Goal: Task Accomplishment & Management: Manage account settings

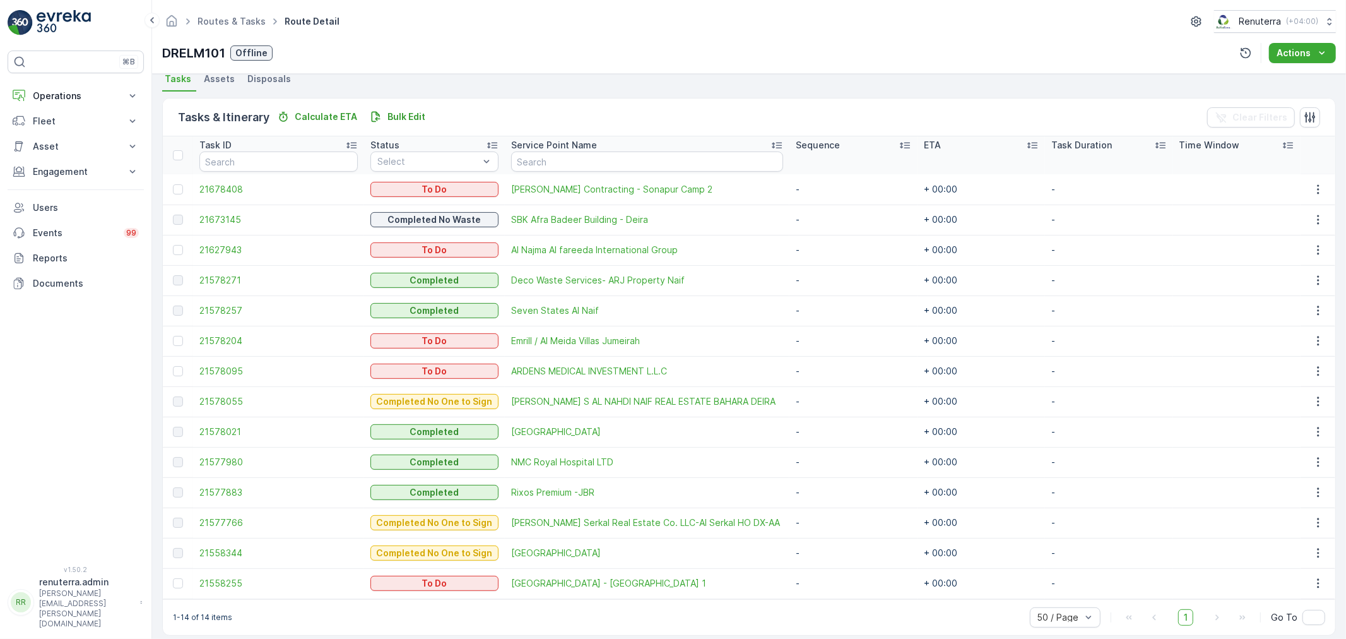
scroll to position [294, 0]
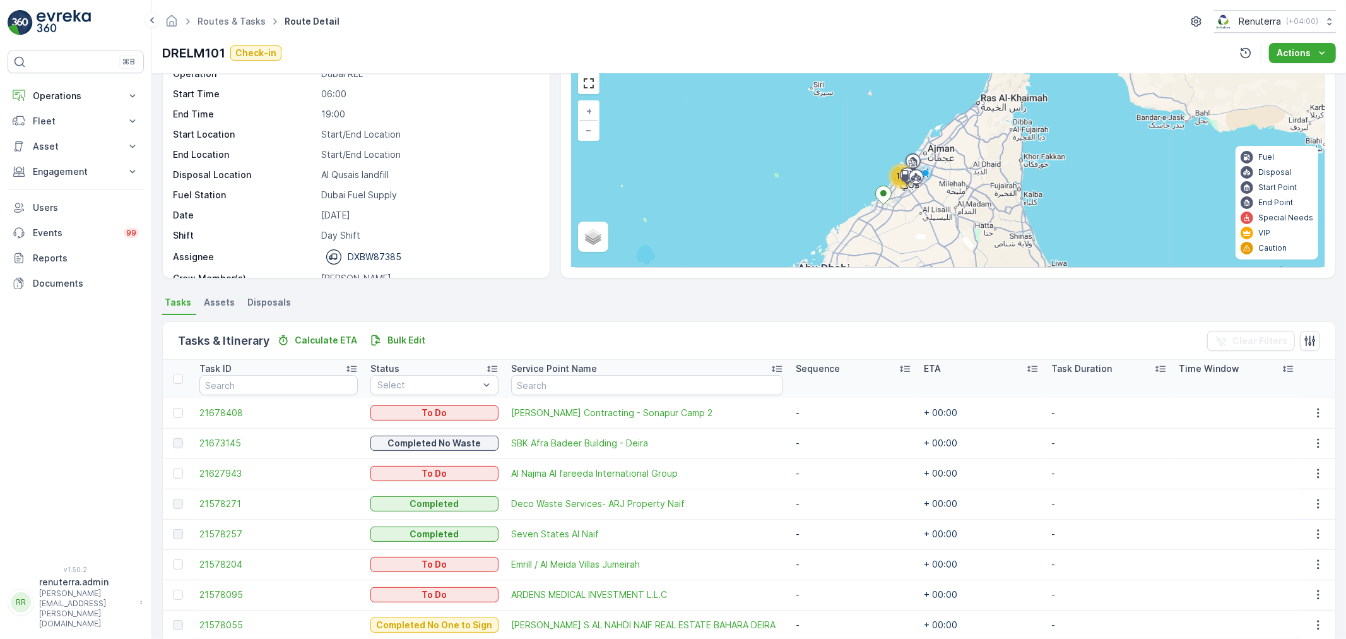
scroll to position [294, 0]
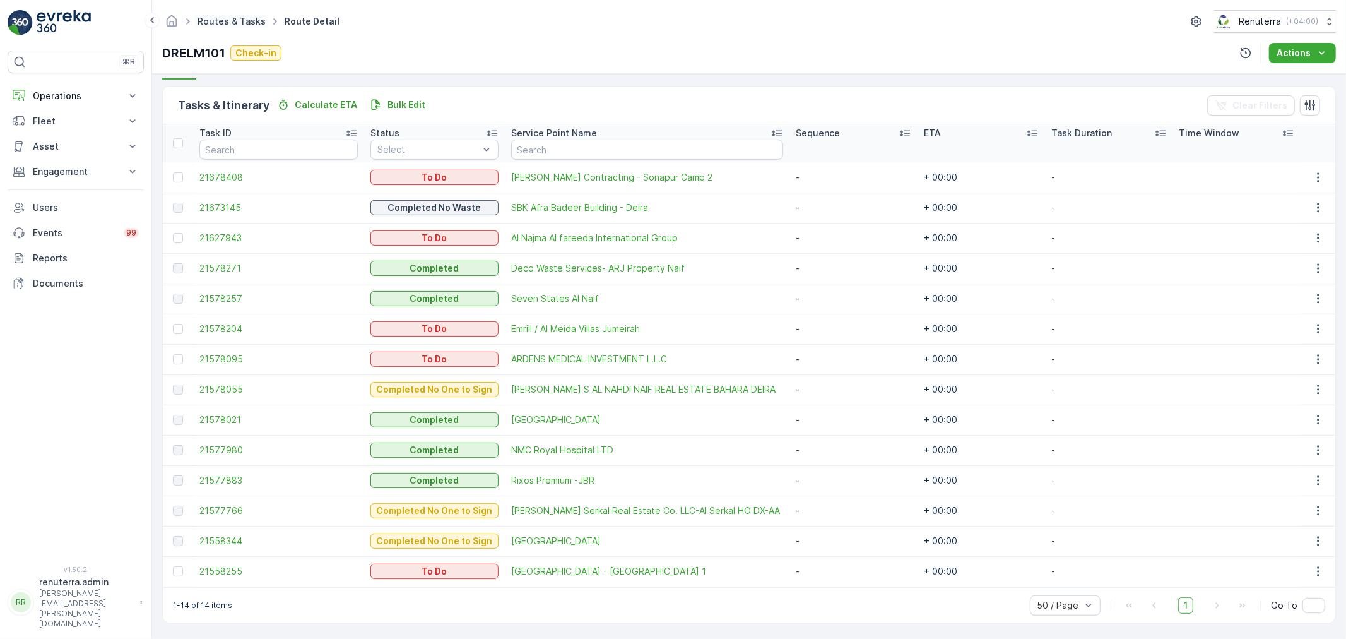
click at [199, 22] on link "Routes & Tasks" at bounding box center [232, 21] width 68 height 11
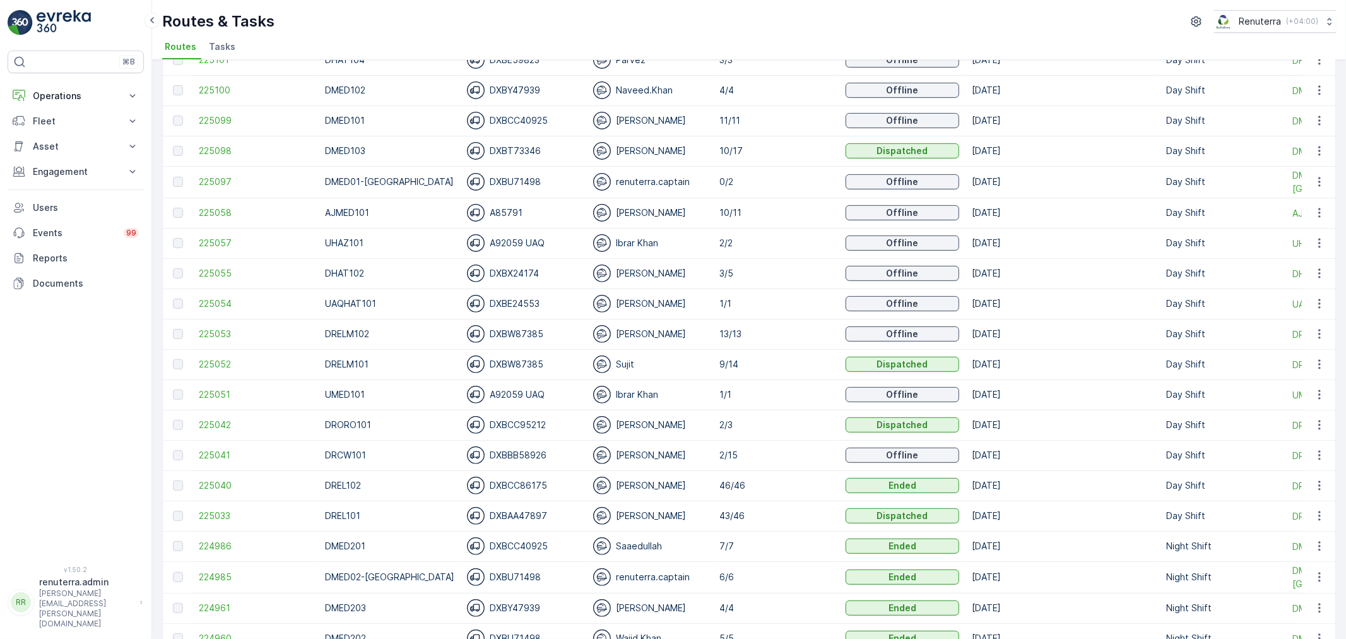
scroll to position [350, 0]
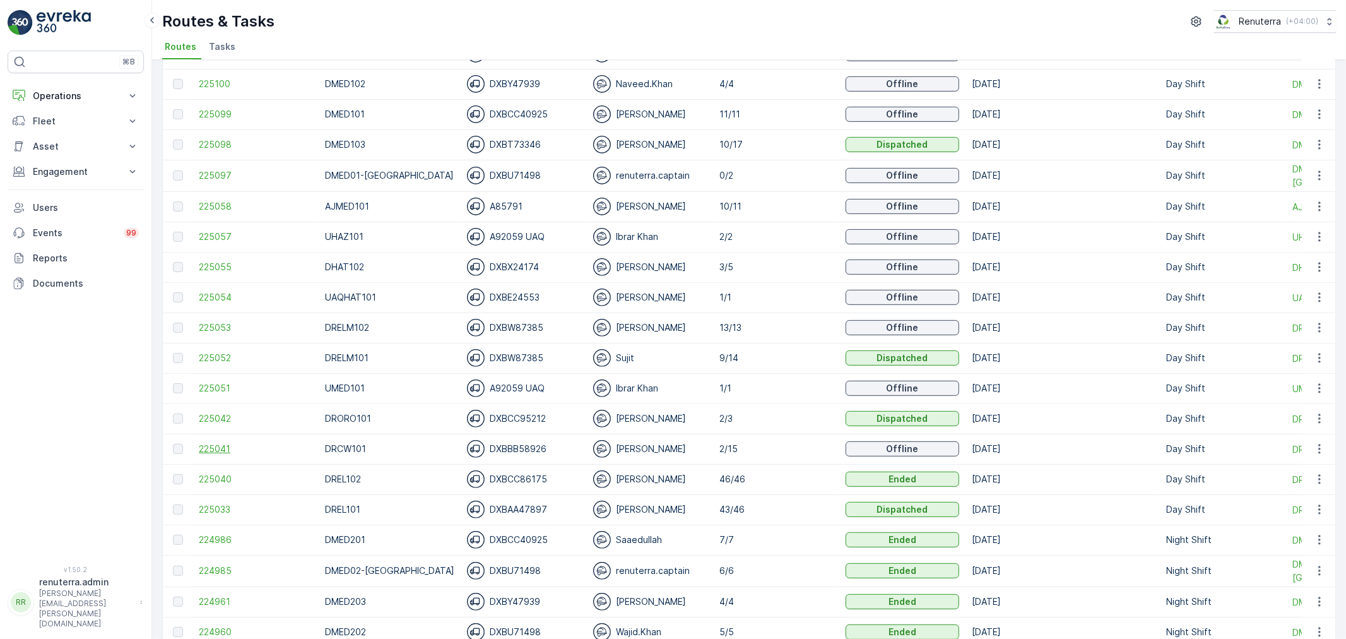
click at [229, 443] on span "225041" at bounding box center [256, 449] width 114 height 13
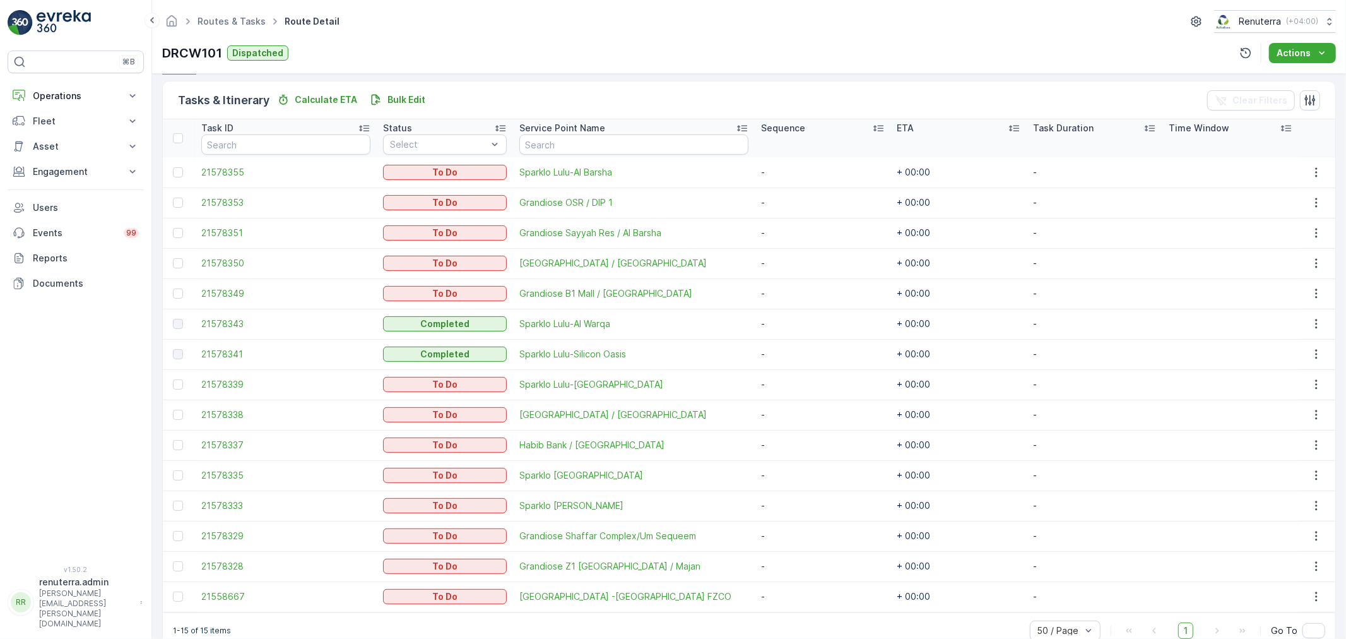
scroll to position [324, 0]
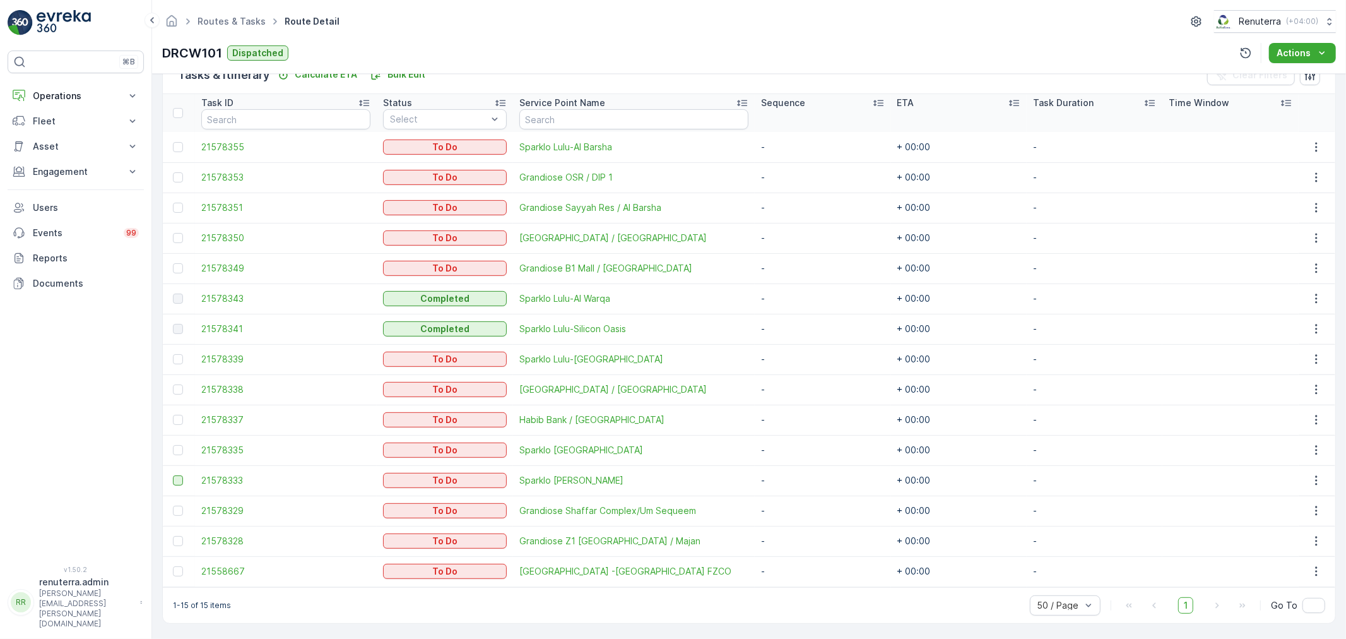
click at [175, 472] on td at bounding box center [179, 480] width 32 height 30
click at [177, 475] on div at bounding box center [178, 480] width 10 height 10
click at [173, 475] on input "checkbox" at bounding box center [173, 475] width 0 height 0
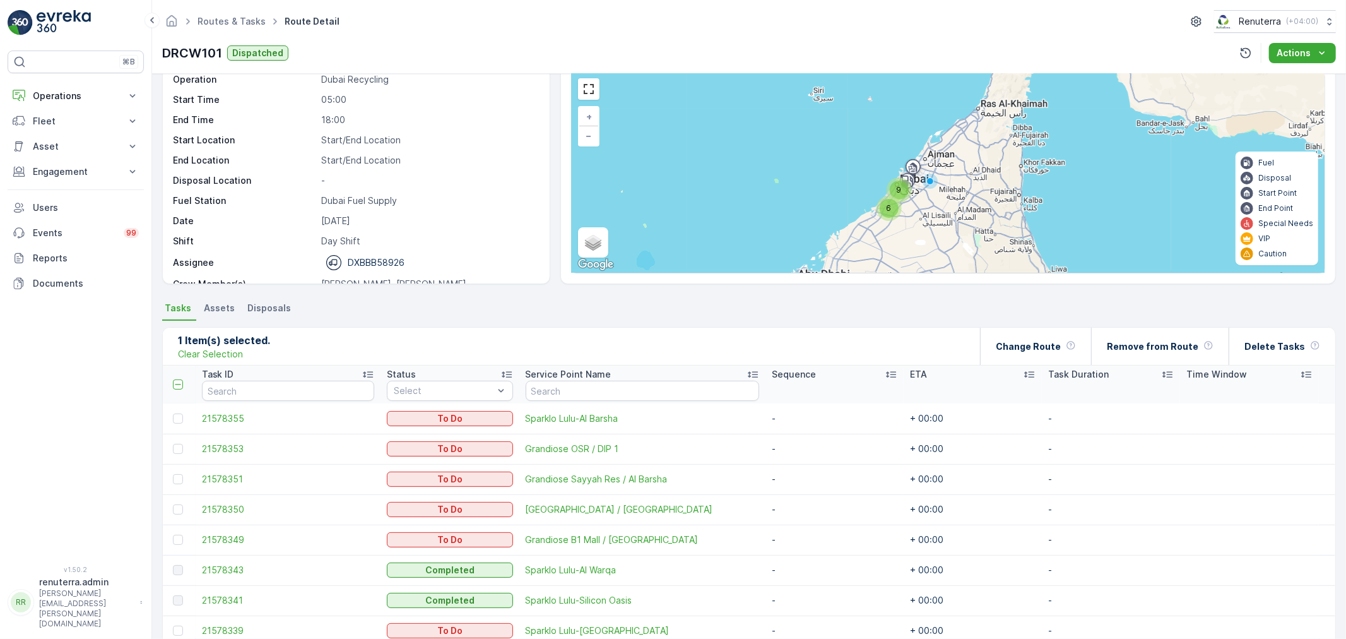
scroll to position [43, 0]
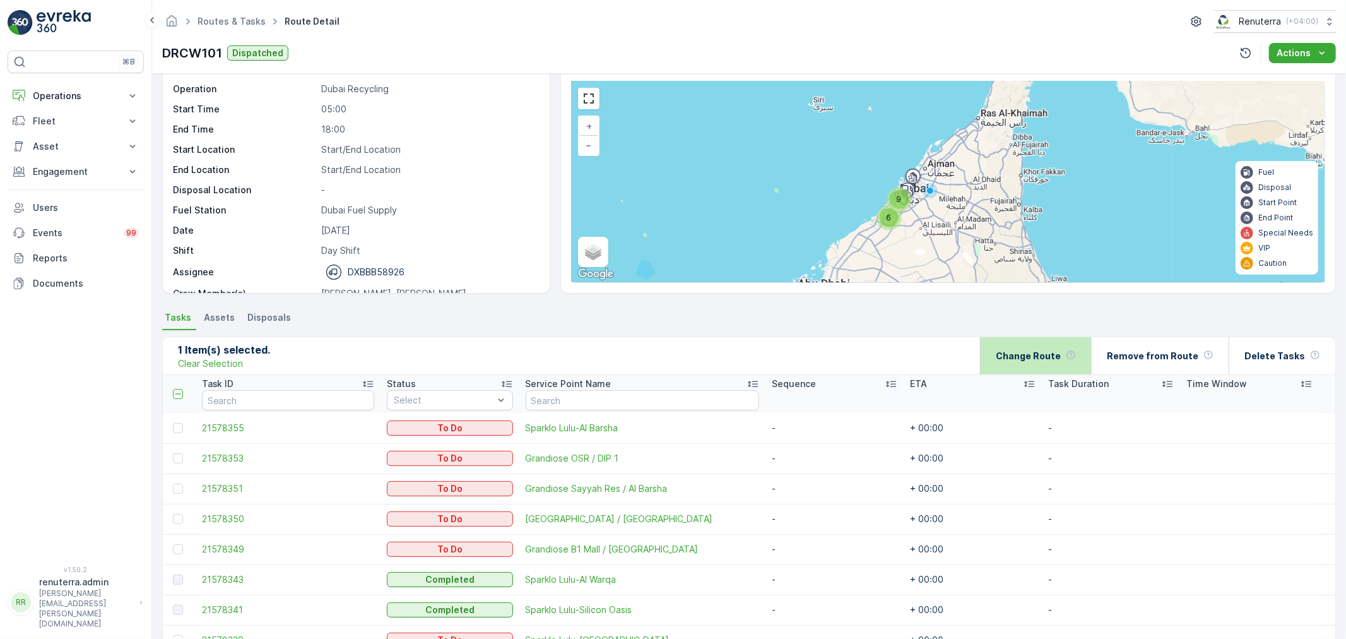
click at [1040, 356] on p "Change Route" at bounding box center [1028, 356] width 65 height 13
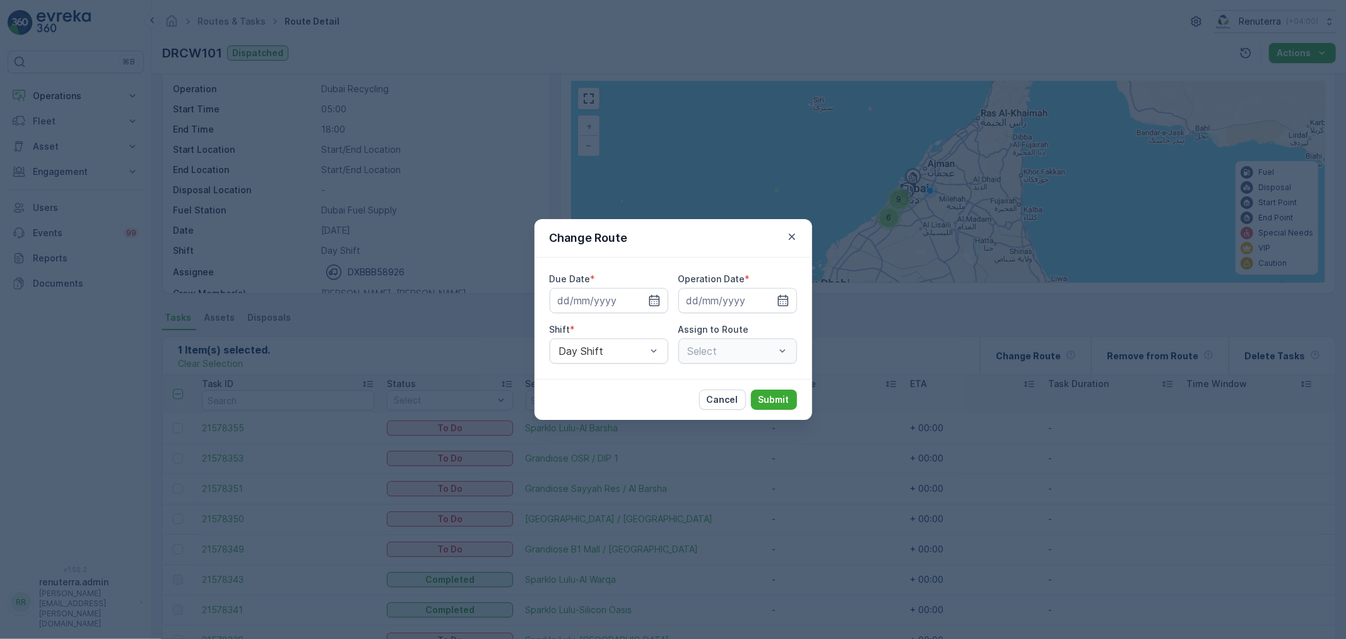
type input "[DATE]"
click at [609, 395] on div "Night Shift" at bounding box center [609, 403] width 119 height 21
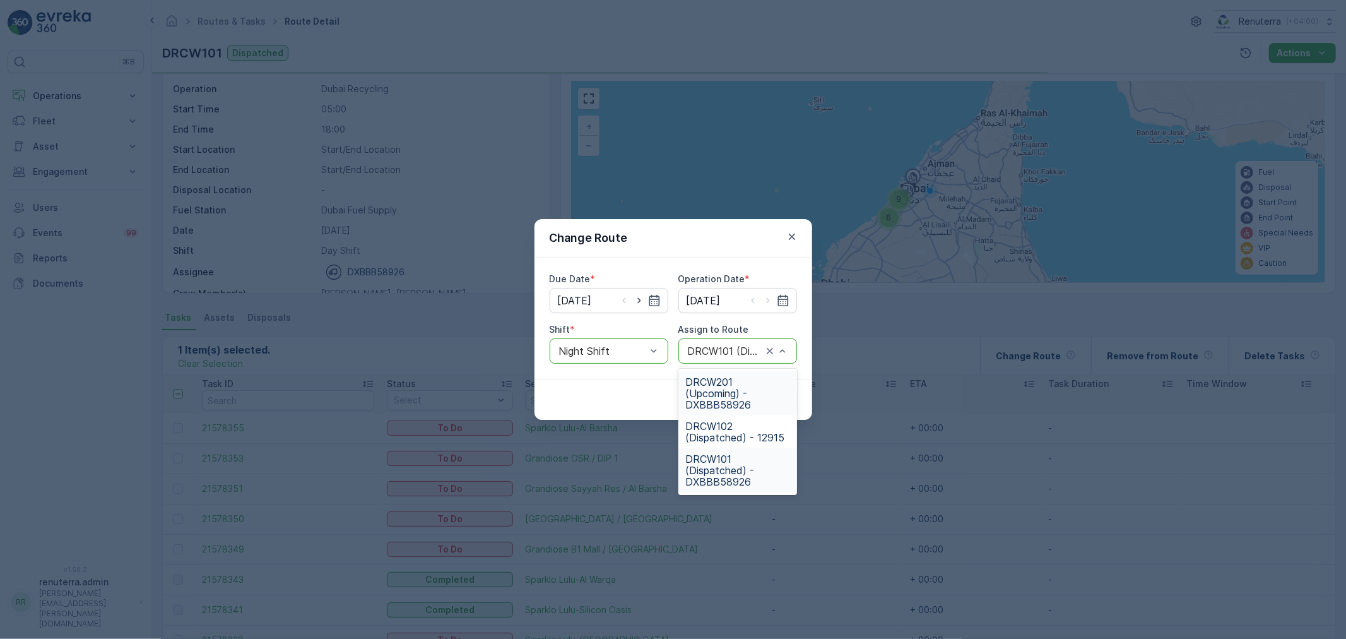
click at [728, 342] on div "DRCW101 (Dispatched) - DXBBB58926" at bounding box center [738, 350] width 119 height 25
click at [723, 386] on span "DRCW201 (Upcoming) - DXBBB58926" at bounding box center [738, 393] width 104 height 34
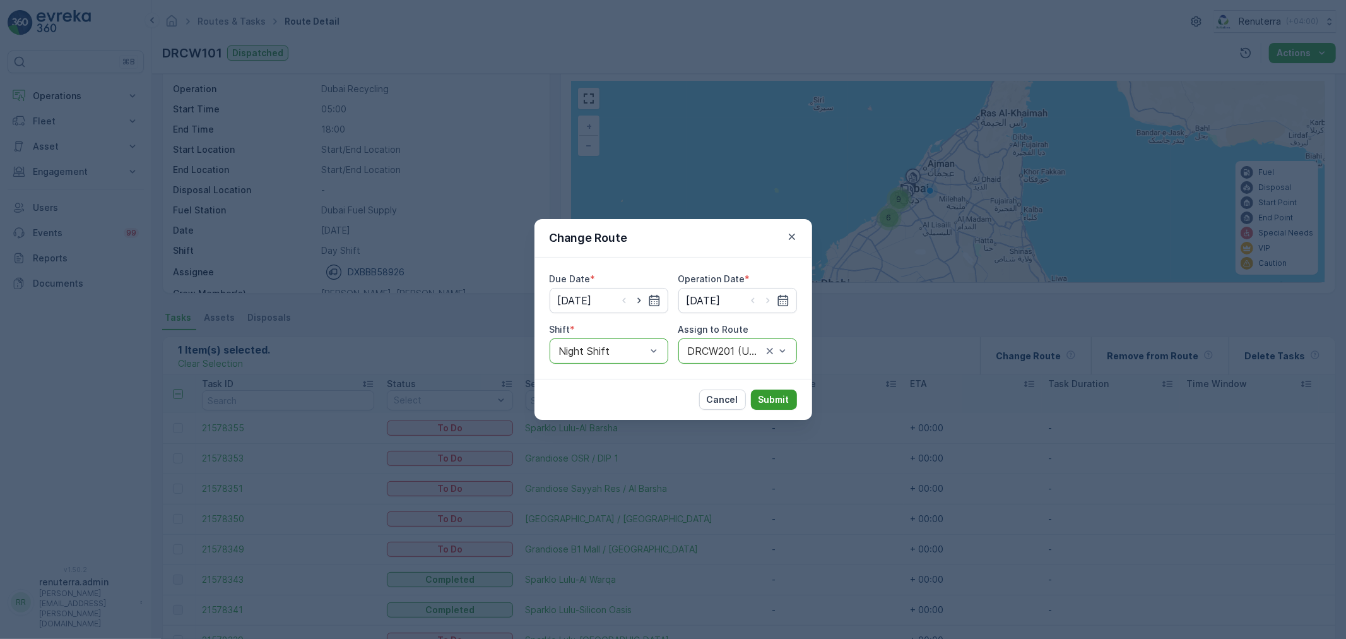
click at [780, 401] on p "Submit" at bounding box center [774, 399] width 31 height 13
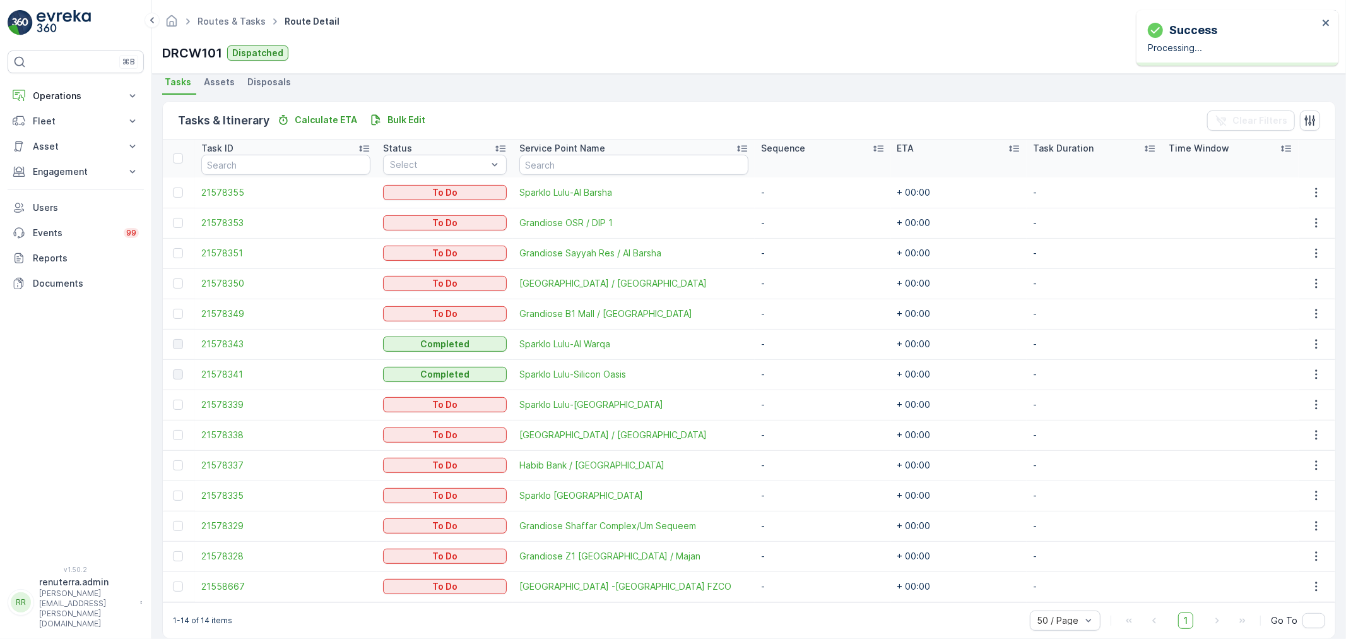
scroll to position [294, 0]
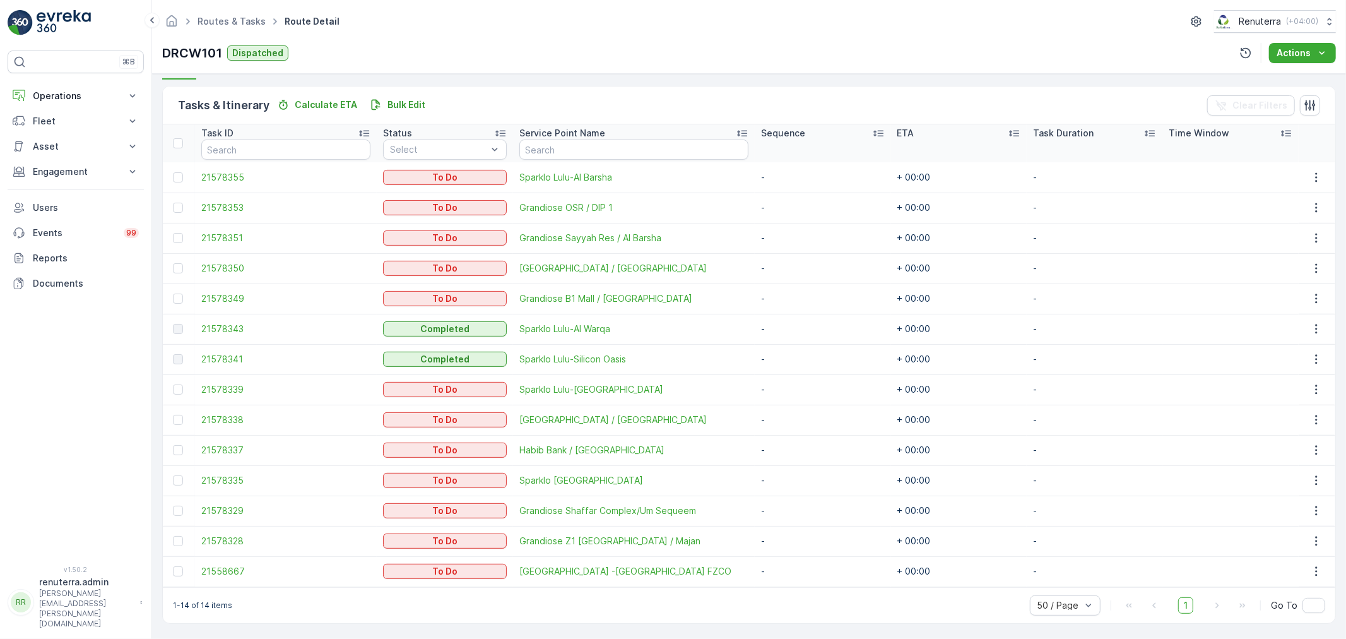
click at [181, 452] on div at bounding box center [178, 450] width 10 height 10
click at [173, 445] on input "checkbox" at bounding box center [173, 445] width 0 height 0
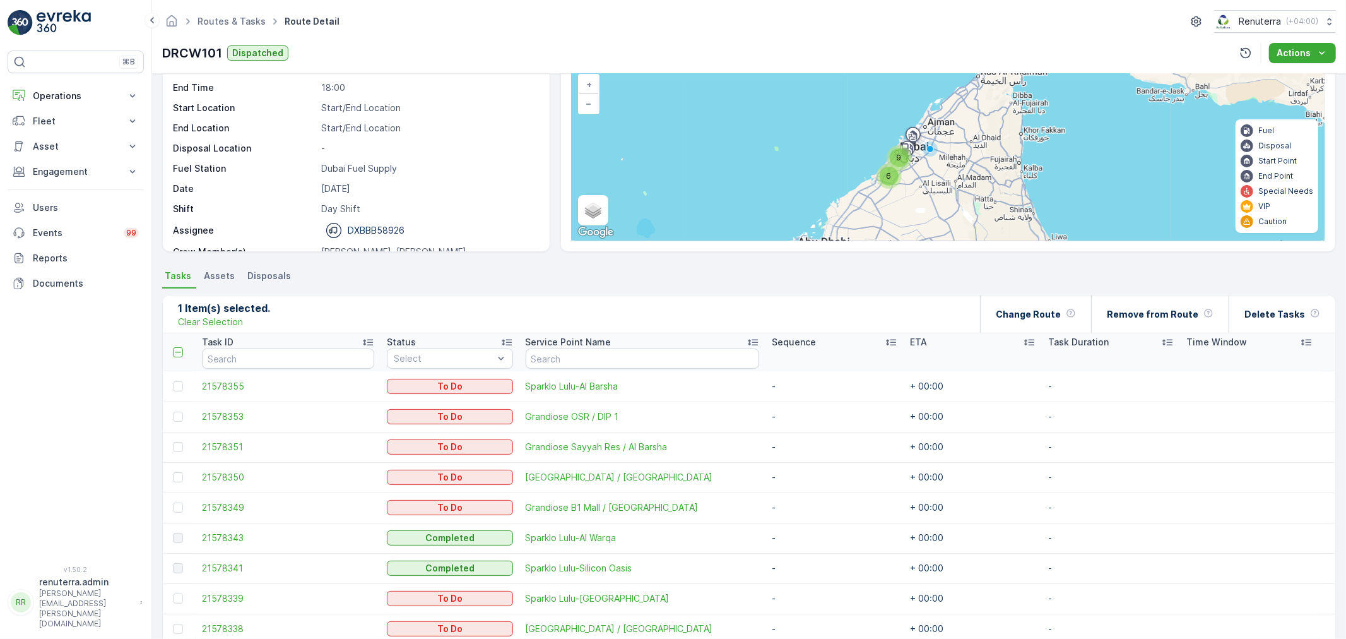
scroll to position [83, 0]
click at [1283, 314] on p "Delete Tasks" at bounding box center [1275, 315] width 61 height 13
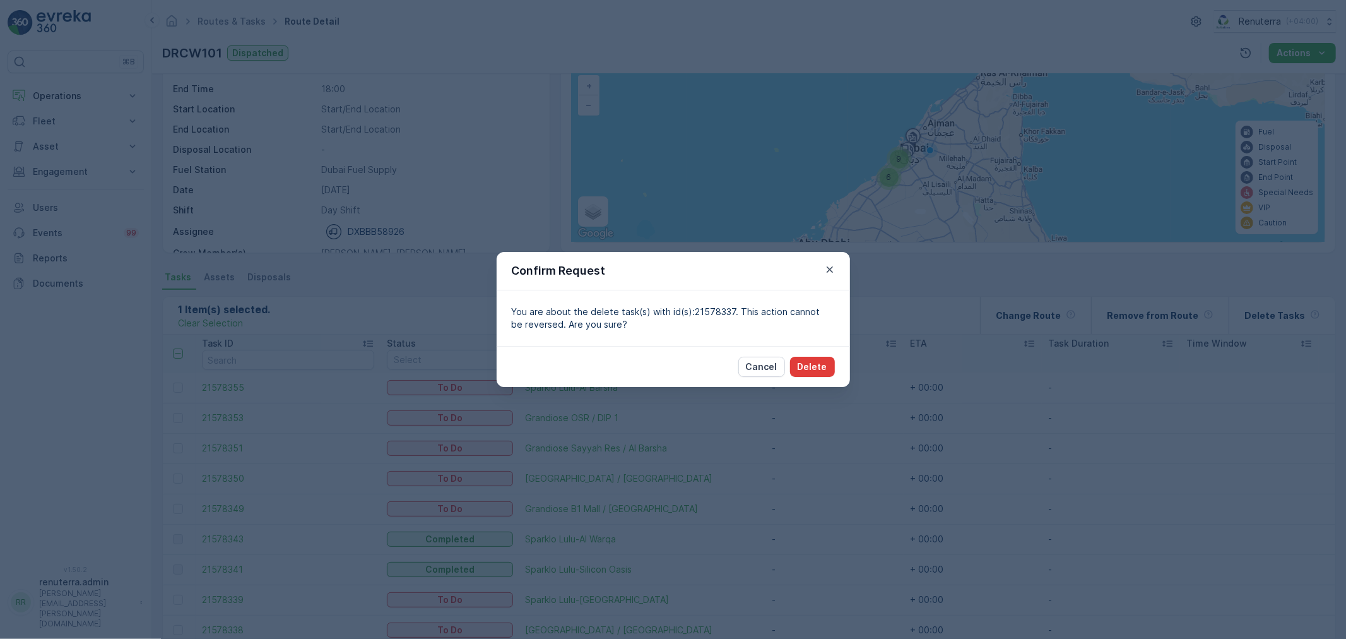
click at [799, 371] on button "Delete" at bounding box center [812, 367] width 45 height 20
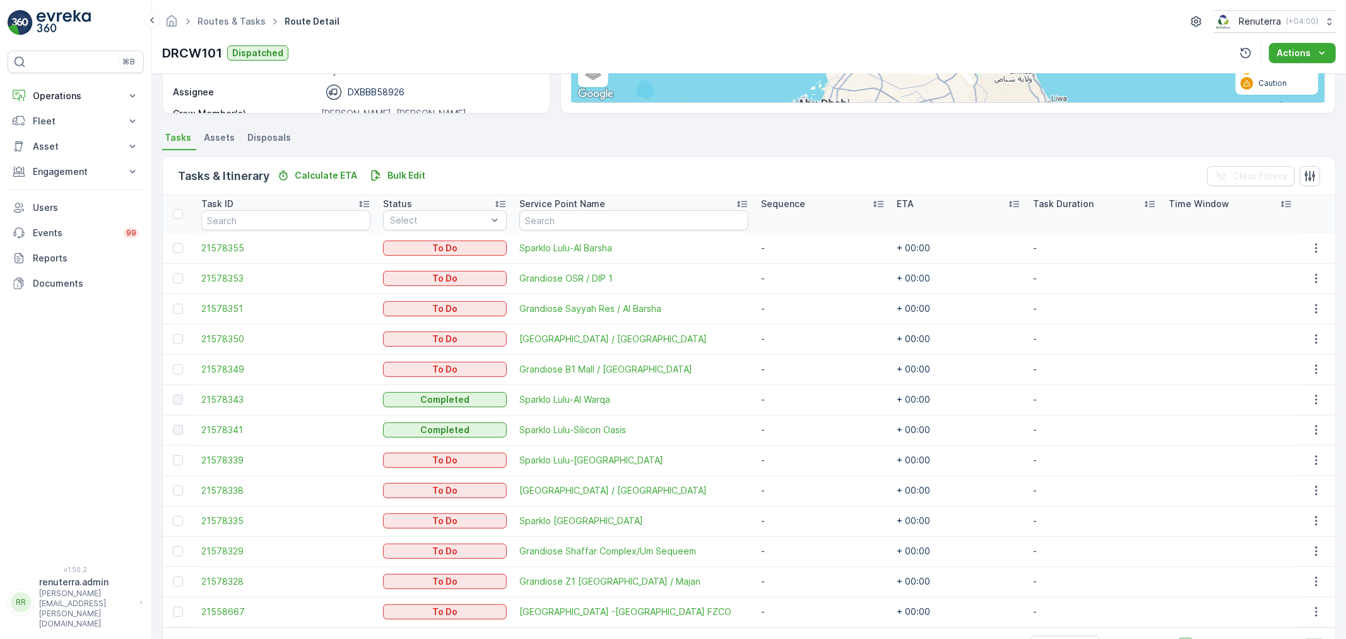
scroll to position [223, 0]
click at [237, 21] on link "Routes & Tasks" at bounding box center [232, 21] width 68 height 11
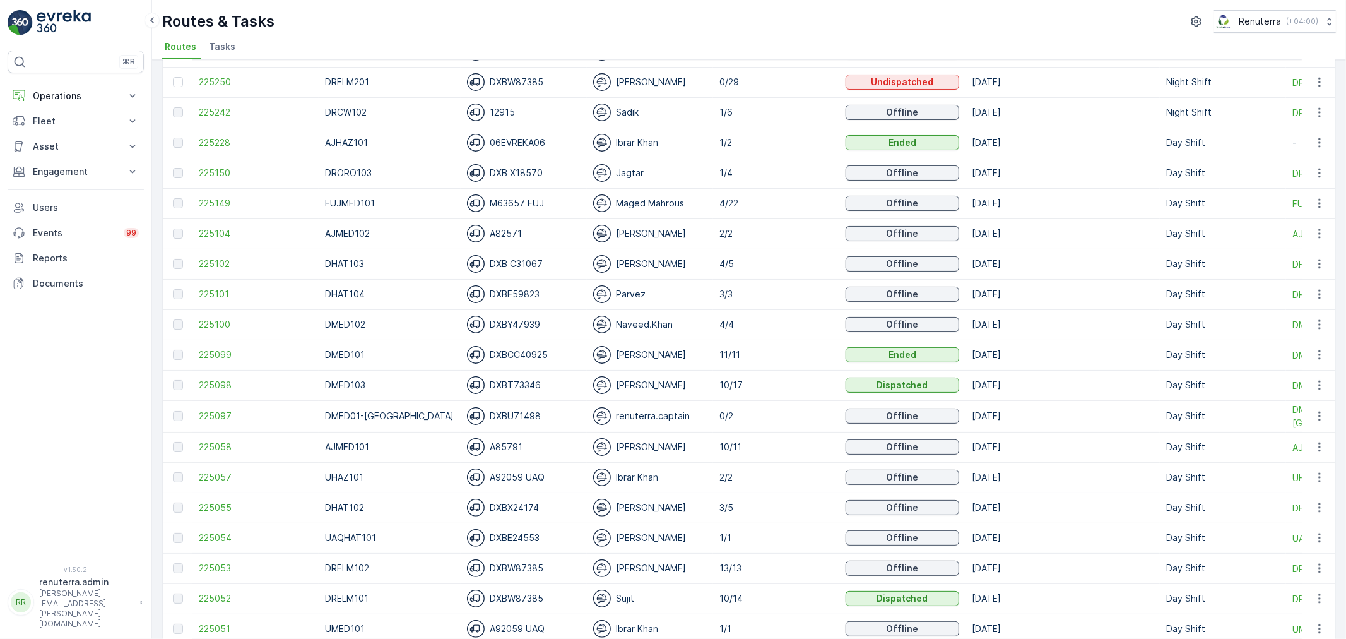
scroll to position [210, 0]
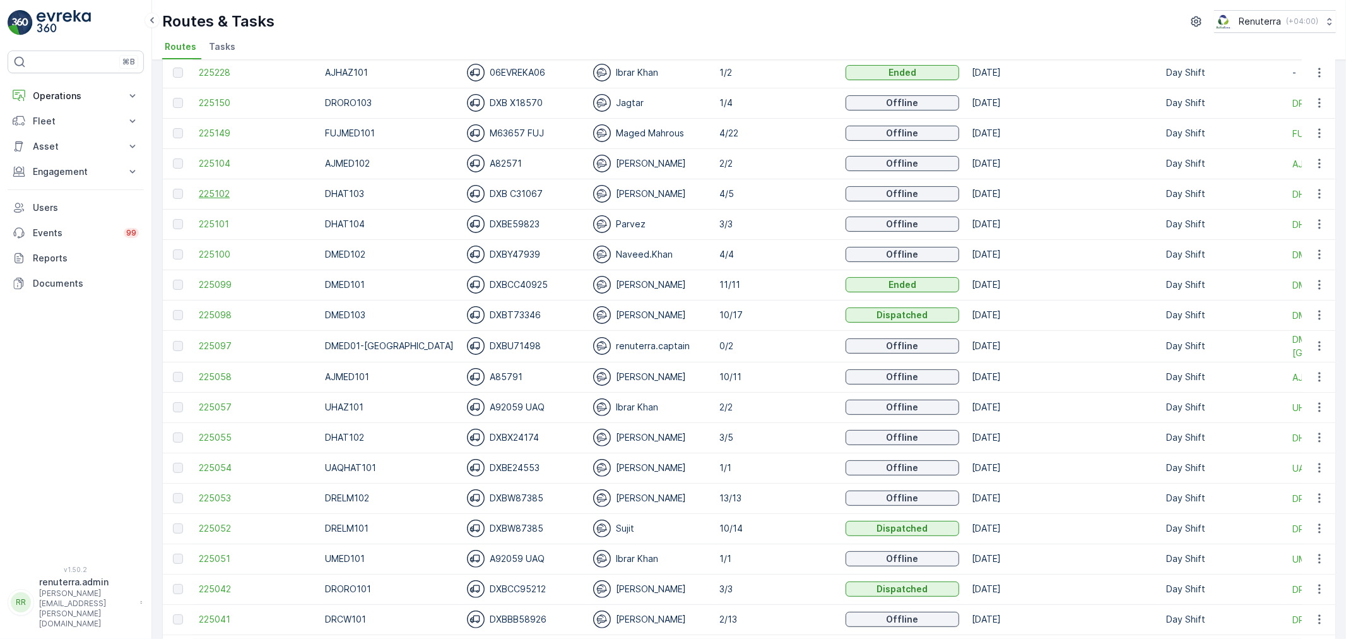
click at [229, 199] on span "225102" at bounding box center [256, 193] width 114 height 13
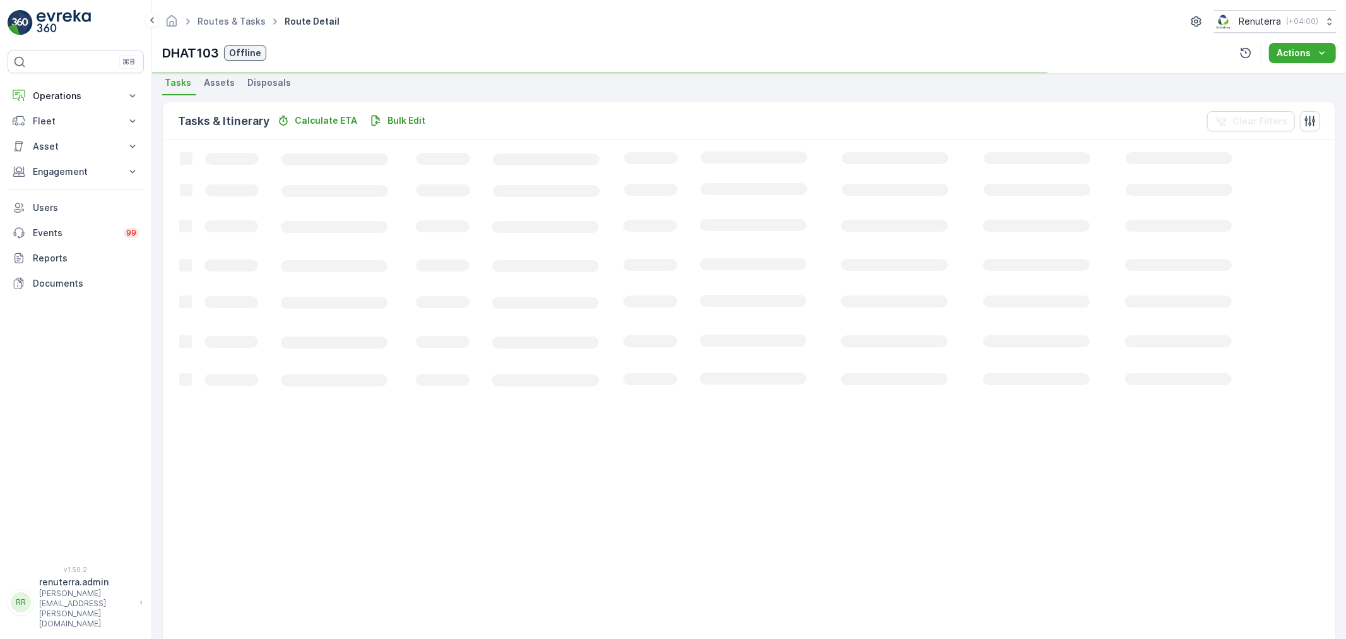
scroll to position [22, 0]
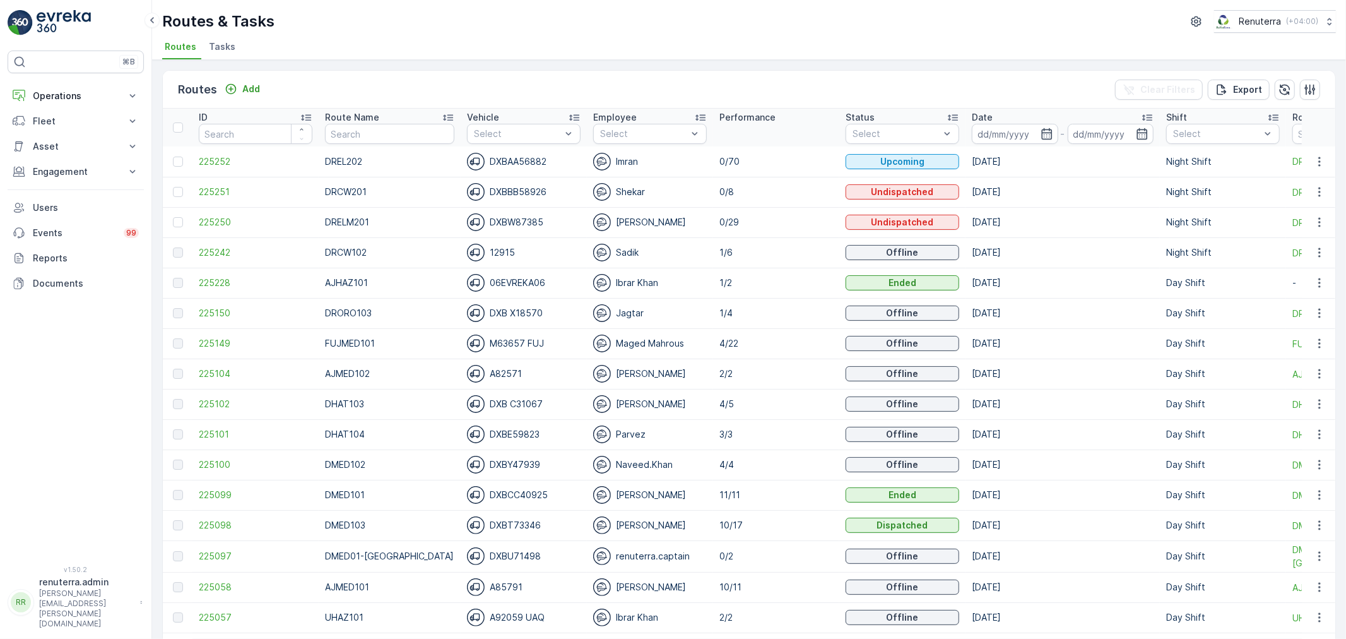
click at [348, 148] on td "DREL202" at bounding box center [390, 161] width 142 height 30
click at [345, 144] on th "Route Name" at bounding box center [390, 128] width 142 height 38
click at [351, 137] on input "text" at bounding box center [389, 134] width 129 height 20
type input "uhaz"
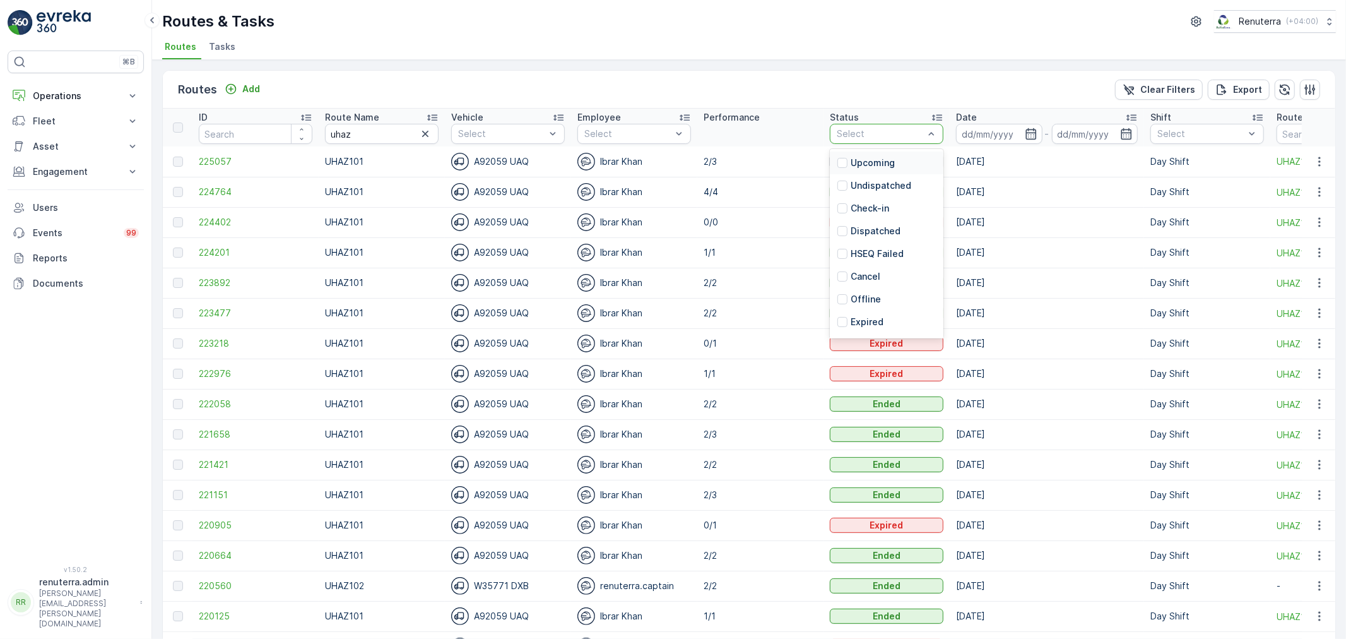
click at [951, 133] on th "Date -" at bounding box center [1047, 128] width 194 height 38
drag, startPoint x: 980, startPoint y: 135, endPoint x: 966, endPoint y: 138, distance: 14.7
click at [980, 134] on input at bounding box center [999, 134] width 86 height 20
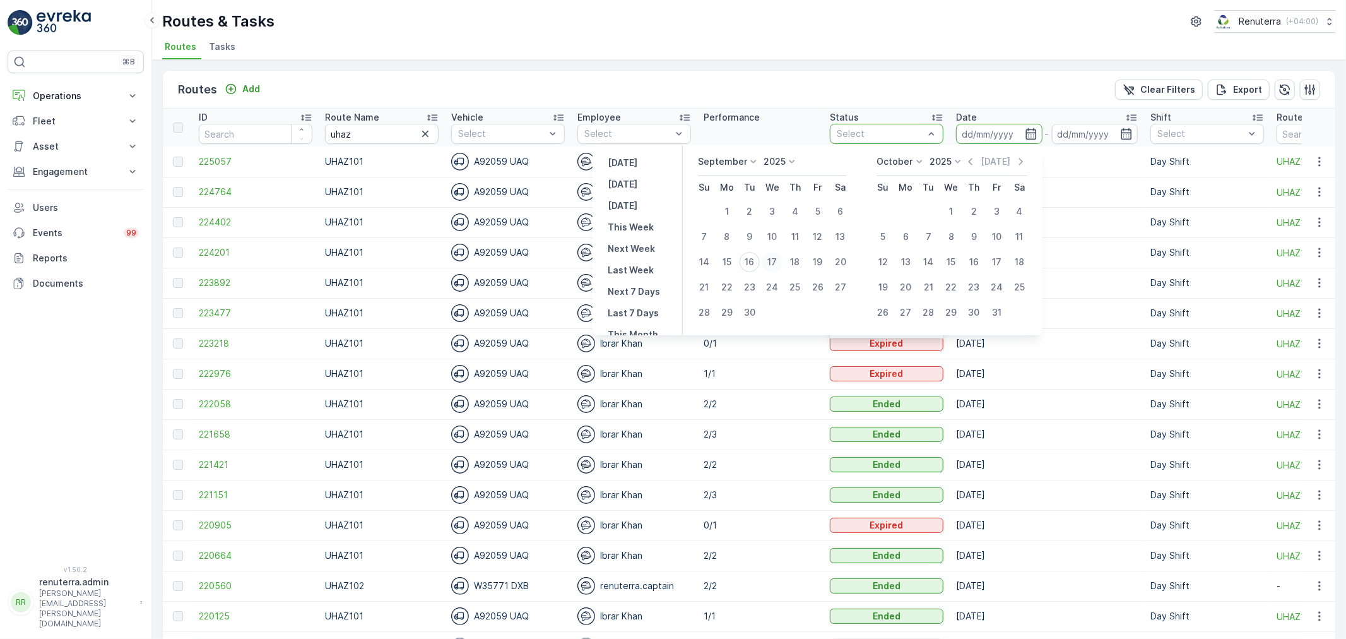
click at [764, 261] on div "17" at bounding box center [773, 262] width 20 height 20
click at [759, 261] on div "16" at bounding box center [750, 262] width 20 height 20
type input "[DATE]"
click at [759, 261] on div "16" at bounding box center [750, 262] width 20 height 20
type input "[DATE]"
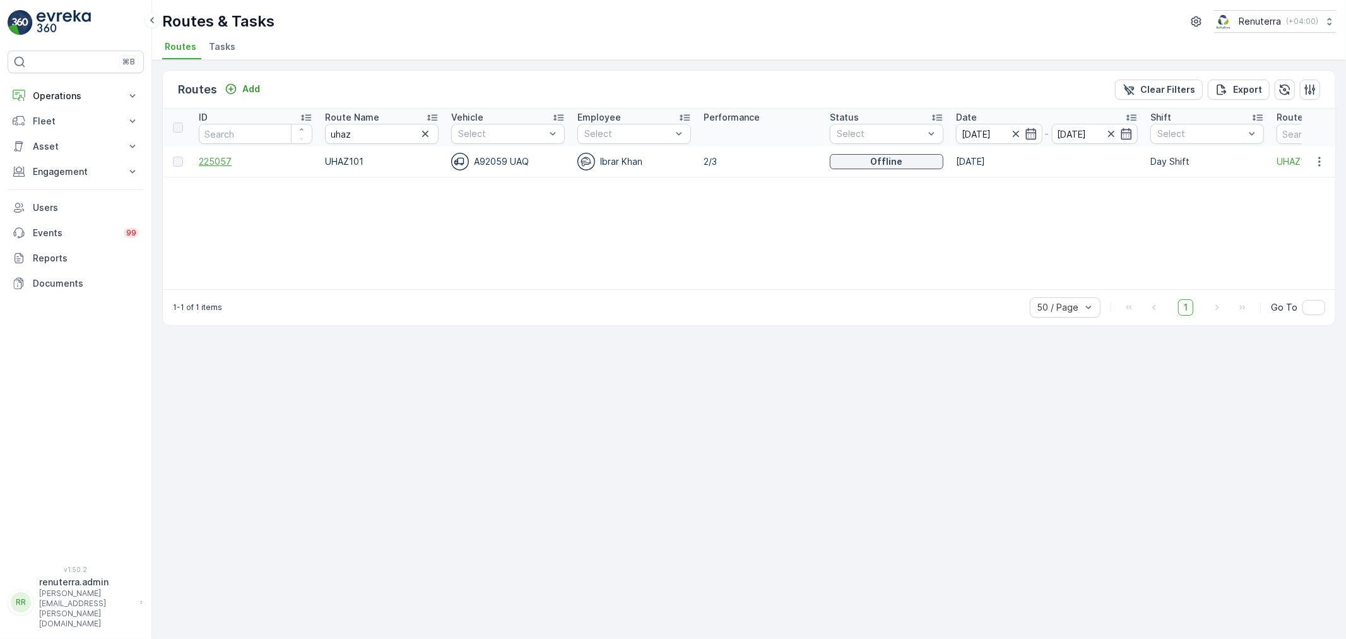
click at [253, 159] on span "225057" at bounding box center [256, 161] width 114 height 13
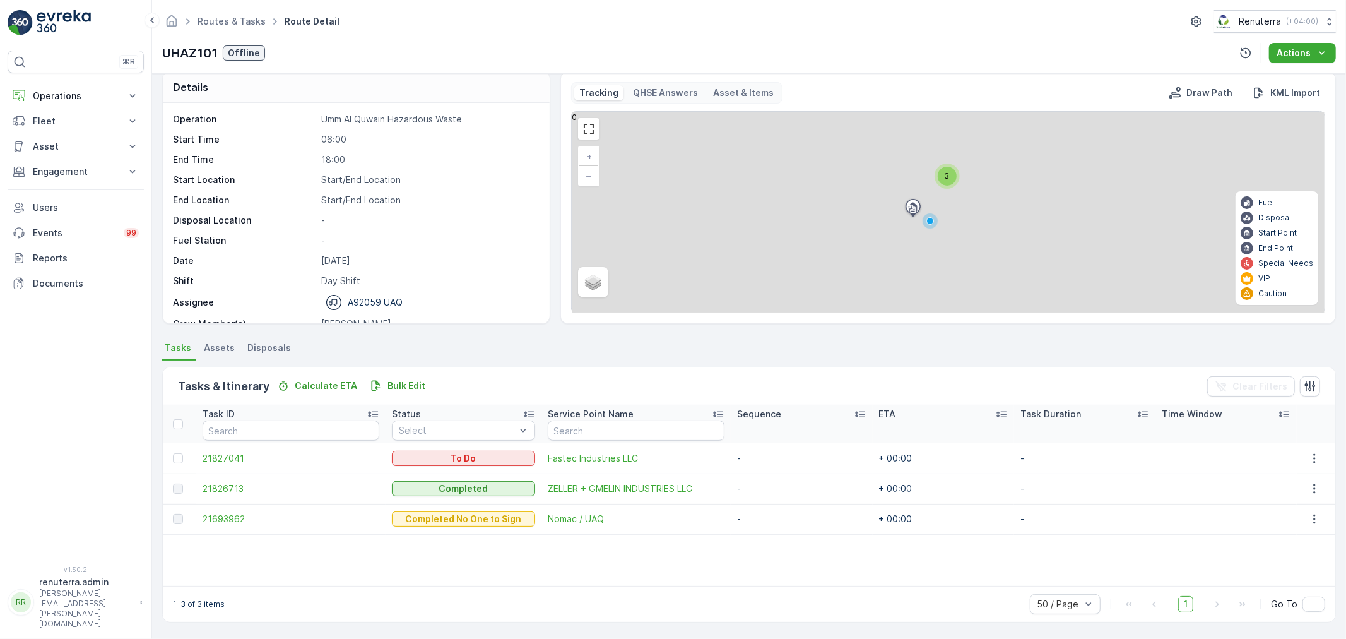
scroll to position [13, 0]
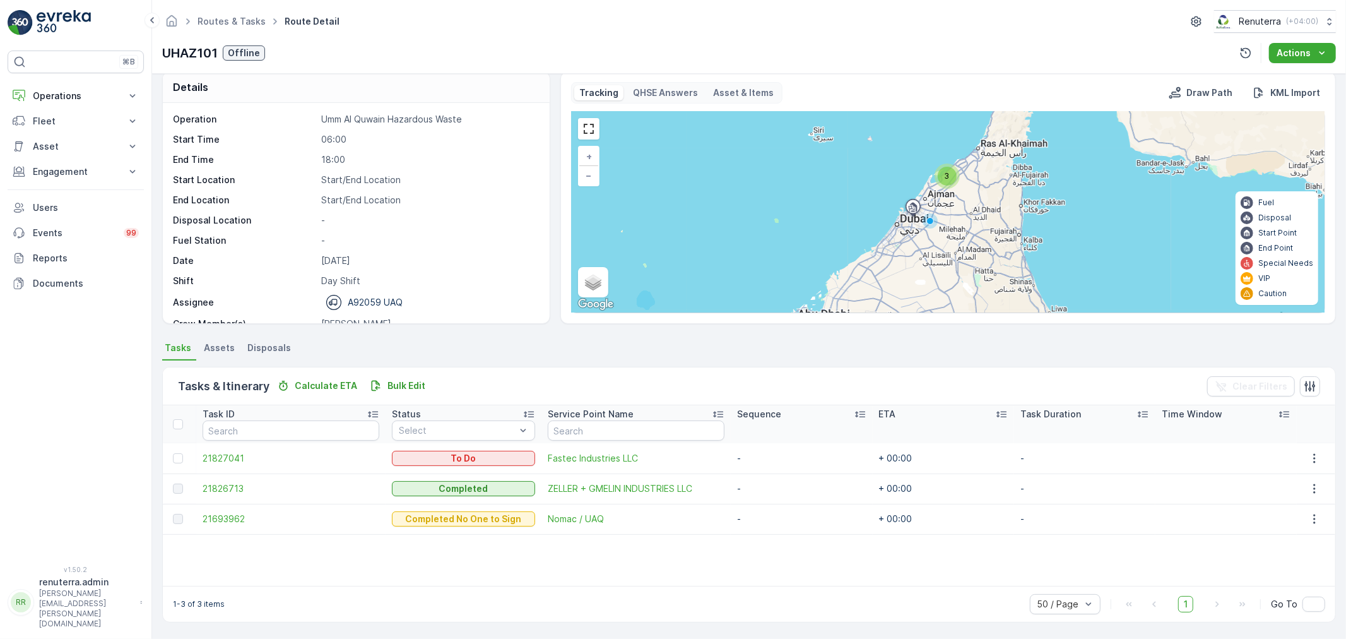
click at [237, 449] on td "21827041" at bounding box center [291, 458] width 190 height 30
click at [238, 453] on span "21827041" at bounding box center [291, 458] width 177 height 13
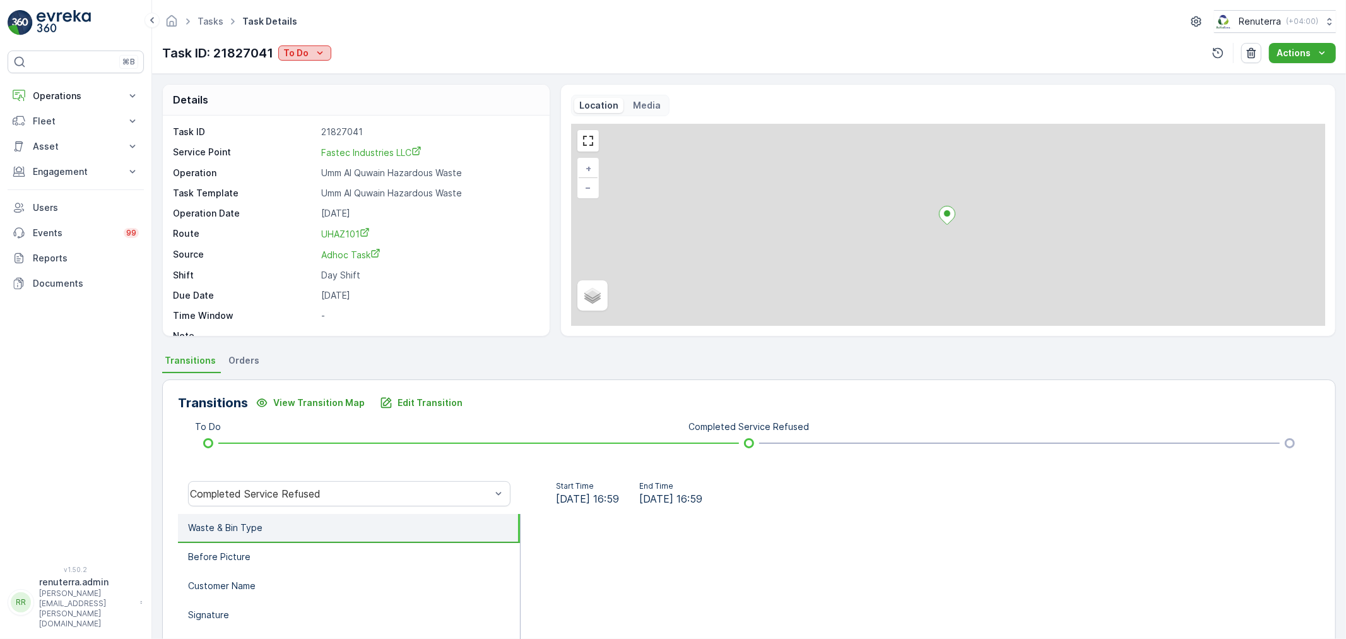
click at [306, 51] on p "To Do" at bounding box center [295, 53] width 25 height 13
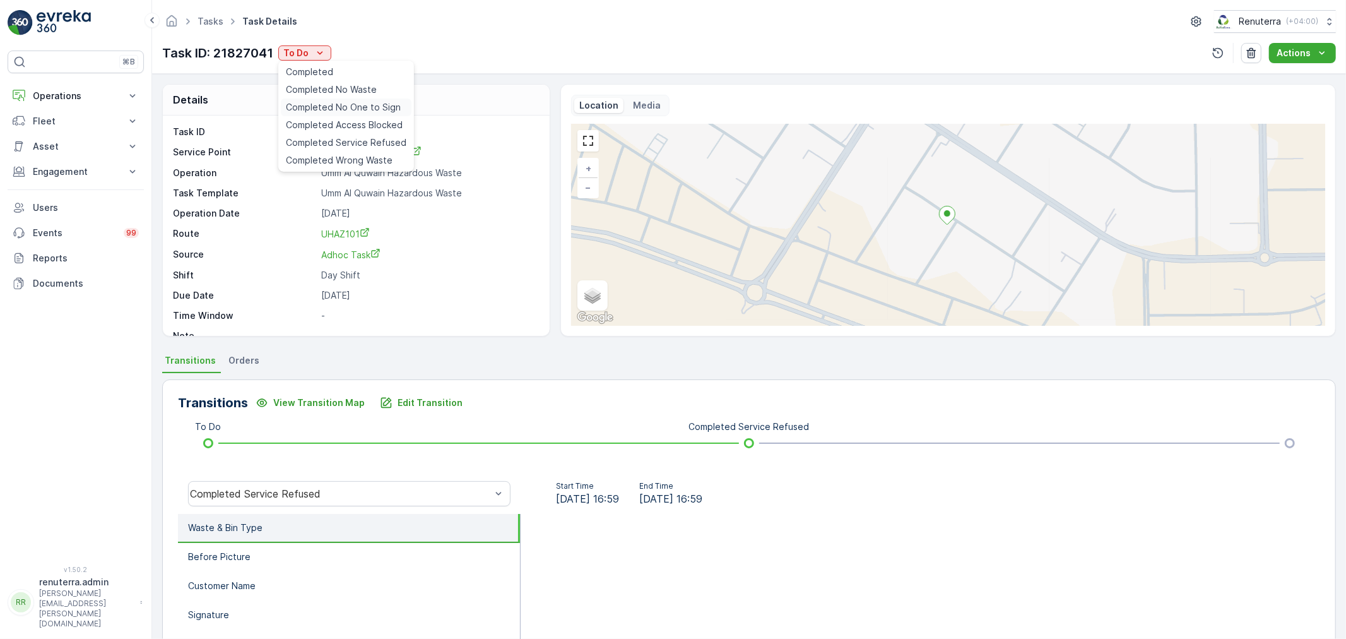
click at [330, 102] on span "Completed No One to Sign" at bounding box center [343, 107] width 115 height 13
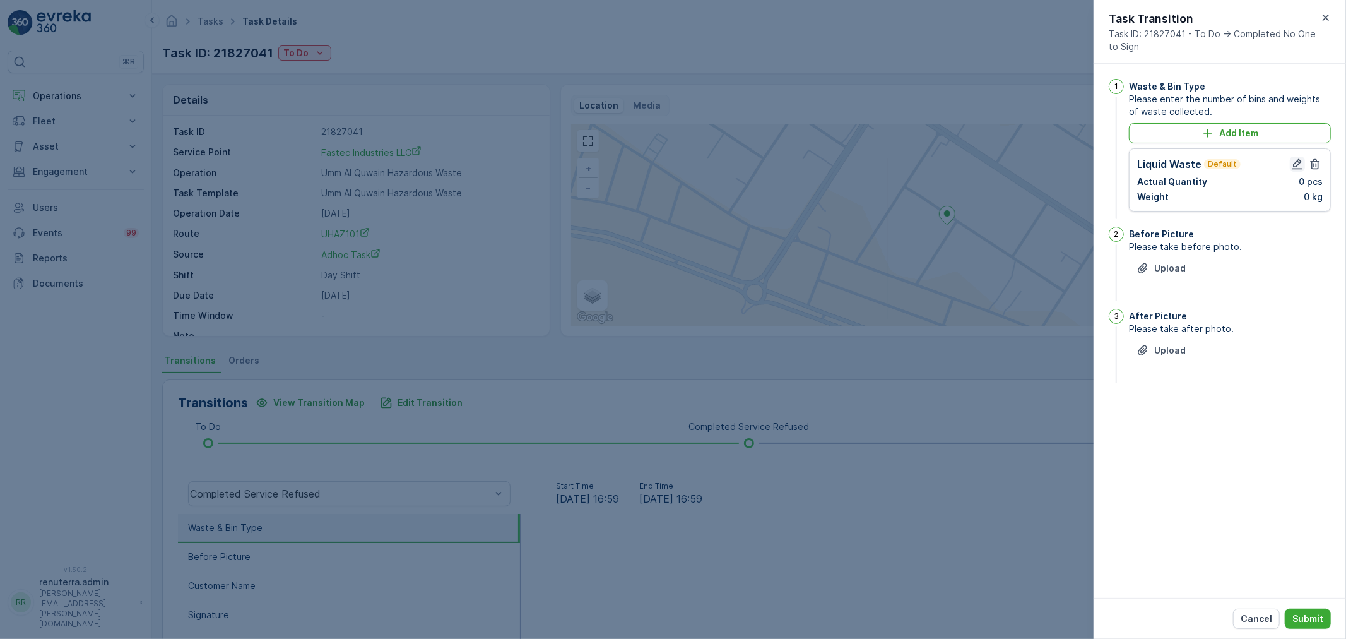
click at [1302, 158] on icon "button" at bounding box center [1298, 164] width 13 height 13
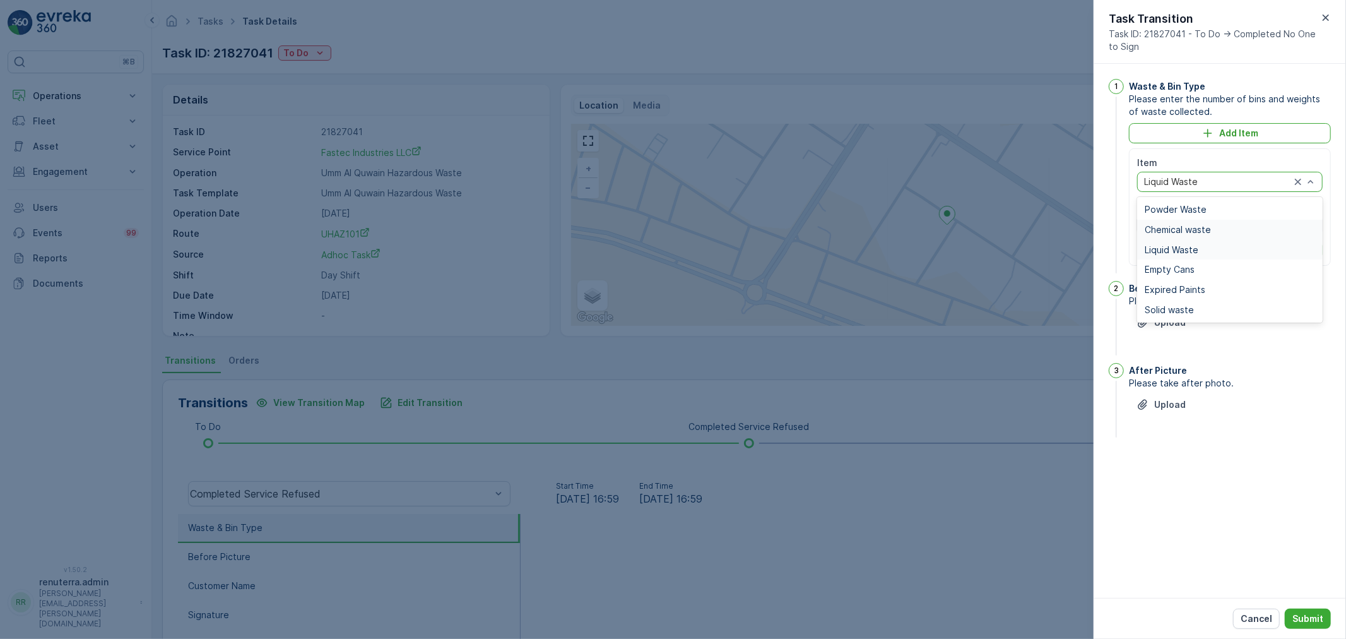
click at [1180, 227] on span "Chemical waste" at bounding box center [1178, 230] width 66 height 10
click at [1165, 218] on Quantity "0" at bounding box center [1183, 225] width 90 height 20
type Quantity "01"
drag, startPoint x: 1255, startPoint y: 230, endPoint x: 1220, endPoint y: 225, distance: 35.6
click at [1220, 225] on div "Item option Chemical waste, selected. Chemical waste Actual Quantity 01 pcs Wei…" at bounding box center [1231, 196] width 186 height 78
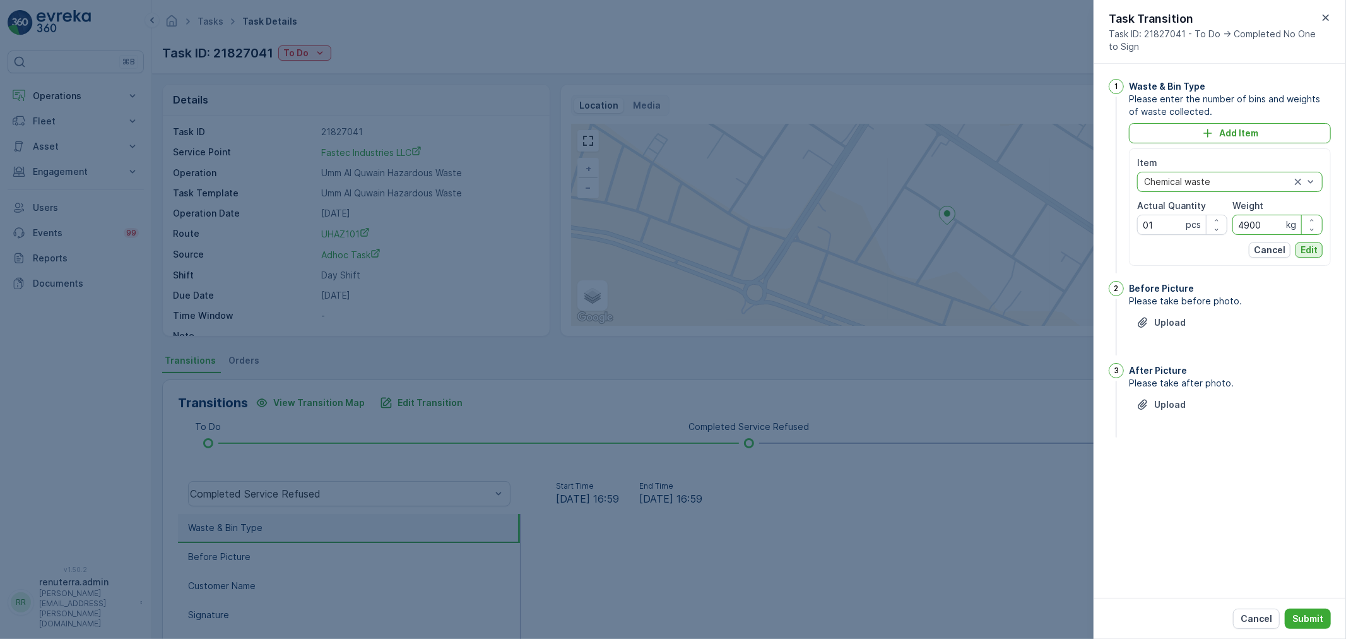
type input "4900"
click at [1314, 241] on div "Item option Chemical waste, selected. Chemical waste Actual Quantity 01 pcs Wei…" at bounding box center [1231, 207] width 186 height 101
click at [1305, 245] on p "Edit" at bounding box center [1309, 250] width 17 height 13
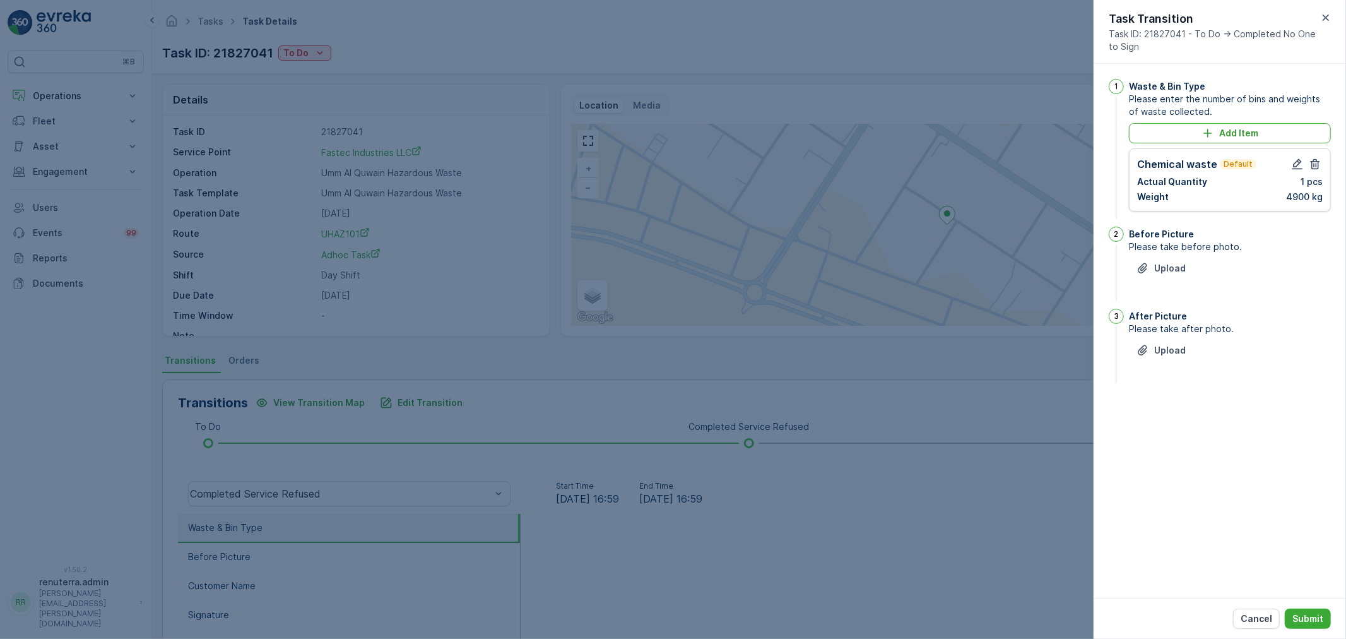
click at [1156, 282] on div "Upload" at bounding box center [1230, 275] width 202 height 35
click at [1159, 271] on p "Upload" at bounding box center [1171, 268] width 32 height 13
click at [1252, 595] on div "1 Waste & Bin Type Please enter the number of bins and weights of waste collect…" at bounding box center [1220, 331] width 253 height 534
click at [1251, 609] on div "Cancel Submit" at bounding box center [1220, 618] width 253 height 41
click at [1253, 613] on p "Cancel" at bounding box center [1257, 618] width 32 height 13
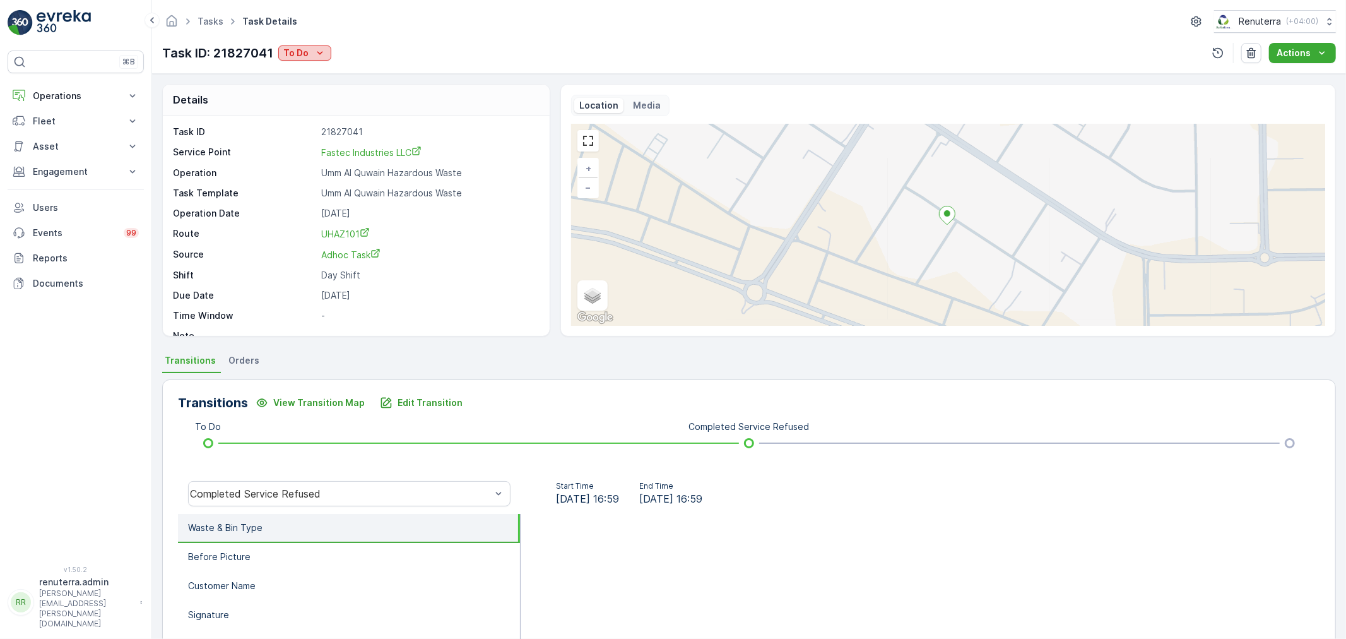
click at [321, 53] on icon "To Do" at bounding box center [320, 53] width 13 height 13
click at [320, 67] on span "Completed" at bounding box center [309, 72] width 47 height 13
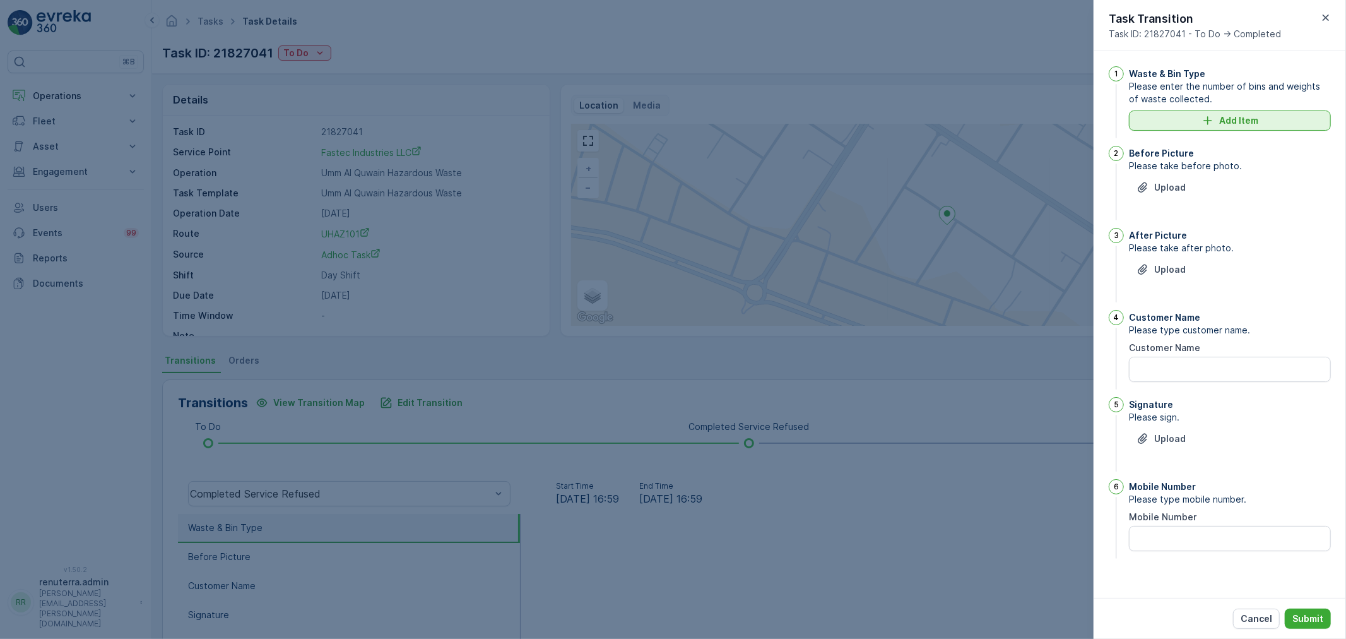
click at [1214, 116] on icon "Add Item" at bounding box center [1208, 120] width 13 height 13
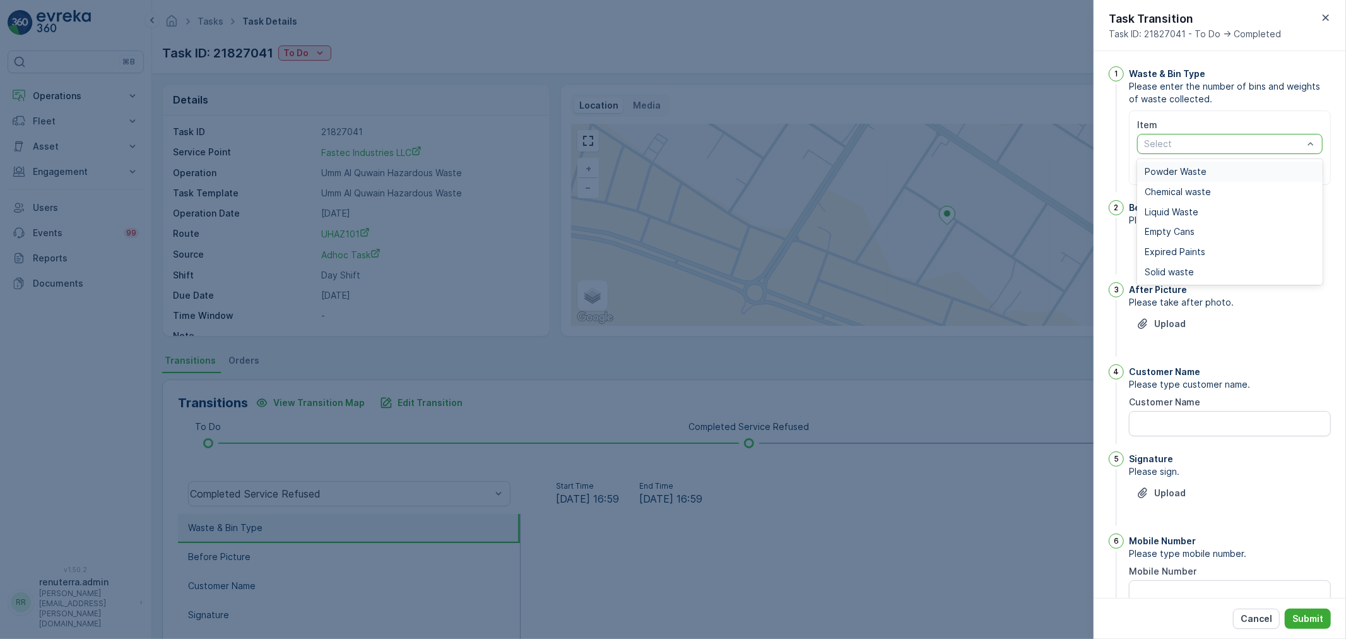
click at [1179, 181] on div "Powder Waste" at bounding box center [1231, 172] width 186 height 20
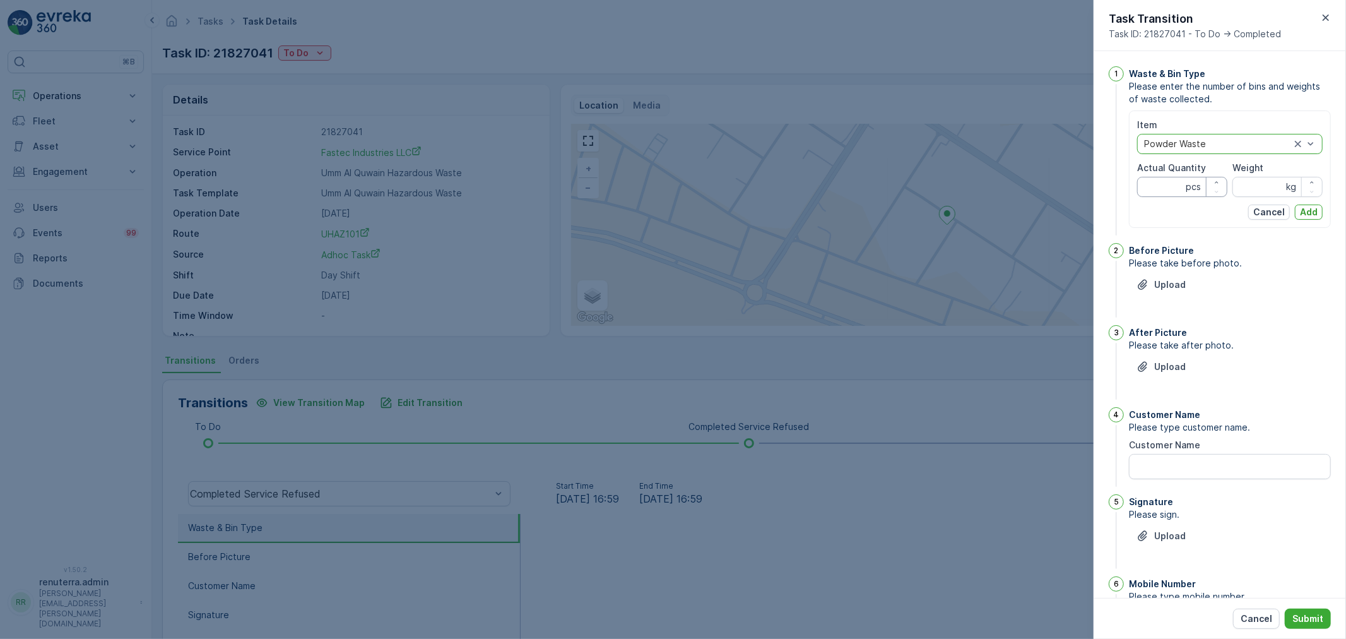
click at [1172, 158] on div "Item option Powder Waste, selected. Powder Waste Actual Quantity pcs Weight kg" at bounding box center [1231, 158] width 186 height 78
click at [1172, 148] on div at bounding box center [1217, 144] width 149 height 10
drag, startPoint x: 1170, startPoint y: 196, endPoint x: 1167, endPoint y: 191, distance: 6.5
click at [1170, 194] on span "Chemical waste" at bounding box center [1178, 192] width 66 height 10
click at [1163, 188] on Quantity "Actual Quantity" at bounding box center [1183, 187] width 90 height 20
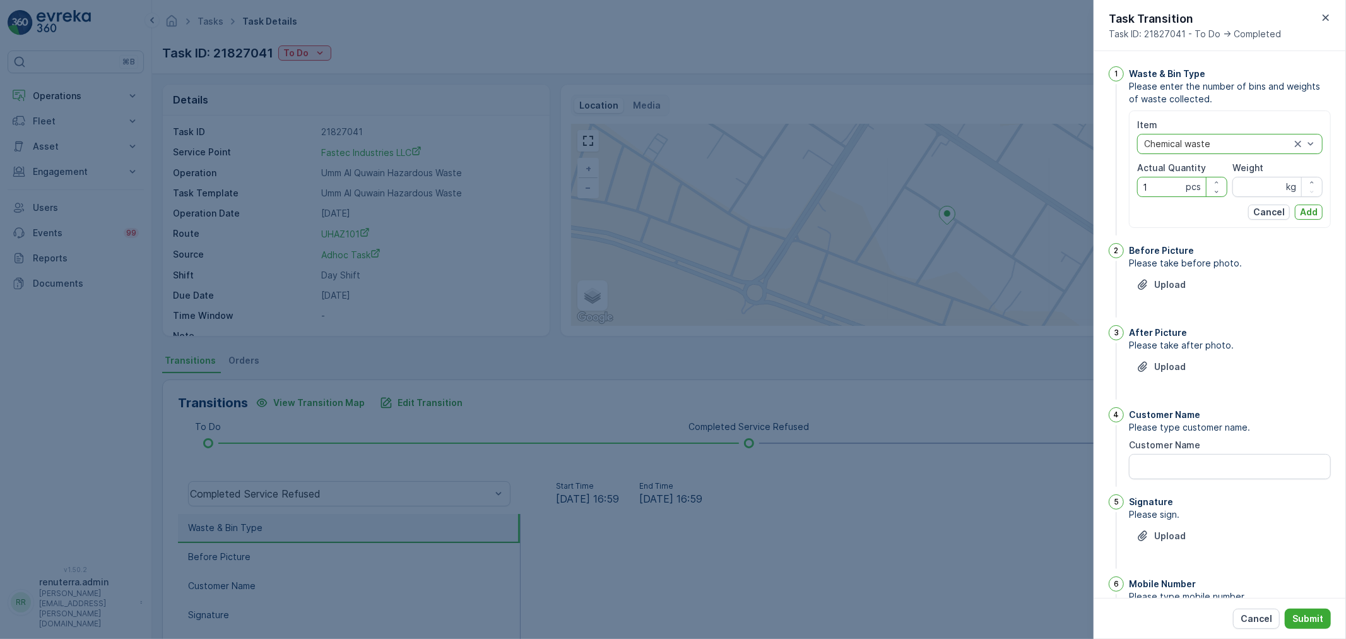
type Quantity "1"
click at [1255, 187] on input "Weight" at bounding box center [1278, 187] width 90 height 20
type input "4900"
click at [1307, 217] on p "Add" at bounding box center [1309, 212] width 18 height 13
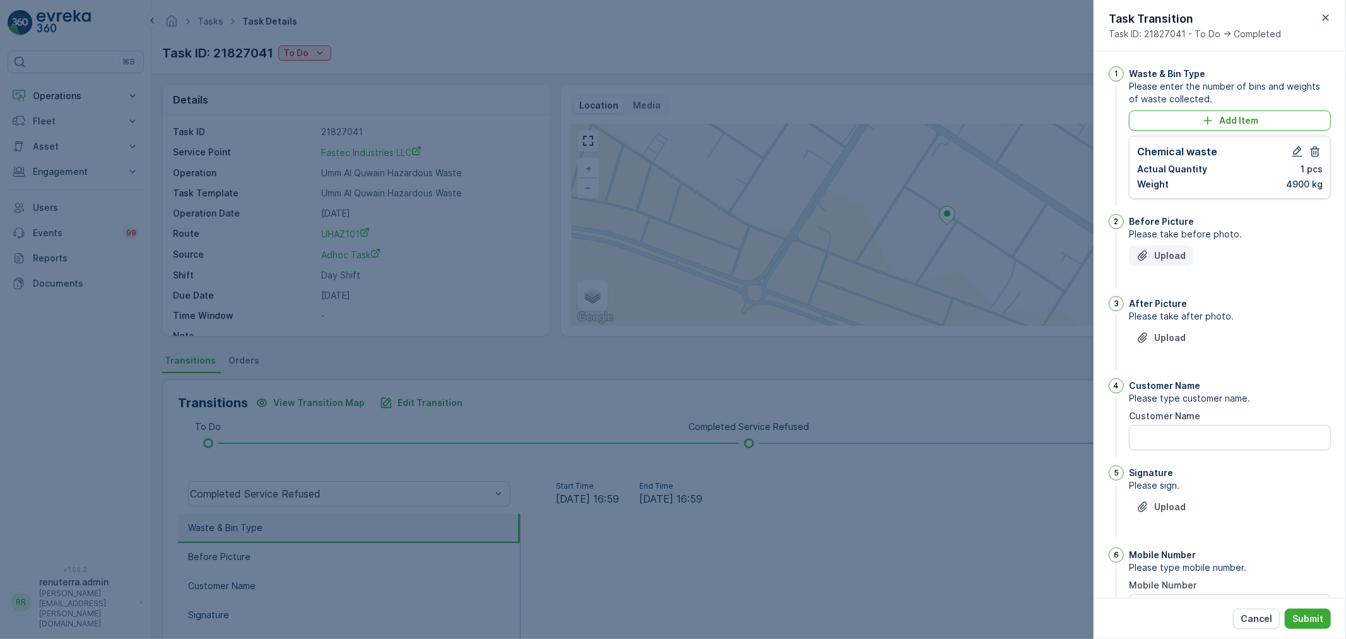
click at [1153, 259] on div "Upload" at bounding box center [1161, 255] width 49 height 13
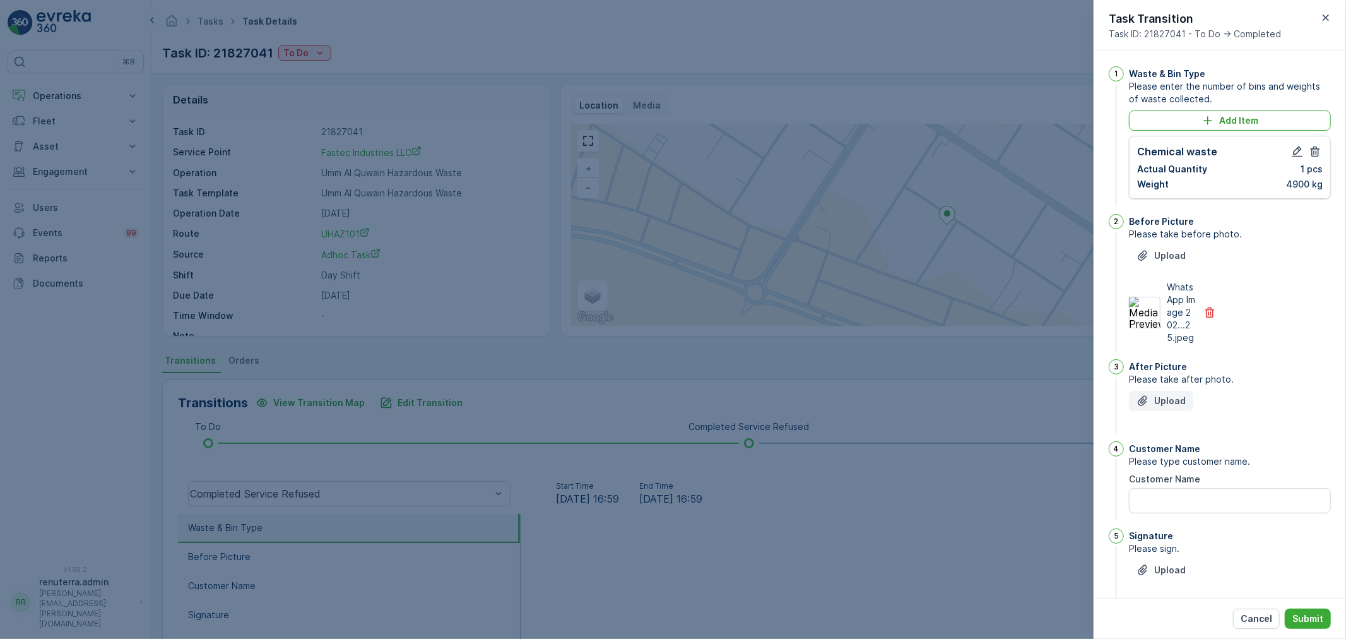
click at [1172, 407] on p "Upload" at bounding box center [1171, 401] width 32 height 13
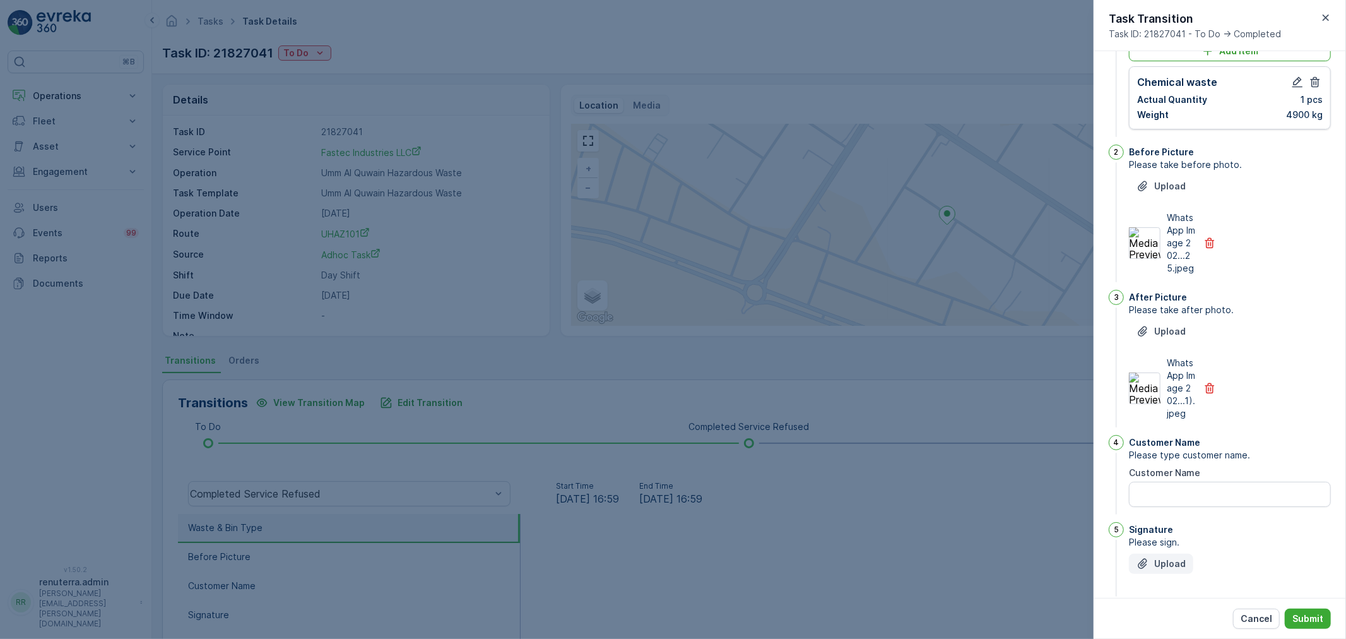
scroll to position [140, 0]
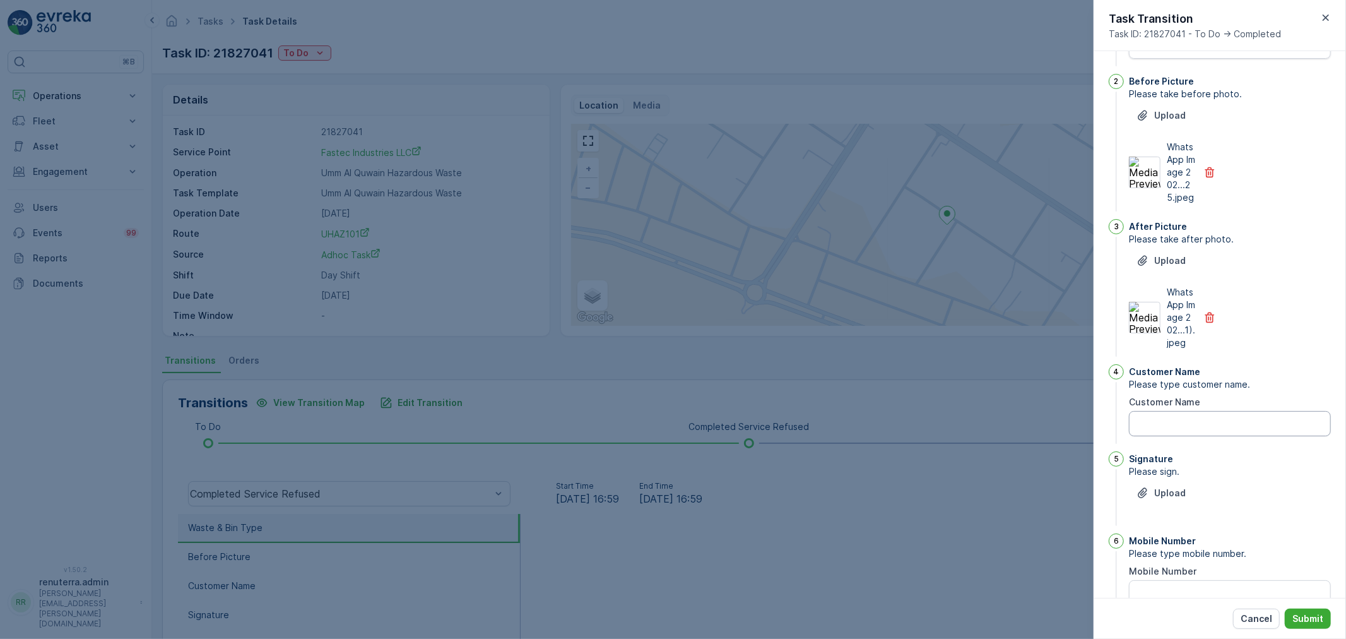
click at [1167, 436] on Name "Customer Name" at bounding box center [1230, 423] width 202 height 25
type Name "fastec"
click at [1143, 498] on icon "Upload File" at bounding box center [1142, 493] width 9 height 10
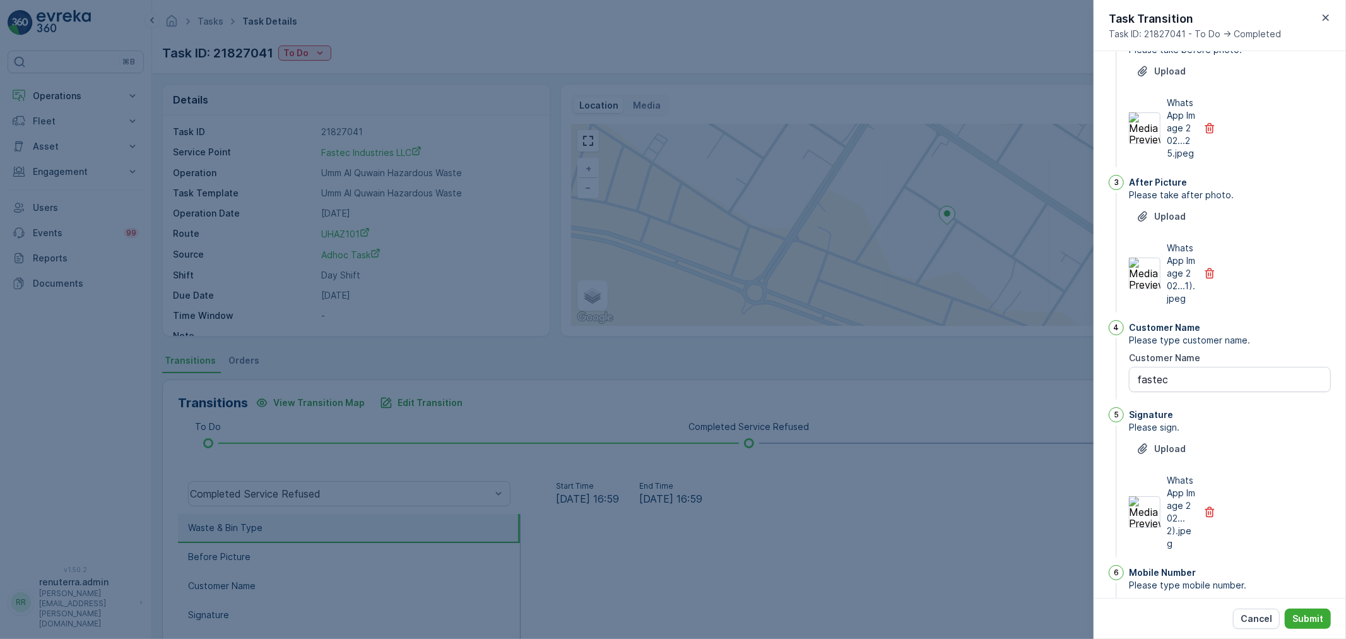
scroll to position [274, 0]
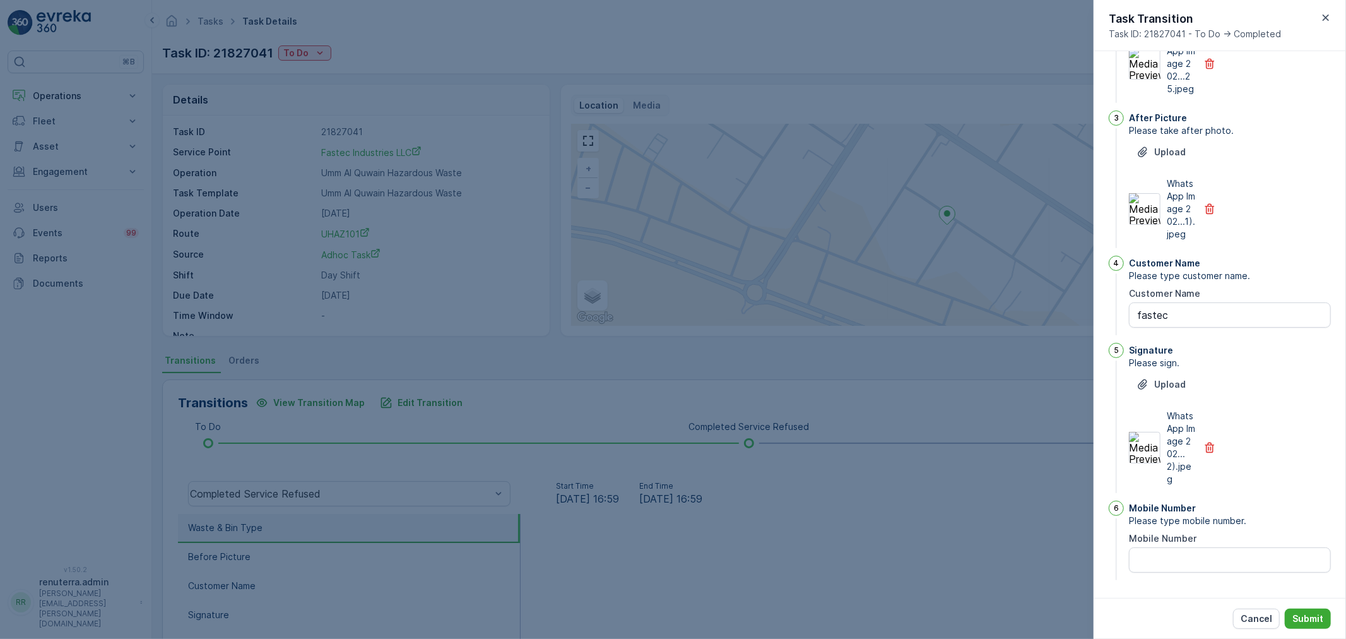
click at [1199, 559] on Number "Mobile Number" at bounding box center [1230, 559] width 202 height 25
type Number "0"
click at [1326, 614] on button "Submit" at bounding box center [1308, 619] width 46 height 20
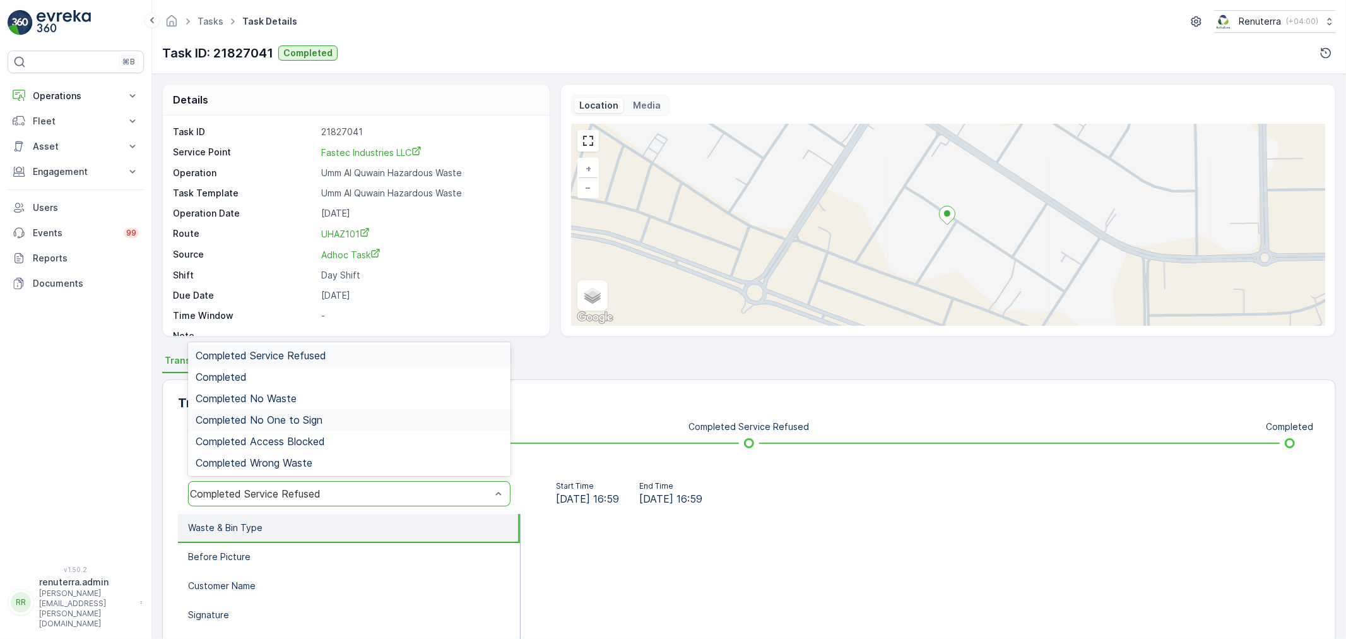
click at [354, 415] on div "Completed No One to Sign" at bounding box center [349, 419] width 307 height 11
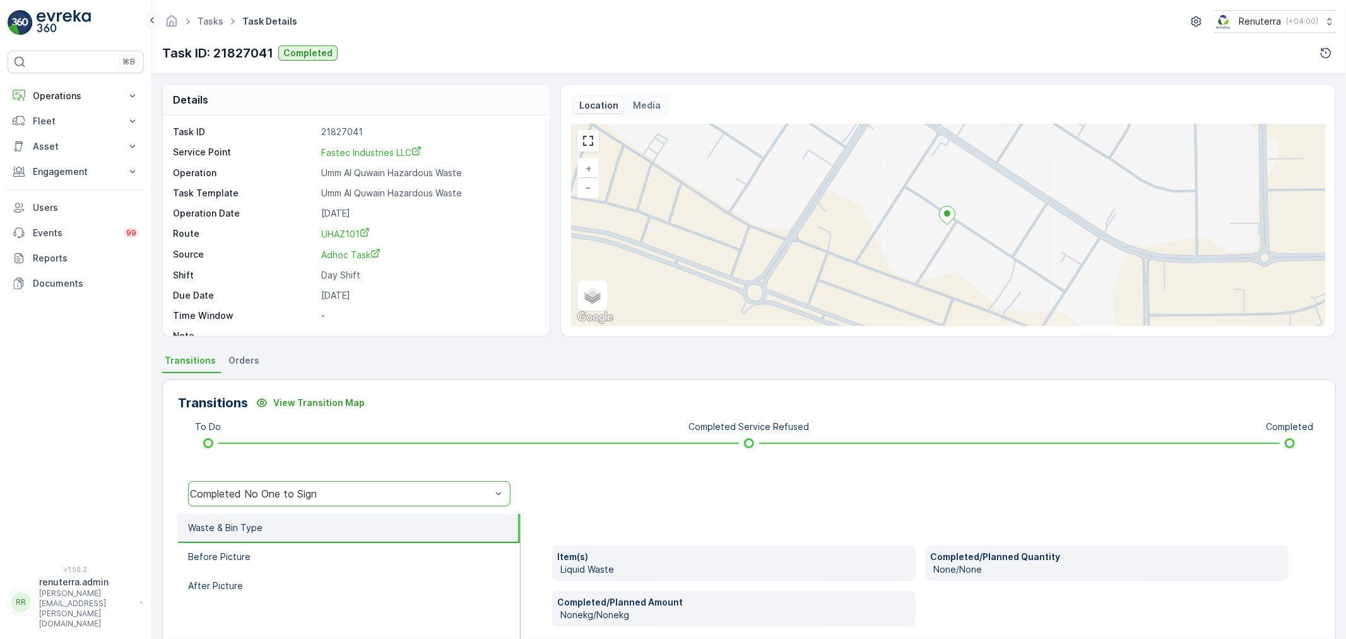
drag, startPoint x: 297, startPoint y: 501, endPoint x: 300, endPoint y: 478, distance: 23.5
click at [298, 491] on div "Completed No One to Sign" at bounding box center [349, 493] width 323 height 25
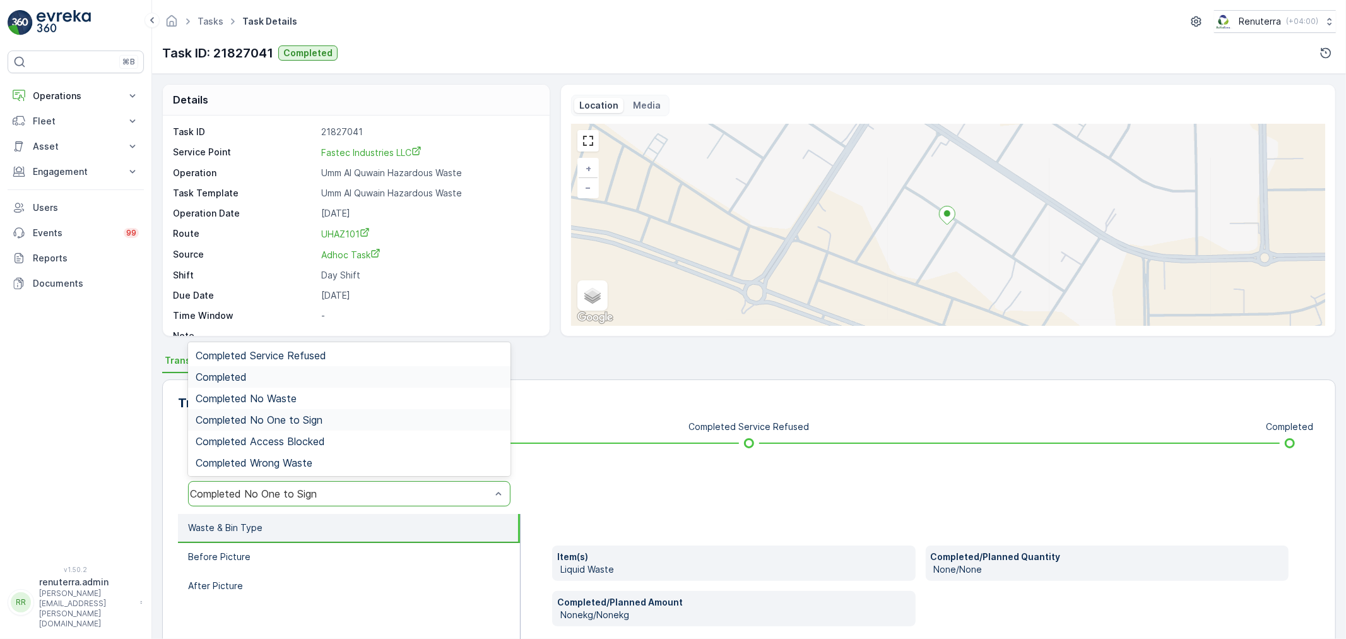
click at [304, 375] on div "Completed" at bounding box center [349, 376] width 307 height 11
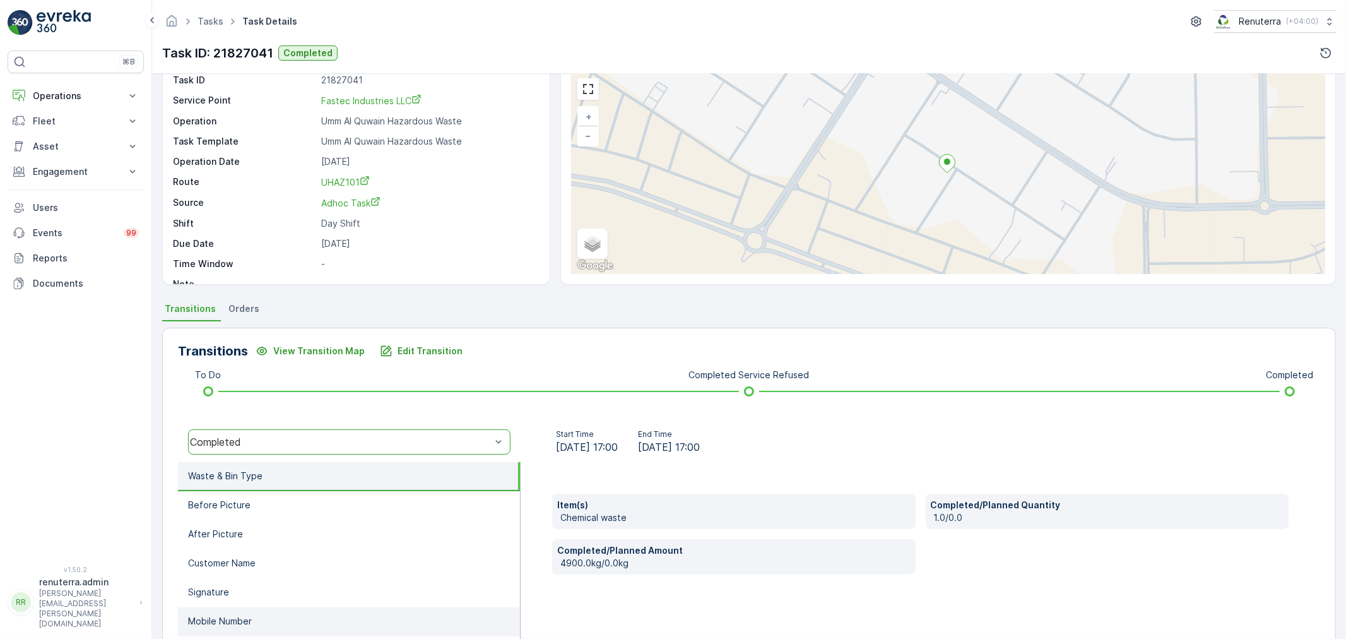
scroll to position [140, 0]
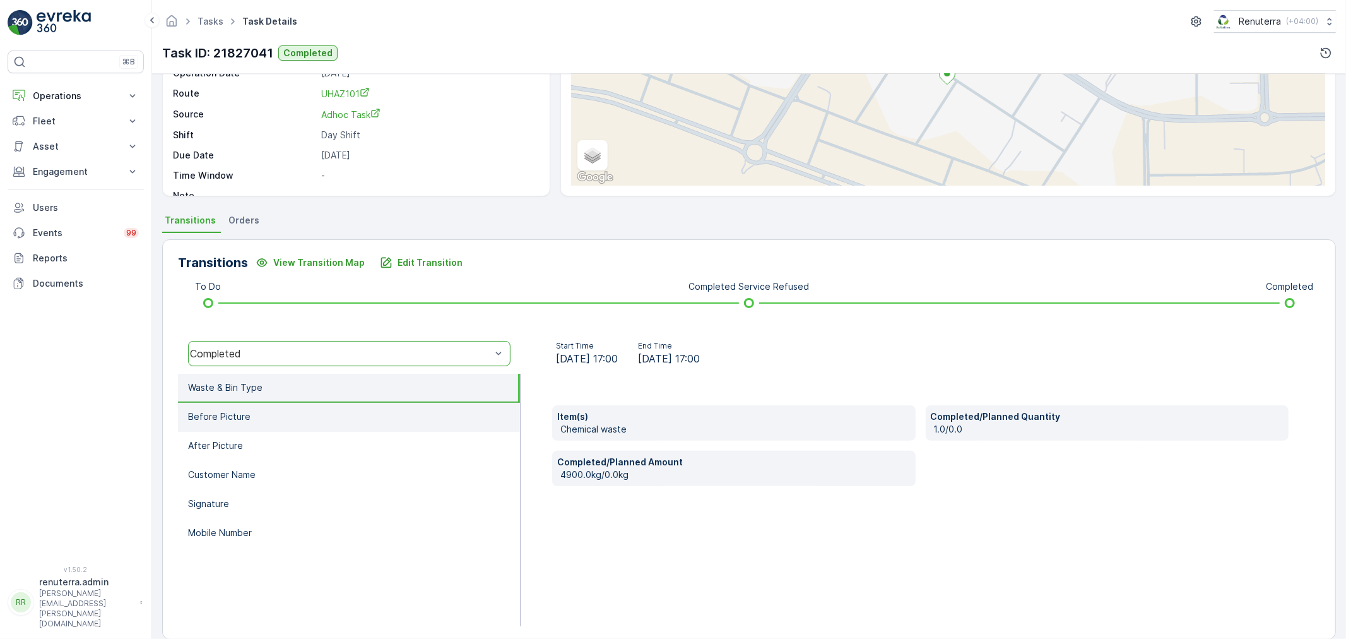
click at [247, 424] on li "Before Picture" at bounding box center [349, 417] width 342 height 29
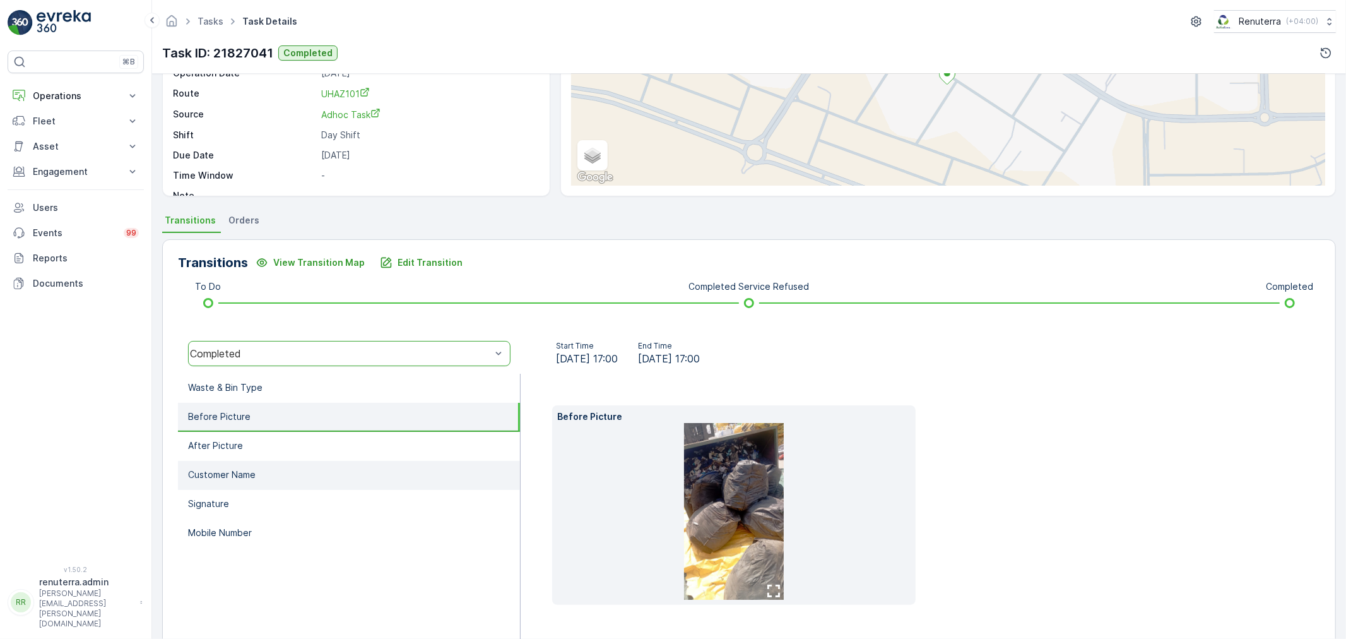
click at [295, 461] on li "Customer Name" at bounding box center [349, 475] width 342 height 29
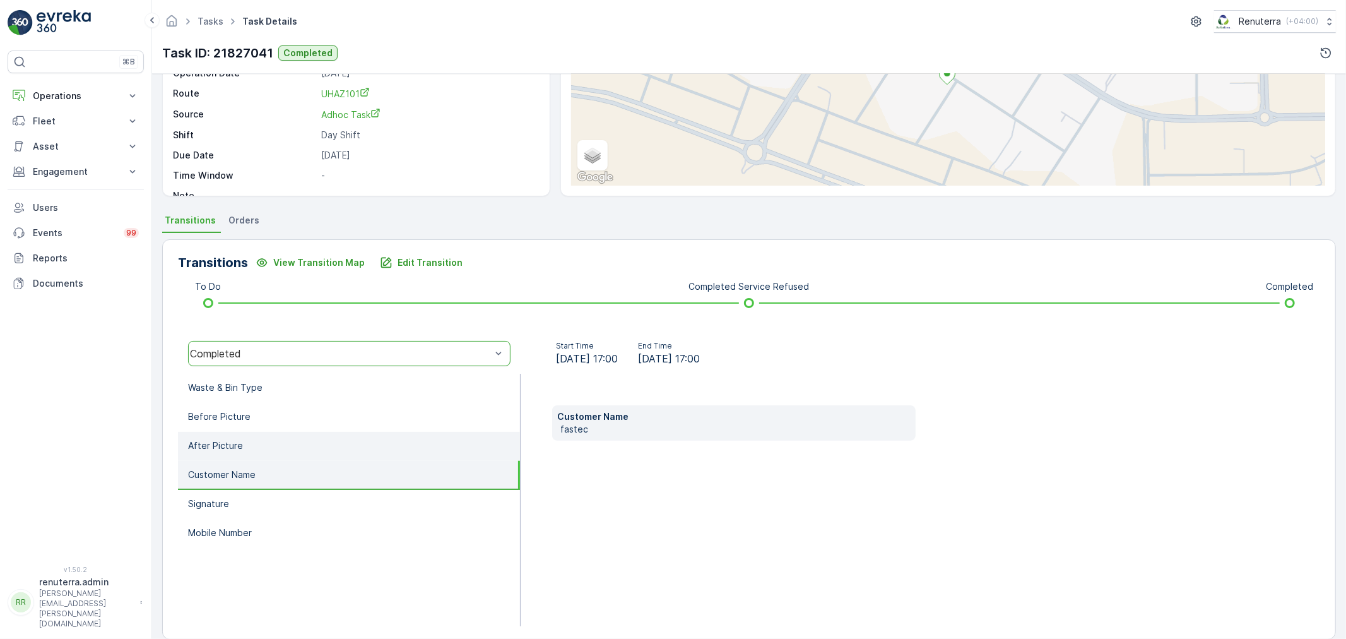
click at [282, 439] on li "After Picture" at bounding box center [349, 446] width 342 height 29
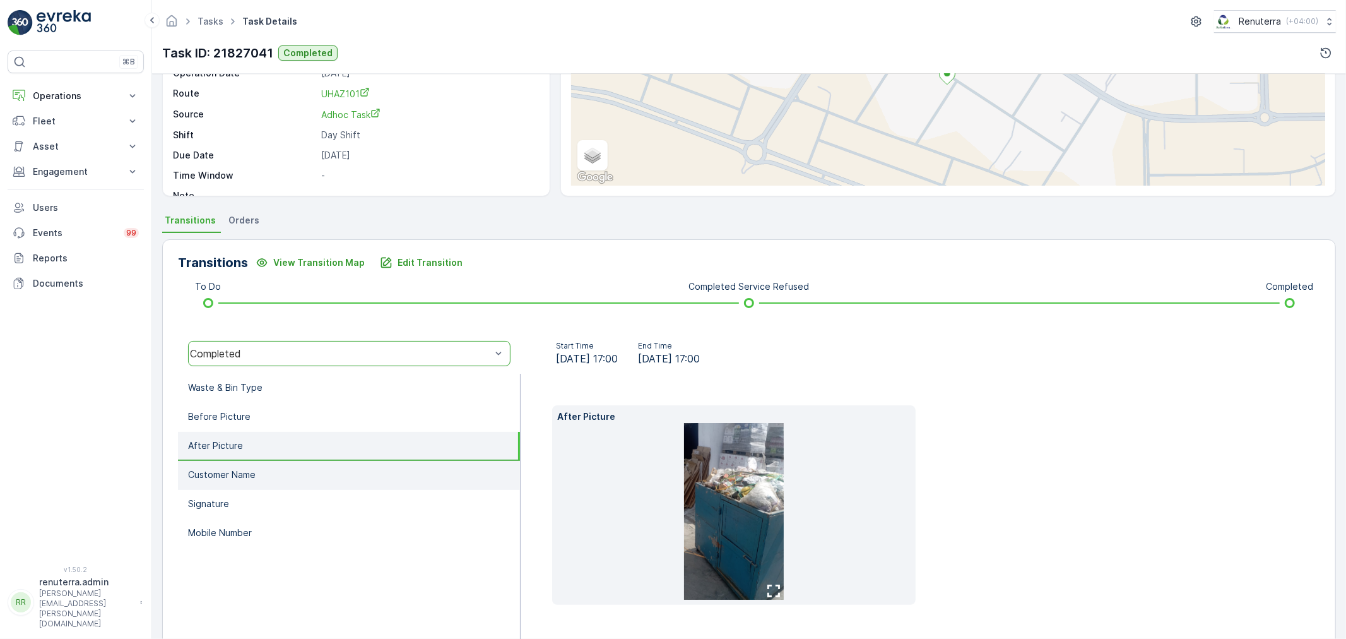
click at [291, 474] on li "Customer Name" at bounding box center [349, 475] width 342 height 29
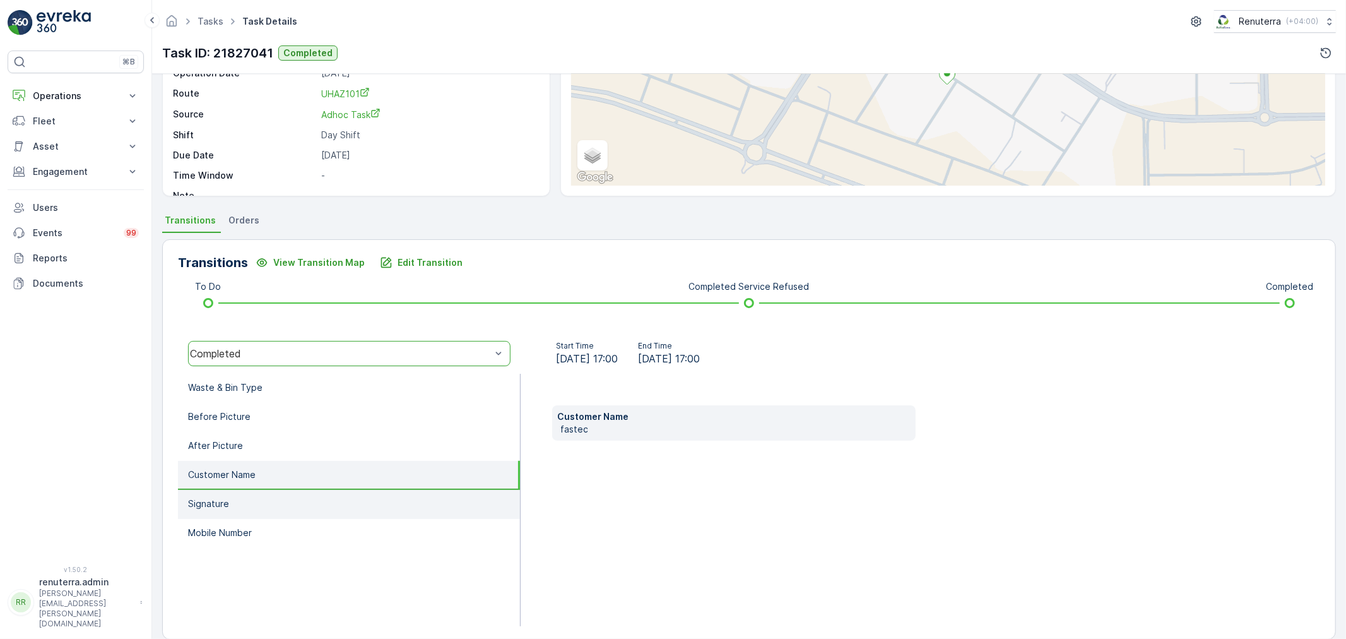
click at [292, 494] on li "Signature" at bounding box center [349, 504] width 342 height 29
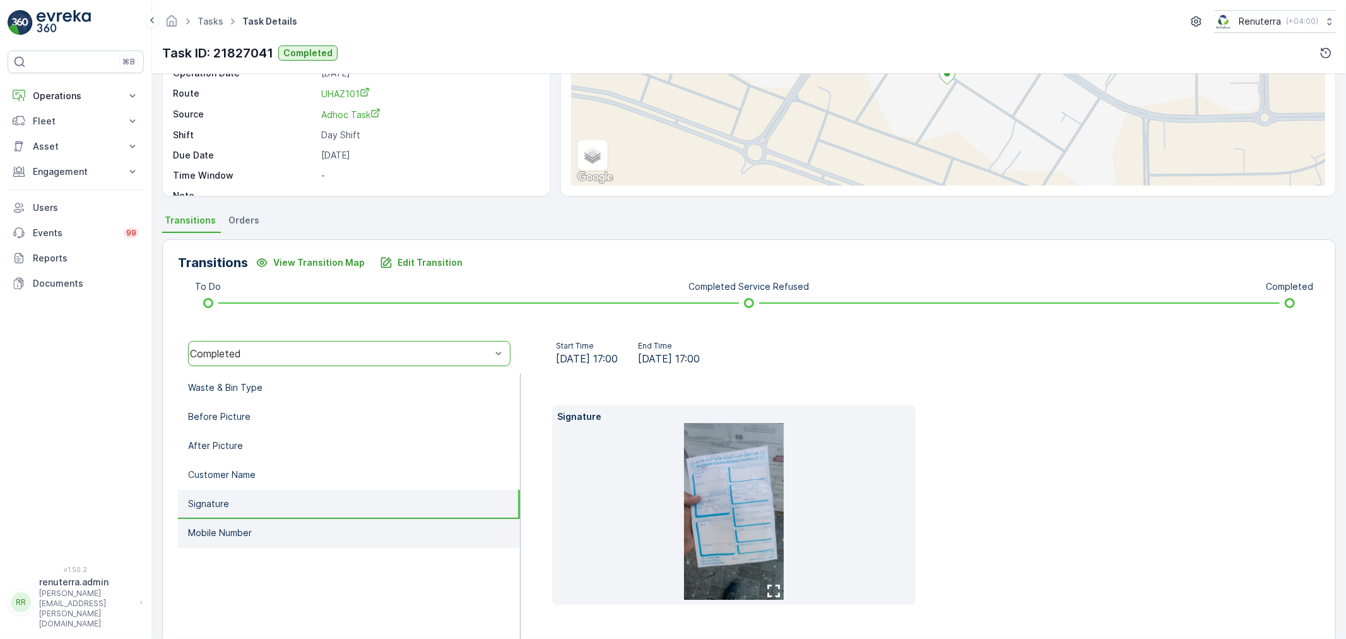
click at [314, 522] on li "Mobile Number" at bounding box center [349, 533] width 342 height 29
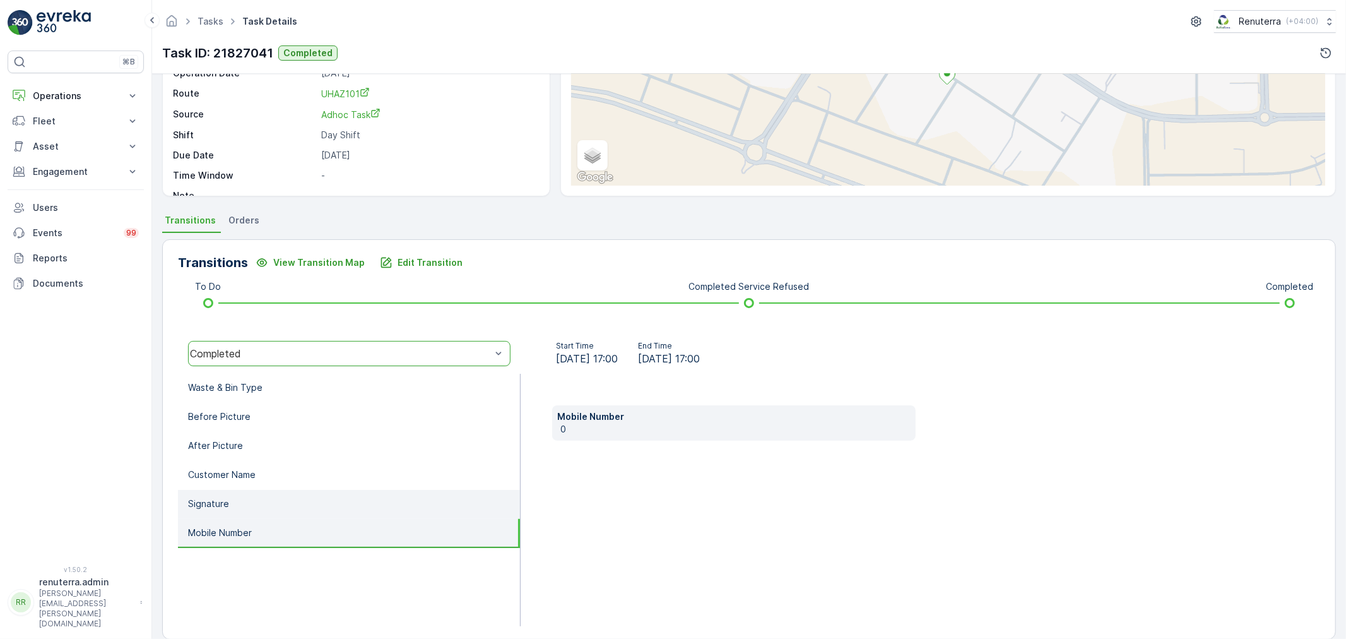
click at [285, 491] on li "Signature" at bounding box center [349, 504] width 342 height 29
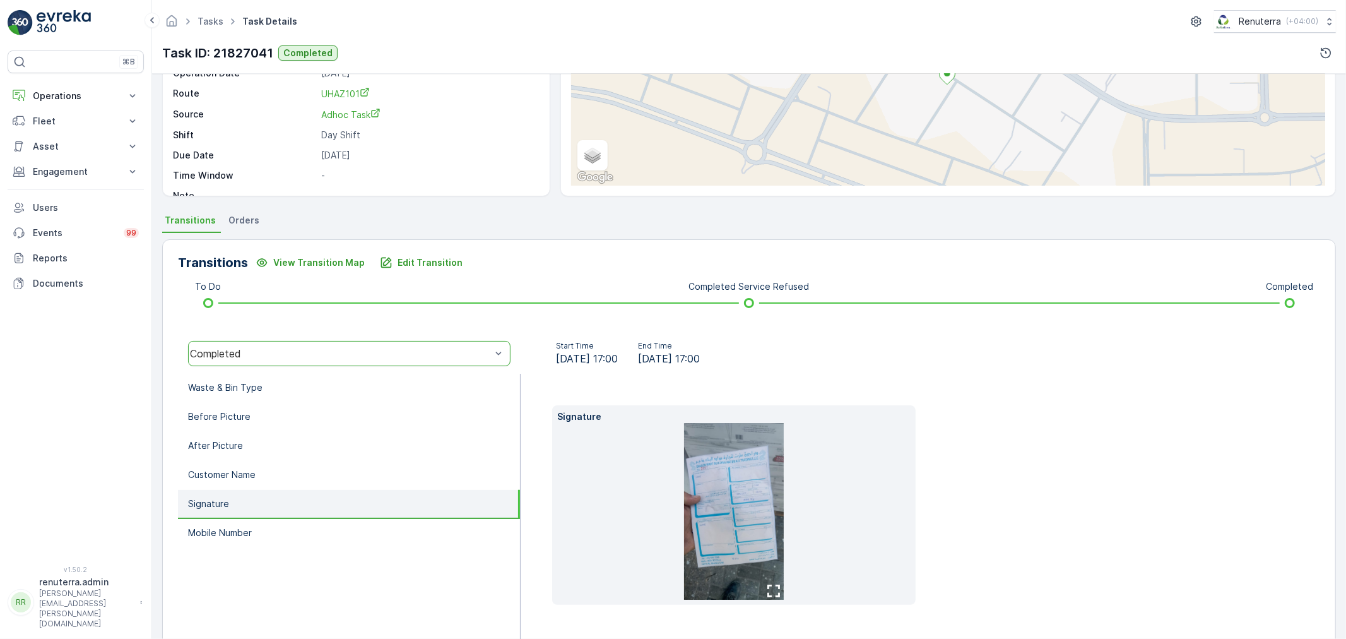
click at [756, 519] on img at bounding box center [734, 511] width 100 height 177
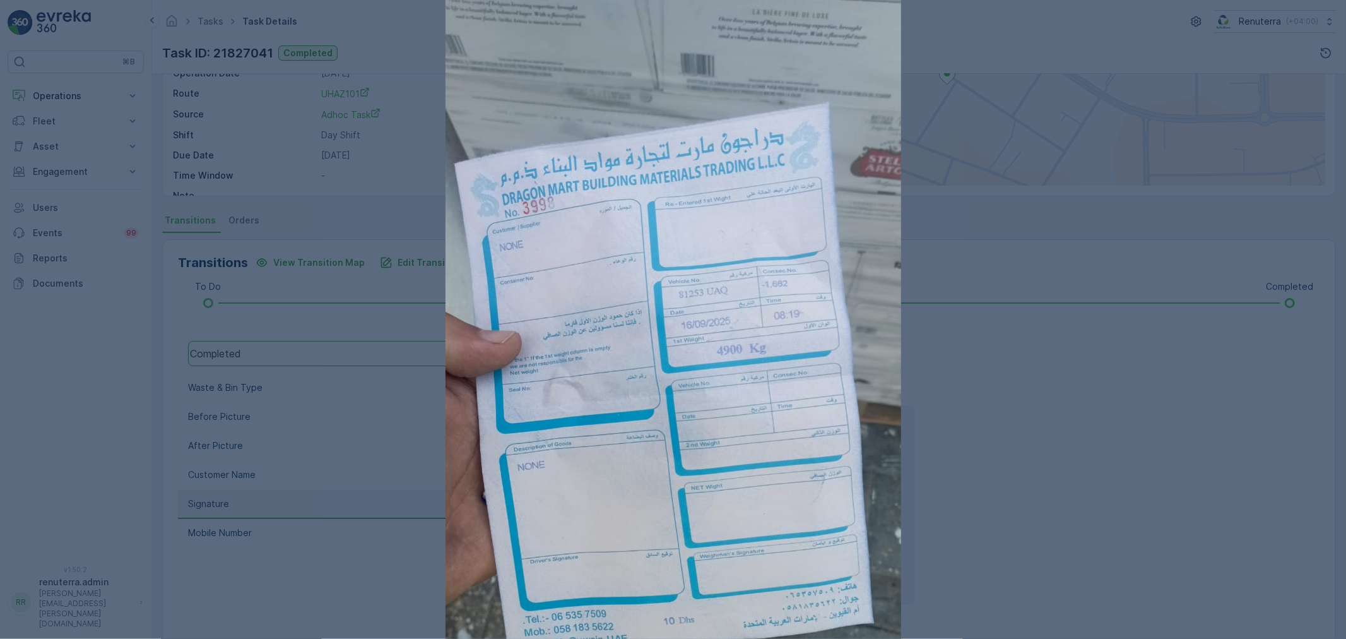
click at [1023, 467] on div at bounding box center [673, 319] width 1346 height 639
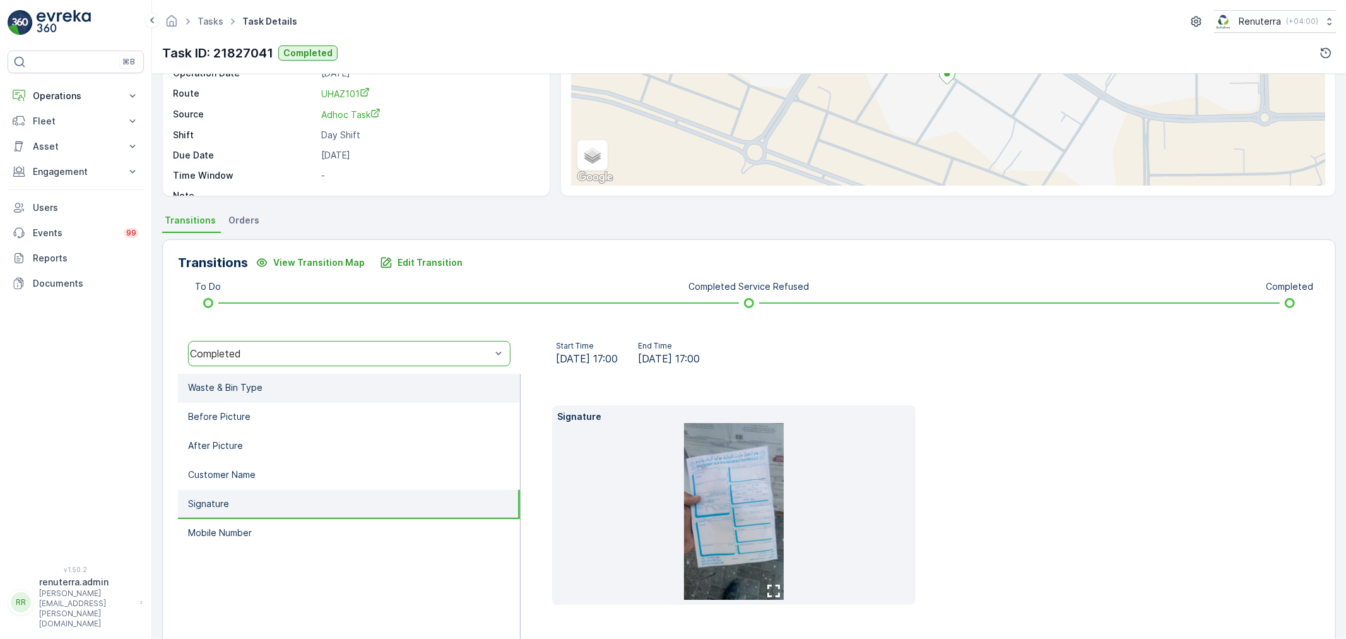
click at [205, 388] on p "Waste & Bin Type" at bounding box center [225, 387] width 74 height 13
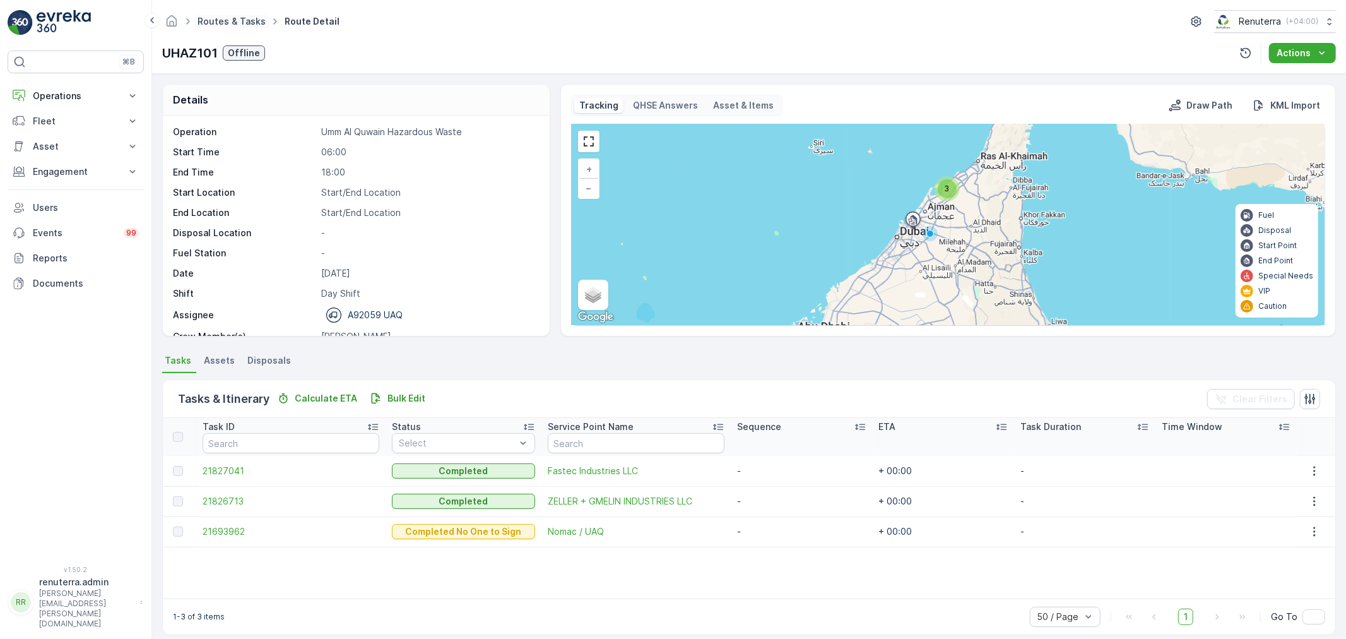
click at [228, 17] on link "Routes & Tasks" at bounding box center [232, 21] width 68 height 11
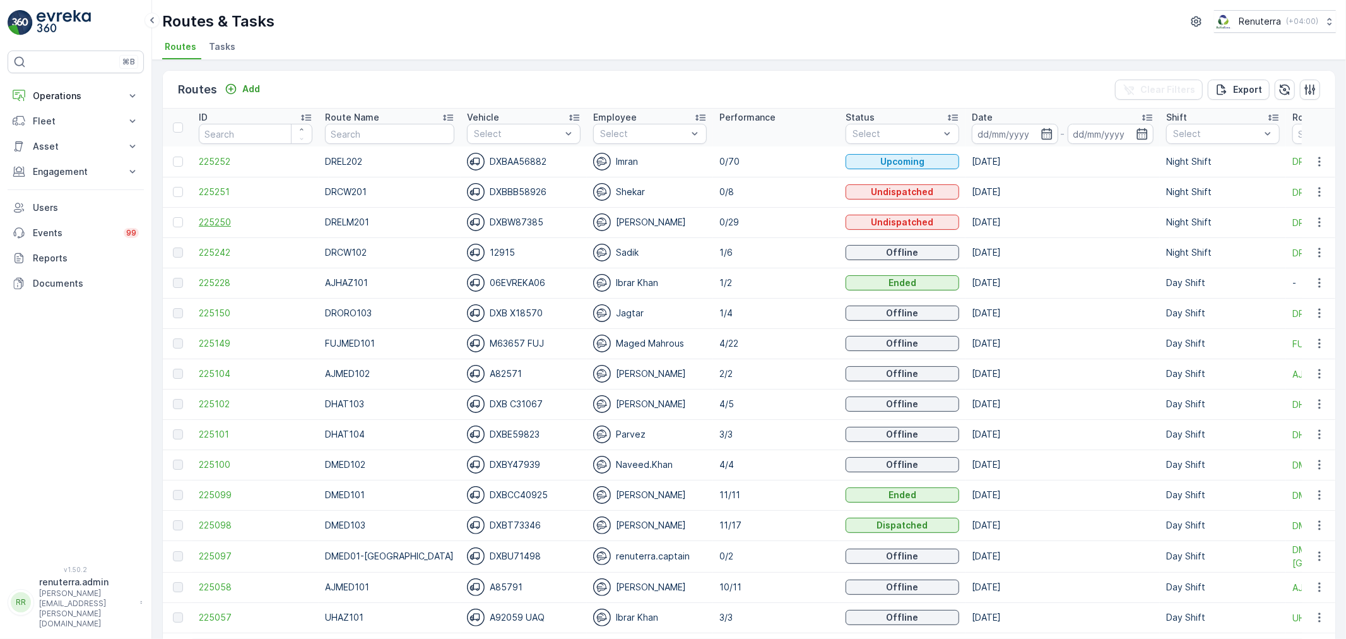
click at [203, 218] on span "225250" at bounding box center [256, 222] width 114 height 13
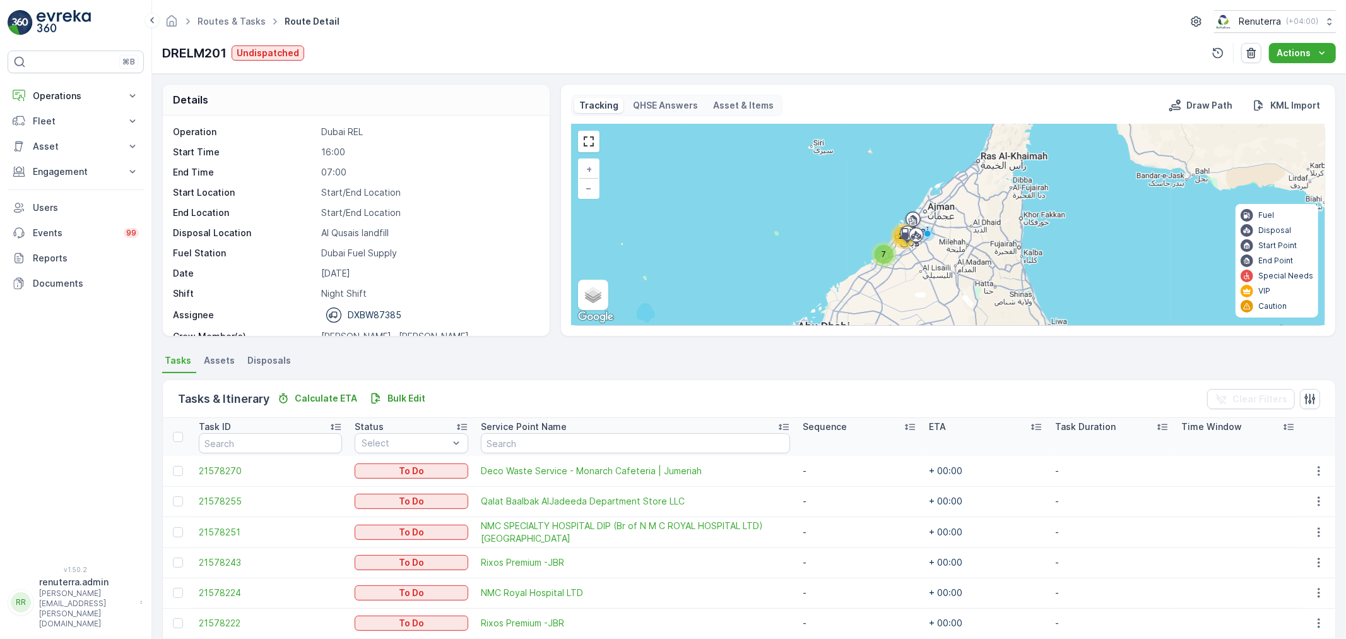
click at [888, 247] on div "7" at bounding box center [884, 254] width 19 height 19
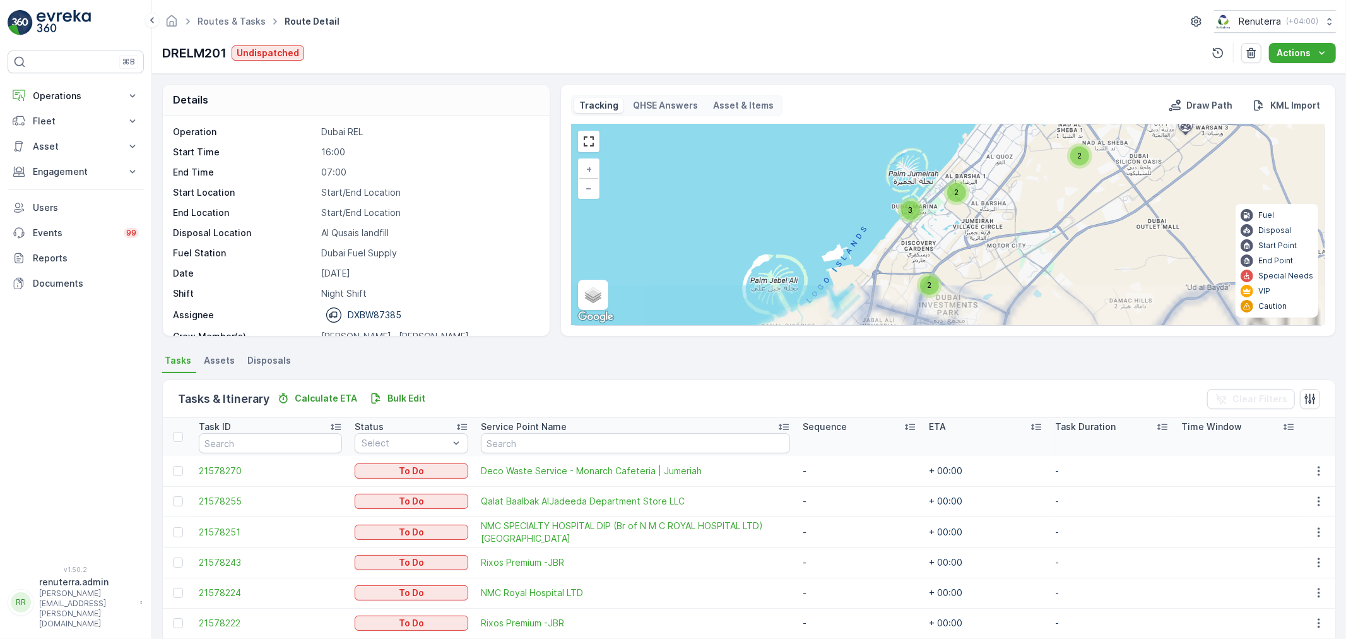
drag, startPoint x: 963, startPoint y: 222, endPoint x: 899, endPoint y: 267, distance: 78.5
click at [899, 267] on div "2 3 2 8 2 2 8 + − Satellite Roadmap Terrain Hybrid Leaflet Keyboard shortcuts M…" at bounding box center [948, 224] width 753 height 201
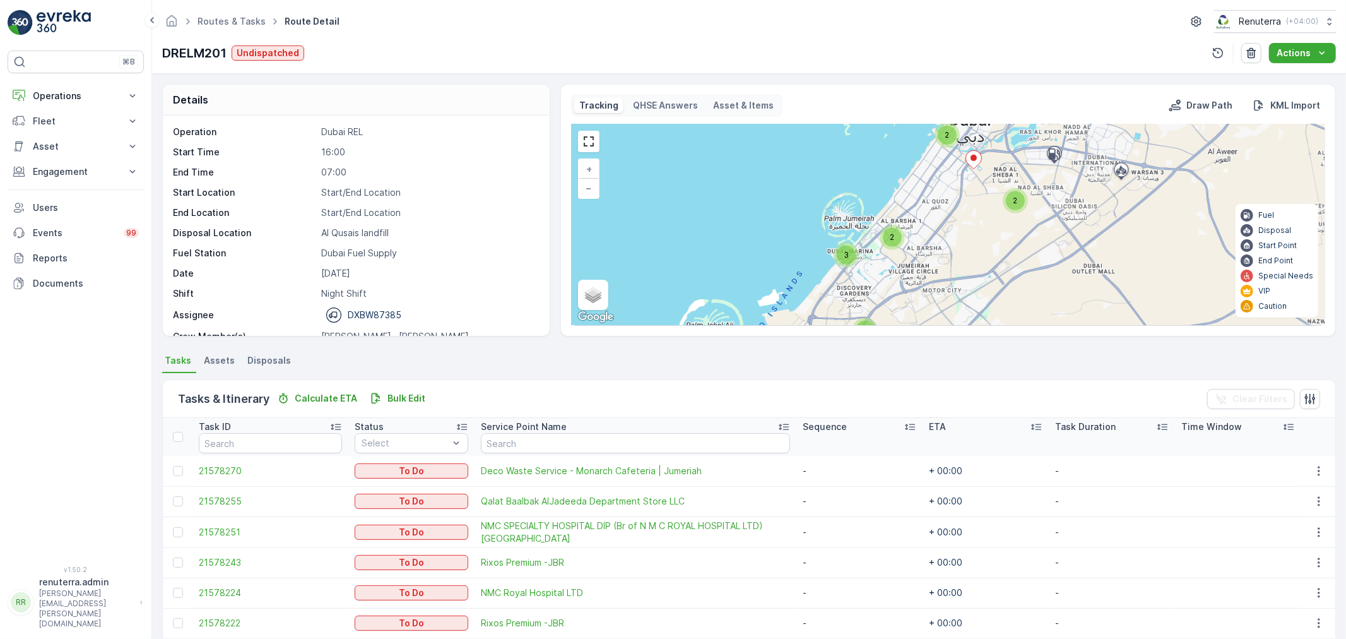
click at [953, 140] on div "2" at bounding box center [947, 135] width 19 height 19
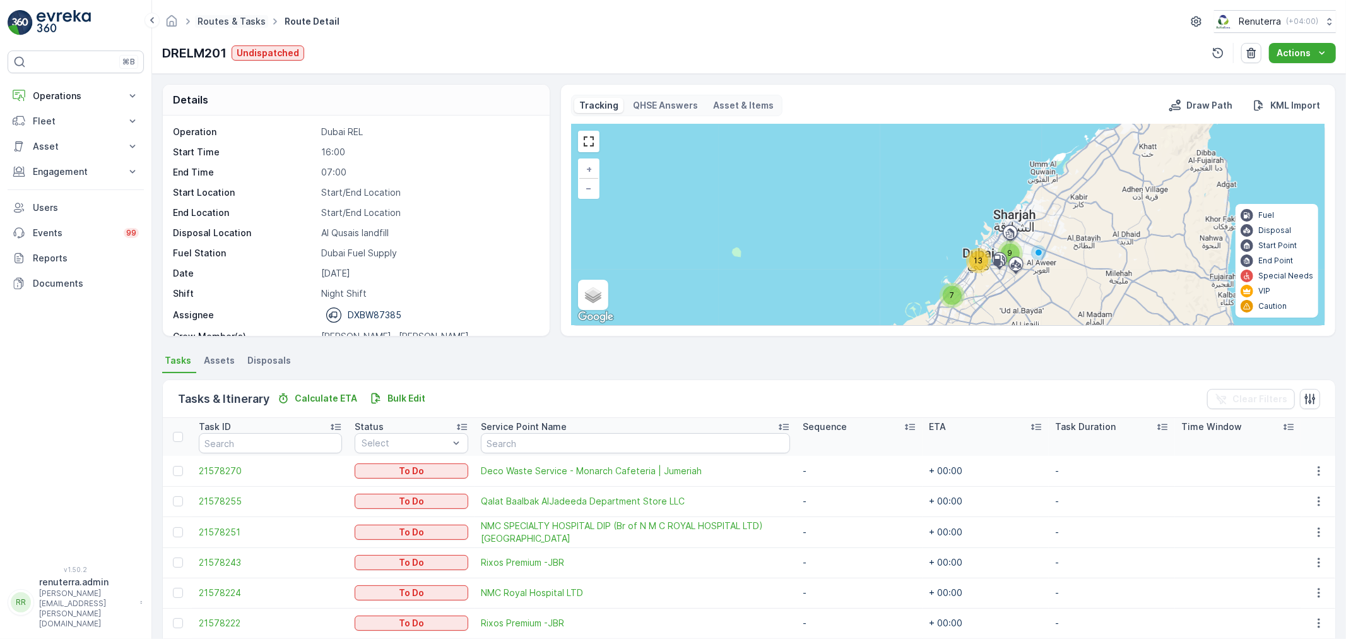
click at [251, 16] on link "Routes & Tasks" at bounding box center [232, 21] width 68 height 11
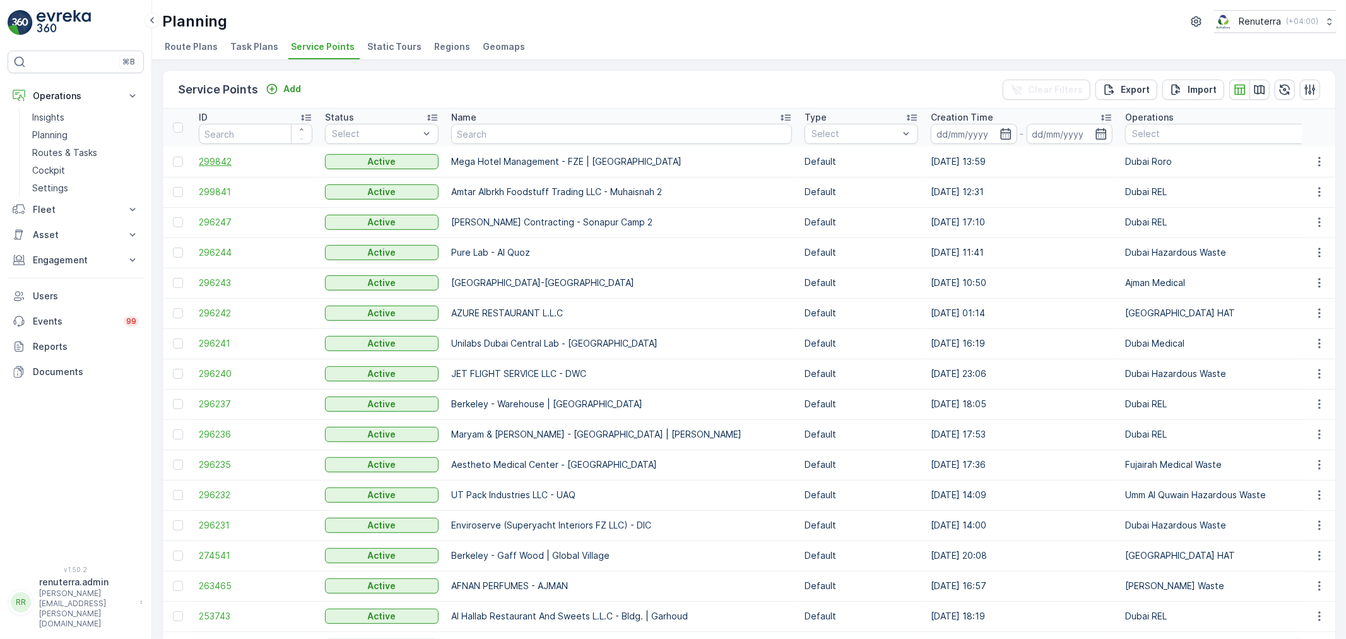
click at [237, 166] on span "299842" at bounding box center [256, 161] width 114 height 13
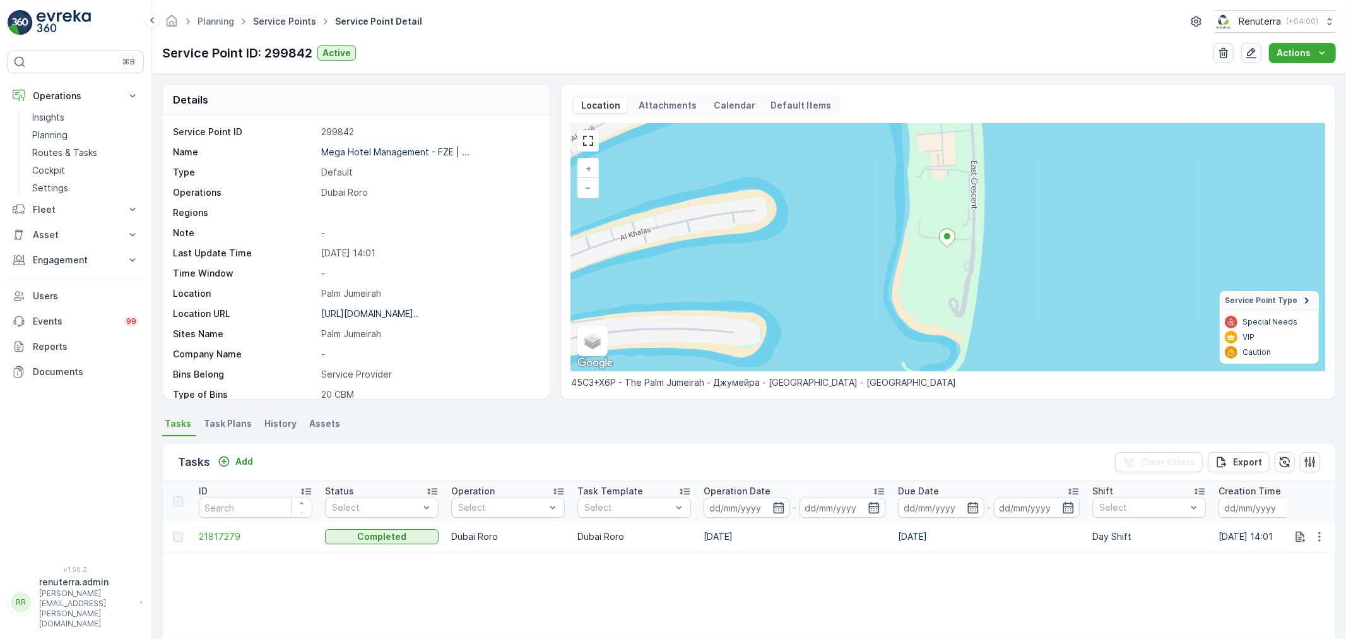
click at [280, 21] on link "Service Points" at bounding box center [284, 21] width 63 height 11
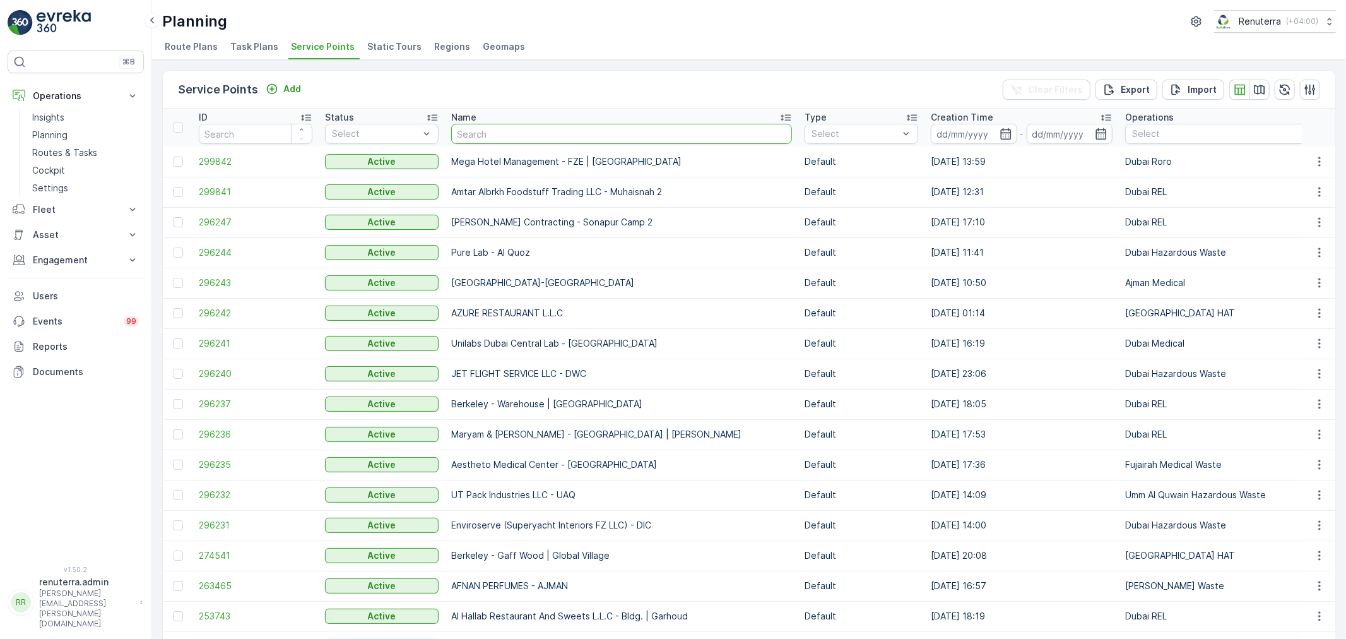
click at [497, 127] on input "text" at bounding box center [621, 134] width 341 height 20
type input "fastec"
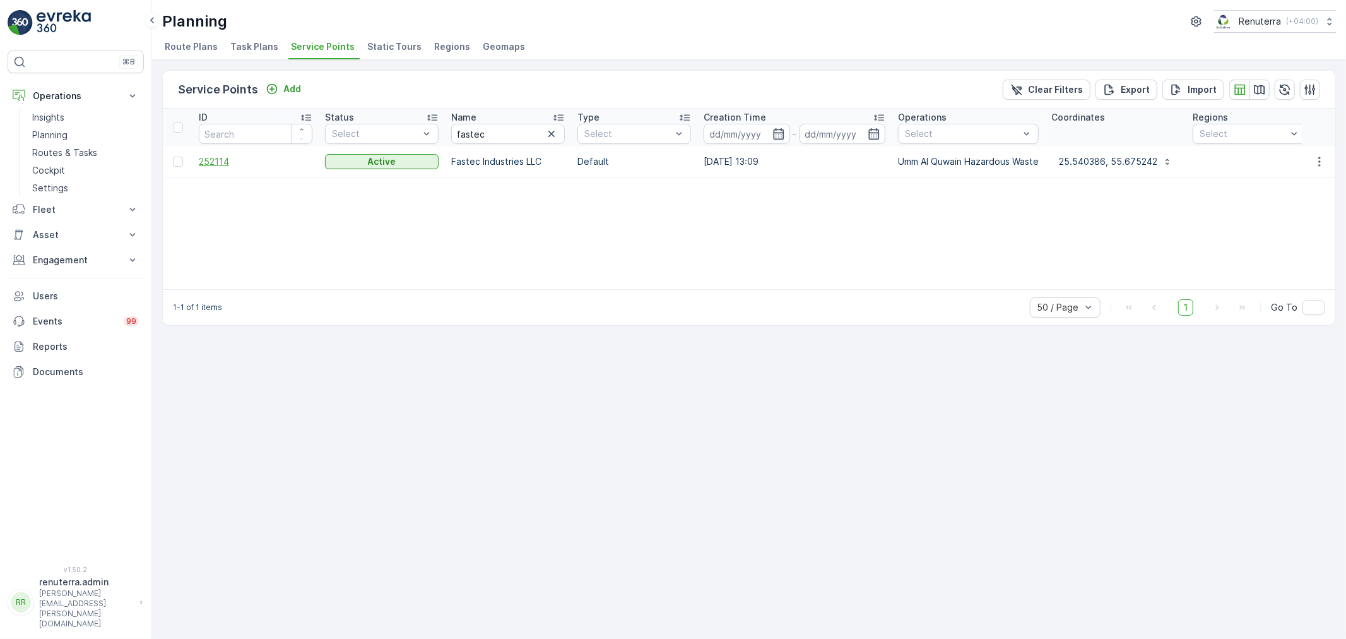
click at [229, 155] on span "252114" at bounding box center [256, 161] width 114 height 13
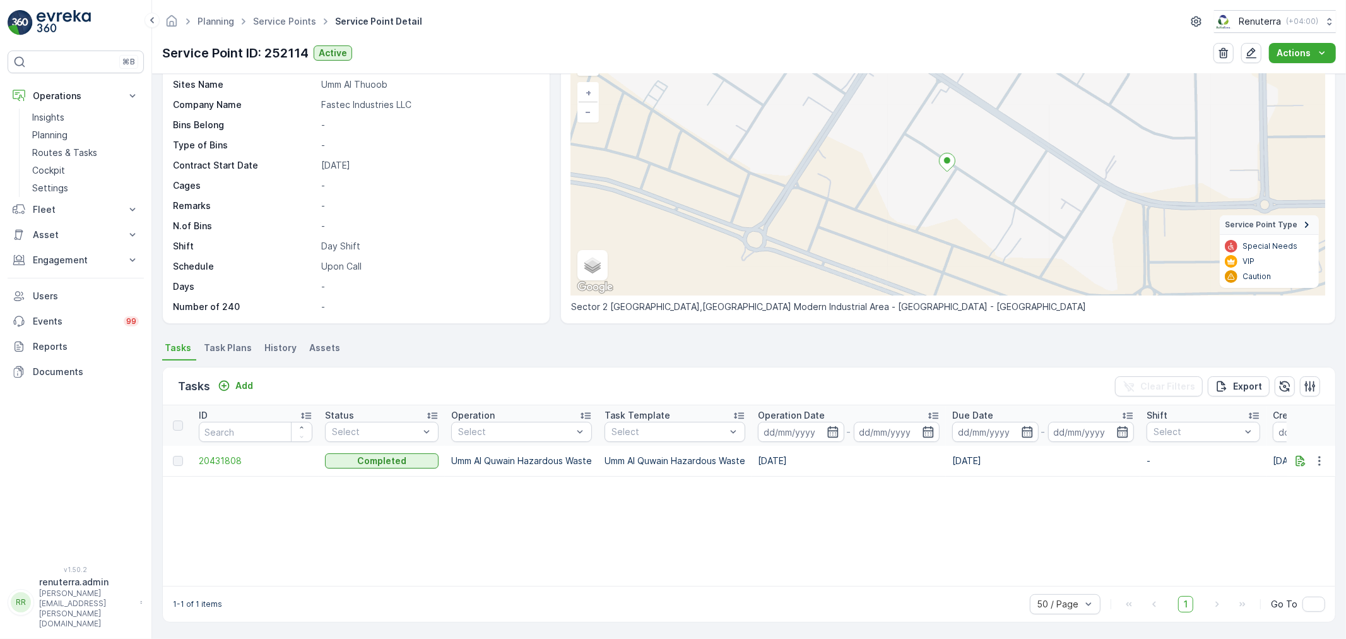
scroll to position [76, 0]
click at [234, 381] on div "Add" at bounding box center [235, 385] width 35 height 13
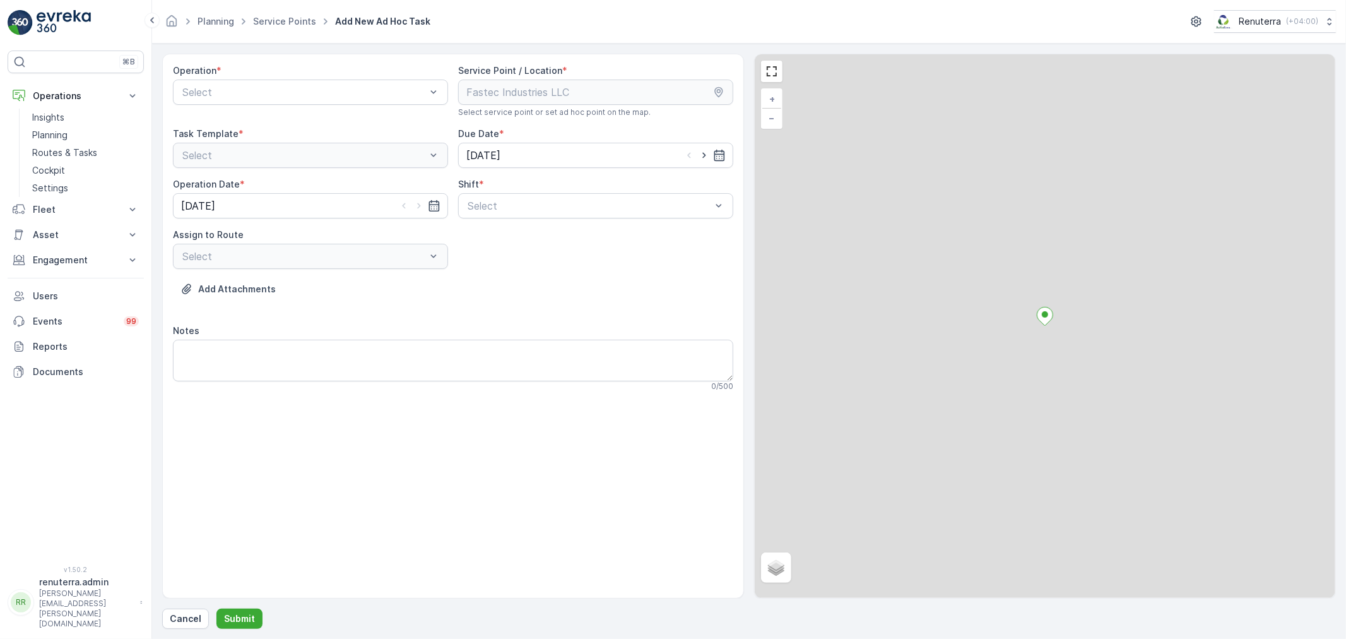
click at [258, 100] on div "Select" at bounding box center [310, 92] width 275 height 25
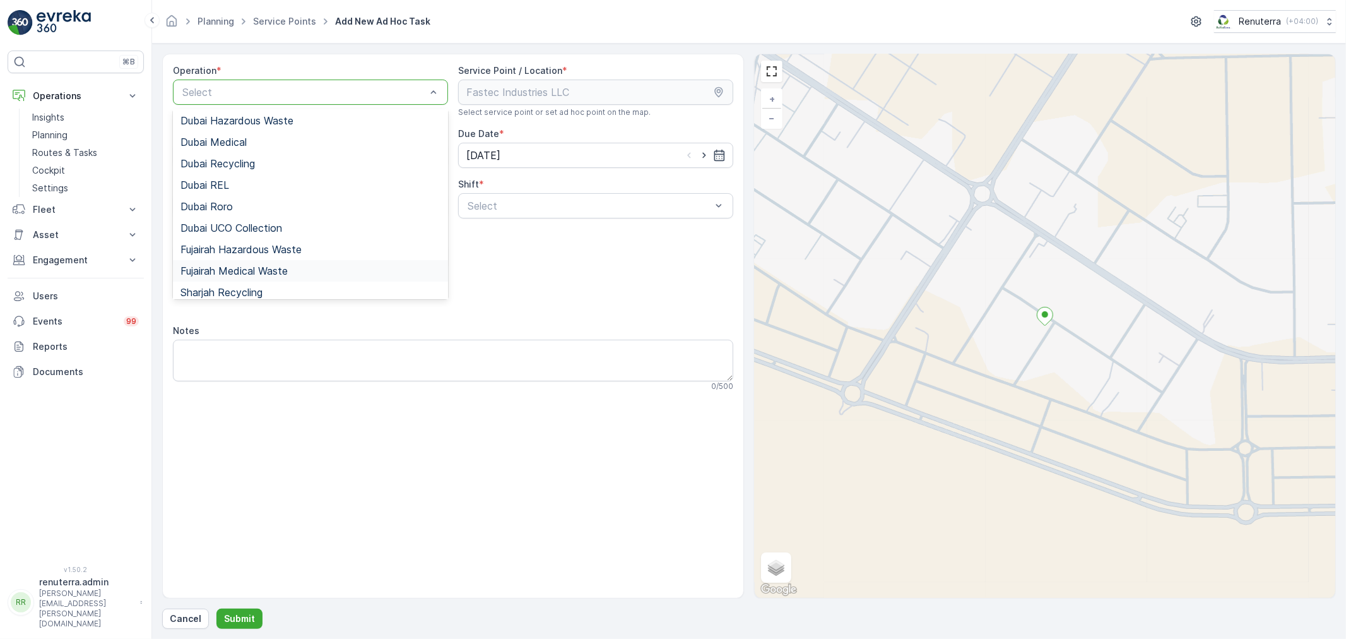
scroll to position [158, 0]
click at [272, 267] on span "Umm Al Quwain Hazardous Waste" at bounding box center [261, 264] width 160 height 11
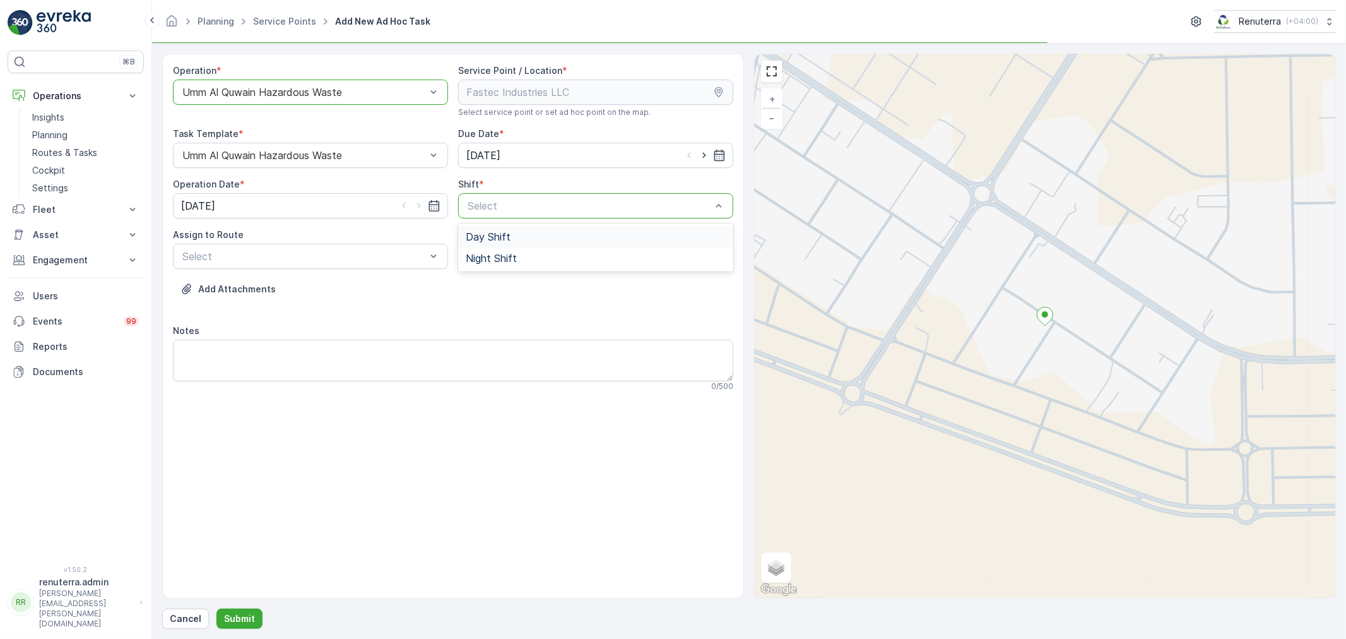
click at [488, 230] on div "Day Shift" at bounding box center [595, 236] width 275 height 21
drag, startPoint x: 424, startPoint y: 255, endPoint x: 388, endPoint y: 282, distance: 44.7
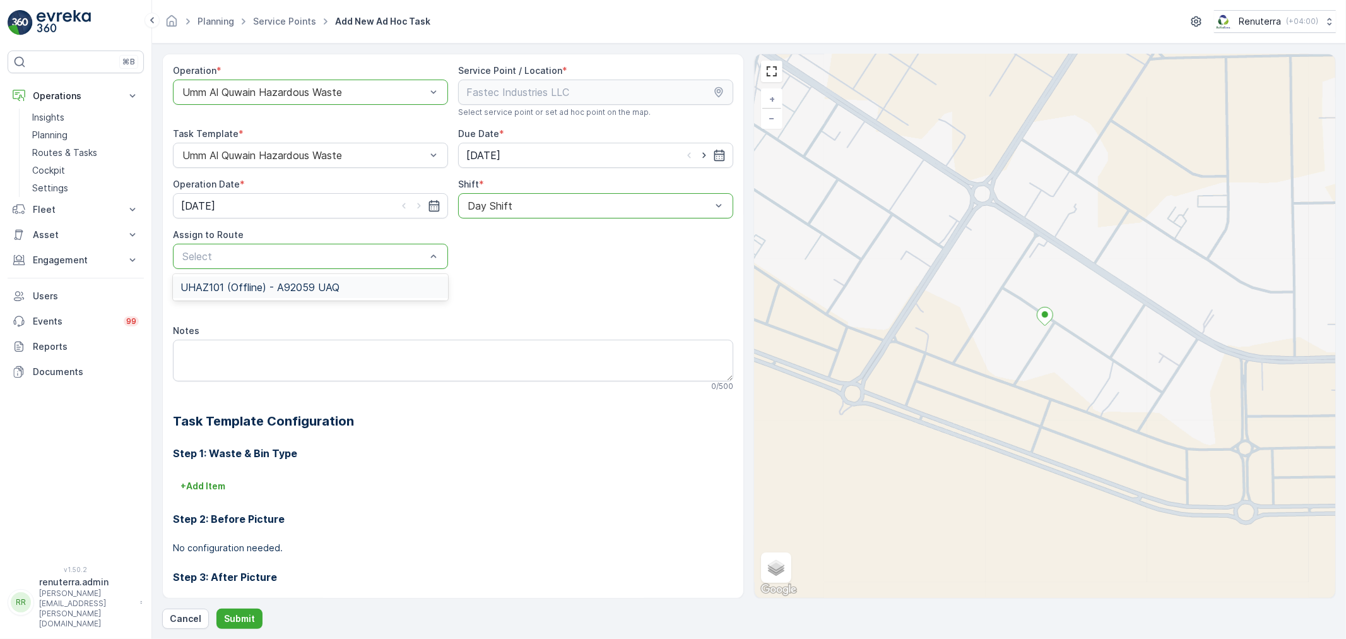
click at [230, 280] on div "UHAZ101 (Offline) - A92059 UAQ" at bounding box center [310, 286] width 275 height 21
click at [243, 625] on p "Submit" at bounding box center [239, 618] width 31 height 13
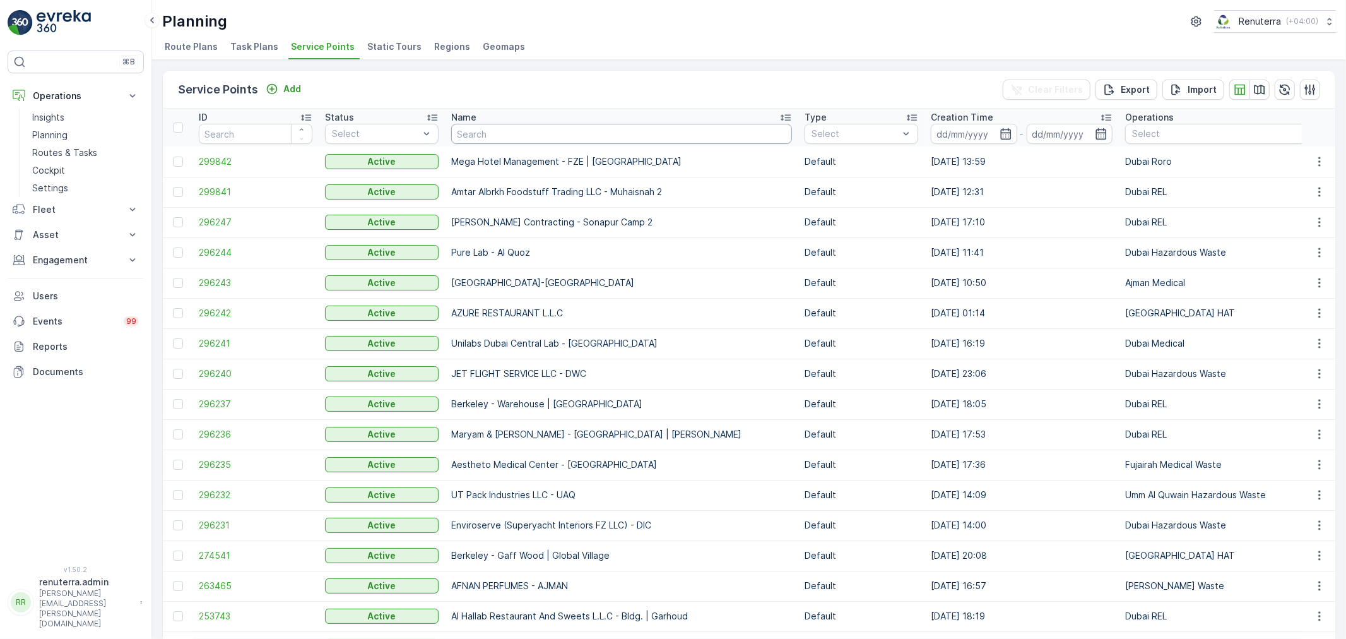
click at [548, 139] on input "text" at bounding box center [621, 134] width 341 height 20
click at [495, 141] on th "Name" at bounding box center [622, 128] width 354 height 38
click at [493, 138] on input "text" at bounding box center [621, 134] width 341 height 20
type input "Thr"
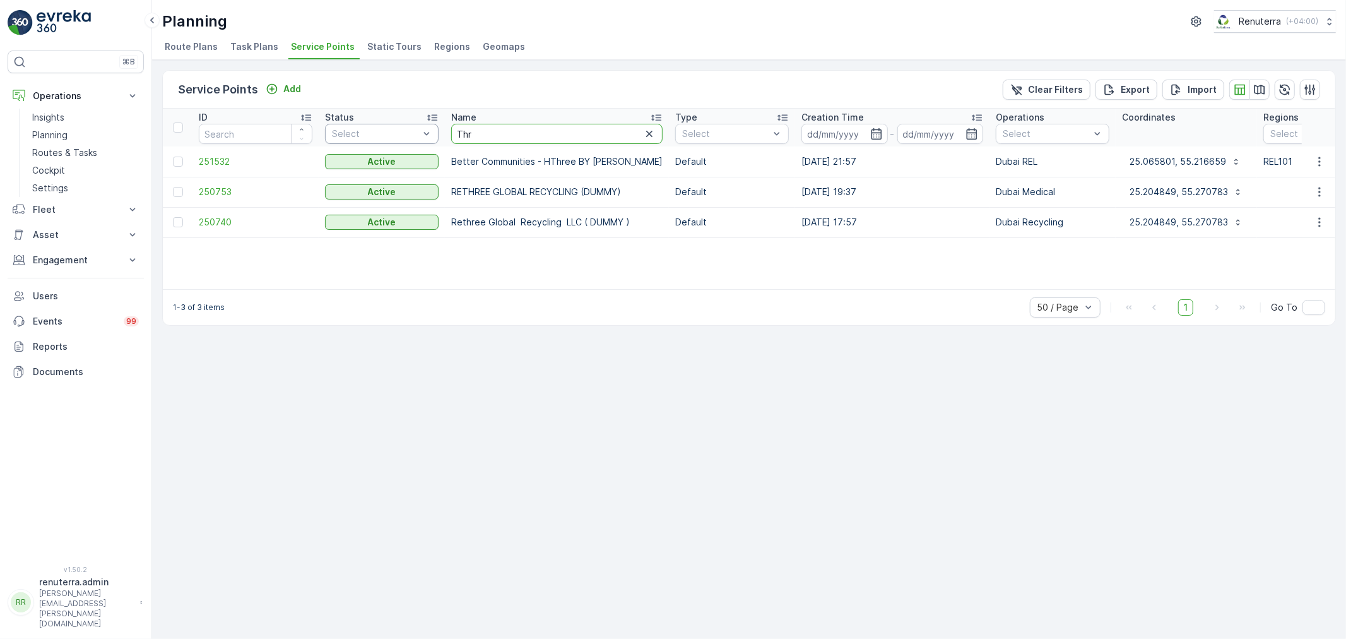
drag, startPoint x: 493, startPoint y: 138, endPoint x: 430, endPoint y: 124, distance: 64.5
click at [490, 129] on input "Thr" at bounding box center [556, 134] width 211 height 20
type input "Thribve"
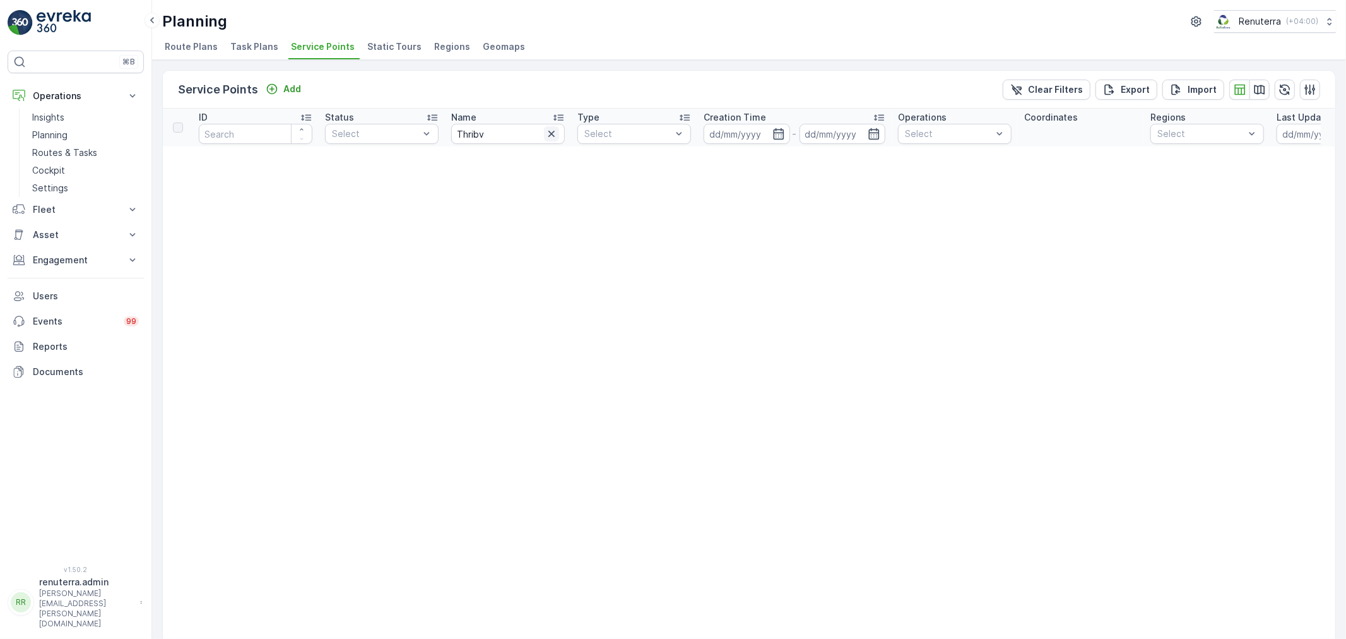
click at [545, 133] on icon "button" at bounding box center [551, 134] width 13 height 13
click at [266, 95] on button "Add" at bounding box center [283, 88] width 45 height 15
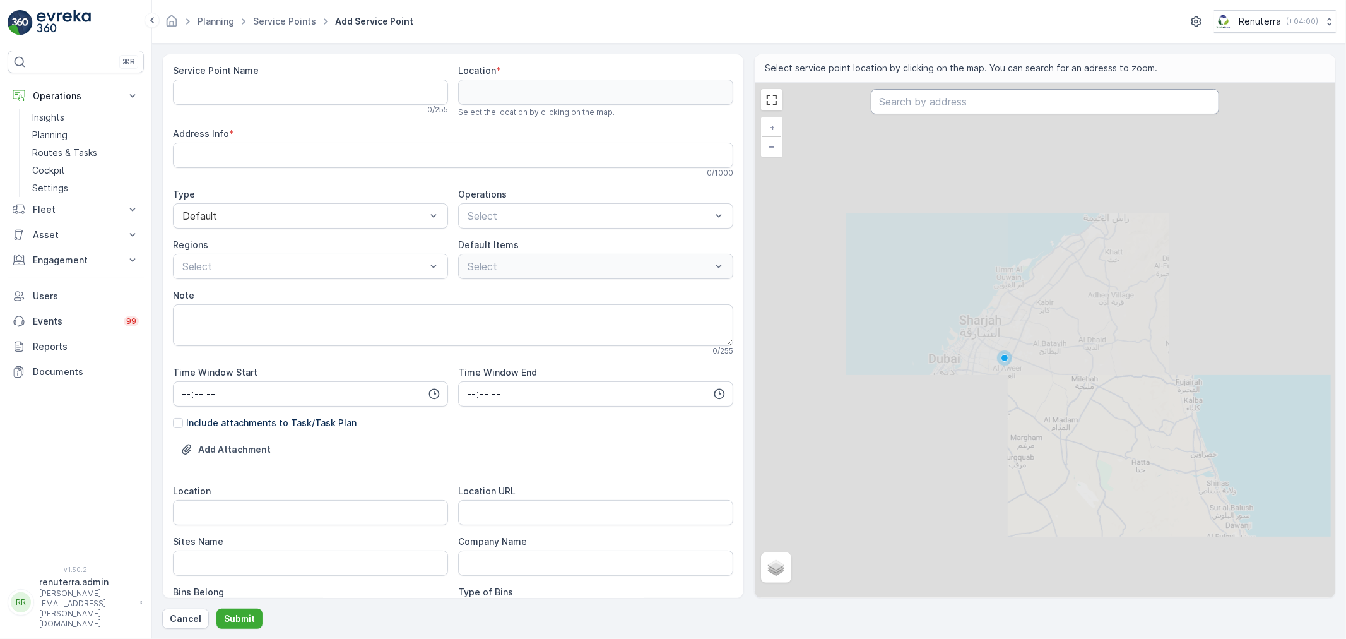
drag, startPoint x: 927, startPoint y: 109, endPoint x: 920, endPoint y: 98, distance: 13.3
click at [920, 98] on input "text" at bounding box center [1045, 101] width 348 height 25
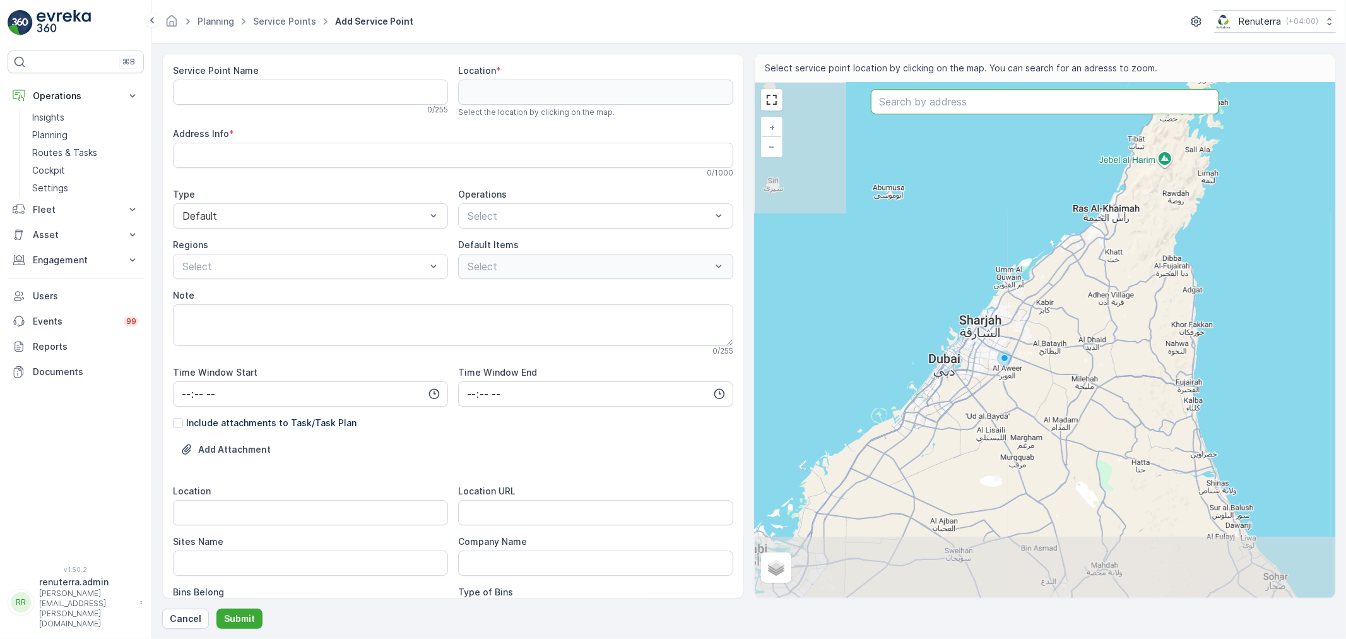
paste input "Orangery Real Estate"
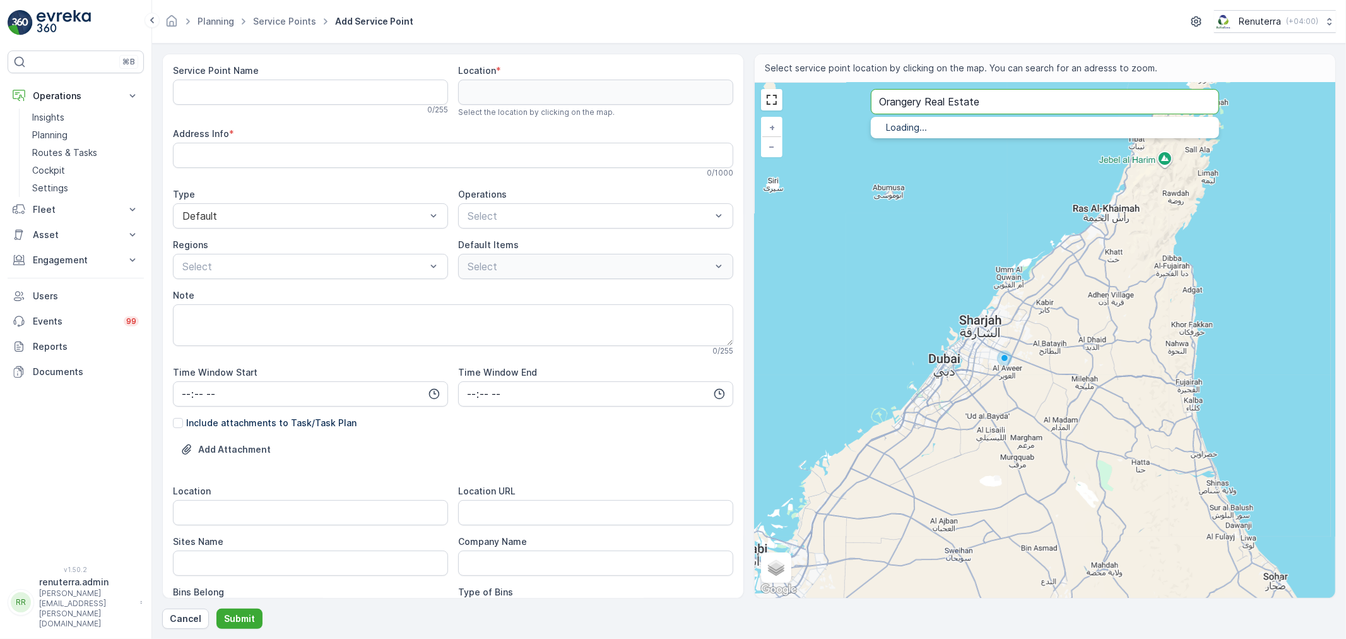
type input "Orangery Real Estate"
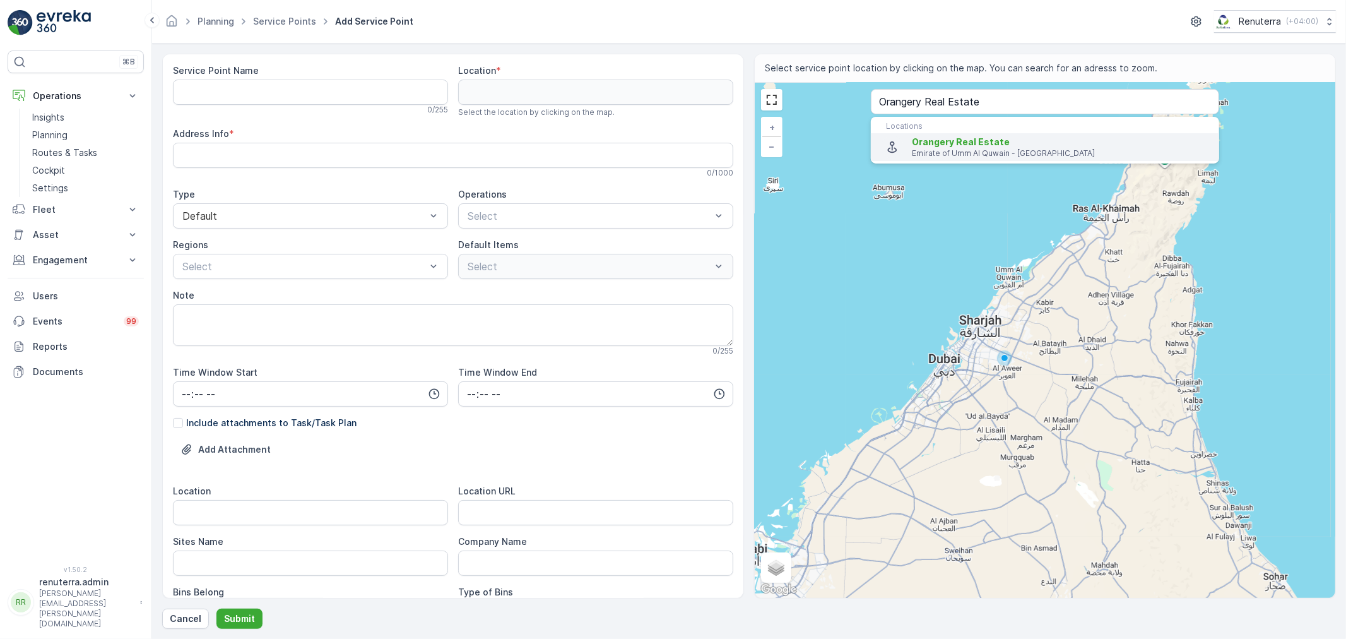
click at [930, 143] on span "Orangery Real Estate" at bounding box center [961, 141] width 98 height 11
type input "25.5354596,55.70190969999999"
type Info "Umm Dera - Emirate of Umm Al Quwain - United Arab Emirates"
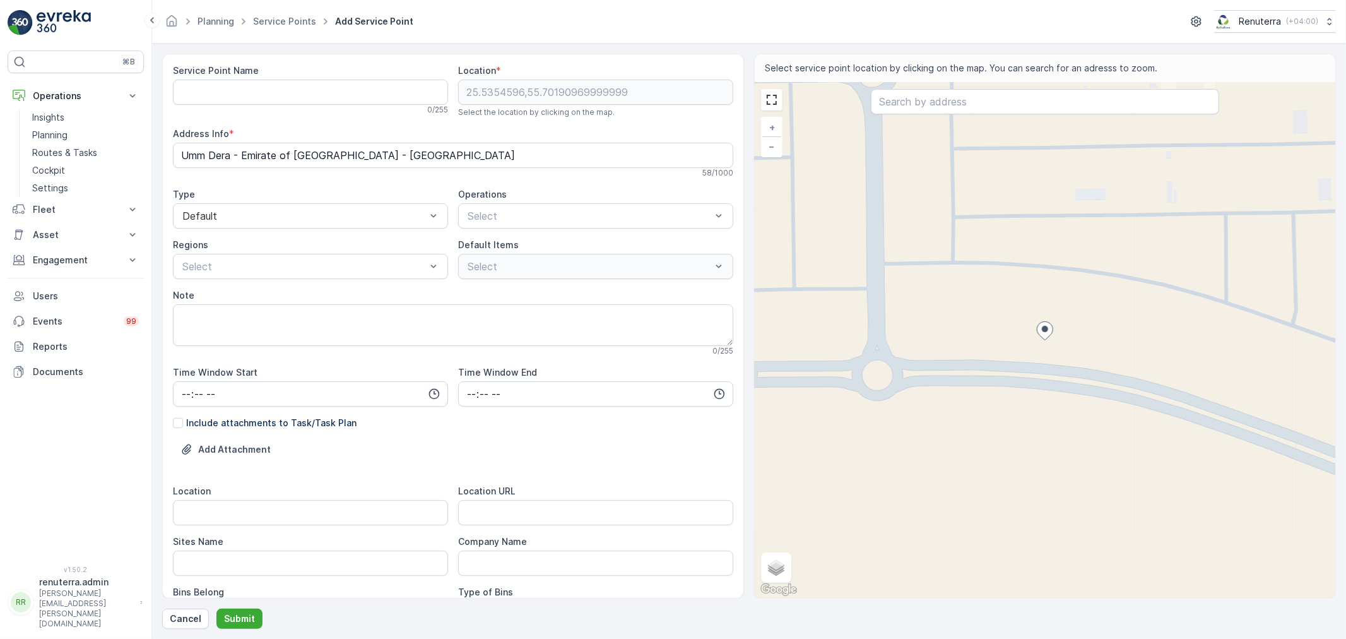
click at [217, 103] on Name "Service Point Name" at bounding box center [310, 92] width 275 height 25
paste Name "Thrive Interior Design And Decoration L.L.C."
drag, startPoint x: 414, startPoint y: 90, endPoint x: 90, endPoint y: 103, distance: 324.7
click at [90, 103] on div "⌘B Operations Insights Planning Routes & Tasks Cockpit Settings Fleet Live Trac…" at bounding box center [673, 319] width 1346 height 639
type Name "Thrive Interior Design And Decoration L.L.C-UAQ"
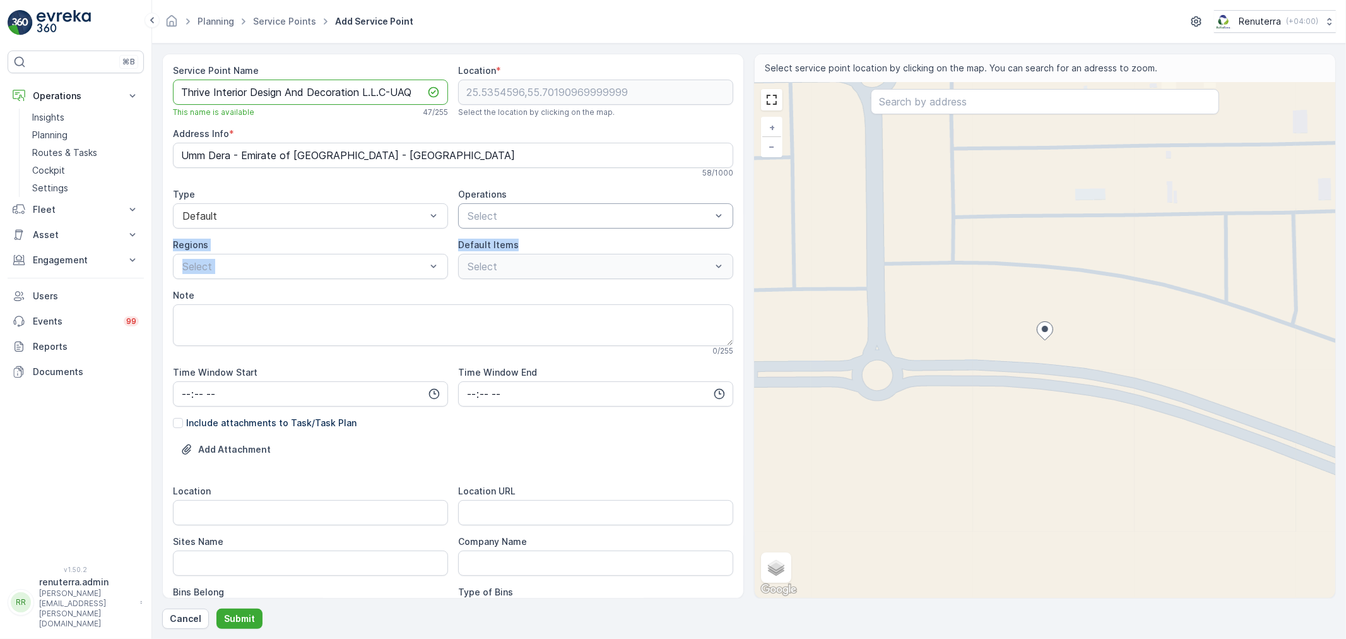
click at [511, 223] on div "Service Point Name Thrive Interior Design And Decoration L.L.C-UAQ This name is…" at bounding box center [453, 471] width 561 height 814
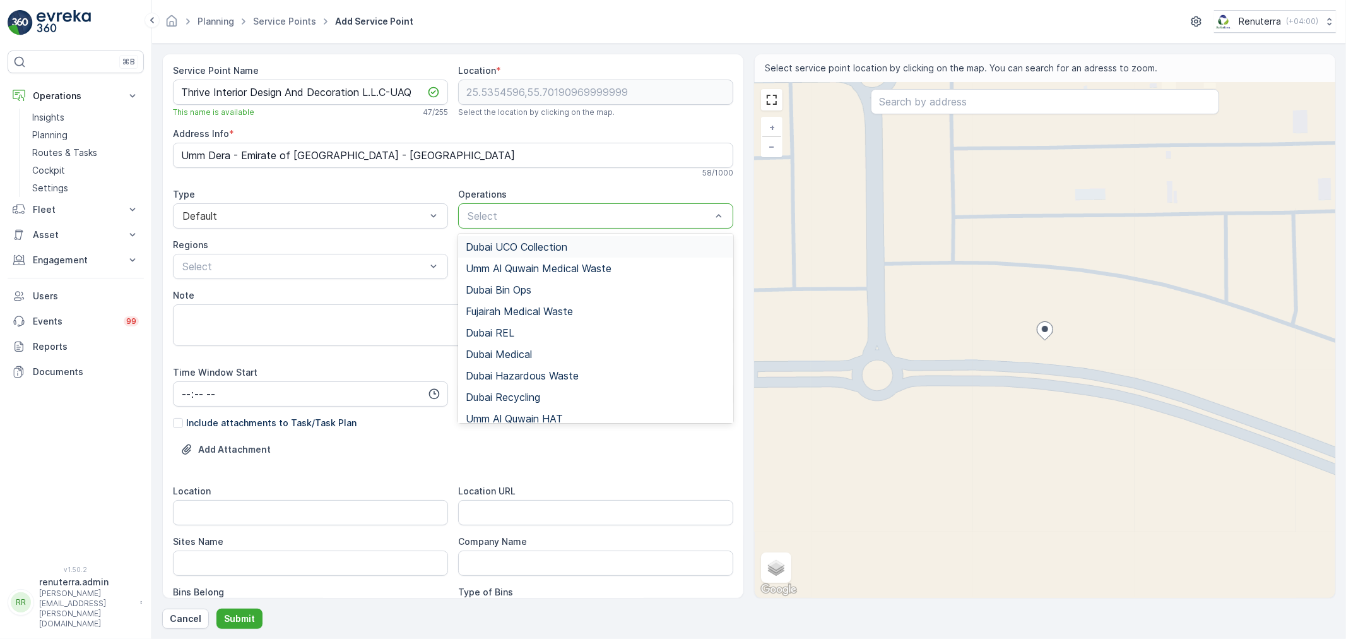
click at [511, 223] on div "Select" at bounding box center [595, 215] width 275 height 25
type input "hat"
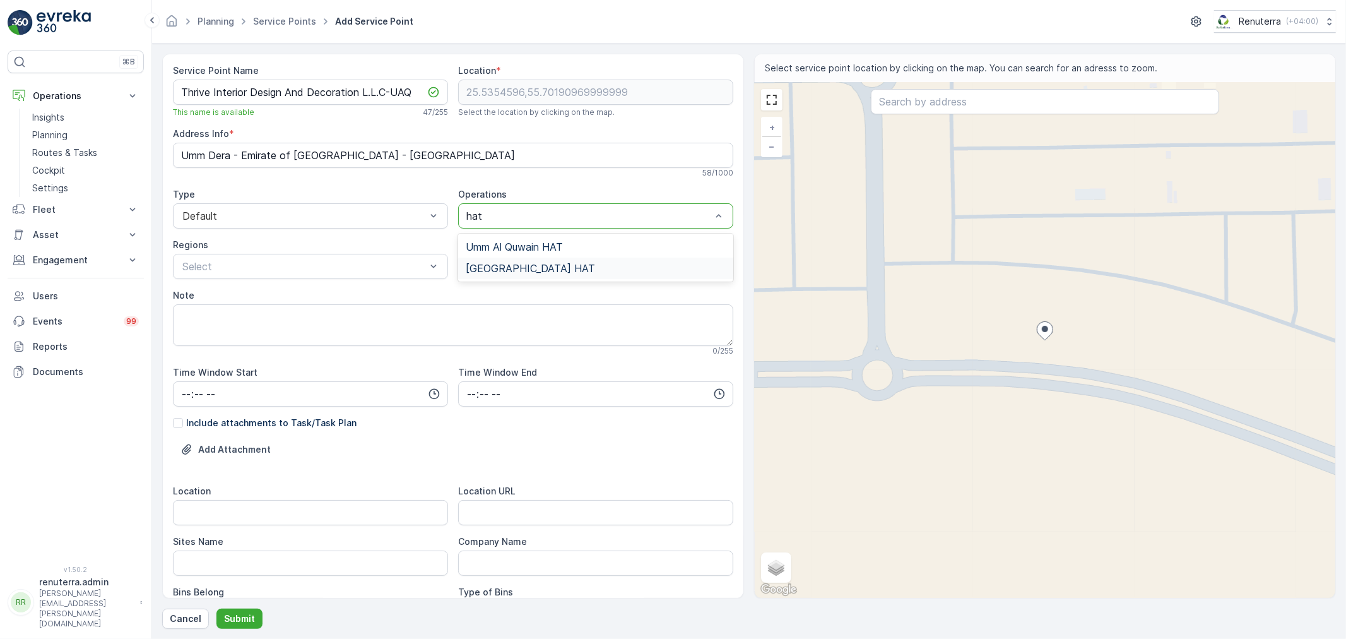
click at [499, 261] on div "[GEOGRAPHIC_DATA] HAT" at bounding box center [595, 268] width 275 height 21
click at [585, 211] on icon "Remove Dubai HAT" at bounding box center [589, 215] width 9 height 9
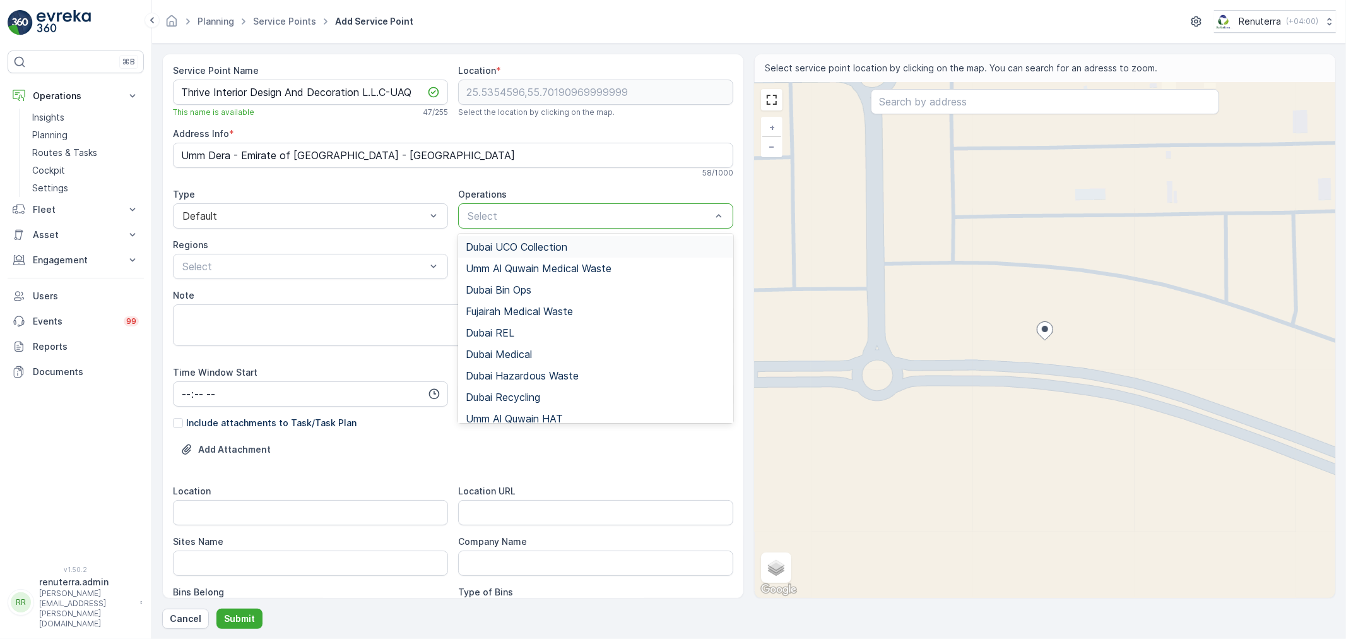
click at [524, 223] on div "Select" at bounding box center [595, 215] width 275 height 25
type input "Hat"
click at [532, 238] on div "Umm Al Quwain HAT" at bounding box center [595, 246] width 275 height 21
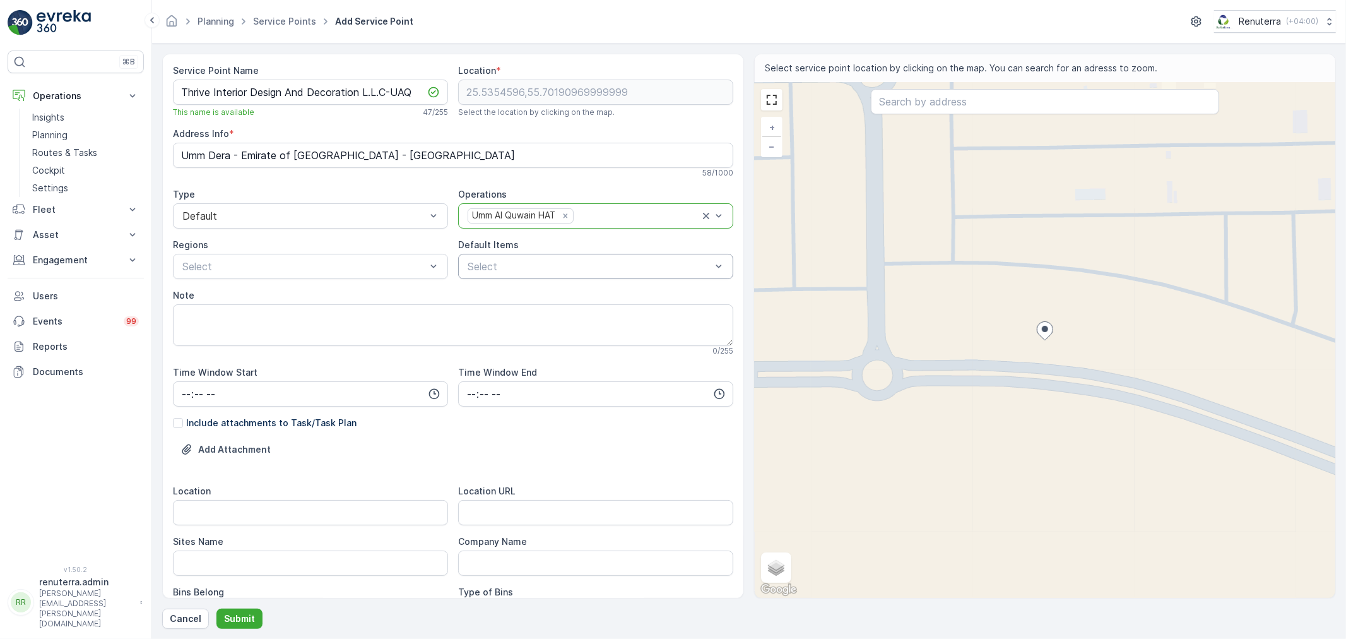
click at [530, 259] on div "Select" at bounding box center [595, 266] width 275 height 25
click at [528, 318] on p "10cbm - General Waste" at bounding box center [530, 315] width 102 height 13
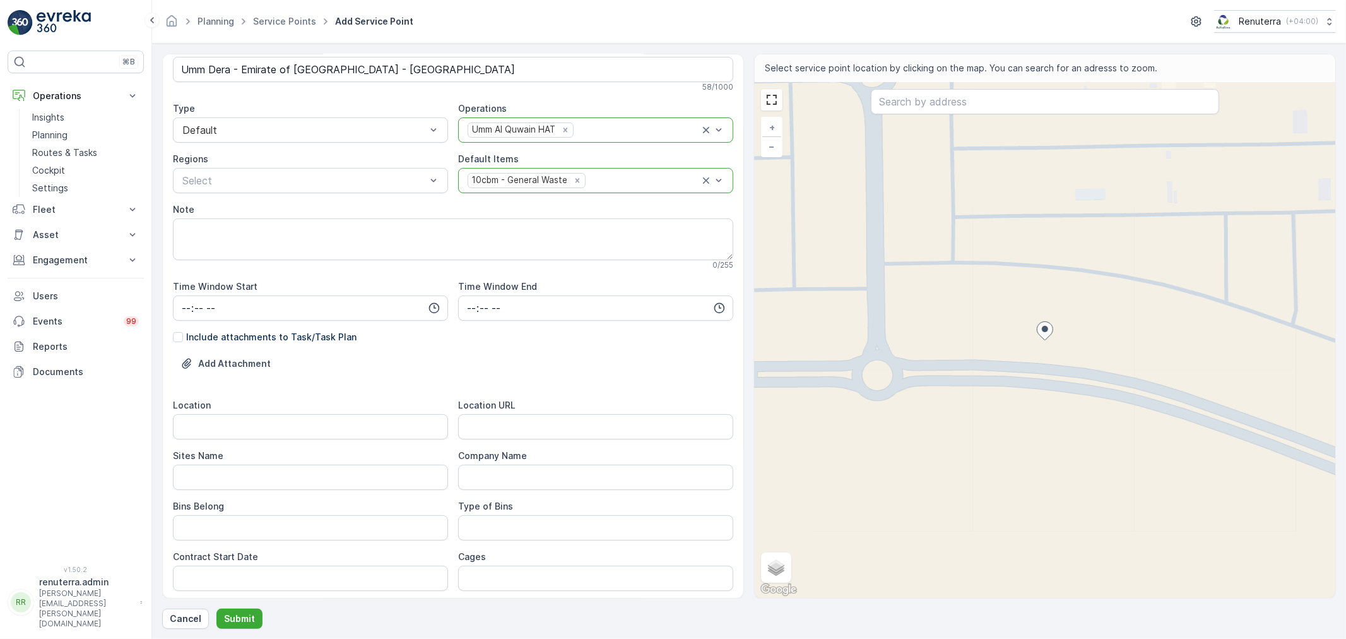
scroll to position [281, 0]
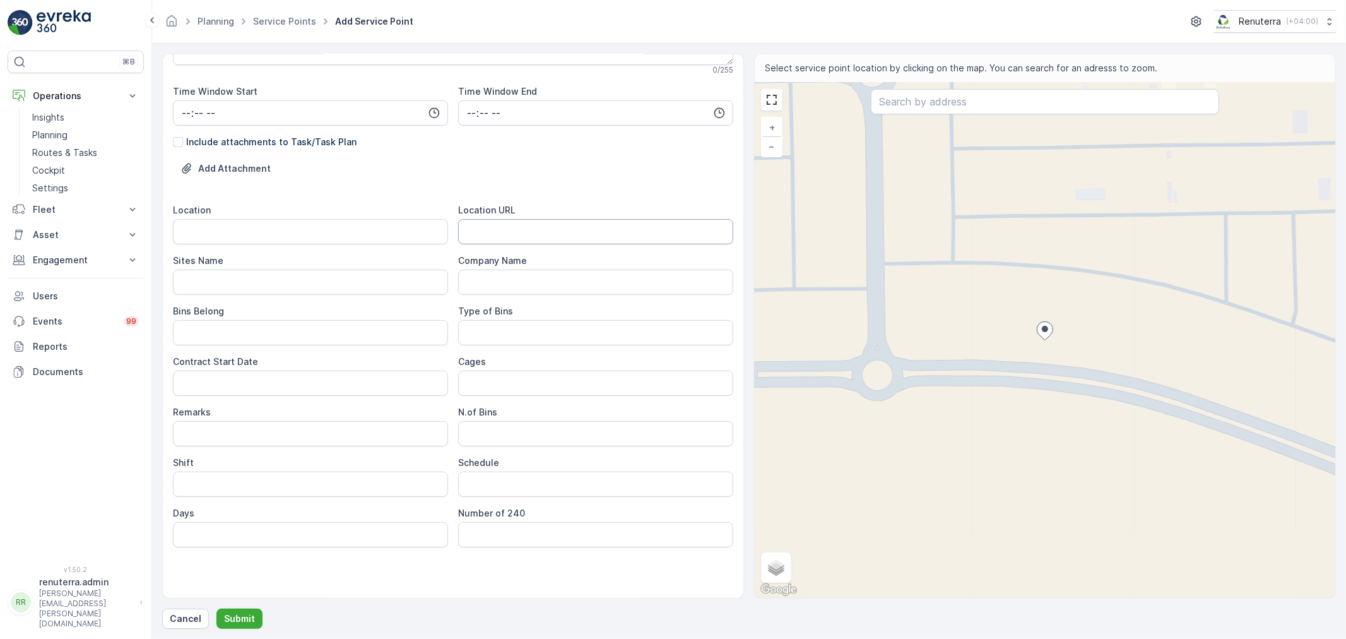
click at [484, 240] on URL "Location URL" at bounding box center [595, 231] width 275 height 25
paste URL "https://maps.app.goo.gl/WWXQ9EEtaNZM9r1V9"
type URL "https://maps.app.goo.gl/WWXQ9EEtaNZM9r1V9"
click at [383, 244] on div "Location Location URL https://maps.app.goo.gl/WWXQ9EEtaNZM9r1V9 Sites Name Comp…" at bounding box center [453, 375] width 561 height 343
click at [375, 236] on input "Location" at bounding box center [310, 231] width 275 height 25
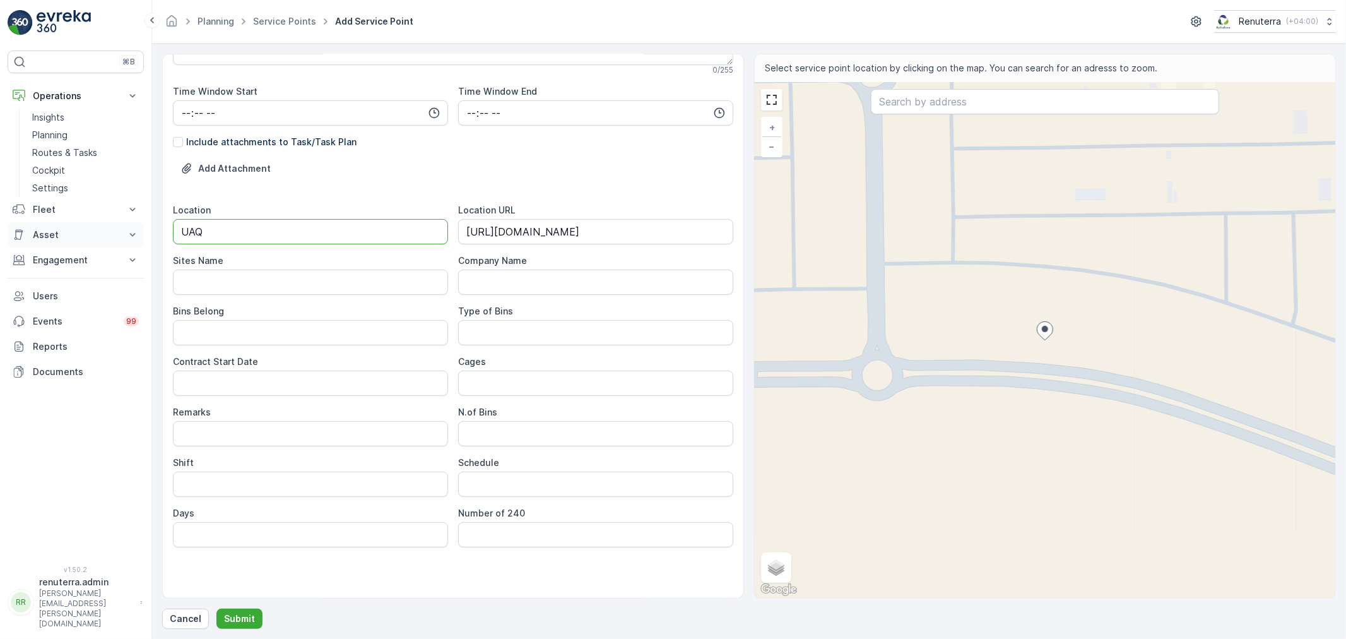
click at [142, 239] on div "⌘B Operations Insights Planning Routes & Tasks Cockpit Settings Fleet Live Trac…" at bounding box center [673, 319] width 1346 height 639
type input "UAQ"
drag, startPoint x: 185, startPoint y: 267, endPoint x: 208, endPoint y: 287, distance: 30.5
click at [185, 268] on div "Sites Name" at bounding box center [310, 274] width 275 height 40
click at [211, 282] on Name "Sites Name" at bounding box center [310, 282] width 275 height 25
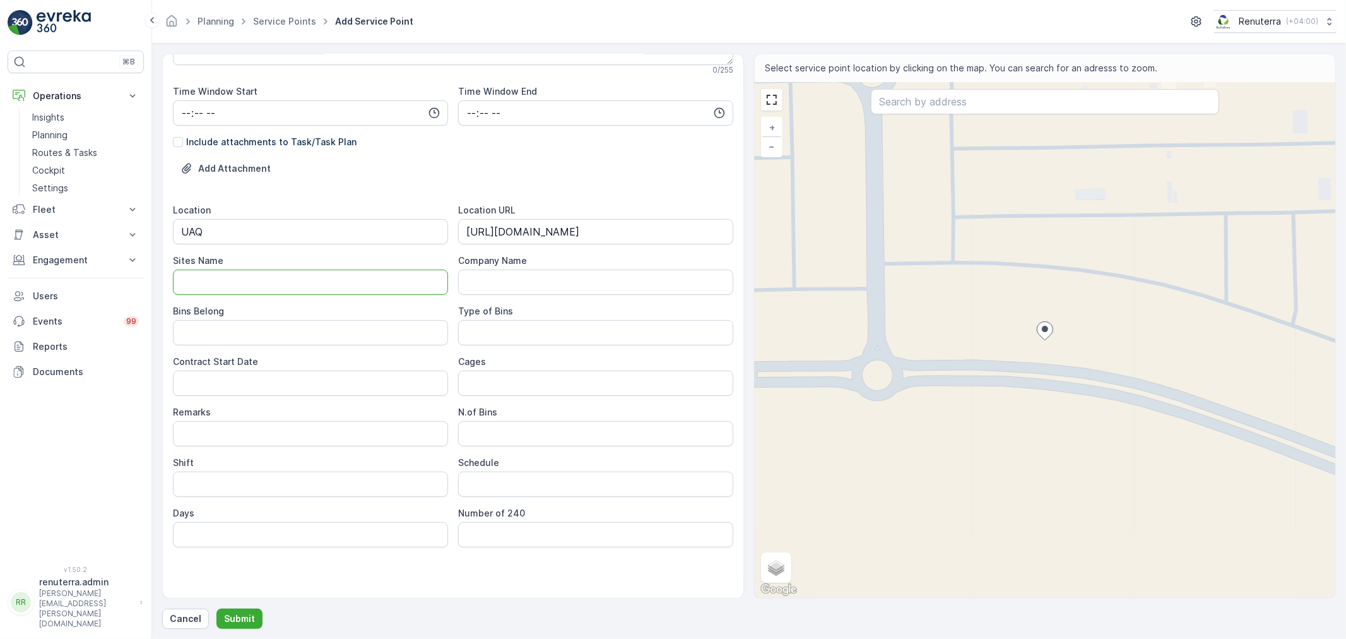
paste Name "UAQ"
type Name "UAQ"
click at [229, 342] on Belong "Bins Belong" at bounding box center [310, 332] width 275 height 25
type Belong "Service provider"
type Bins "10 CBM"
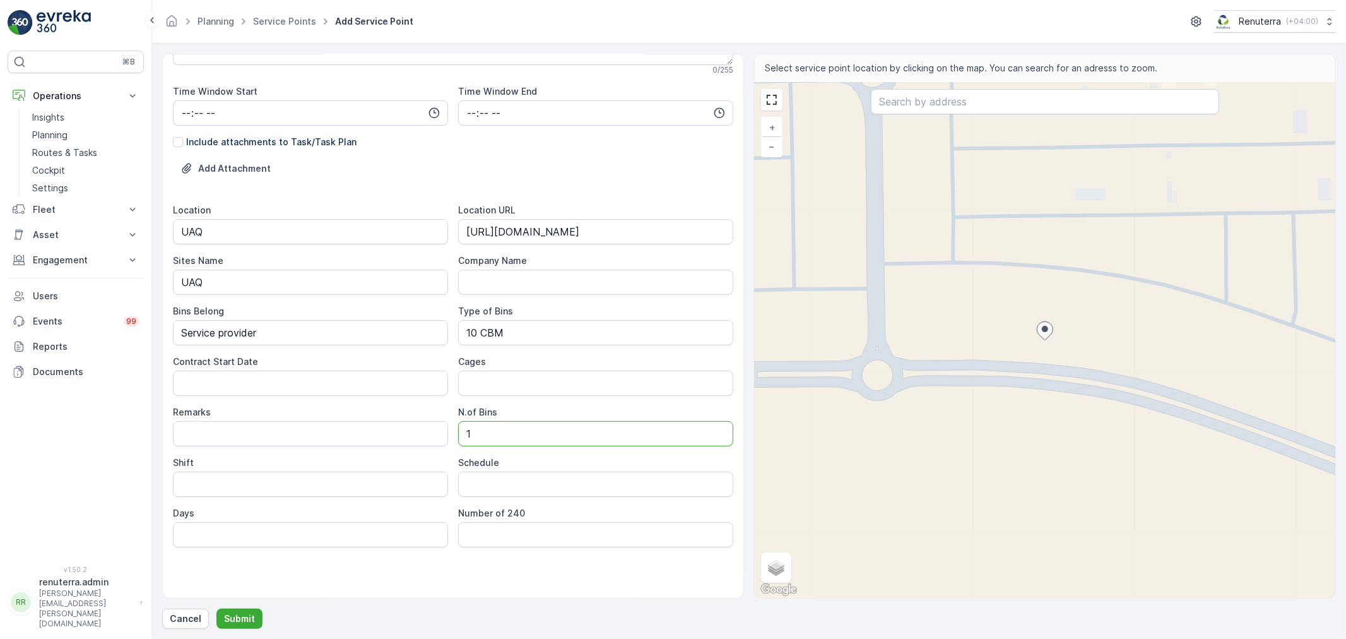
type Bins "1"
type input "Day Shift"
click at [496, 562] on div "Service Point Name Thrive Interior Design And Decoration L.L.C-UAQ This name is…" at bounding box center [453, 190] width 561 height 814
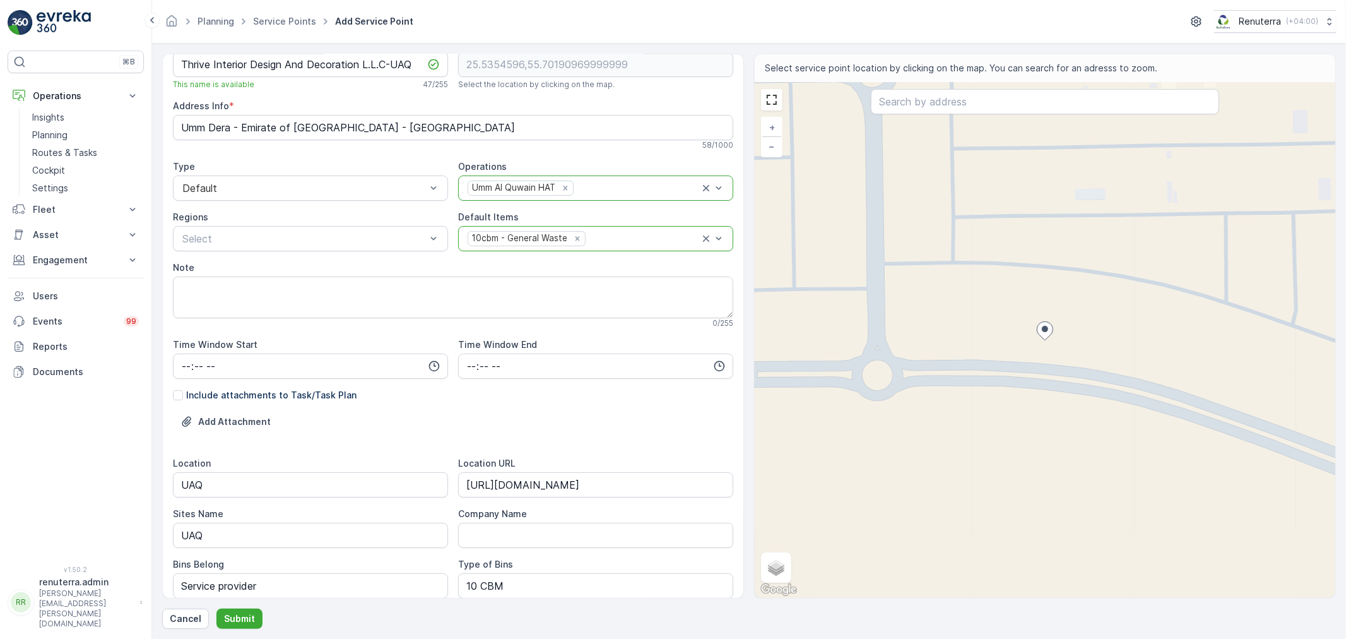
scroll to position [0, 0]
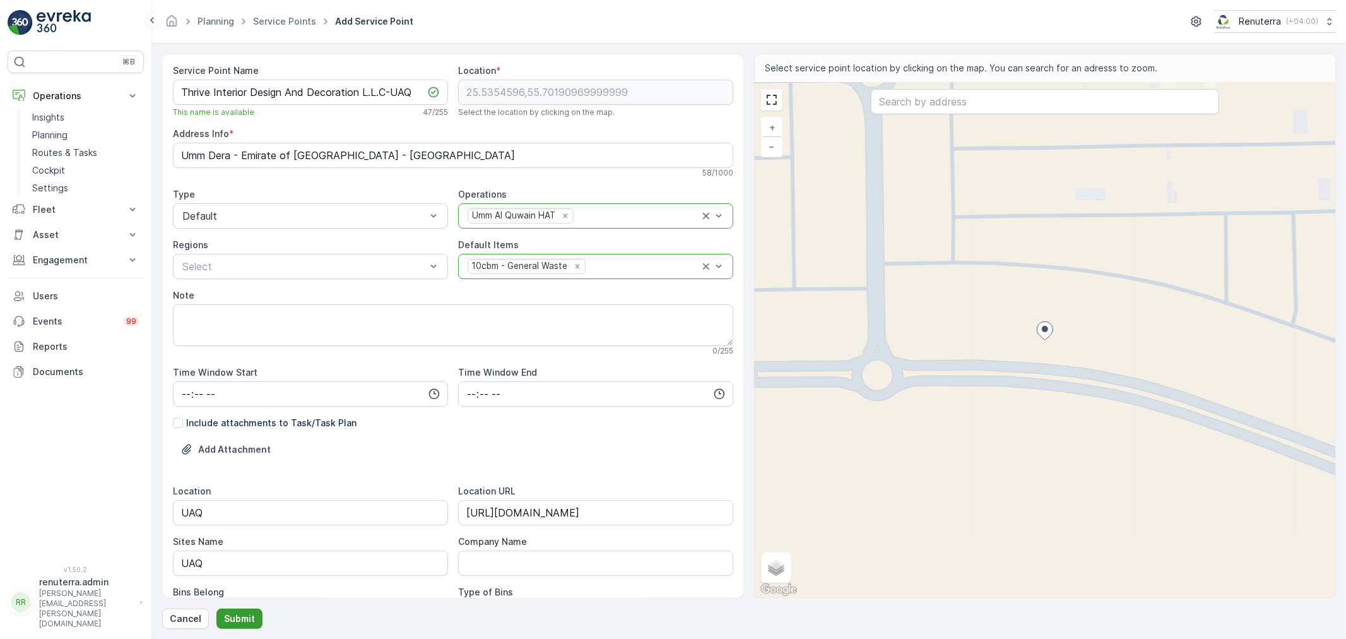
click at [254, 619] on button "Submit" at bounding box center [240, 619] width 46 height 20
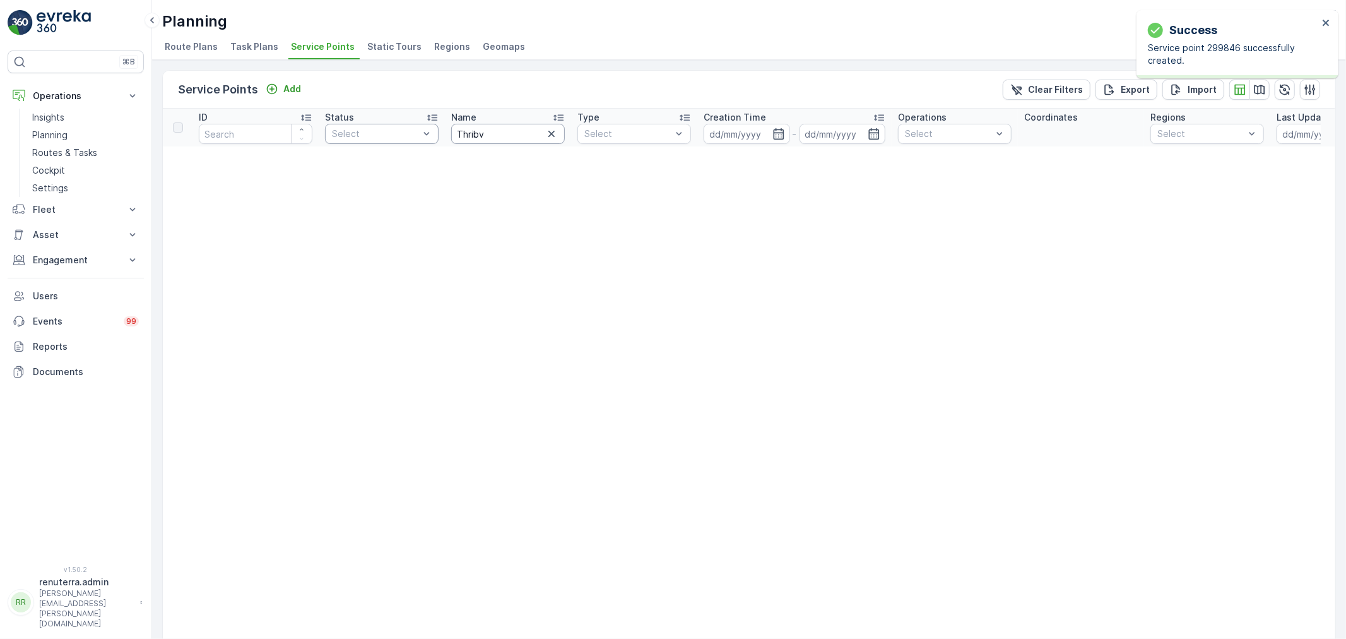
type input "thrive"
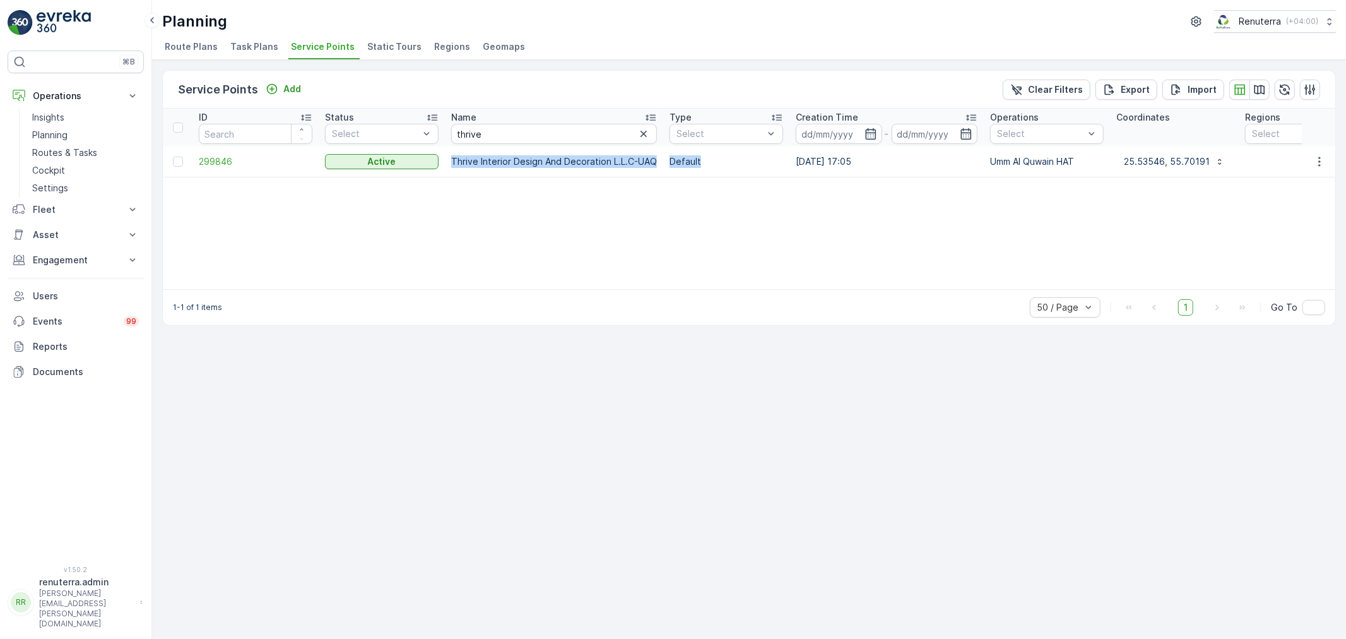
drag, startPoint x: 468, startPoint y: 158, endPoint x: 703, endPoint y: 155, distance: 234.9
copy tr "Thrive Interior Design And Decoration L.L.C-UAQ Default"
click at [667, 161] on td "Default" at bounding box center [726, 161] width 126 height 30
click at [658, 158] on td "Thrive Interior Design And Decoration L.L.C-UAQ" at bounding box center [554, 161] width 218 height 30
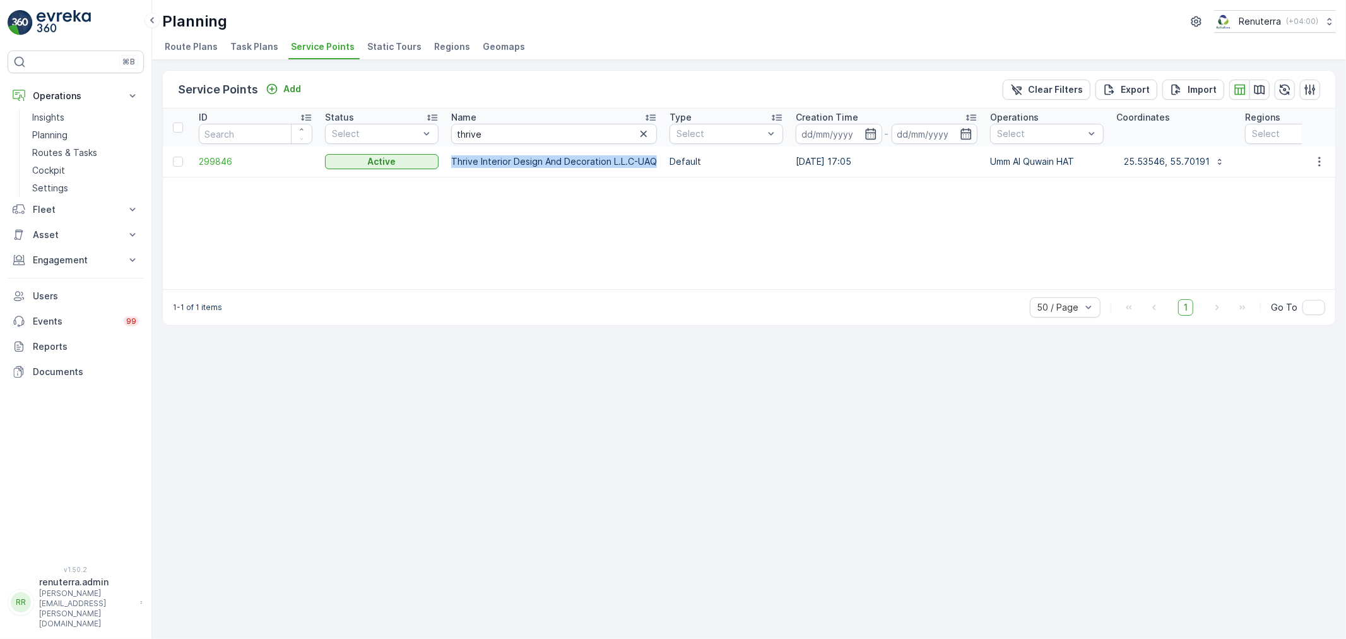
drag, startPoint x: 658, startPoint y: 158, endPoint x: 449, endPoint y: 158, distance: 208.9
click at [449, 158] on td "Thrive Interior Design And Decoration L.L.C-UAQ" at bounding box center [554, 161] width 218 height 30
copy p "Thrive Interior Design And Decoration L.L.C-UAQ"
click at [80, 155] on p "Routes & Tasks" at bounding box center [64, 152] width 65 height 13
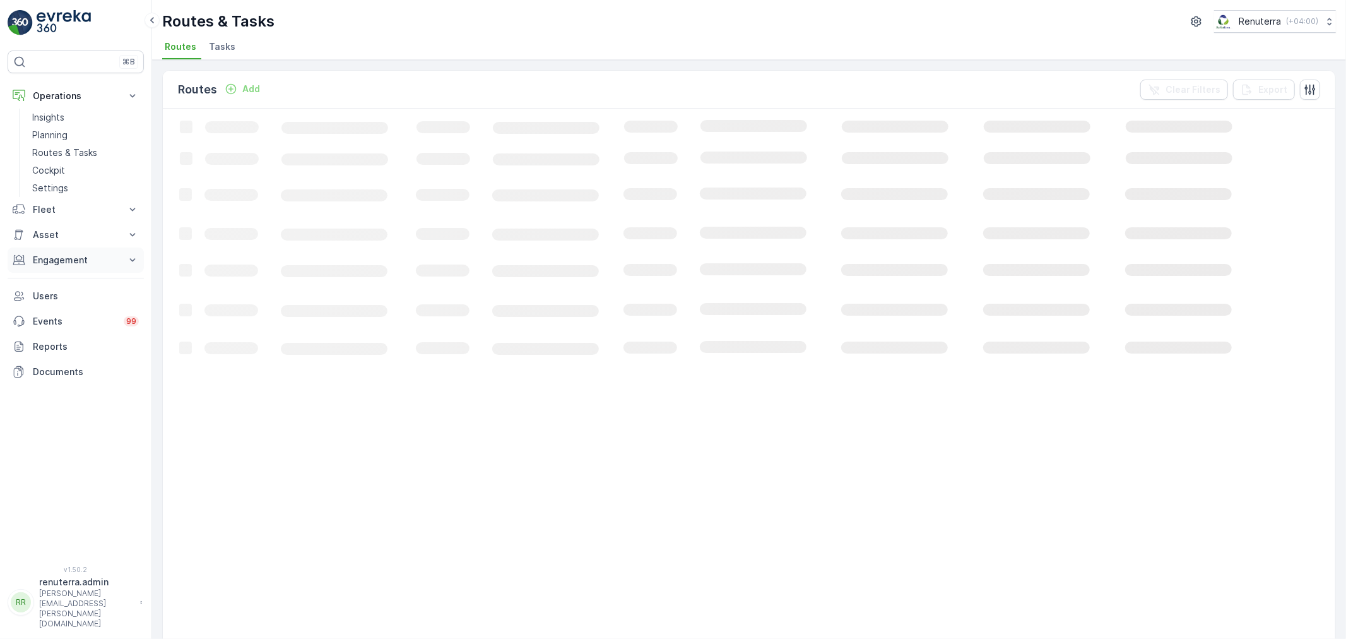
click at [68, 266] on p "Engagement" at bounding box center [76, 260] width 86 height 13
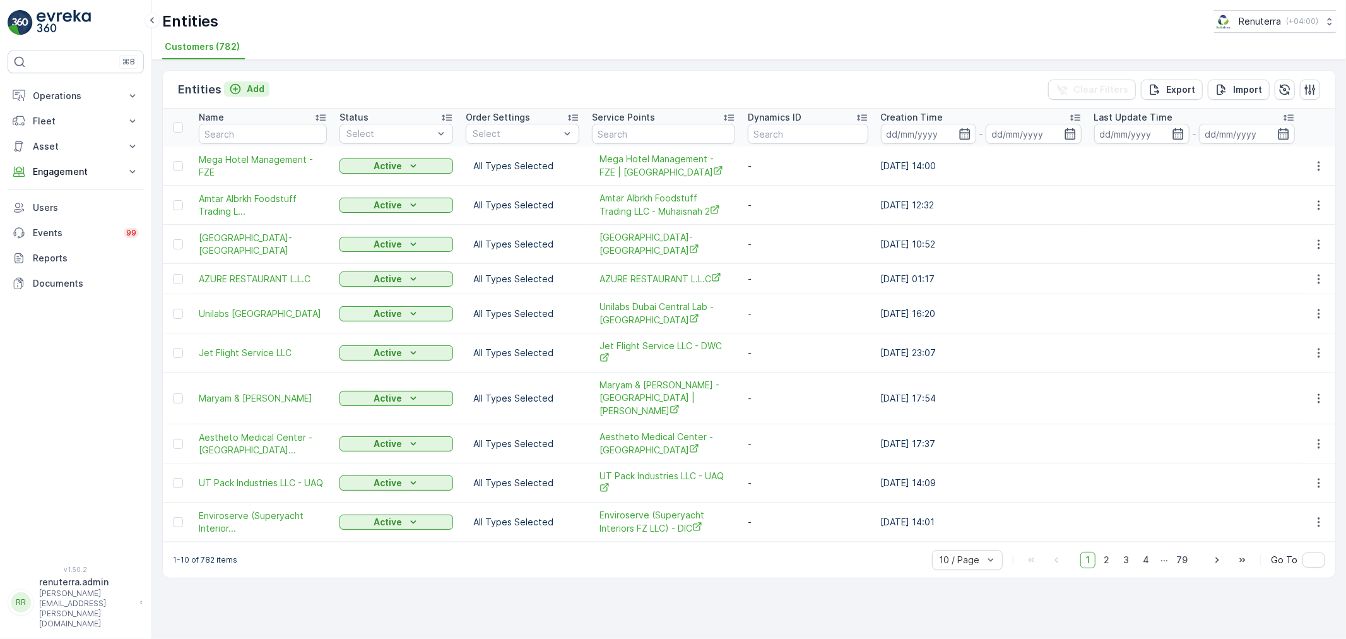
click at [237, 90] on icon "Add" at bounding box center [235, 89] width 13 height 13
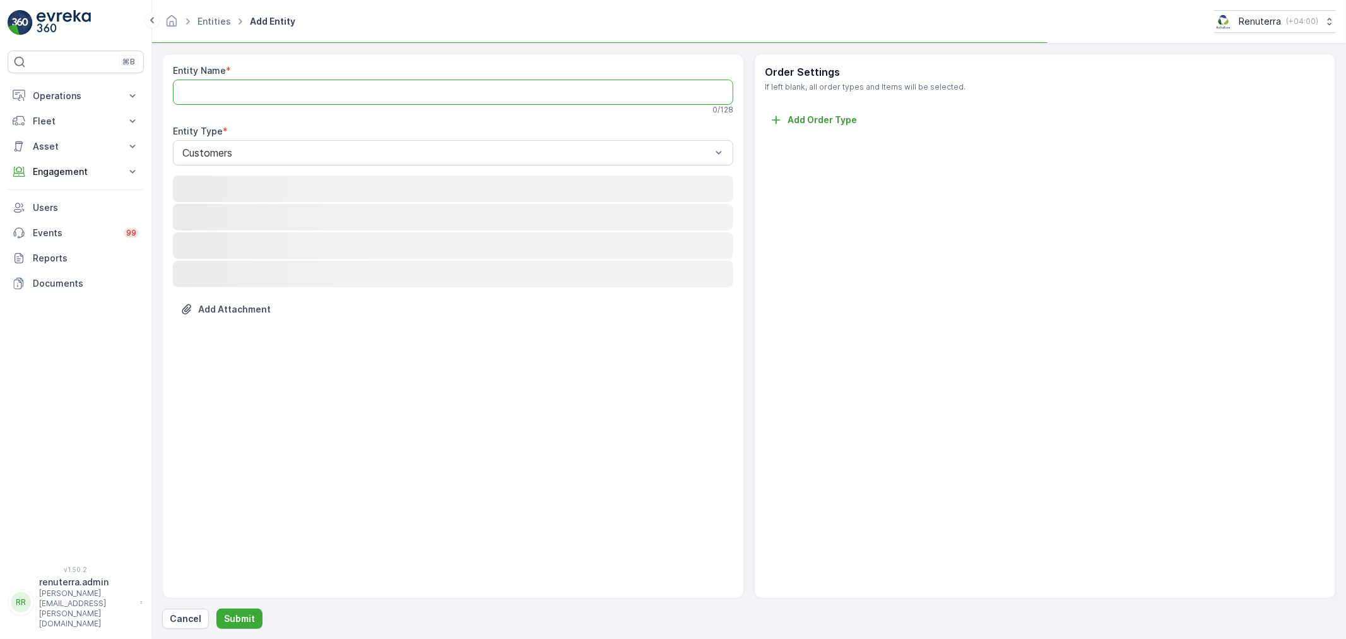
click at [235, 98] on Name "Entity Name" at bounding box center [453, 92] width 561 height 25
paste Name "Thrive Interior Design And Decoration L.L.C-UAQ"
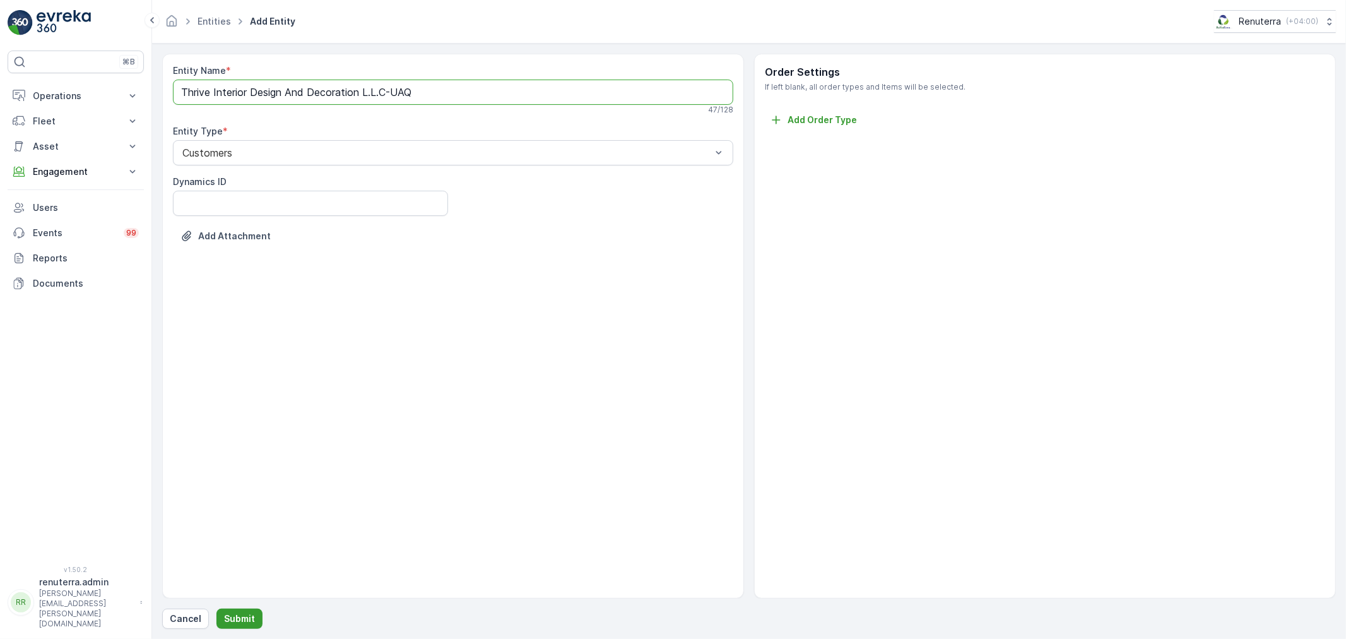
type Name "Thrive Interior Design And Decoration L.L.C-UAQ"
click at [231, 621] on p "Submit" at bounding box center [239, 618] width 31 height 13
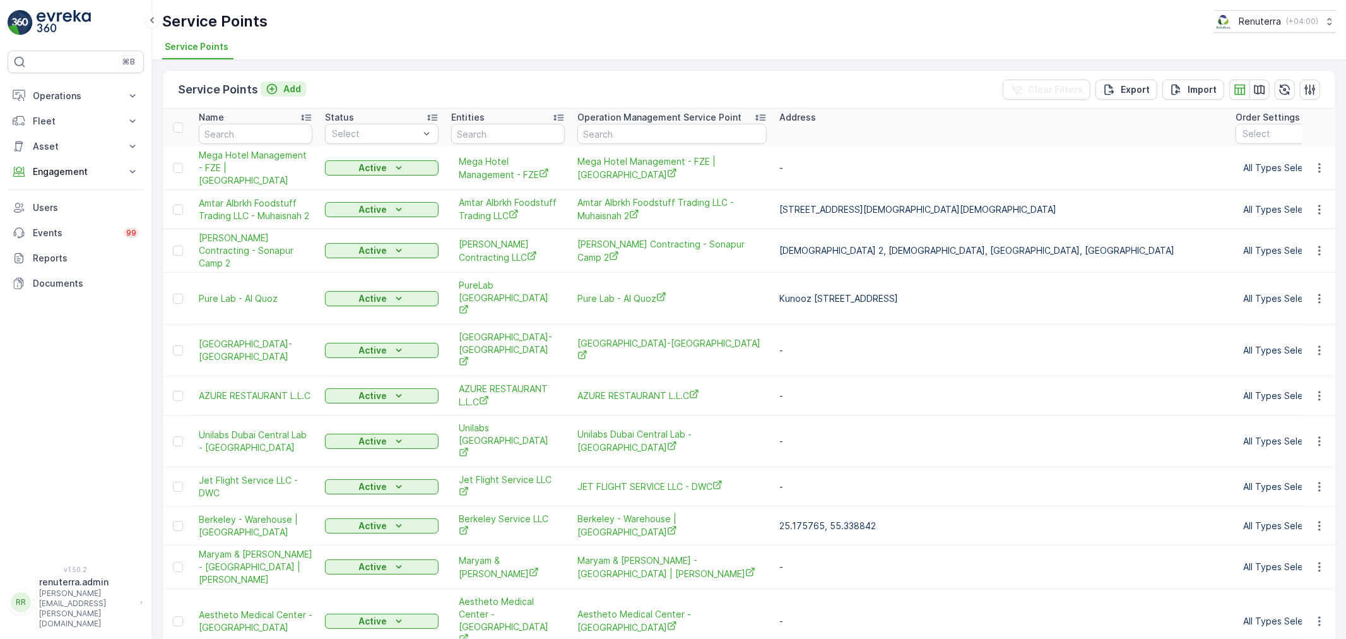
click at [266, 83] on icon "Add" at bounding box center [272, 89] width 13 height 13
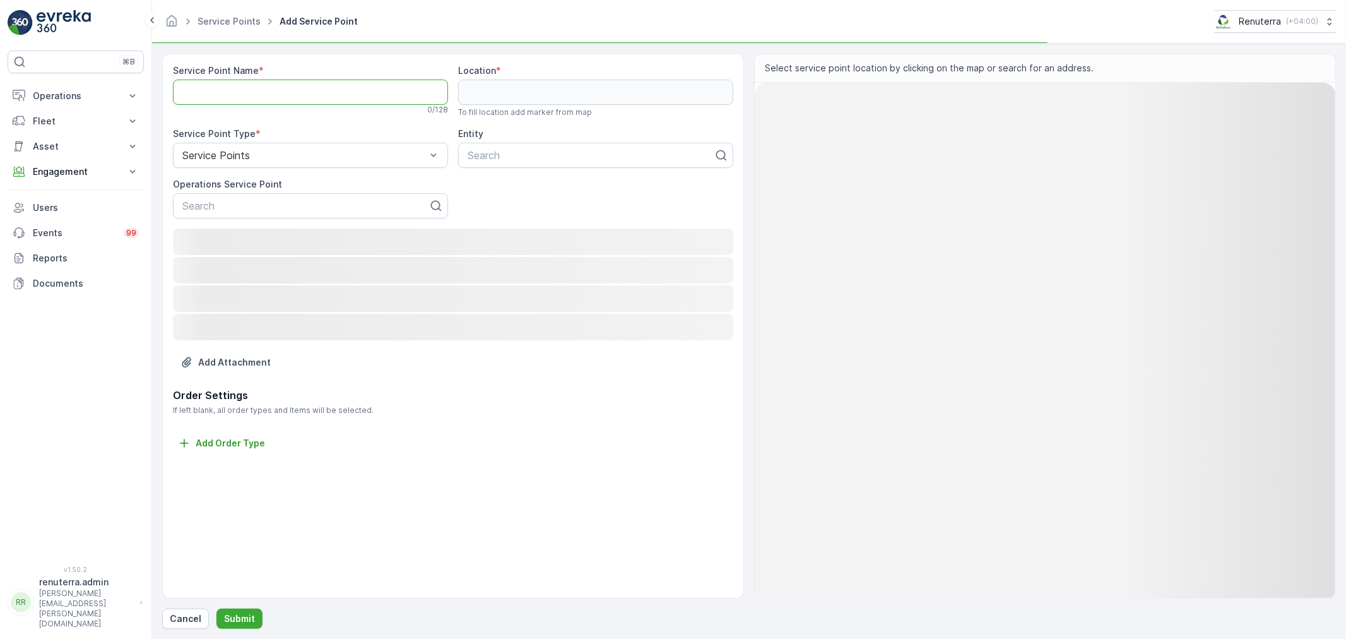
click at [254, 86] on Name "Service Point Name" at bounding box center [310, 92] width 275 height 25
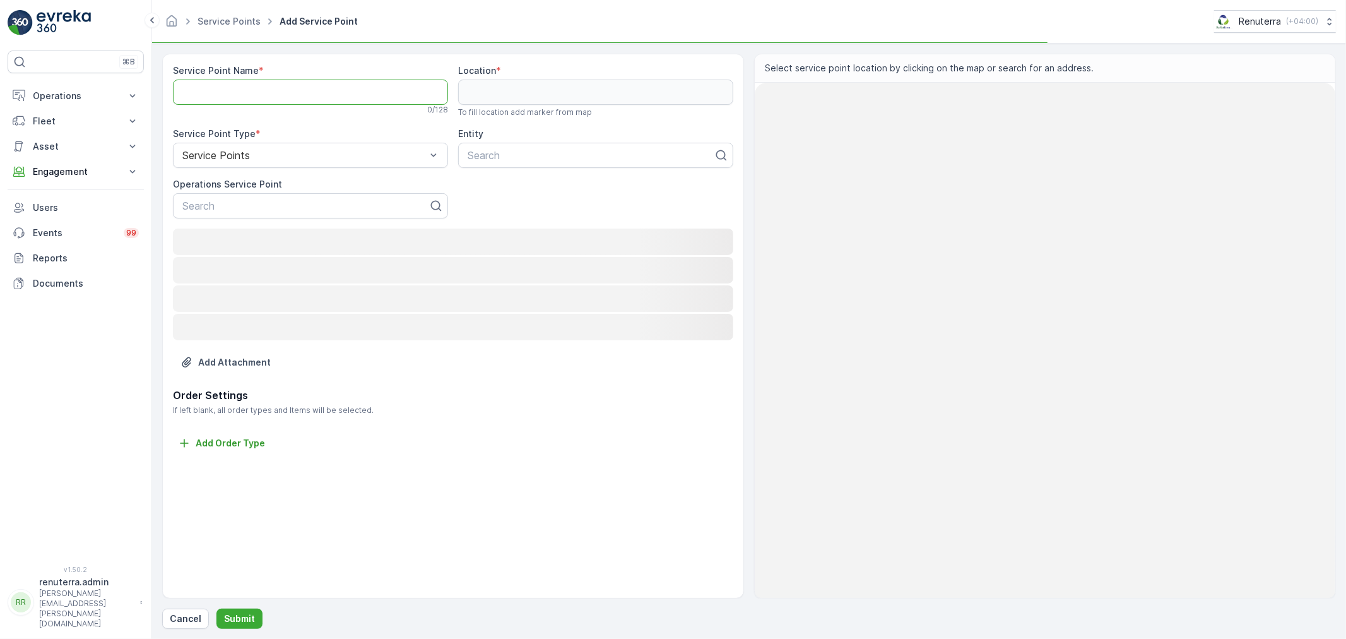
paste Name "Thrive Interior Design And Decoration L.L.C-UAQ"
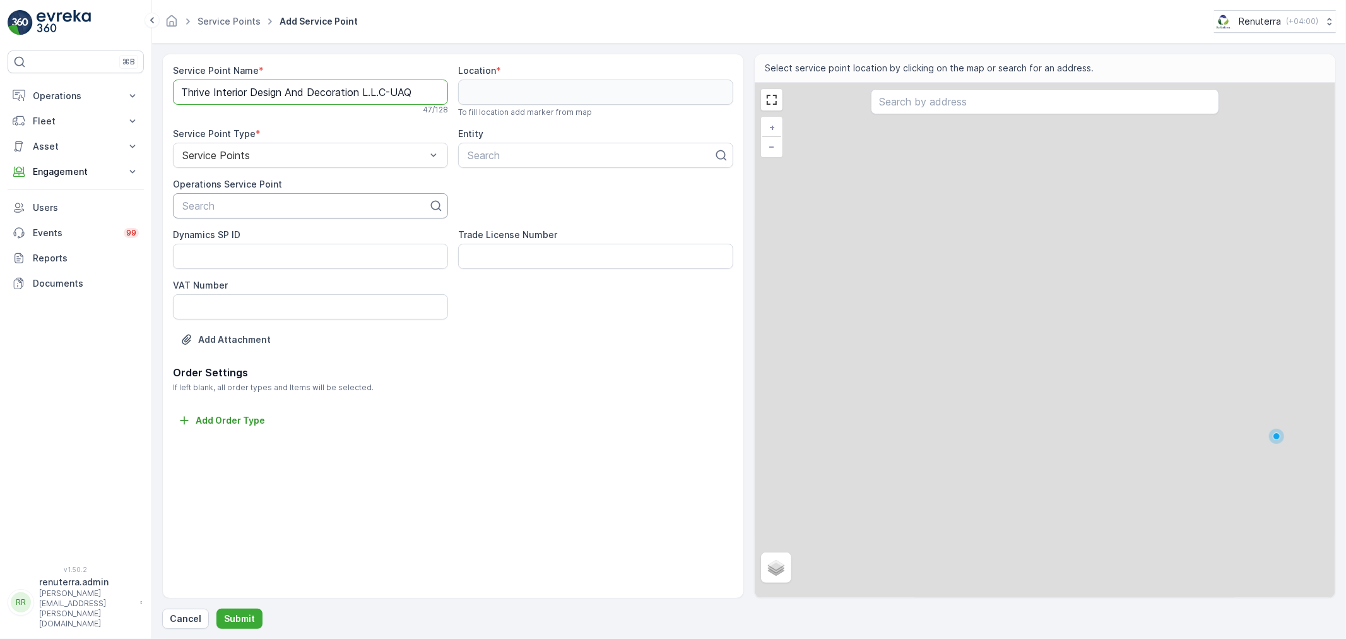
type Name "Thrive Interior Design And Decoration L.L.C-UAQ"
paste input "Thrive Interior Design And Decoration L.L.C-UAQ"
type input "Thrive Interior Design And Decoration L.L.C-UAQ"
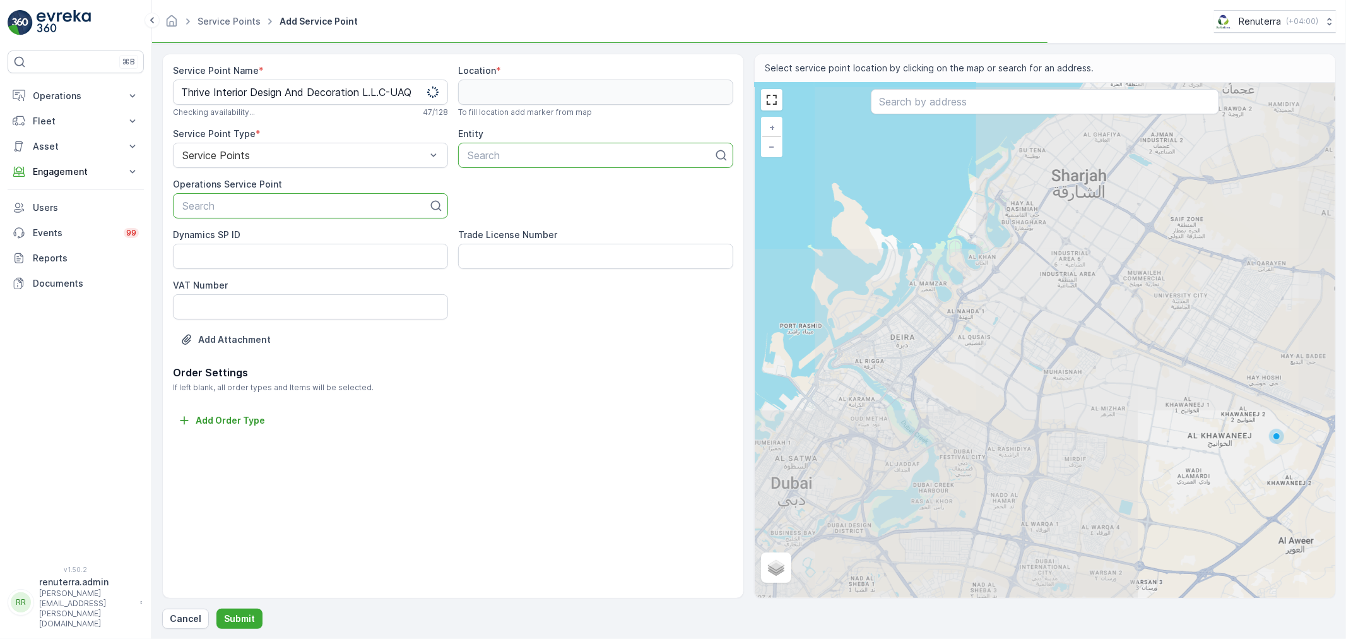
click at [538, 150] on div at bounding box center [590, 155] width 249 height 11
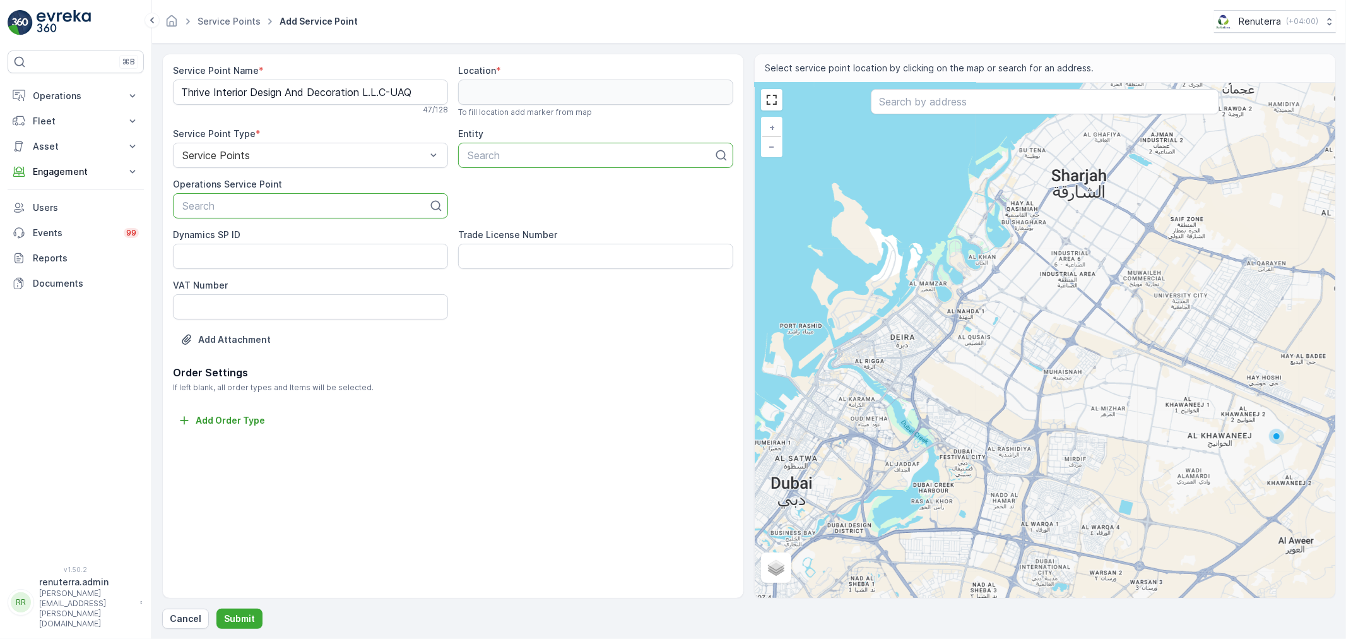
paste input "Thrive Interior Design And Decoration L.L.C-UAQ"
type input "Thrive Interior Design And Decoration L.L.C-UAQ"
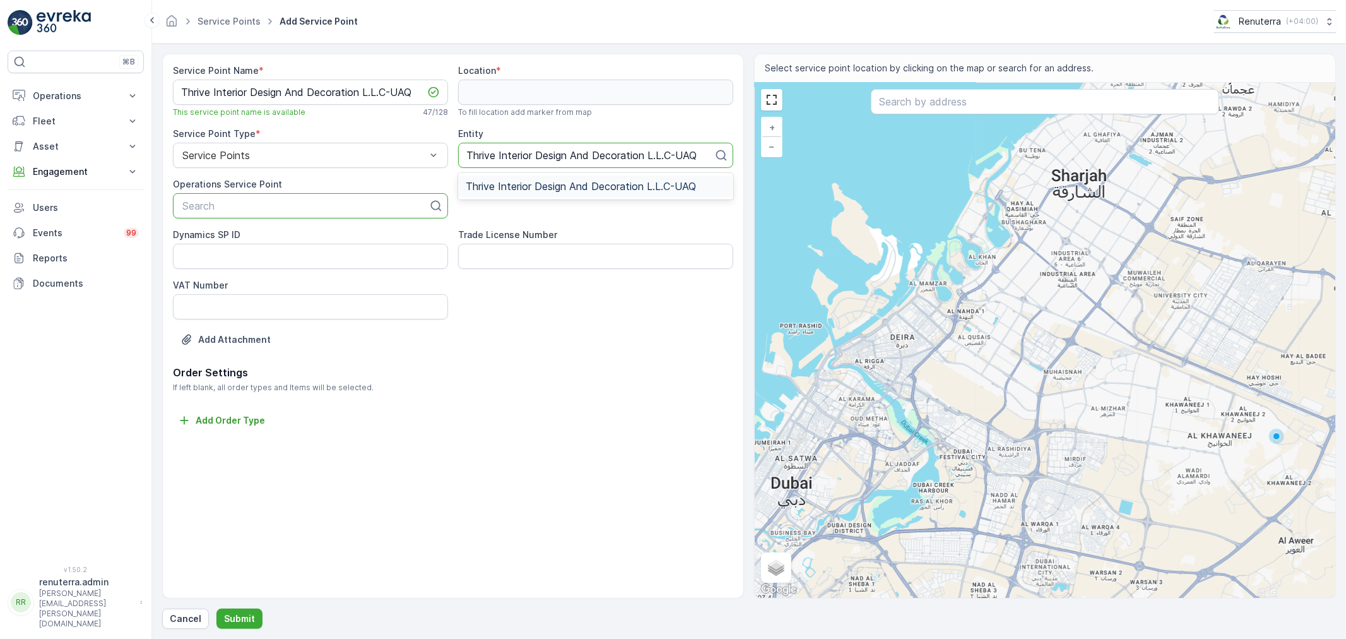
click at [505, 182] on span "Thrive Interior Design And Decoration L.L.C-UAQ" at bounding box center [581, 186] width 230 height 11
click at [366, 215] on div "Search" at bounding box center [310, 205] width 275 height 25
paste input "Thrive Interior Design And Decoration L.L.C-UAQ"
type input "Thrive Interior Design And Decoration L.L.C-UAQ"
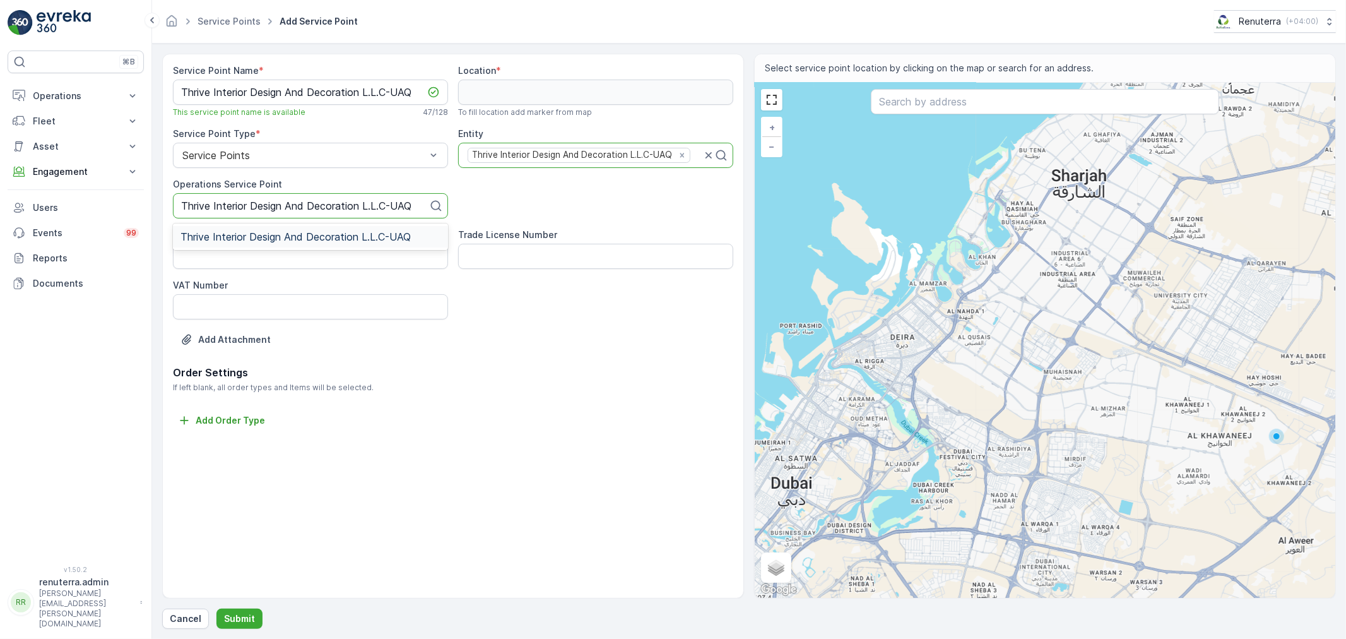
click at [323, 241] on span "Thrive Interior Design And Decoration L.L.C-UAQ" at bounding box center [296, 236] width 230 height 11
click at [930, 116] on div at bounding box center [1045, 103] width 348 height 28
click at [924, 105] on input "text" at bounding box center [1045, 101] width 348 height 25
paste input "Orangery Real Estate"
type input "Orangery Real Estate"
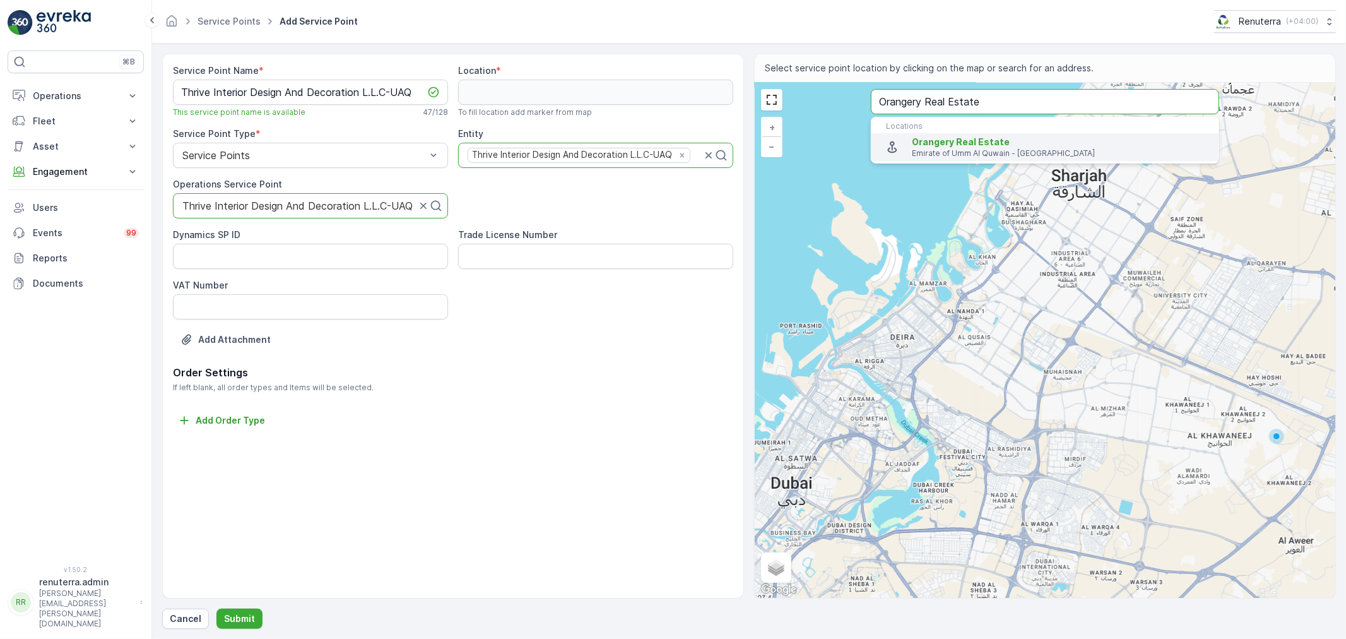
click at [947, 141] on span "Orangery Real Estate" at bounding box center [961, 141] width 98 height 11
type input "25.5354596,55.70190969999999"
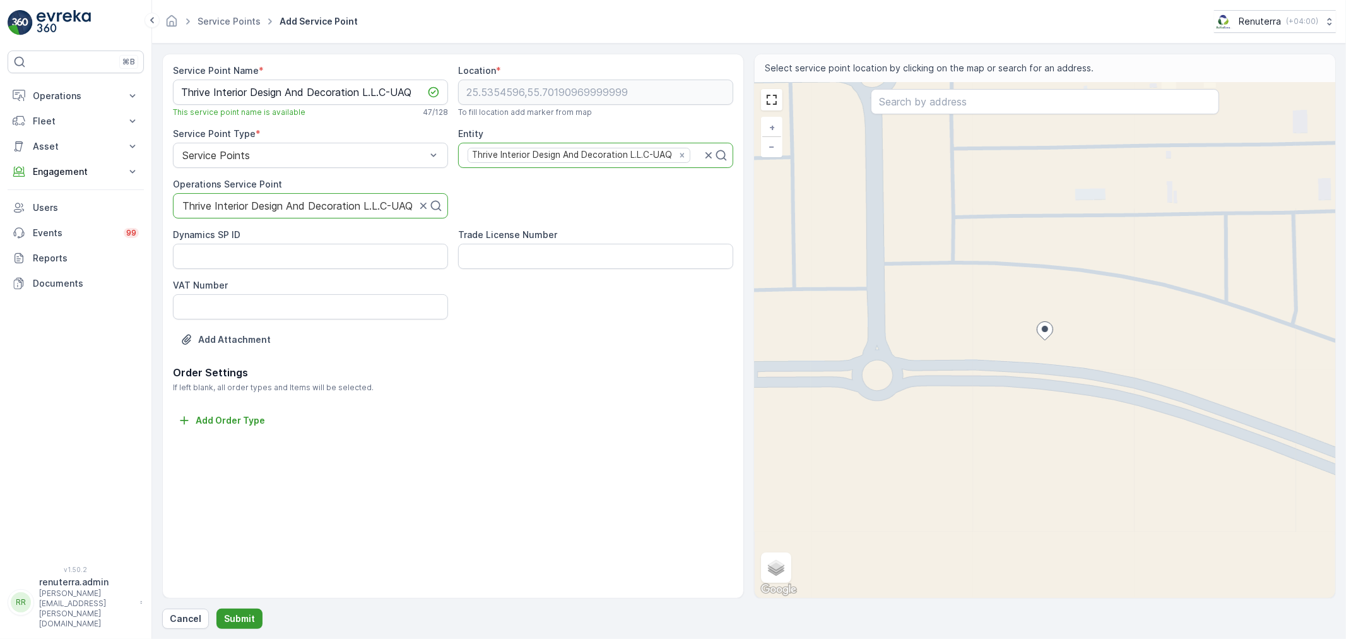
click at [220, 608] on div "Service Point Name * Thrive Interior Design And Decoration L.L.C-UAQ This servi…" at bounding box center [749, 341] width 1174 height 575
click at [231, 619] on p "Submit" at bounding box center [239, 618] width 31 height 13
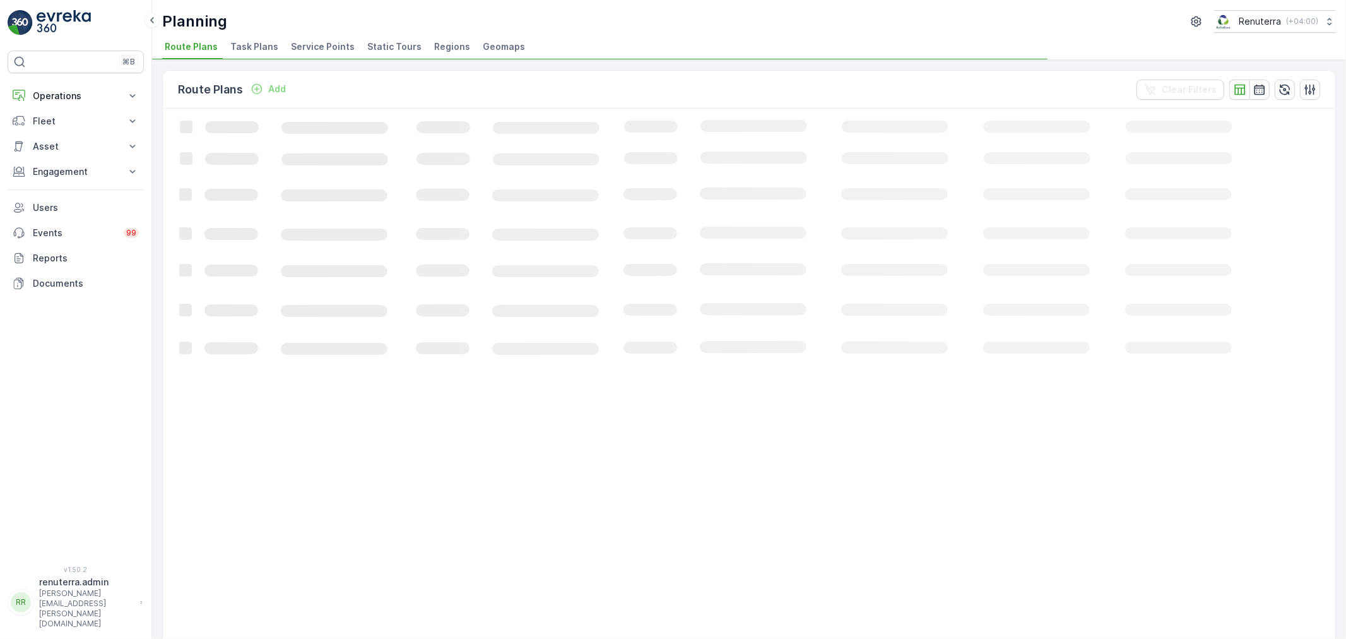
click at [307, 44] on span "Service Points" at bounding box center [323, 46] width 64 height 13
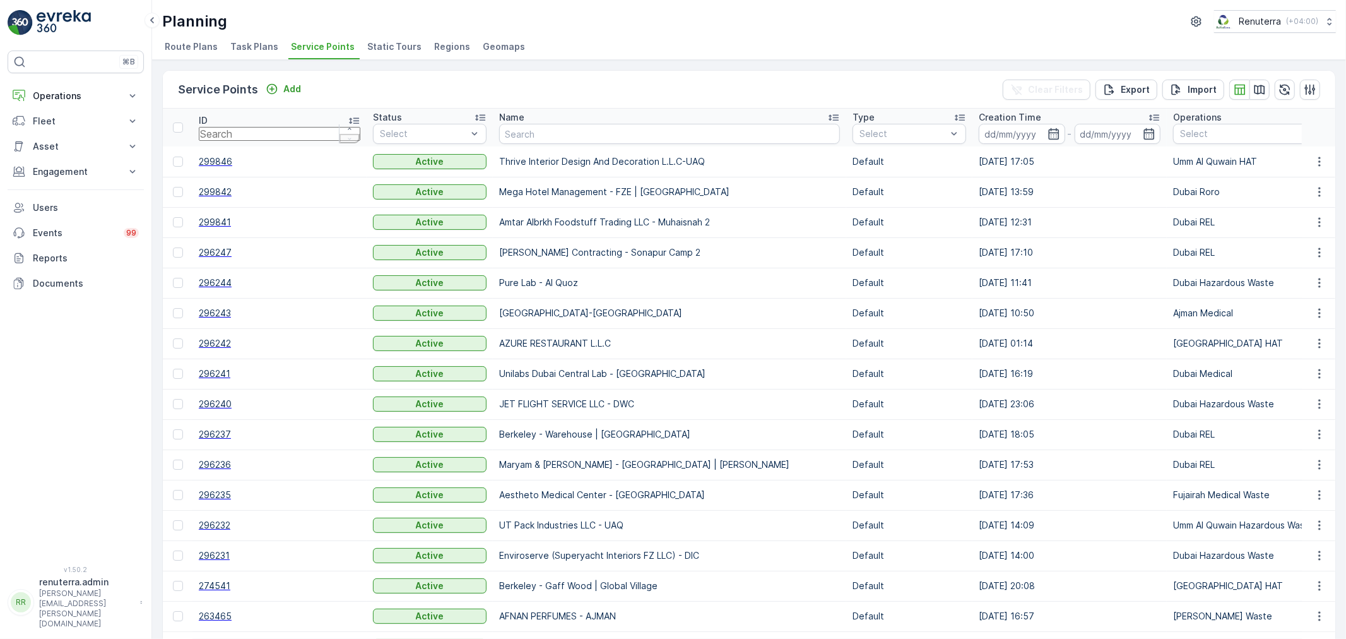
click at [210, 157] on span "299846" at bounding box center [280, 161] width 162 height 13
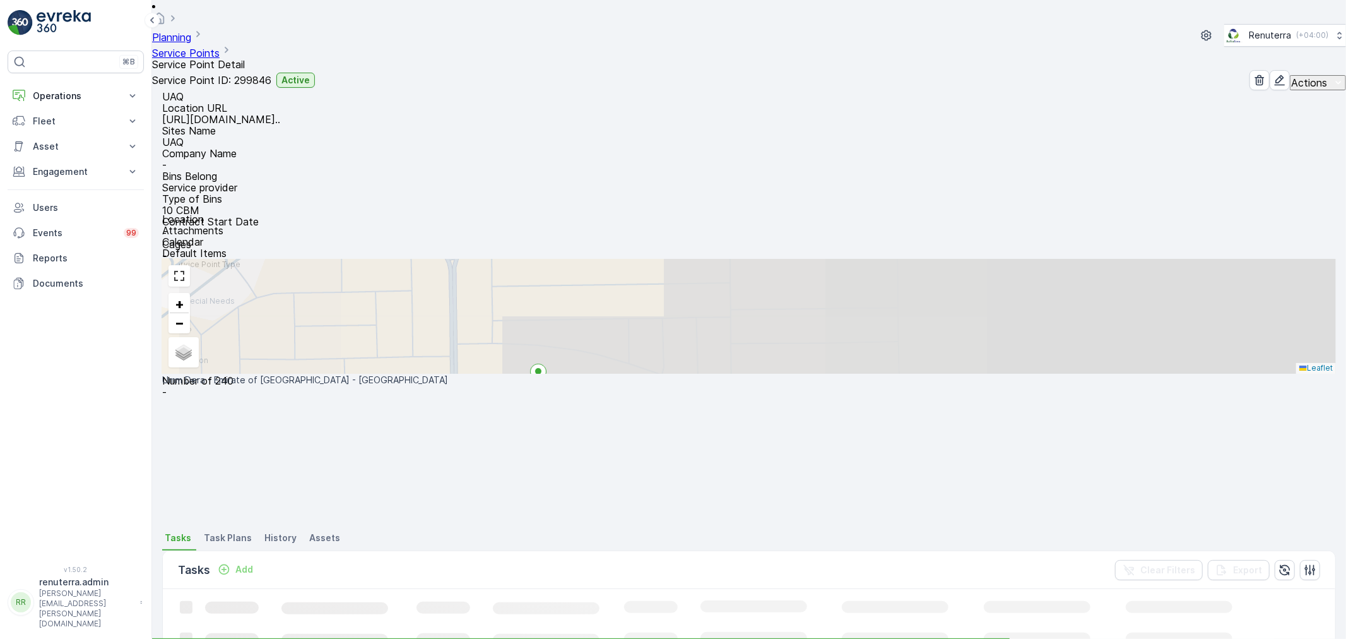
scroll to position [210, 0]
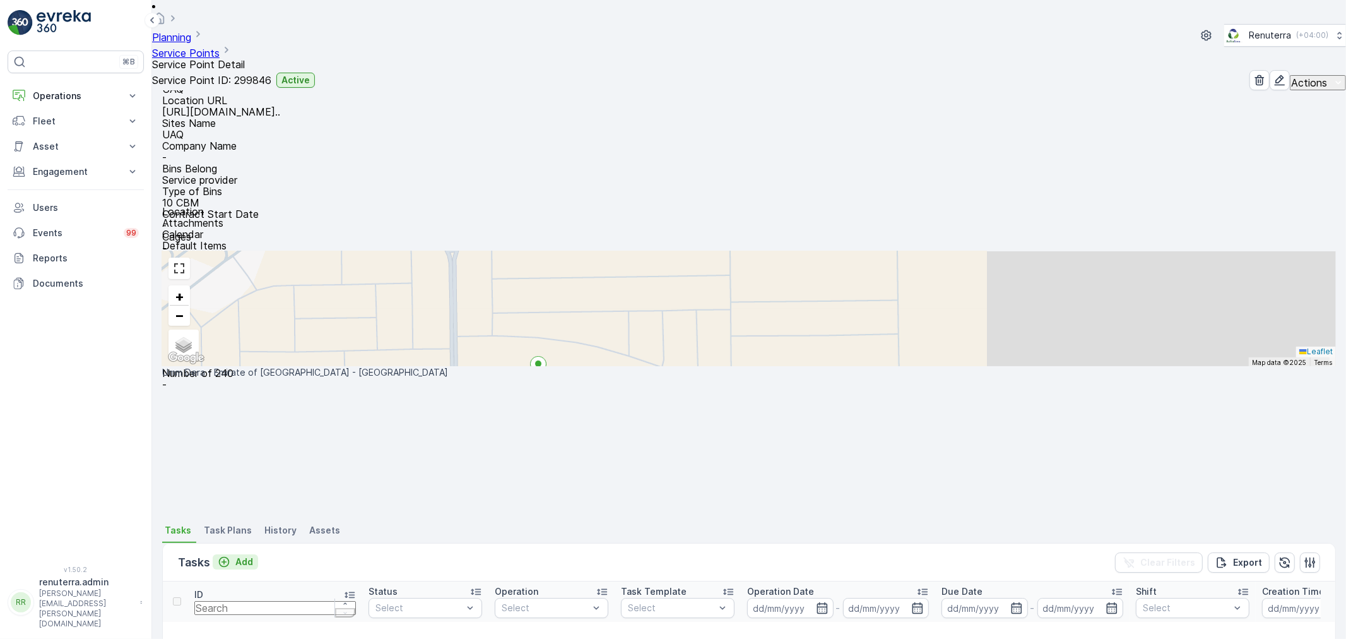
click at [242, 556] on p "Add" at bounding box center [244, 562] width 18 height 13
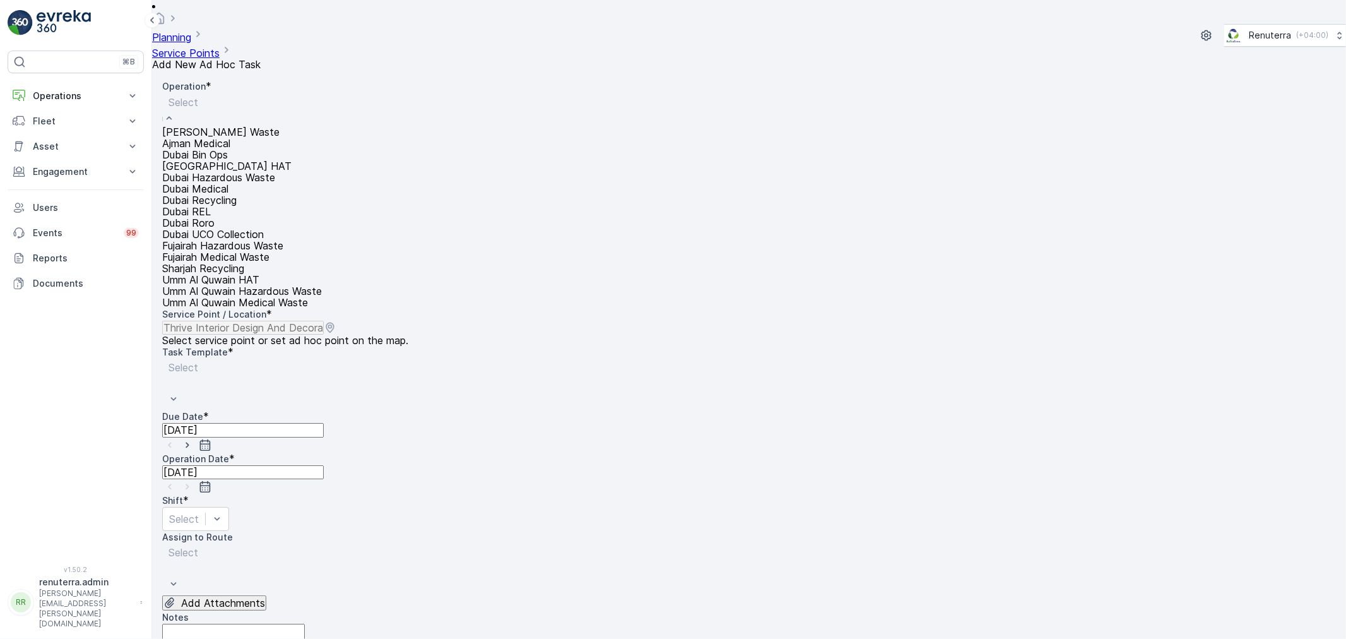
scroll to position [158, 0]
click at [250, 273] on span "Umm Al Quwain HAT" at bounding box center [210, 279] width 97 height 13
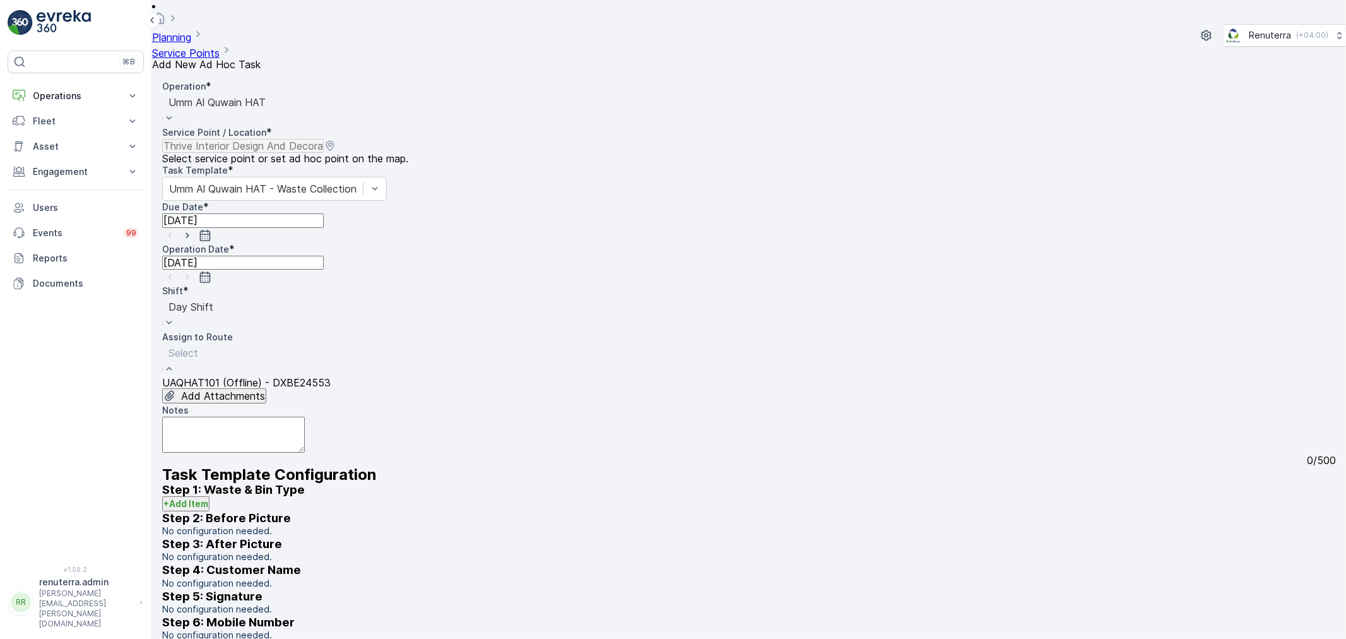
click at [331, 377] on div "UAQHAT101 (Offline) - DXBE24553" at bounding box center [246, 382] width 169 height 11
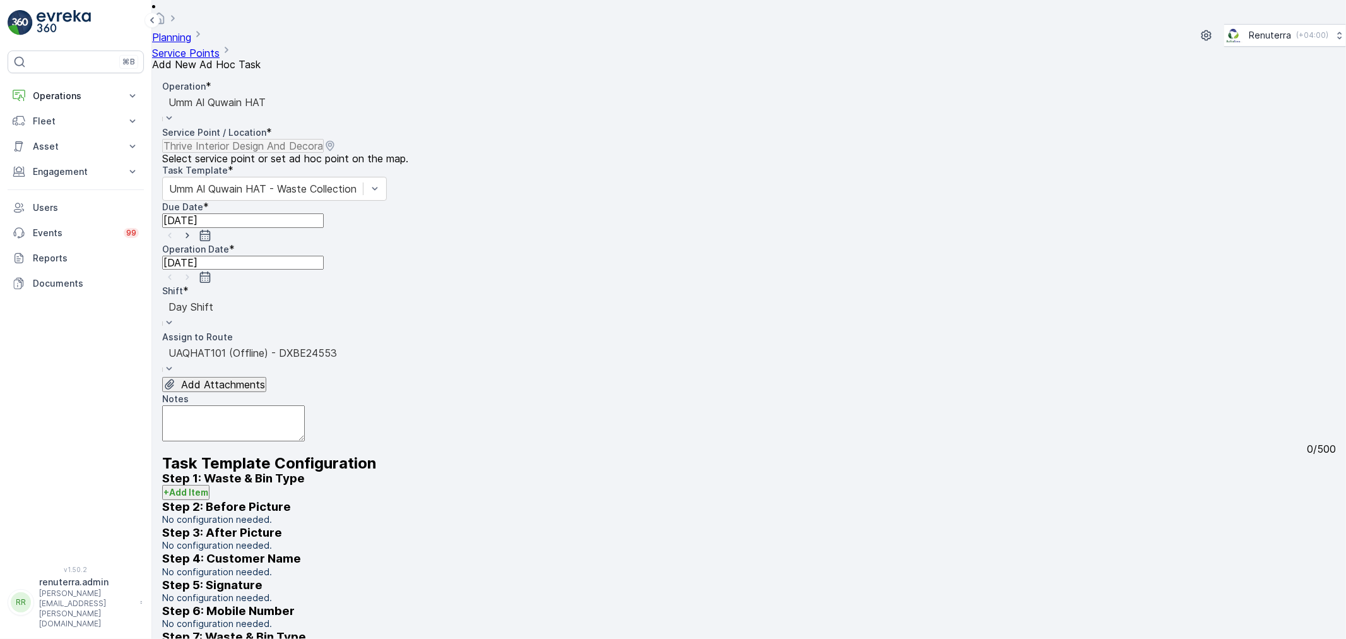
click at [194, 229] on icon "button" at bounding box center [187, 235] width 13 height 13
type input "17.09.2025"
click at [194, 271] on icon "button" at bounding box center [187, 277] width 13 height 13
type input "17.09.2025"
click at [380, 331] on div "Assign to Route" at bounding box center [749, 337] width 1174 height 13
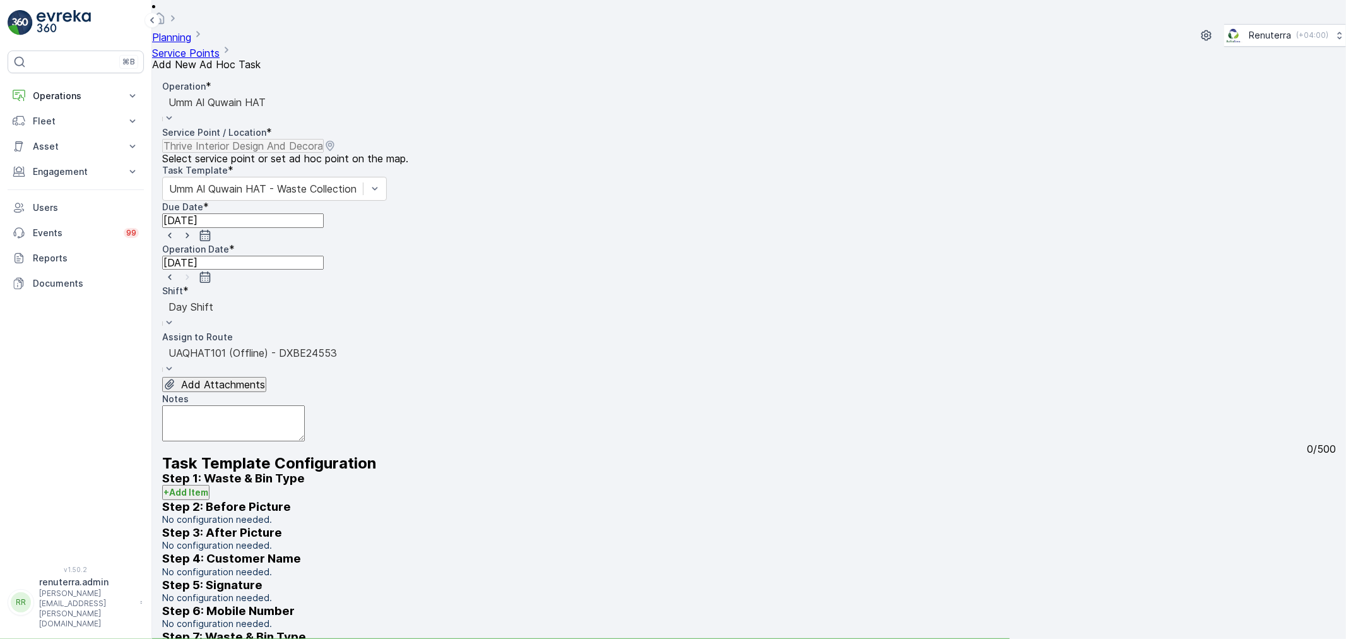
click at [343, 343] on div "UAQHAT101 (Offline) - DXBE24553" at bounding box center [252, 359] width 181 height 33
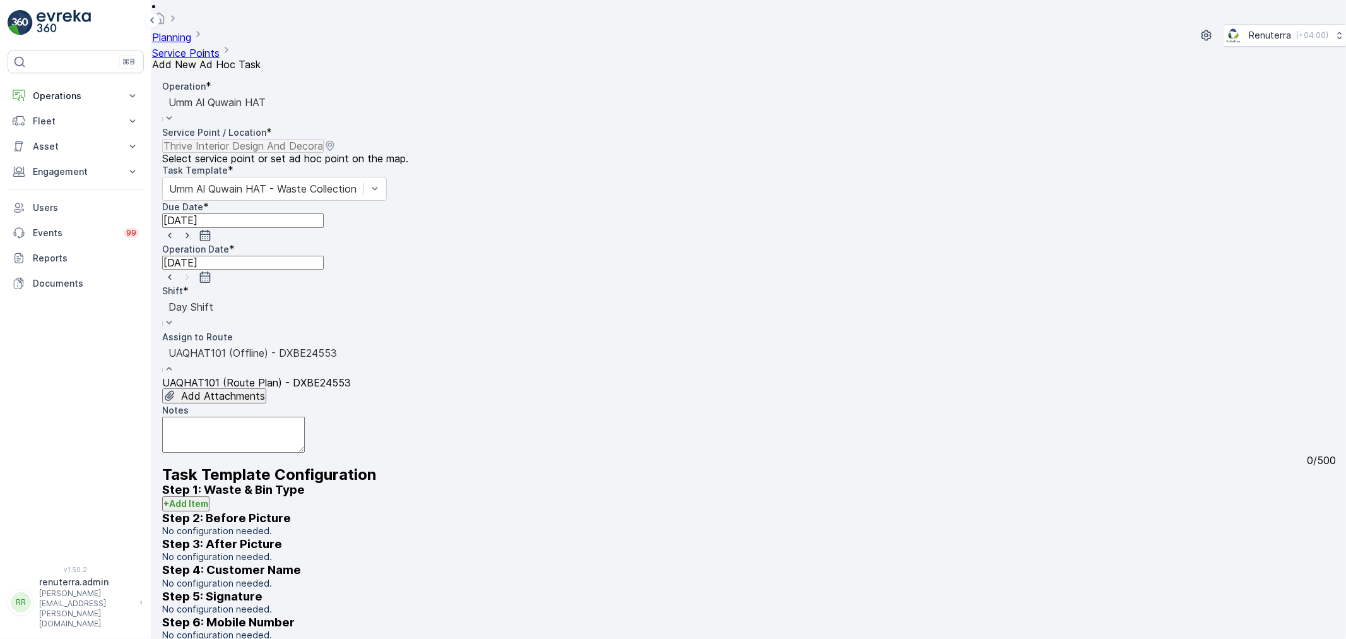
click at [341, 376] on span "UAQHAT101 (Route Plan) - DXBE24553" at bounding box center [256, 382] width 189 height 13
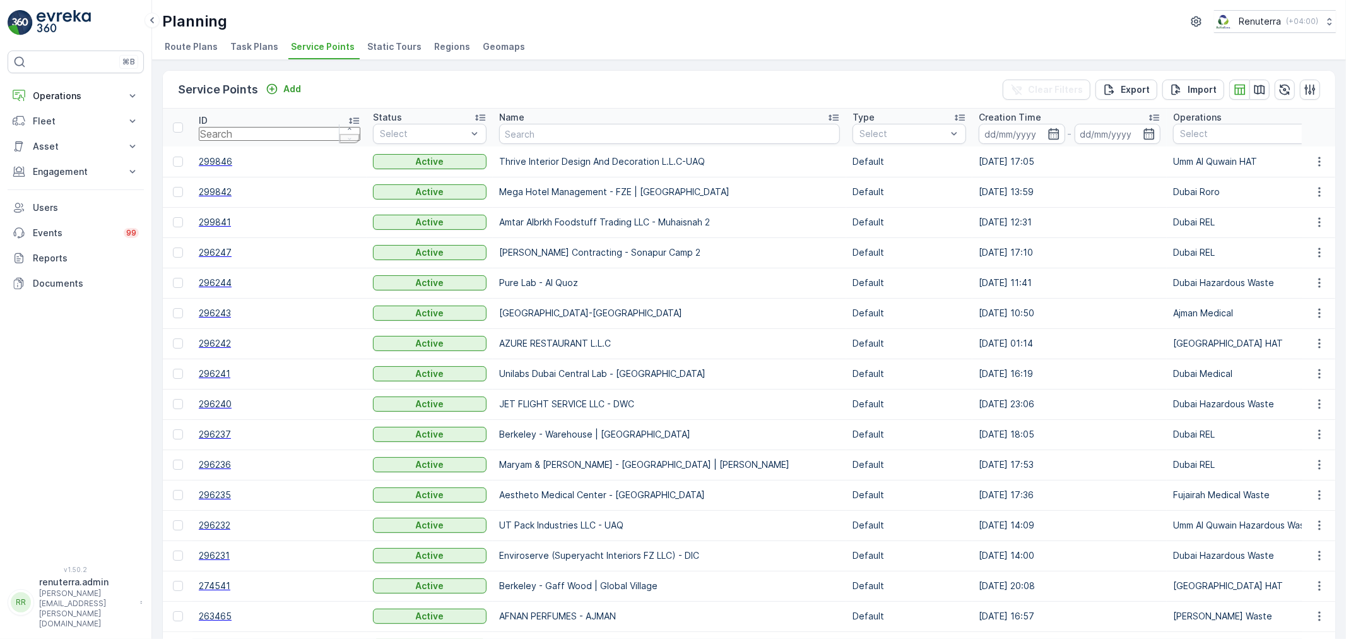
click at [401, 99] on div "Service Points Add Clear Filters Export Import" at bounding box center [749, 90] width 1173 height 38
drag, startPoint x: 473, startPoint y: 150, endPoint x: 473, endPoint y: 141, distance: 8.2
click at [493, 149] on td "Thrive Interior Design And Decoration L.L.C-UAQ" at bounding box center [670, 161] width 354 height 30
click at [499, 139] on input "text" at bounding box center [580, 134] width 162 height 14
type input "hudaiba"
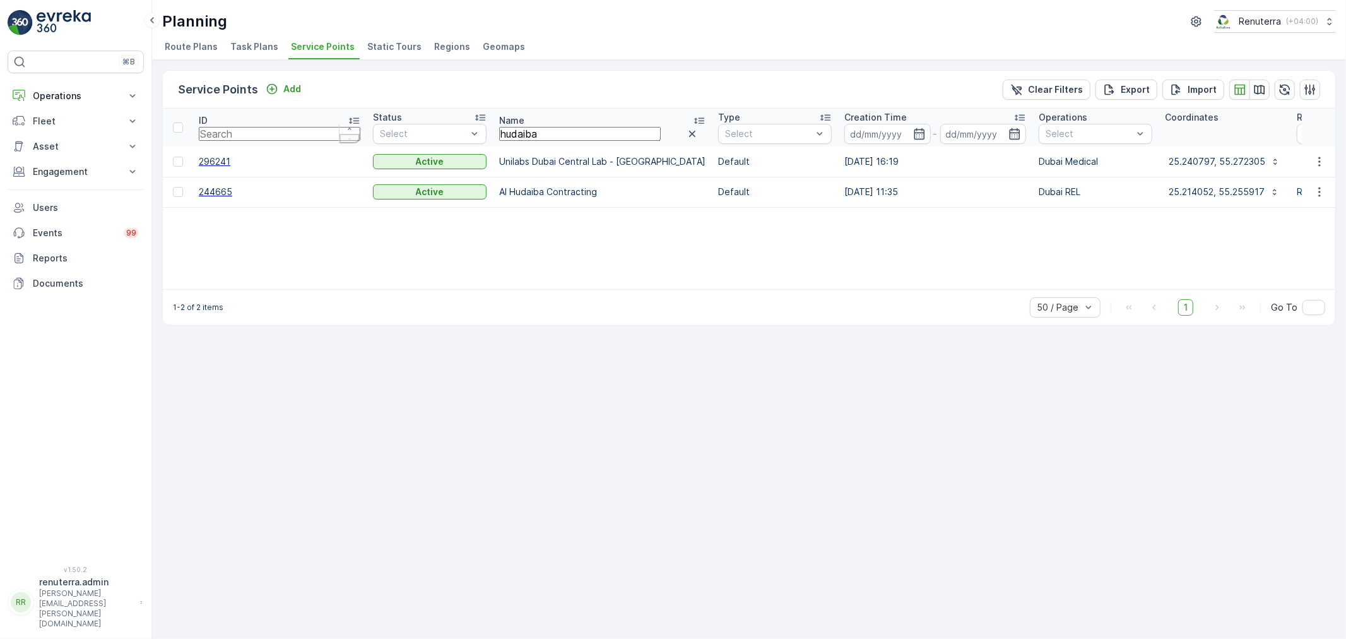
click at [232, 192] on span "244665" at bounding box center [280, 192] width 162 height 13
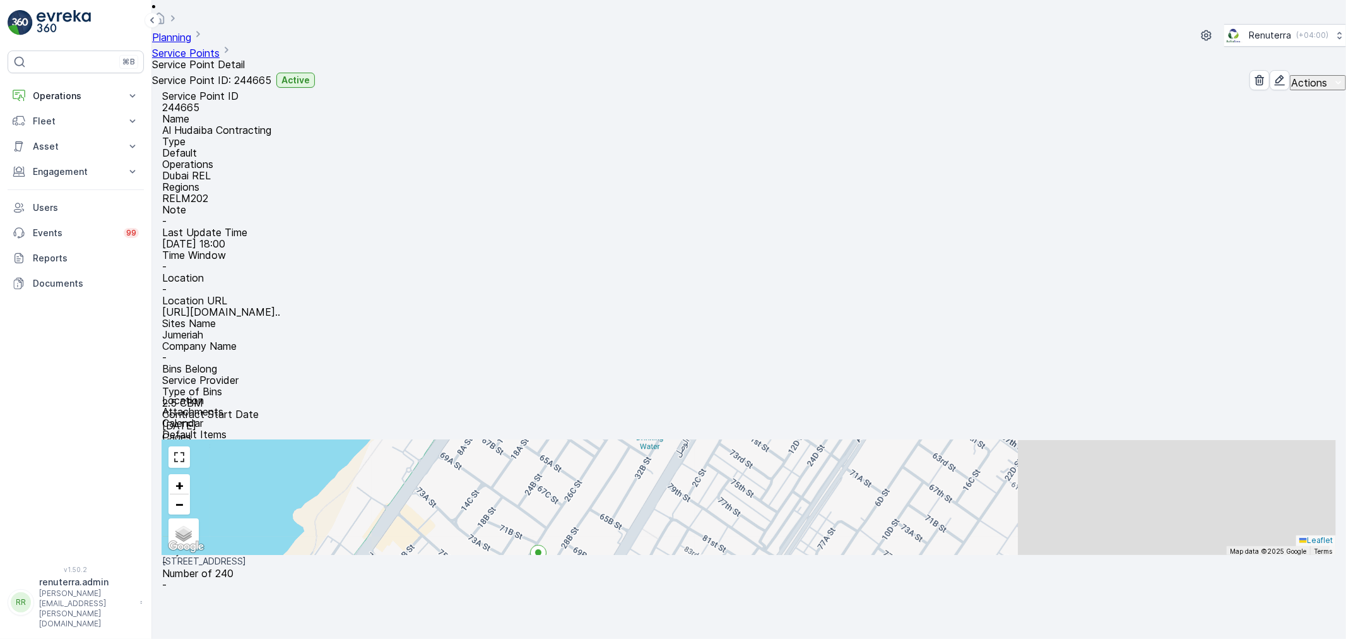
scroll to position [140, 0]
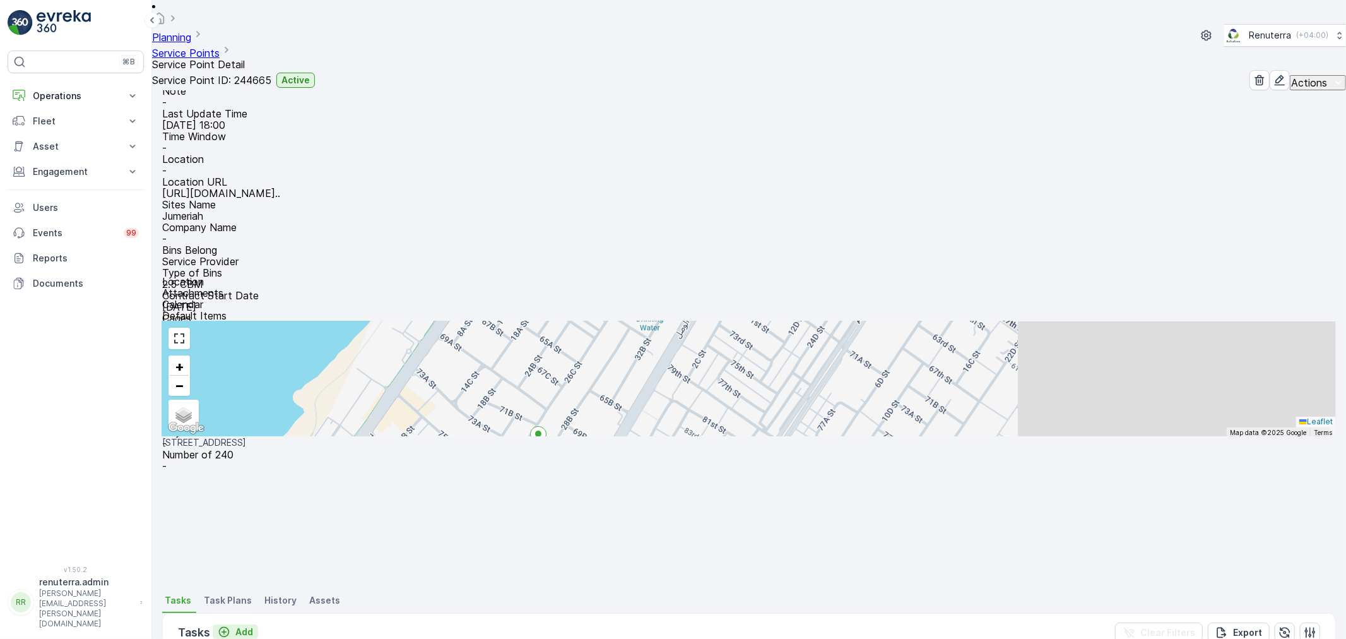
click at [232, 626] on div "Add" at bounding box center [235, 632] width 35 height 13
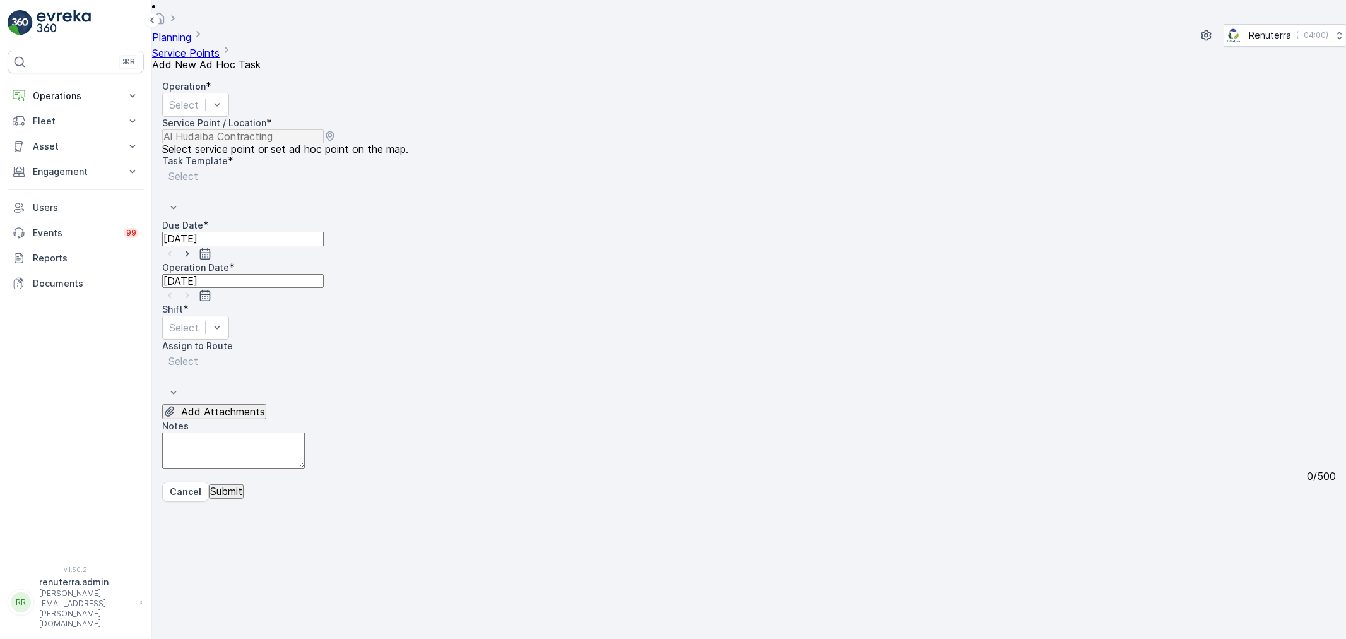
drag, startPoint x: 256, startPoint y: 67, endPoint x: 291, endPoint y: 111, distance: 56.6
click at [263, 80] on div "Operation *" at bounding box center [749, 86] width 1174 height 13
drag, startPoint x: 285, startPoint y: 102, endPoint x: 278, endPoint y: 92, distance: 12.5
click at [283, 98] on div "Operation * Select" at bounding box center [749, 98] width 1174 height 37
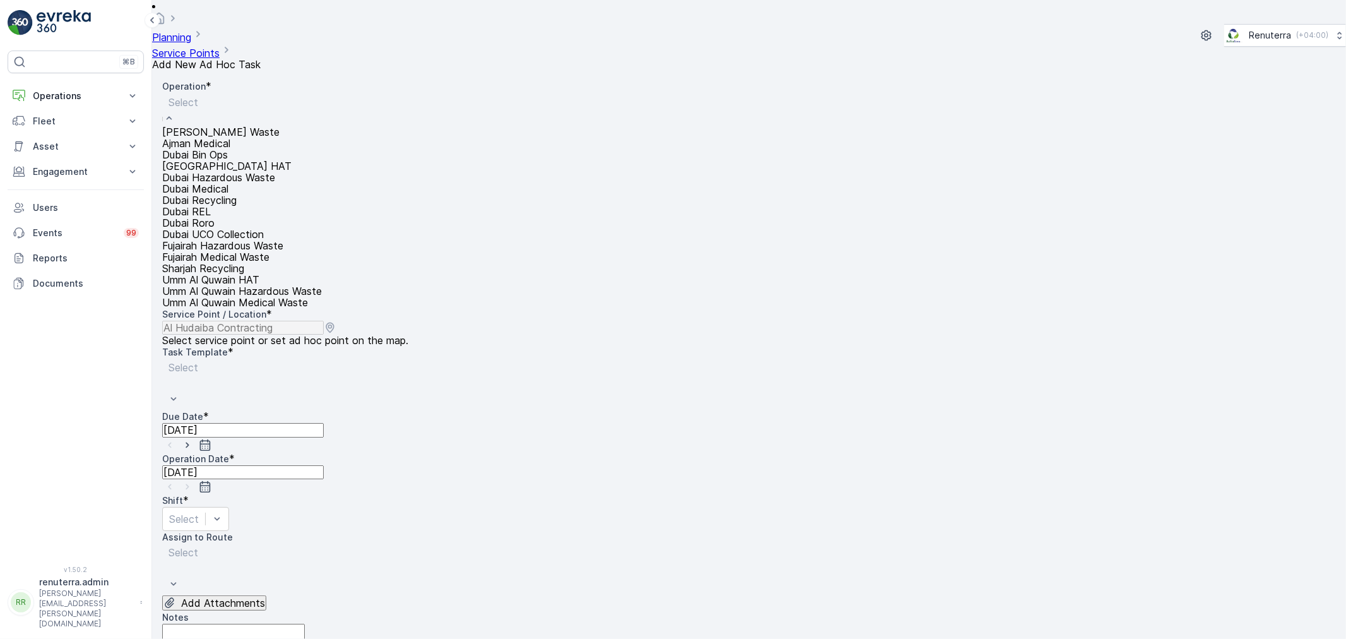
click at [235, 217] on div "Dubai REL" at bounding box center [242, 211] width 160 height 11
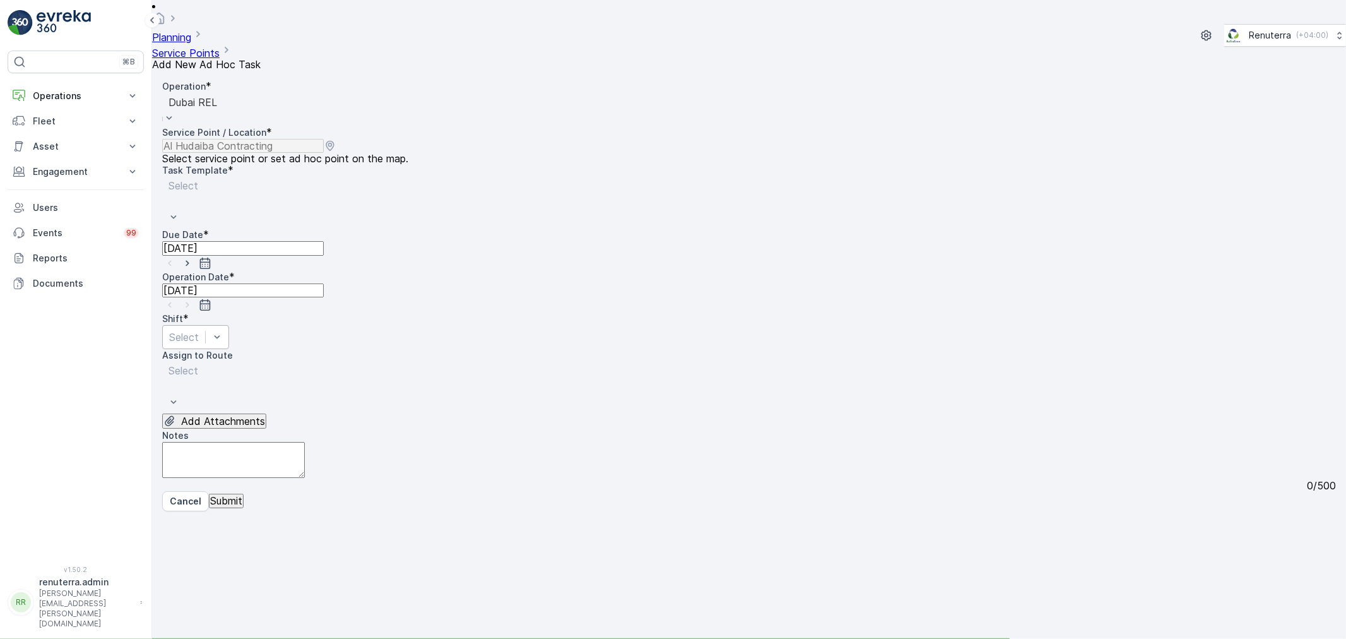
click at [513, 312] on div "Shift * Select" at bounding box center [749, 330] width 1174 height 37
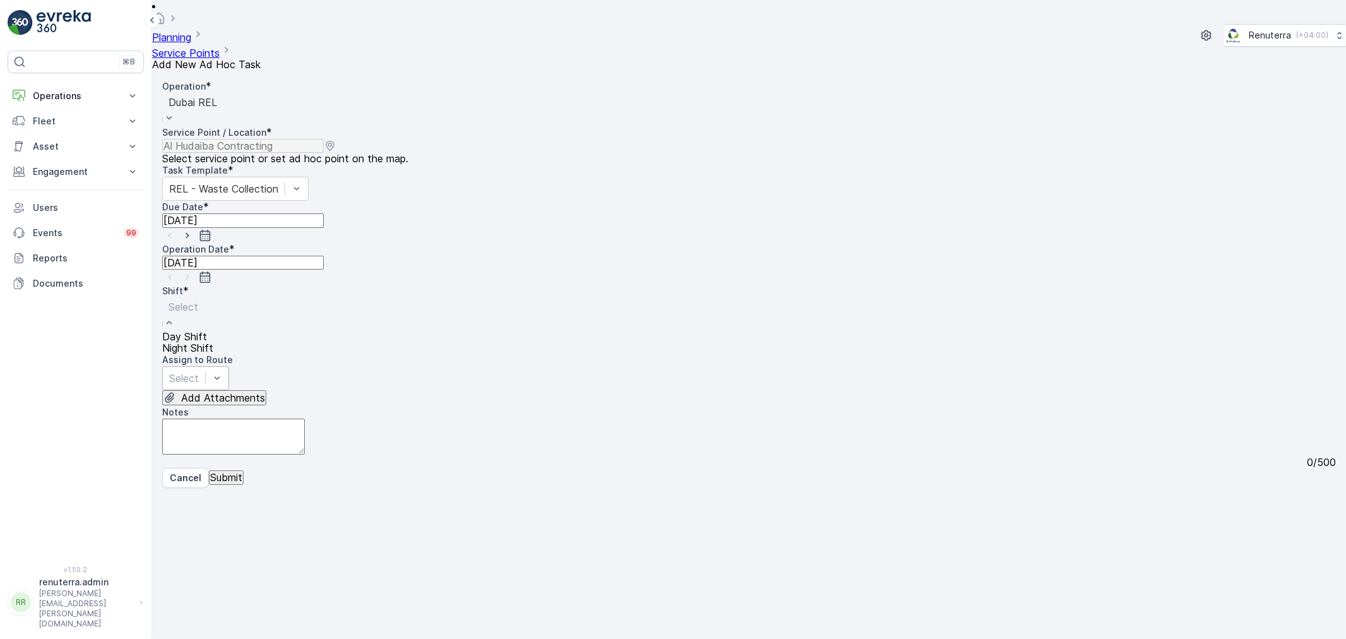
drag, startPoint x: 513, startPoint y: 199, endPoint x: 440, endPoint y: 250, distance: 89.0
click at [213, 342] on div "Night Shift" at bounding box center [187, 347] width 51 height 11
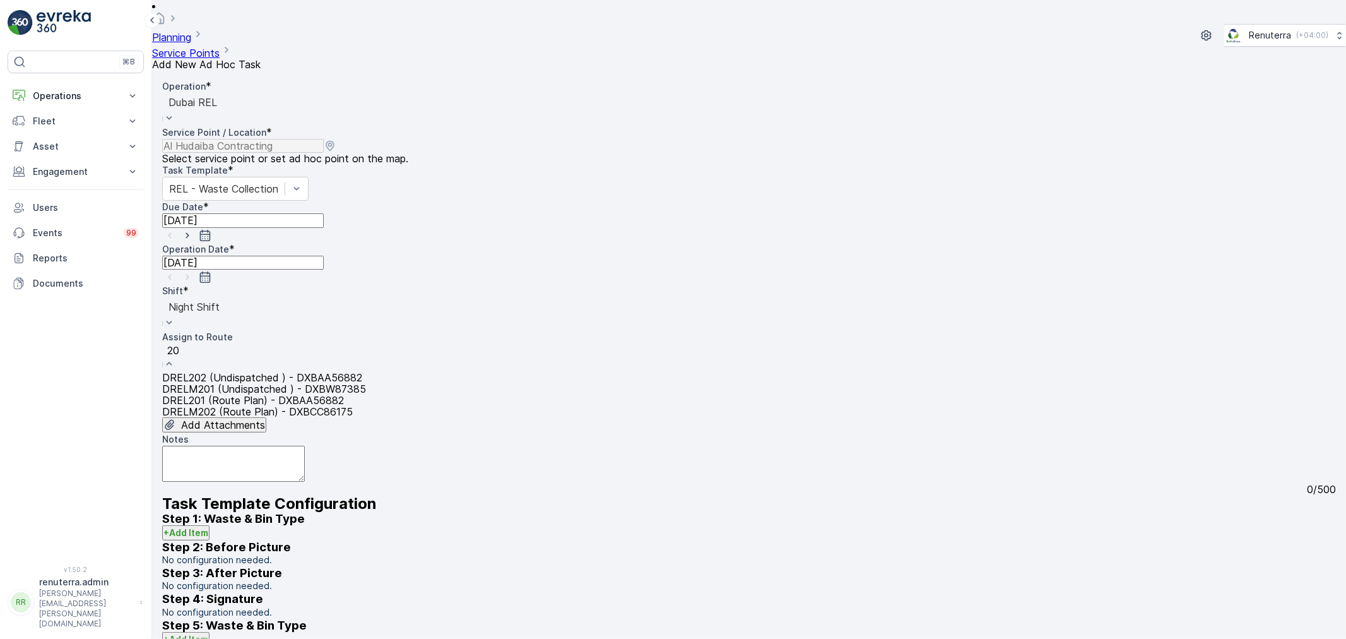
type input "202"
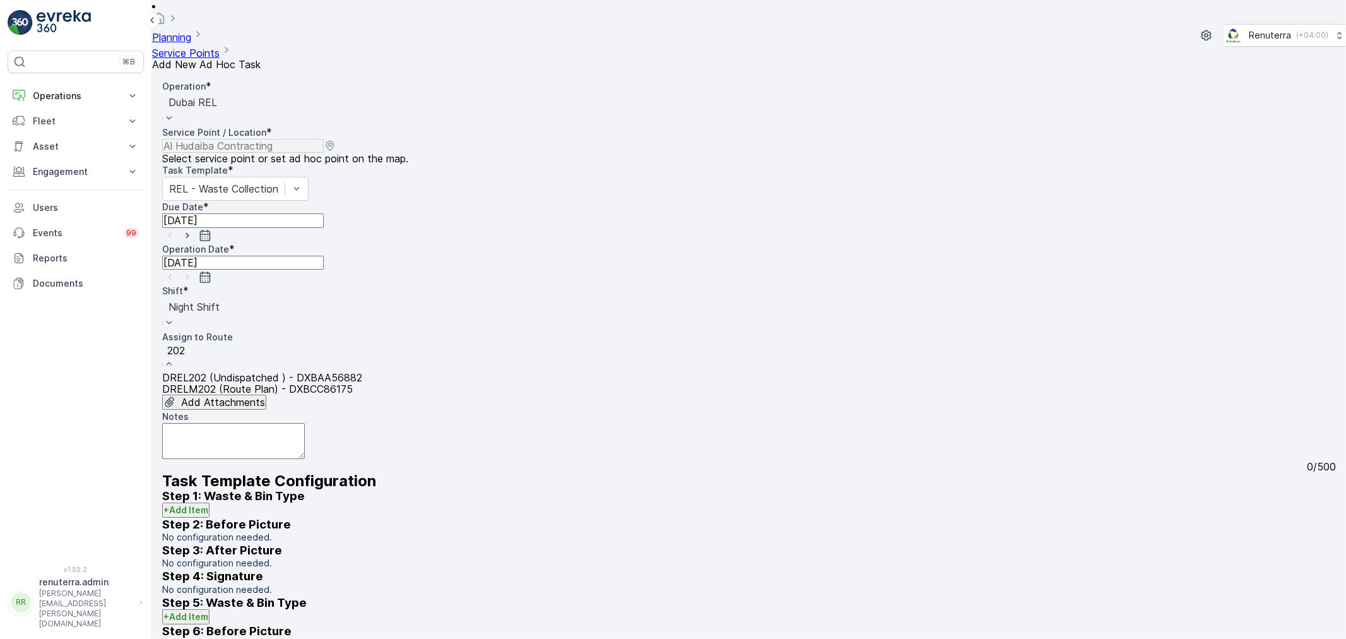
click at [244, 383] on div "DRELM202 (Route Plan) - DXBCC86175" at bounding box center [262, 388] width 200 height 11
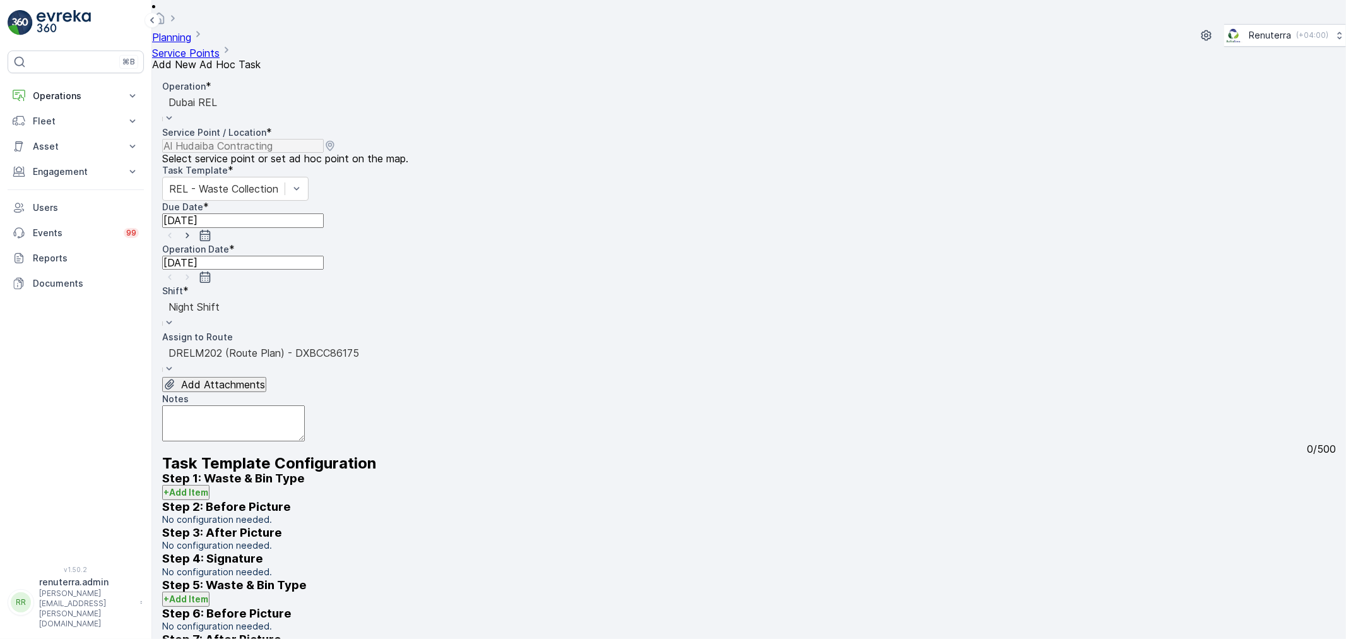
click at [242, 377] on div "Add Attachments" at bounding box center [749, 385] width 1174 height 16
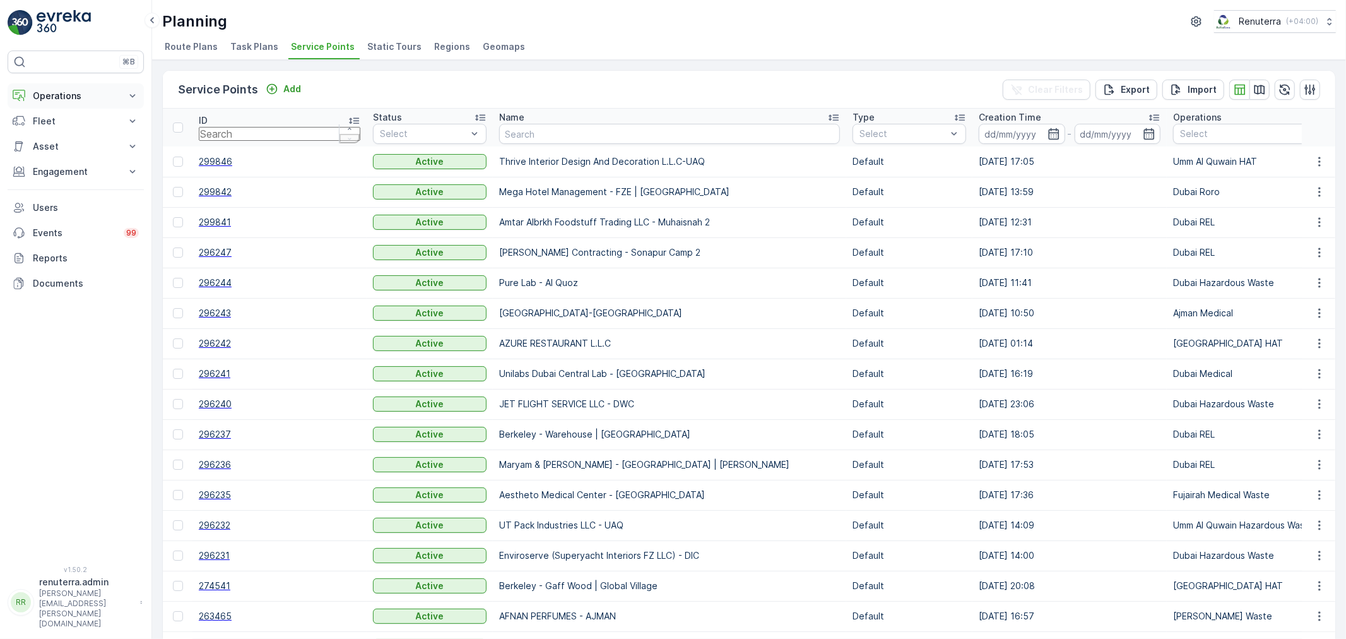
click at [90, 97] on p "Operations" at bounding box center [76, 96] width 86 height 13
drag, startPoint x: 86, startPoint y: 160, endPoint x: 135, endPoint y: 165, distance: 48.9
click at [134, 166] on link "Cockpit" at bounding box center [85, 171] width 117 height 18
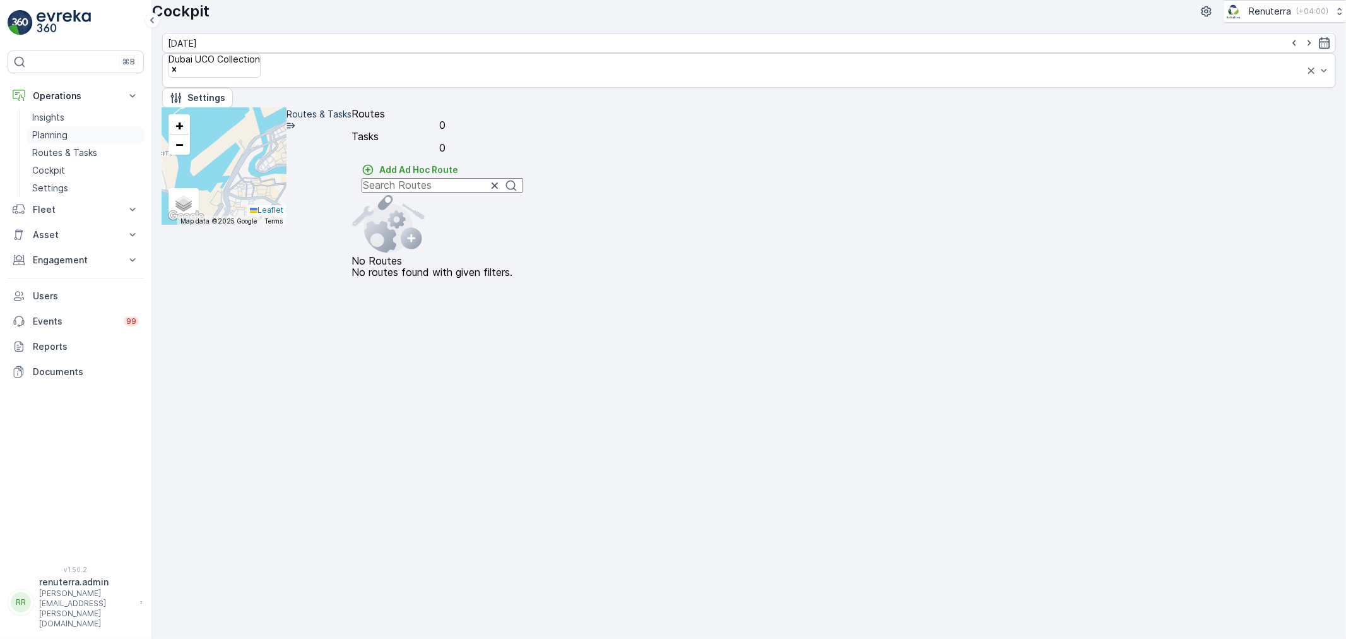
click at [64, 141] on p "Planning" at bounding box center [49, 135] width 35 height 13
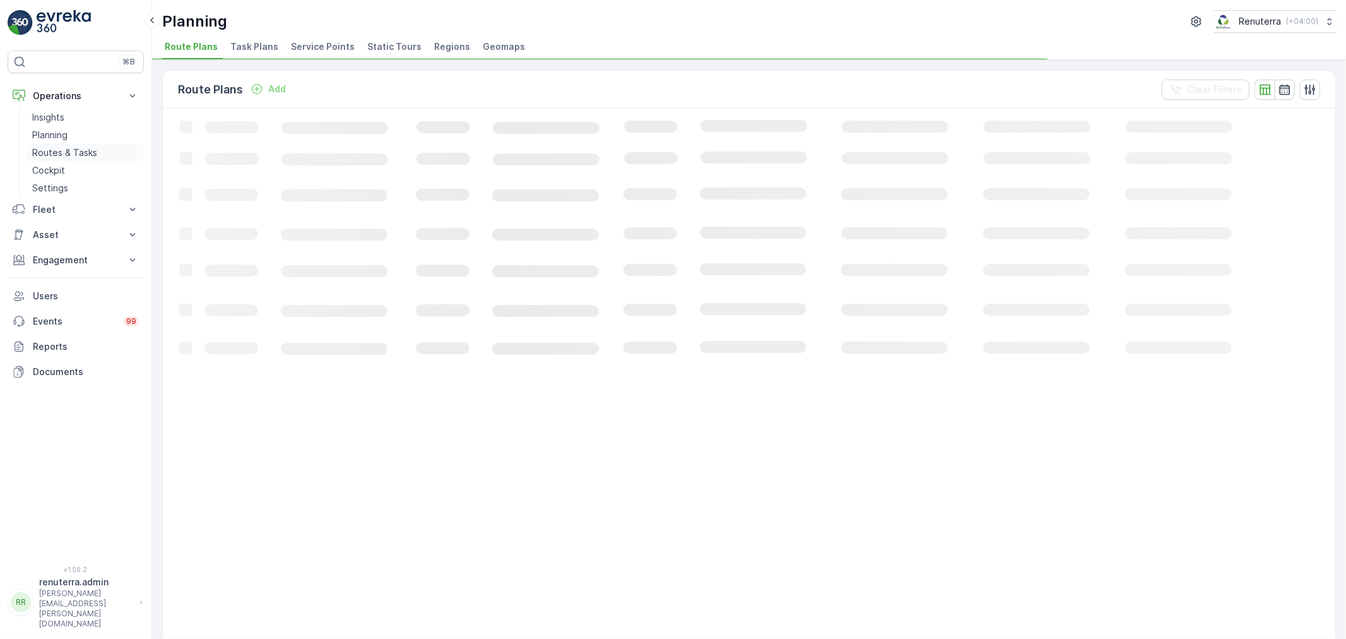
drag, startPoint x: 60, startPoint y: 141, endPoint x: 61, endPoint y: 148, distance: 6.3
drag, startPoint x: 61, startPoint y: 148, endPoint x: 44, endPoint y: 156, distance: 18.3
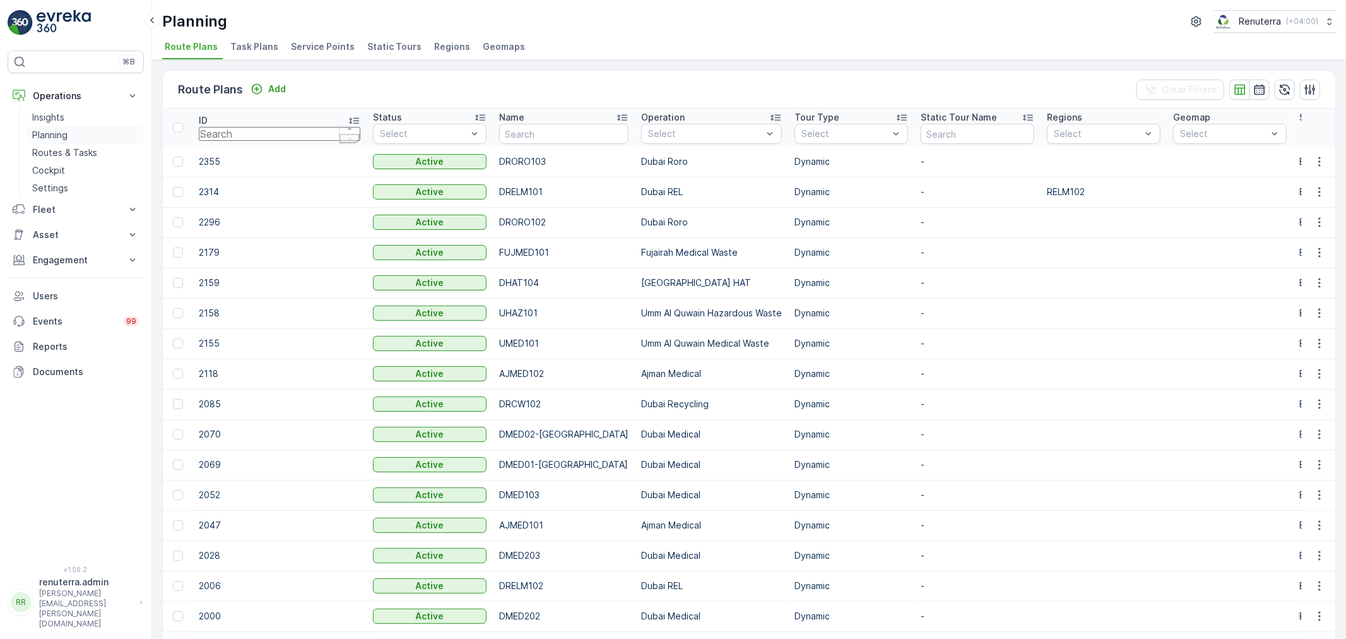
click at [76, 130] on link "Planning" at bounding box center [85, 135] width 117 height 18
click at [288, 54] on li "Service Points" at bounding box center [323, 48] width 71 height 21
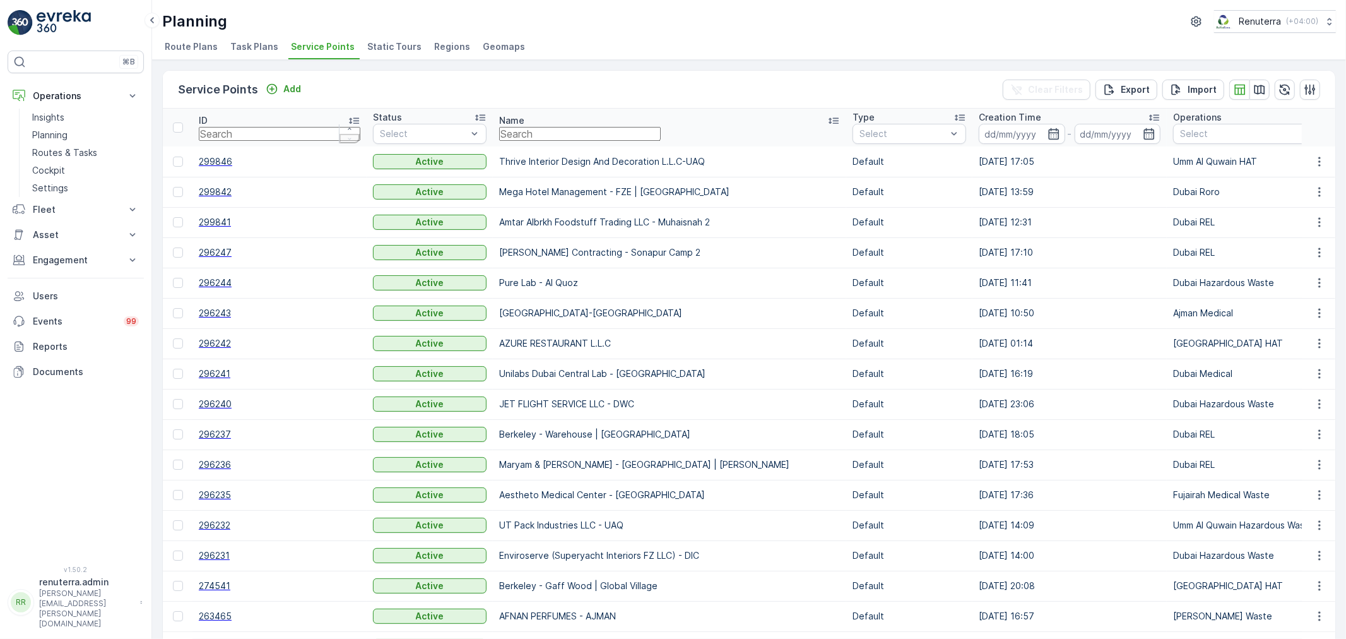
click at [499, 134] on input "text" at bounding box center [580, 134] width 162 height 14
type input "falac"
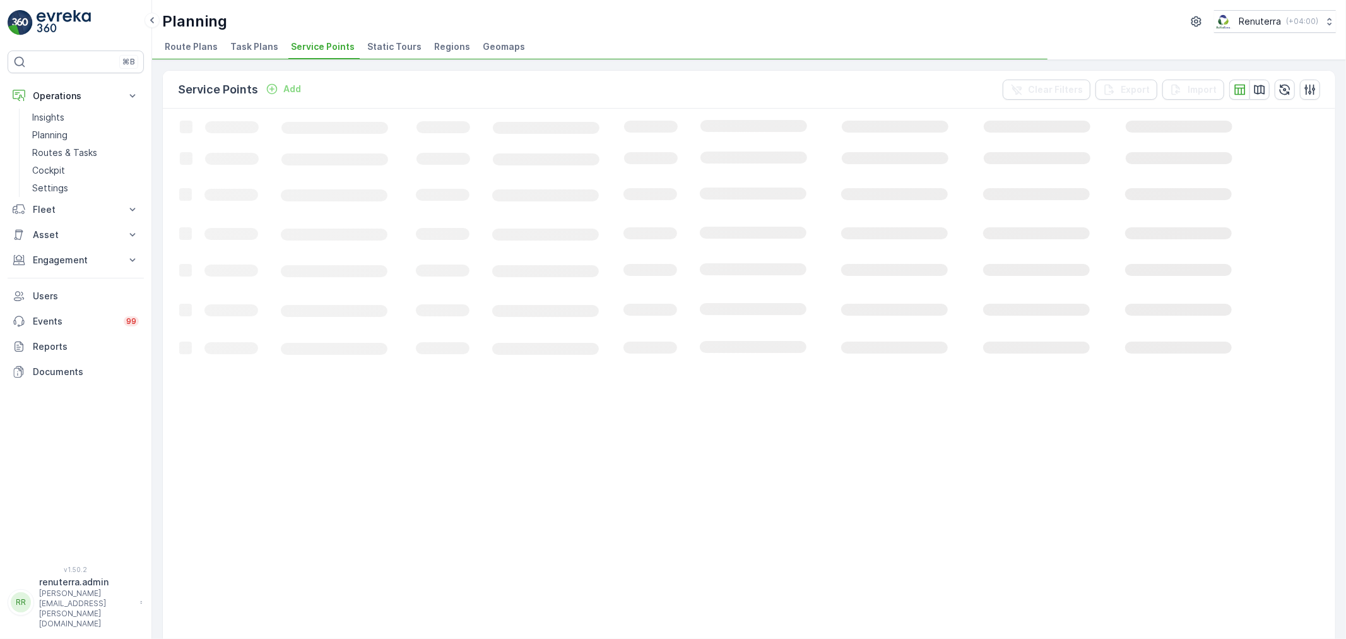
drag, startPoint x: 477, startPoint y: 134, endPoint x: 402, endPoint y: 121, distance: 76.3
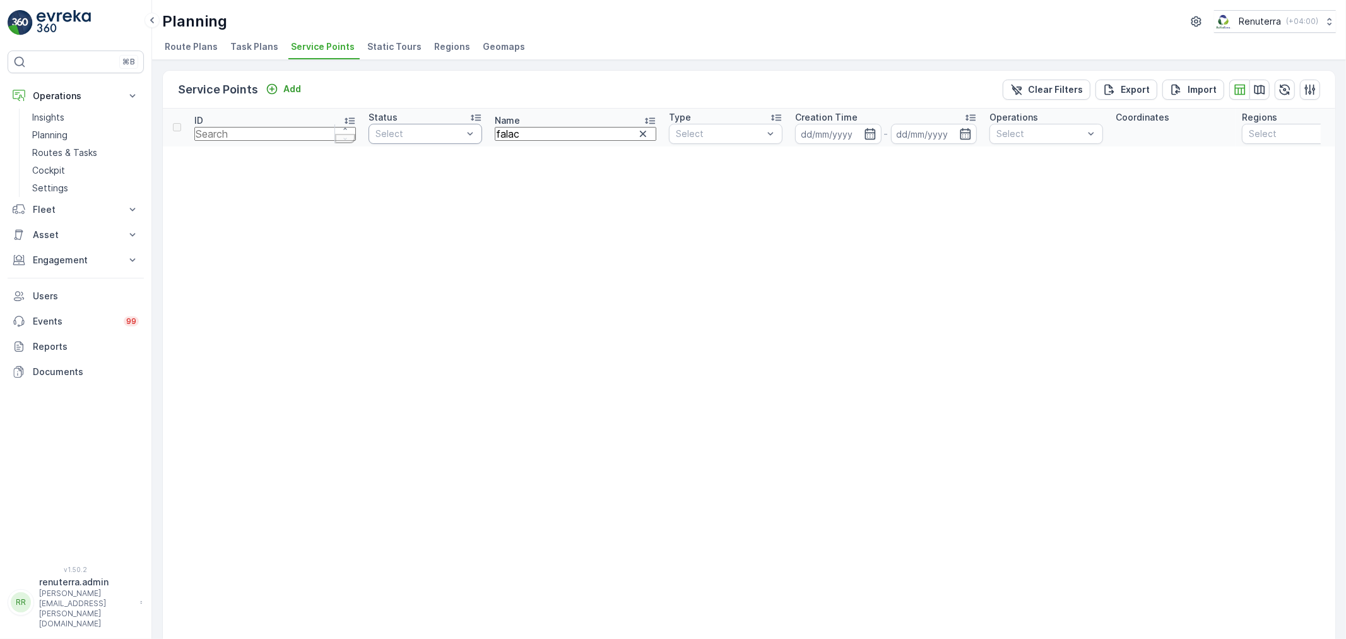
drag, startPoint x: 497, startPoint y: 131, endPoint x: 415, endPoint y: 128, distance: 82.1
type input "falco"
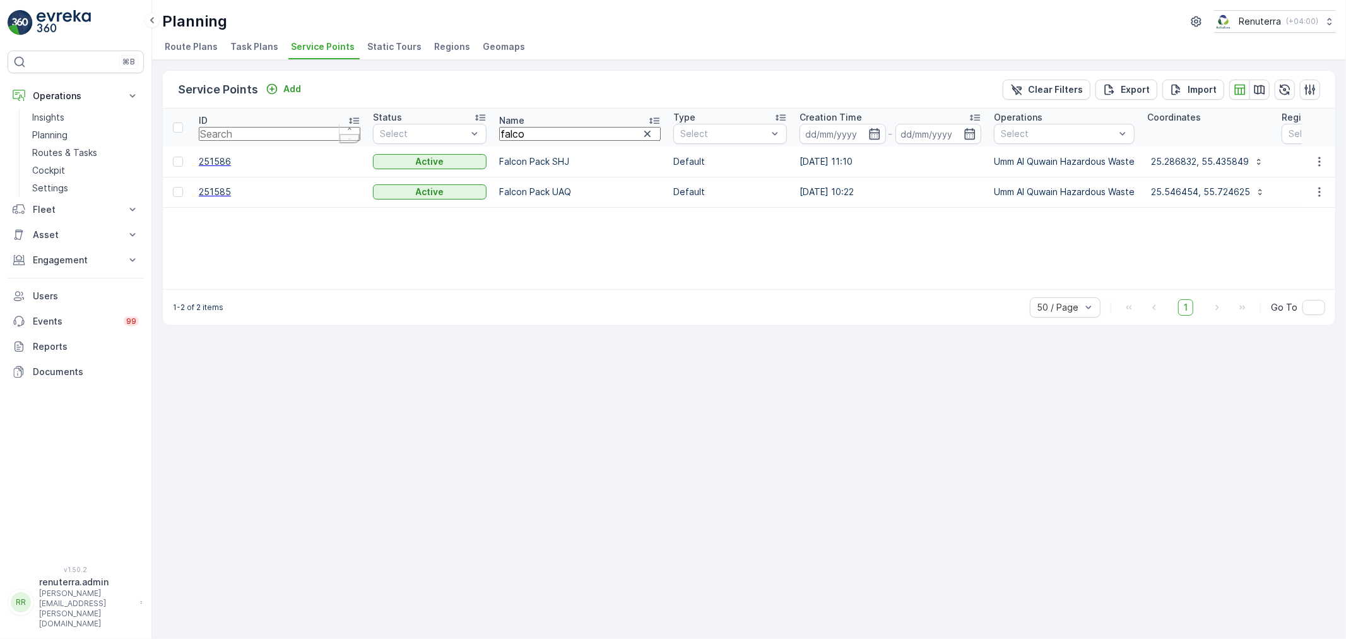
click at [205, 157] on span "251586" at bounding box center [280, 161] width 162 height 13
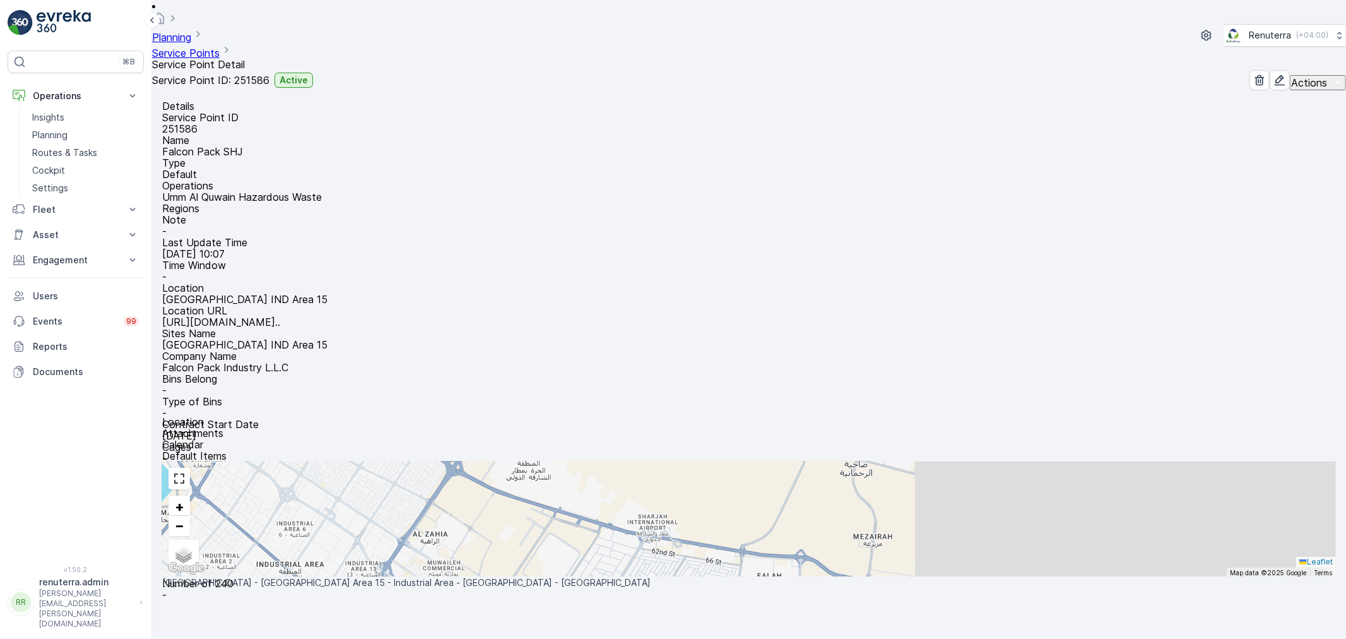
scroll to position [140, 0]
click at [280, 316] on p "https://maps.app.goo.gl/CCFihY..." at bounding box center [221, 321] width 118 height 11
drag, startPoint x: 326, startPoint y: 150, endPoint x: 417, endPoint y: 152, distance: 91.6
click at [417, 152] on div "Name Falcon Pack SHJ" at bounding box center [749, 145] width 1174 height 23
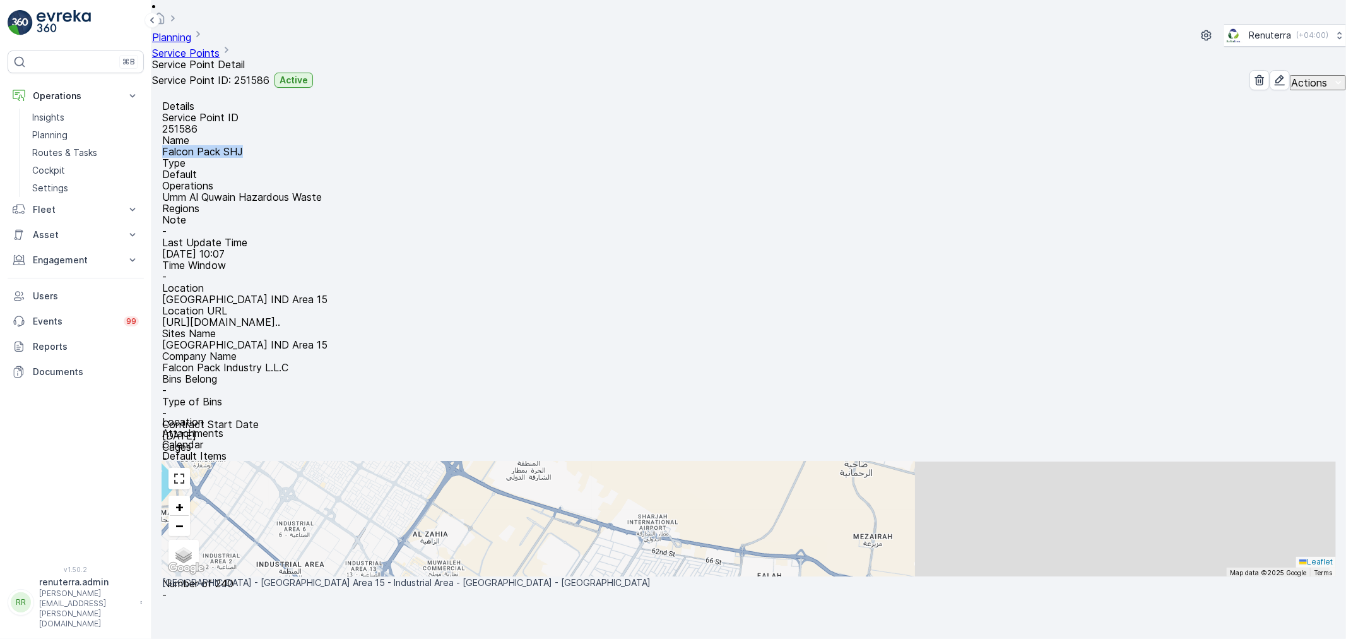
copy p "Falcon Pack SHJ"
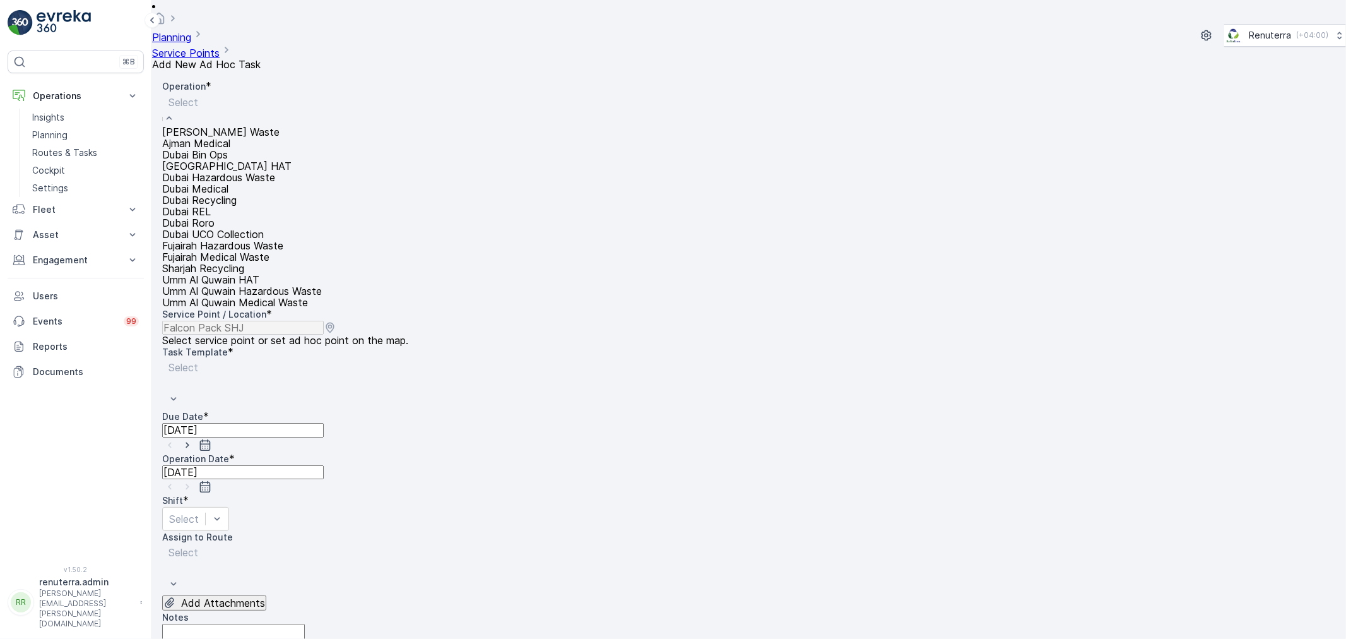
scroll to position [158, 0]
click at [274, 285] on span "Umm Al Quwain Hazardous Waste" at bounding box center [242, 291] width 160 height 13
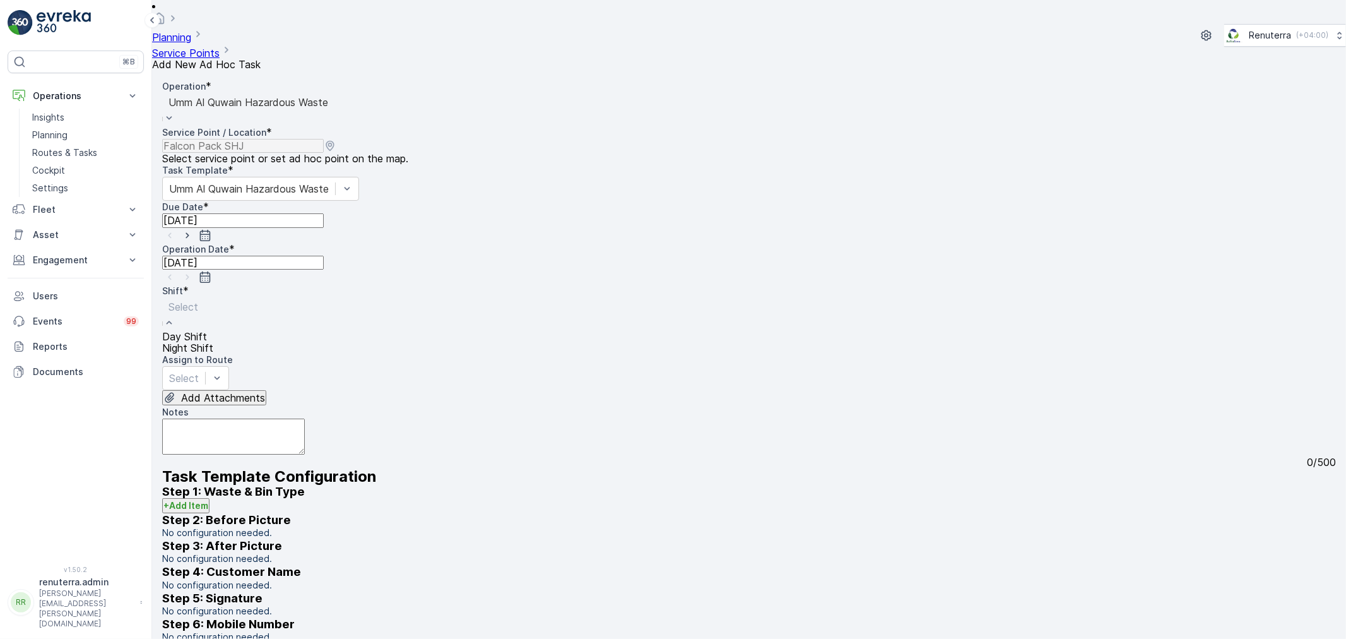
click at [213, 331] on div "Day Shift" at bounding box center [187, 336] width 51 height 11
drag, startPoint x: 371, startPoint y: 254, endPoint x: 363, endPoint y: 271, distance: 19.2
click at [194, 229] on icon "button" at bounding box center [187, 235] width 13 height 13
type input "[DATE]"
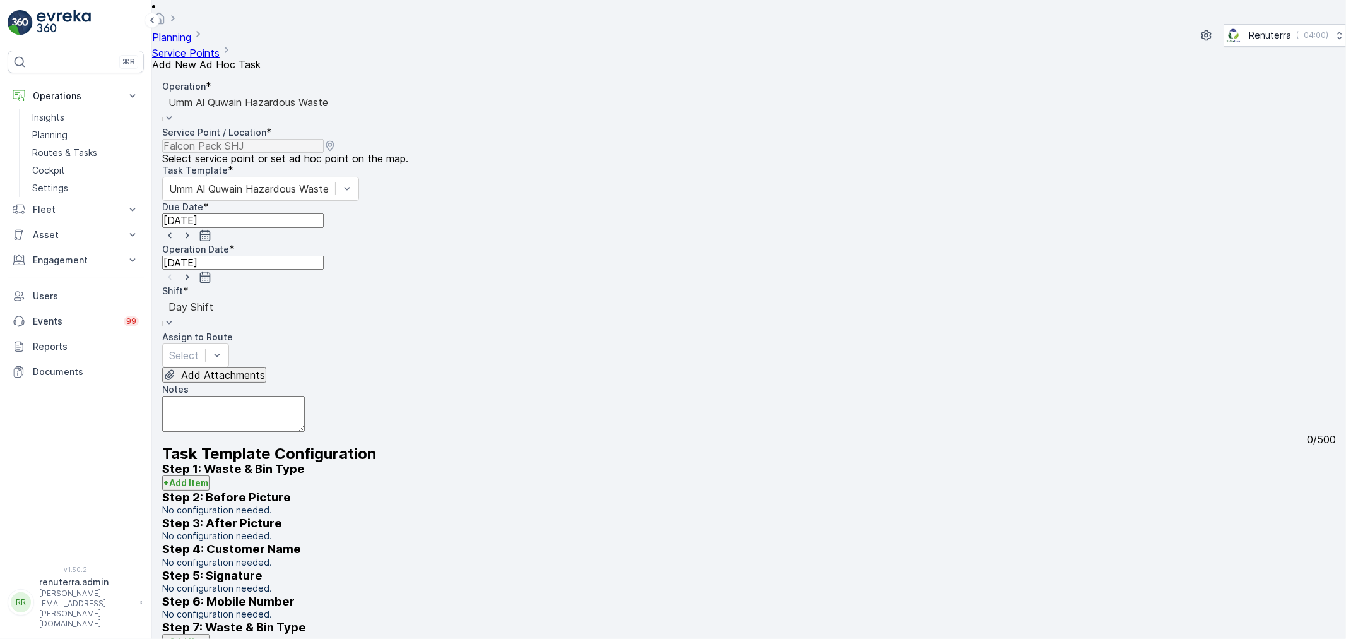
click at [194, 271] on icon "button" at bounding box center [187, 277] width 13 height 13
type input "[DATE]"
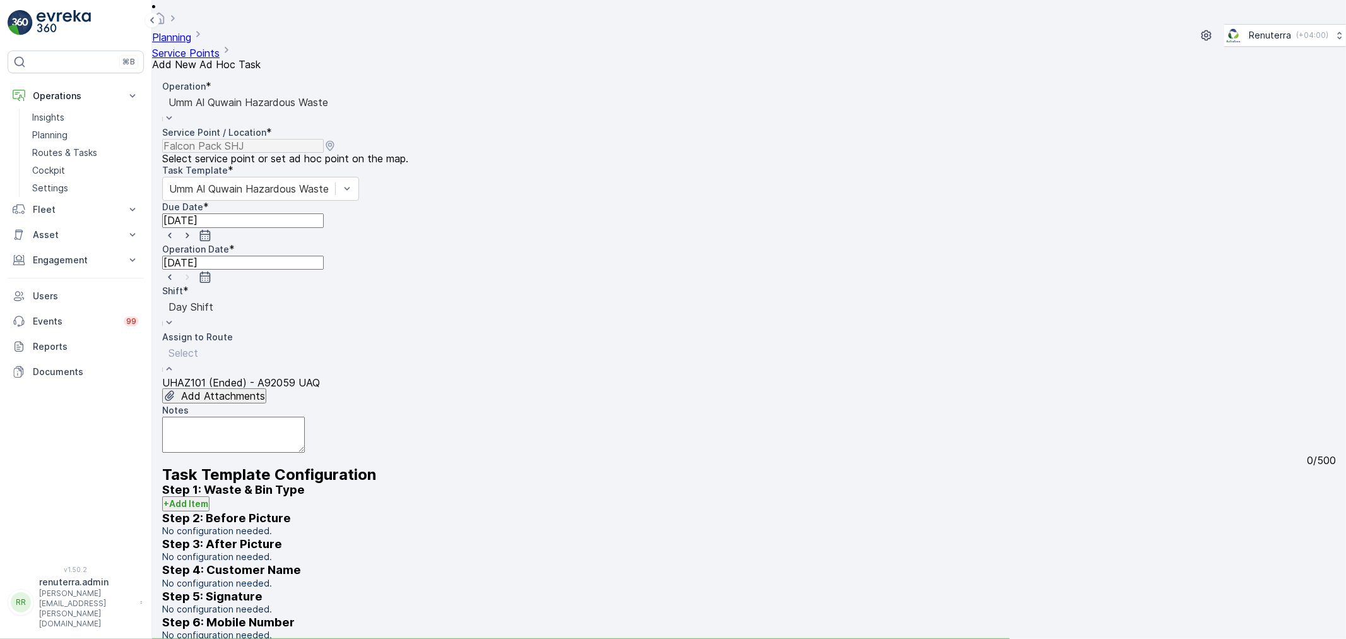
drag, startPoint x: 388, startPoint y: 262, endPoint x: 360, endPoint y: 278, distance: 32.3
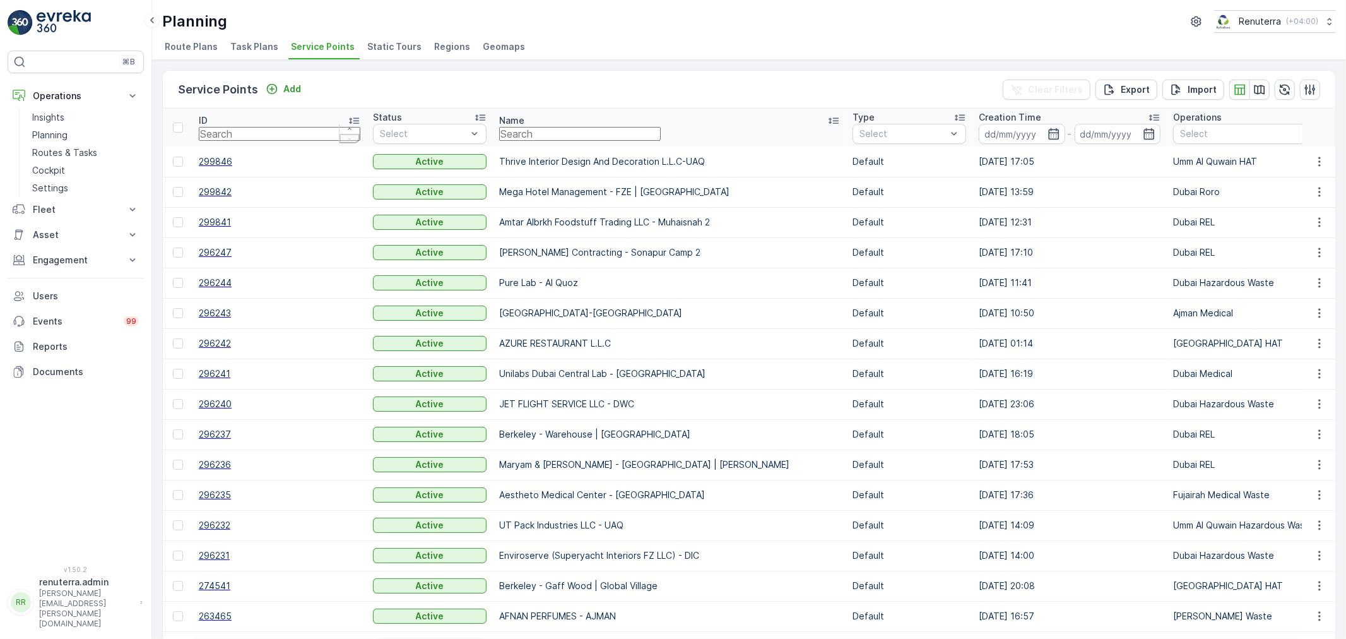
click at [499, 131] on input "text" at bounding box center [580, 134] width 162 height 14
type input "du;l"
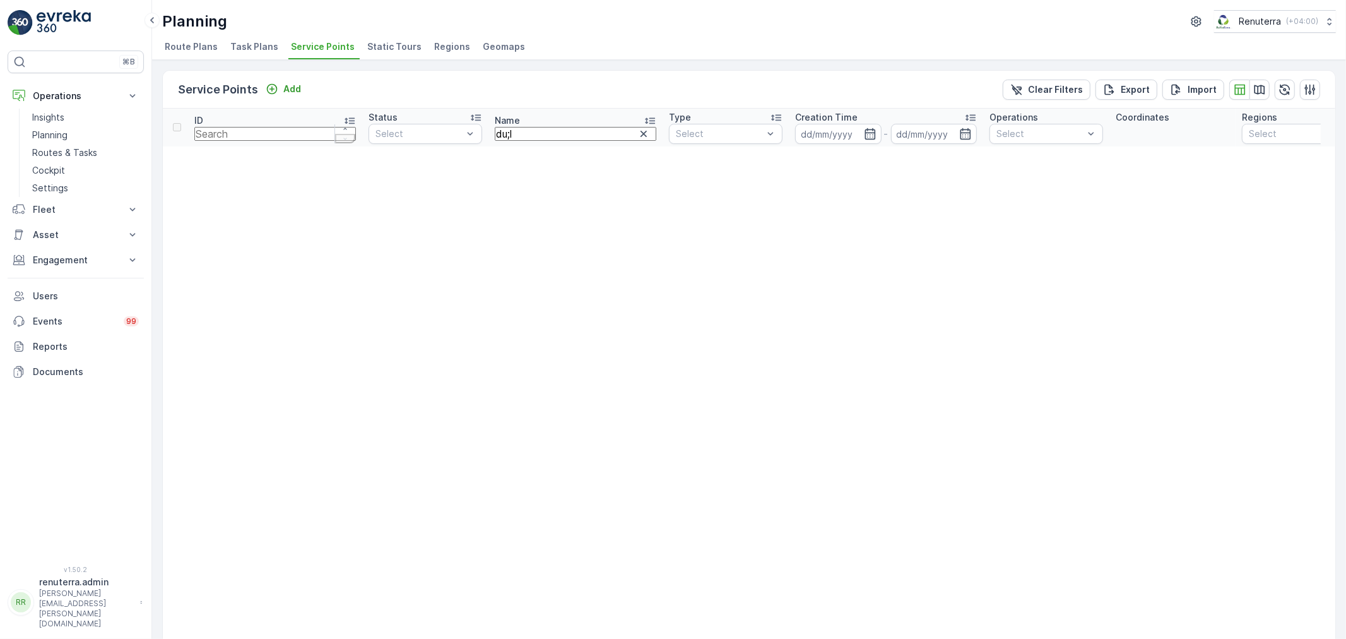
drag, startPoint x: 475, startPoint y: 126, endPoint x: 458, endPoint y: 126, distance: 17.0
click at [495, 127] on input "du;l" at bounding box center [576, 134] width 162 height 14
type input "duls"
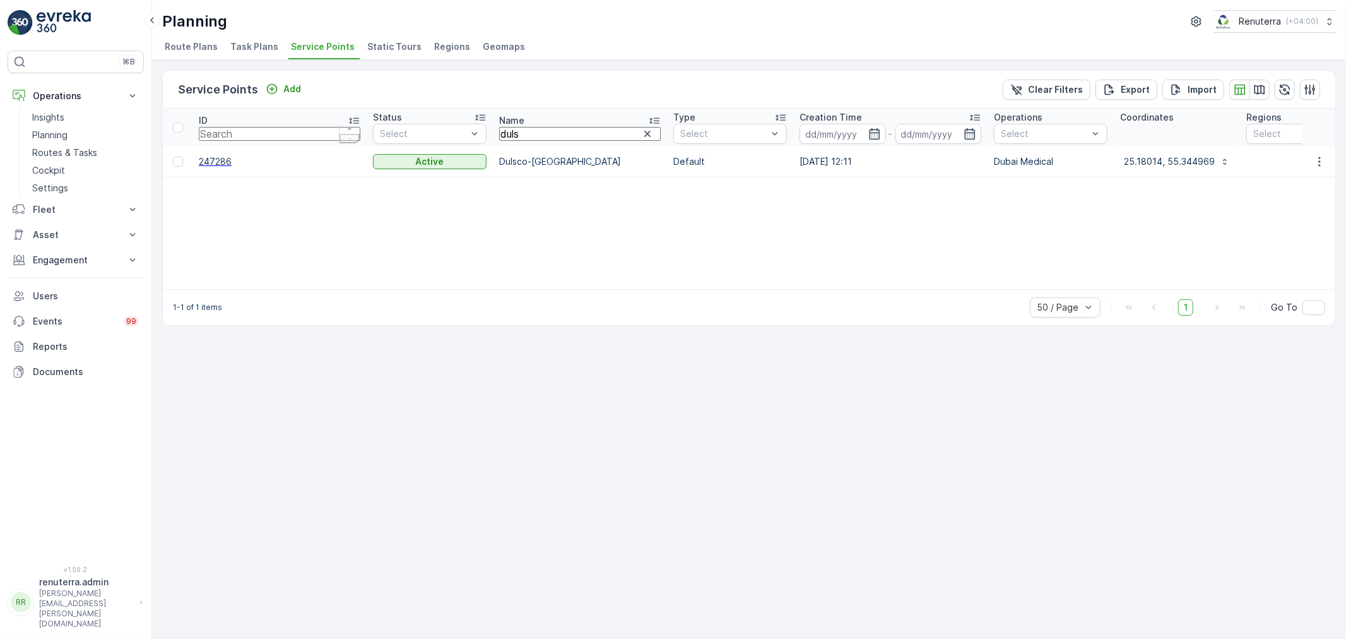
click at [211, 159] on span "247286" at bounding box center [280, 161] width 162 height 13
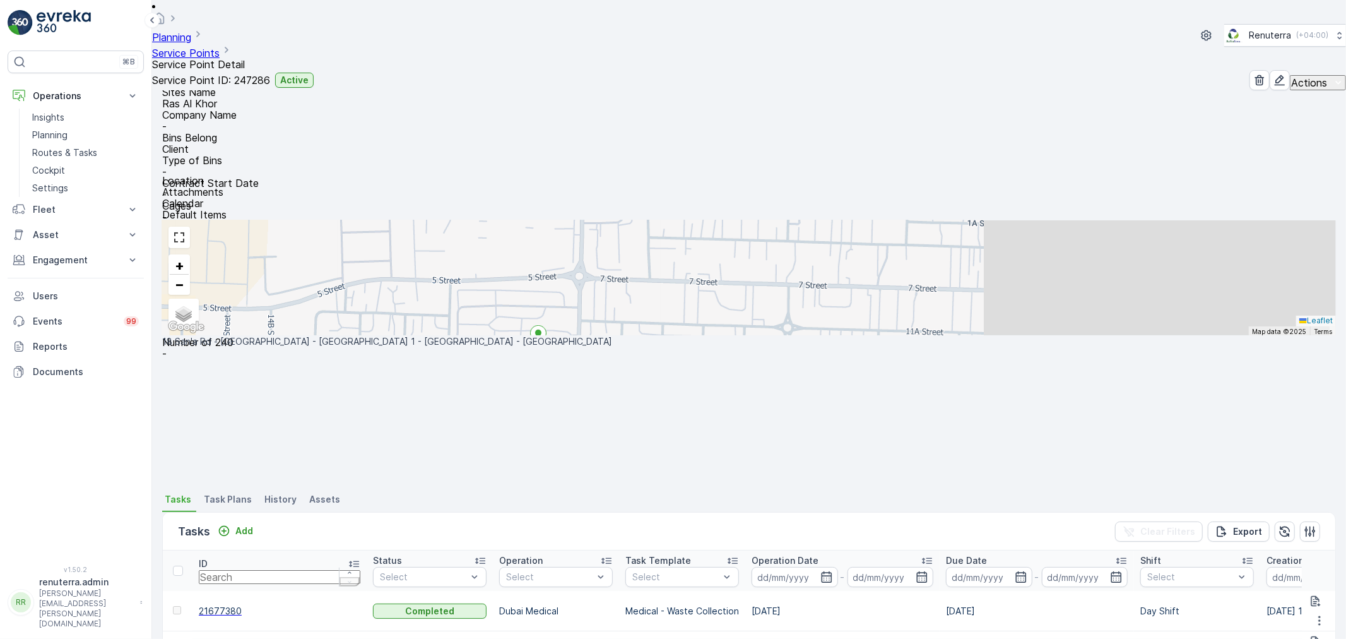
scroll to position [280, 0]
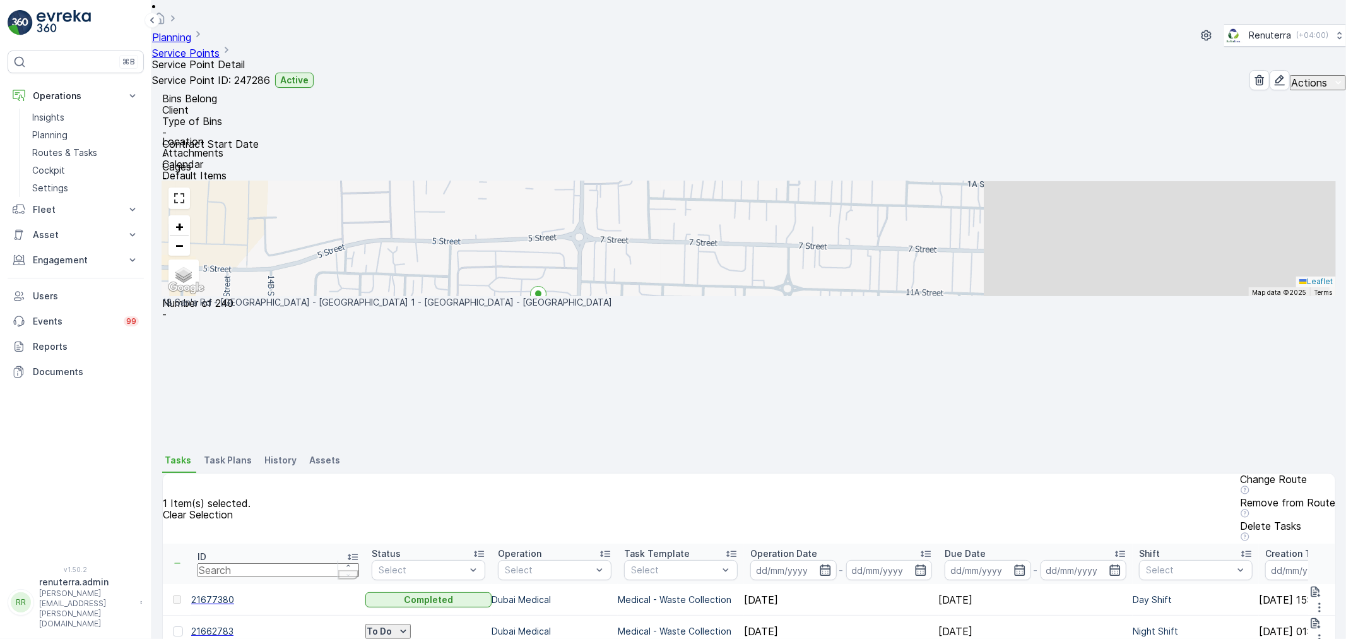
click at [1240, 473] on div "Change Route" at bounding box center [1287, 484] width 95 height 23
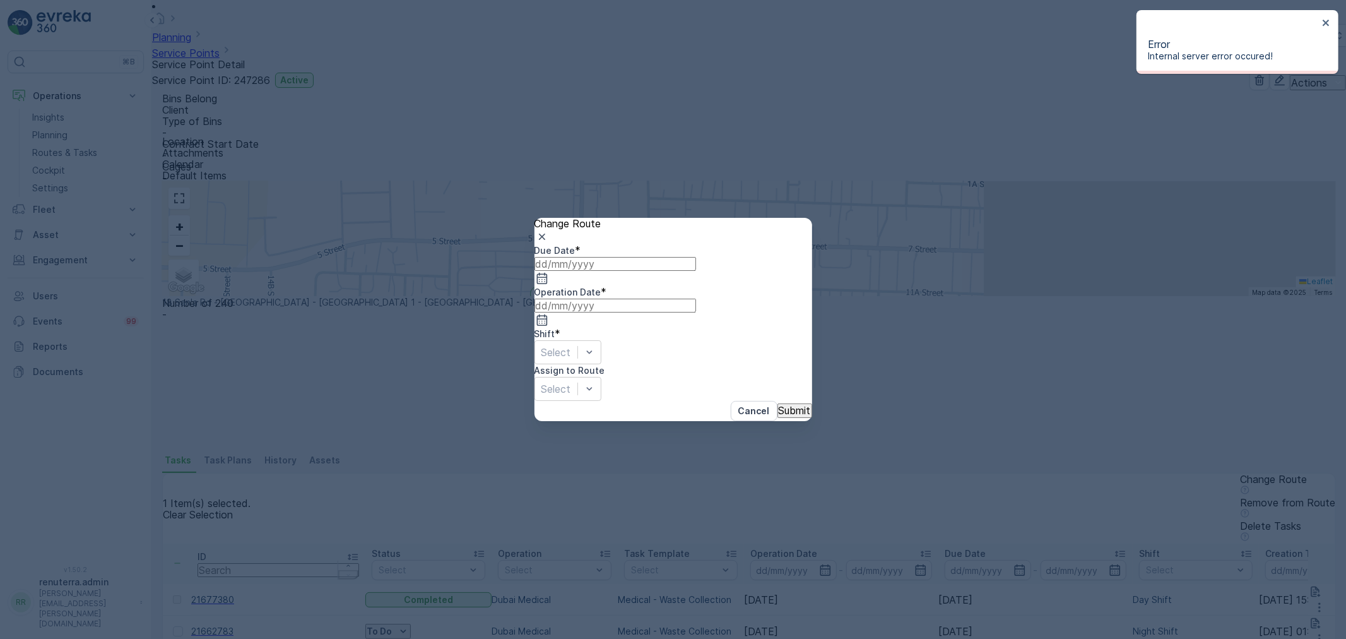
drag, startPoint x: 627, startPoint y: 304, endPoint x: 632, endPoint y: 311, distance: 9.1
click at [634, 271] on input at bounding box center [616, 264] width 162 height 14
drag, startPoint x: 617, startPoint y: 430, endPoint x: 632, endPoint y: 401, distance: 32.8
click at [617, 504] on div "16" at bounding box center [622, 509] width 11 height 11
type input "[DATE]"
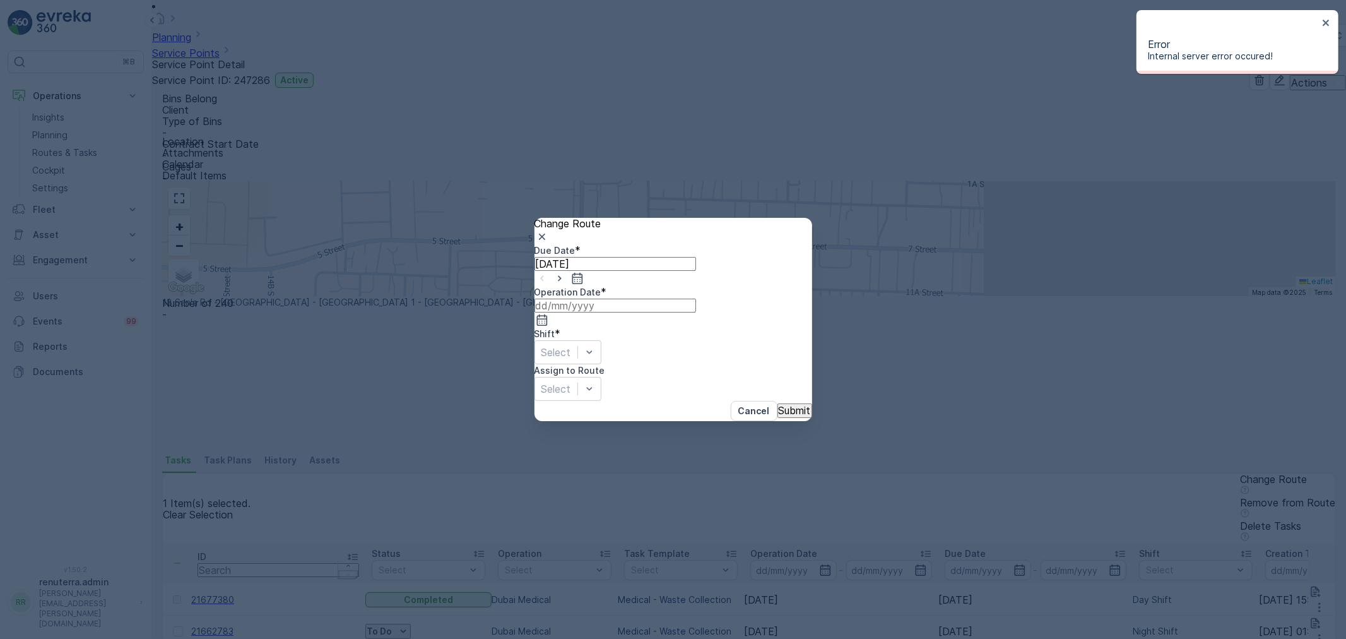
click at [696, 299] on input at bounding box center [616, 306] width 162 height 14
click at [746, 504] on div "16" at bounding box center [751, 509] width 11 height 11
type input "[DATE]"
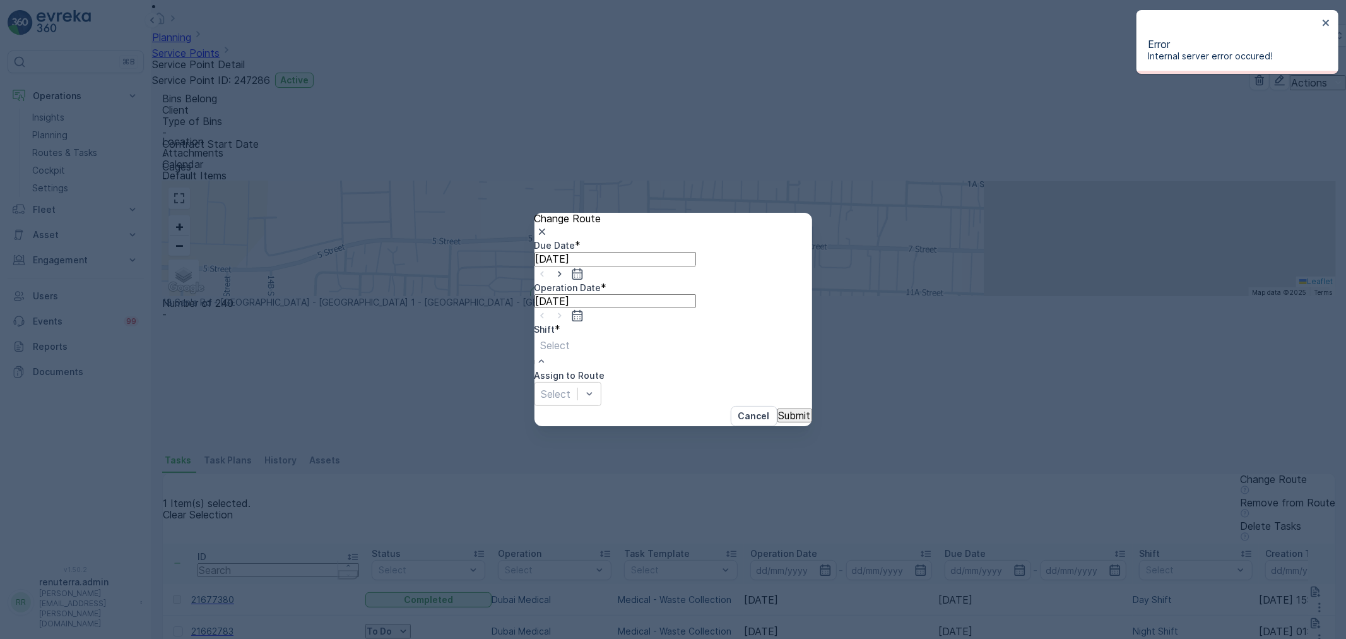
click at [623, 638] on div "Day Shift" at bounding box center [673, 644] width 1346 height 11
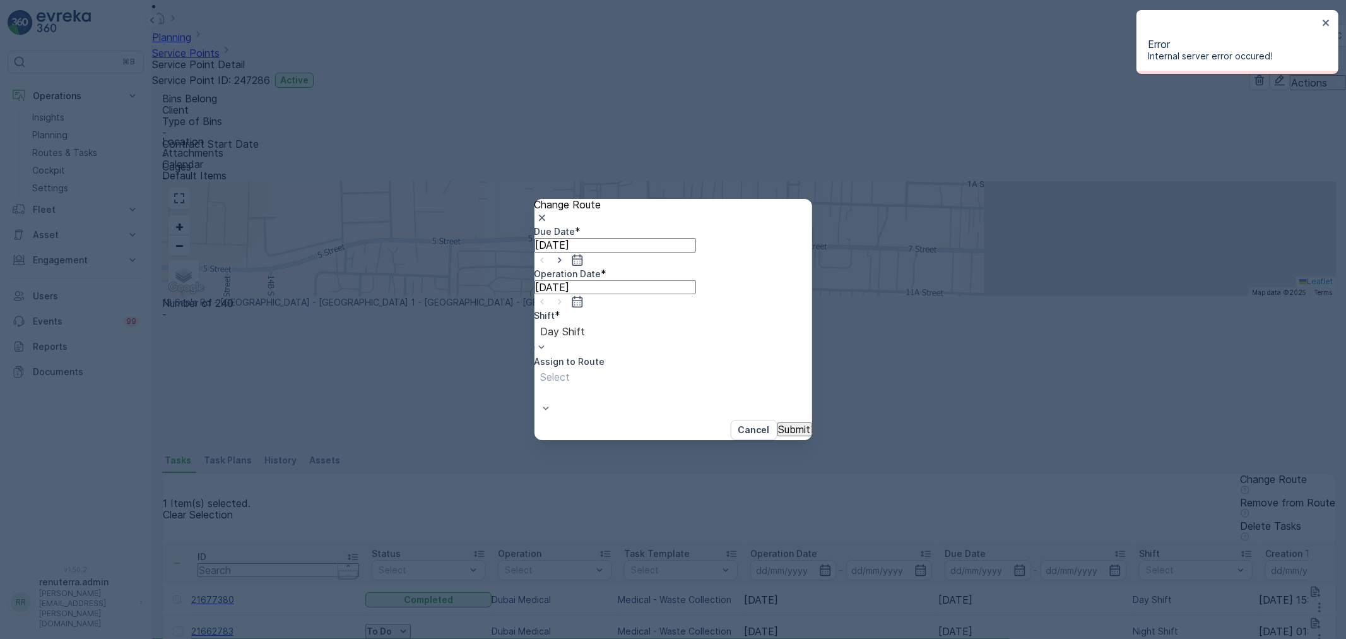
click at [699, 368] on div "Select" at bounding box center [627, 394] width 185 height 52
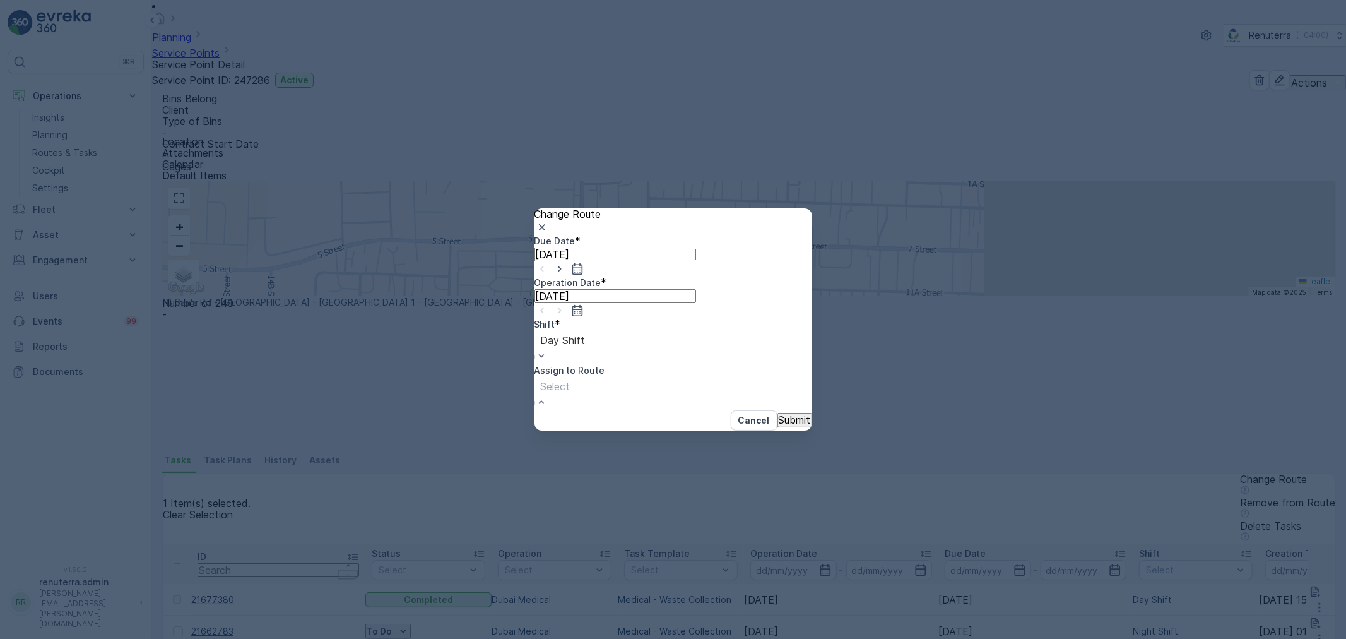
click at [778, 413] on button "Submit" at bounding box center [795, 420] width 35 height 14
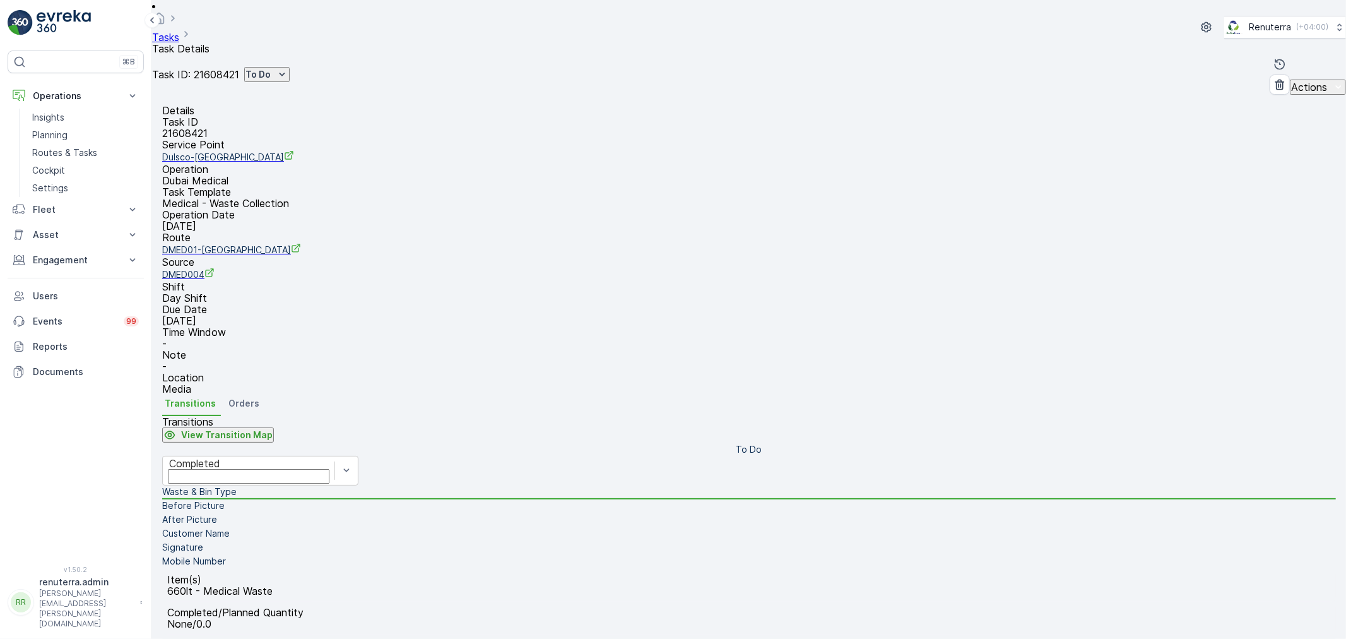
click at [304, 40] on div "Tasks Task Details Renuterra ( +04:00 ) Task ID: 21608421 To Do Actions" at bounding box center [749, 47] width 1194 height 95
click at [271, 68] on p "To Do" at bounding box center [258, 74] width 25 height 13
click at [317, 70] on span "Completed" at bounding box center [318, 73] width 47 height 13
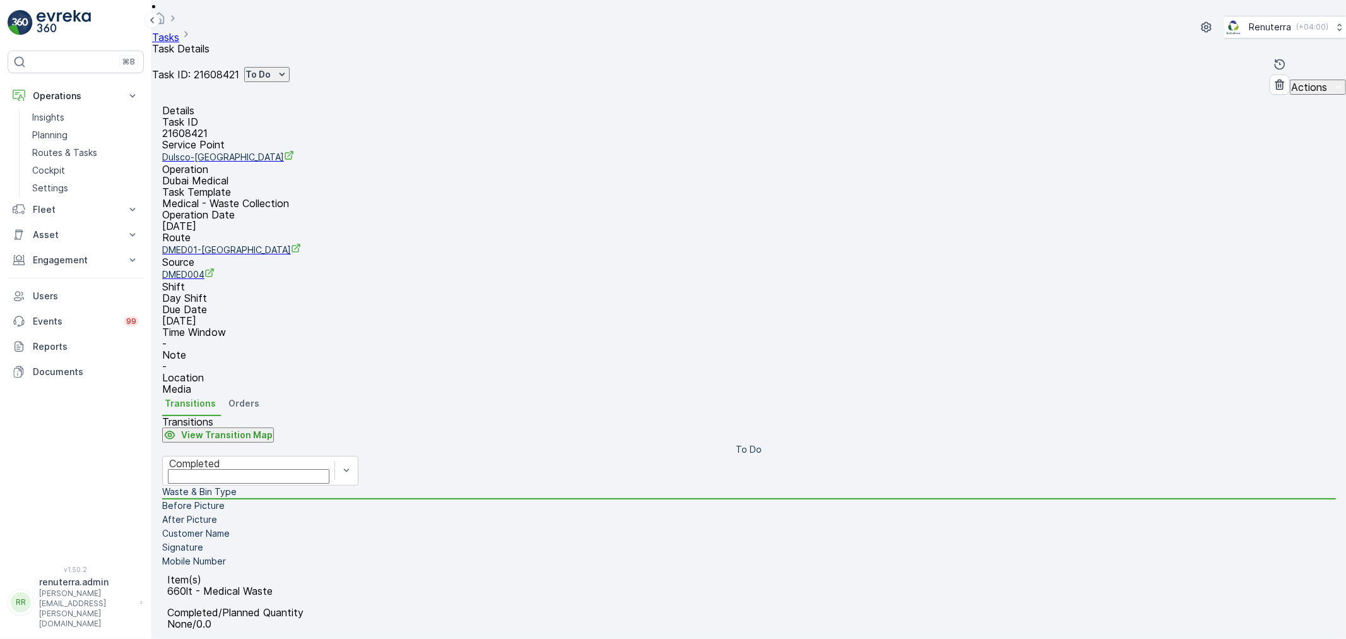
drag, startPoint x: 1307, startPoint y: 230, endPoint x: 1307, endPoint y: 223, distance: 6.9
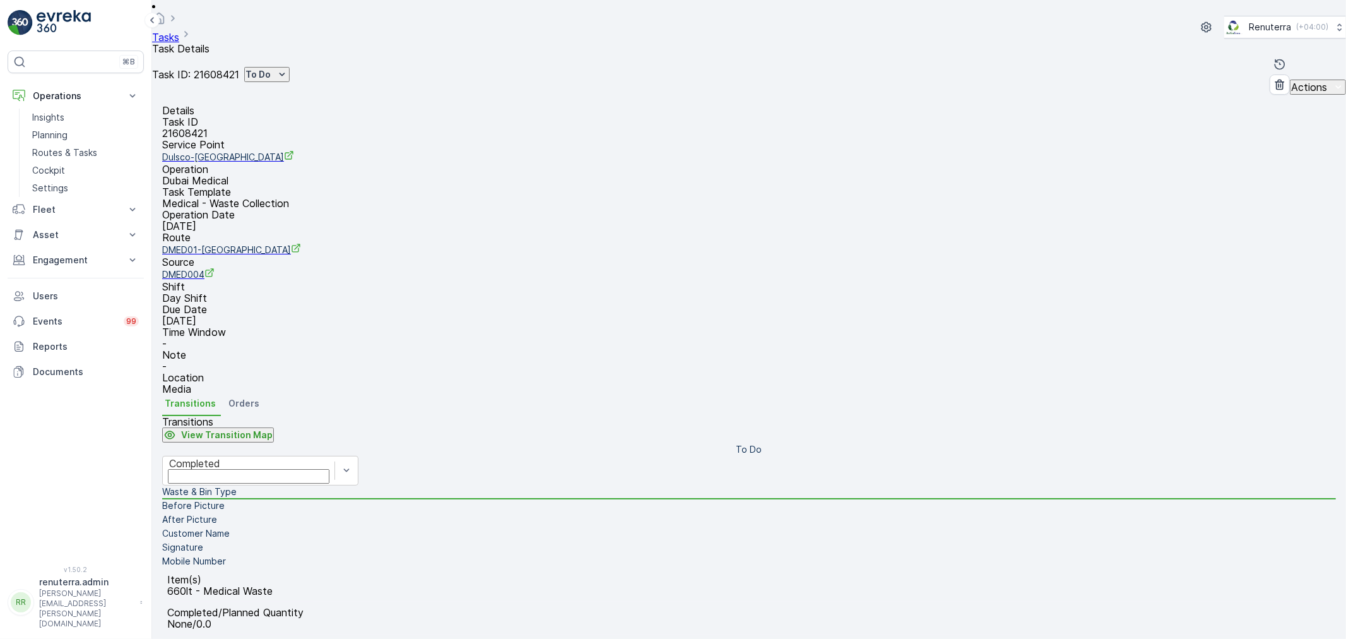
type Name "dulsco"
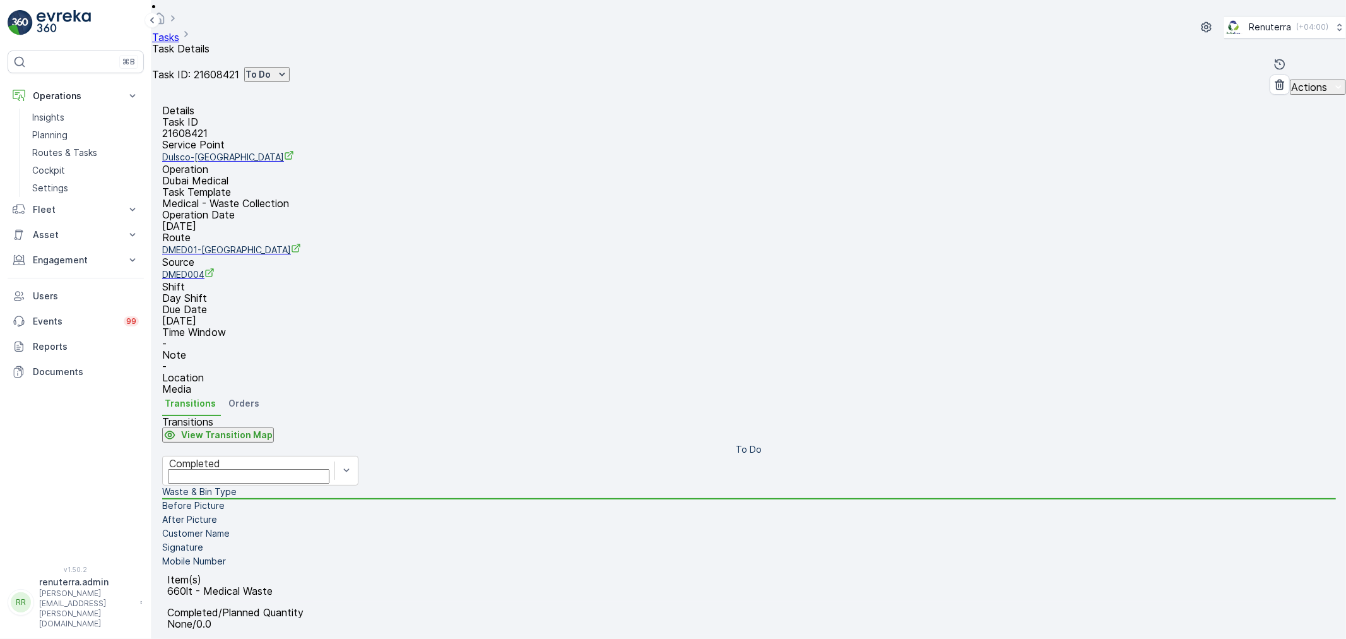
type input "0"
type Quantity "01"
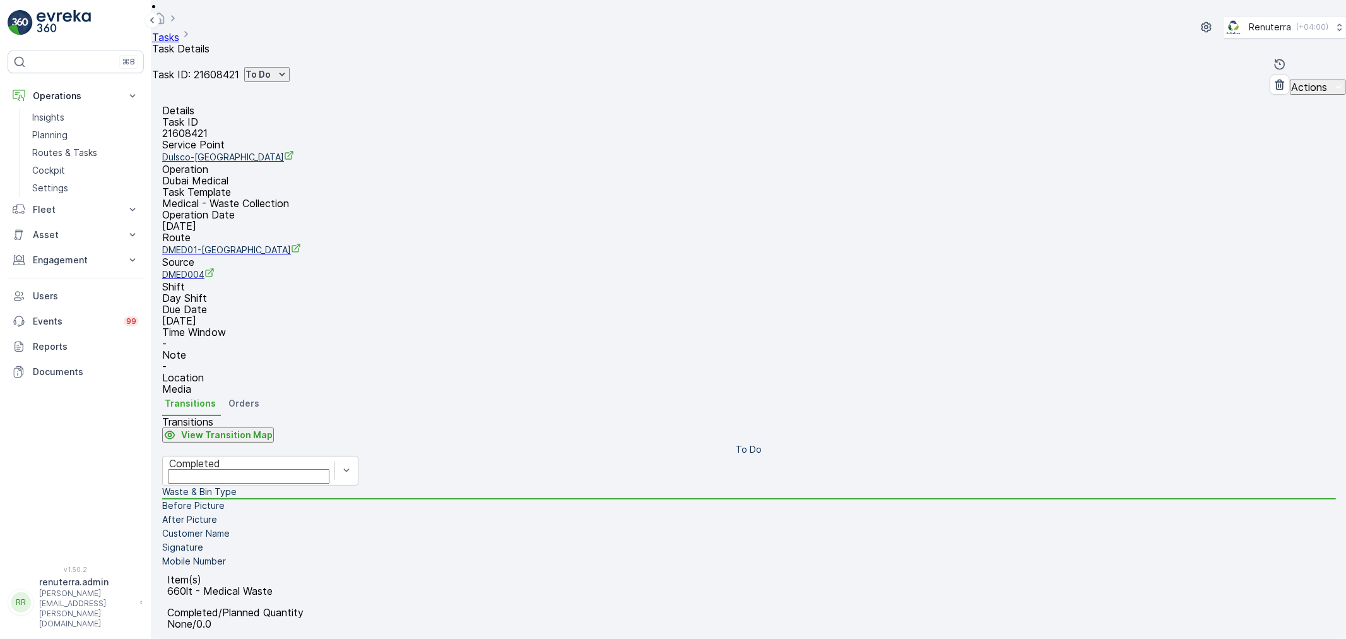
type input "80"
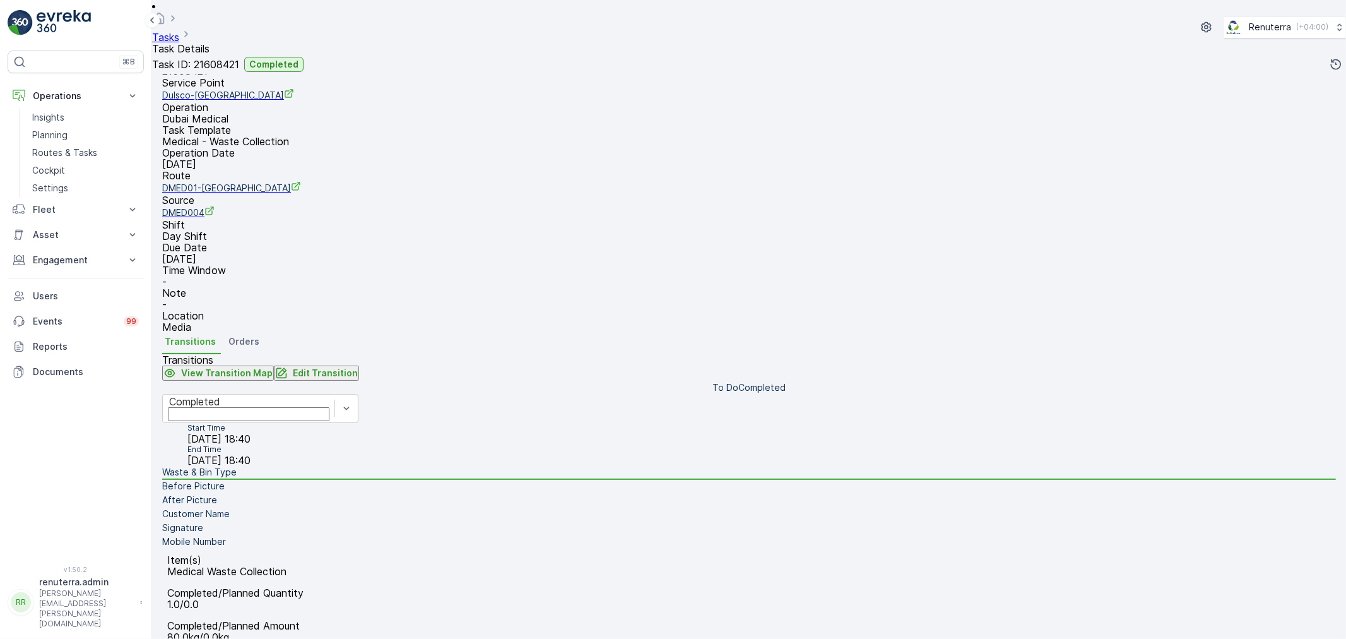
scroll to position [156, 0]
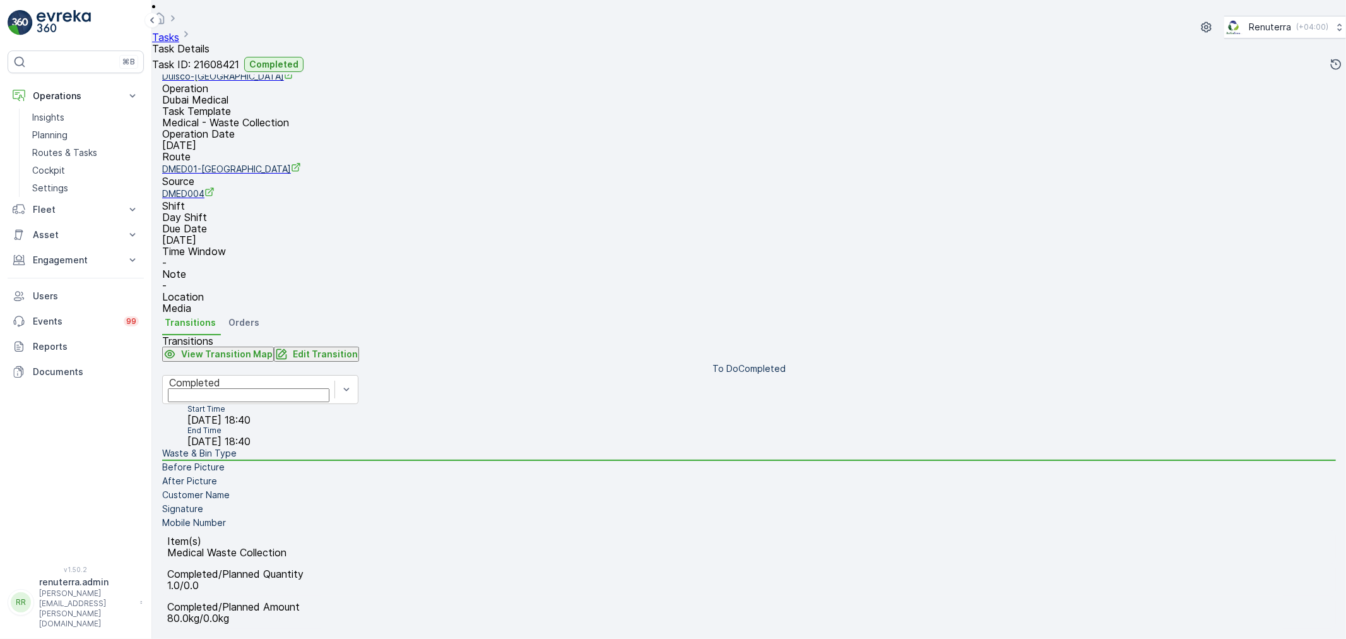
click at [276, 461] on li "Before Picture" at bounding box center [749, 468] width 1174 height 14
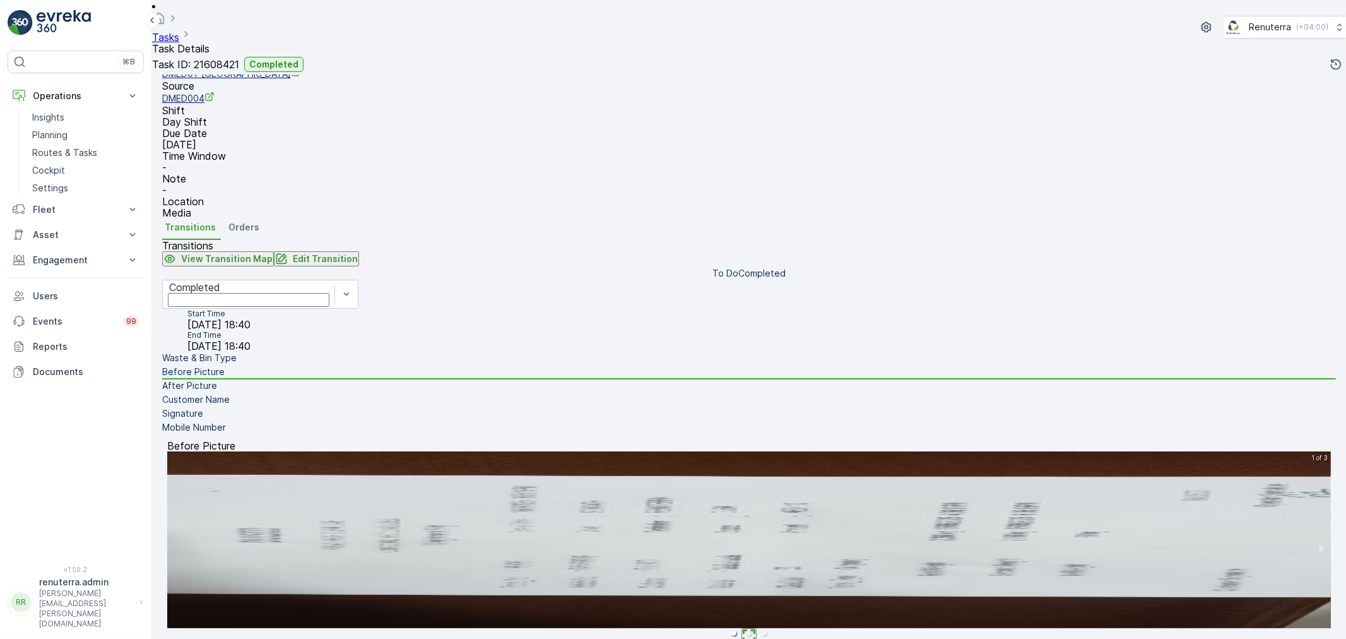
click at [359, 253] on button "Edit Transition" at bounding box center [316, 258] width 85 height 15
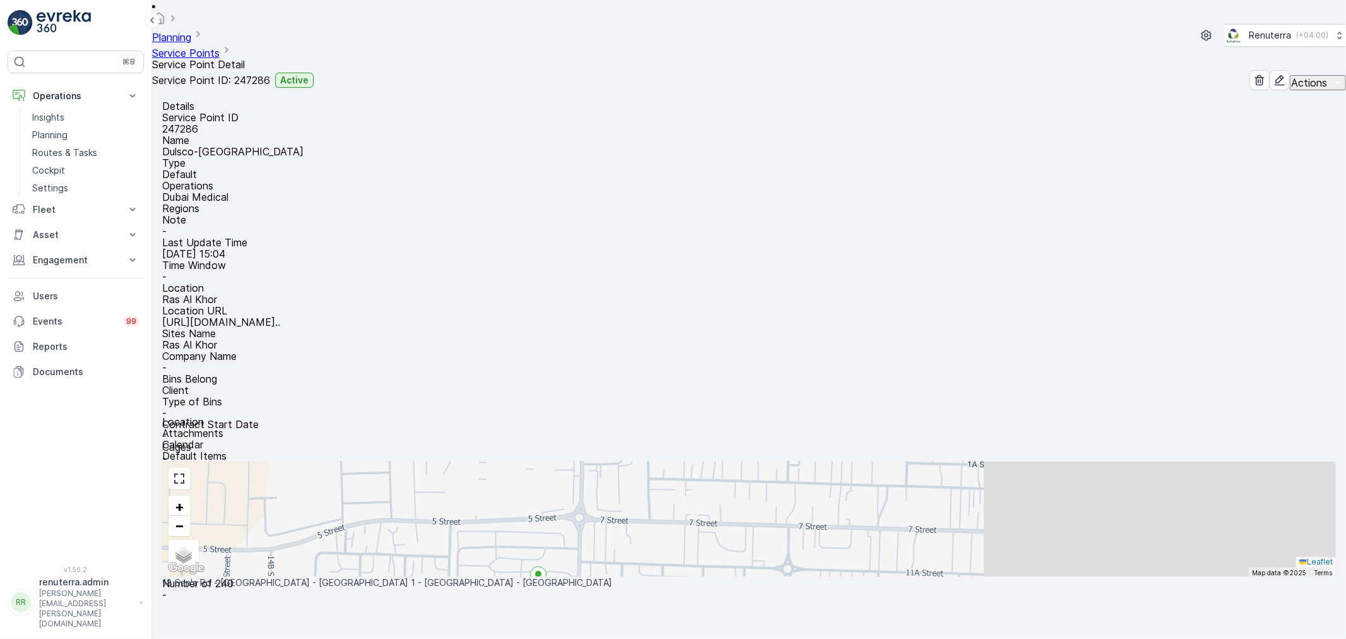
click at [220, 47] on link "Service Points" at bounding box center [186, 53] width 68 height 13
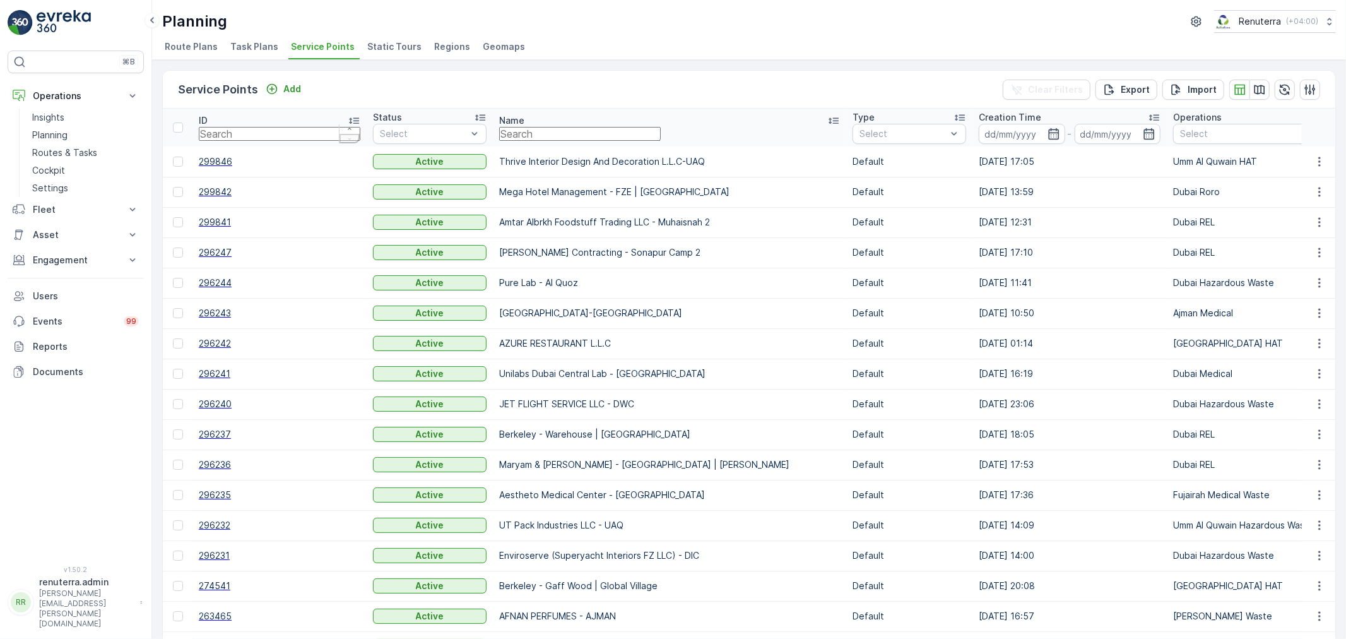
click at [499, 134] on input "text" at bounding box center [580, 134] width 162 height 14
type input "d"
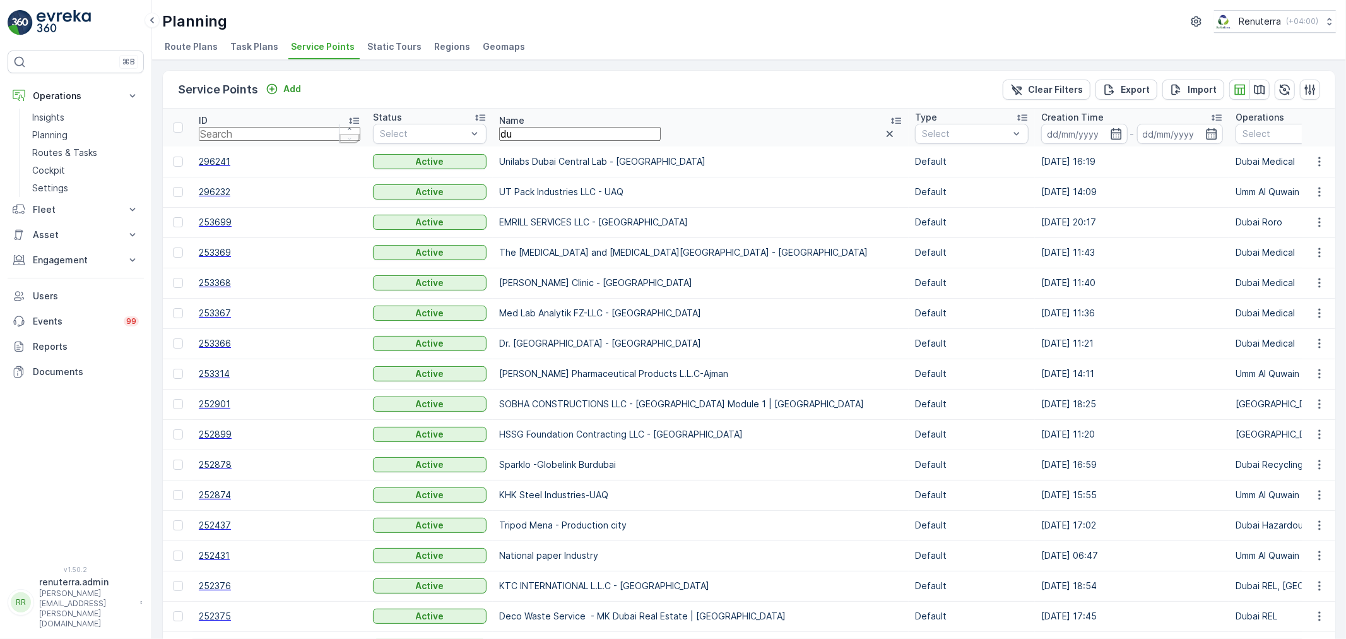
click at [499, 136] on input "du" at bounding box center [580, 134] width 162 height 14
type input "dulsco"
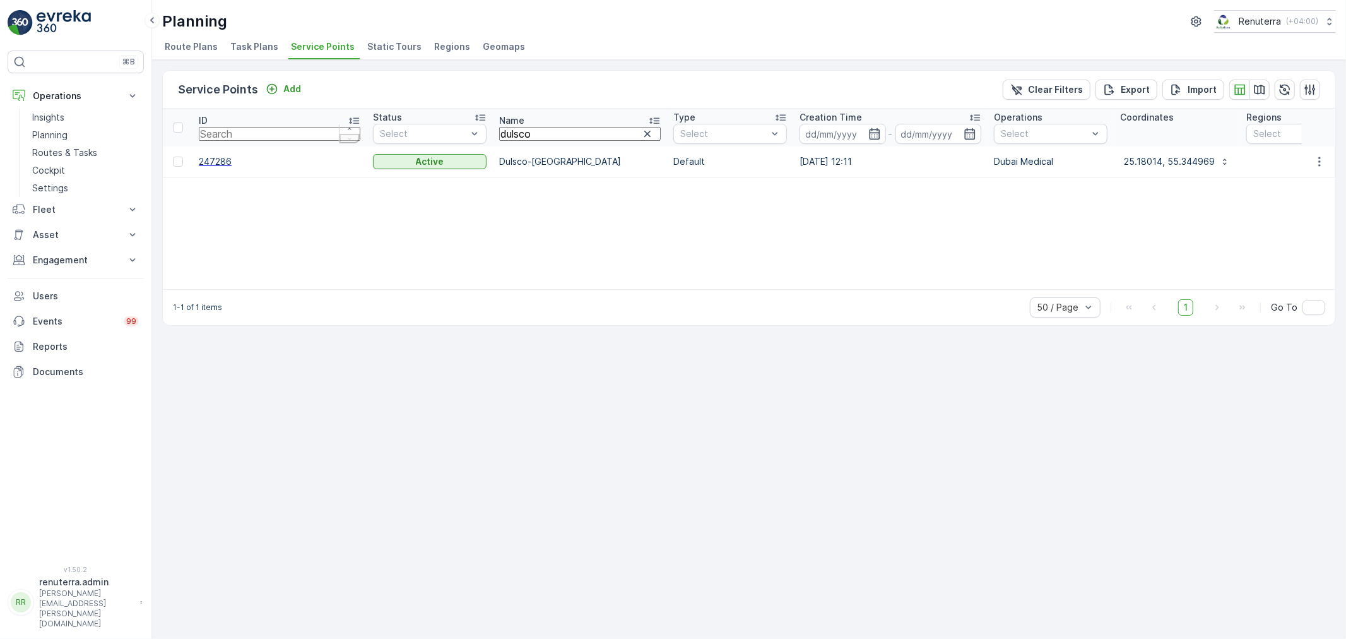
click at [211, 157] on span "247286" at bounding box center [280, 161] width 162 height 13
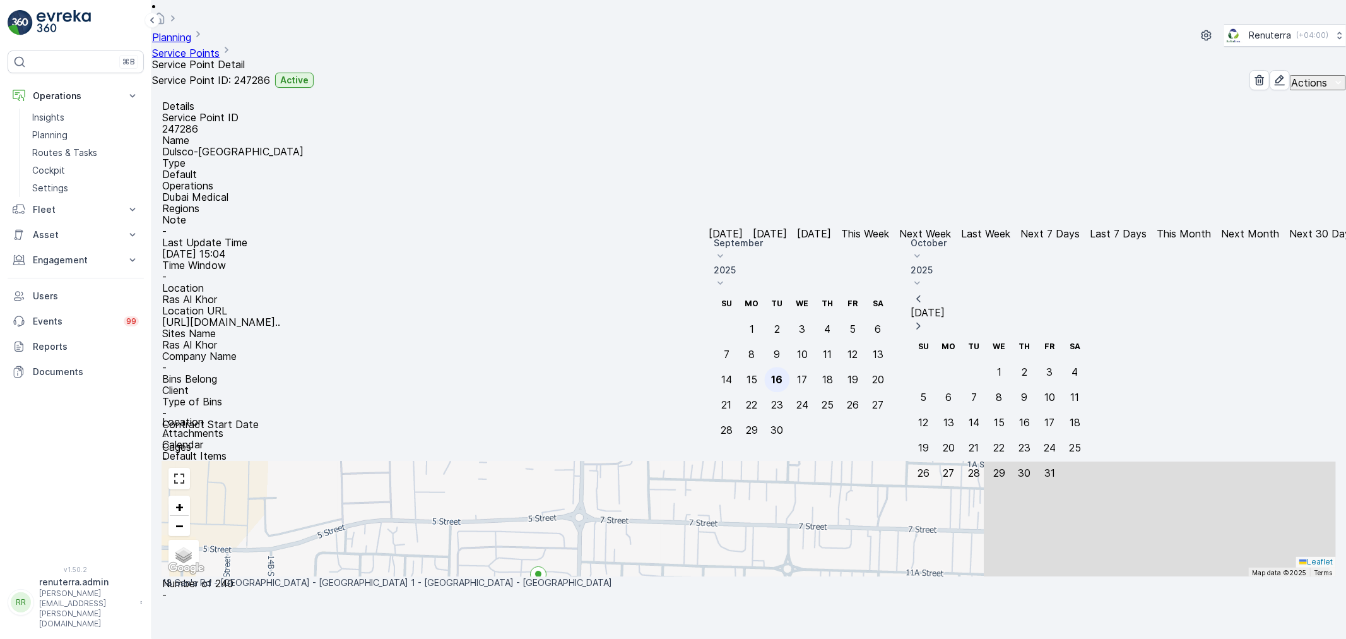
click at [783, 385] on div "16" at bounding box center [777, 379] width 11 height 11
type input "[DATE]"
click at [783, 385] on div "16" at bounding box center [777, 379] width 11 height 11
type input "[DATE]"
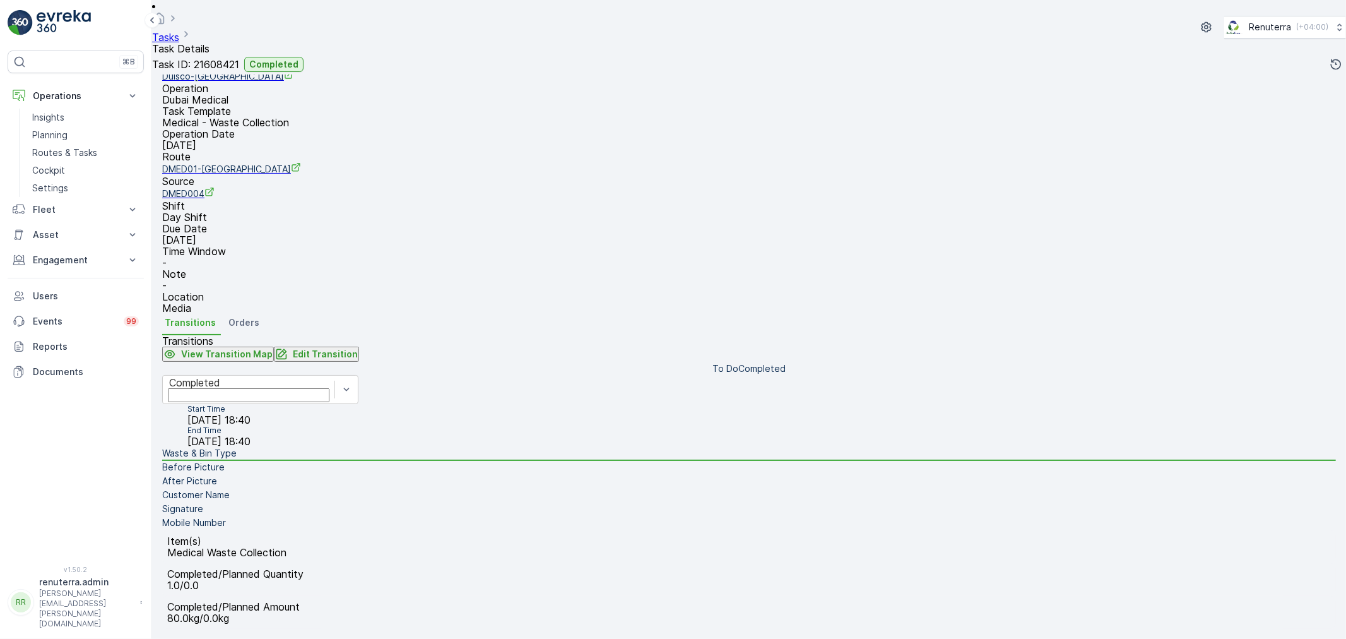
scroll to position [140, 0]
click at [74, 122] on link "Insights" at bounding box center [85, 118] width 117 height 18
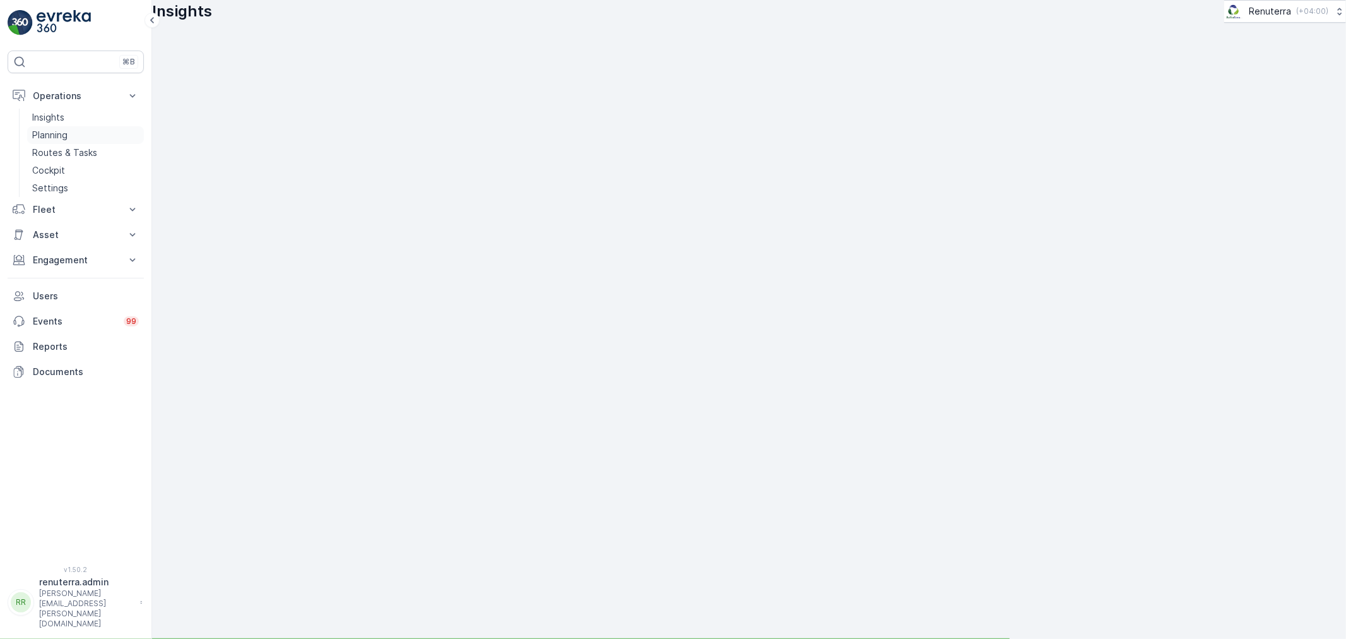
click at [92, 141] on link "Planning" at bounding box center [85, 135] width 117 height 18
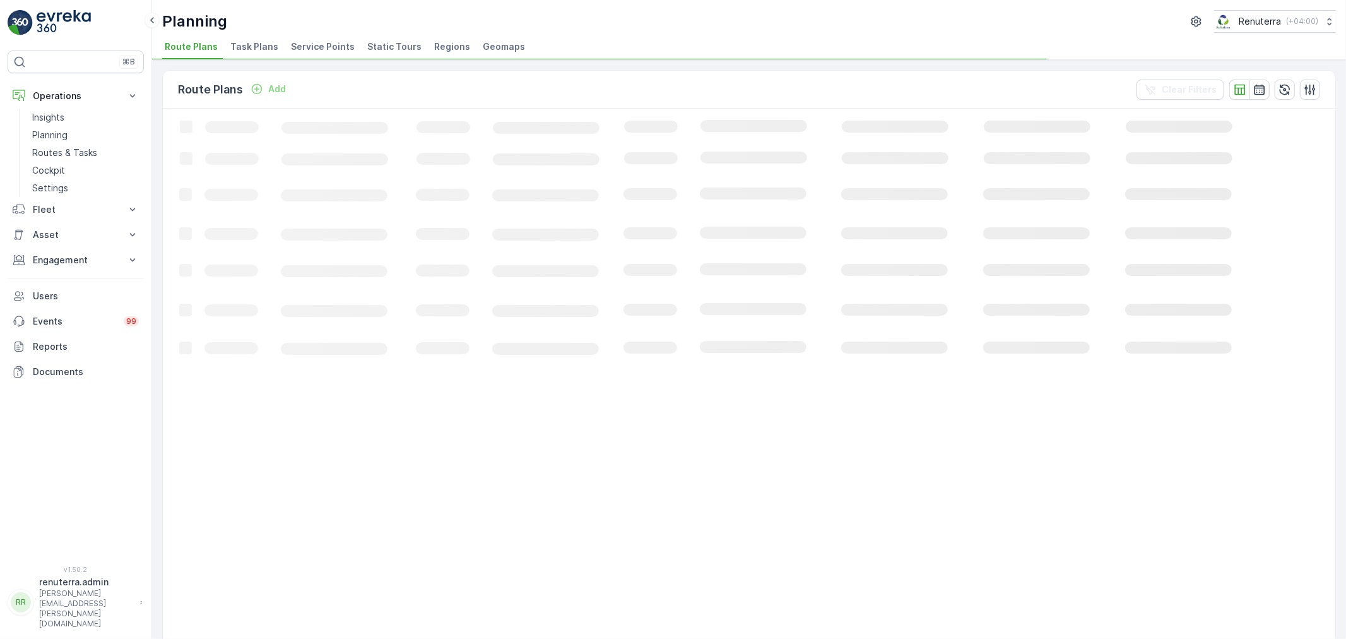
drag, startPoint x: 74, startPoint y: 259, endPoint x: 73, endPoint y: 275, distance: 15.2
click at [73, 260] on p "Engagement" at bounding box center [76, 260] width 86 height 13
click at [69, 286] on link "Insights" at bounding box center [85, 282] width 117 height 18
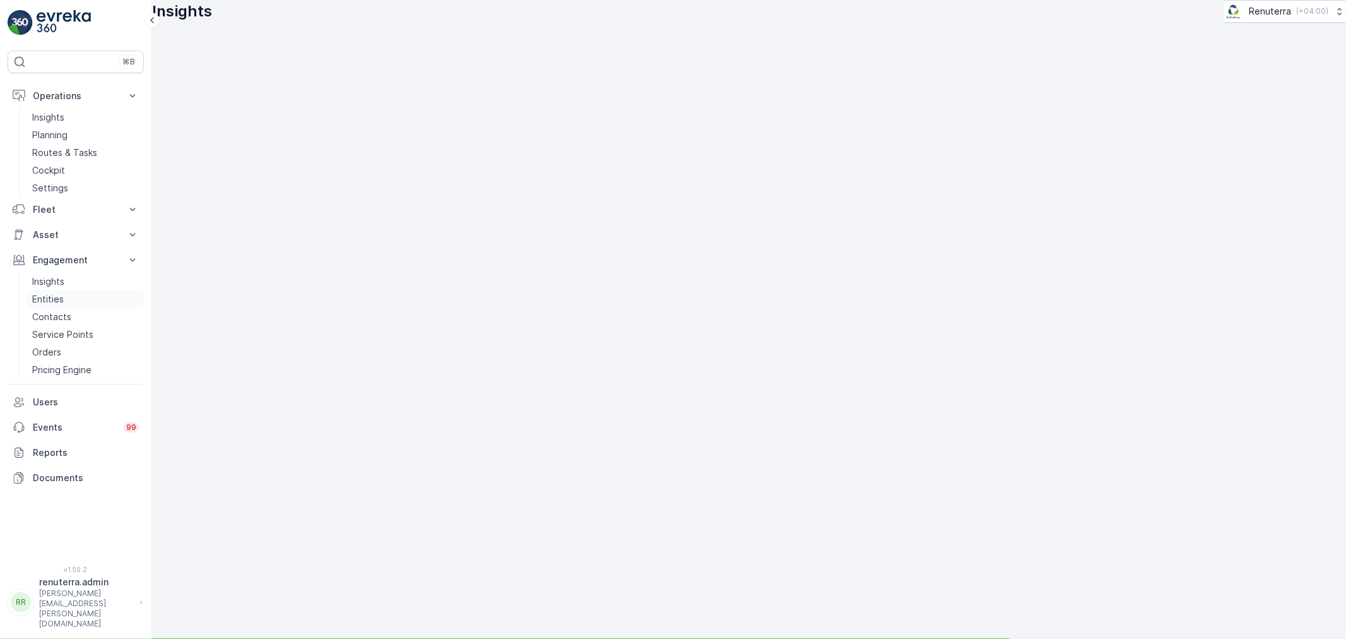
click at [71, 301] on link "Entities" at bounding box center [85, 299] width 117 height 18
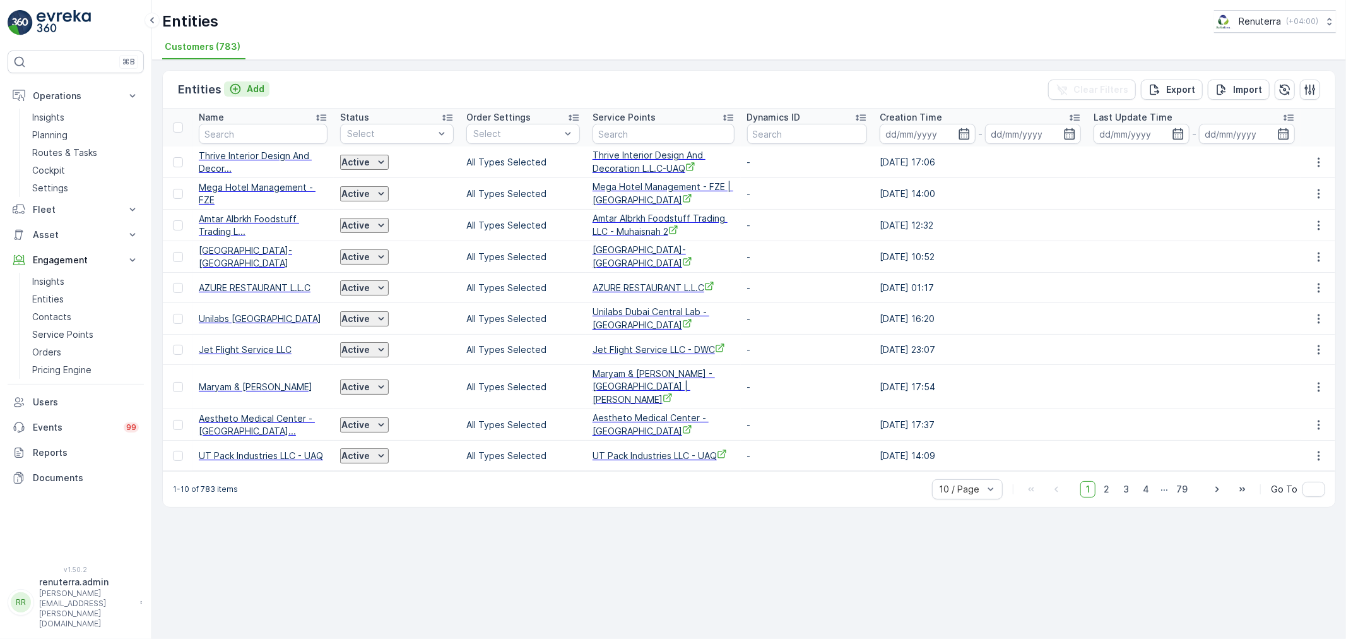
click at [249, 88] on p "Add" at bounding box center [256, 89] width 18 height 13
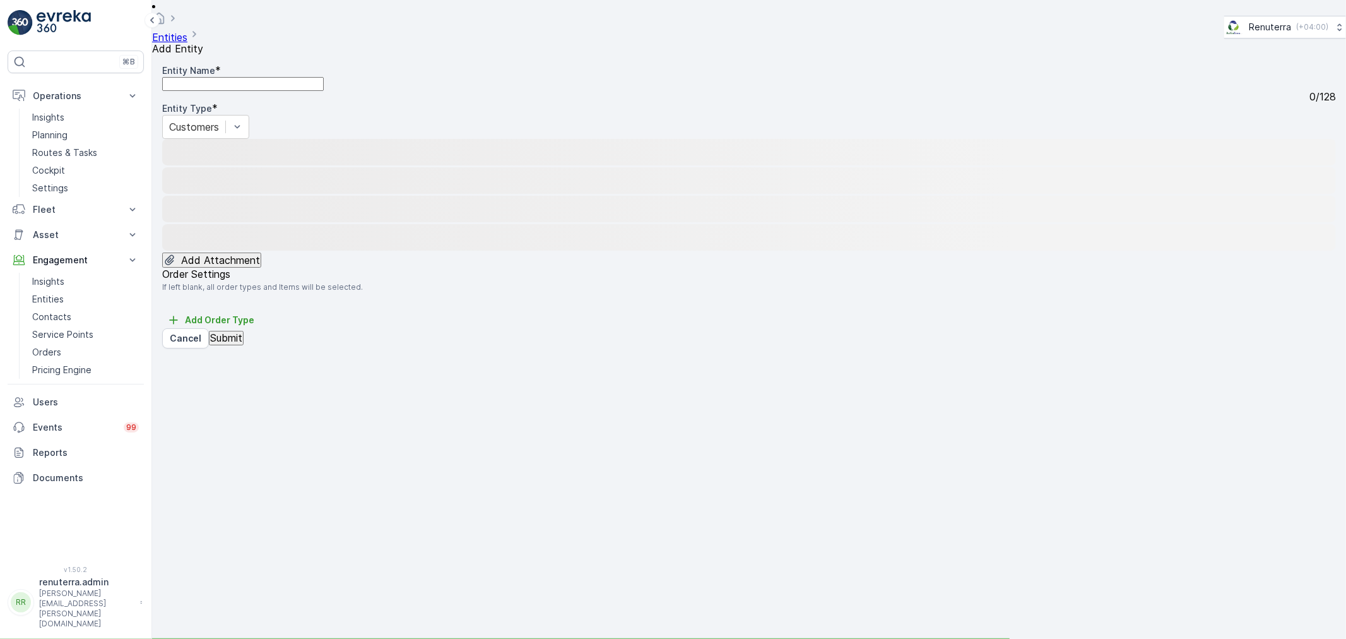
drag, startPoint x: 253, startPoint y: 112, endPoint x: 253, endPoint y: 105, distance: 7.6
click at [253, 102] on div "0 / 128" at bounding box center [749, 96] width 1174 height 11
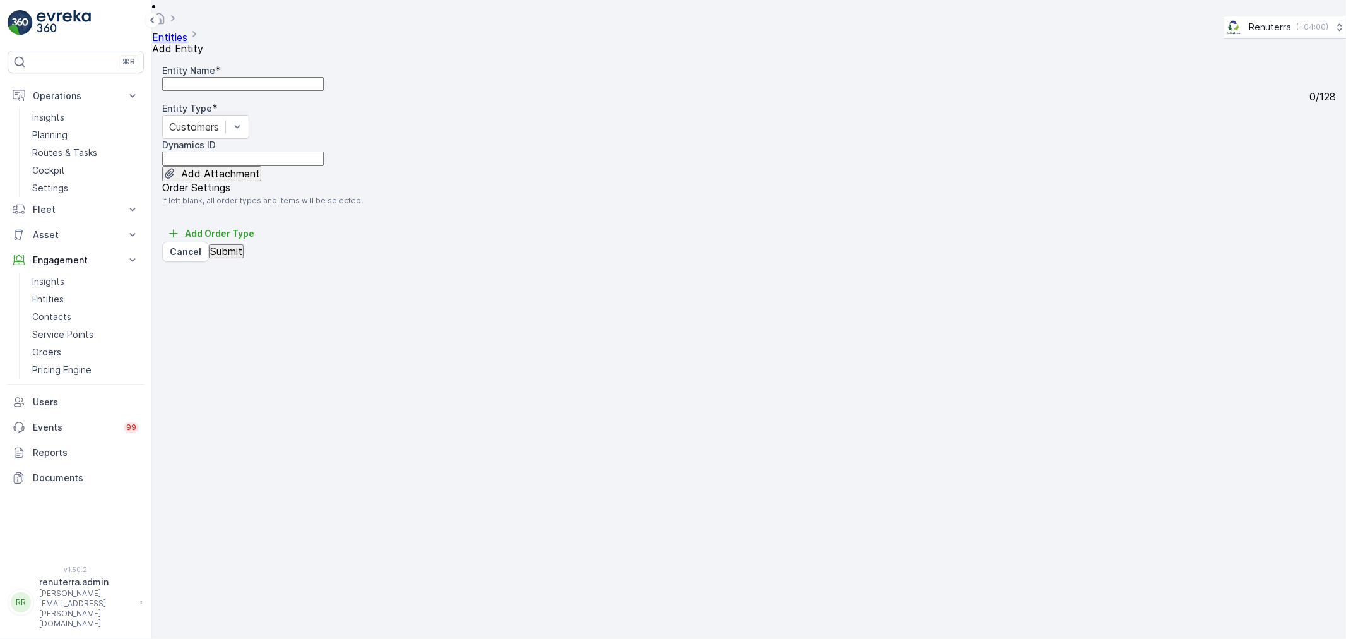
click at [253, 91] on Name "Entity Name" at bounding box center [243, 84] width 162 height 14
drag, startPoint x: 141, startPoint y: 85, endPoint x: 106, endPoint y: 84, distance: 34.7
click at [100, 82] on div "⌘B Operations Insights Planning Routes & Tasks Cockpit Settings Fleet Live Trac…" at bounding box center [673, 319] width 1346 height 639
type Name "4U Real Estate"
click at [235, 257] on p "Submit" at bounding box center [226, 251] width 32 height 11
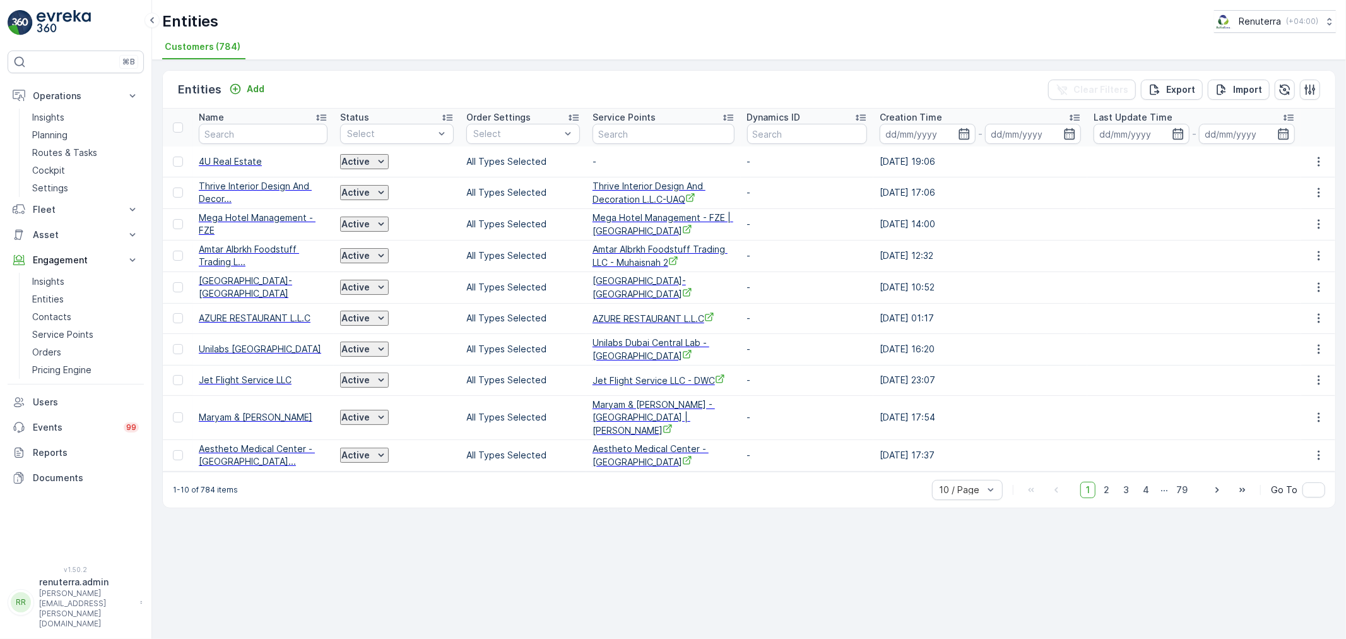
click at [249, 160] on span "4U Real Estate" at bounding box center [263, 161] width 129 height 13
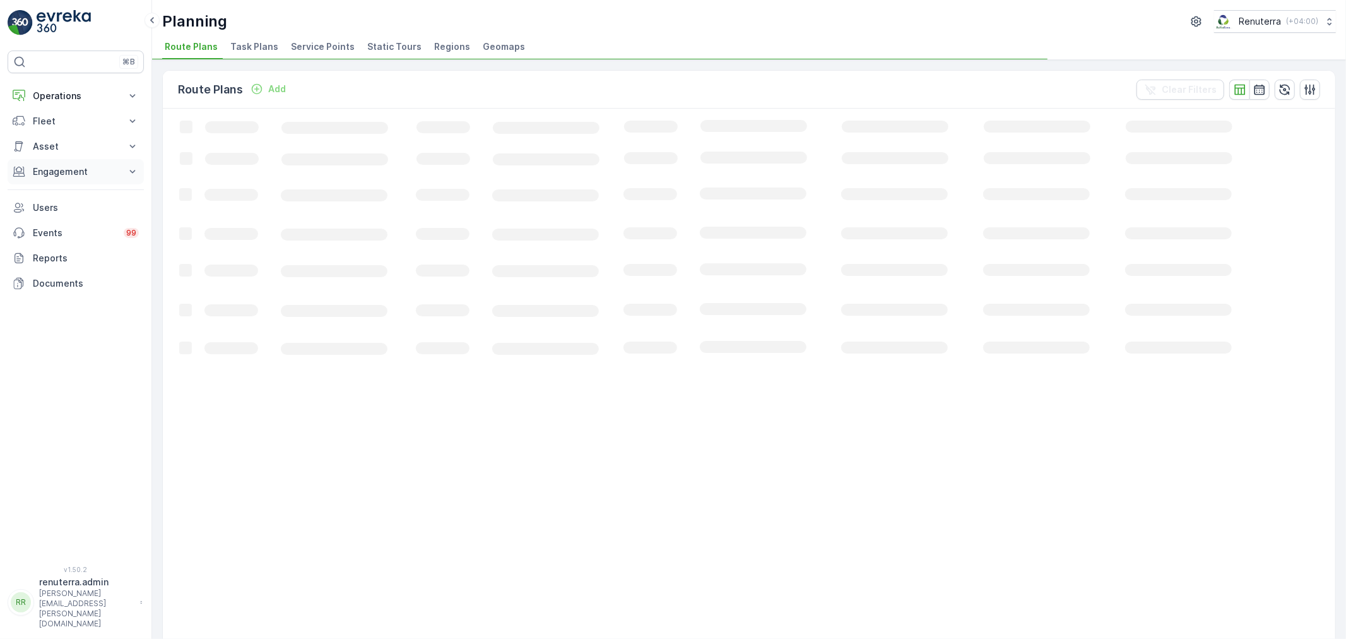
click at [78, 96] on p "Operations" at bounding box center [76, 96] width 86 height 13
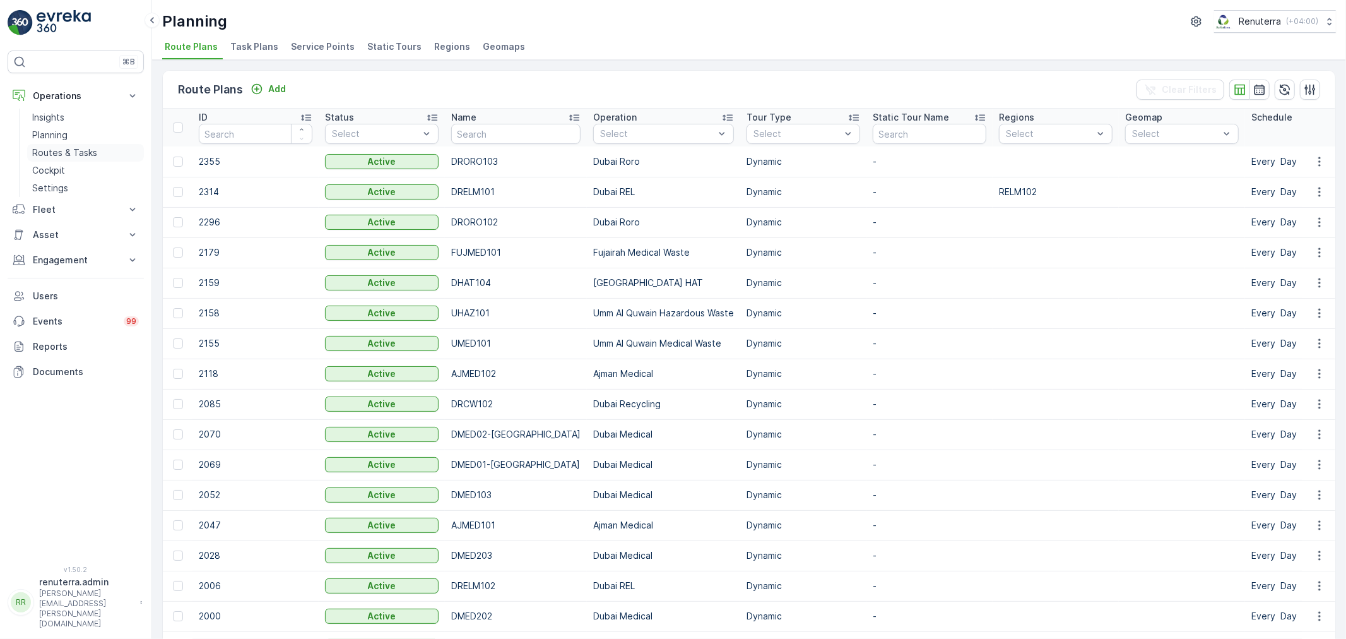
click at [69, 152] on p "Routes & Tasks" at bounding box center [64, 152] width 65 height 13
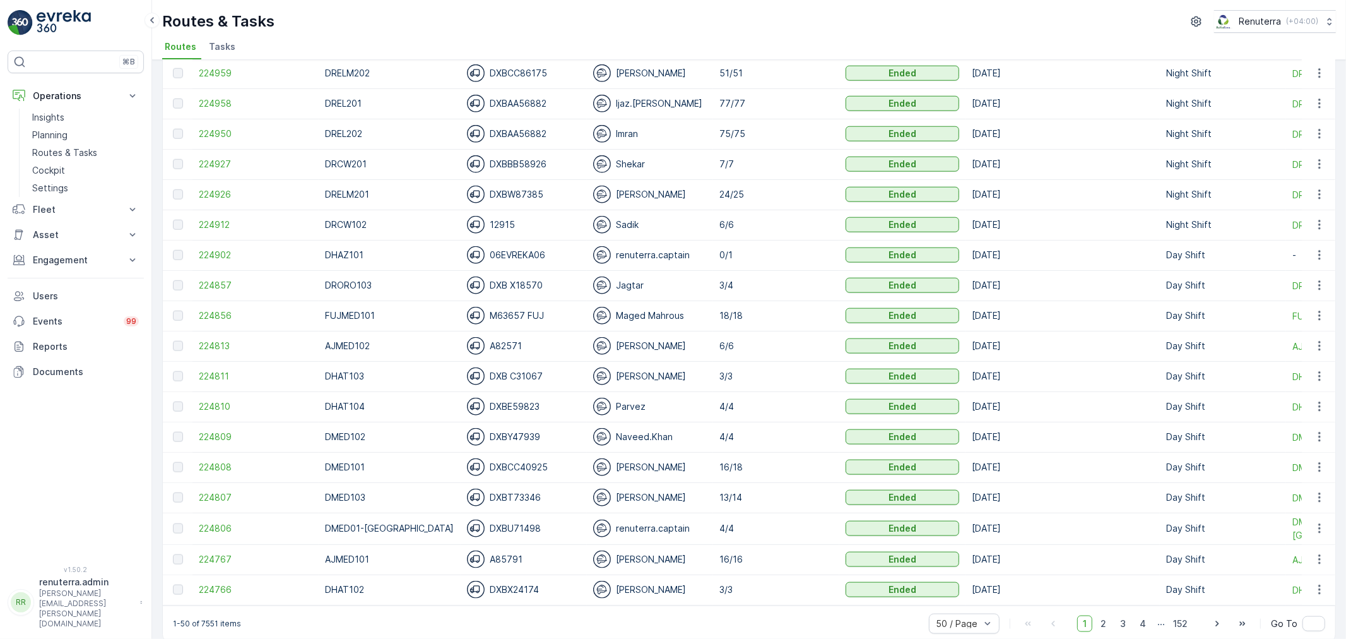
scroll to position [1080, 0]
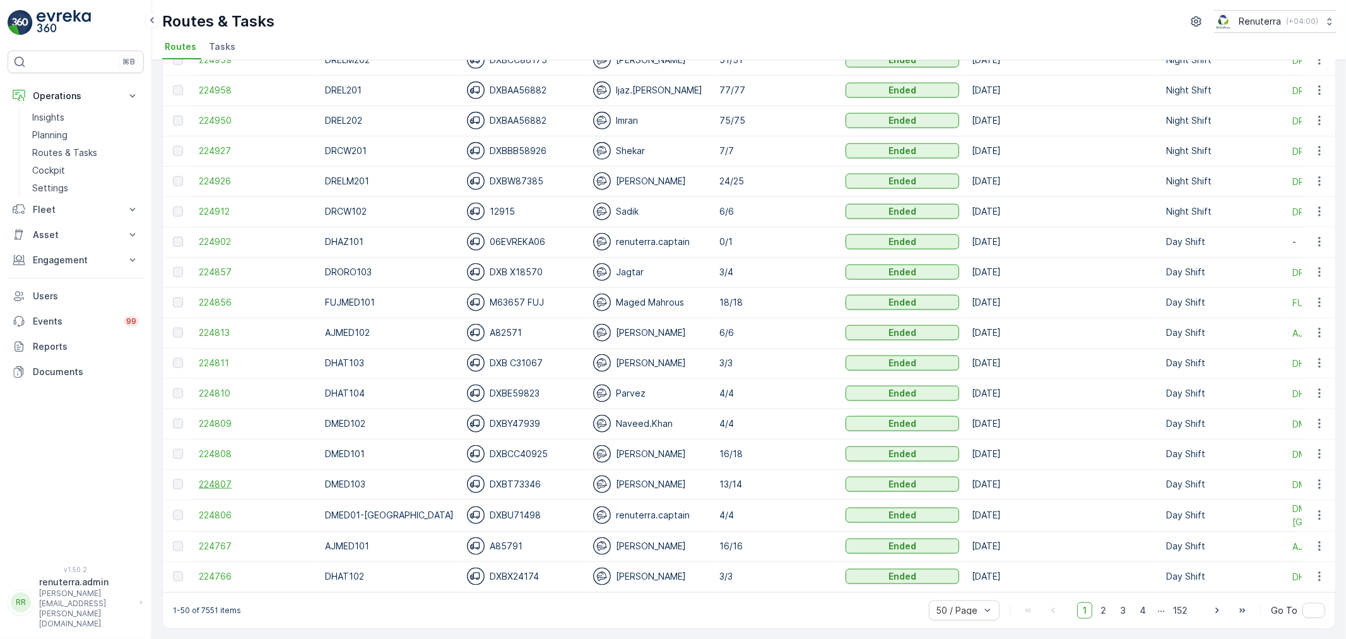
click at [210, 478] on span "224807" at bounding box center [256, 484] width 114 height 13
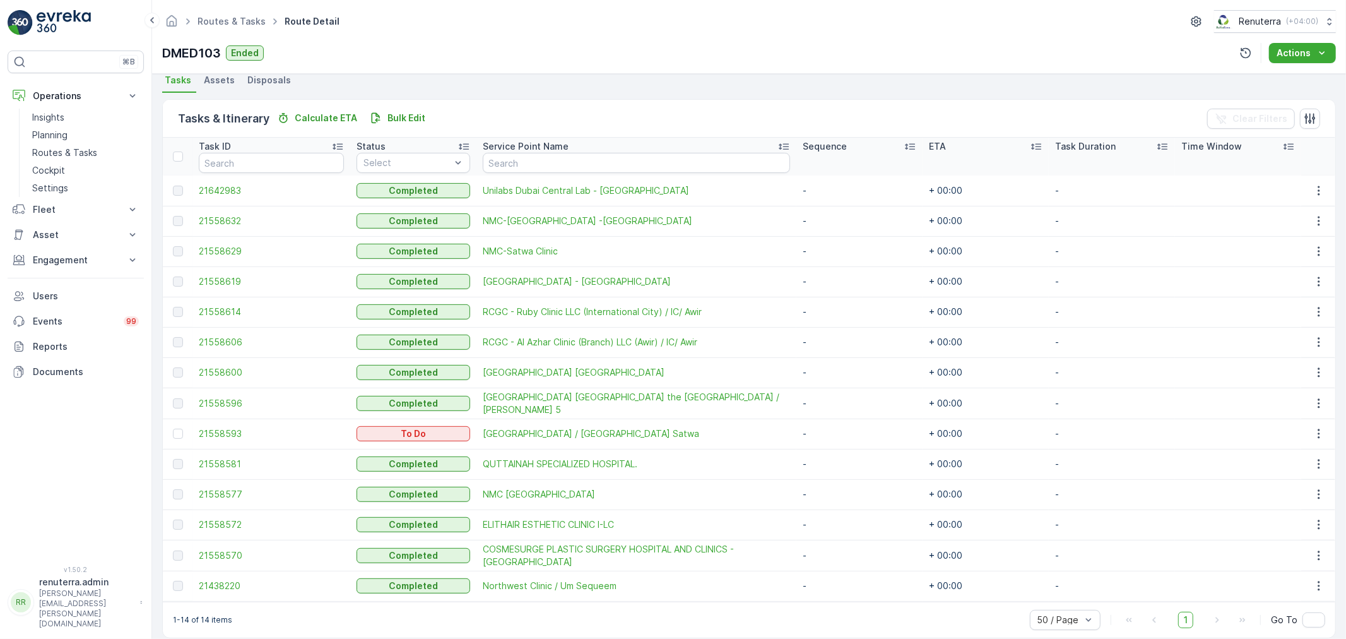
scroll to position [294, 0]
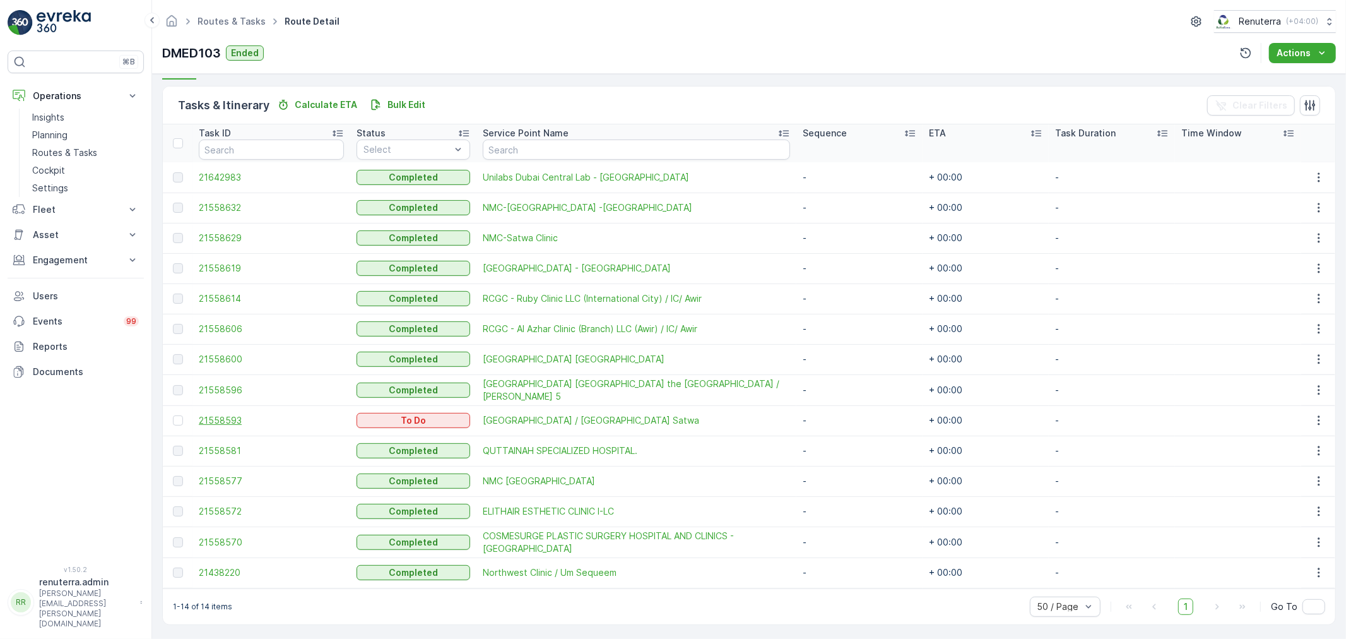
click at [217, 422] on span "21558593" at bounding box center [271, 420] width 145 height 13
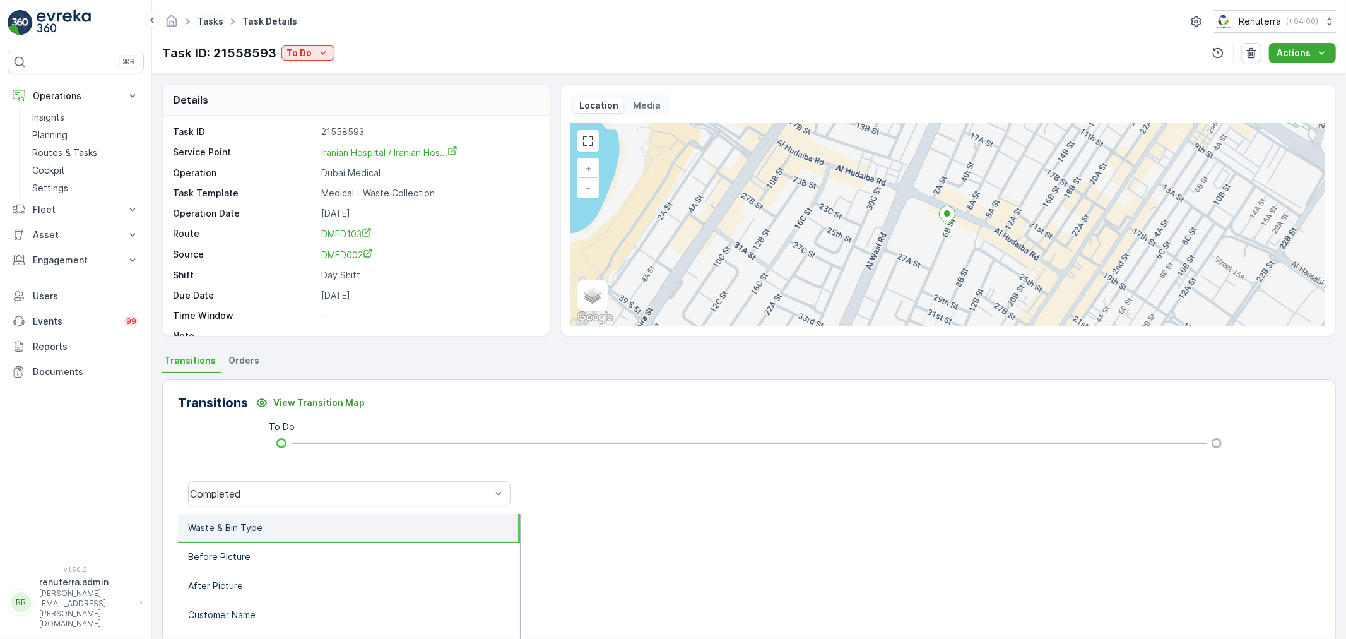
click at [206, 20] on link "Tasks" at bounding box center [211, 21] width 26 height 11
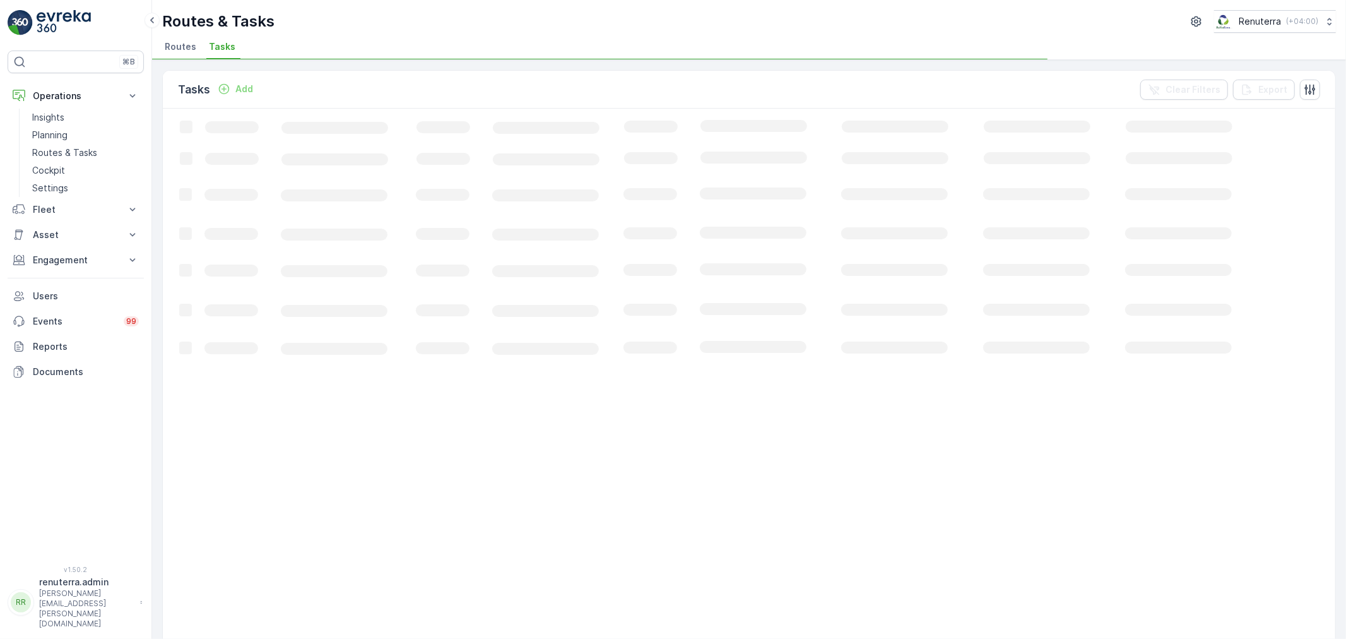
click at [187, 53] on li "Routes" at bounding box center [181, 48] width 39 height 21
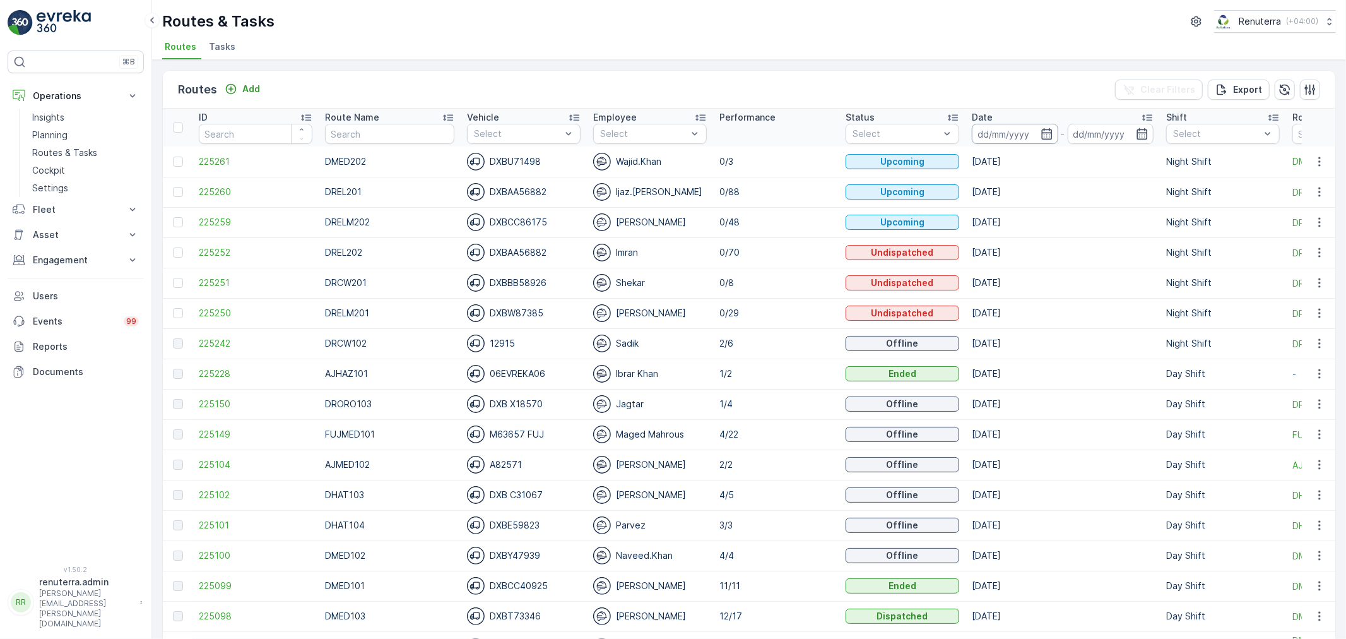
drag, startPoint x: 993, startPoint y: 138, endPoint x: 1002, endPoint y: 126, distance: 14.8
click at [998, 133] on input at bounding box center [1015, 134] width 86 height 20
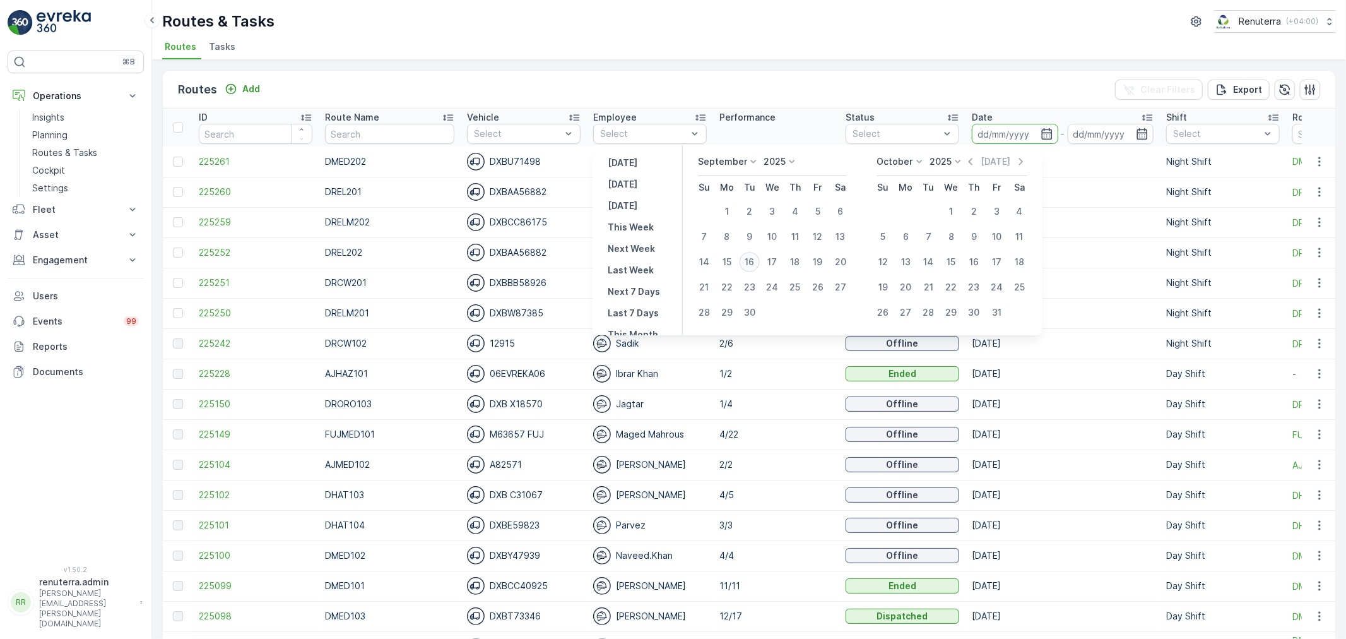
click at [744, 266] on div "16" at bounding box center [750, 262] width 20 height 20
type input "[DATE]"
click at [743, 265] on div "16" at bounding box center [750, 262] width 20 height 20
type input "[DATE]"
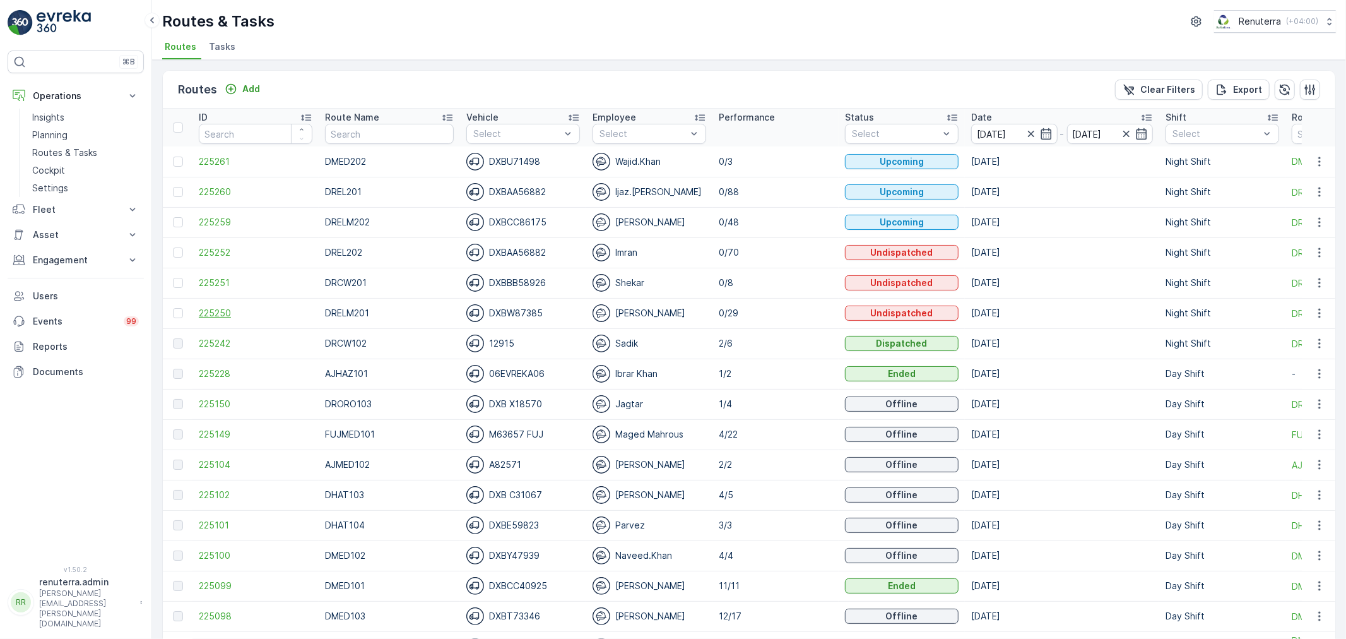
click at [229, 316] on span "225250" at bounding box center [256, 313] width 114 height 13
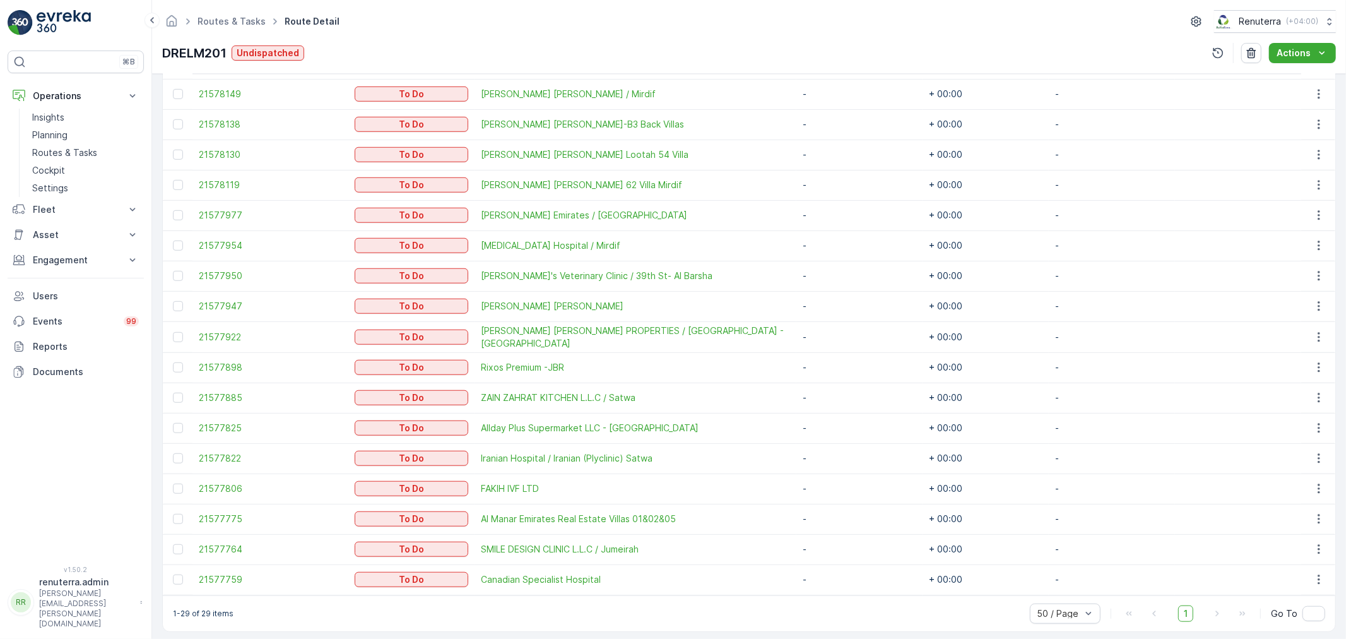
scroll to position [749, 0]
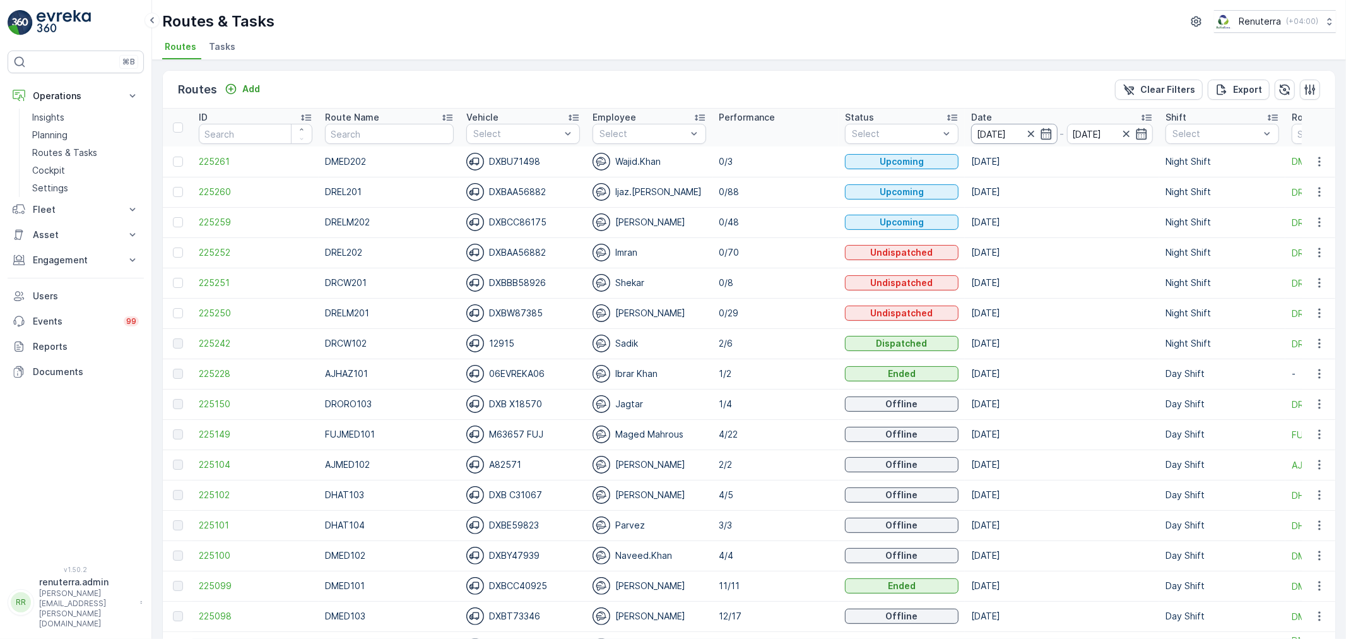
click at [1006, 126] on input "[DATE]" at bounding box center [1015, 134] width 86 height 20
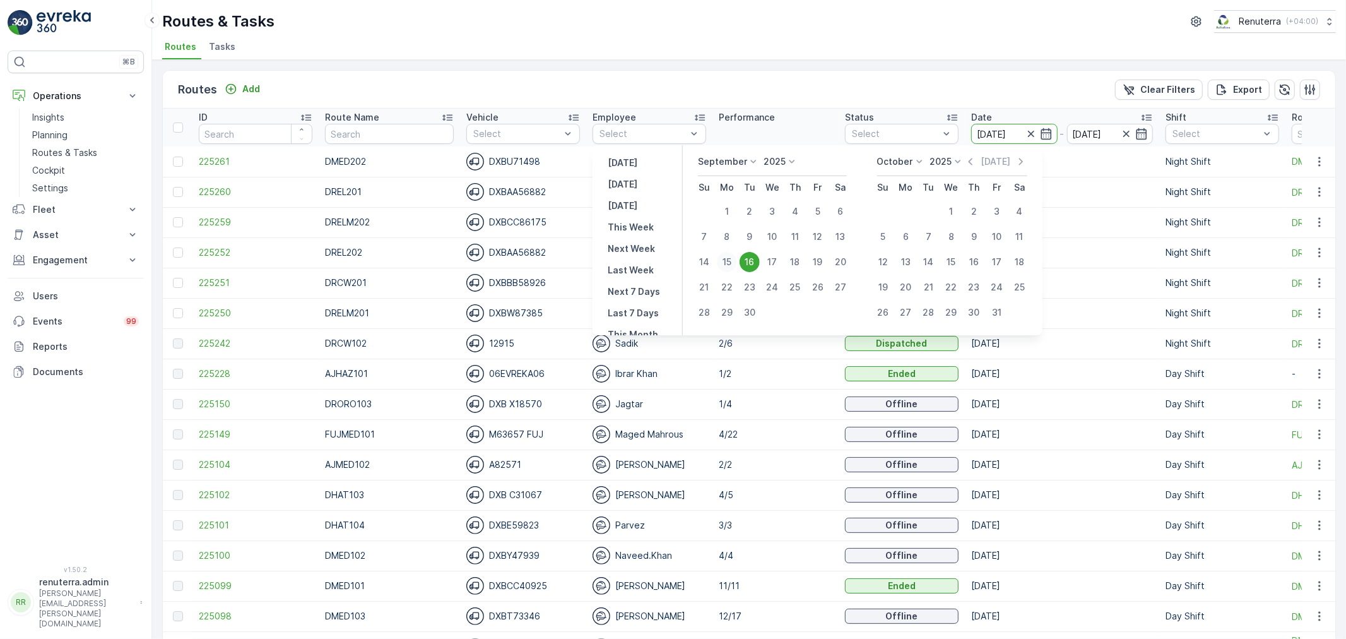
click at [726, 261] on div "15" at bounding box center [727, 262] width 20 height 20
type input "[DATE]"
click at [726, 261] on div "15" at bounding box center [727, 262] width 20 height 20
type input "[DATE]"
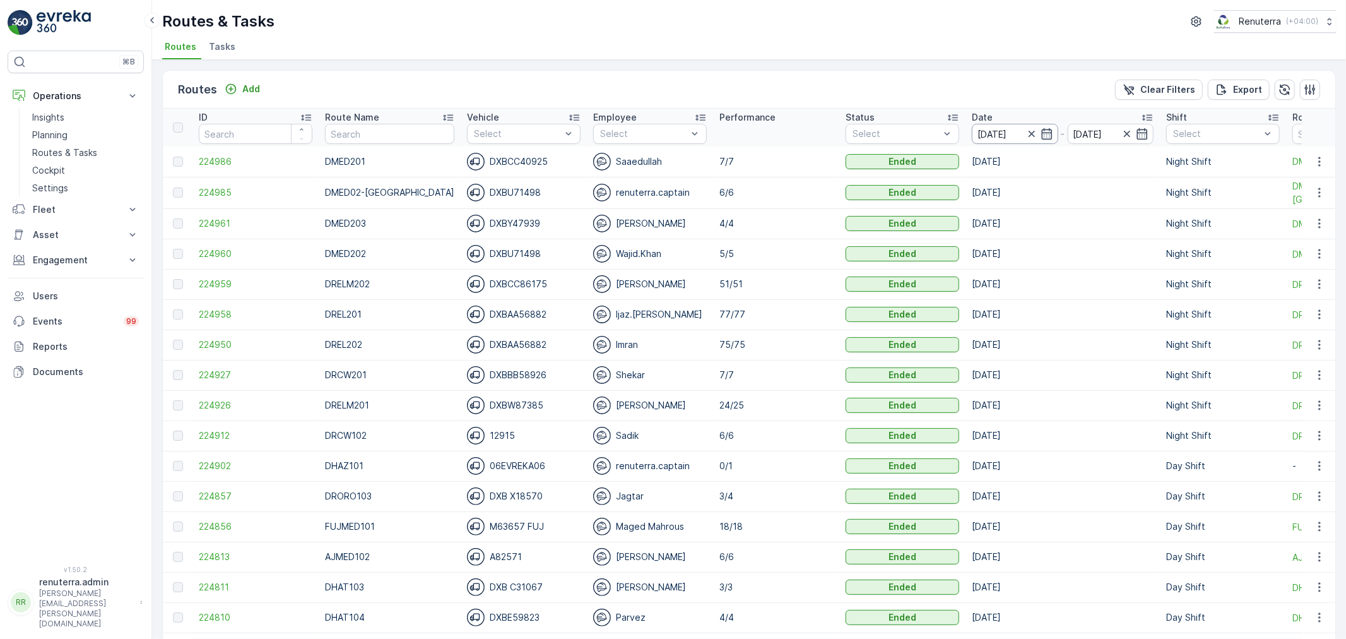
click at [978, 138] on input "[DATE]" at bounding box center [1015, 134] width 86 height 20
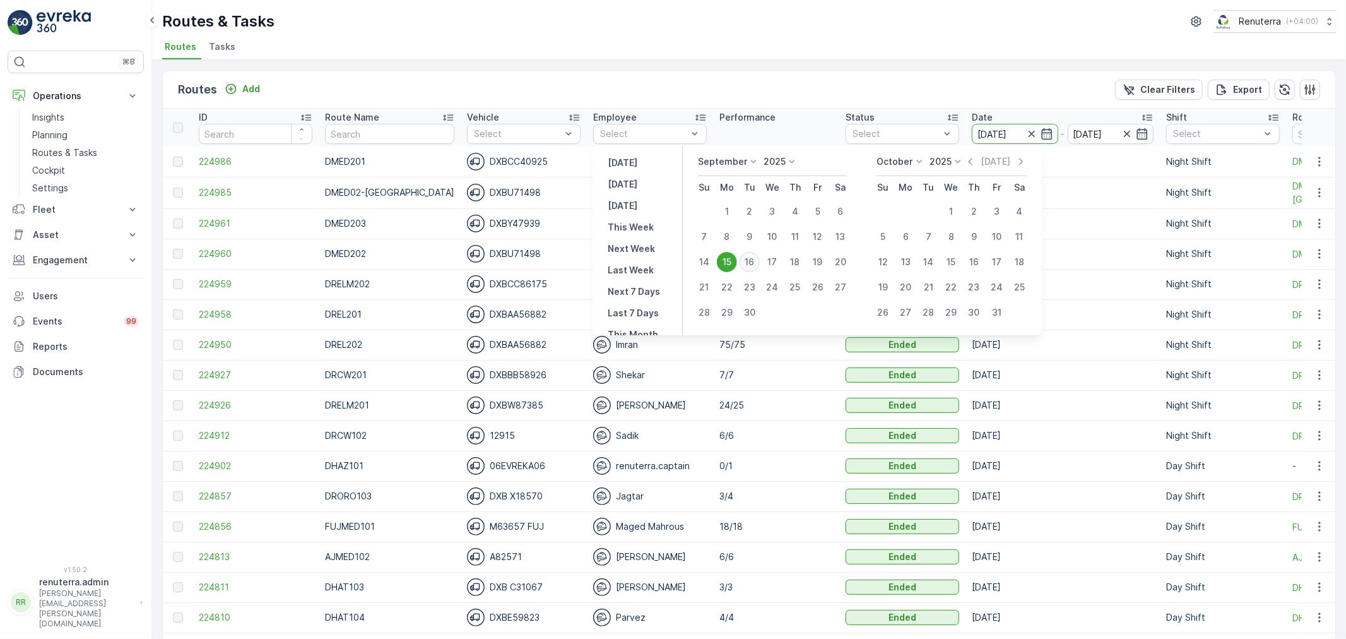
click at [749, 259] on div "16" at bounding box center [750, 262] width 20 height 20
type input "[DATE]"
click at [749, 259] on div "16" at bounding box center [750, 262] width 20 height 20
type input "[DATE]"
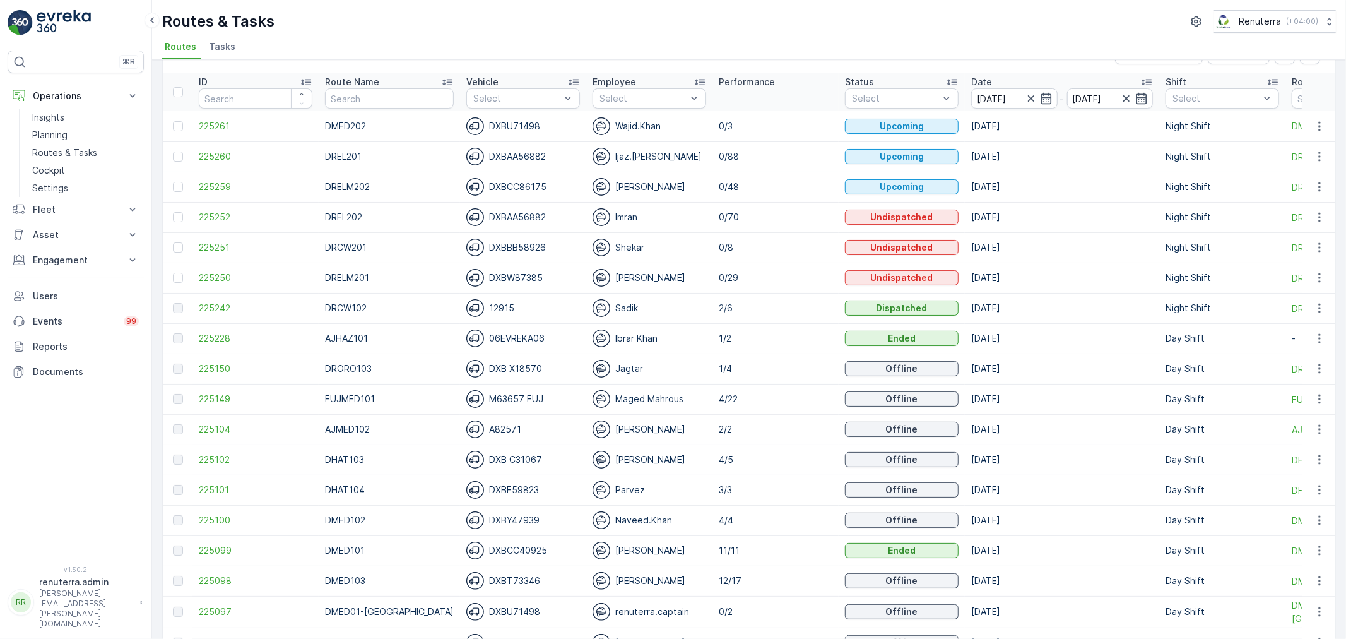
scroll to position [70, 0]
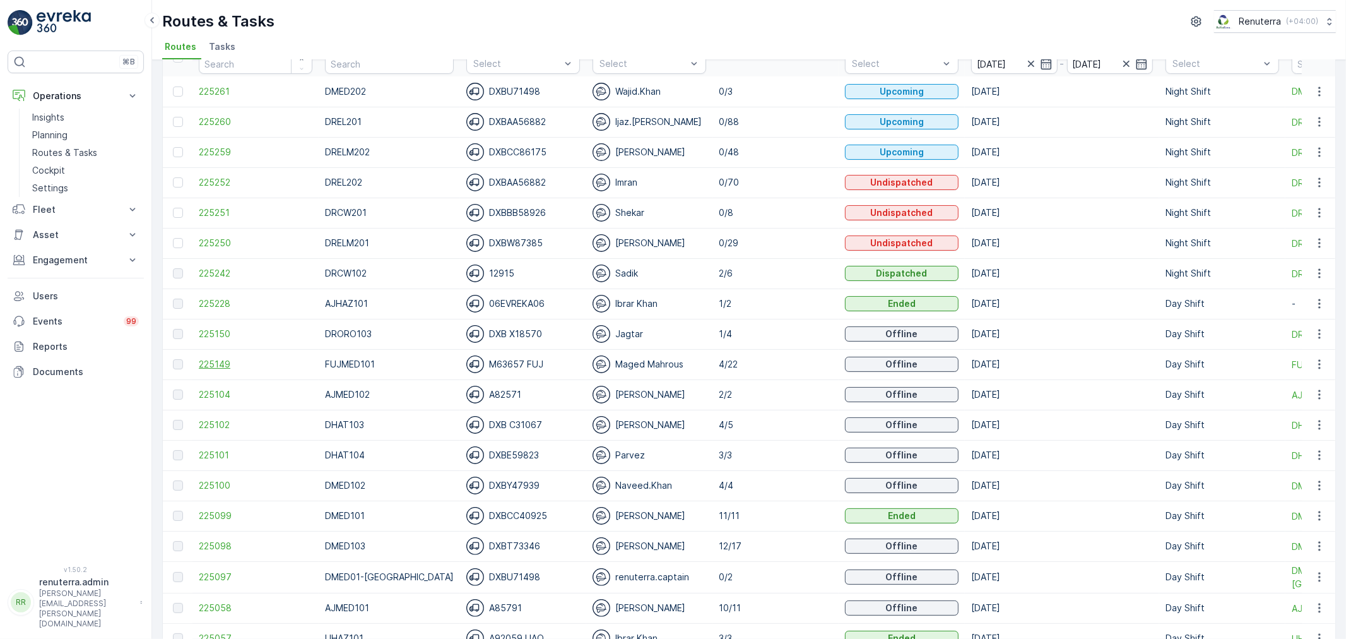
click at [204, 359] on span "225149" at bounding box center [256, 364] width 114 height 13
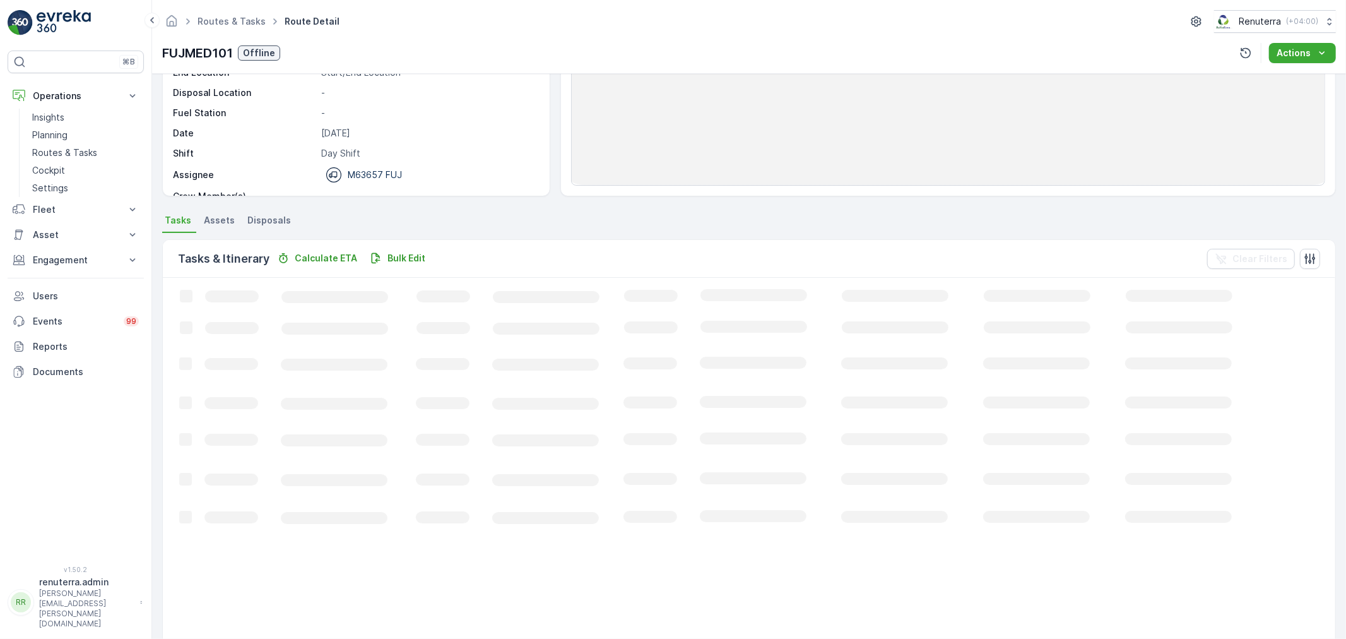
scroll to position [140, 0]
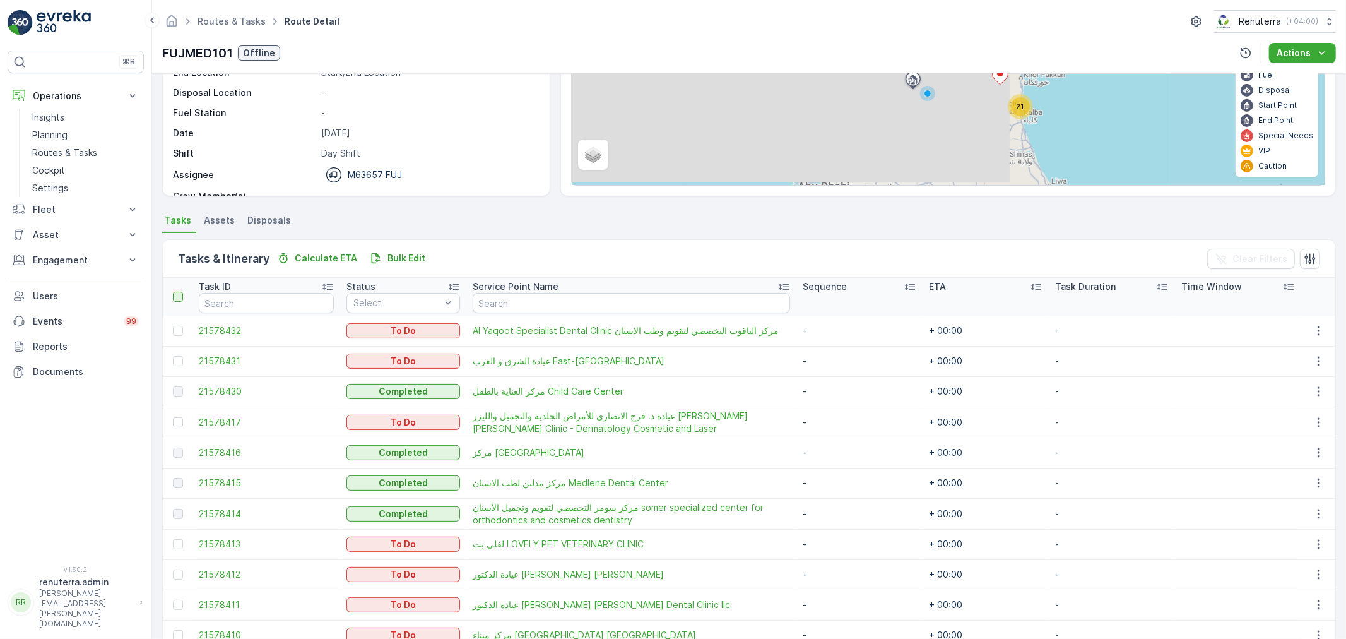
click at [180, 298] on div at bounding box center [178, 297] width 10 height 10
click at [180, 292] on input "checkbox" at bounding box center [180, 292] width 0 height 0
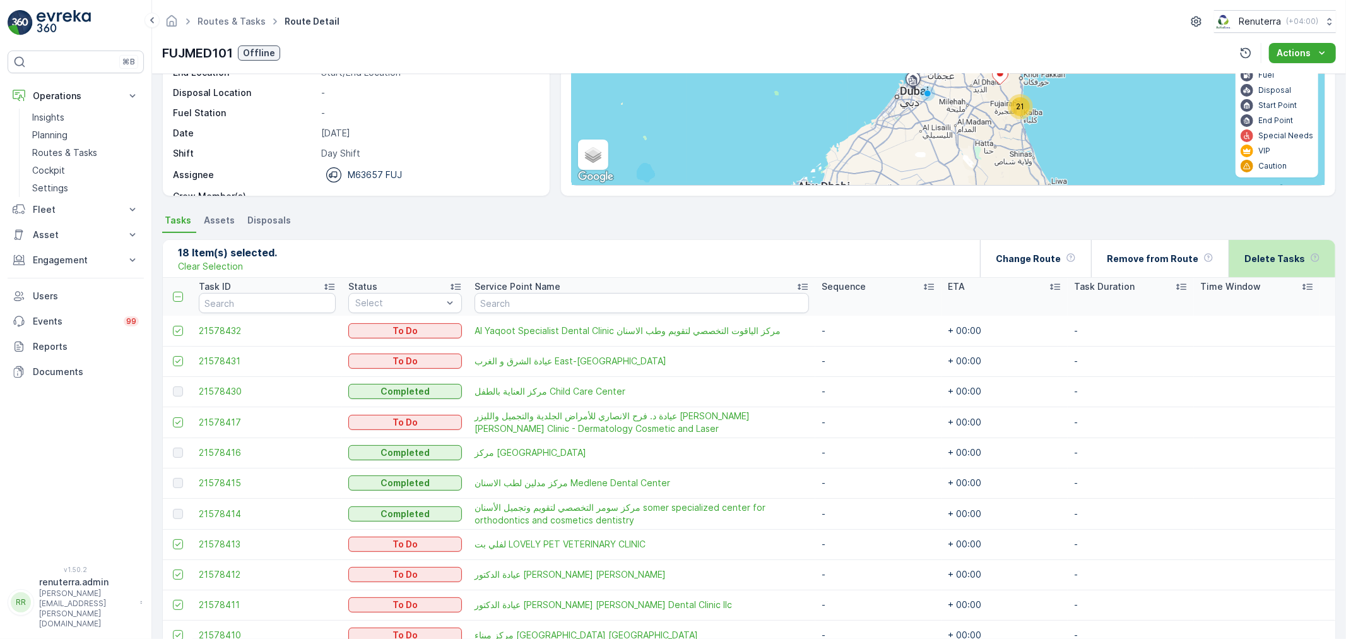
click at [1302, 257] on div "Delete Tasks" at bounding box center [1283, 258] width 76 height 37
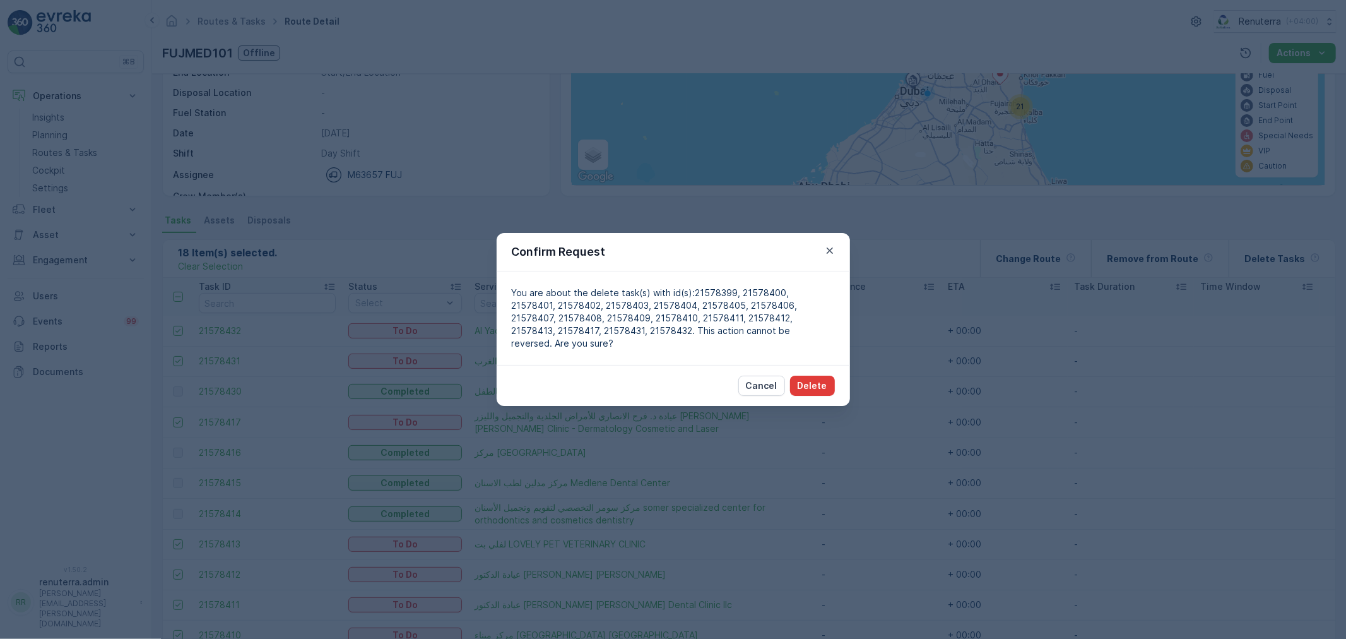
click at [816, 386] on button "Delete" at bounding box center [812, 386] width 45 height 20
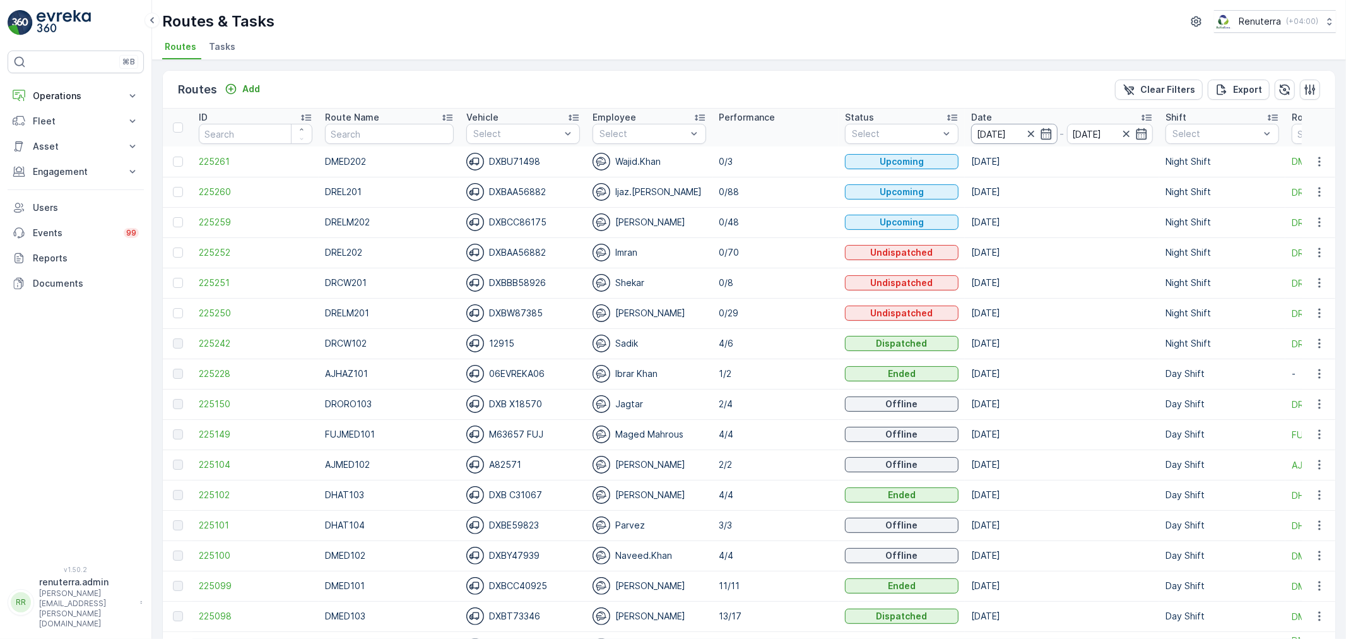
click at [989, 129] on input "[DATE]" at bounding box center [1015, 134] width 86 height 20
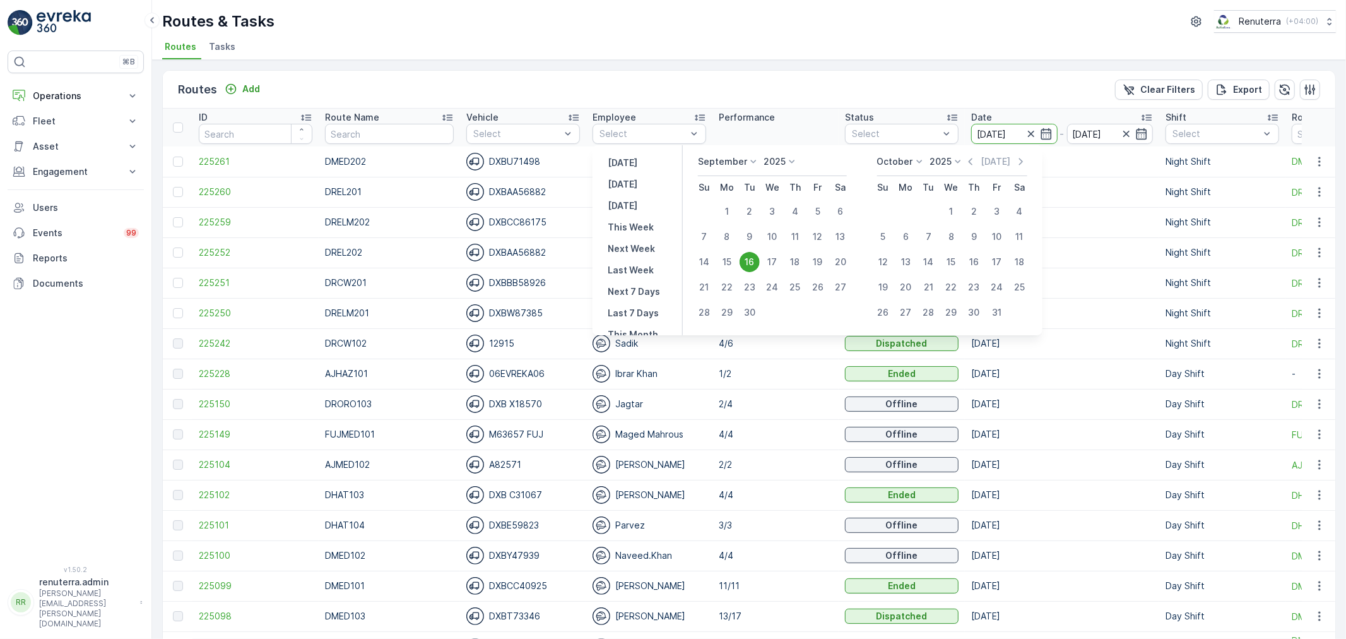
click at [752, 260] on div "16" at bounding box center [750, 262] width 20 height 20
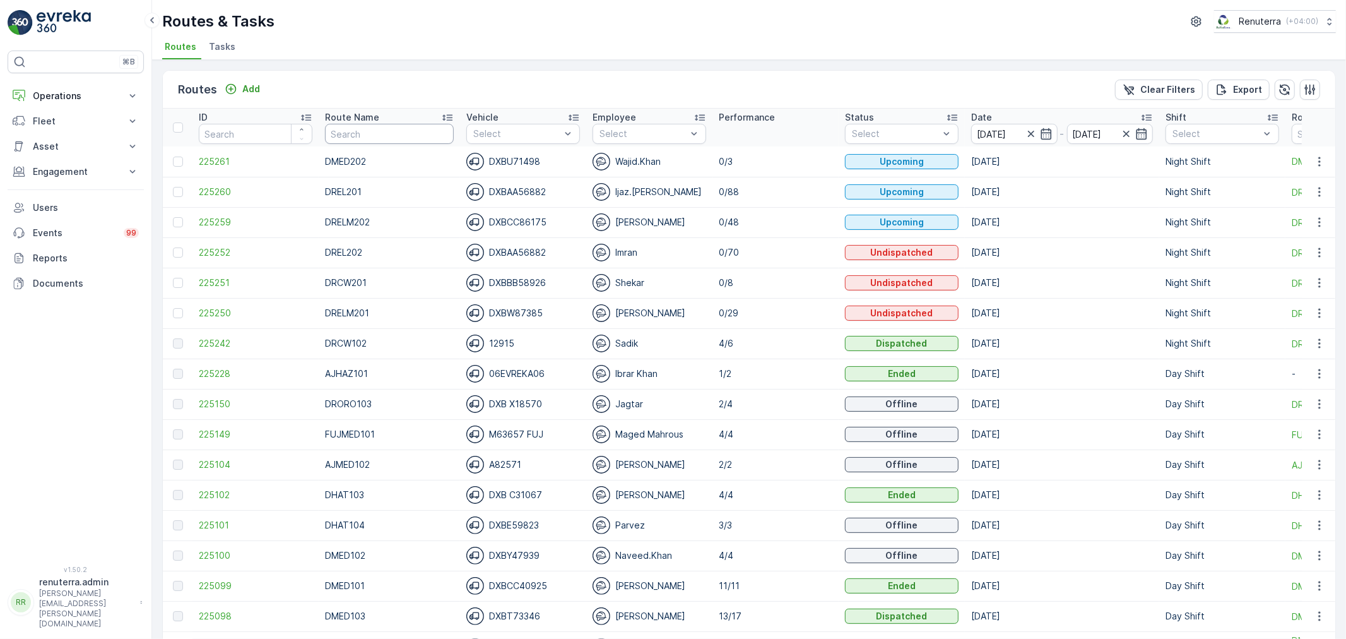
click at [392, 134] on input "text" at bounding box center [389, 134] width 129 height 20
type input "h"
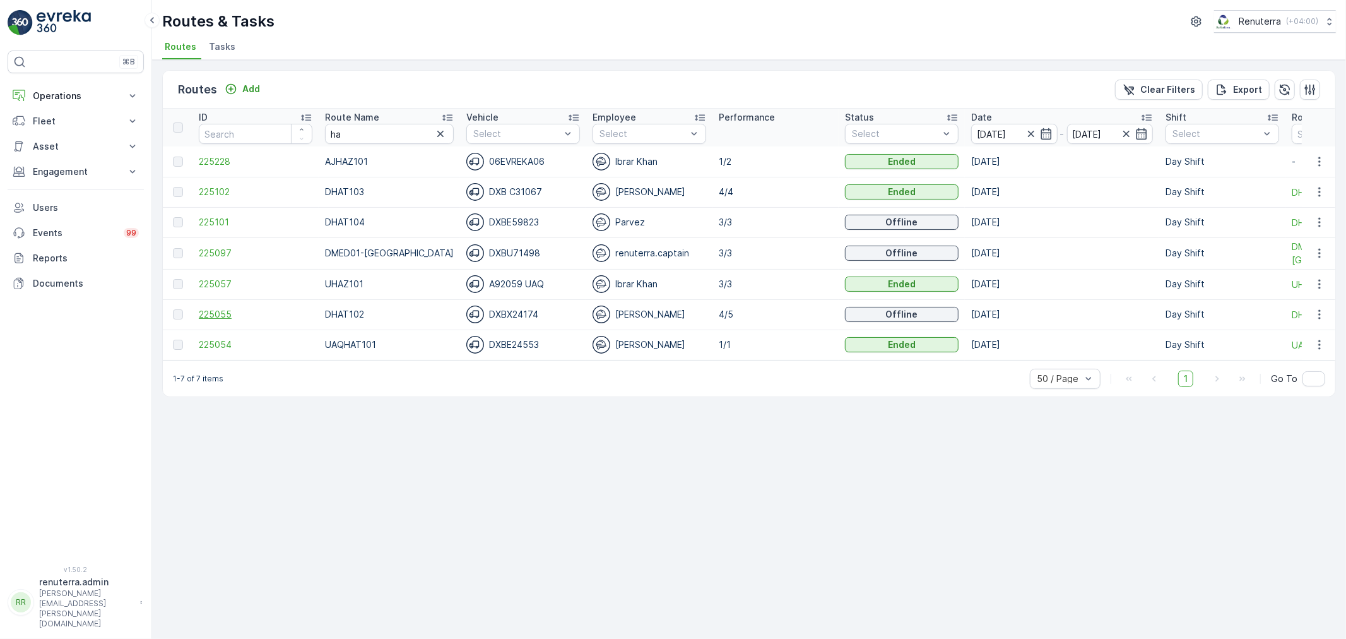
click at [225, 311] on span "225055" at bounding box center [256, 314] width 114 height 13
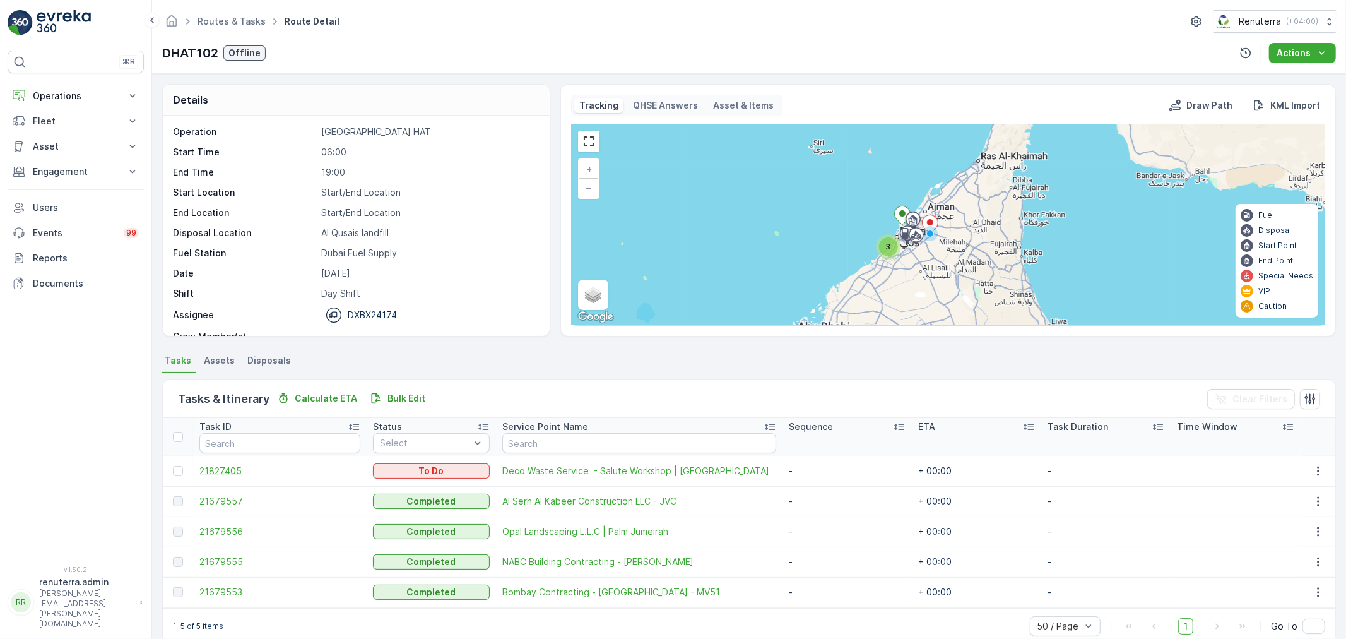
click at [224, 465] on span "21827405" at bounding box center [279, 471] width 161 height 13
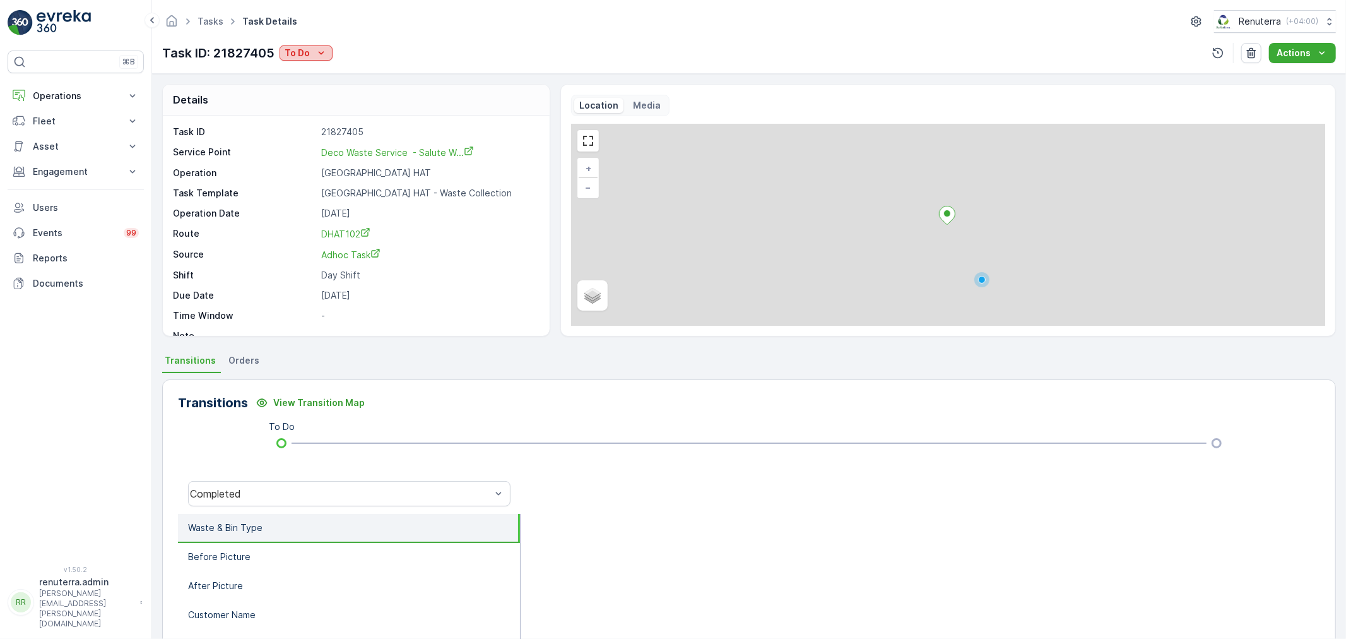
click at [323, 47] on icon "To Do" at bounding box center [321, 53] width 13 height 13
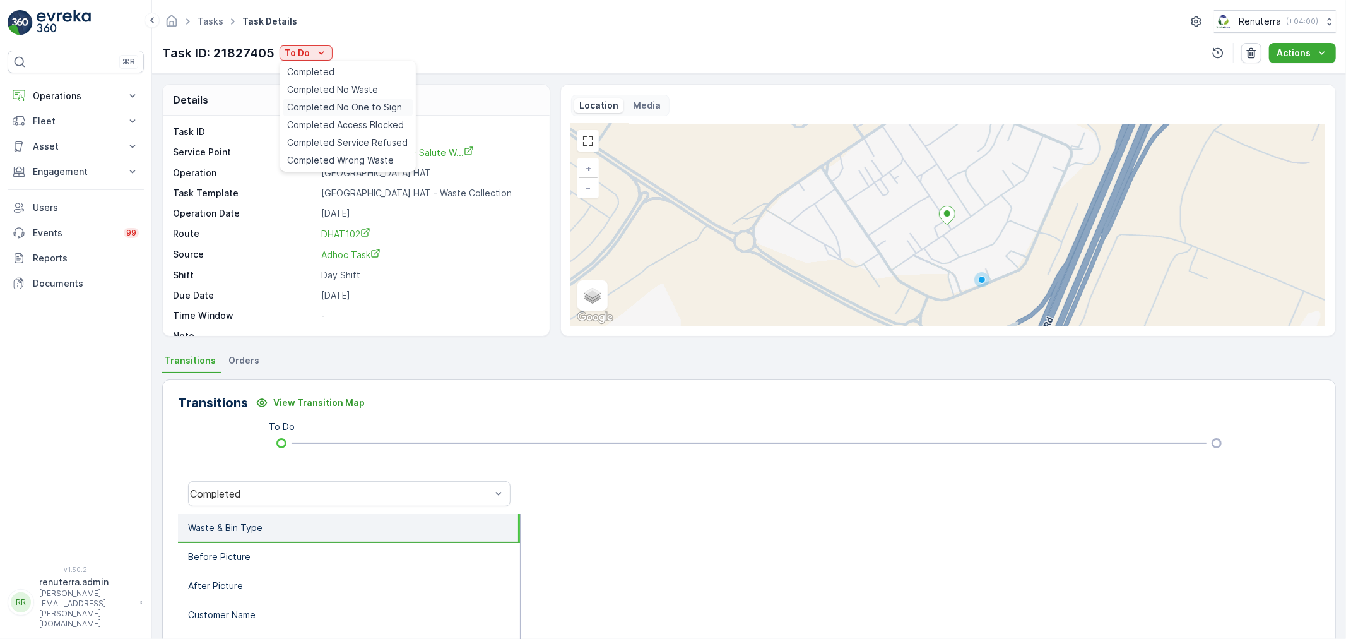
click at [370, 102] on span "Completed No One to Sign" at bounding box center [345, 107] width 115 height 13
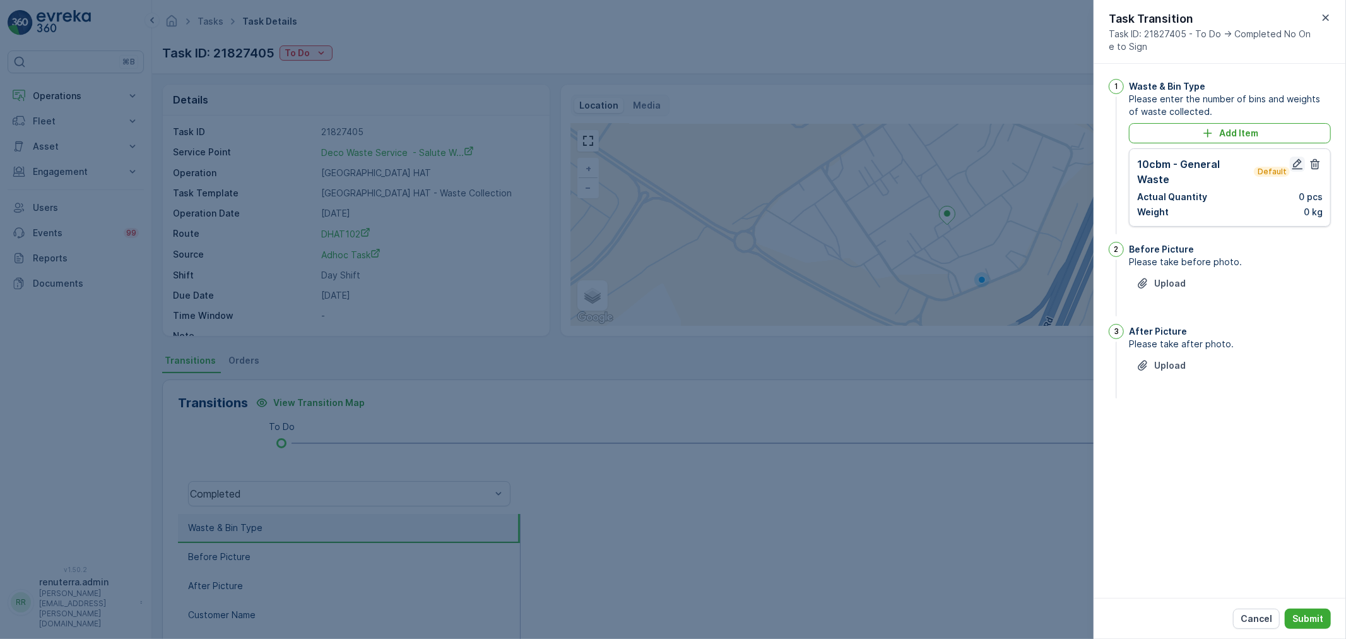
click at [1303, 165] on icon "button" at bounding box center [1298, 164] width 13 height 13
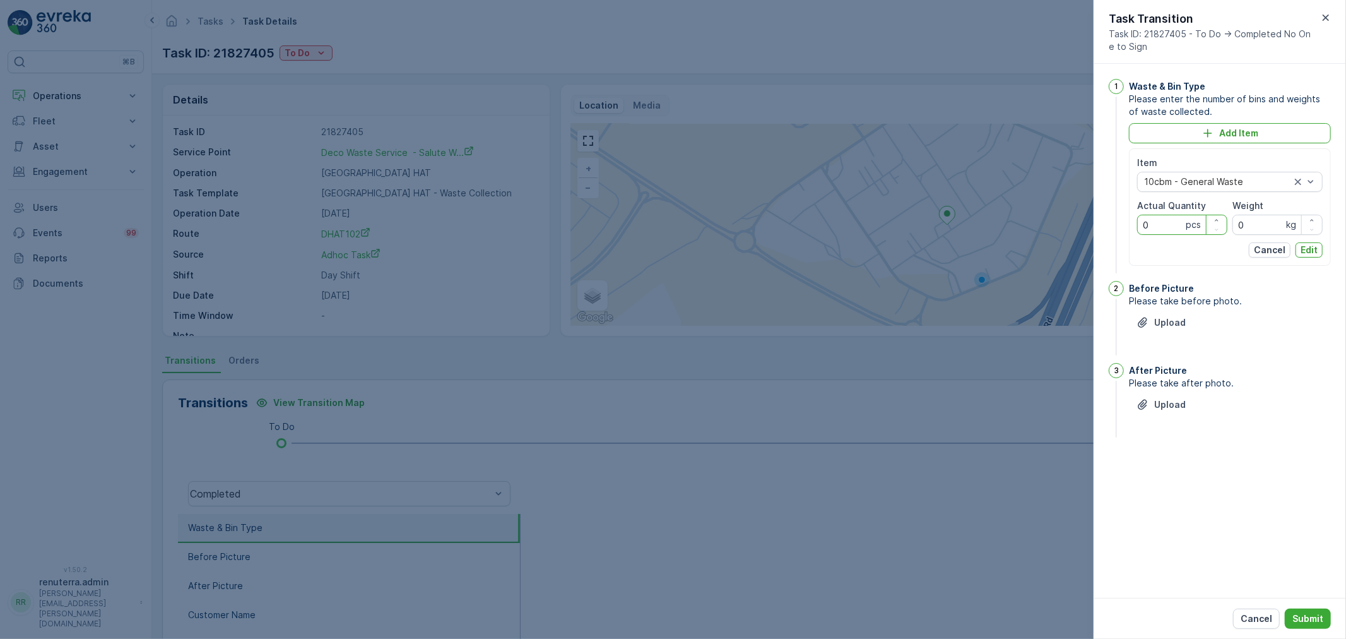
drag, startPoint x: 1140, startPoint y: 225, endPoint x: 1084, endPoint y: 222, distance: 56.3
click at [1084, 222] on div "Tasks Task Details Renuterra ( +04:00 ) Task ID: 21827405 To Do Actions Details…" at bounding box center [749, 319] width 1194 height 639
type Quantity "1"
click at [1303, 249] on p "Edit" at bounding box center [1309, 250] width 17 height 13
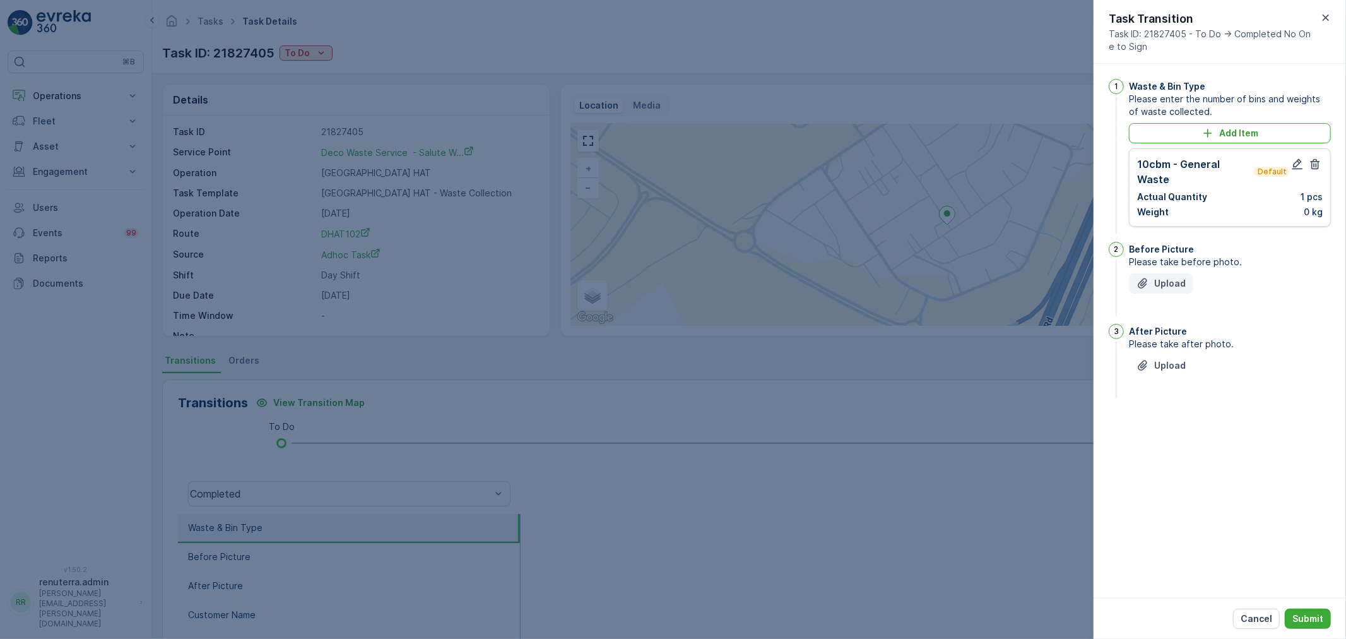
click at [1183, 277] on p "Upload" at bounding box center [1171, 283] width 32 height 13
click at [1164, 427] on p "Upload" at bounding box center [1171, 428] width 32 height 13
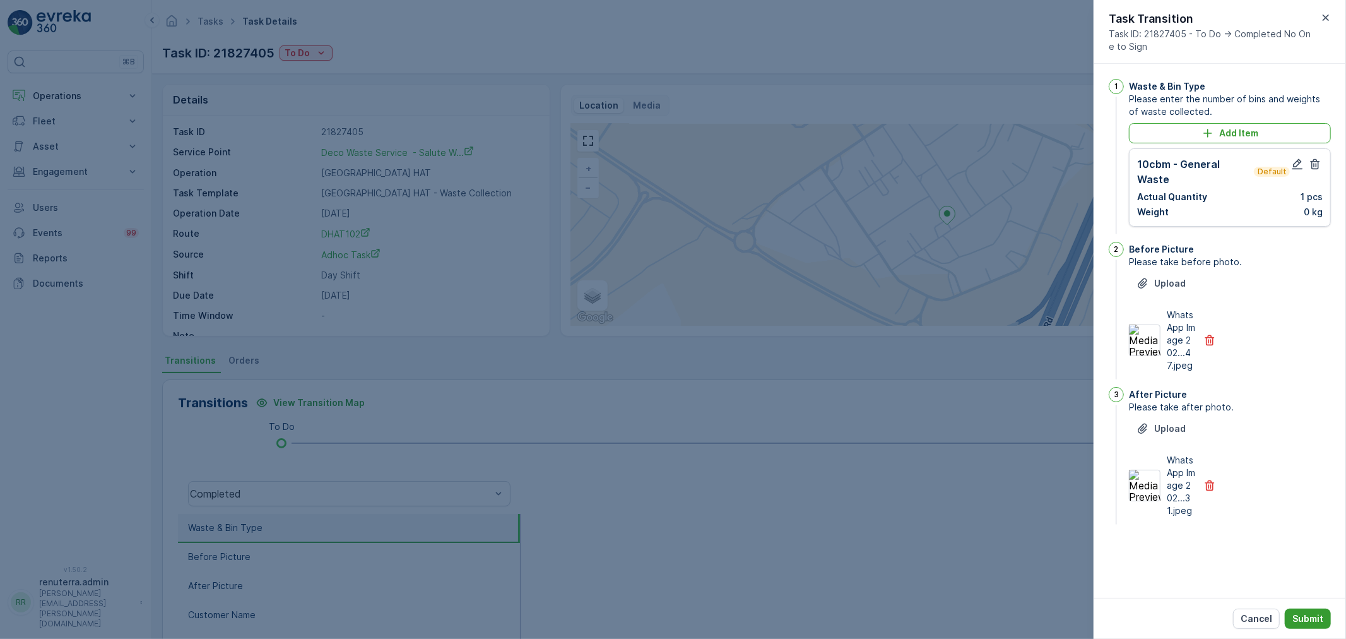
click at [1314, 610] on button "Submit" at bounding box center [1308, 619] width 46 height 20
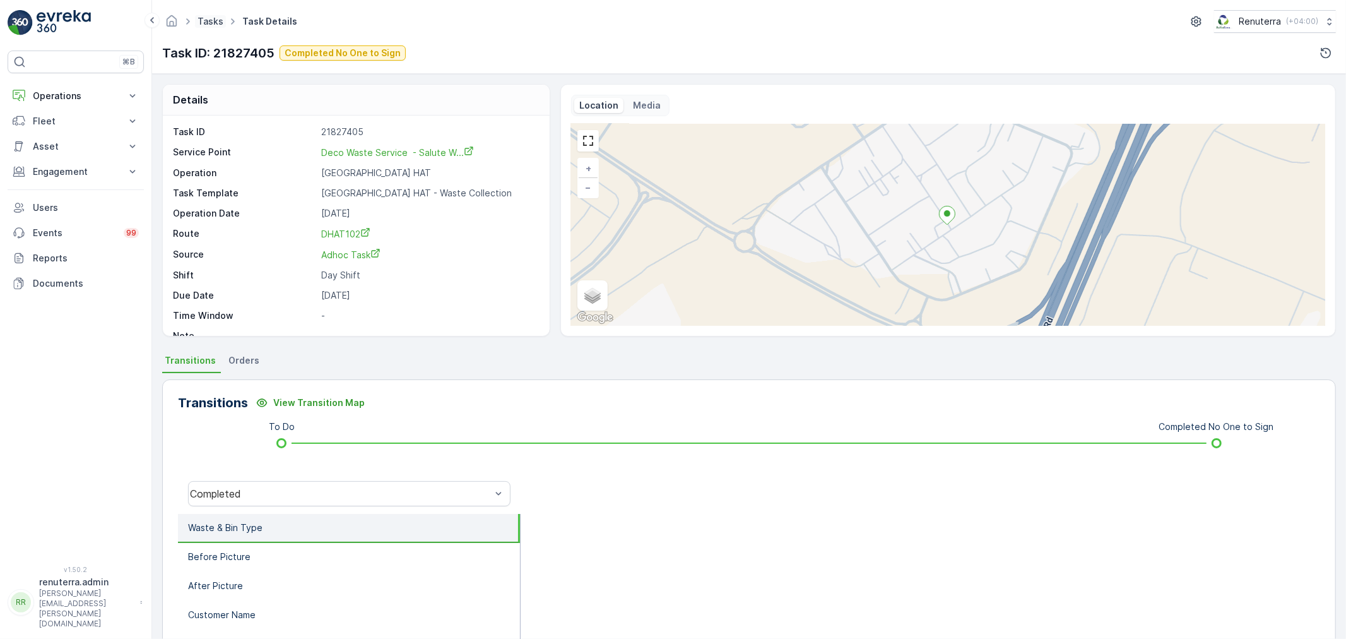
click at [210, 19] on link "Tasks" at bounding box center [211, 21] width 26 height 11
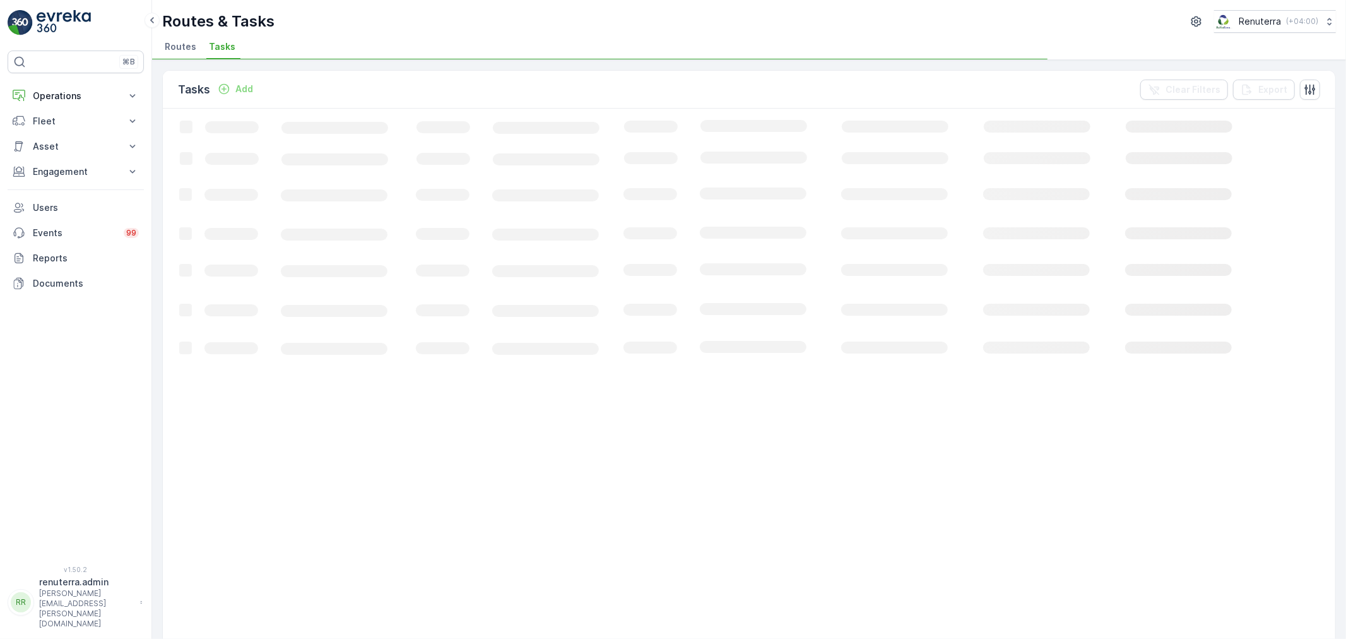
click at [190, 54] on li "Routes" at bounding box center [181, 48] width 39 height 21
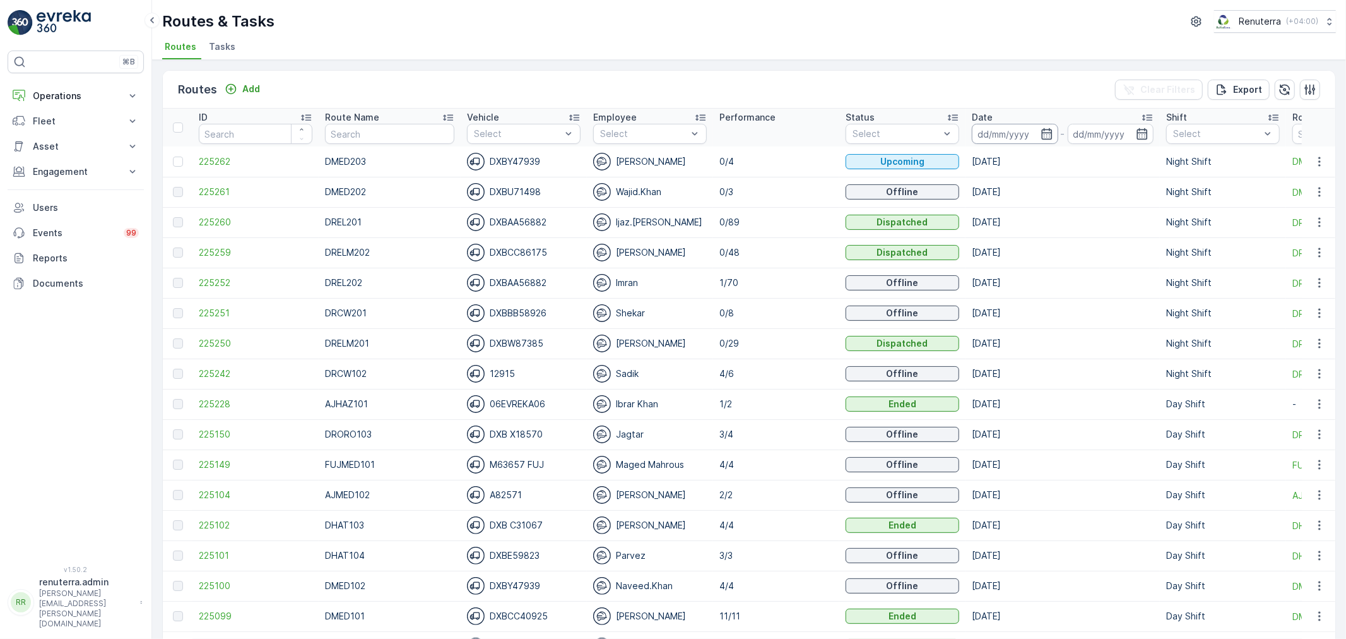
click at [1023, 130] on input at bounding box center [1015, 134] width 86 height 20
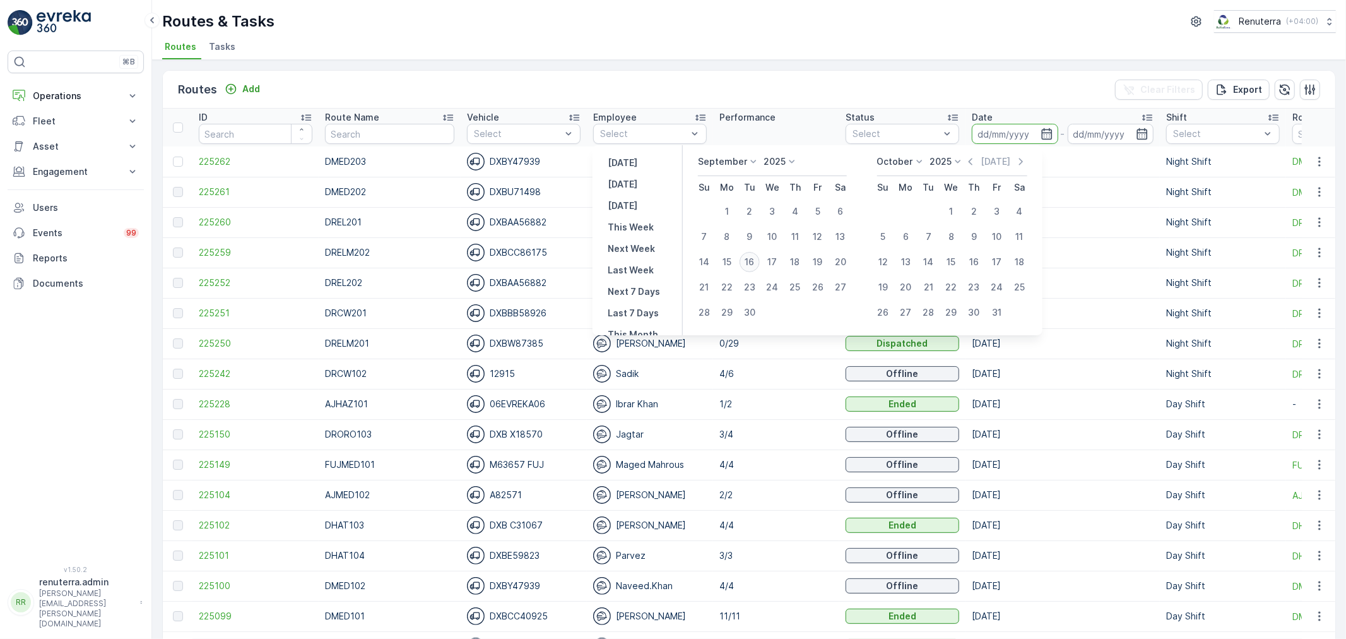
click at [752, 260] on div "16" at bounding box center [750, 262] width 20 height 20
type input "[DATE]"
click at [752, 260] on div "16" at bounding box center [750, 262] width 20 height 20
type input "[DATE]"
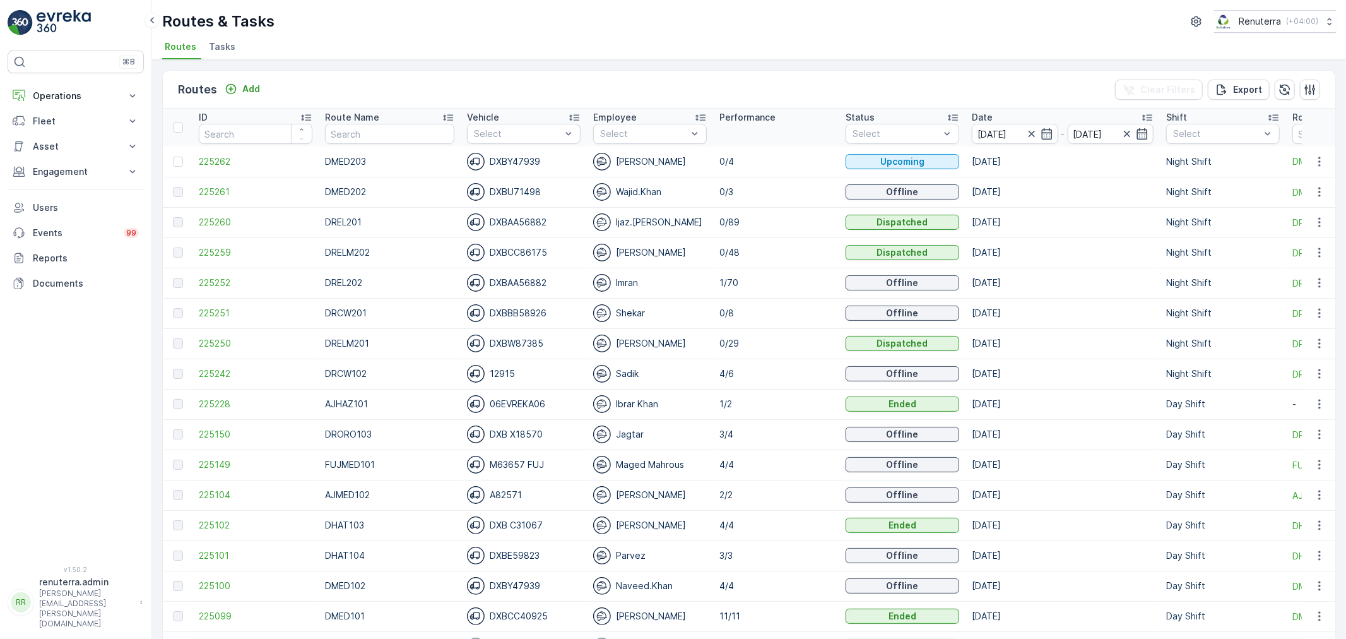
click at [725, 30] on div "Routes & Tasks Renuterra ( +04:00 )" at bounding box center [749, 21] width 1174 height 23
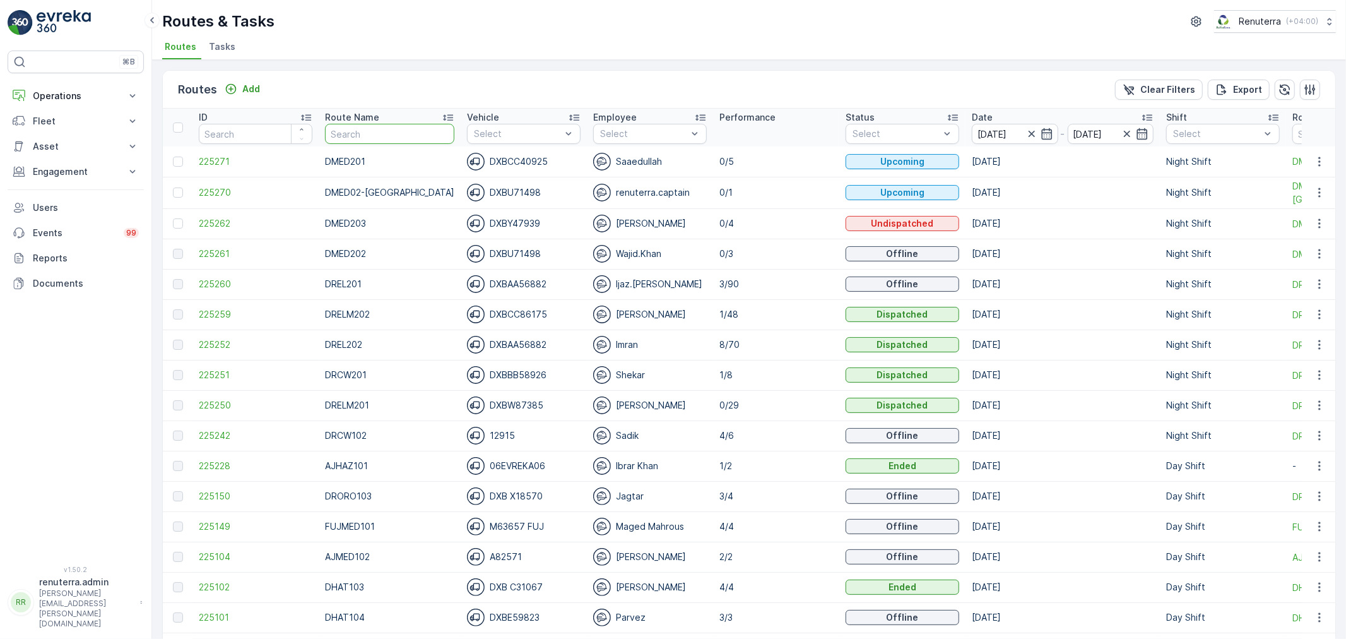
click at [373, 128] on input "text" at bounding box center [389, 134] width 129 height 20
type input "rel"
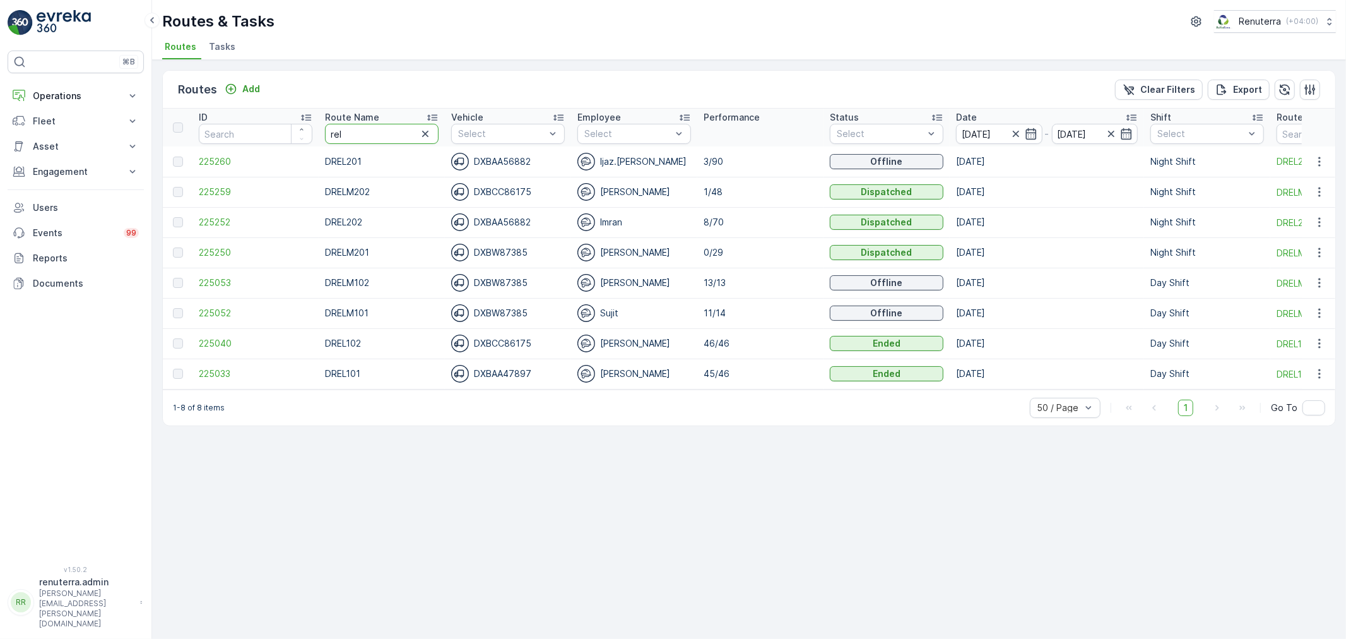
drag, startPoint x: 331, startPoint y: 122, endPoint x: 286, endPoint y: 117, distance: 45.1
click at [286, 117] on tr "ID Route Name rel Vehicle Select Employee Select Performance Status Select Date…" at bounding box center [797, 128] width 1268 height 38
type input "med"
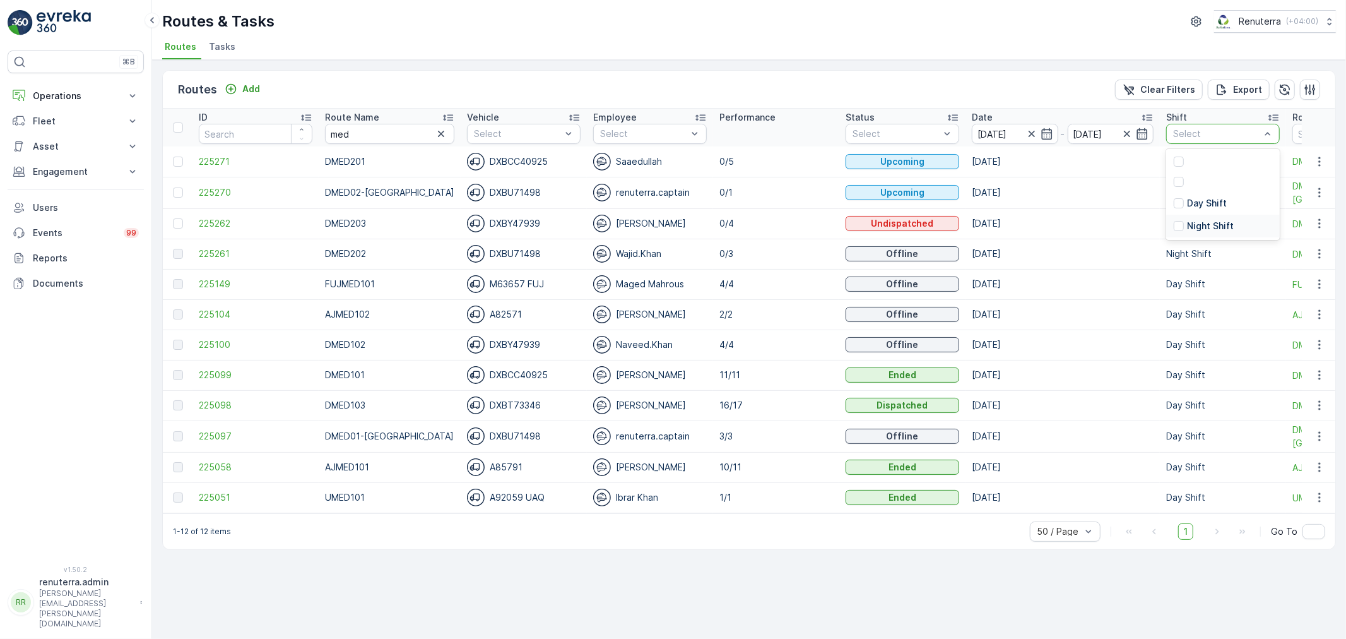
click at [1187, 222] on p "Night Shift" at bounding box center [1210, 226] width 47 height 13
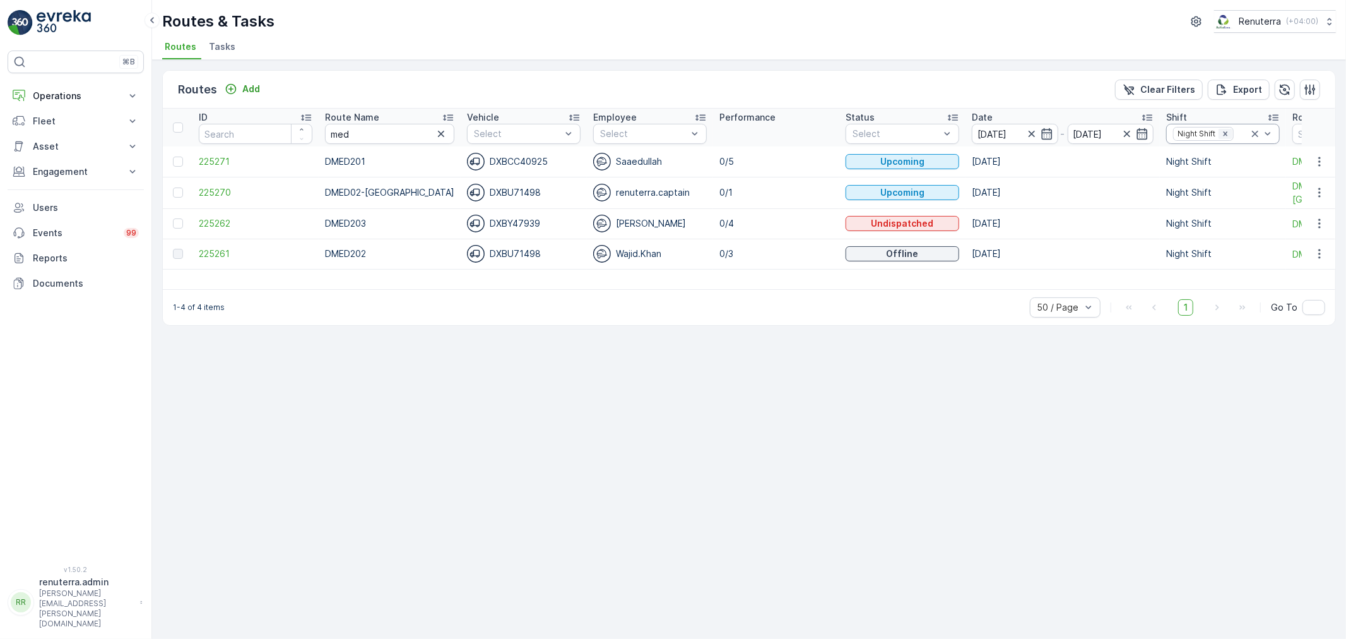
click at [1223, 133] on icon "Remove Night Shift" at bounding box center [1225, 133] width 4 height 4
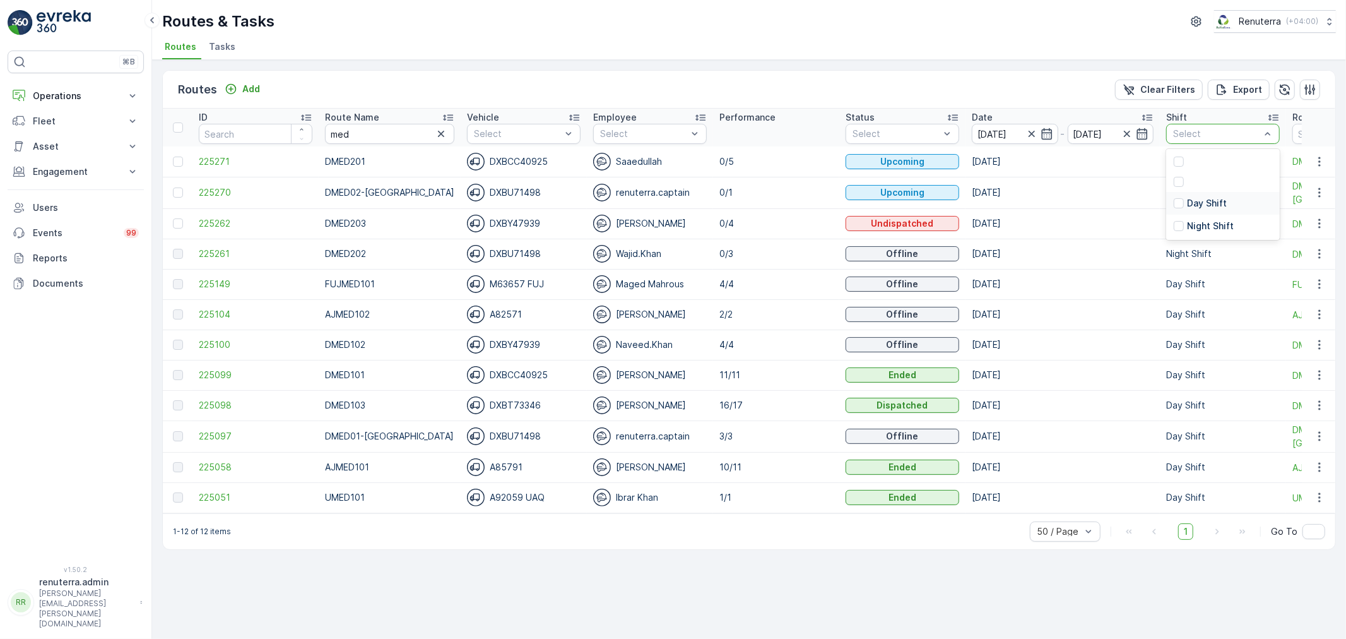
click at [1187, 198] on p "Day Shift" at bounding box center [1207, 203] width 40 height 13
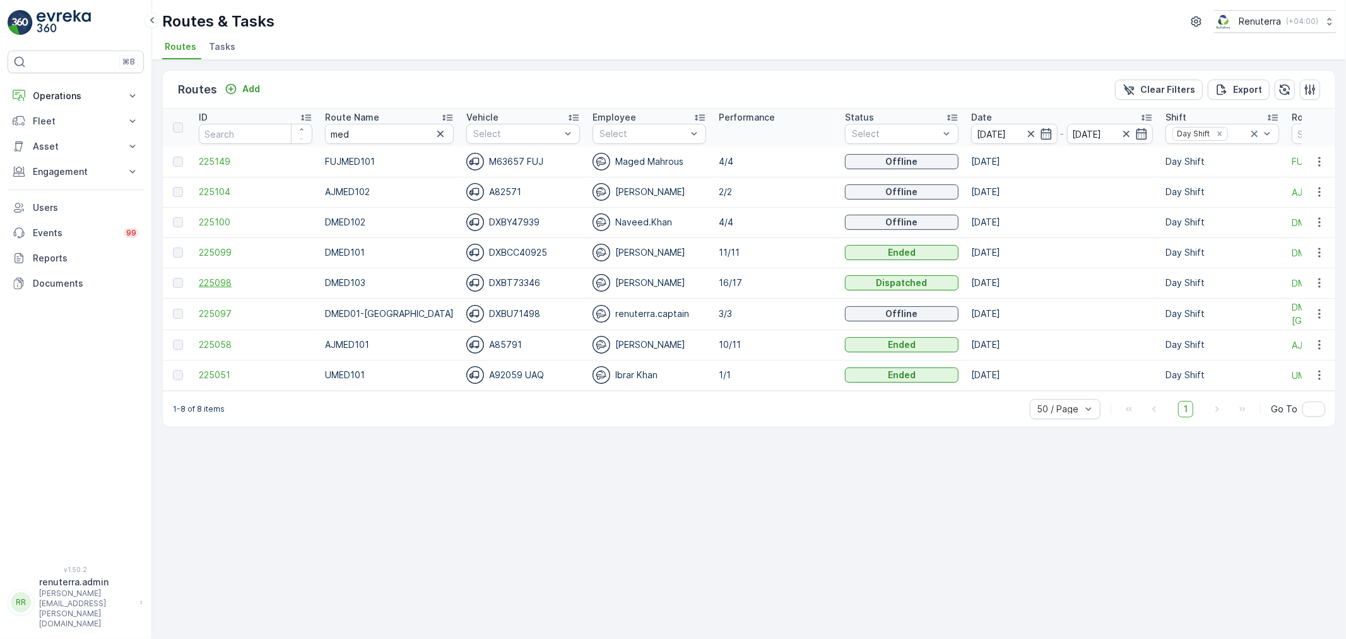
click at [211, 278] on span "225098" at bounding box center [256, 282] width 114 height 13
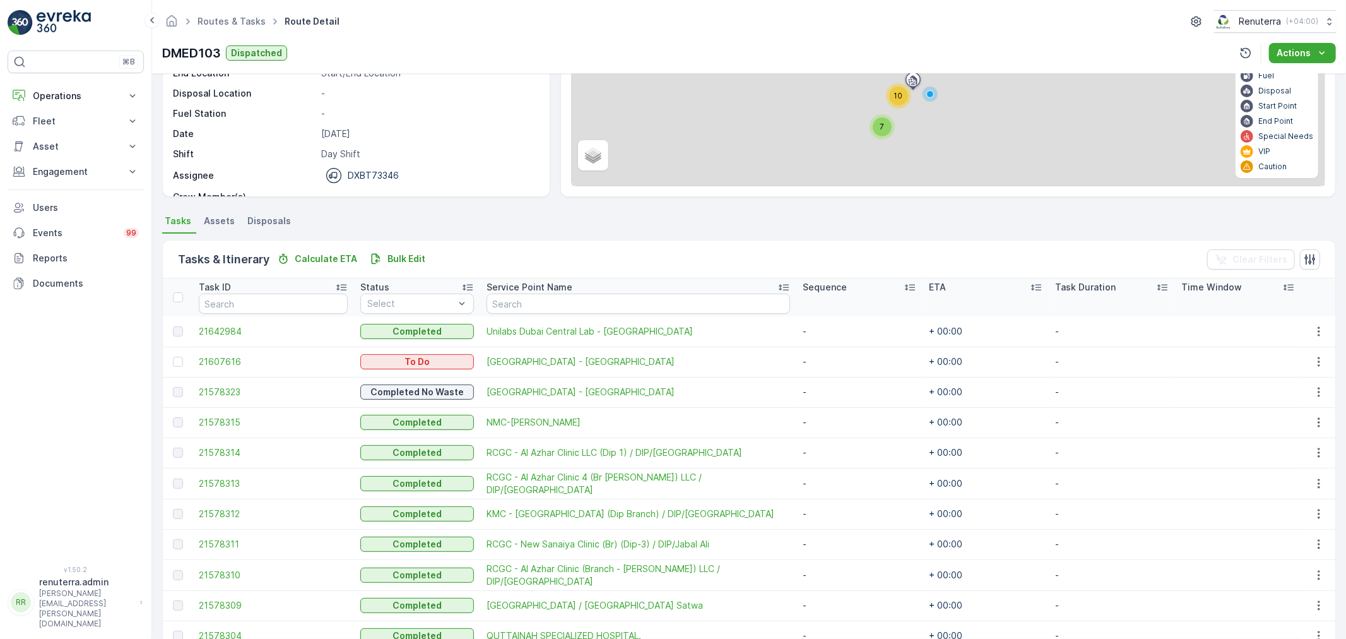
scroll to position [140, 0]
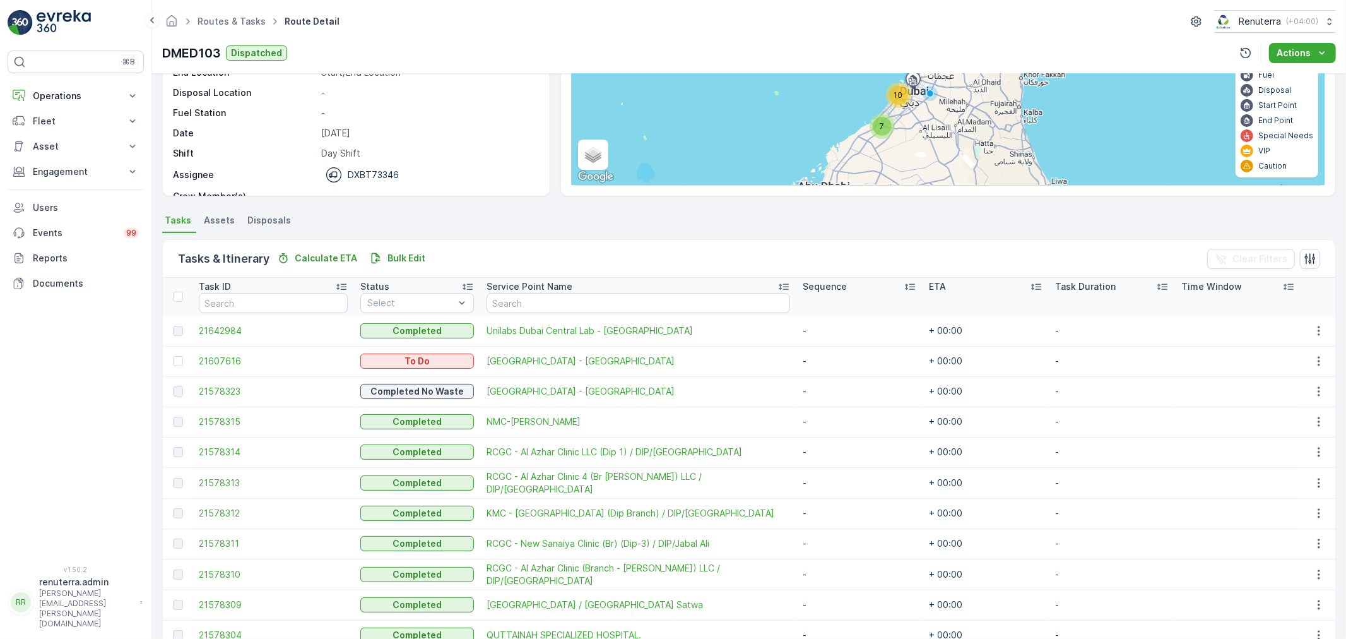
click at [172, 360] on td at bounding box center [178, 361] width 30 height 30
click at [174, 362] on div at bounding box center [178, 361] width 10 height 10
click at [173, 356] on input "checkbox" at bounding box center [173, 356] width 0 height 0
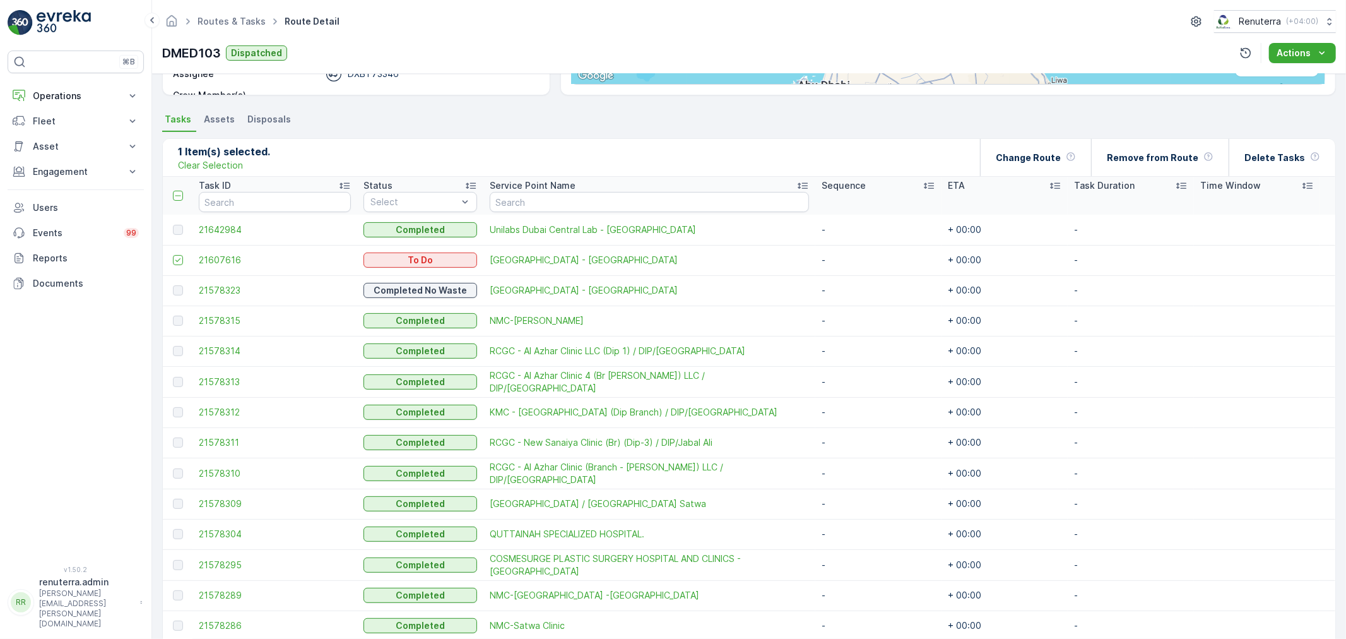
scroll to position [174, 0]
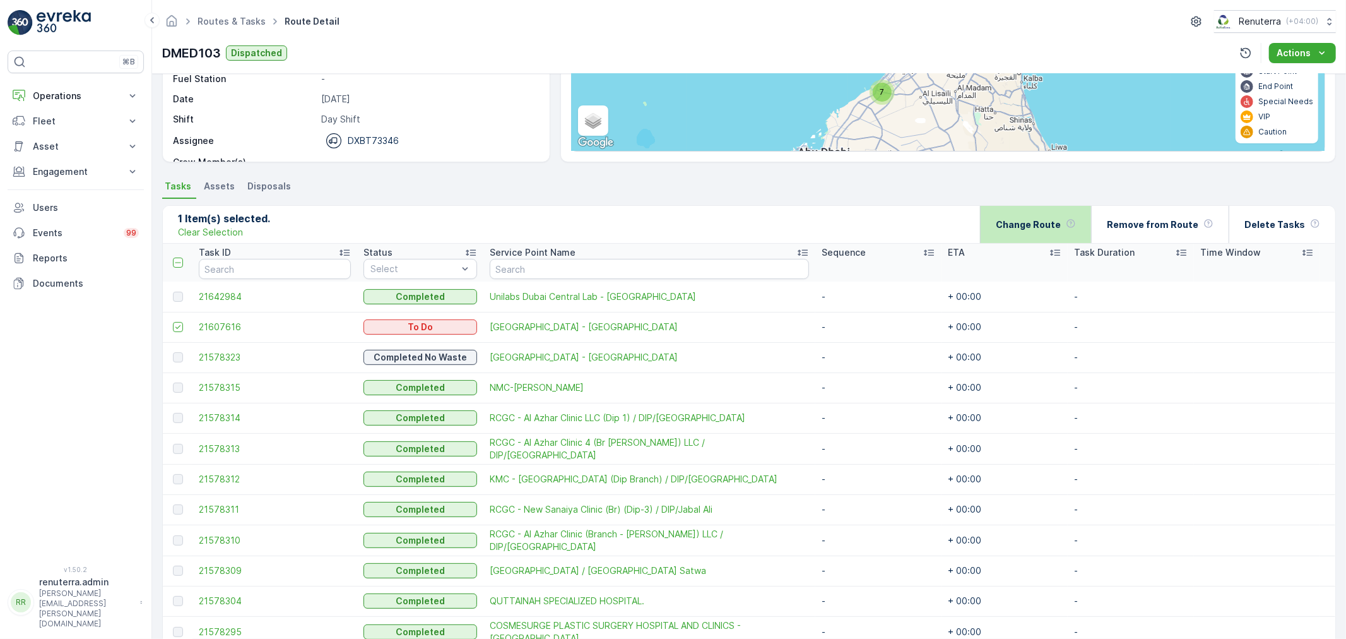
click at [1050, 220] on p "Change Route" at bounding box center [1028, 224] width 65 height 13
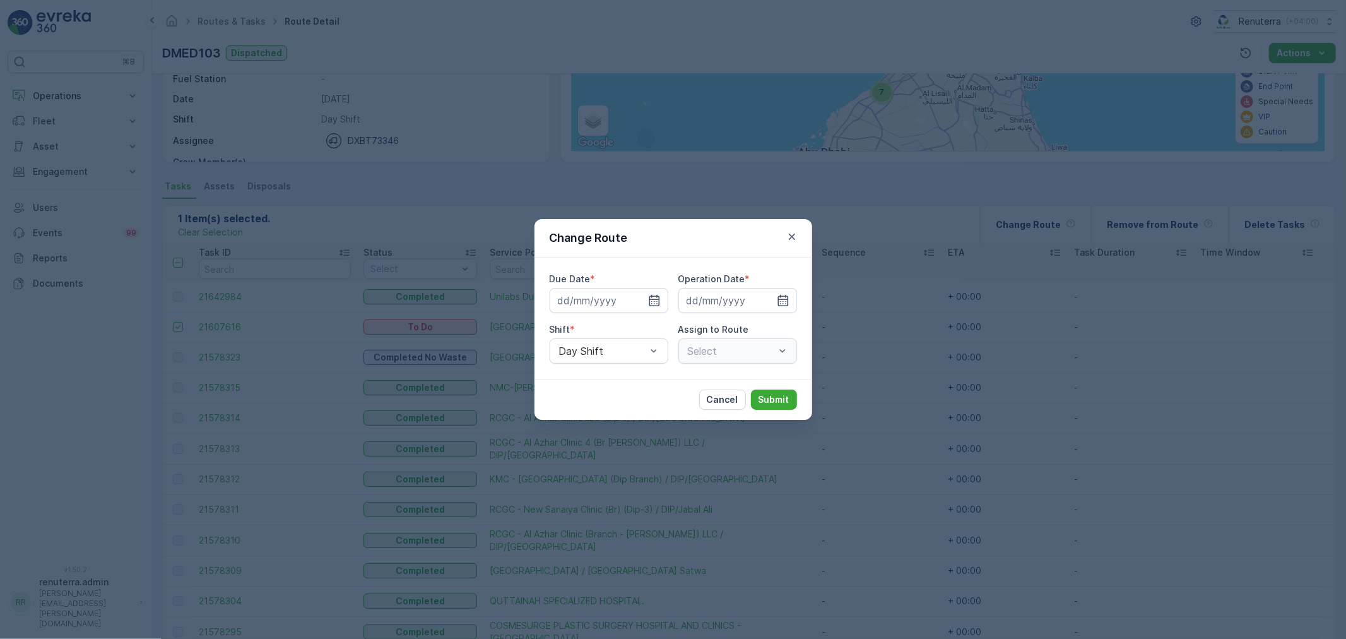
type input "[DATE]"
click at [636, 299] on icon "button" at bounding box center [639, 300] width 13 height 13
type input "[DATE]"
click at [766, 298] on icon "button" at bounding box center [767, 301] width 3 height 6
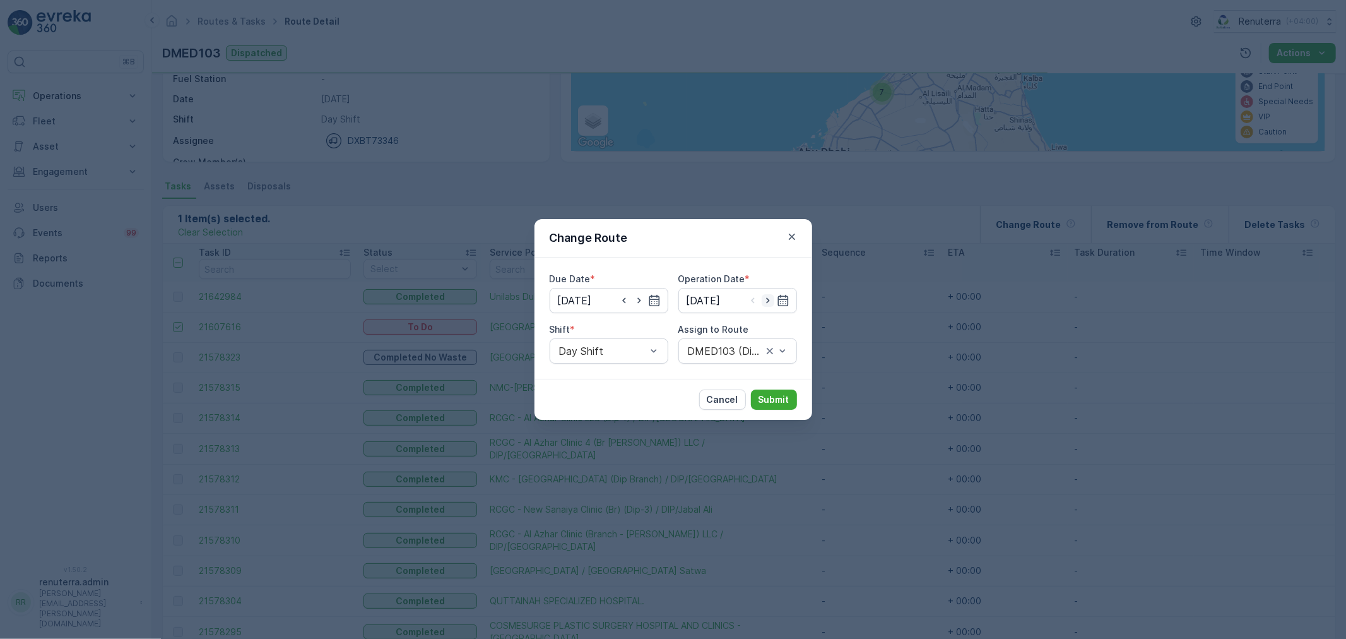
type input "[DATE]"
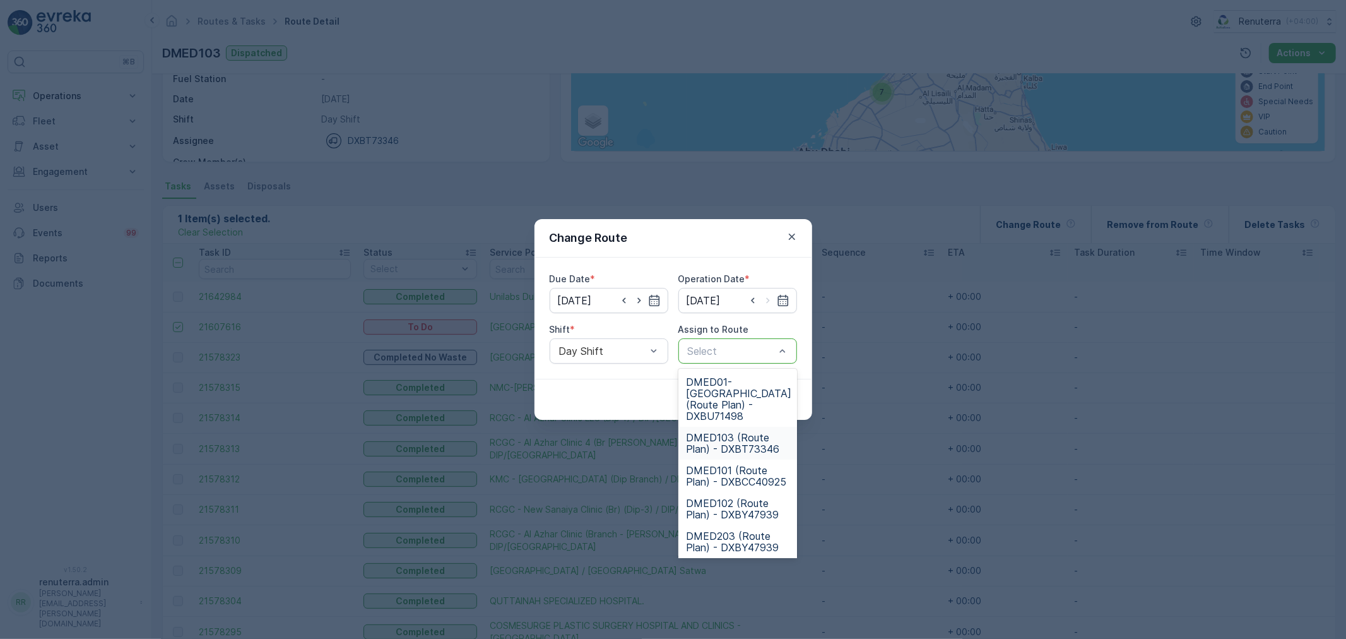
click at [727, 432] on span "DMED103 (Route Plan) - DXBT73346" at bounding box center [738, 443] width 104 height 23
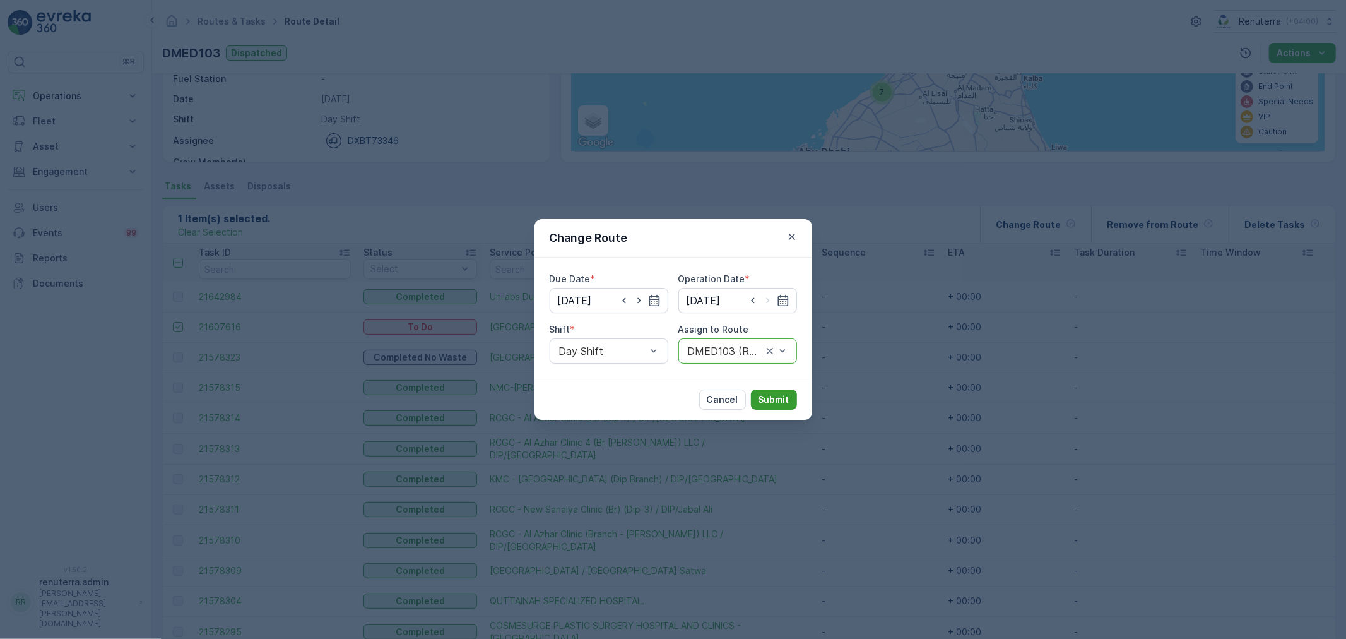
click at [778, 394] on p "Submit" at bounding box center [774, 399] width 31 height 13
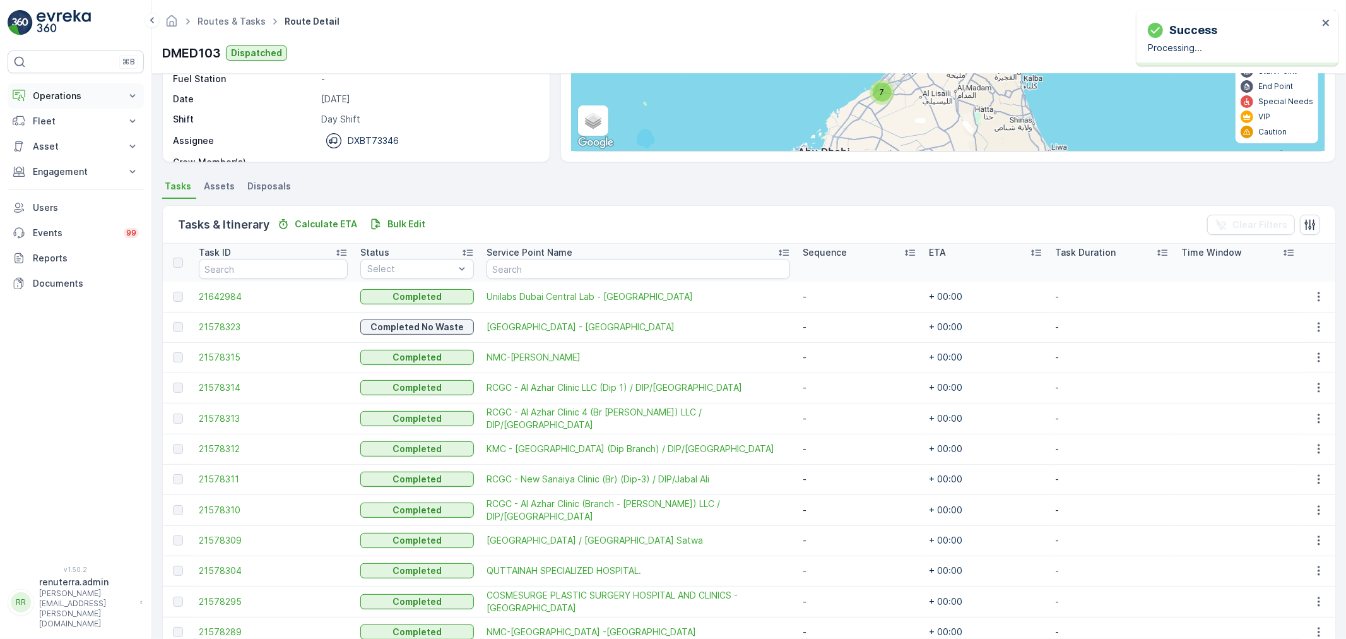
click at [66, 95] on p "Operations" at bounding box center [76, 96] width 86 height 13
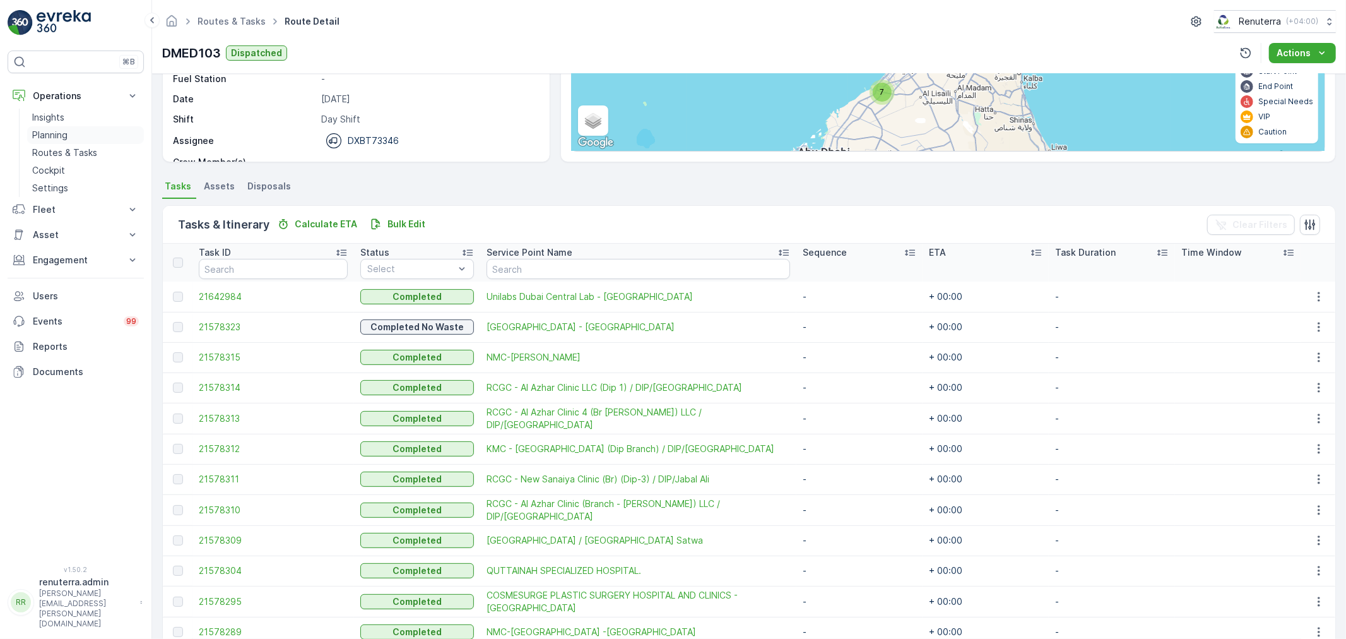
click at [61, 133] on p "Planning" at bounding box center [49, 135] width 35 height 13
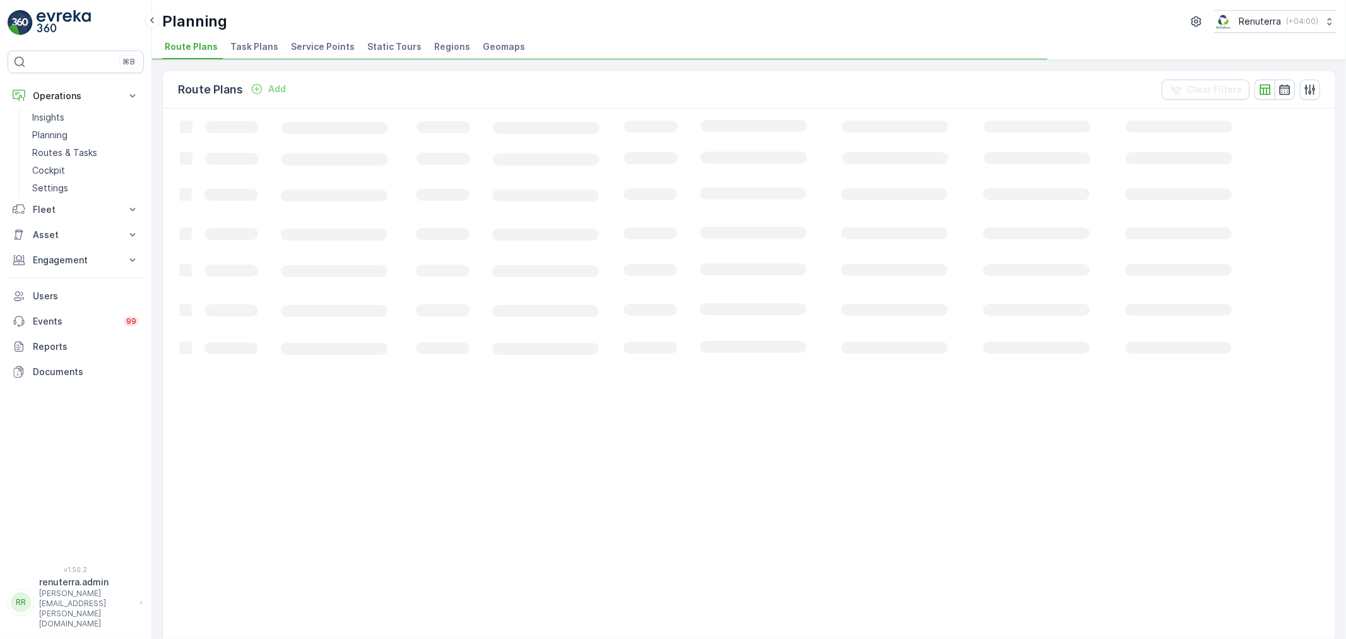
click at [322, 45] on span "Service Points" at bounding box center [323, 46] width 64 height 13
click at [76, 152] on p "Routes & Tasks" at bounding box center [64, 152] width 65 height 13
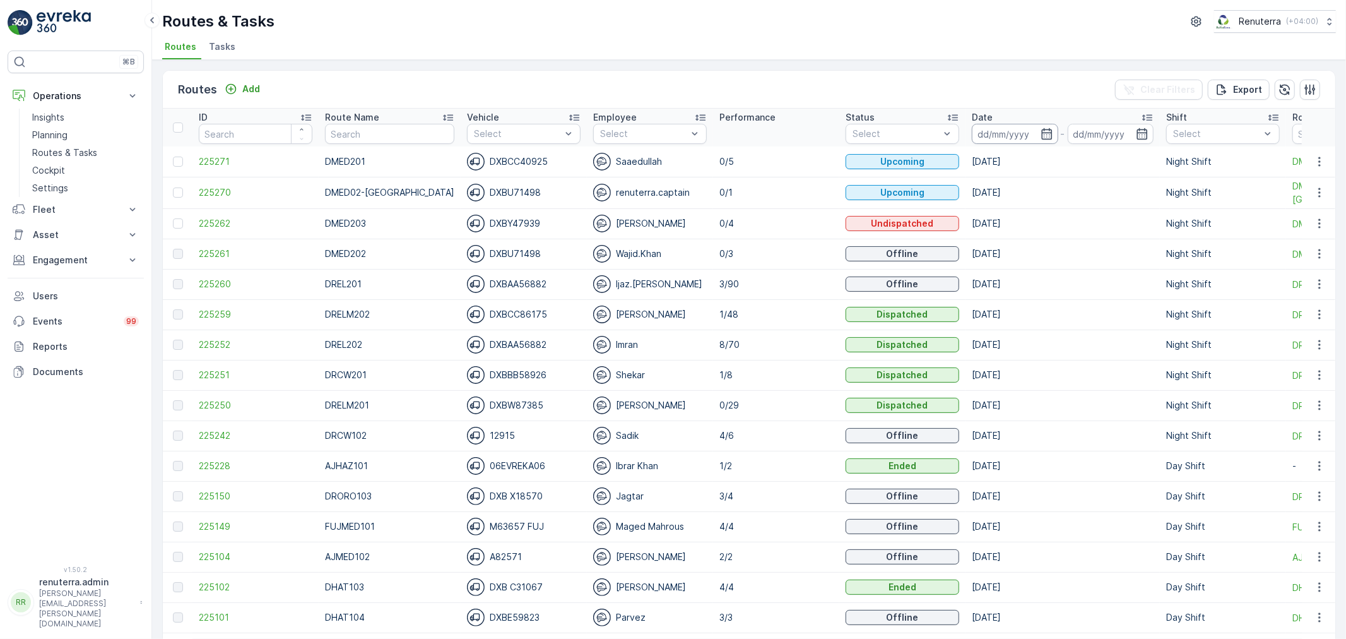
click at [1024, 130] on input at bounding box center [1015, 134] width 86 height 20
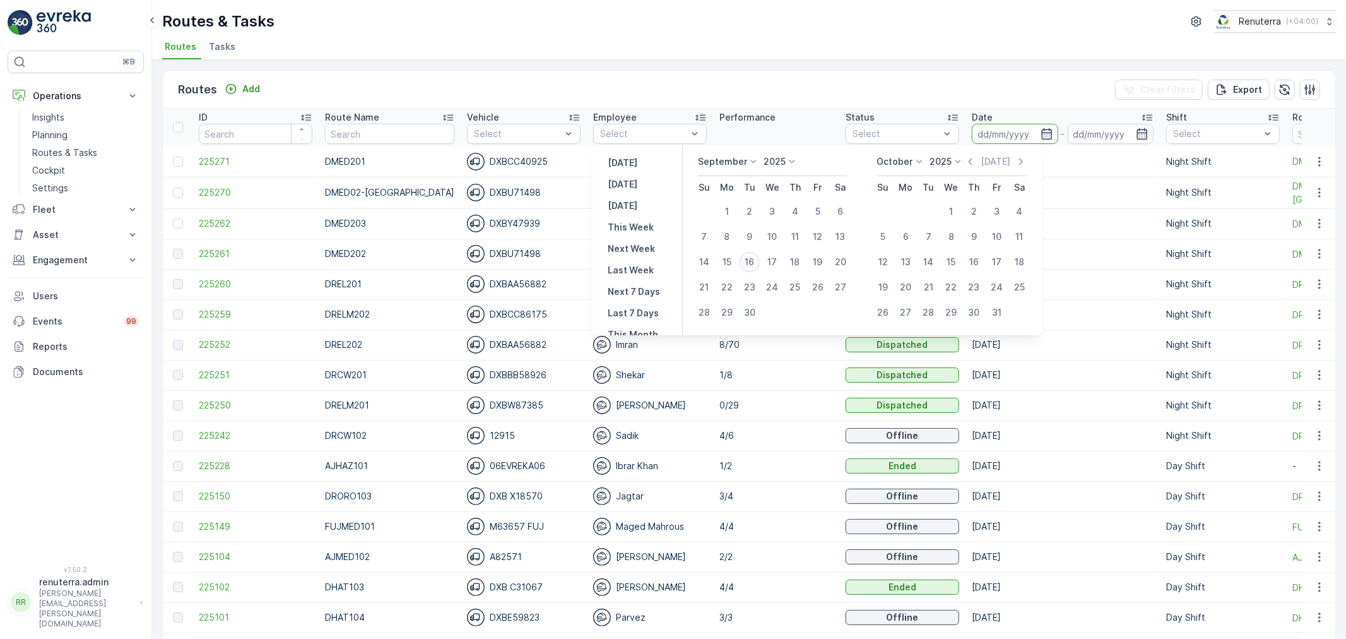
click at [747, 259] on div "16" at bounding box center [750, 262] width 20 height 20
type input "16.09.2025"
click at [747, 259] on div "16" at bounding box center [750, 262] width 20 height 20
type input "16.09.2025"
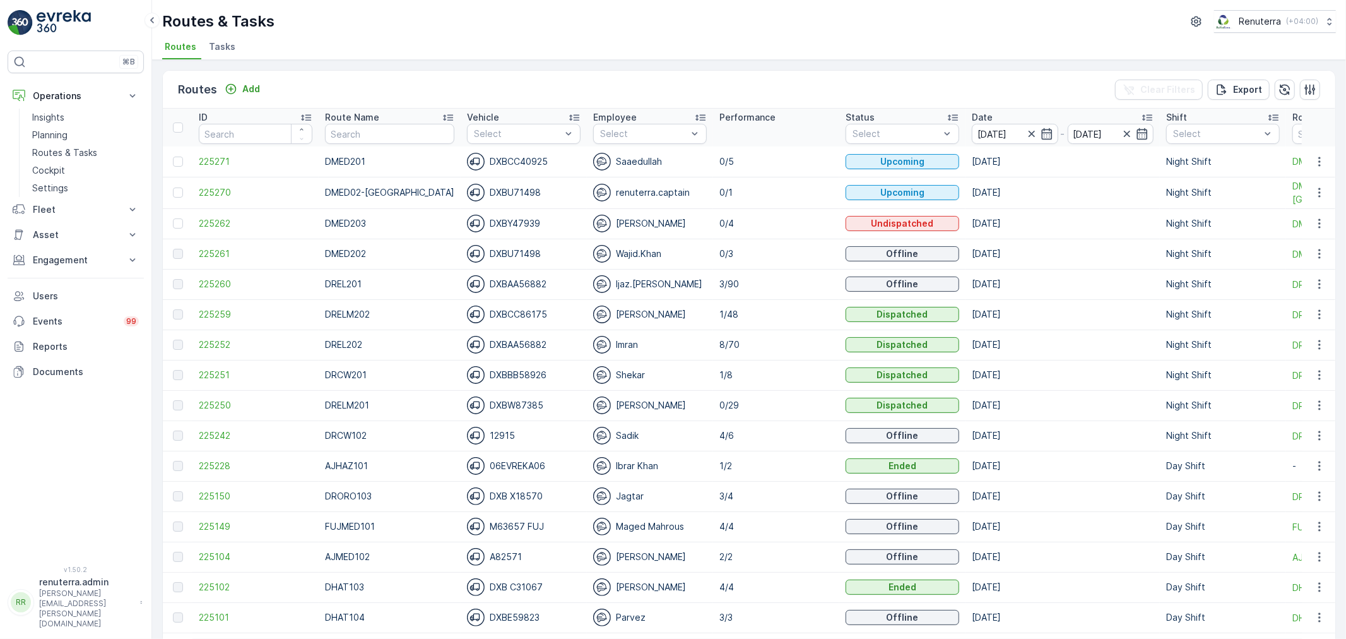
click at [829, 30] on div "Routes & Tasks Renuterra ( +04:00 )" at bounding box center [749, 21] width 1174 height 23
click at [1187, 201] on p "Day Shift" at bounding box center [1207, 203] width 40 height 13
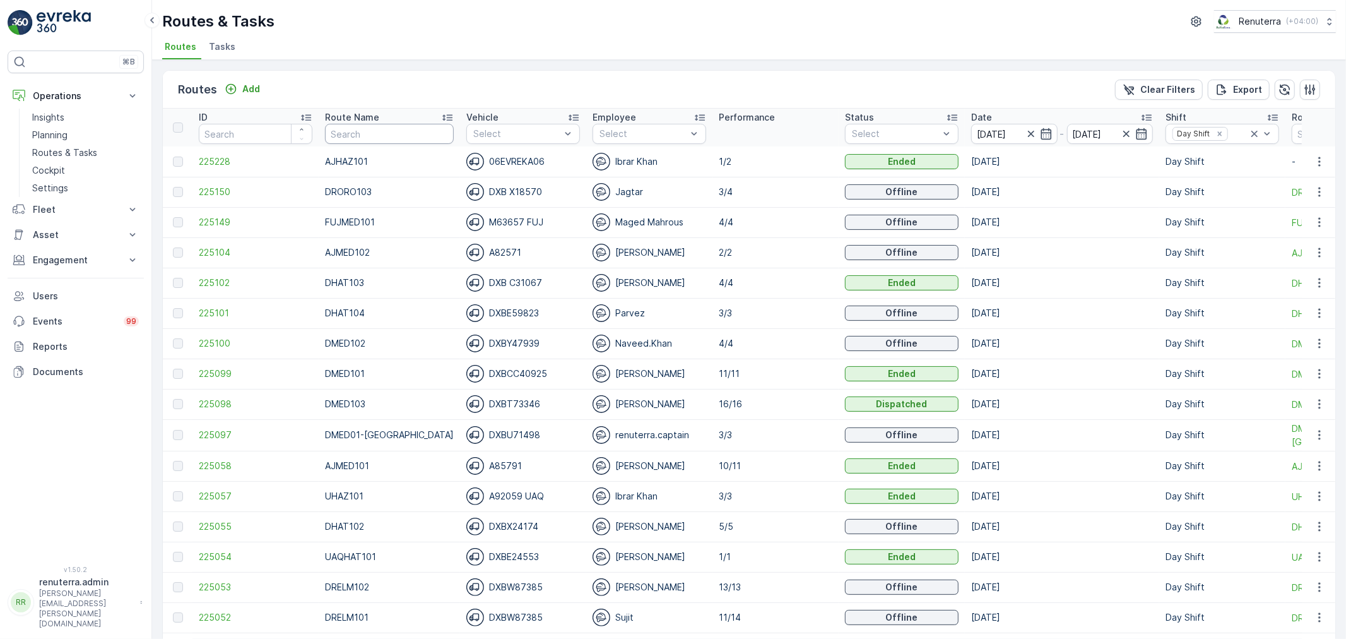
click at [364, 134] on input "text" at bounding box center [389, 134] width 129 height 20
type input "hat"
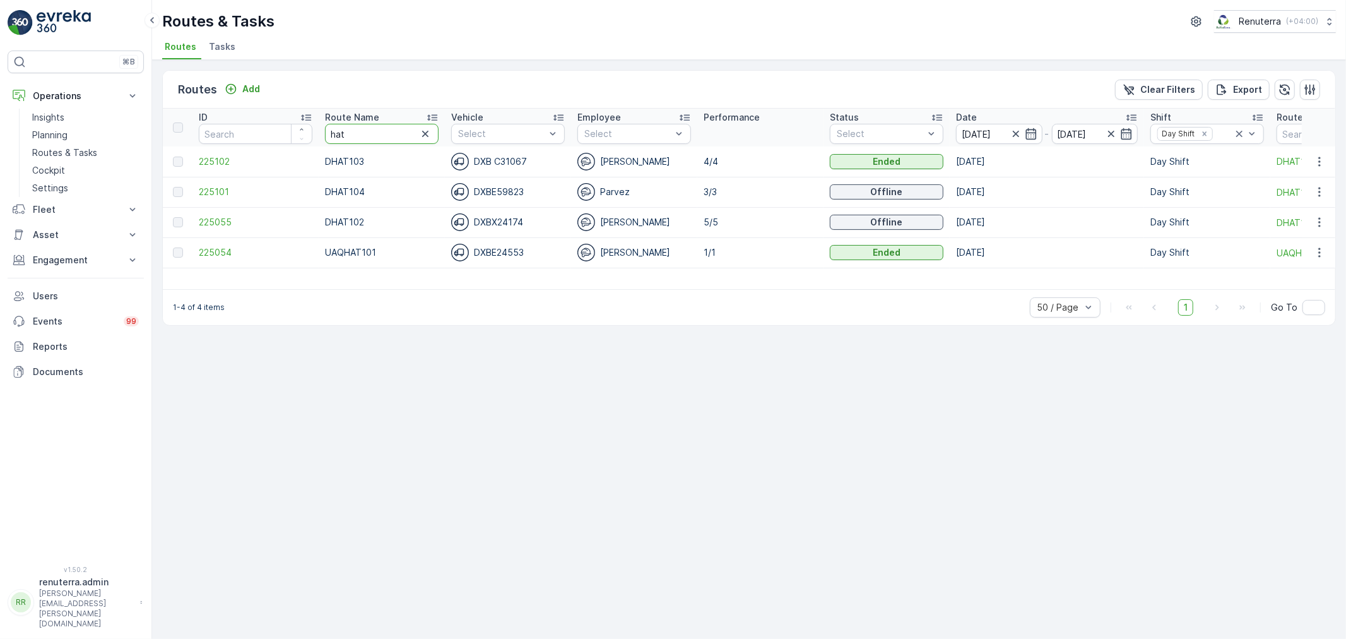
drag, startPoint x: 373, startPoint y: 136, endPoint x: 318, endPoint y: 133, distance: 55.0
click at [319, 133] on th "Route Name hat" at bounding box center [382, 128] width 126 height 38
type input "roro"
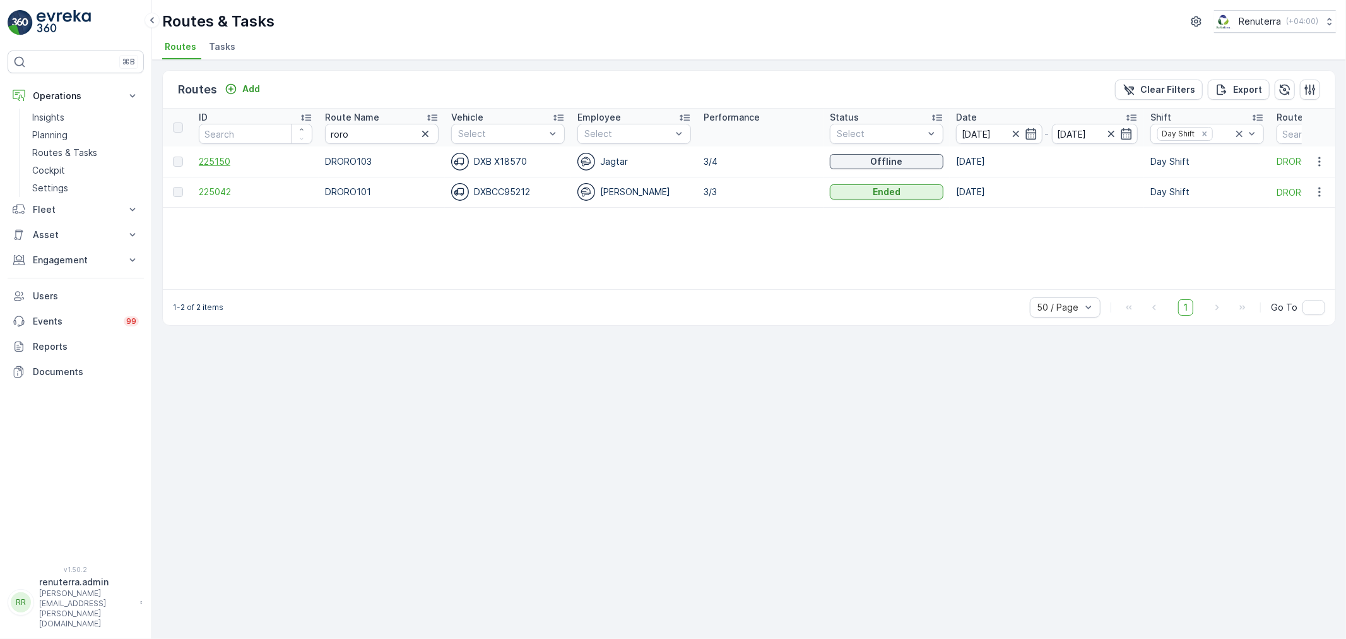
click at [208, 161] on span "225150" at bounding box center [256, 161] width 114 height 13
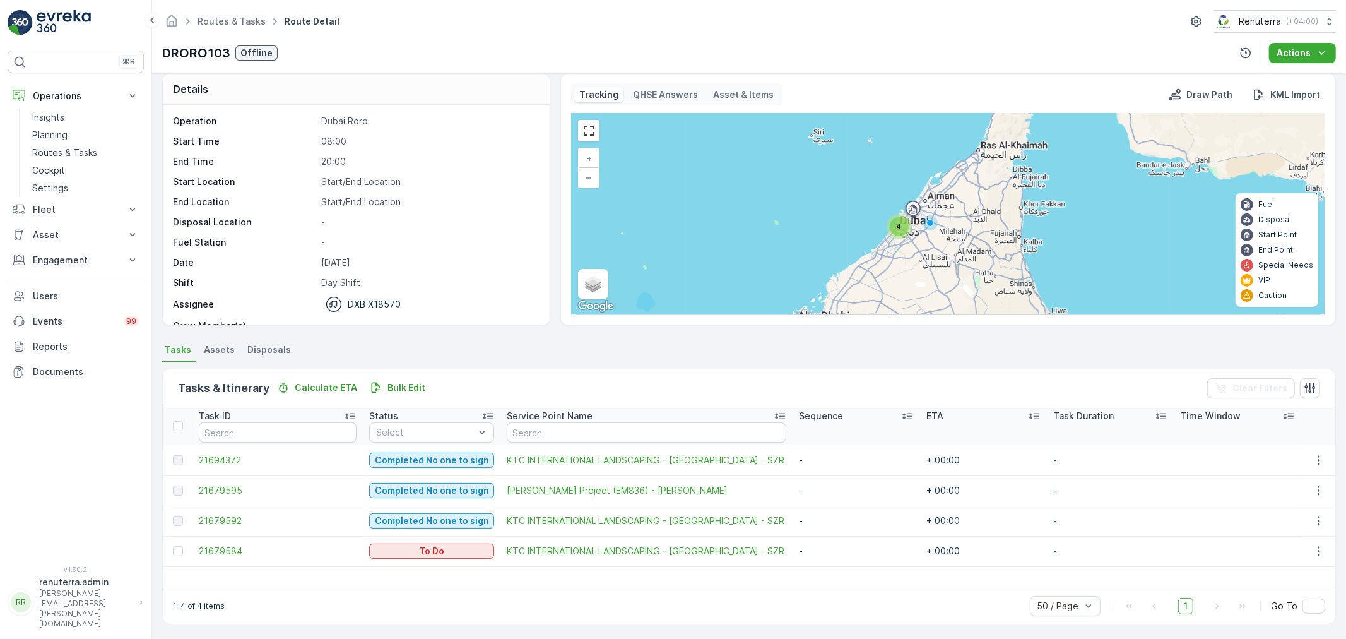
scroll to position [11, 0]
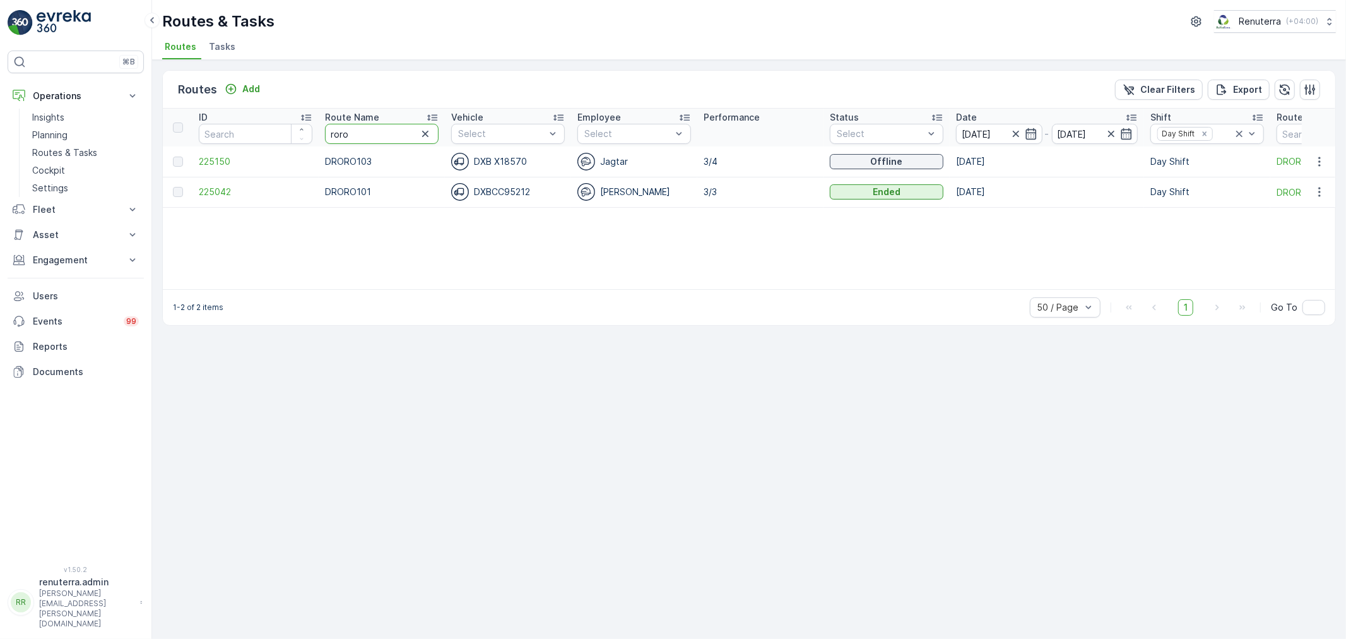
click at [311, 133] on tr "ID Route Name roro Vehicle Select Employee Select Performance Status Select Dat…" at bounding box center [797, 128] width 1268 height 38
click at [54, 129] on p "Planning" at bounding box center [49, 135] width 35 height 13
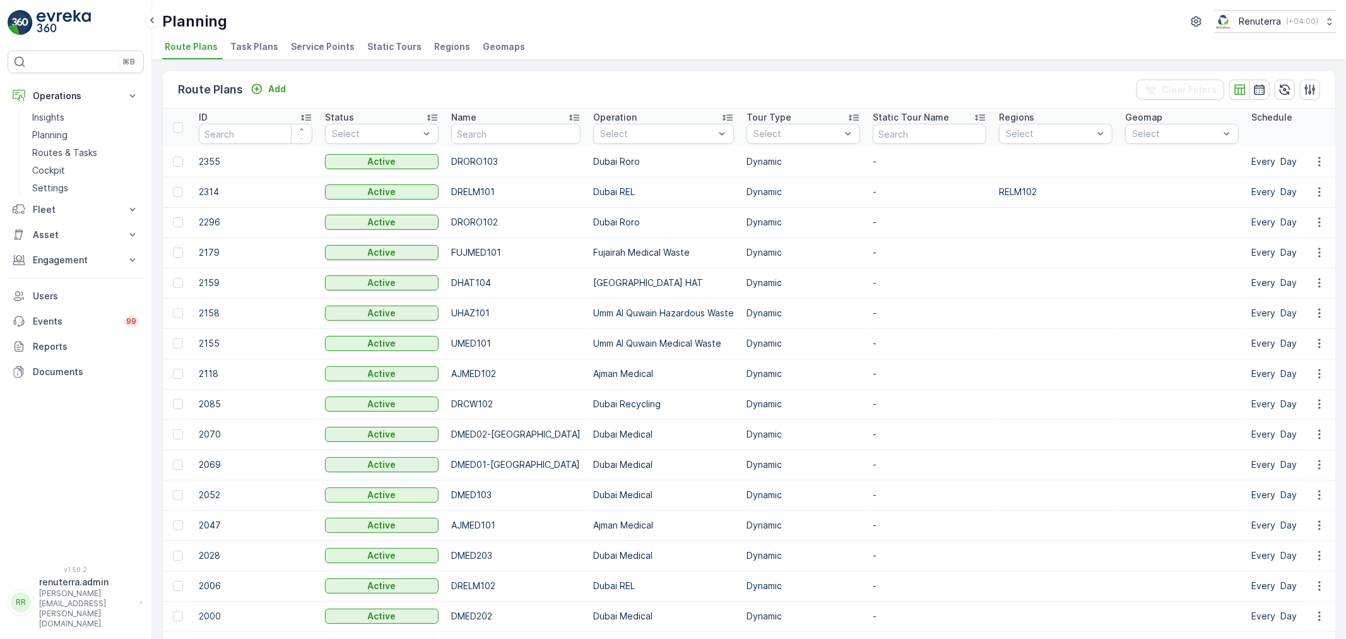
click at [319, 44] on span "Service Points" at bounding box center [323, 46] width 64 height 13
click at [57, 134] on p "Planning" at bounding box center [49, 135] width 35 height 13
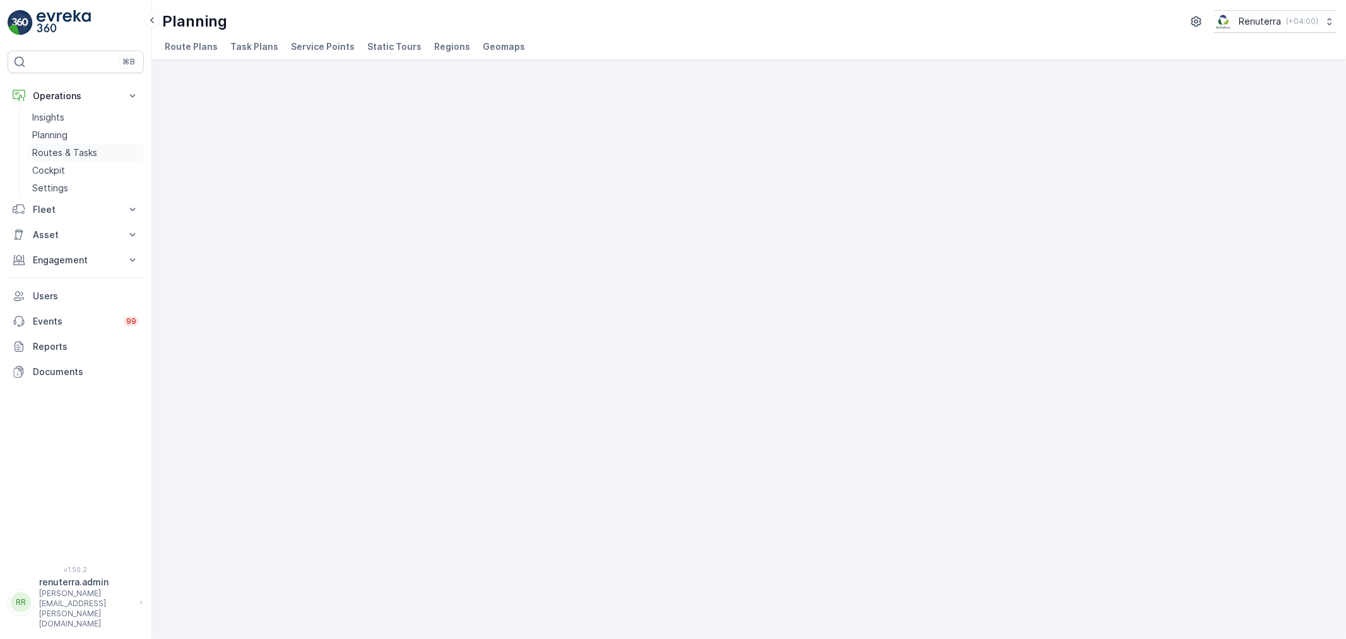
click at [64, 157] on p "Routes & Tasks" at bounding box center [64, 152] width 65 height 13
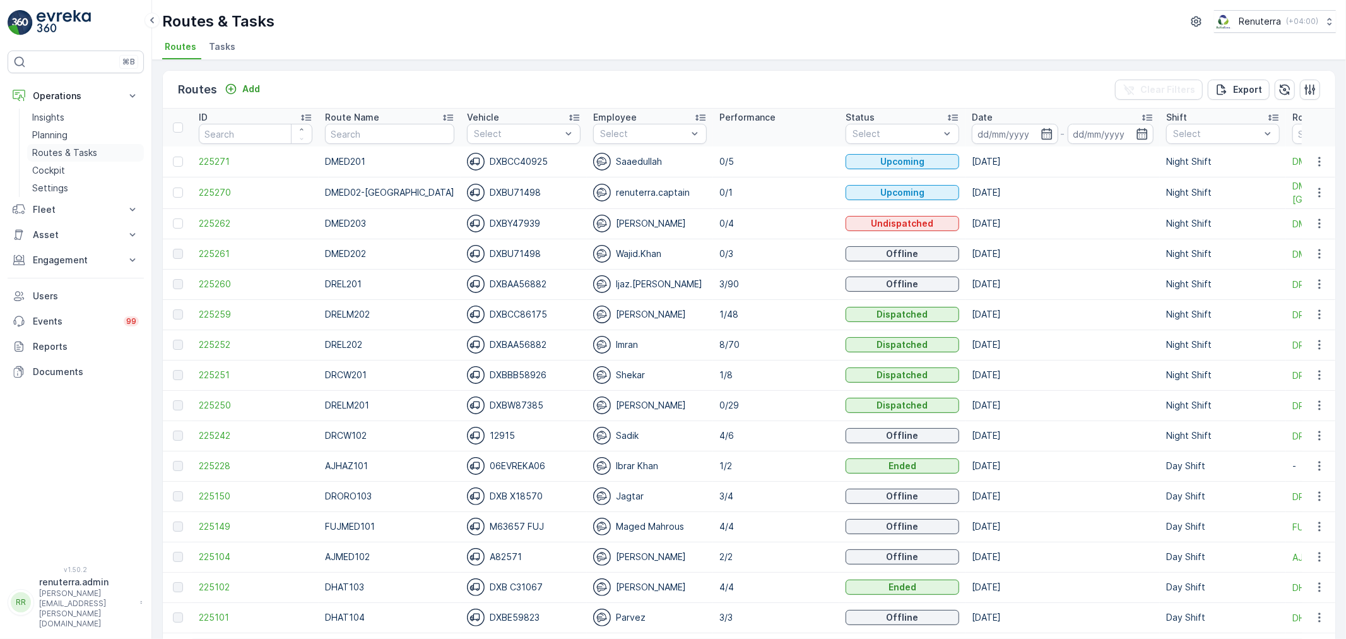
click at [57, 149] on p "Routes & Tasks" at bounding box center [64, 152] width 65 height 13
click at [218, 43] on span "Tasks" at bounding box center [222, 46] width 27 height 13
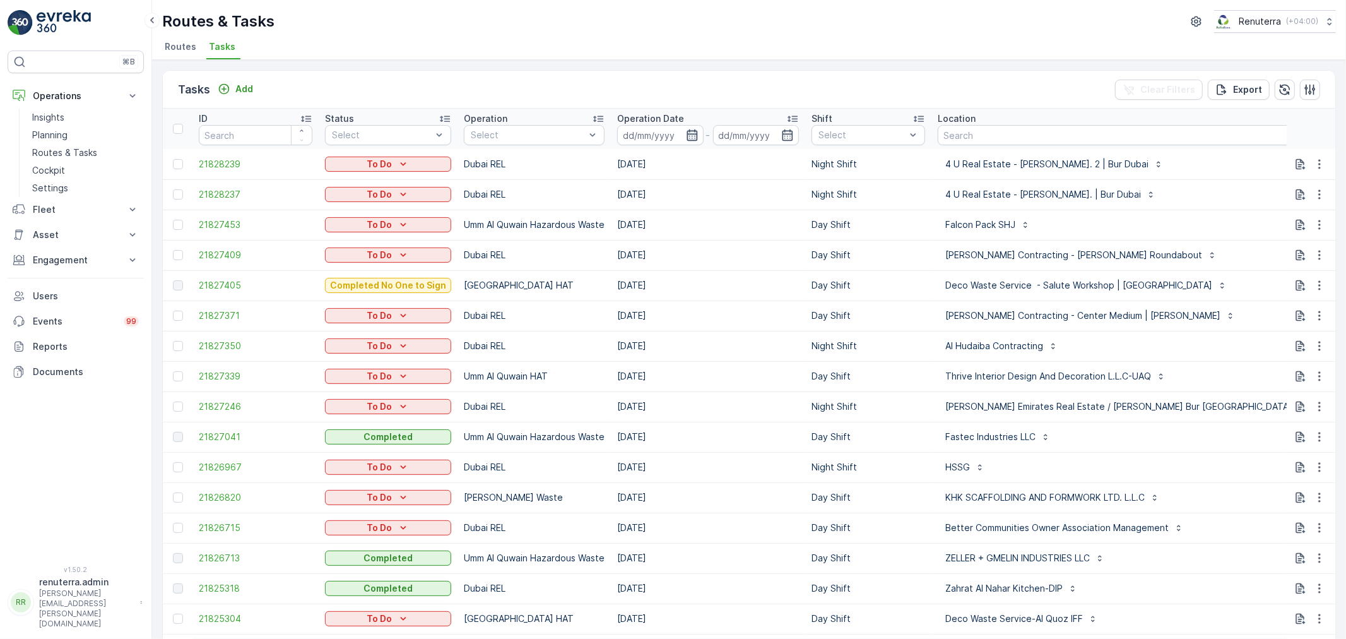
click at [691, 133] on icon "button" at bounding box center [692, 134] width 11 height 11
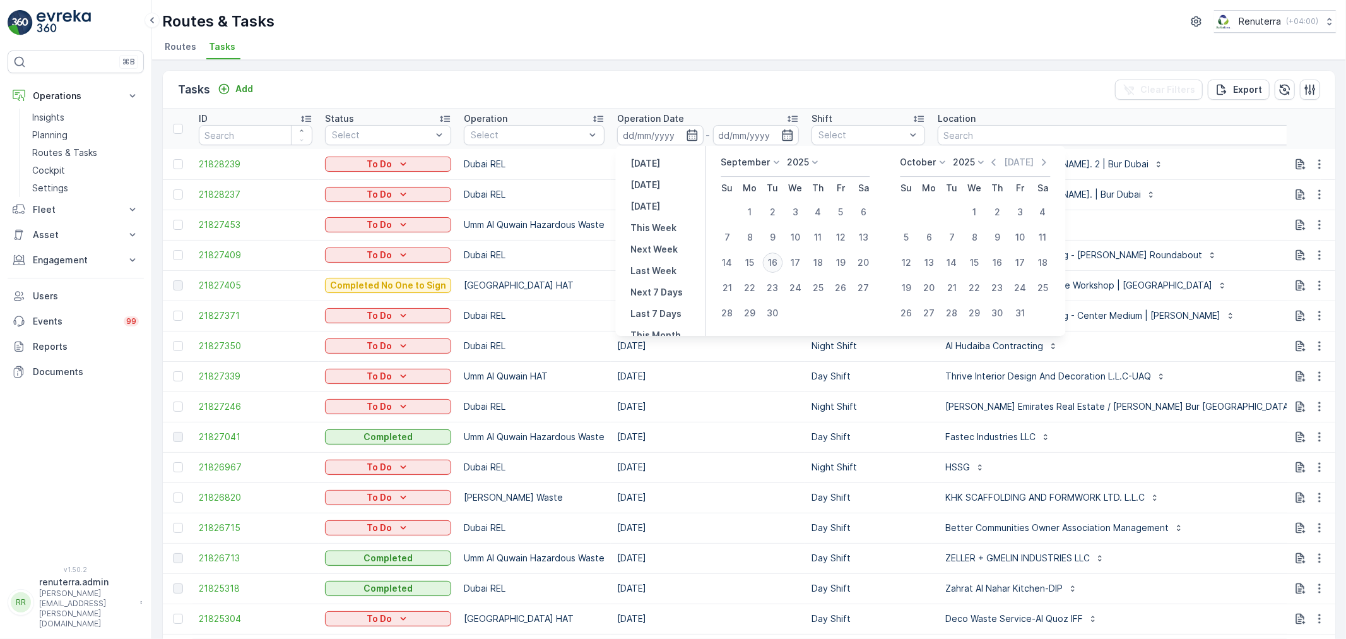
click at [769, 259] on div "16" at bounding box center [773, 263] width 20 height 20
type input "16.09.2025"
click at [769, 259] on div "16" at bounding box center [773, 263] width 20 height 20
type input "16.09.2025"
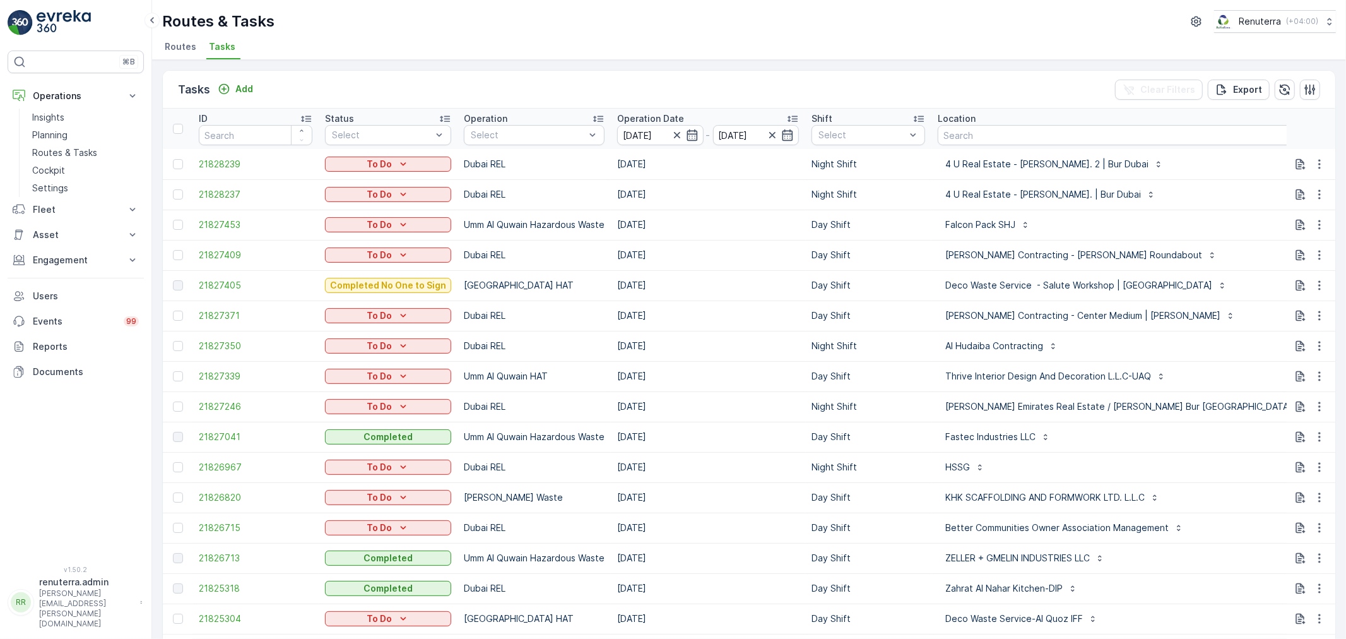
click at [734, 30] on div "Routes & Tasks Renuterra ( +04:00 )" at bounding box center [749, 21] width 1174 height 23
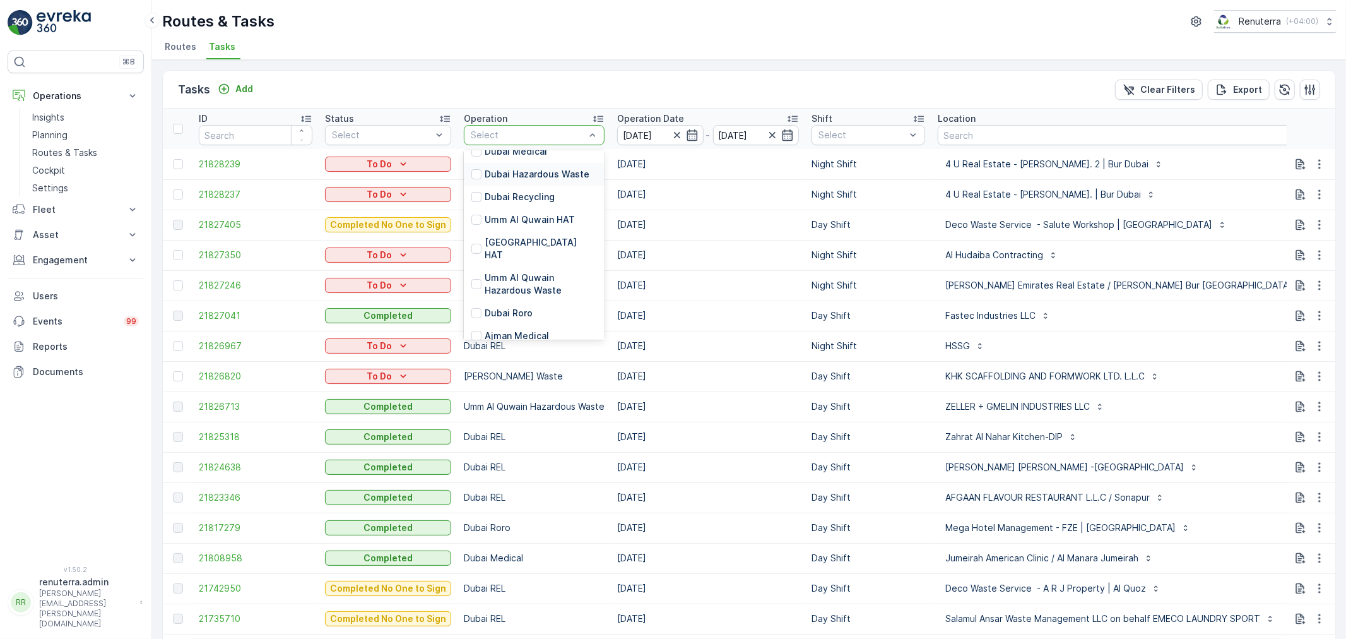
scroll to position [140, 0]
click at [509, 235] on p "[GEOGRAPHIC_DATA] HAT" at bounding box center [541, 247] width 112 height 25
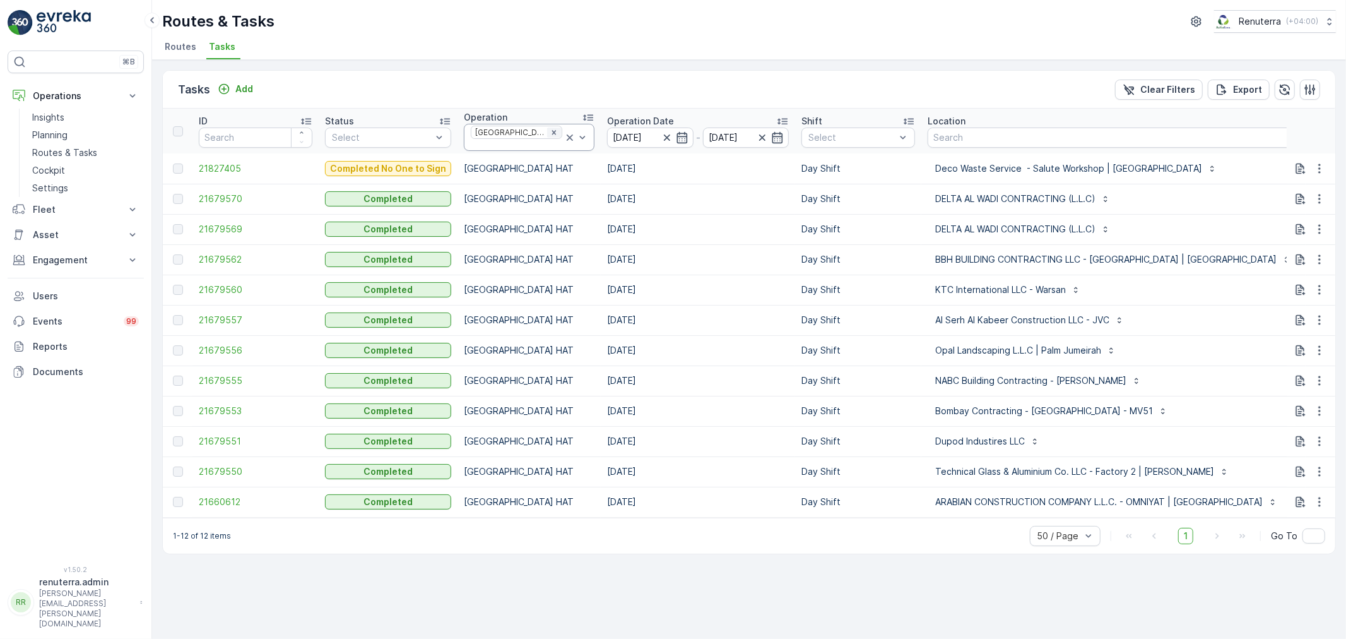
click at [550, 131] on icon "Remove Dubai HAT" at bounding box center [554, 132] width 9 height 9
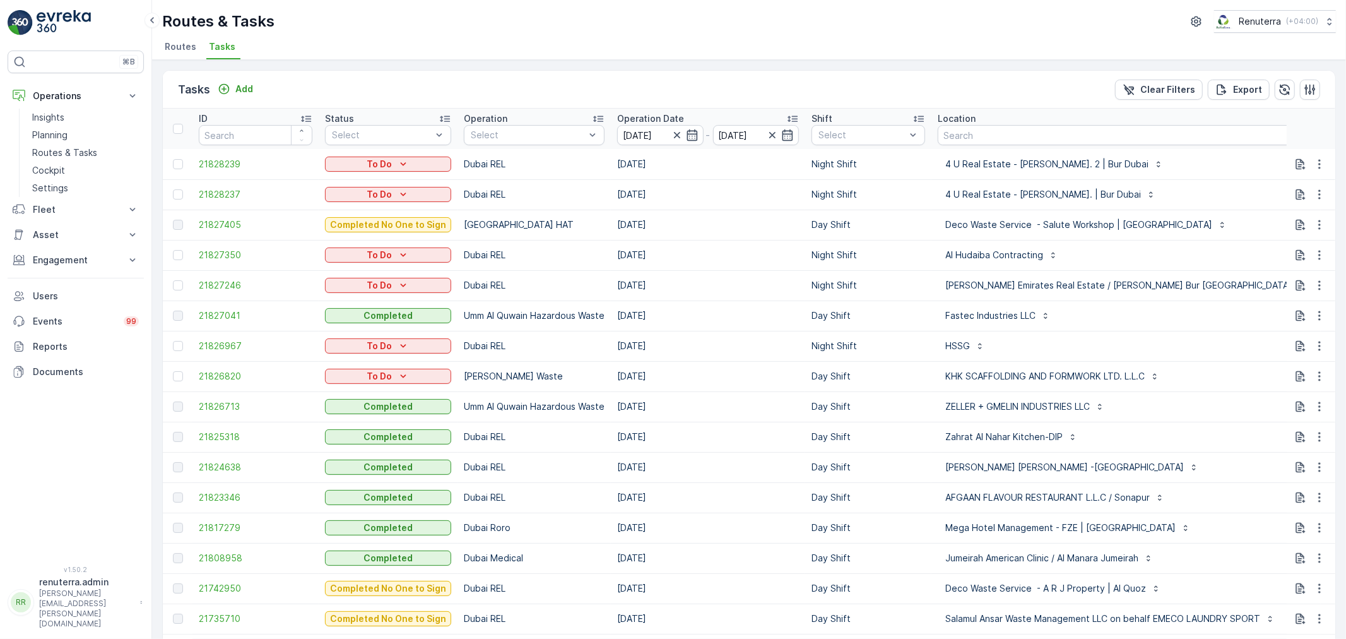
click at [185, 49] on span "Routes" at bounding box center [181, 46] width 32 height 13
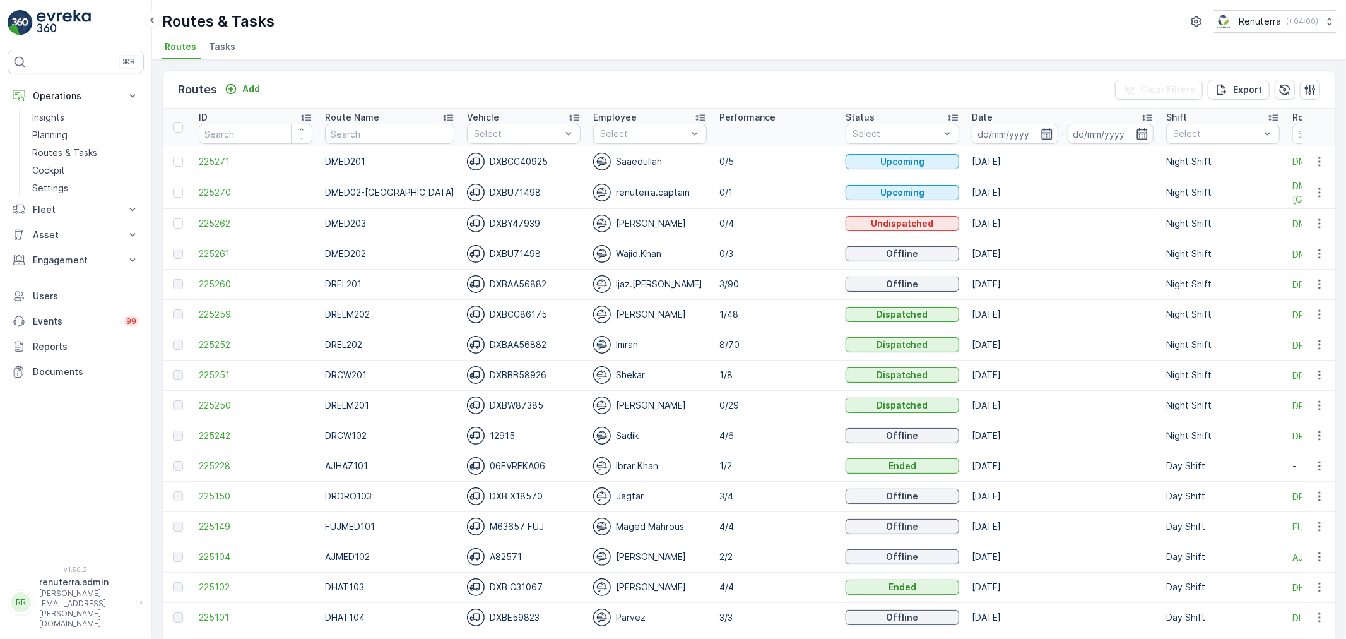
click at [1042, 129] on icon "button" at bounding box center [1047, 133] width 11 height 11
click at [552, 40] on ul "Routes Tasks" at bounding box center [744, 48] width 1164 height 21
click at [222, 45] on span "Tasks" at bounding box center [222, 46] width 27 height 13
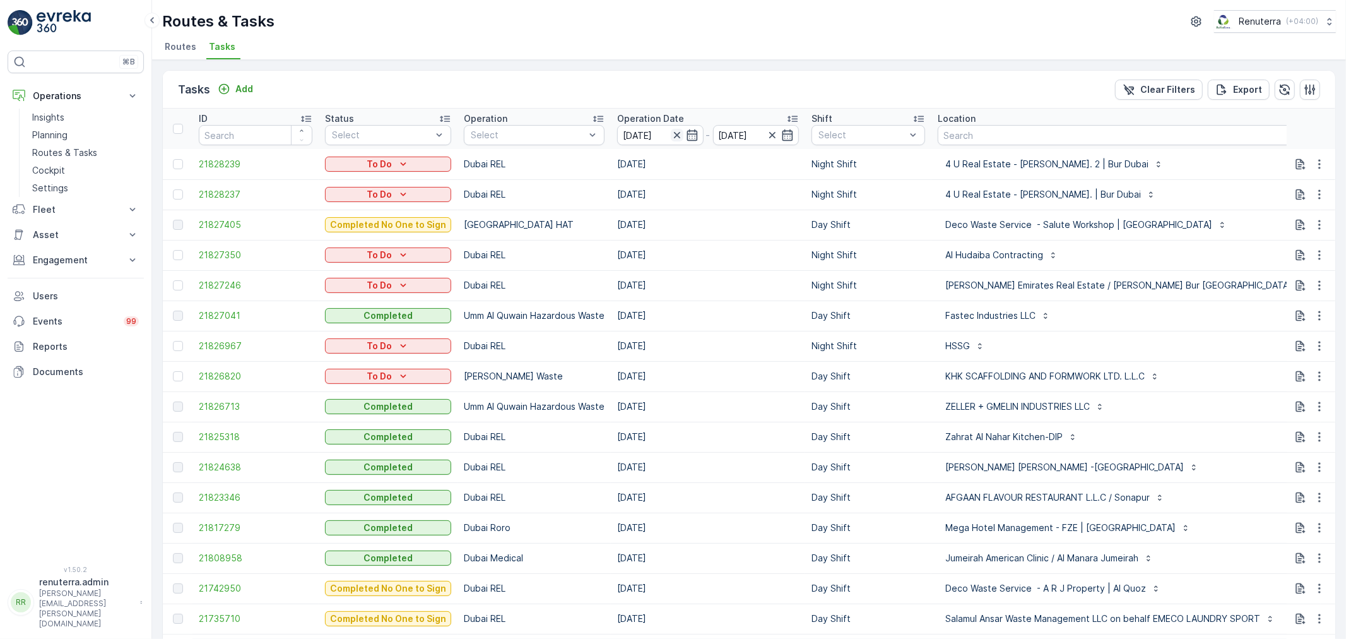
click at [674, 131] on icon "button" at bounding box center [677, 135] width 13 height 13
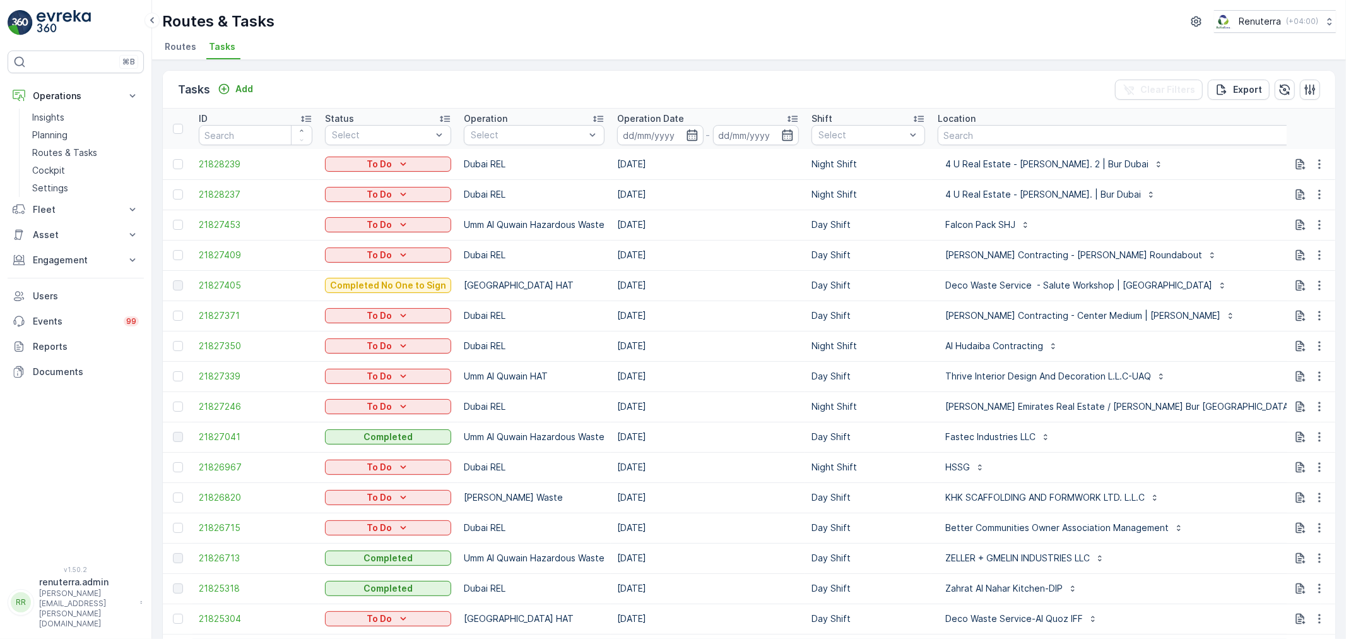
click at [674, 131] on input at bounding box center [660, 135] width 86 height 20
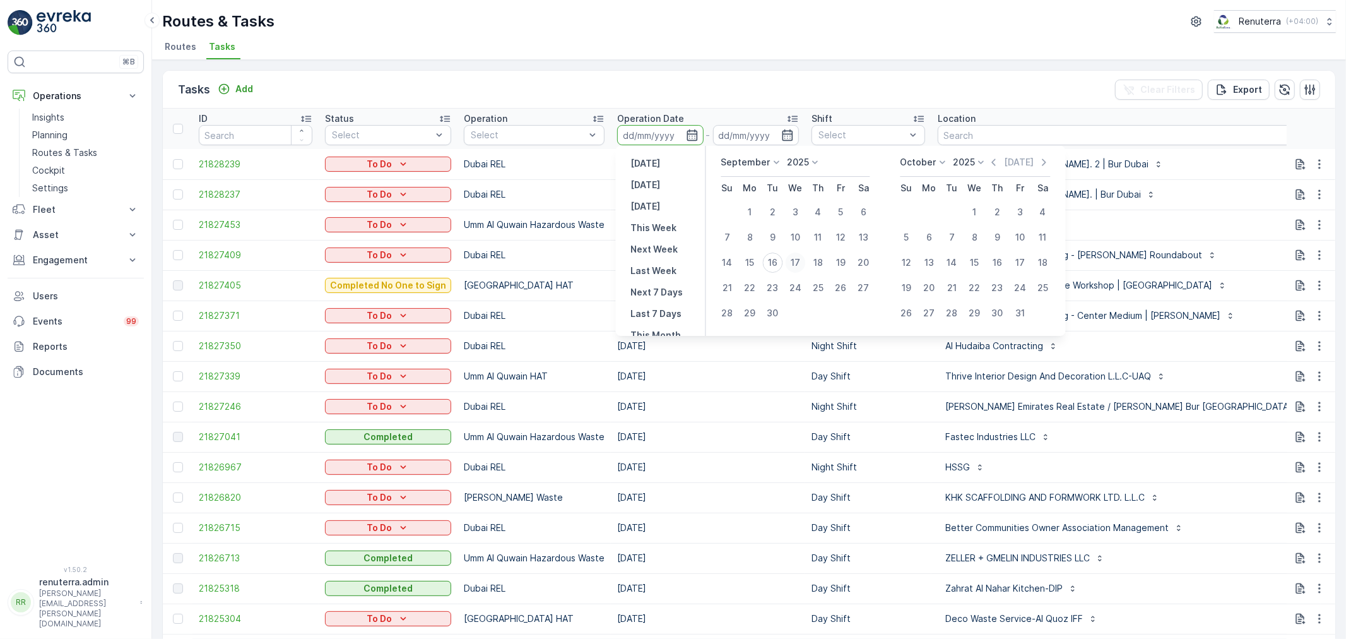
click at [793, 256] on div "17" at bounding box center [796, 263] width 20 height 20
type input "[DATE]"
click at [793, 256] on div "17" at bounding box center [796, 263] width 20 height 20
type input "[DATE]"
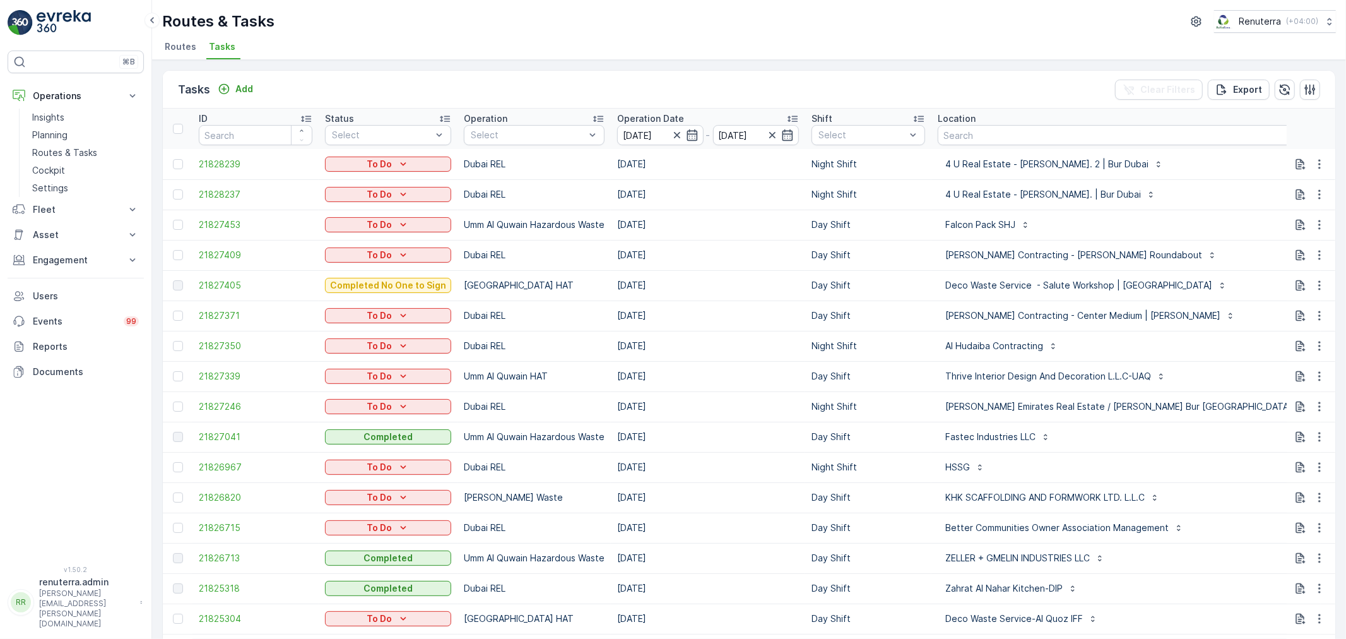
click at [648, 32] on div "Routes & Tasks Renuterra ( +04:00 )" at bounding box center [749, 21] width 1174 height 23
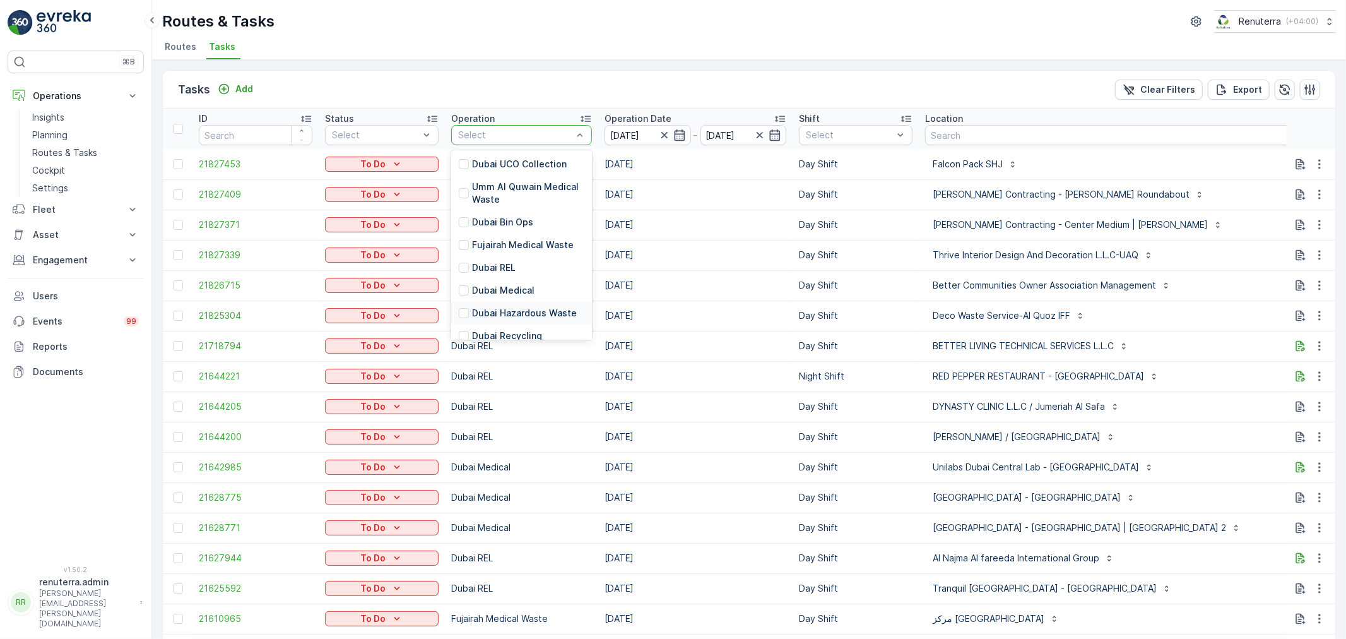
scroll to position [70, 0]
click at [497, 305] on p "[GEOGRAPHIC_DATA] HAT" at bounding box center [528, 317] width 112 height 25
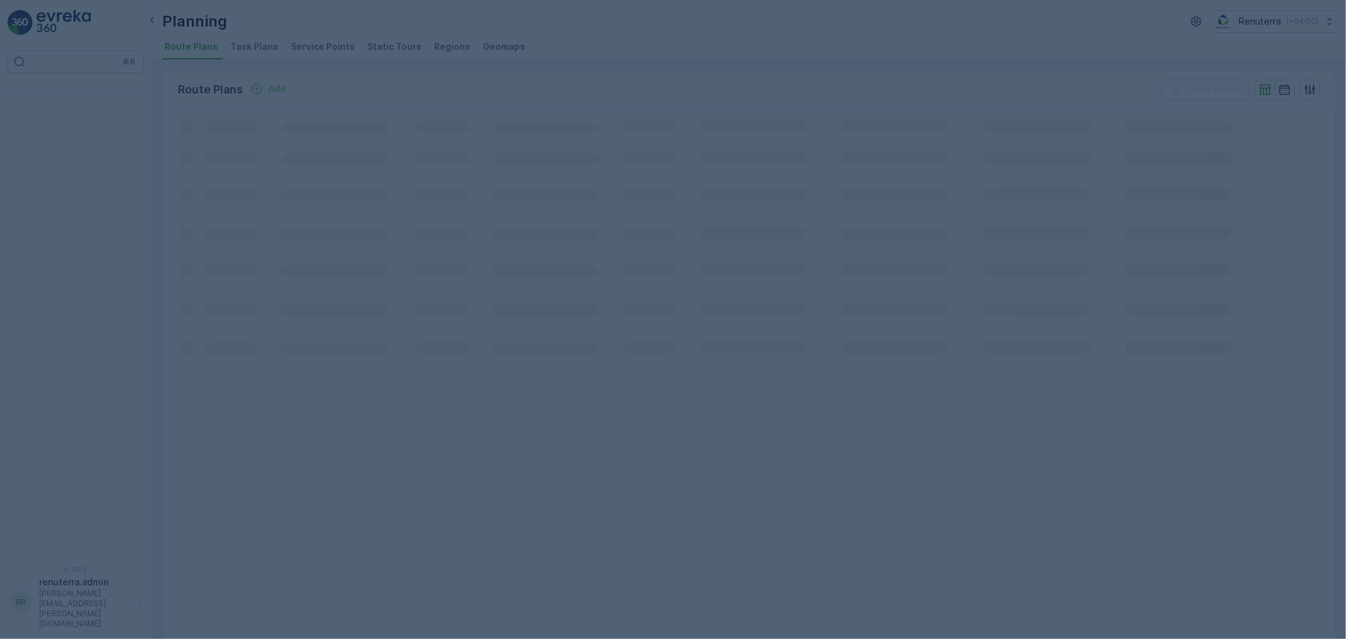
click at [319, 44] on div at bounding box center [673, 319] width 1346 height 639
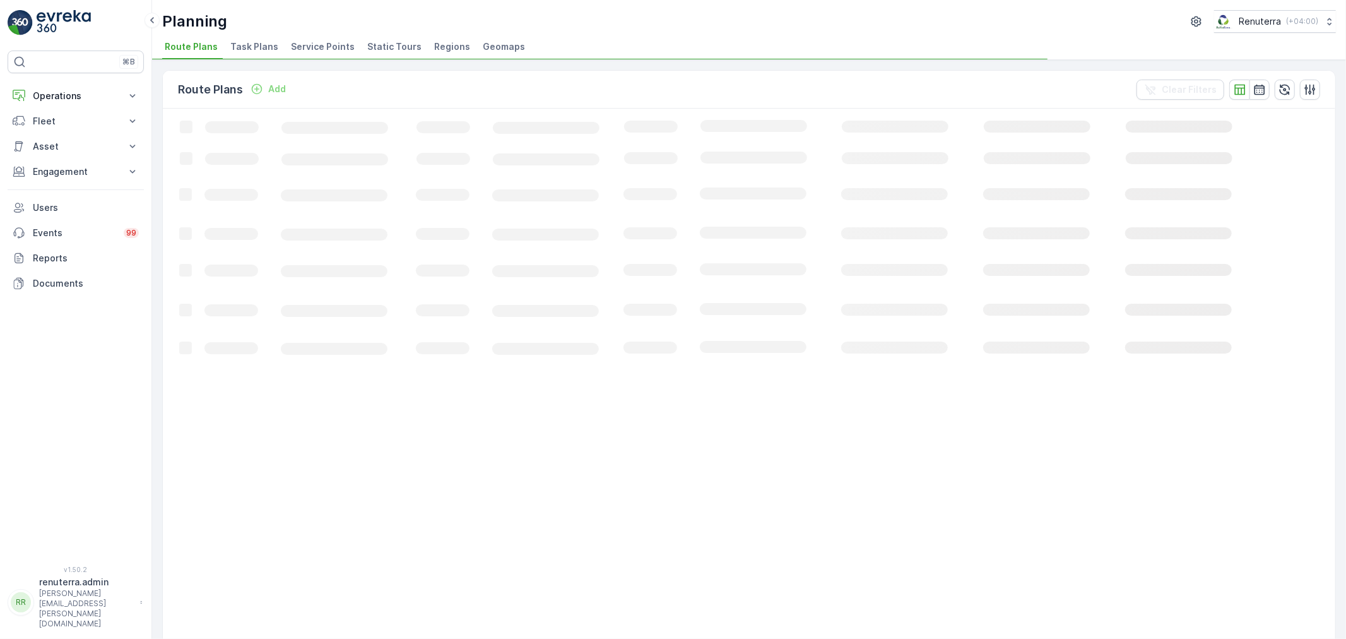
click at [317, 45] on span "Service Points" at bounding box center [323, 46] width 64 height 13
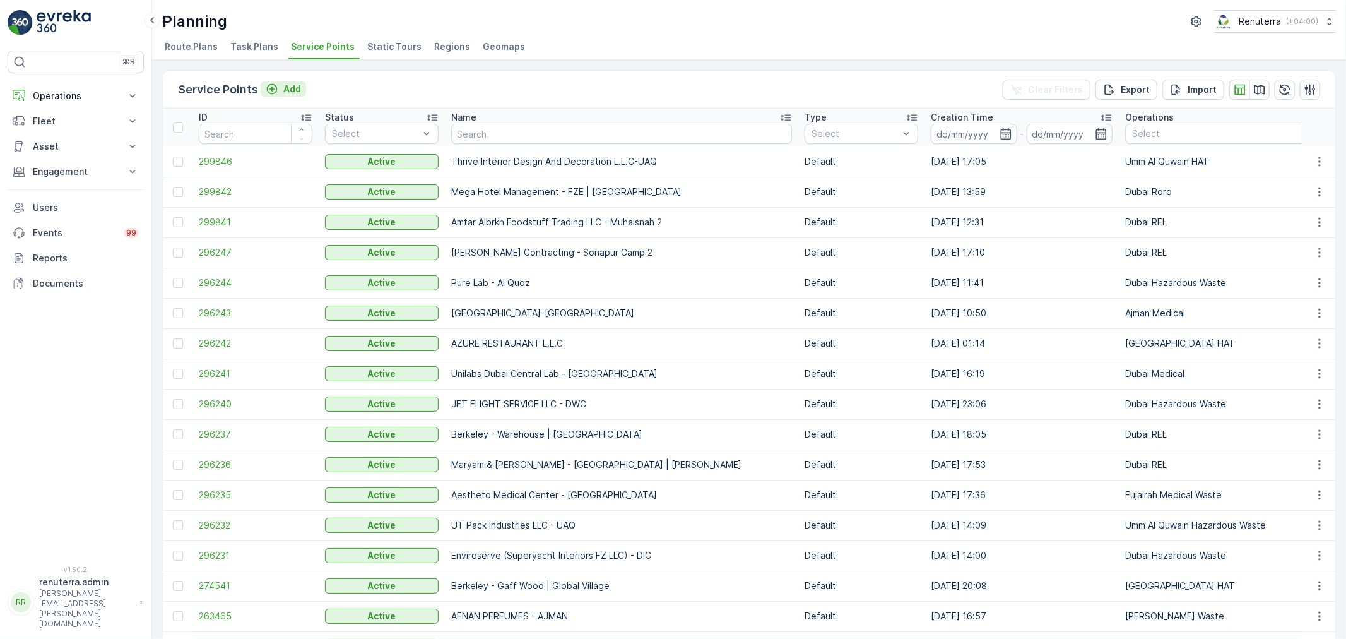
click at [283, 87] on p "Add" at bounding box center [292, 89] width 18 height 13
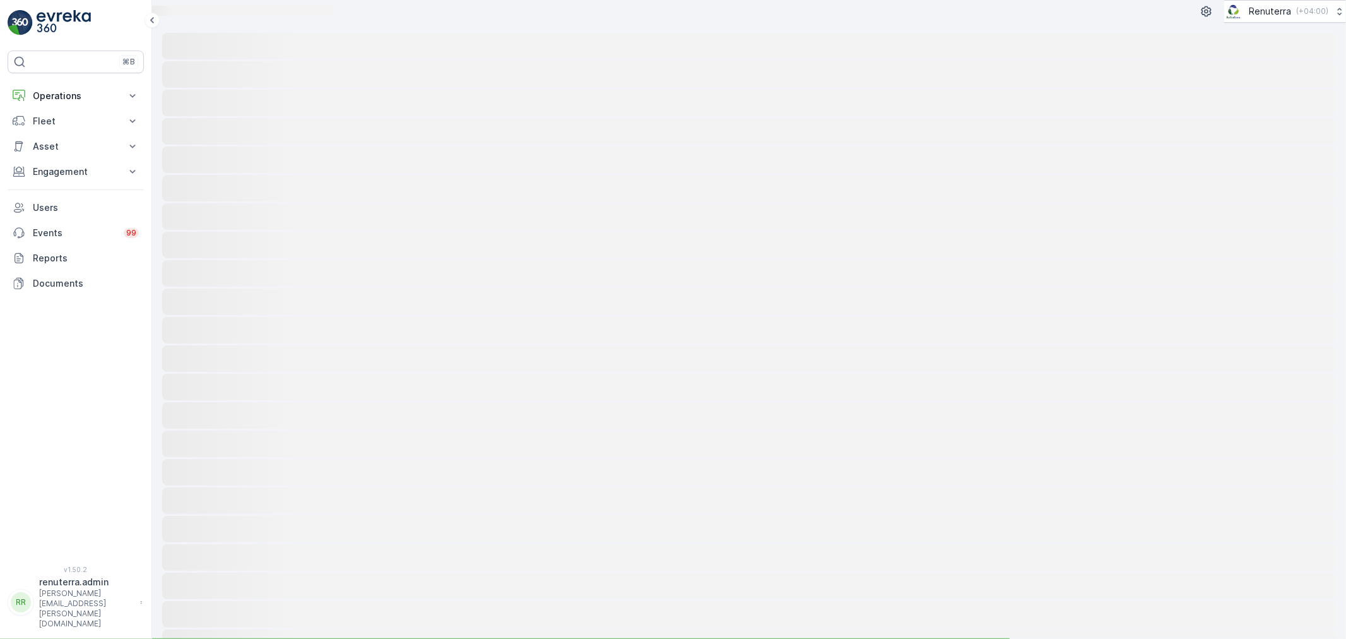
click at [270, 59] on rect at bounding box center [749, 46] width 1174 height 27
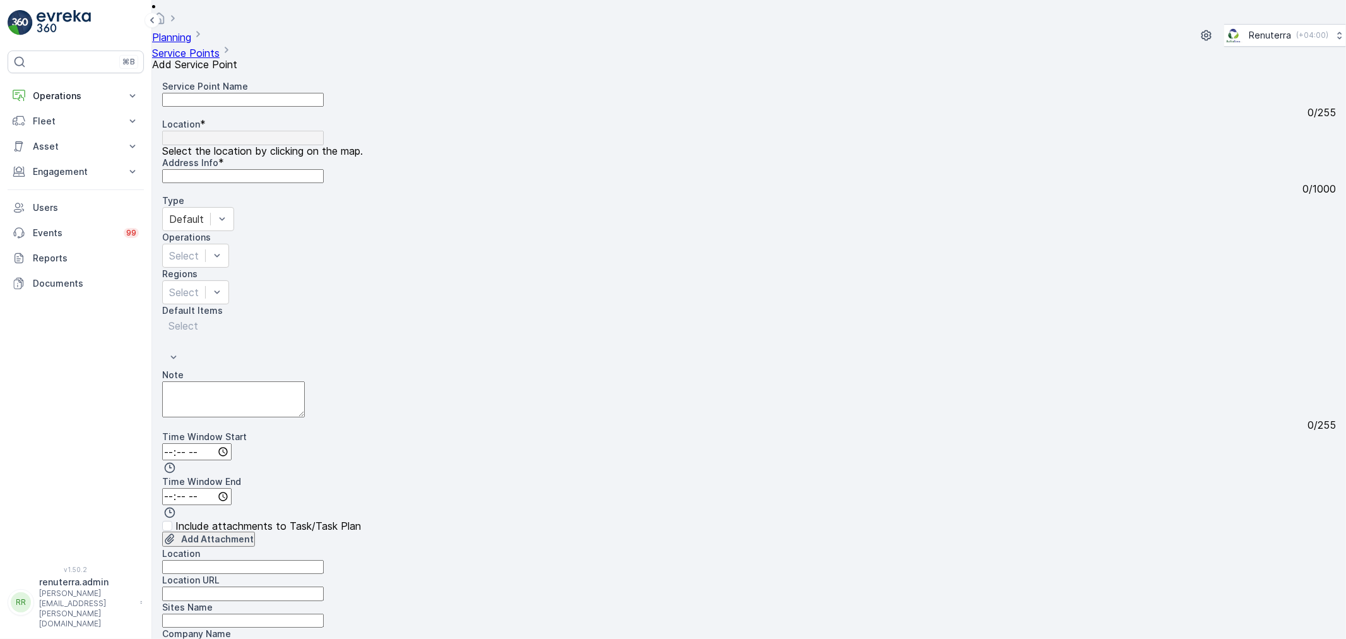
paste input "Al Noor building"
type input "Al Noor building"
type input "25.2621822,55.3230079"
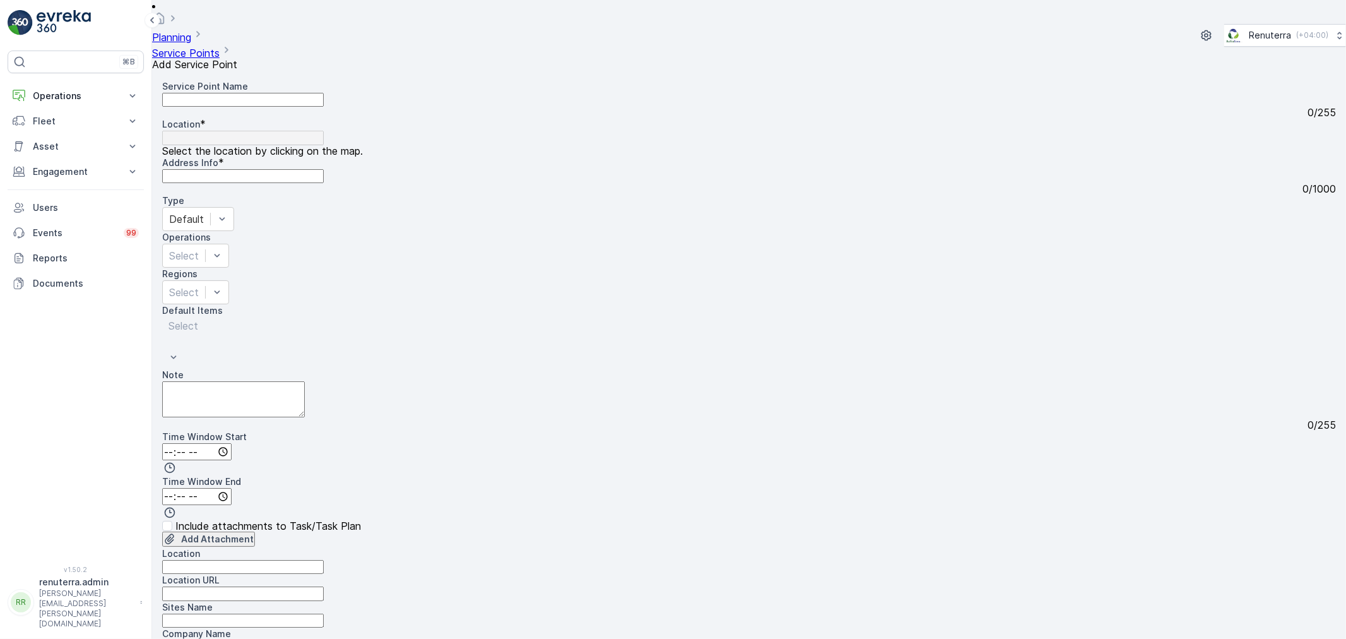
type Info "[STREET_ADDRESS]"
drag, startPoint x: 950, startPoint y: 90, endPoint x: 949, endPoint y: 99, distance: 8.9
paste input "Comworx Project Management Services LLC"
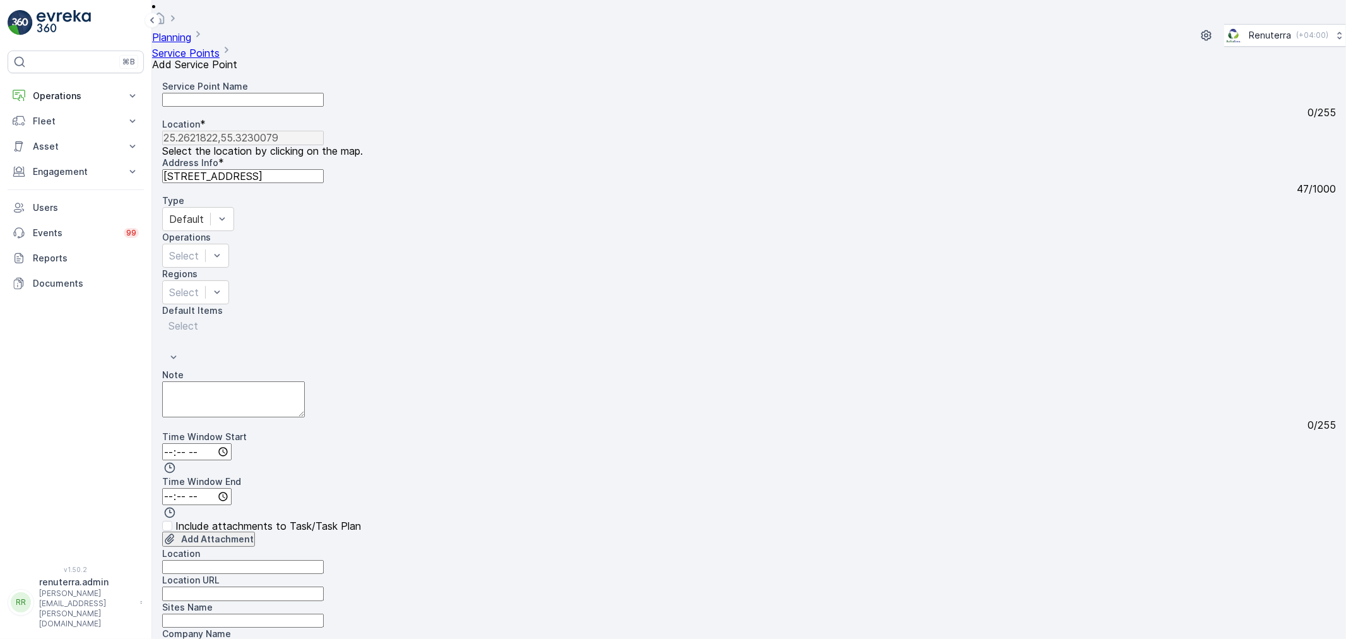
type input "Comworx Project Management Services LLC"
type input "25.0976893,55.17399570000001"
type Info "Icon Towers 1 - Office 802 - [GEOGRAPHIC_DATA] - [GEOGRAPHIC_DATA]"
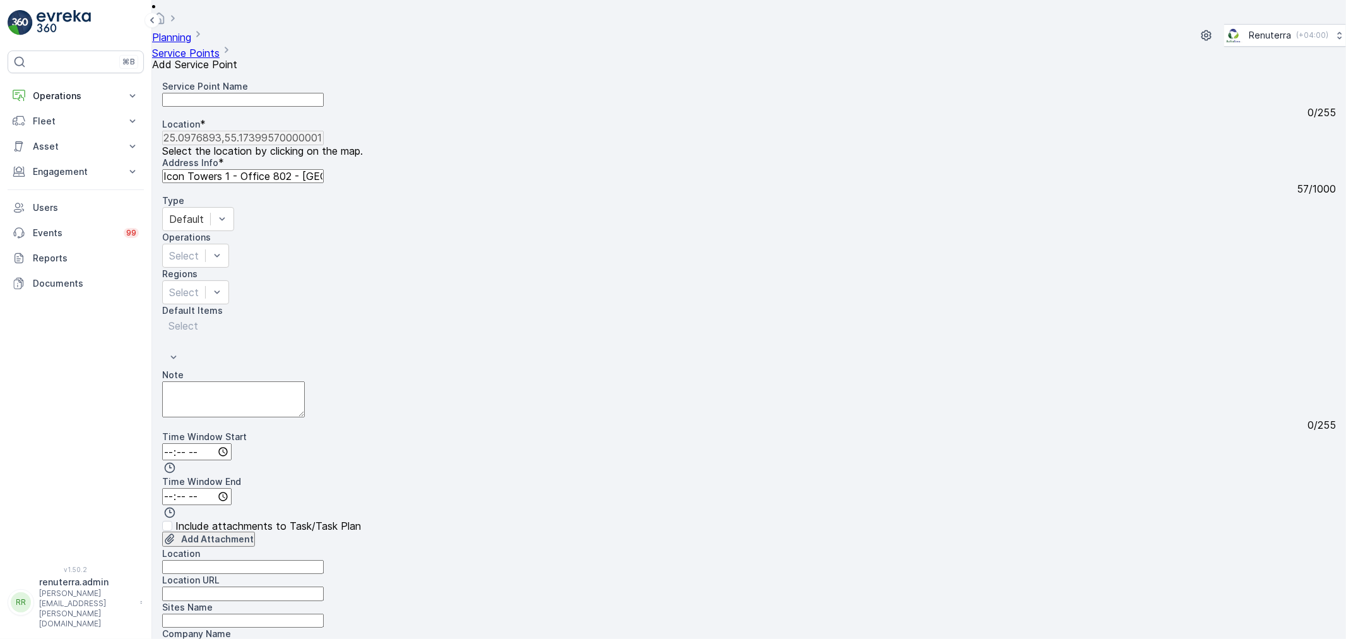
radio input "true"
click at [299, 93] on Name "Service Point Name" at bounding box center [243, 100] width 162 height 14
type Name "4u Real Estate"
drag, startPoint x: 924, startPoint y: 316, endPoint x: 825, endPoint y: 455, distance: 170.2
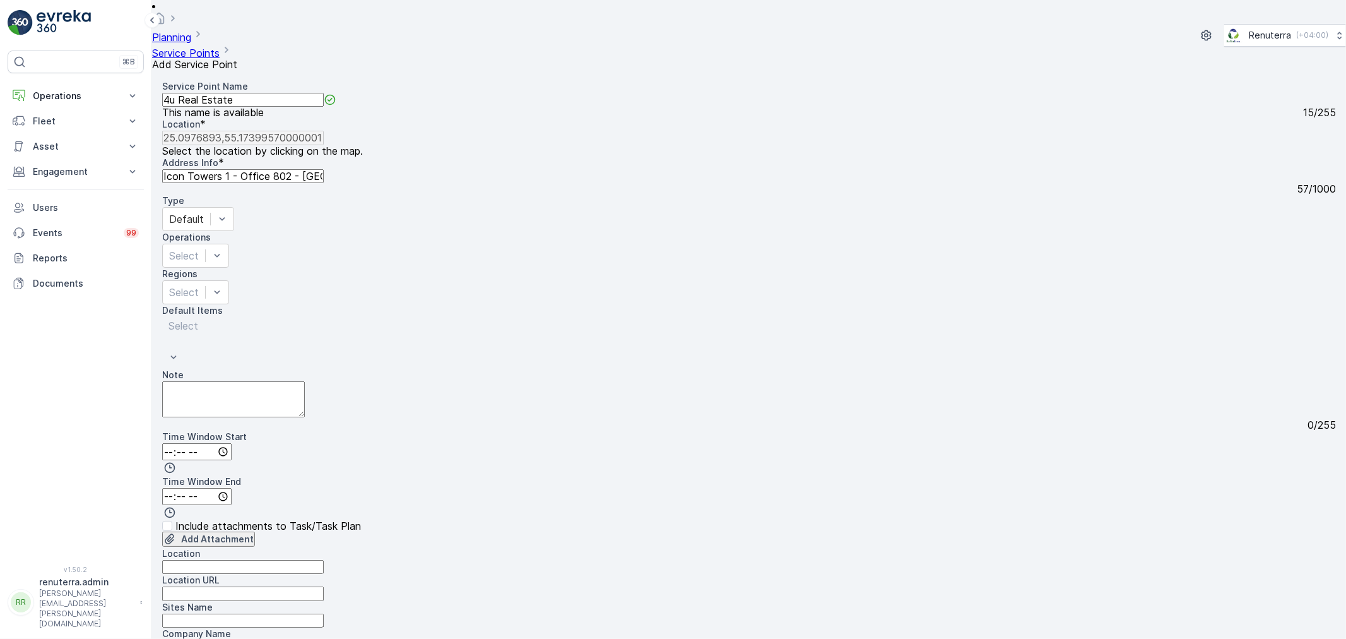
drag, startPoint x: 900, startPoint y: 348, endPoint x: 877, endPoint y: 410, distance: 65.7
drag, startPoint x: 1006, startPoint y: 314, endPoint x: 848, endPoint y: 427, distance: 193.7
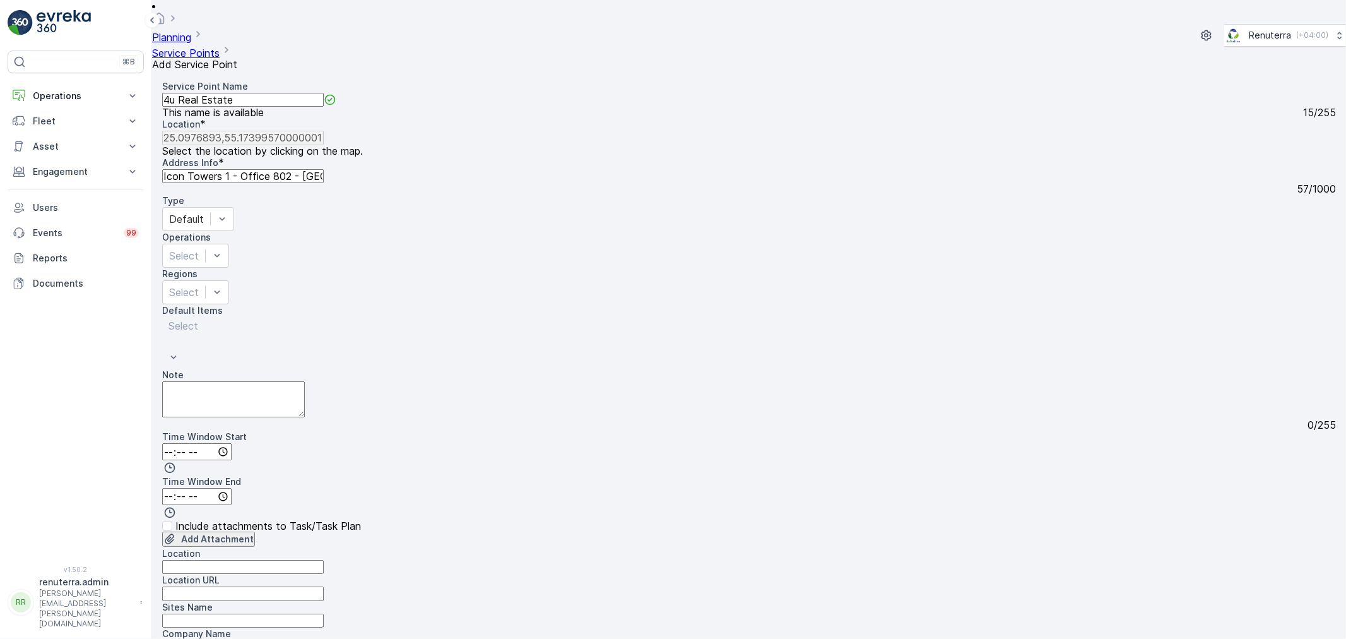
drag, startPoint x: 916, startPoint y: 512, endPoint x: 956, endPoint y: 422, distance: 98.9
drag, startPoint x: 958, startPoint y: 415, endPoint x: 1008, endPoint y: 212, distance: 208.8
drag, startPoint x: 935, startPoint y: 364, endPoint x: 912, endPoint y: 424, distance: 64.4
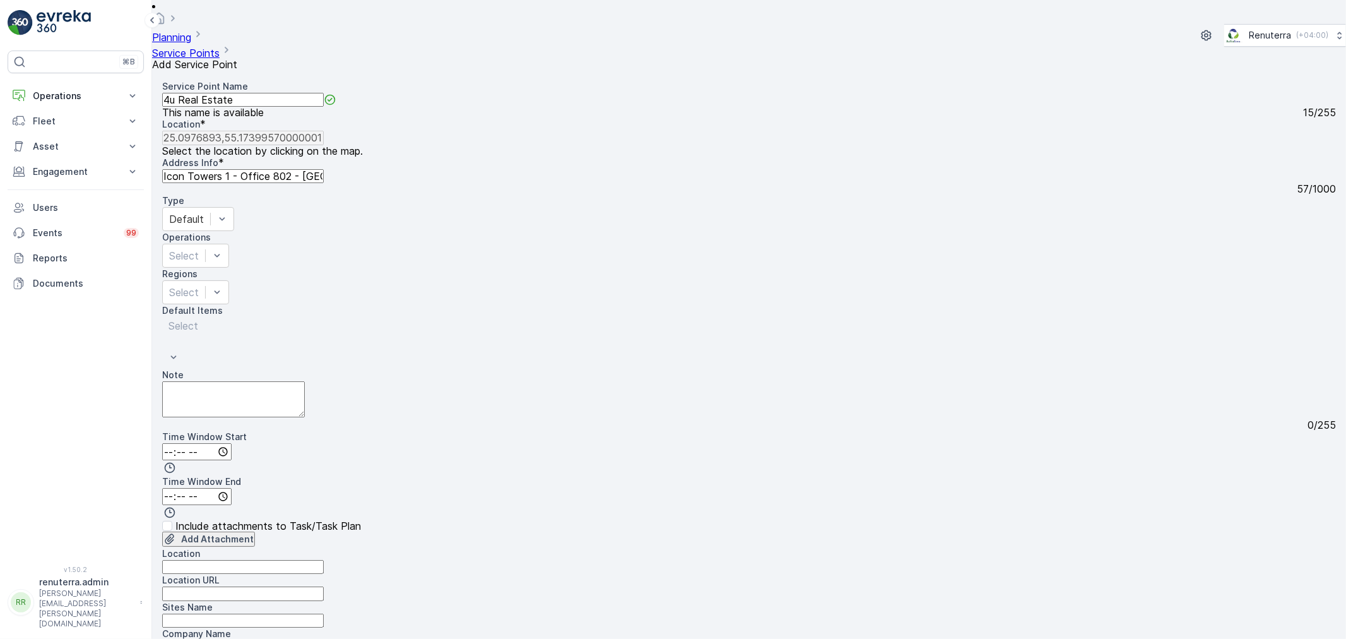
paste input "[GEOGRAPHIC_DATA], previously known as Welcome 2 Hotel Apartment"
type input "[GEOGRAPHIC_DATA], previously known as Welcome 2 Hotel Apartment"
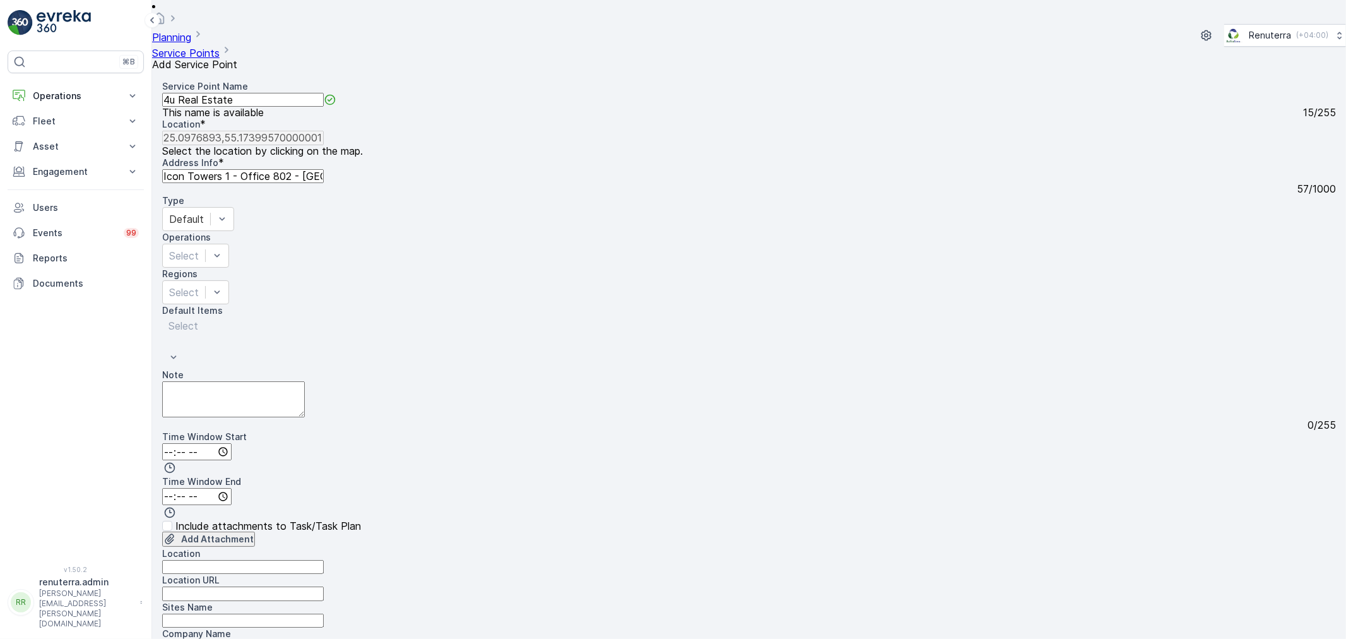
scroll to position [0, 0]
type input "25.2592658,55.303994"
type Info "7853+MJQ - Al Hamriya - [GEOGRAPHIC_DATA] - [GEOGRAPHIC_DATA]"
drag, startPoint x: 1061, startPoint y: 237, endPoint x: 1009, endPoint y: 377, distance: 149.4
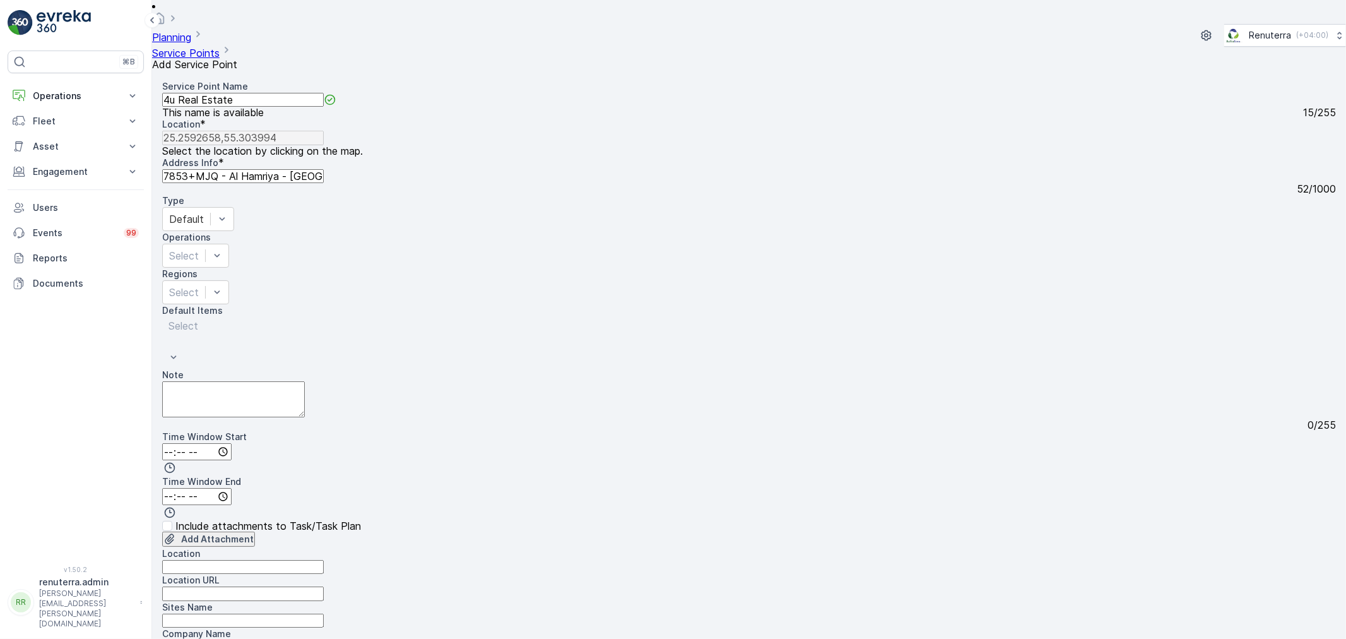
type input "25.259334946366405,55.3036382140807"
type Info "[STREET_ADDRESS]"
click at [294, 97] on Name "4u Real Estate" at bounding box center [243, 100] width 162 height 14
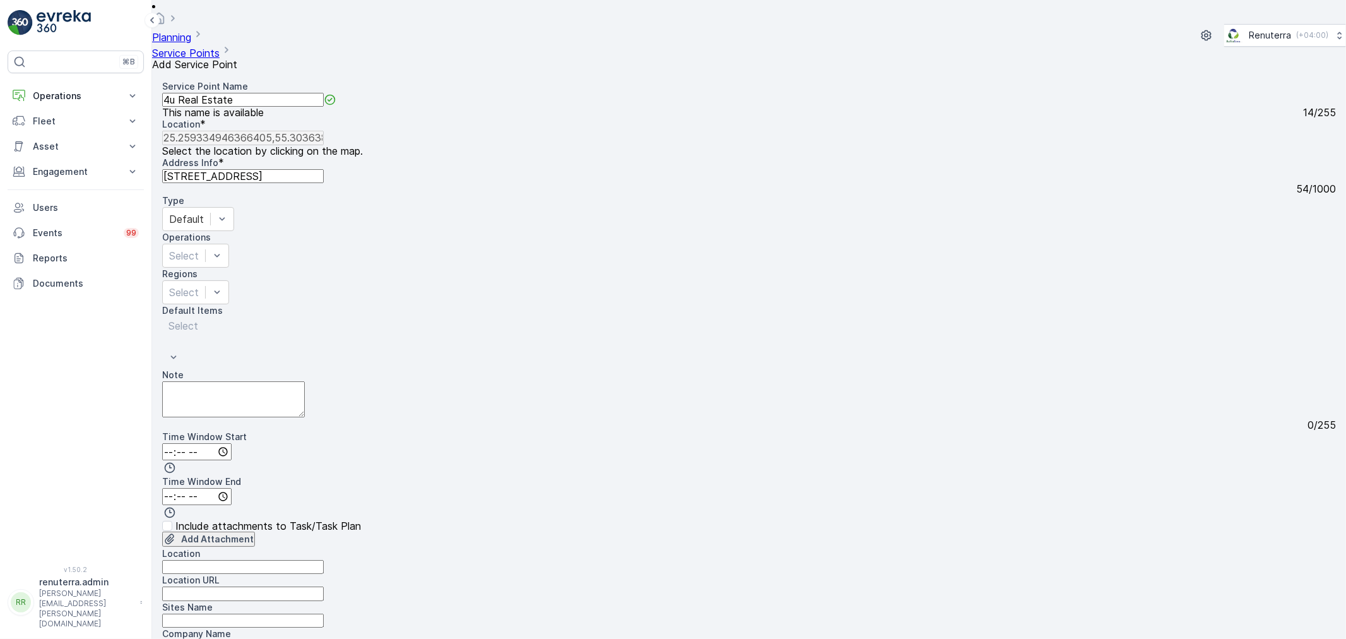
drag, startPoint x: 990, startPoint y: 509, endPoint x: 1023, endPoint y: 398, distance: 116.6
click at [269, 93] on Name "4u Real Estate" at bounding box center [243, 100] width 162 height 14
type Name "4u Real Estate [GEOGRAPHIC_DATA]"
drag, startPoint x: 361, startPoint y: 90, endPoint x: 174, endPoint y: 83, distance: 187.6
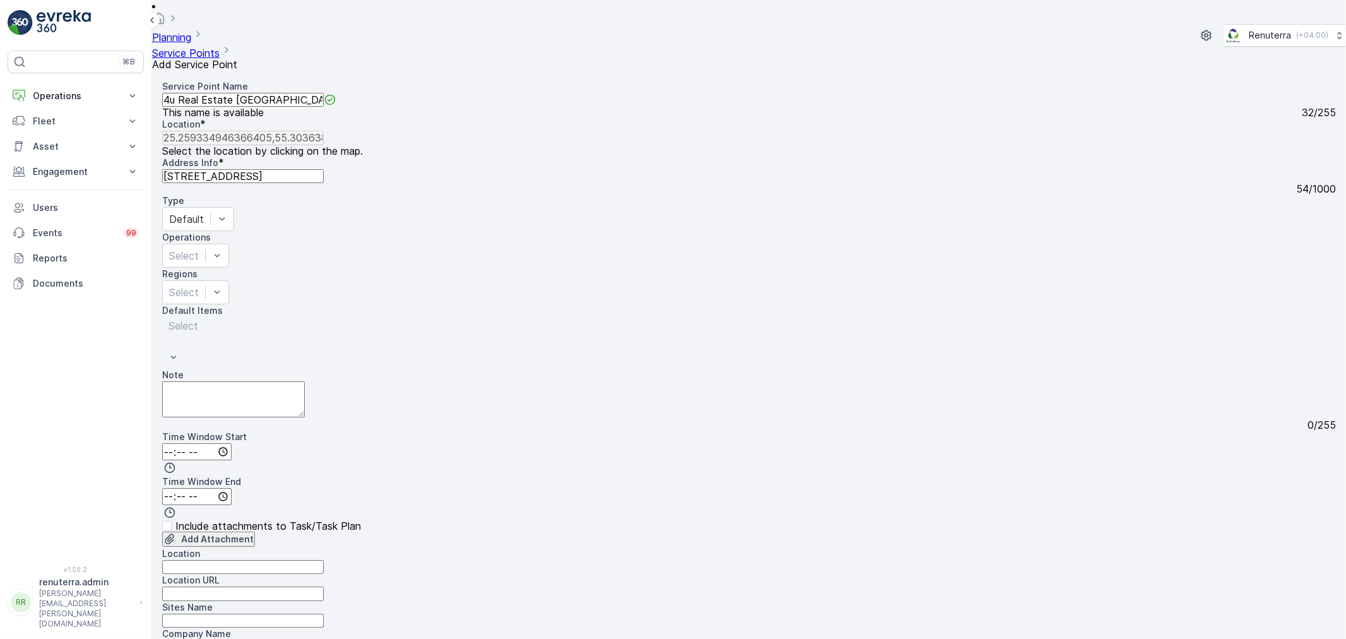
click at [174, 93] on Name "4u Real Estate [GEOGRAPHIC_DATA]" at bounding box center [243, 100] width 162 height 14
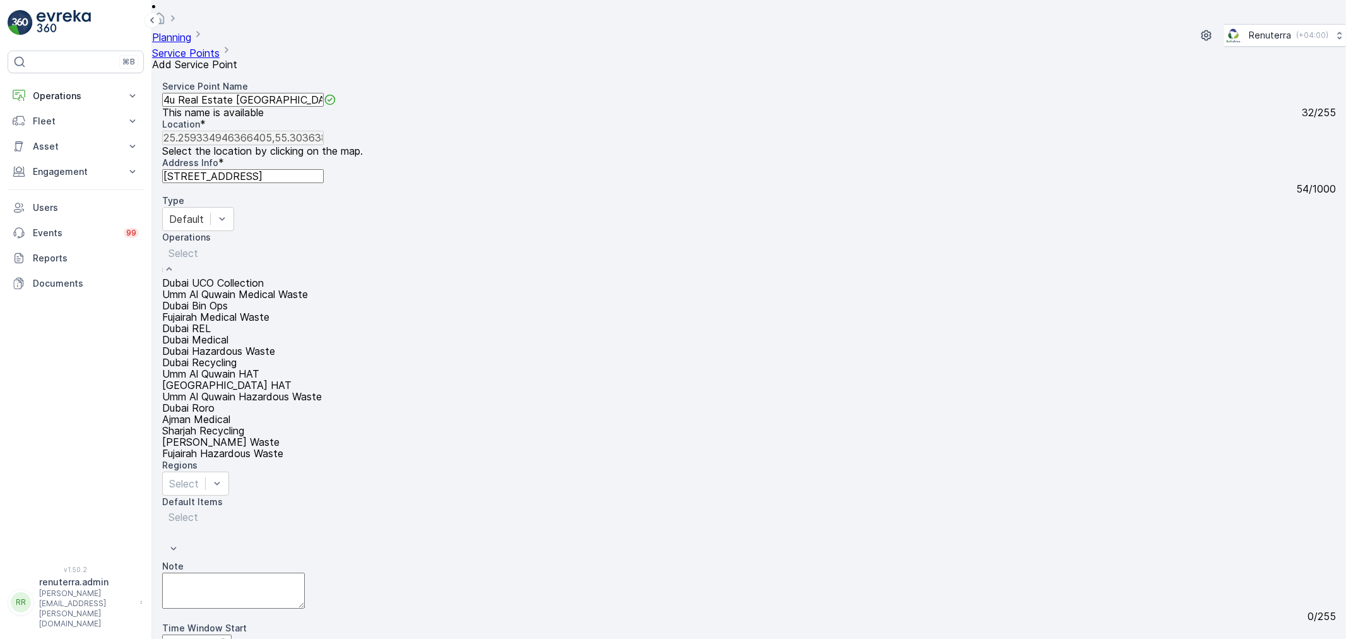
drag, startPoint x: 502, startPoint y: 331, endPoint x: 508, endPoint y: 326, distance: 7.6
click at [211, 330] on span "Dubai REL" at bounding box center [186, 328] width 49 height 11
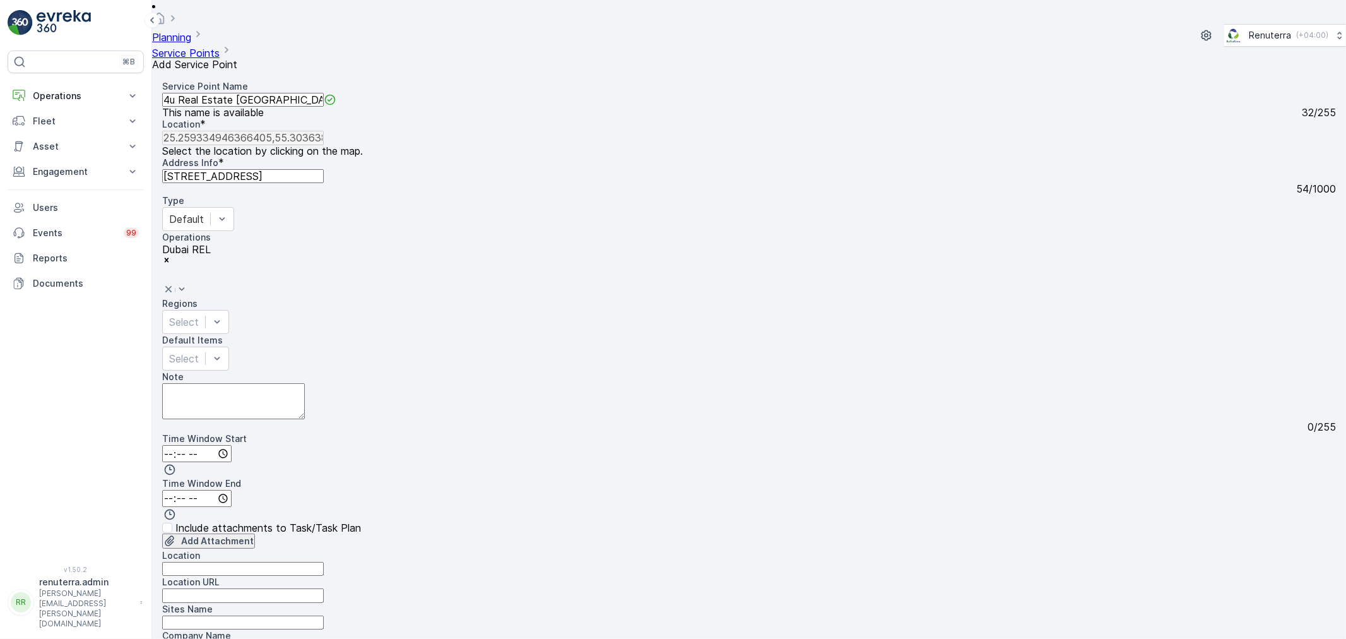
click at [502, 282] on div "Service Point Name 4u Real Estate [GEOGRAPHIC_DATA] This name is available 32 /…" at bounding box center [749, 501] width 1174 height 843
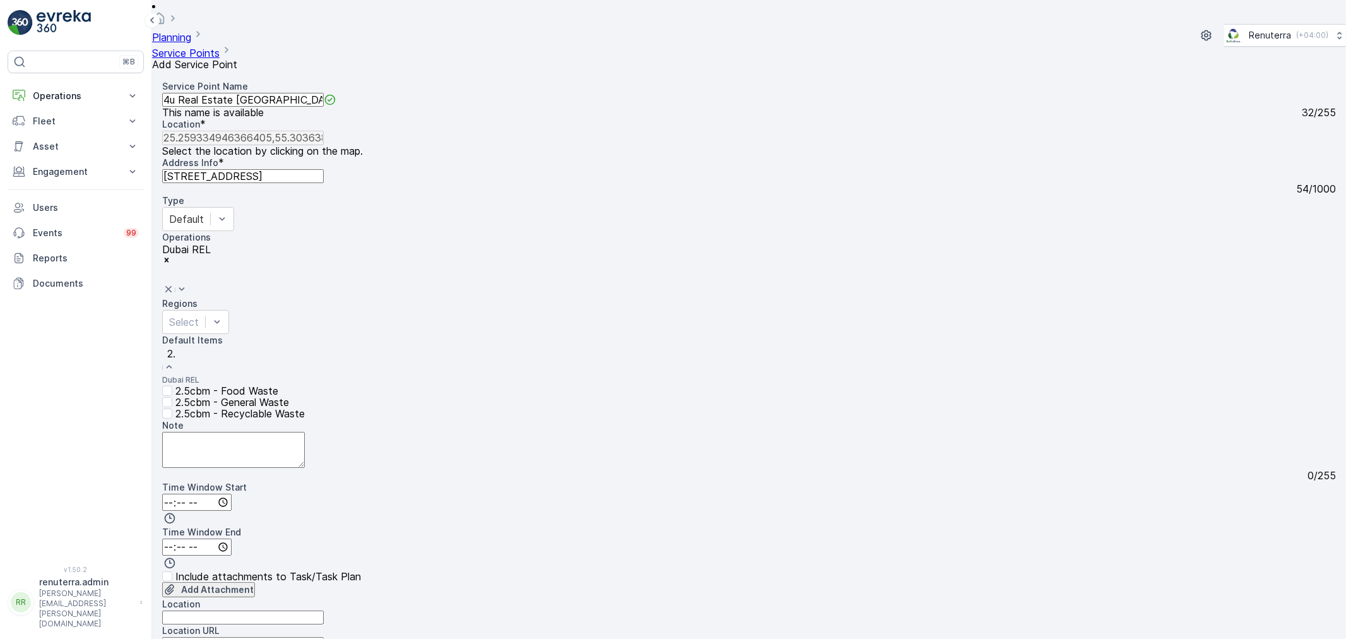
type input "2.5"
drag, startPoint x: 515, startPoint y: 333, endPoint x: 487, endPoint y: 342, distance: 29.3
click at [289, 396] on p "2.5cbm - General Waste" at bounding box center [232, 401] width 114 height 11
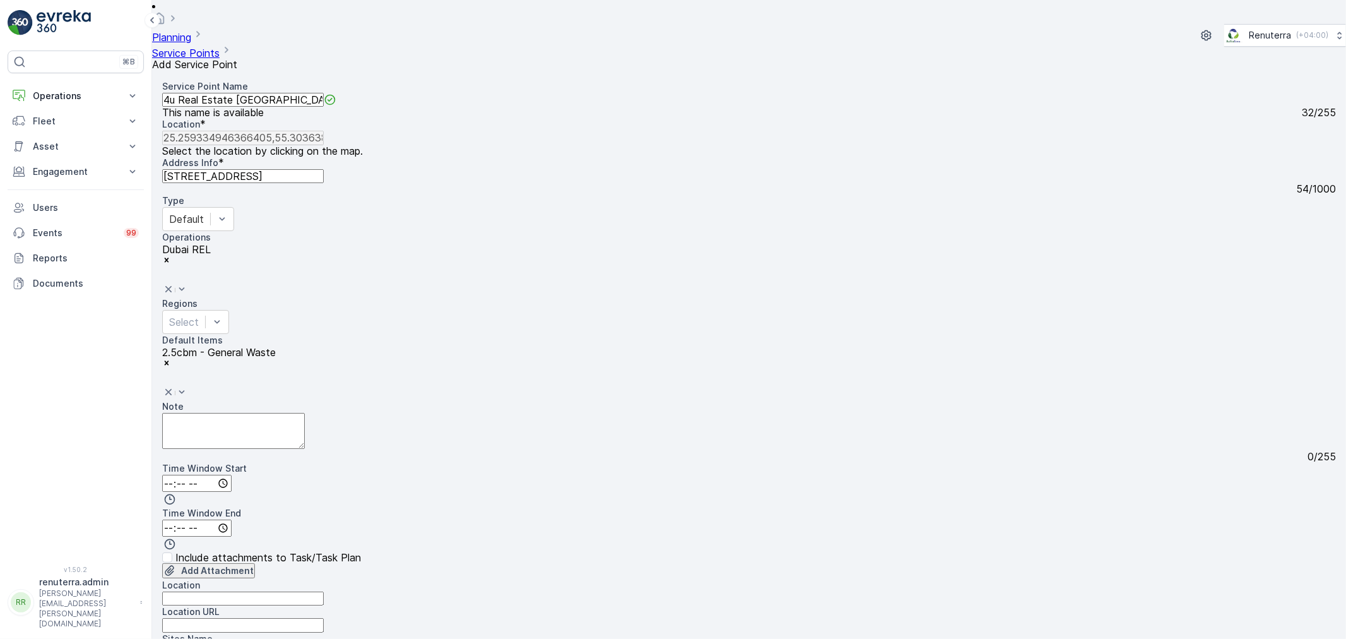
scroll to position [210, 0]
click at [241, 591] on input "Location" at bounding box center [243, 598] width 162 height 14
click at [323, 591] on input "Location" at bounding box center [243, 598] width 162 height 14
paste input "[URL][DOMAIN_NAME]"
type input "[URL][DOMAIN_NAME]"
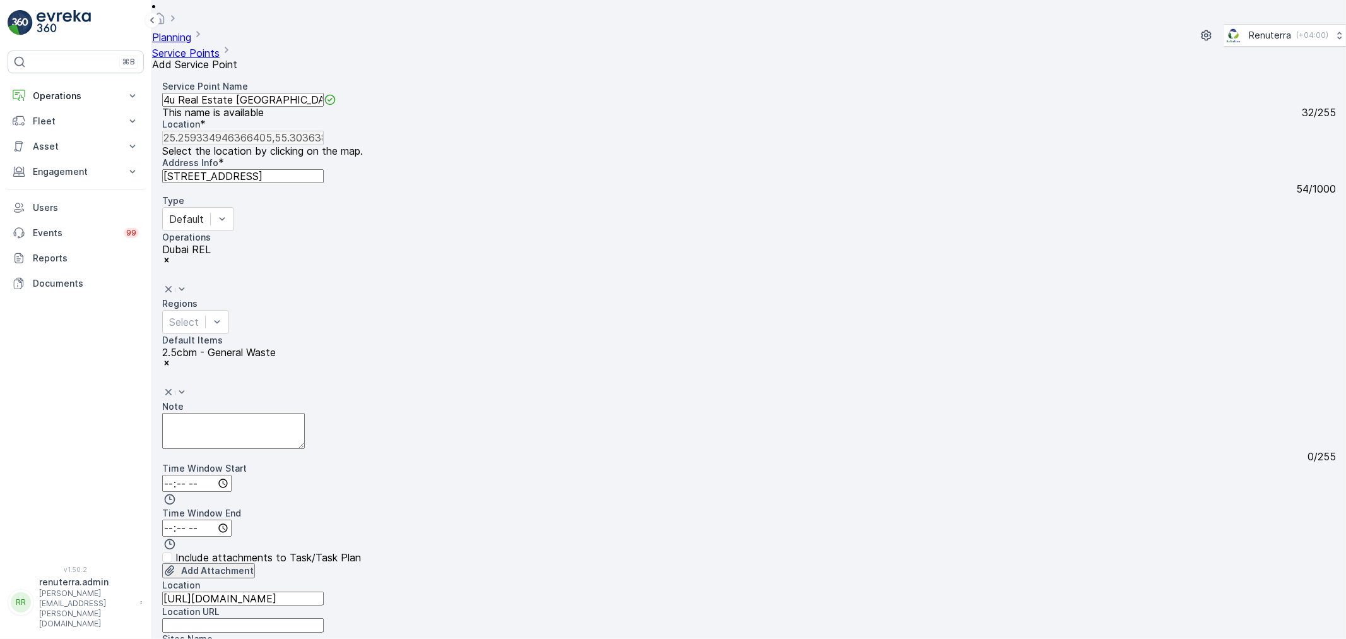
click at [324, 618] on URL "Location URL" at bounding box center [243, 625] width 162 height 14
click at [206, 591] on input "Bur dubai" at bounding box center [243, 598] width 162 height 14
drag, startPoint x: 234, startPoint y: 305, endPoint x: 122, endPoint y: 301, distance: 112.4
click at [122, 301] on div "⌘B Operations Insights Planning Routes & Tasks Cockpit Settings Fleet Live Trac…" at bounding box center [673, 319] width 1346 height 639
type input "Bur [GEOGRAPHIC_DATA]"
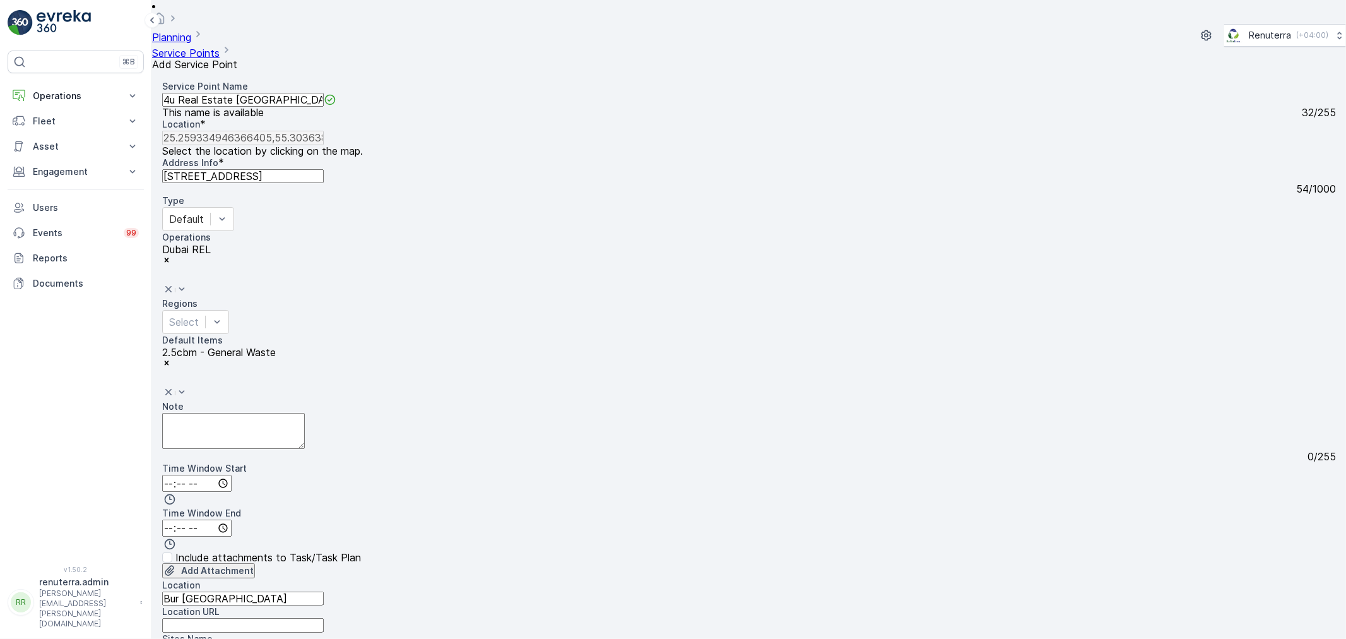
paste Name "Bur [GEOGRAPHIC_DATA]"
type Name "Bur [GEOGRAPHIC_DATA]"
type Belong "Client"
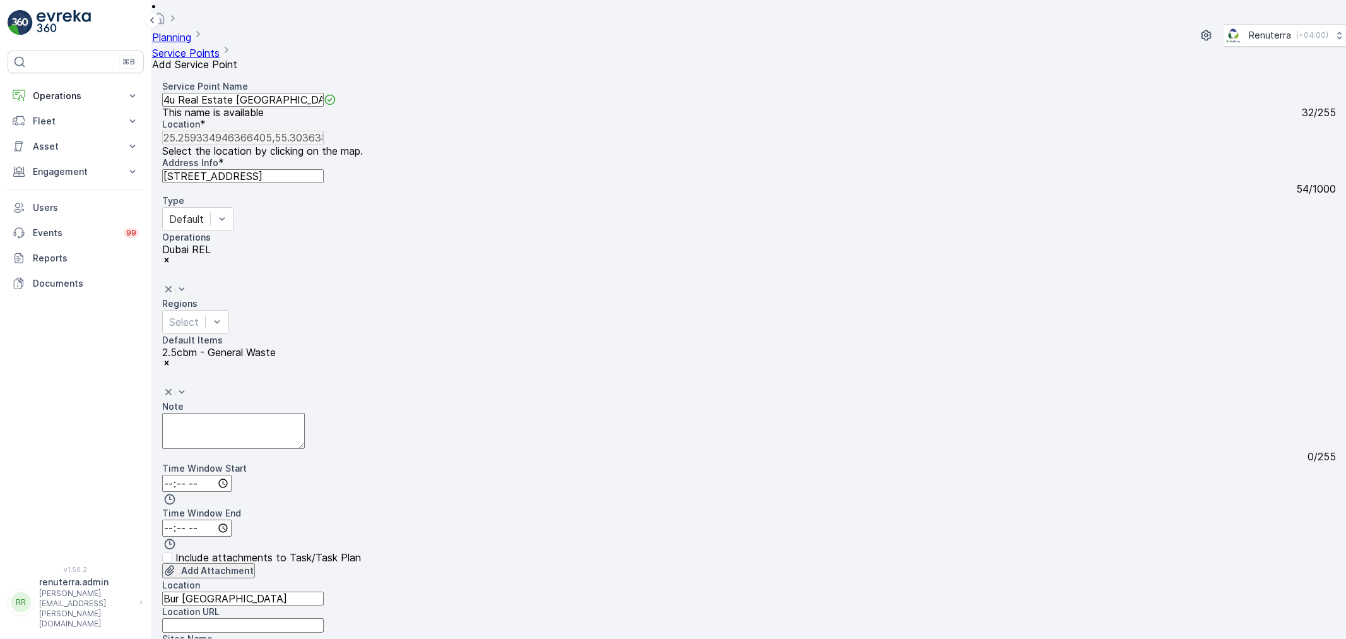
type Bins "2.5 CBM"
click at [502, 605] on div "Location URL" at bounding box center [749, 618] width 1174 height 27
drag, startPoint x: 502, startPoint y: 295, endPoint x: 501, endPoint y: 313, distance: 17.7
click at [324, 618] on URL "Location URL" at bounding box center [243, 625] width 162 height 14
paste URL "[URL][DOMAIN_NAME]"
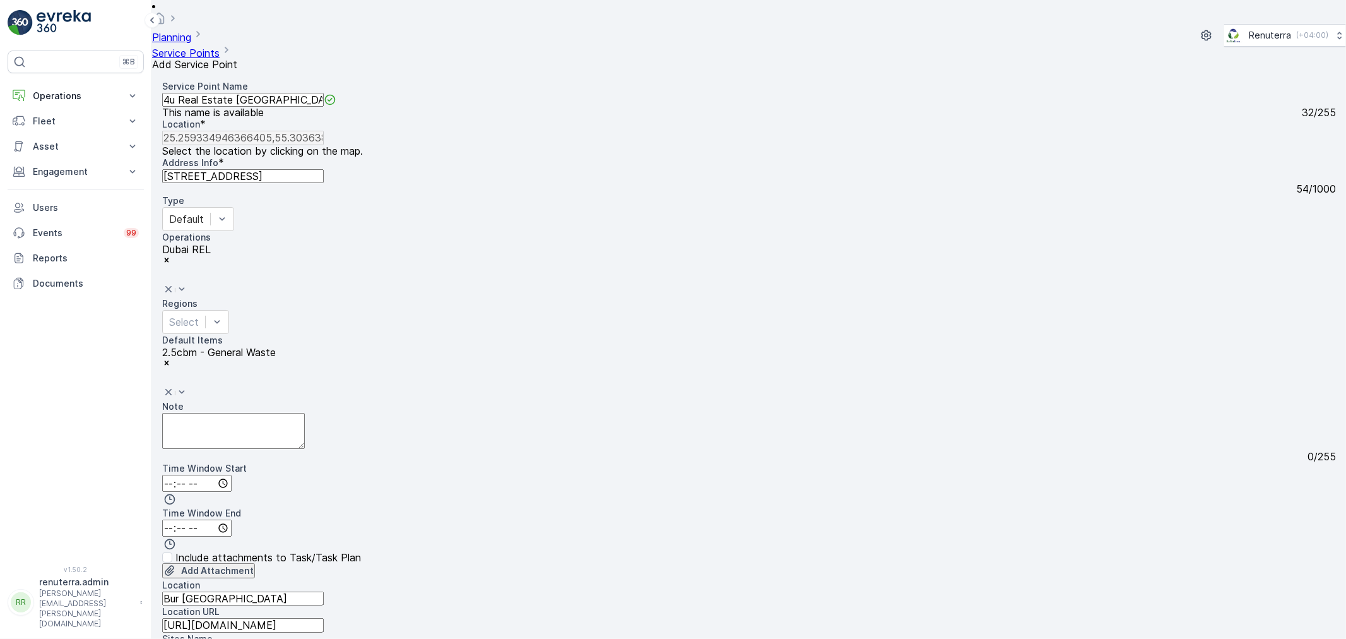
type URL "[URL][DOMAIN_NAME]"
type Date "[DATE]"
type Bins "1"
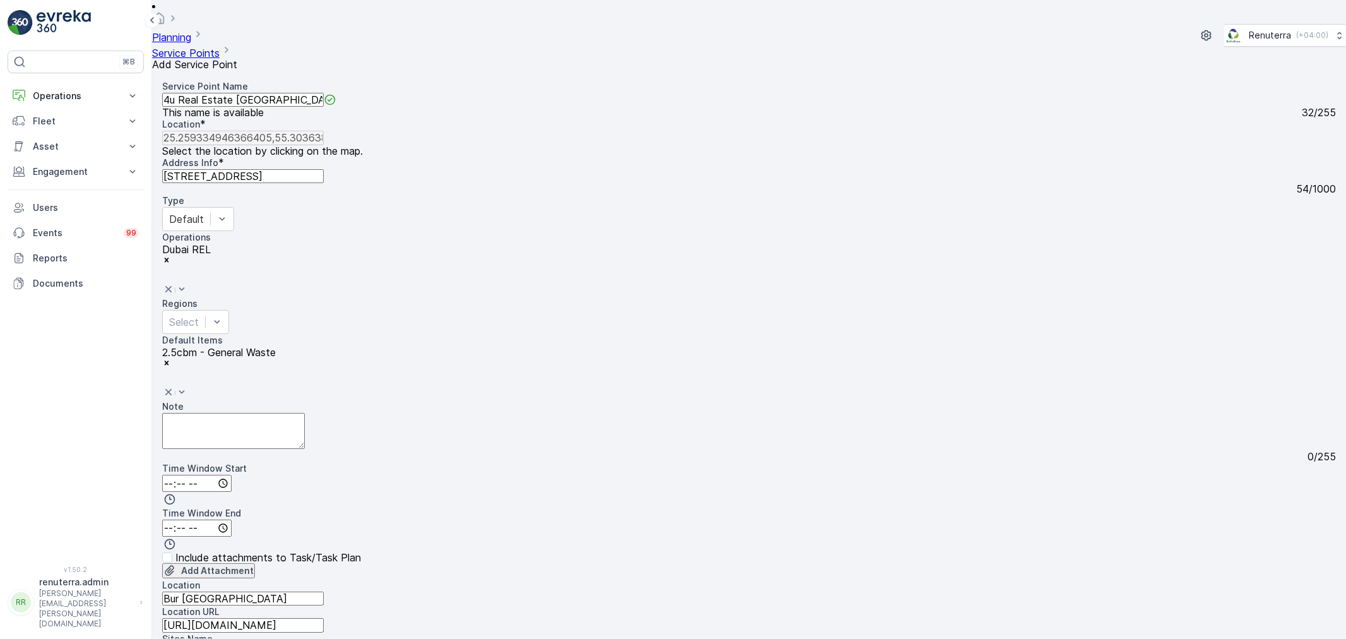
type input "Day Shift"
click at [437, 573] on div "Service Point Name 4u Real Estate [GEOGRAPHIC_DATA] This name is available 32 /…" at bounding box center [749, 516] width 1174 height 873
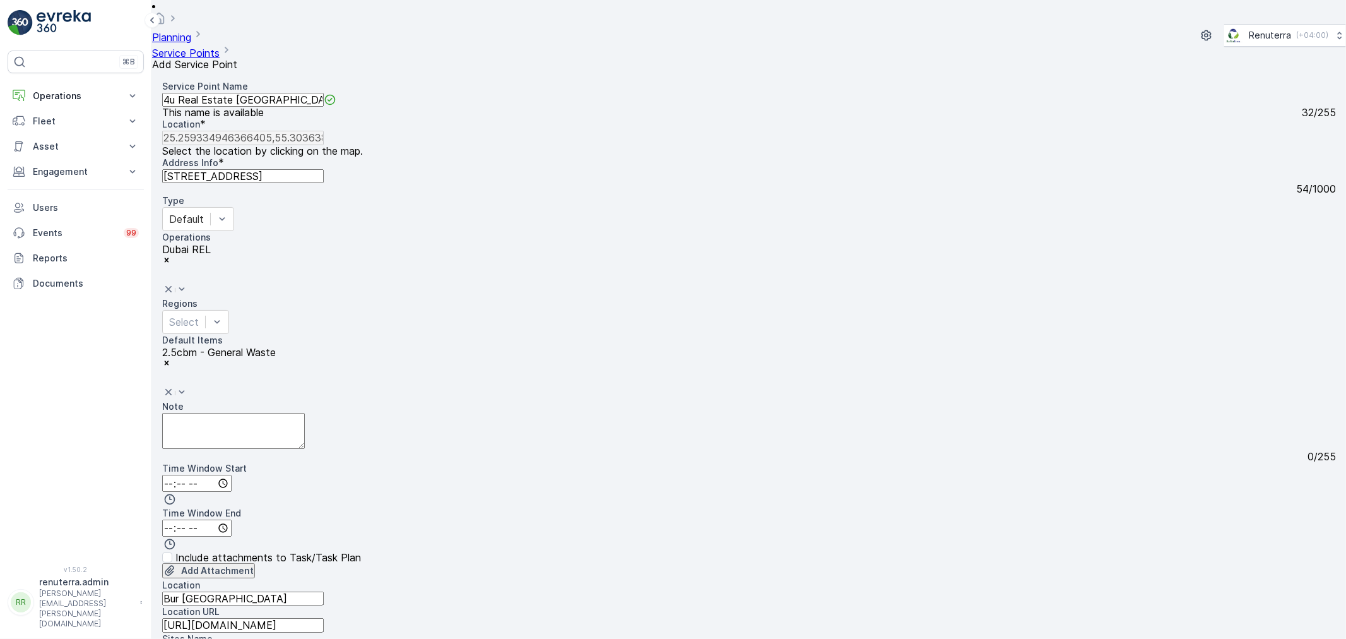
drag, startPoint x: 452, startPoint y: 533, endPoint x: 455, endPoint y: 546, distance: 12.9
click at [463, 572] on div "Service Point Name 4u Real Estate [GEOGRAPHIC_DATA] This name is available 32 /…" at bounding box center [749, 516] width 1174 height 873
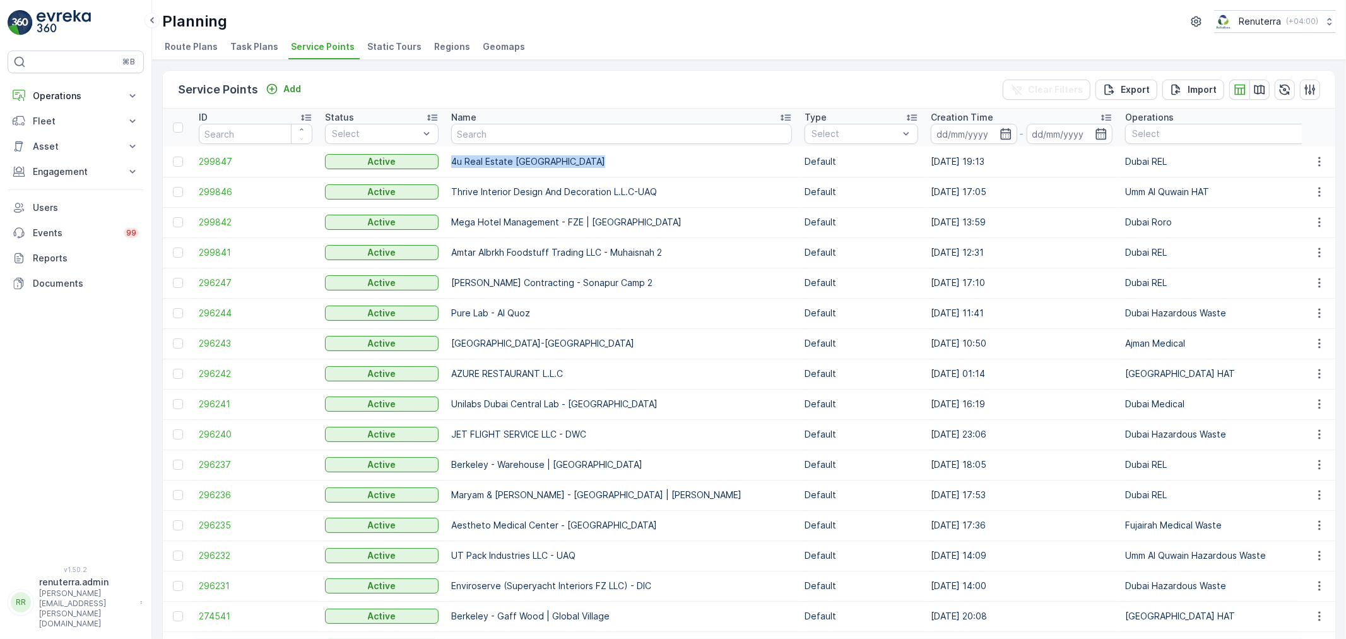
drag, startPoint x: 449, startPoint y: 165, endPoint x: 587, endPoint y: 156, distance: 137.9
click at [592, 155] on td "4u Real Estate [GEOGRAPHIC_DATA]" at bounding box center [622, 161] width 354 height 30
copy p "4u Real Estate [GEOGRAPHIC_DATA]"
drag, startPoint x: 97, startPoint y: 166, endPoint x: 104, endPoint y: 184, distance: 19.6
click at [98, 166] on p "Engagement" at bounding box center [76, 171] width 86 height 13
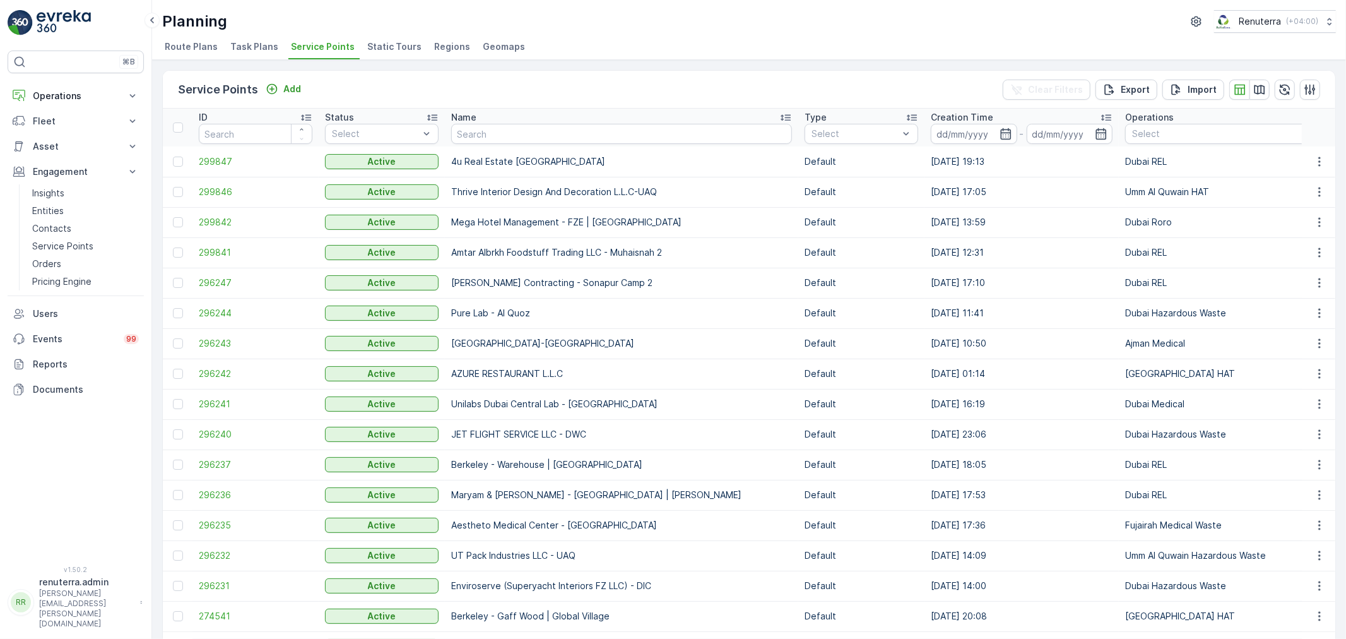
click at [482, 180] on td "Thrive Interior Design And Decoration L.L.C-UAQ" at bounding box center [622, 192] width 354 height 30
click at [234, 164] on span "299847" at bounding box center [256, 161] width 114 height 13
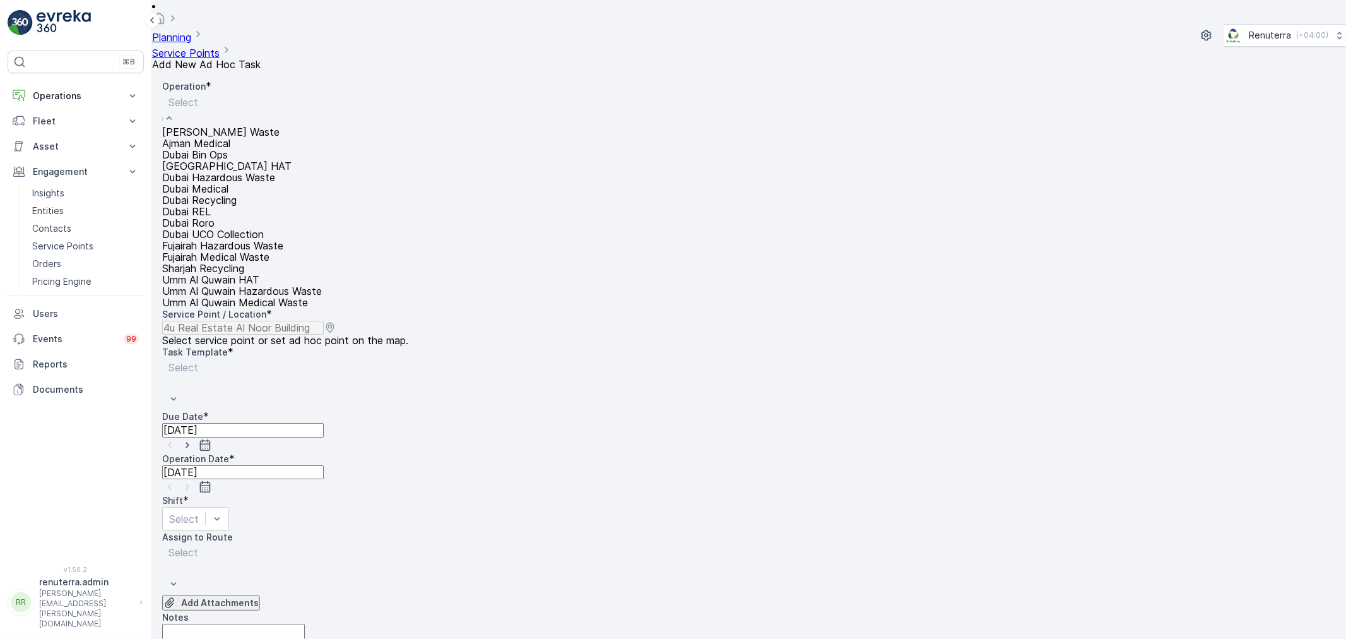
click at [211, 217] on span "Dubai REL" at bounding box center [186, 211] width 49 height 11
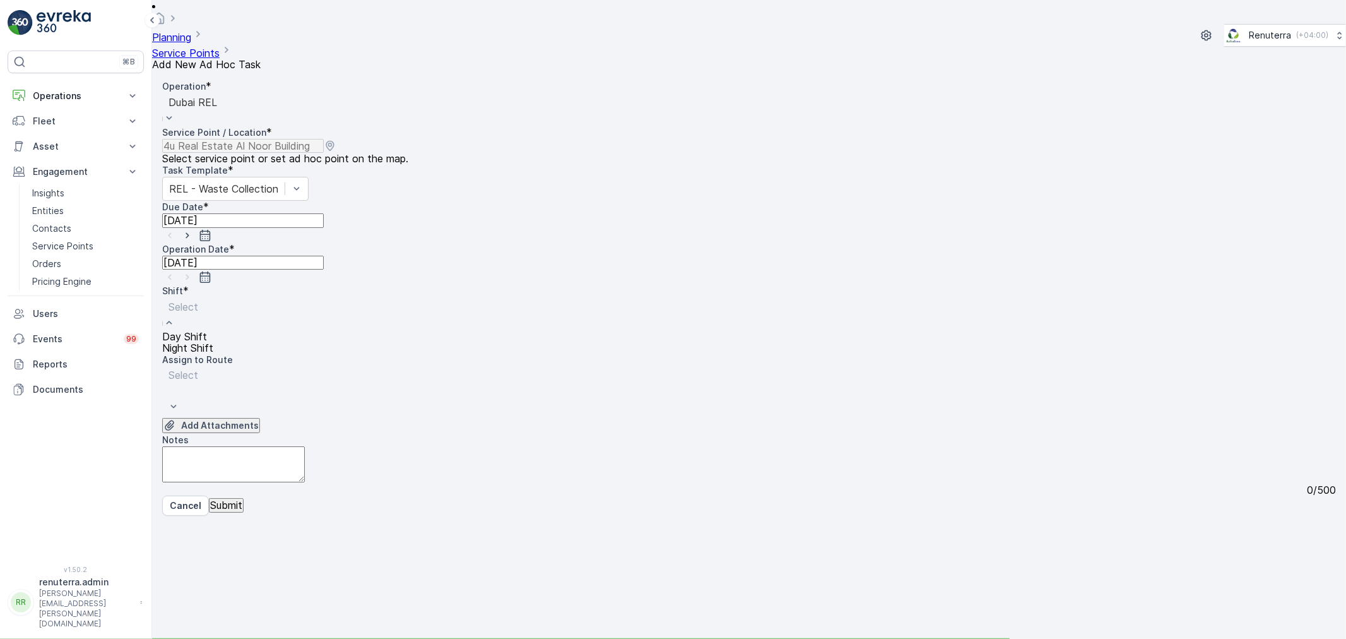
click at [213, 342] on span "Night Shift" at bounding box center [187, 347] width 51 height 11
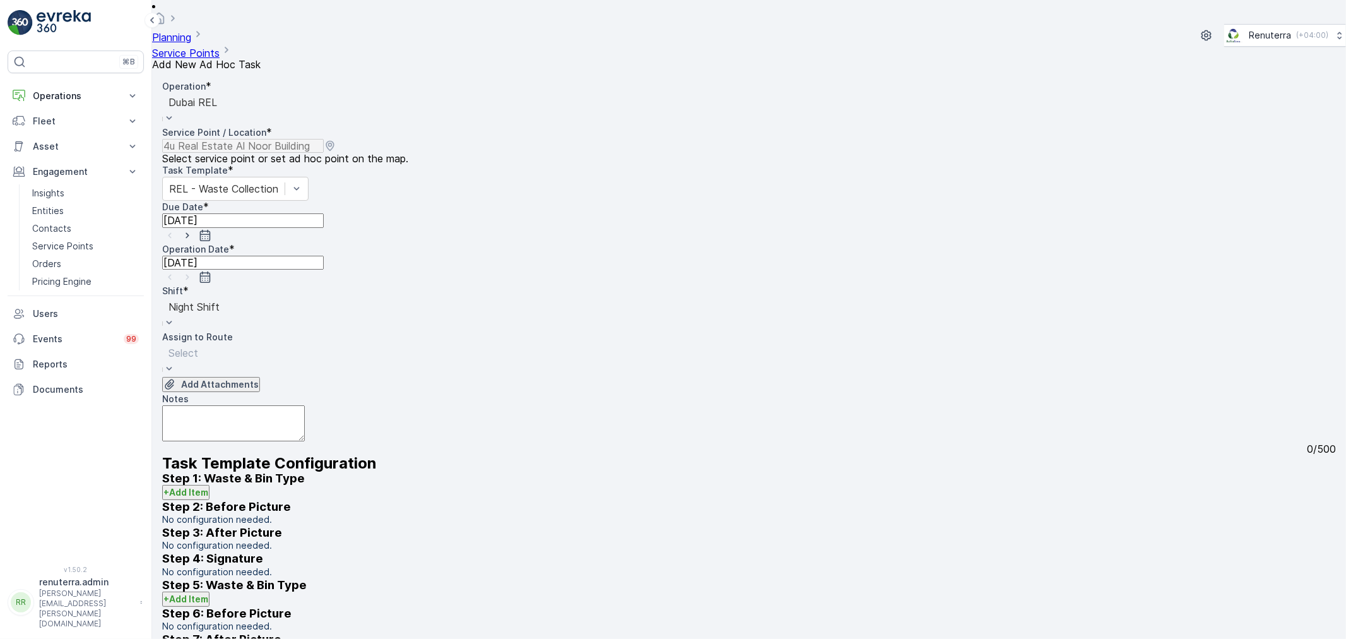
click at [198, 346] on div at bounding box center [184, 353] width 30 height 14
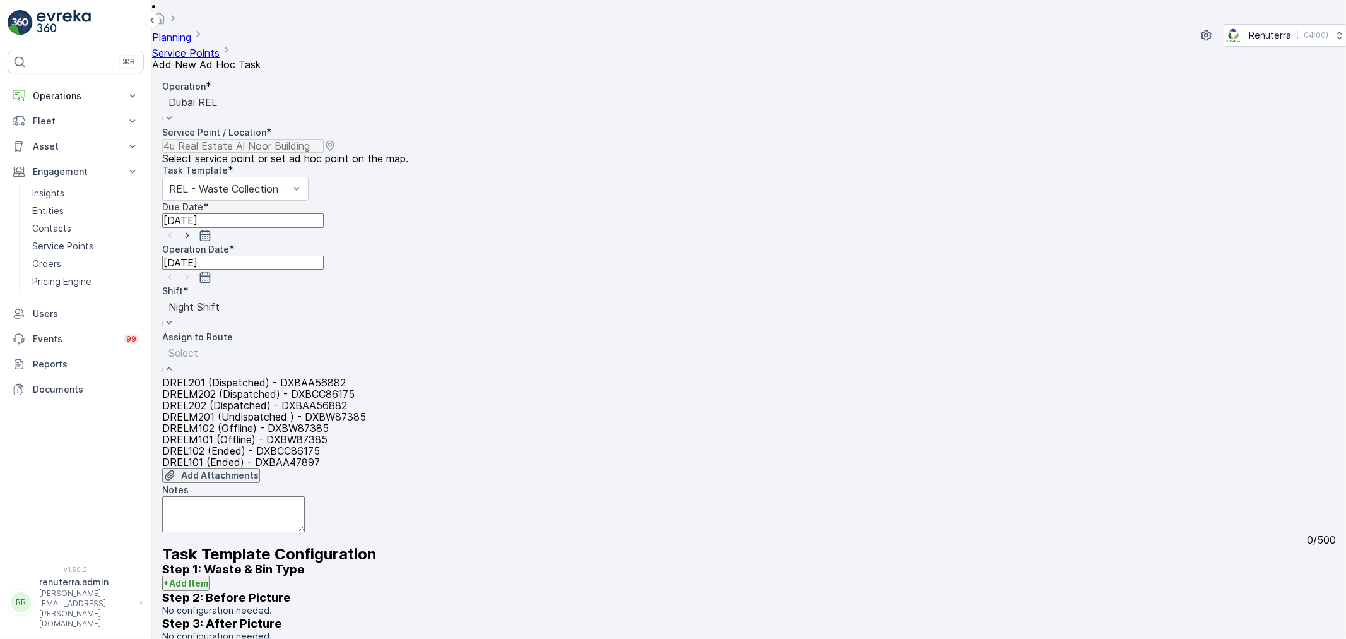
click at [278, 346] on div at bounding box center [264, 353] width 191 height 14
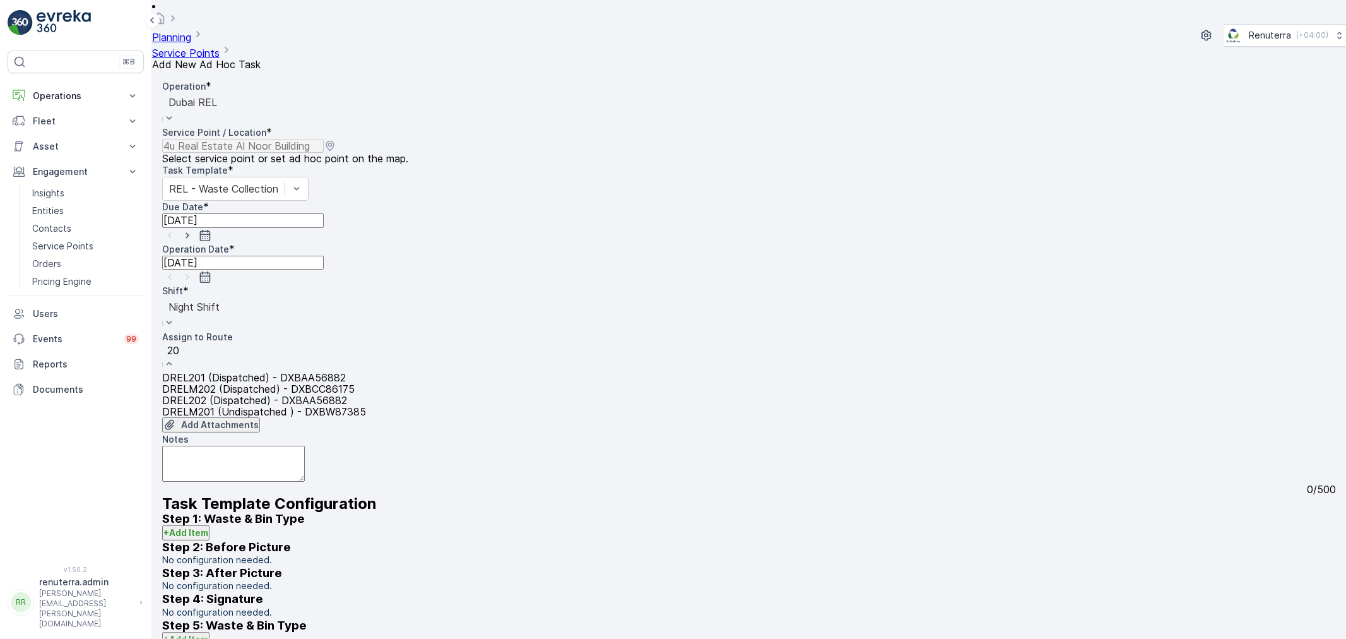
type input "201"
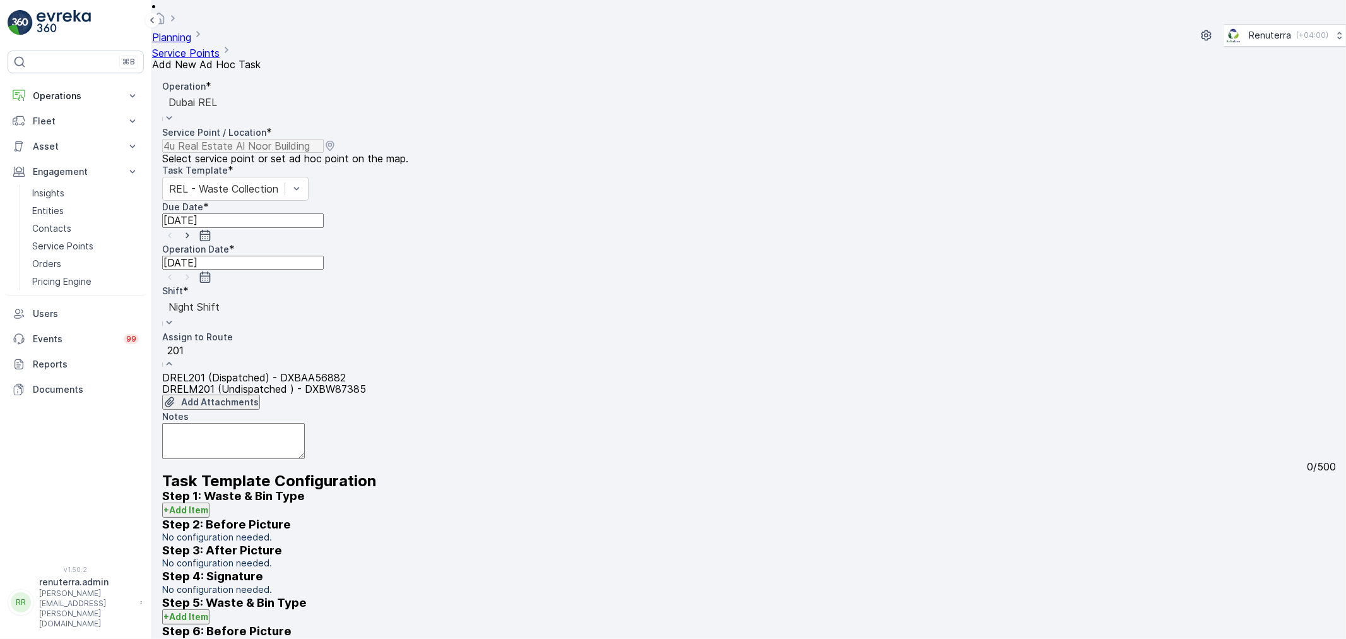
click at [294, 372] on span "DREL201 (Dispatched) - DXBAA56882" at bounding box center [254, 377] width 184 height 11
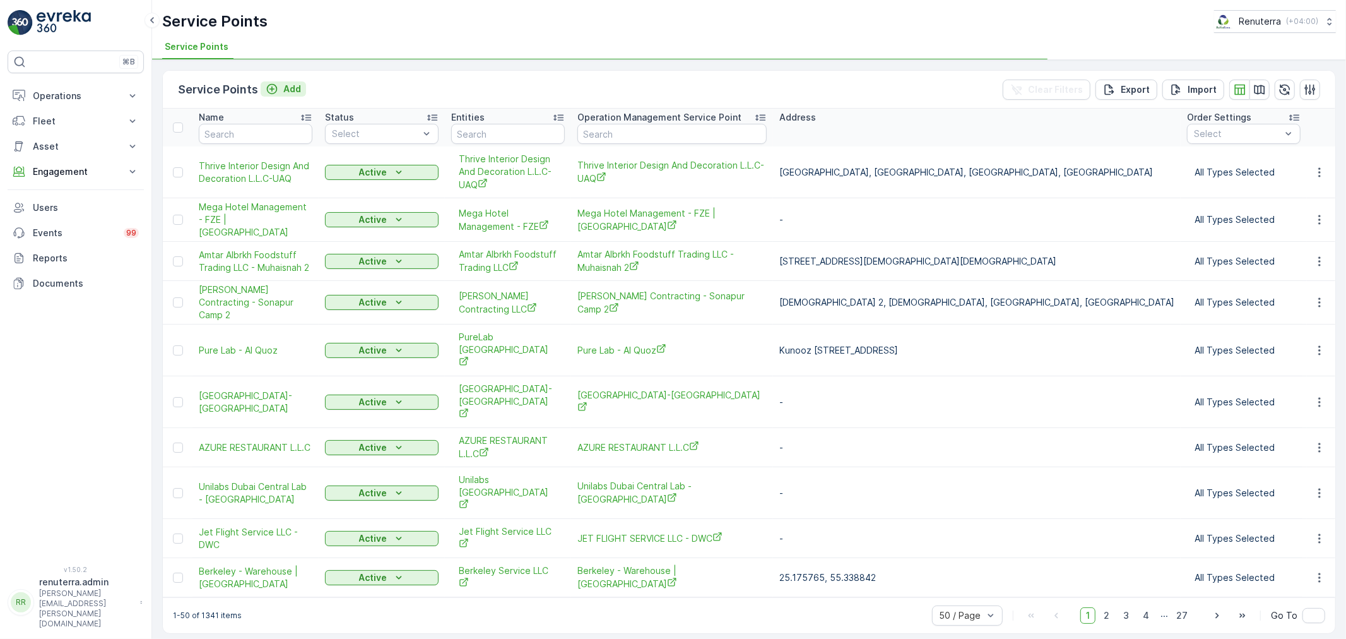
click at [274, 86] on icon "Add" at bounding box center [272, 89] width 13 height 13
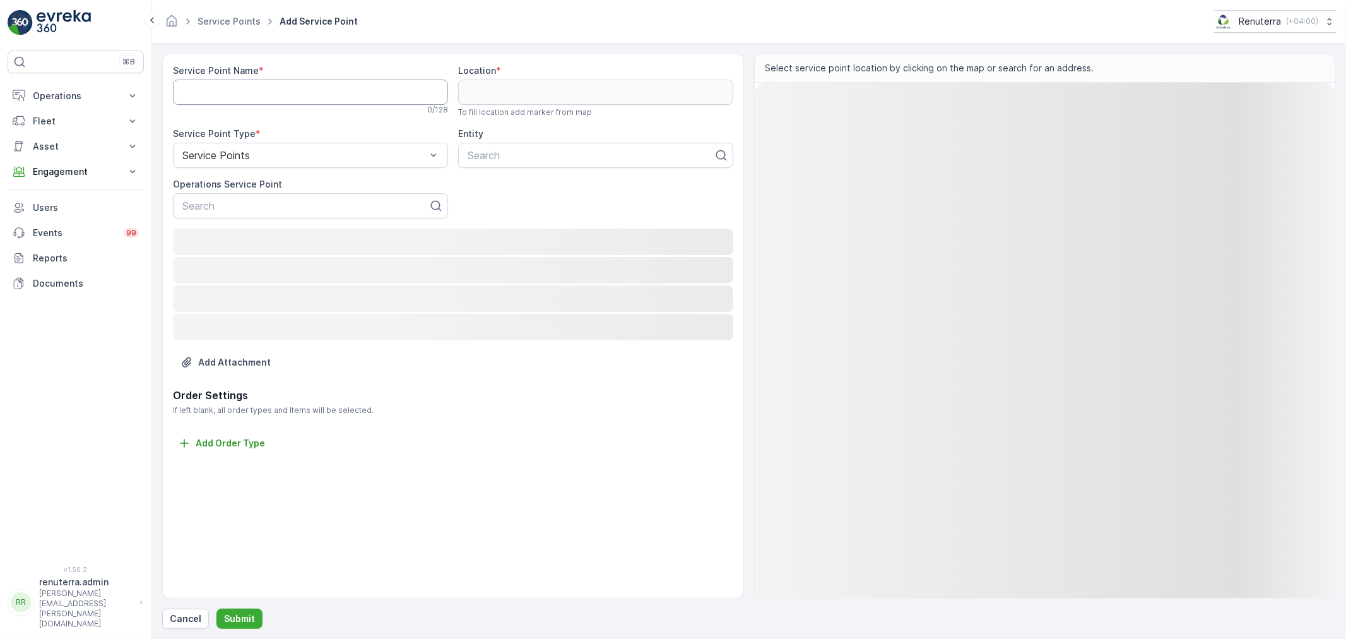
click at [260, 103] on Name "Service Point Name" at bounding box center [310, 92] width 275 height 25
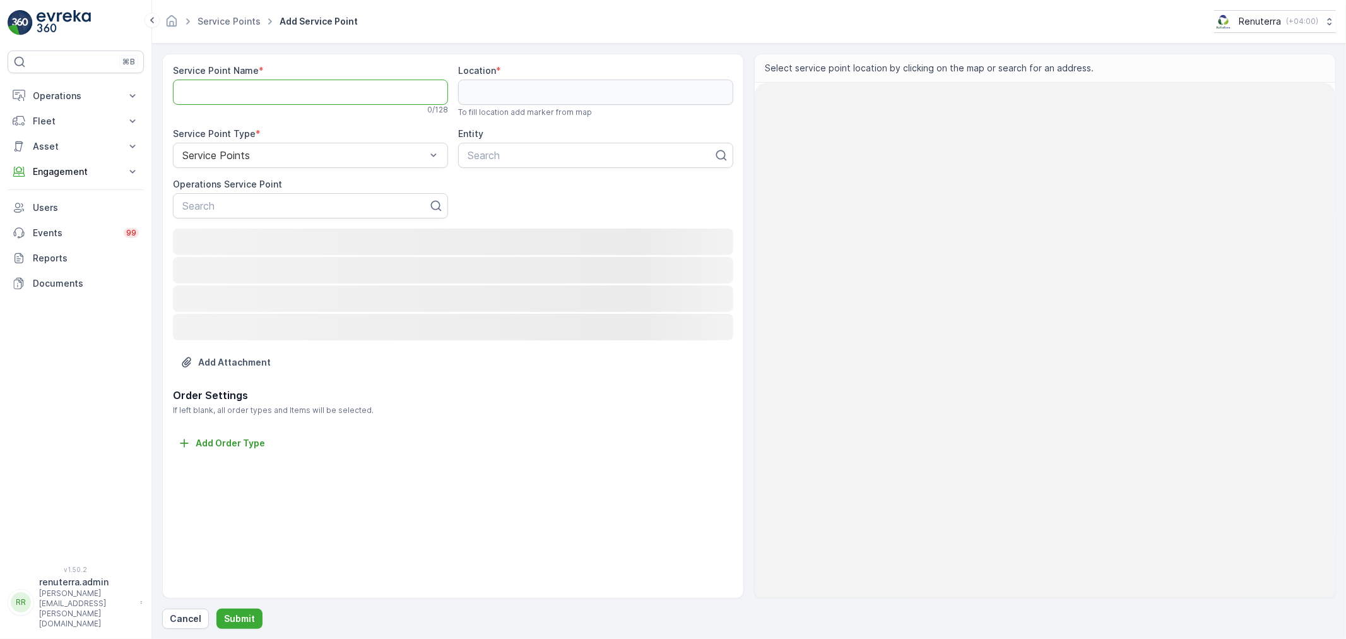
paste Name "4u Real Estate [GEOGRAPHIC_DATA]"
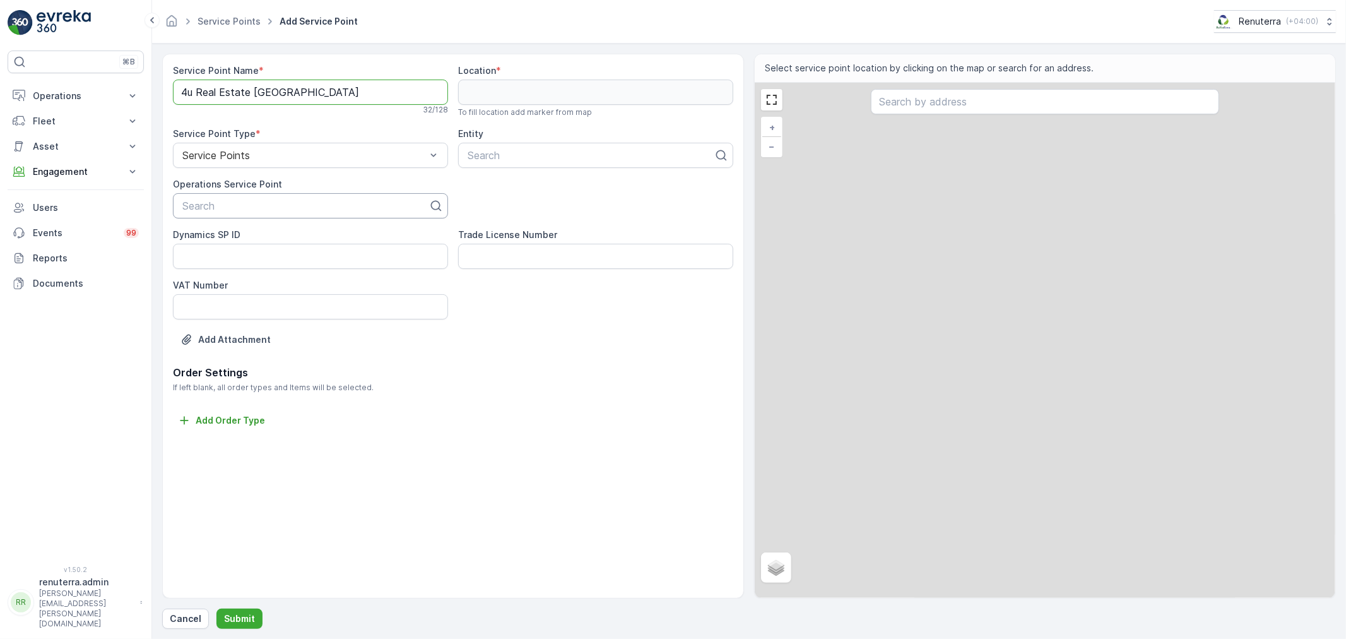
type Name "4u Real Estate [GEOGRAPHIC_DATA]"
click at [240, 203] on div at bounding box center [305, 205] width 249 height 11
paste input "4u Real Estate [GEOGRAPHIC_DATA]"
type input "4u Real Estate [GEOGRAPHIC_DATA]"
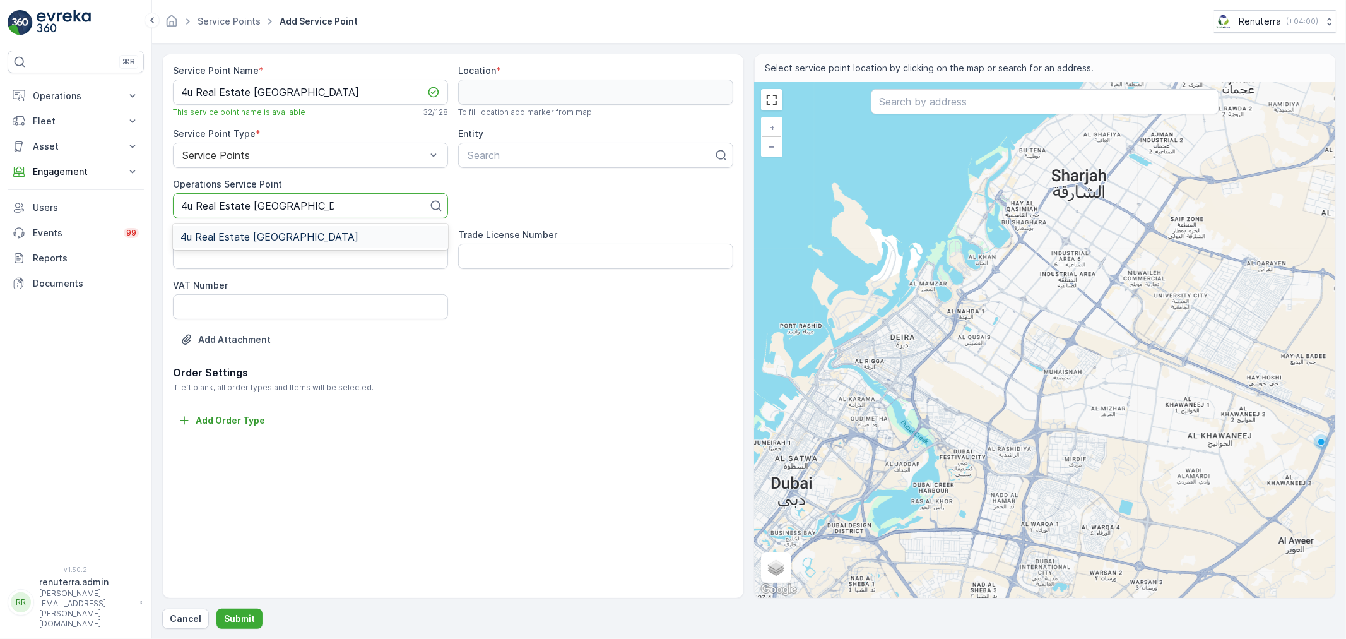
click at [263, 239] on span "4u Real Estate [GEOGRAPHIC_DATA]" at bounding box center [270, 236] width 178 height 11
paste input "4u Real Estate [GEOGRAPHIC_DATA]"
type input "4u Real Estate [GEOGRAPHIC_DATA]"
click at [508, 155] on input "4u Real Estate [GEOGRAPHIC_DATA]" at bounding box center [542, 155] width 153 height 11
drag, startPoint x: 533, startPoint y: 148, endPoint x: 619, endPoint y: 146, distance: 85.2
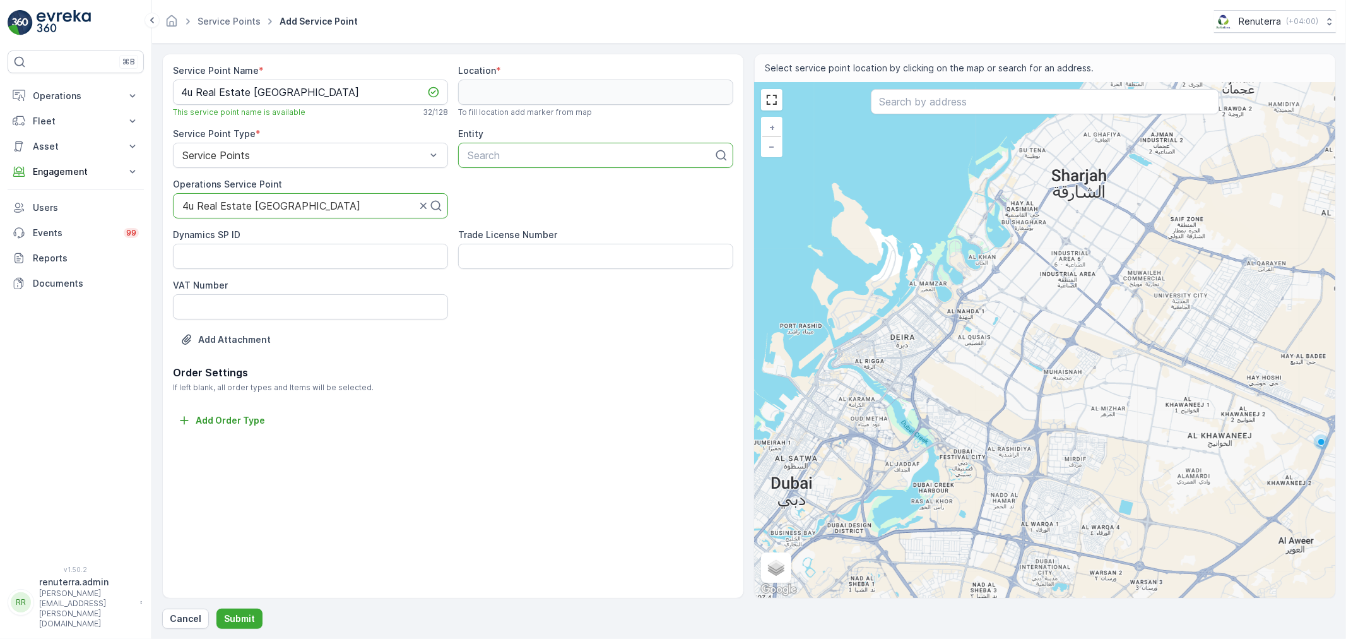
click at [619, 146] on div "Search" at bounding box center [595, 155] width 275 height 25
click at [535, 160] on div at bounding box center [590, 155] width 249 height 11
type input "4u"
click at [516, 187] on span "4U Real Estate" at bounding box center [502, 186] width 72 height 11
click at [905, 105] on input "text" at bounding box center [1045, 101] width 348 height 25
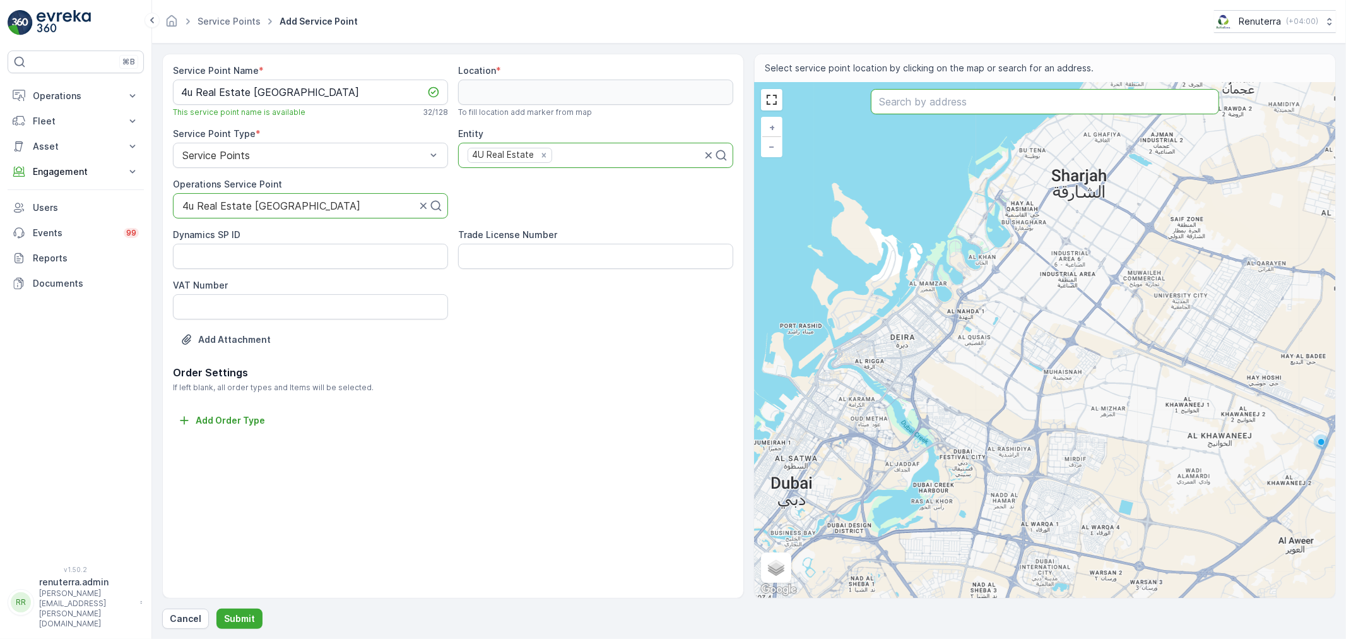
paste input "[GEOGRAPHIC_DATA], previously known as Welcome 2 Hotel Apartment"
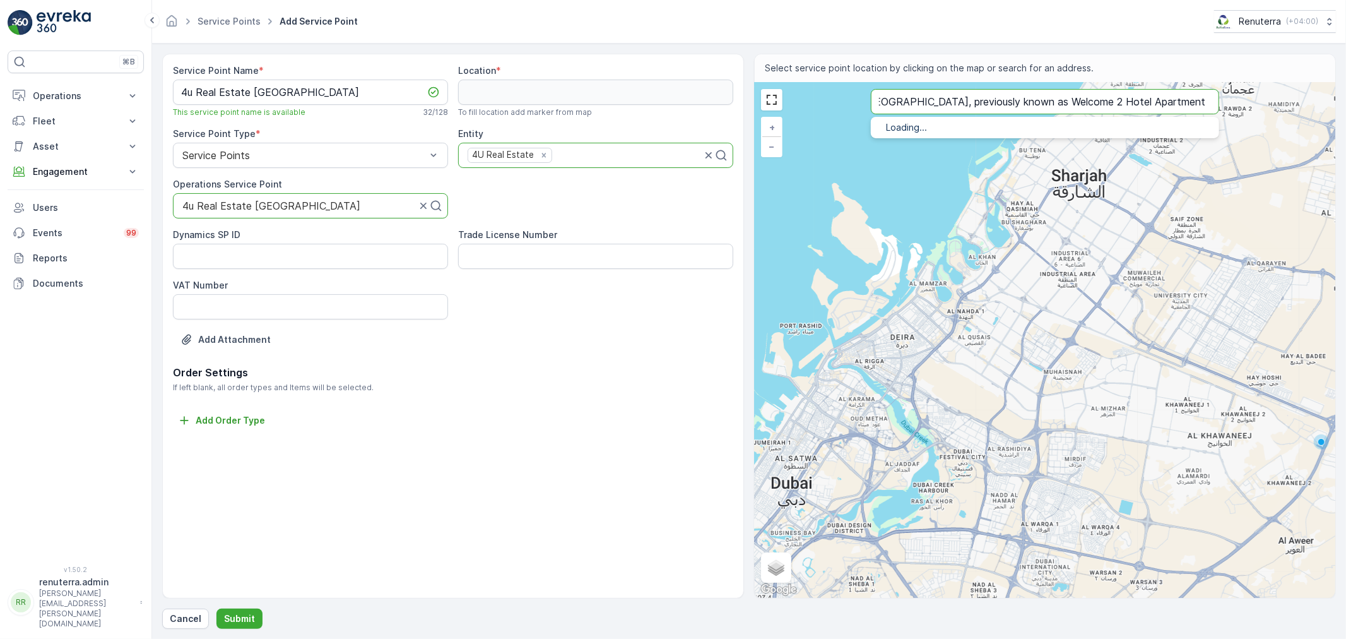
type input "[GEOGRAPHIC_DATA], previously known as Welcome 2 Hotel Apartment"
click at [953, 138] on span "[GEOGRAPHIC_DATA], previously known as Welcome 2 Hotel Apartment" at bounding box center [1075, 141] width 326 height 11
type input "25.2592658,55.303994"
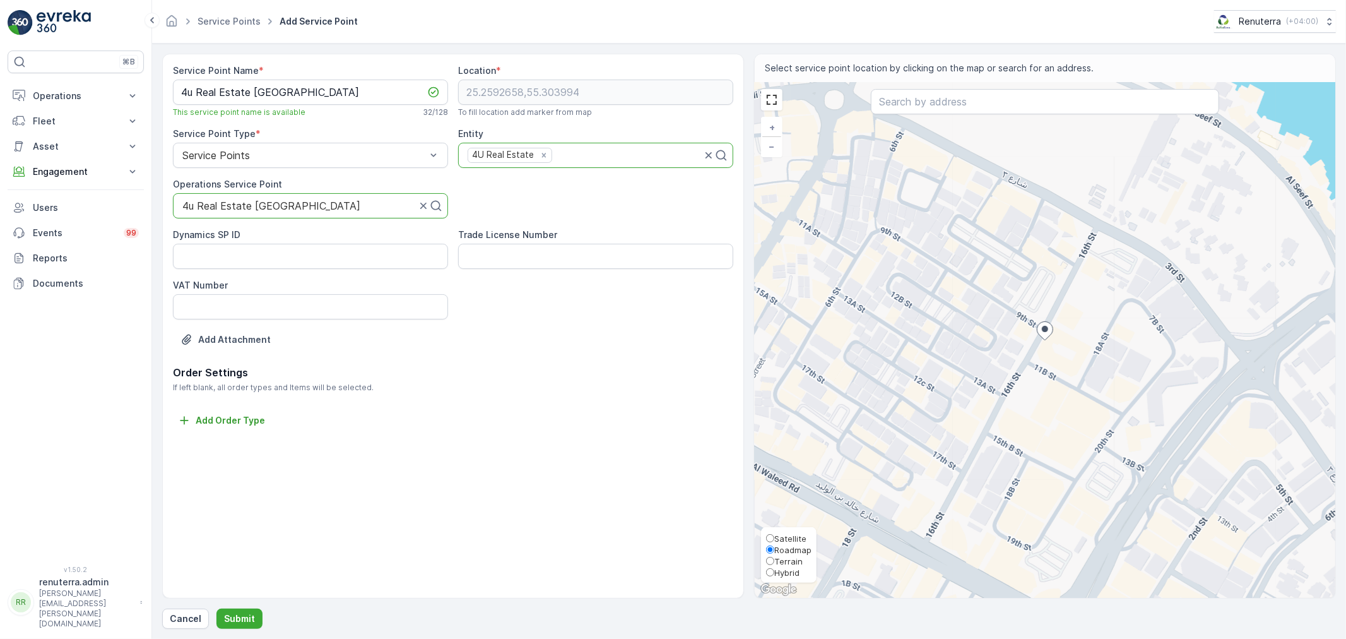
click at [778, 538] on span "Satellite" at bounding box center [791, 538] width 32 height 10
click at [775, 538] on input "Satellite" at bounding box center [770, 538] width 8 height 8
radio input "true"
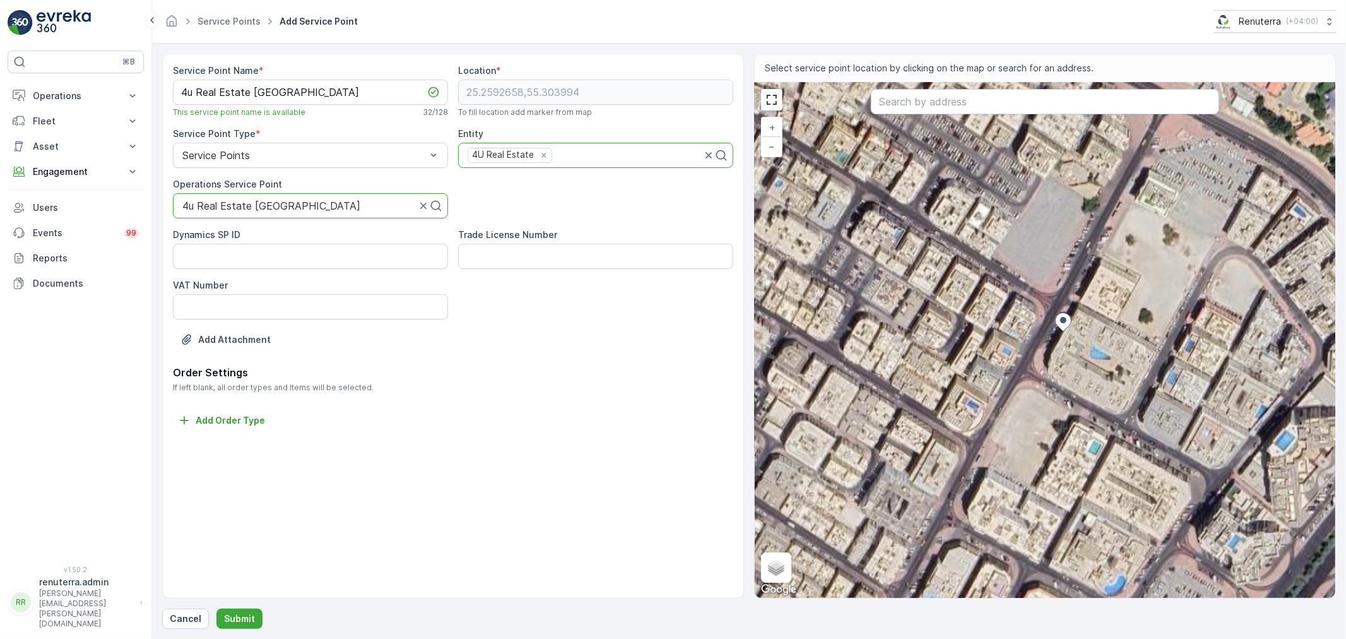
click at [1021, 325] on div "+ − Satellite Roadmap Terrain Hybrid Leaflet Keyboard shortcuts Map Data Imager…" at bounding box center [1045, 340] width 581 height 515
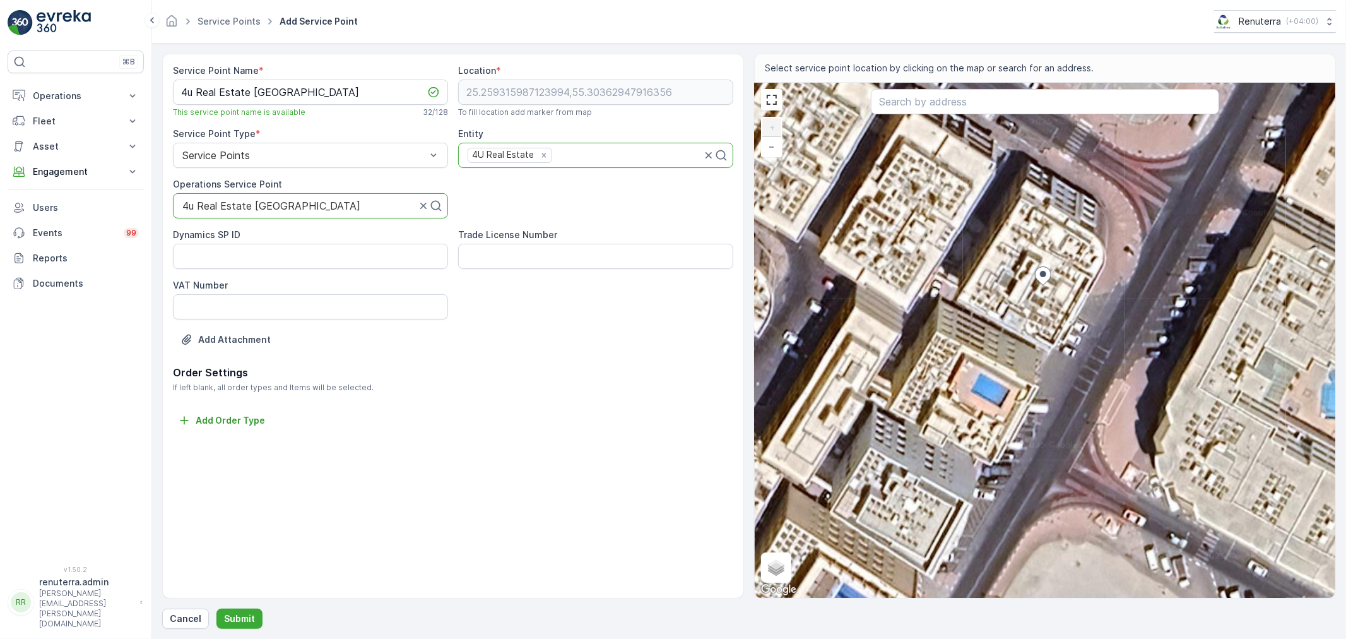
click at [1045, 259] on div "+ − Satellite Roadmap Terrain Hybrid Leaflet Keyboard shortcuts Map Data Imager…" at bounding box center [1045, 340] width 581 height 515
type input "25.259365800958236,55.303633175613975"
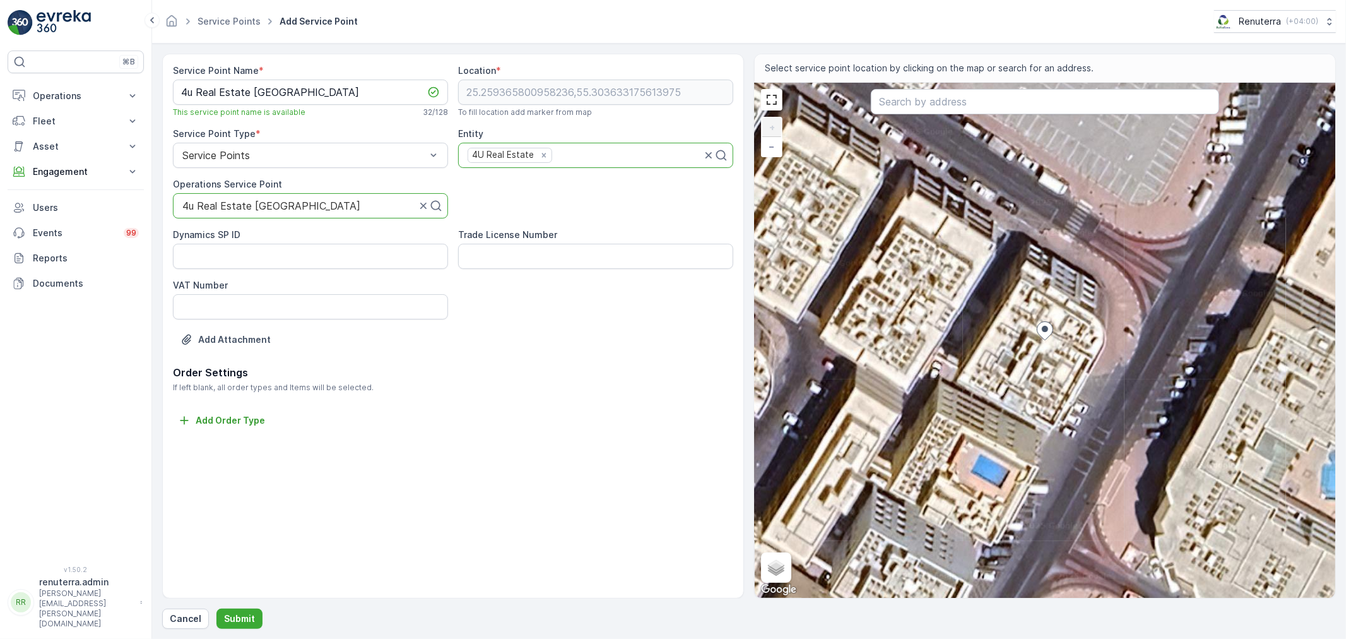
click at [222, 603] on div "Service Point Name * 4u Real Estate Al Noor Building This service point name is…" at bounding box center [749, 341] width 1174 height 575
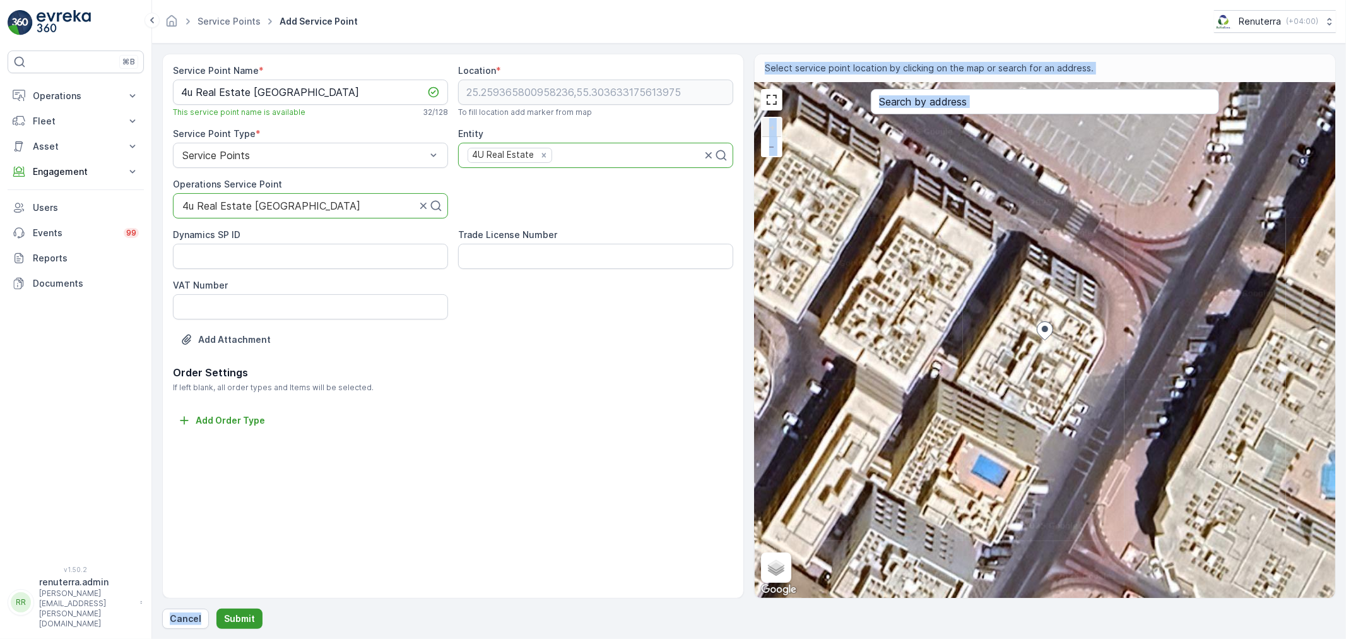
click at [228, 609] on button "Submit" at bounding box center [240, 619] width 46 height 20
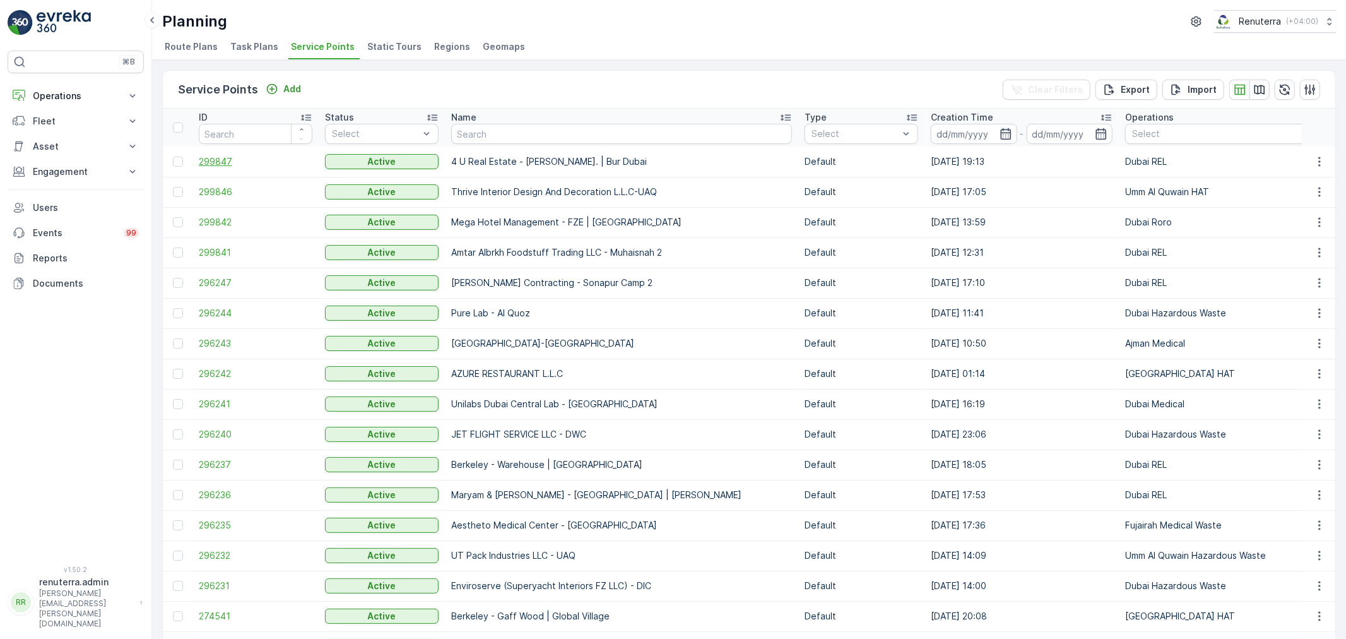
click at [218, 159] on span "299847" at bounding box center [256, 161] width 114 height 13
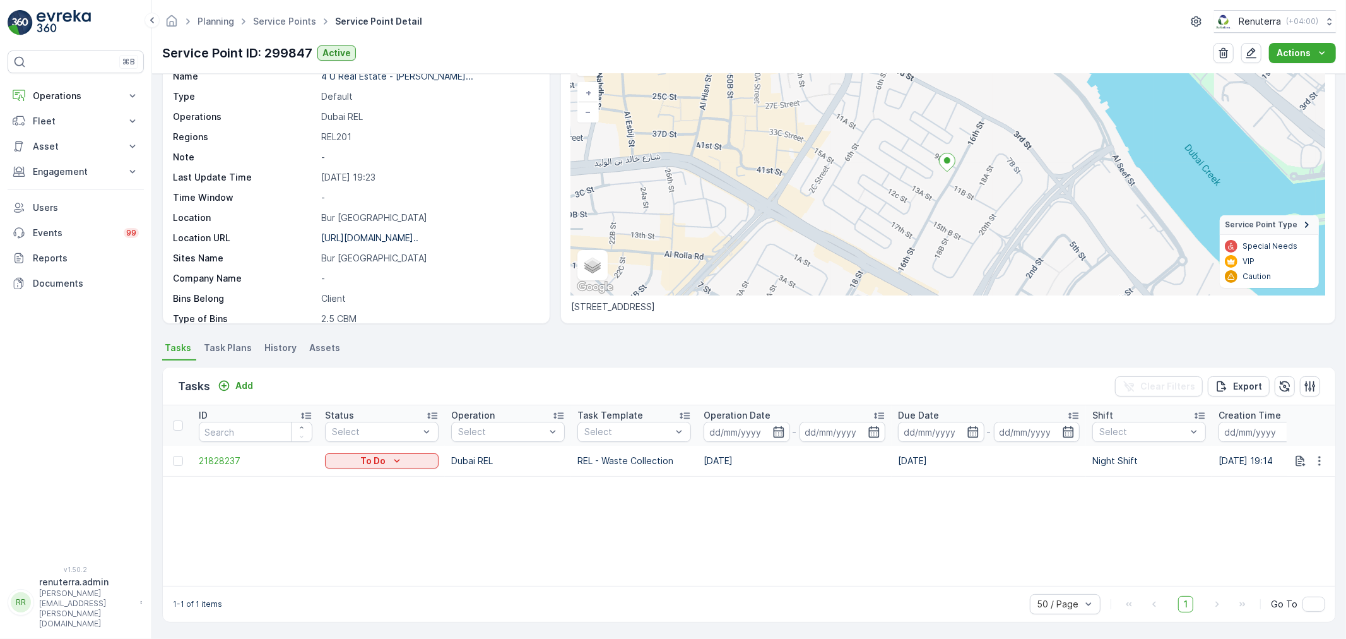
scroll to position [76, 0]
click at [181, 457] on div at bounding box center [178, 461] width 10 height 10
click at [173, 456] on input "checkbox" at bounding box center [173, 456] width 0 height 0
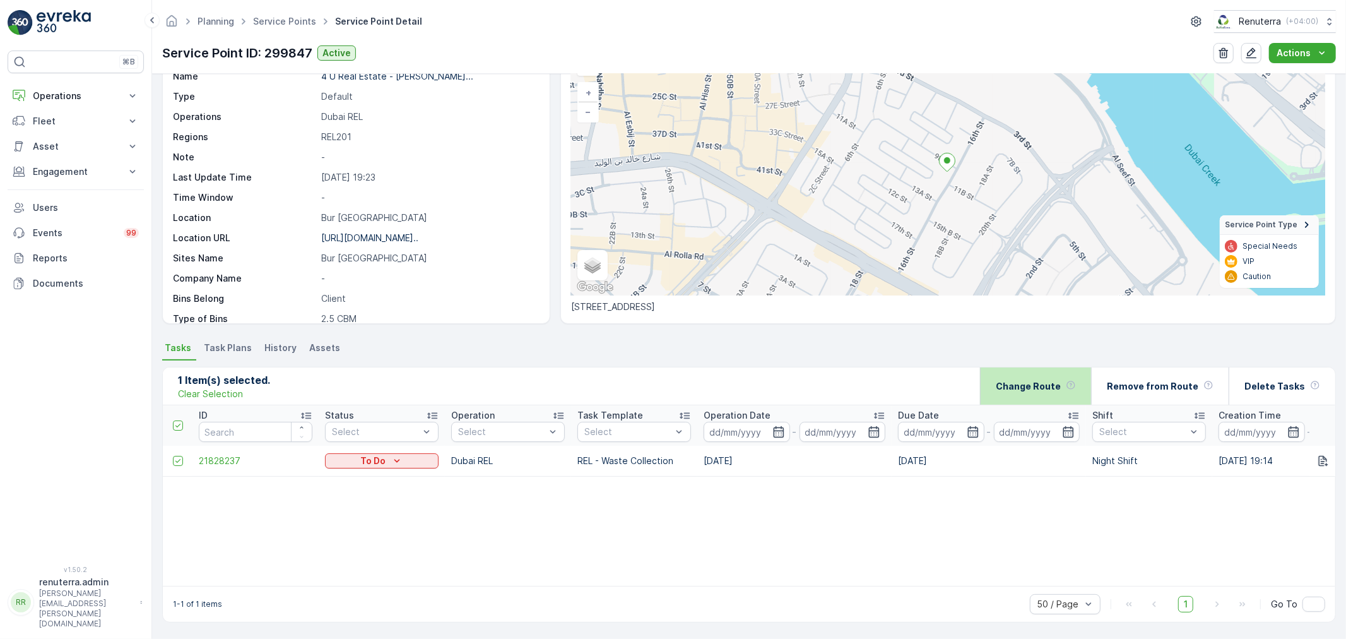
click at [1013, 383] on p "Change Route" at bounding box center [1028, 386] width 65 height 13
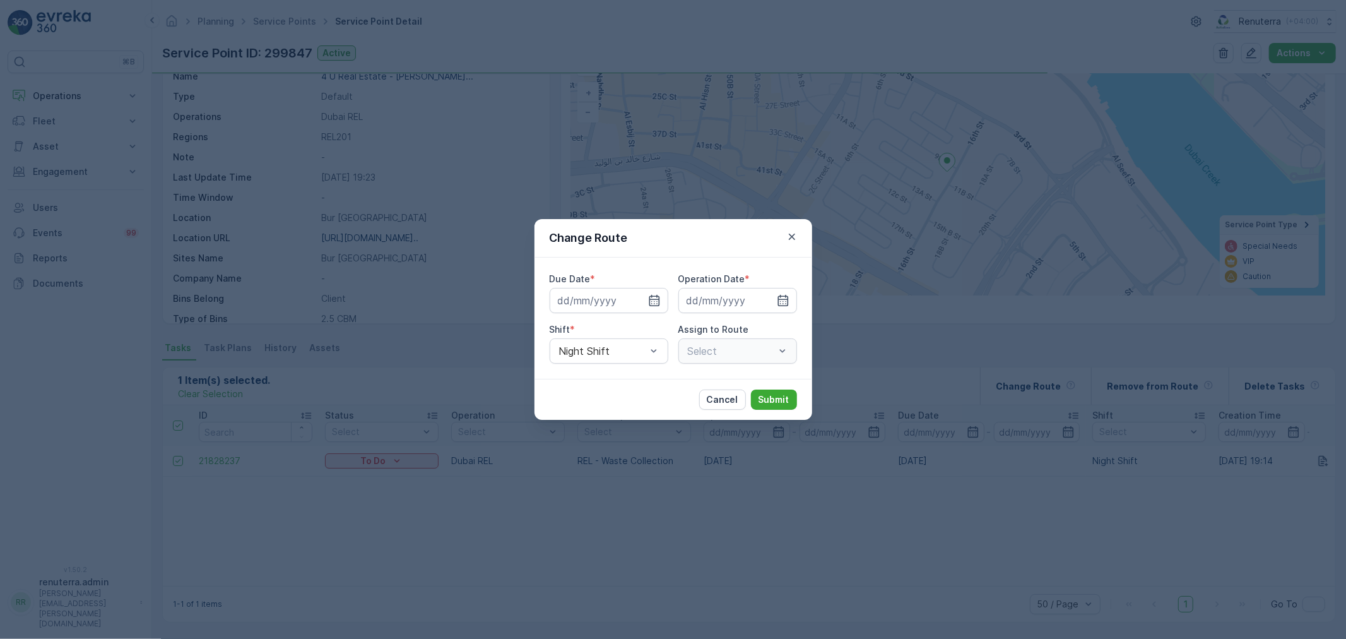
type input "[DATE]"
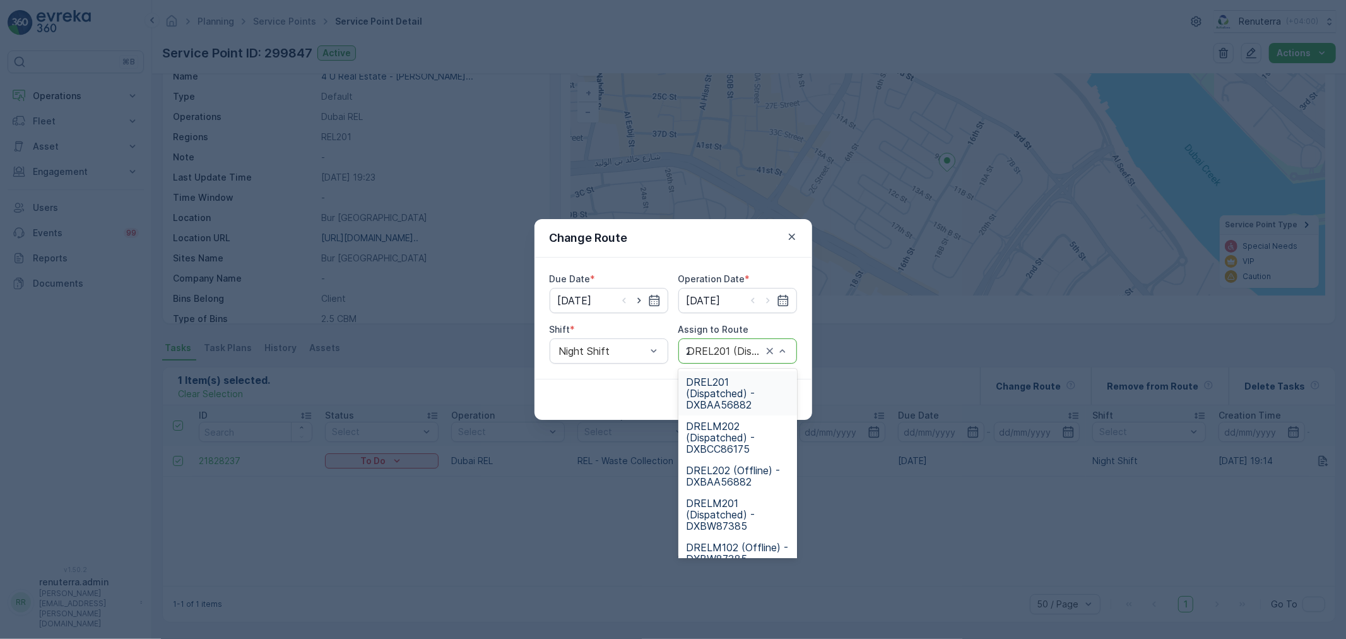
type input "201"
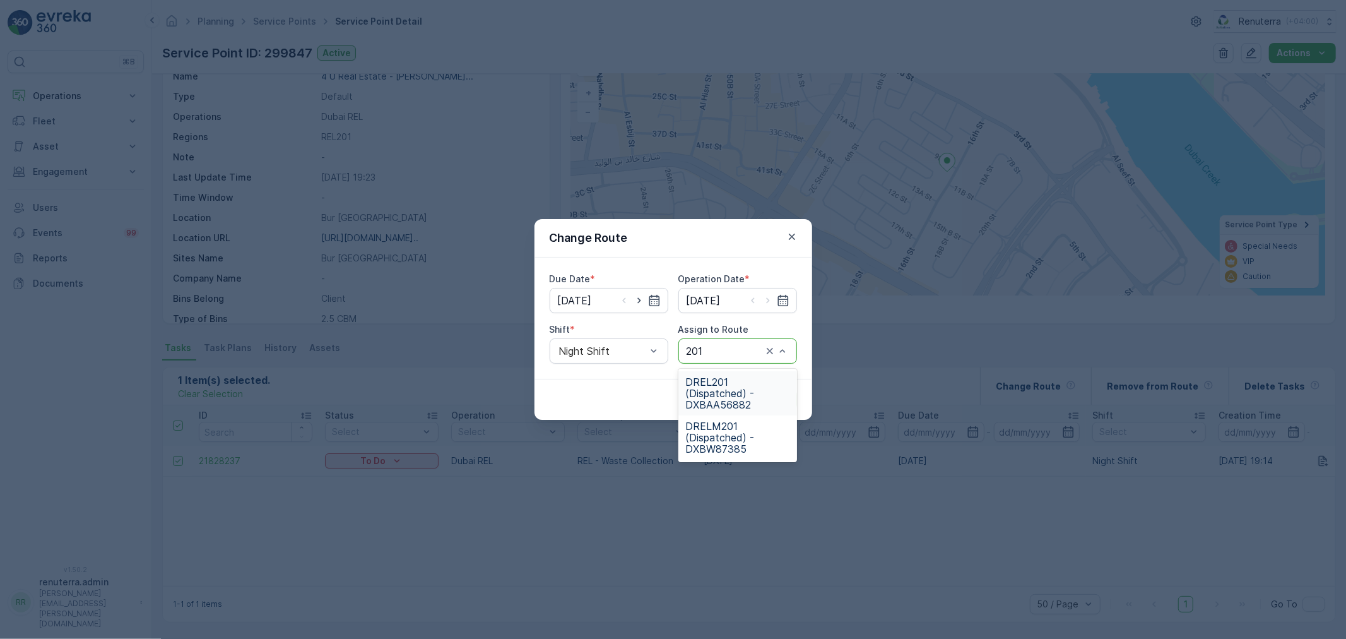
click at [702, 388] on span "DREL201 (Dispatched) - DXBAA56882" at bounding box center [738, 393] width 104 height 34
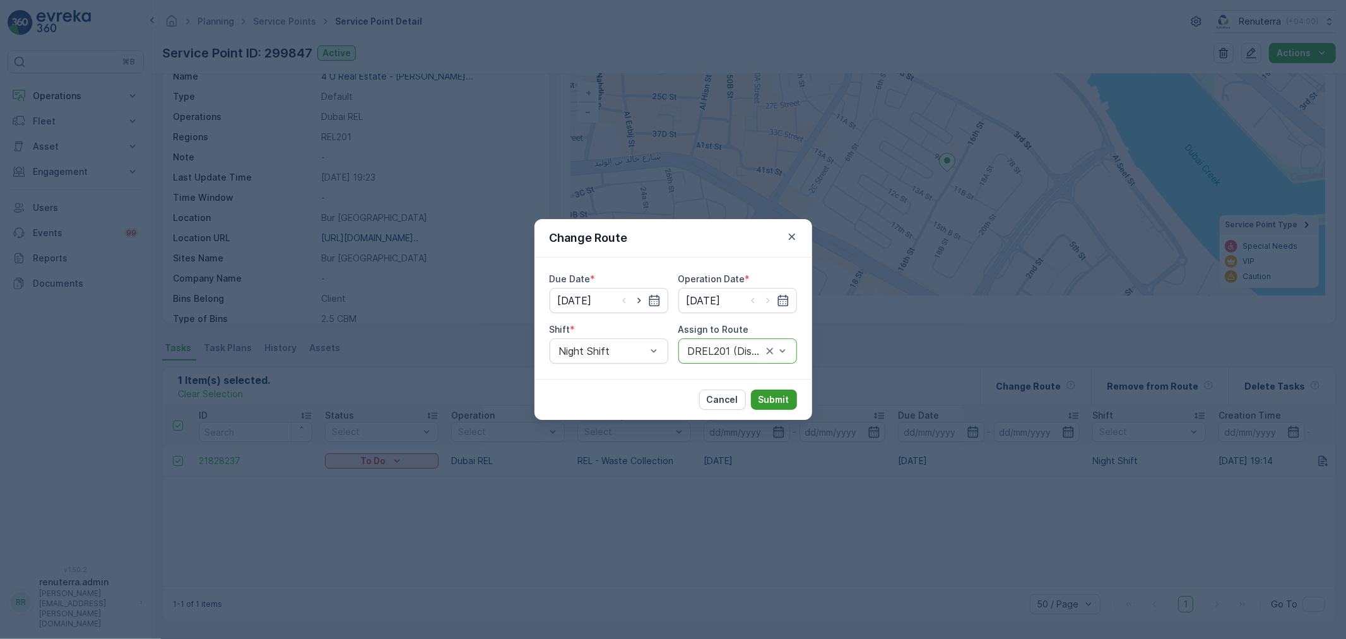
click at [758, 398] on button "Submit" at bounding box center [774, 399] width 46 height 20
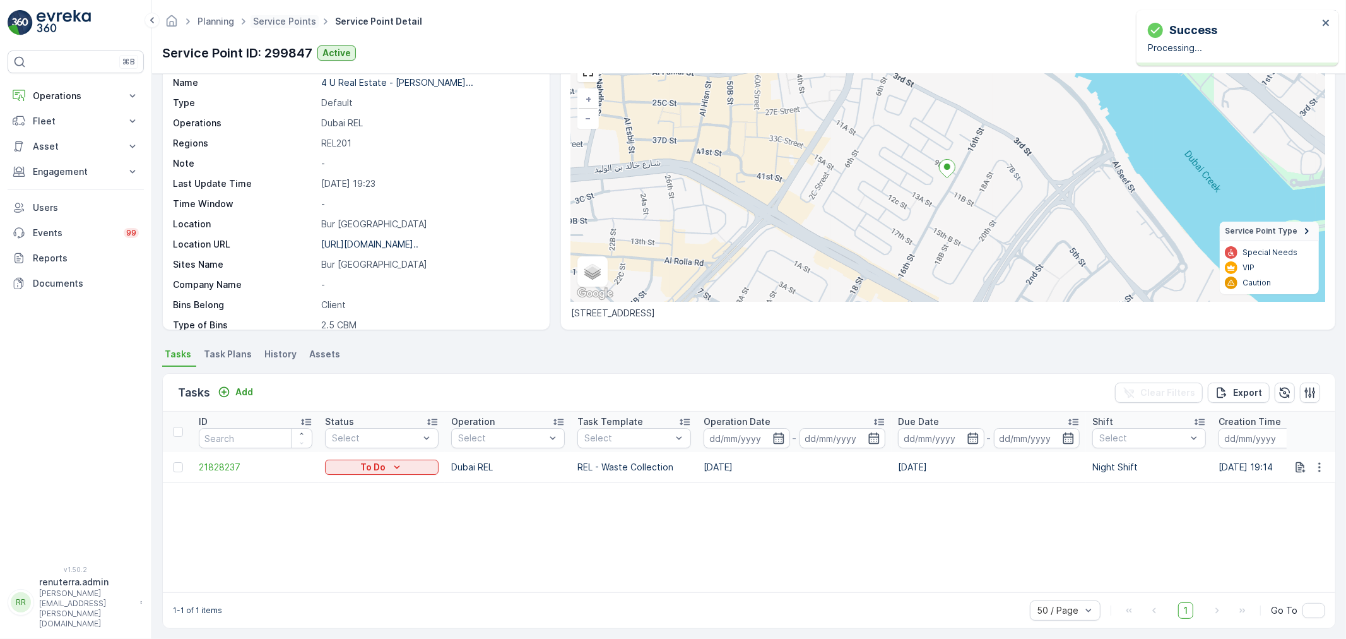
scroll to position [74, 0]
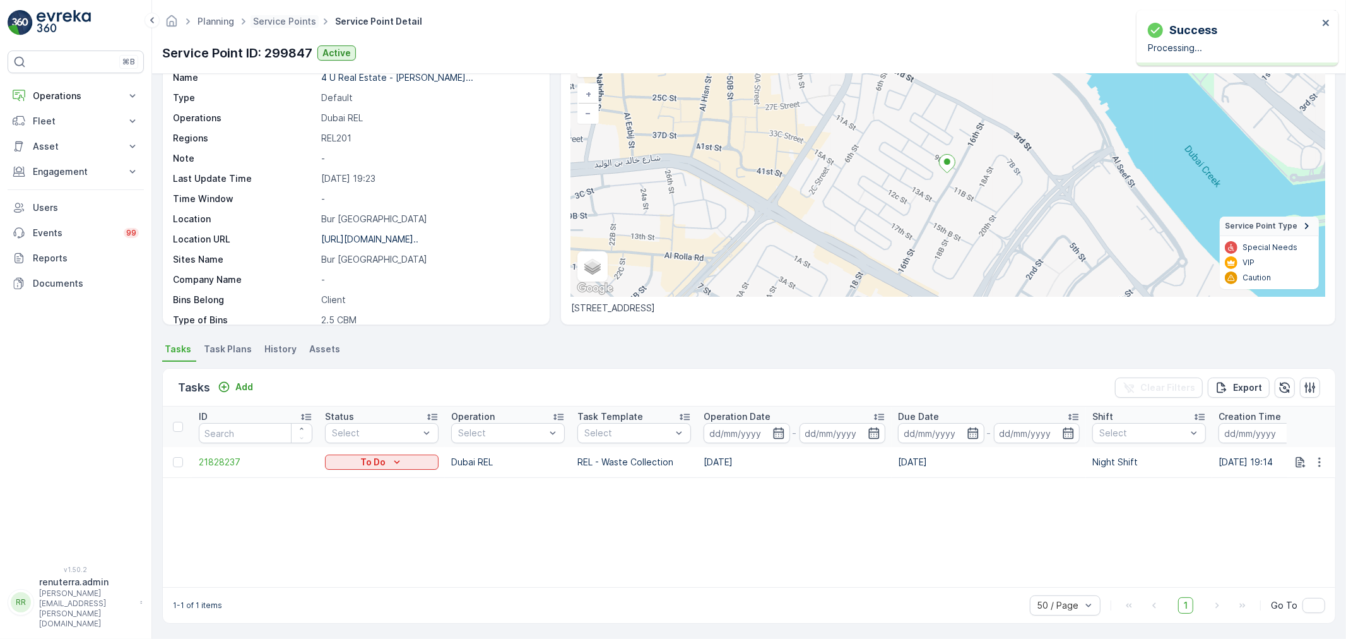
click at [266, 15] on span "Service Points" at bounding box center [285, 21] width 68 height 13
click at [266, 16] on link "Service Points" at bounding box center [284, 21] width 63 height 11
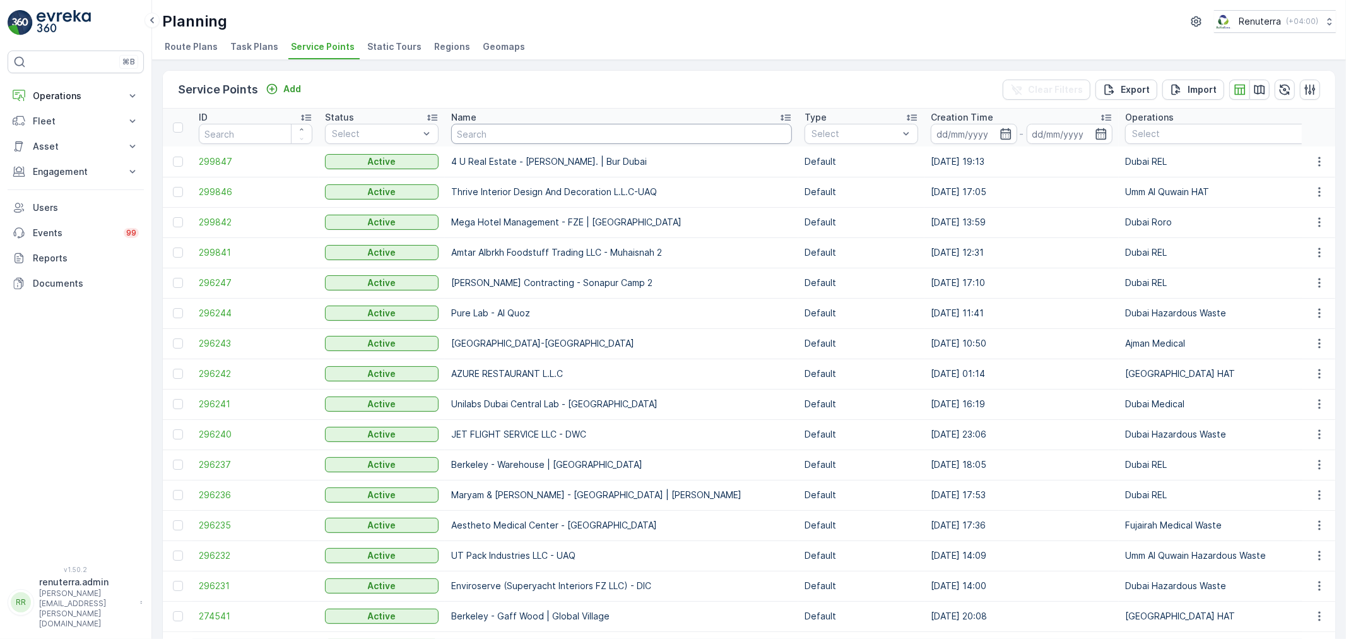
click at [495, 139] on input "text" at bounding box center [621, 134] width 341 height 20
paste input "Dubai Duty Free"
type input "Dubai Duty Free"
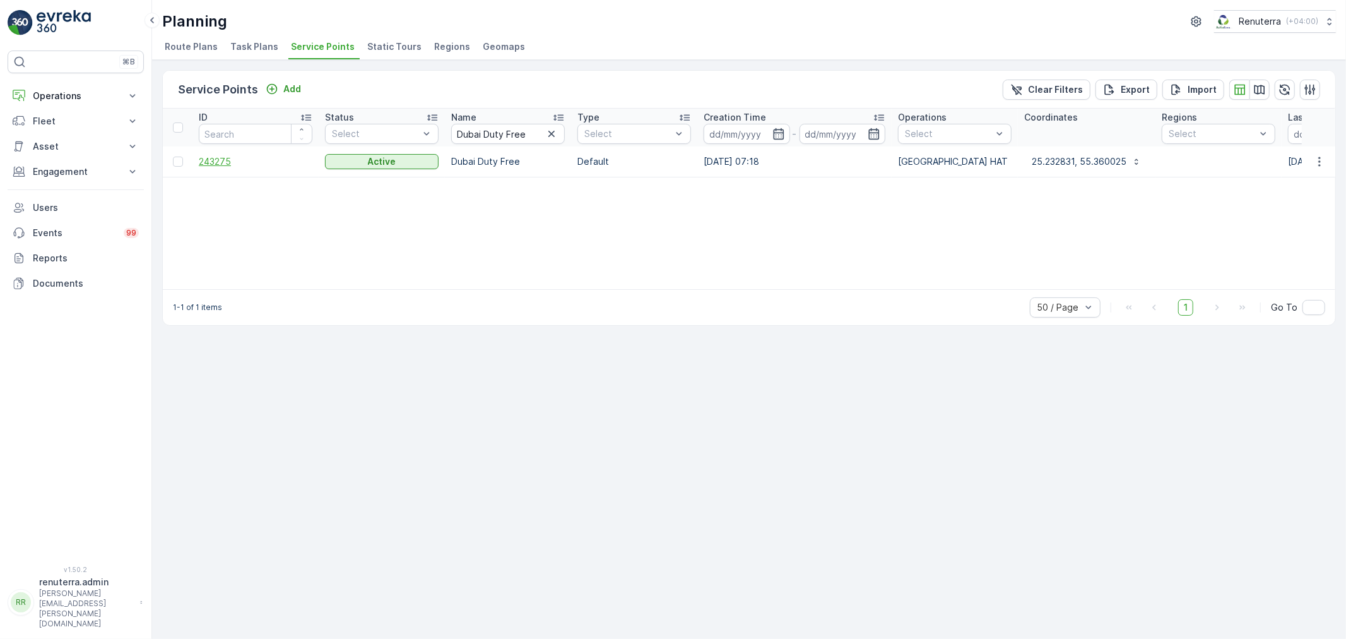
click at [218, 155] on span "243275" at bounding box center [256, 161] width 114 height 13
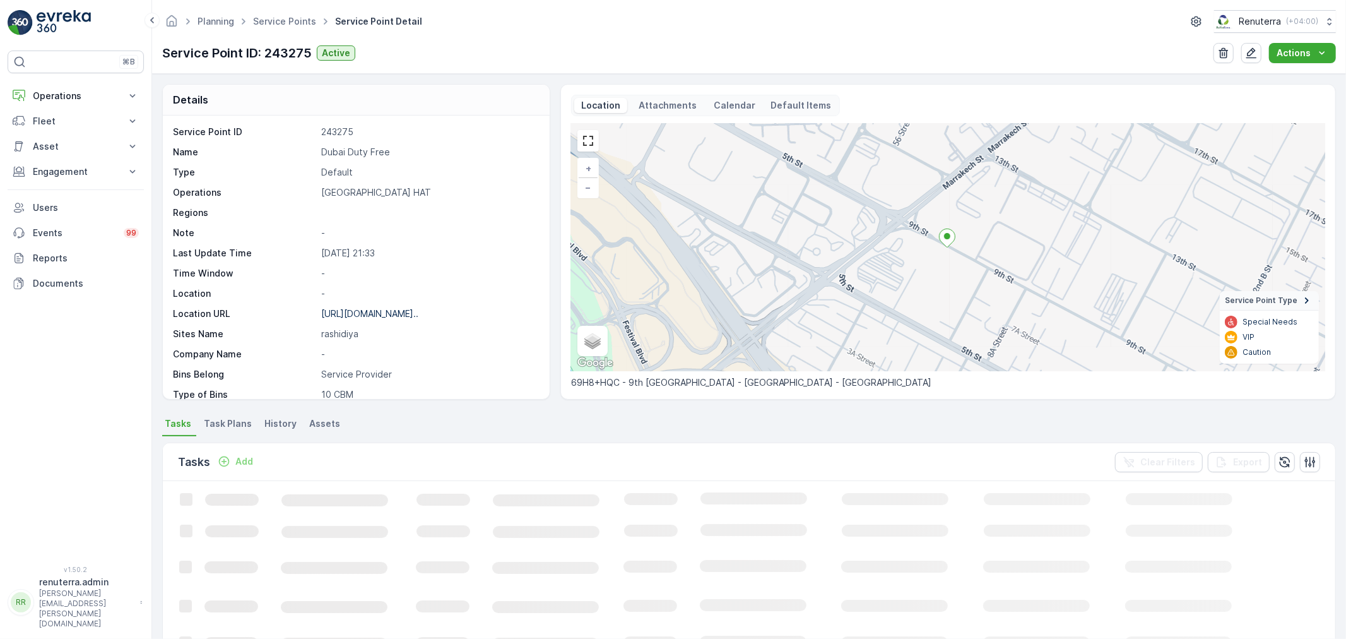
click at [237, 460] on p "Add" at bounding box center [244, 461] width 18 height 13
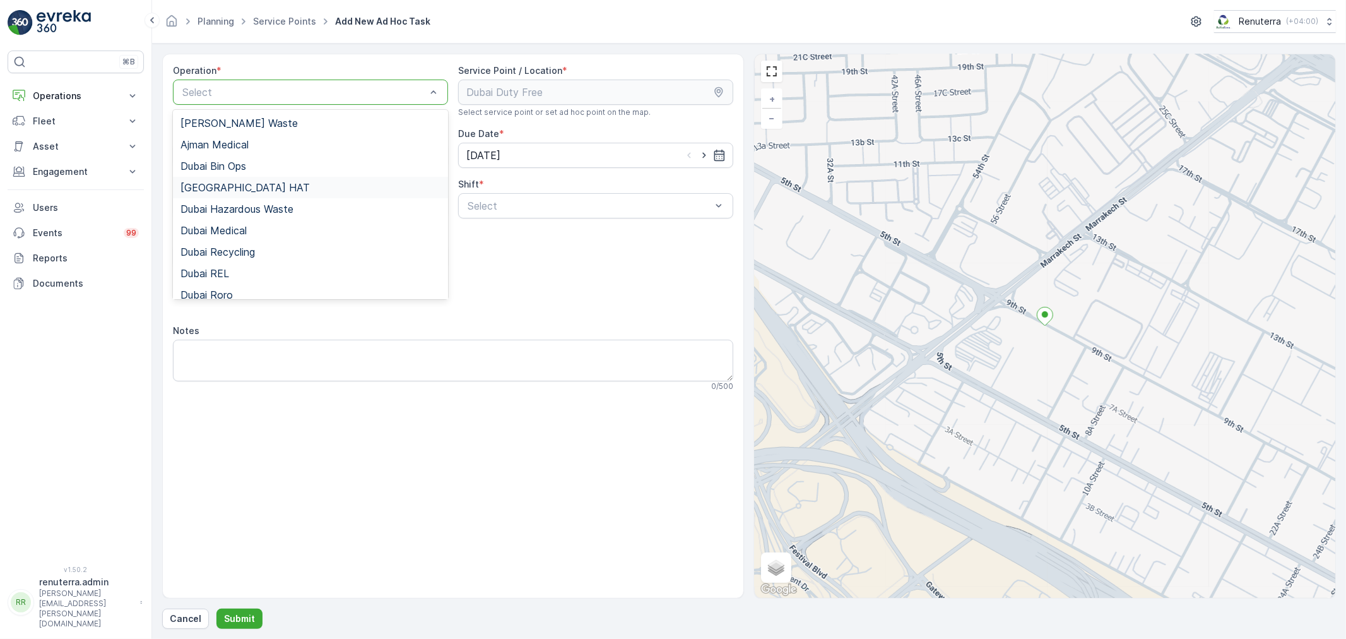
click at [230, 184] on span "[GEOGRAPHIC_DATA] HAT" at bounding box center [245, 187] width 129 height 11
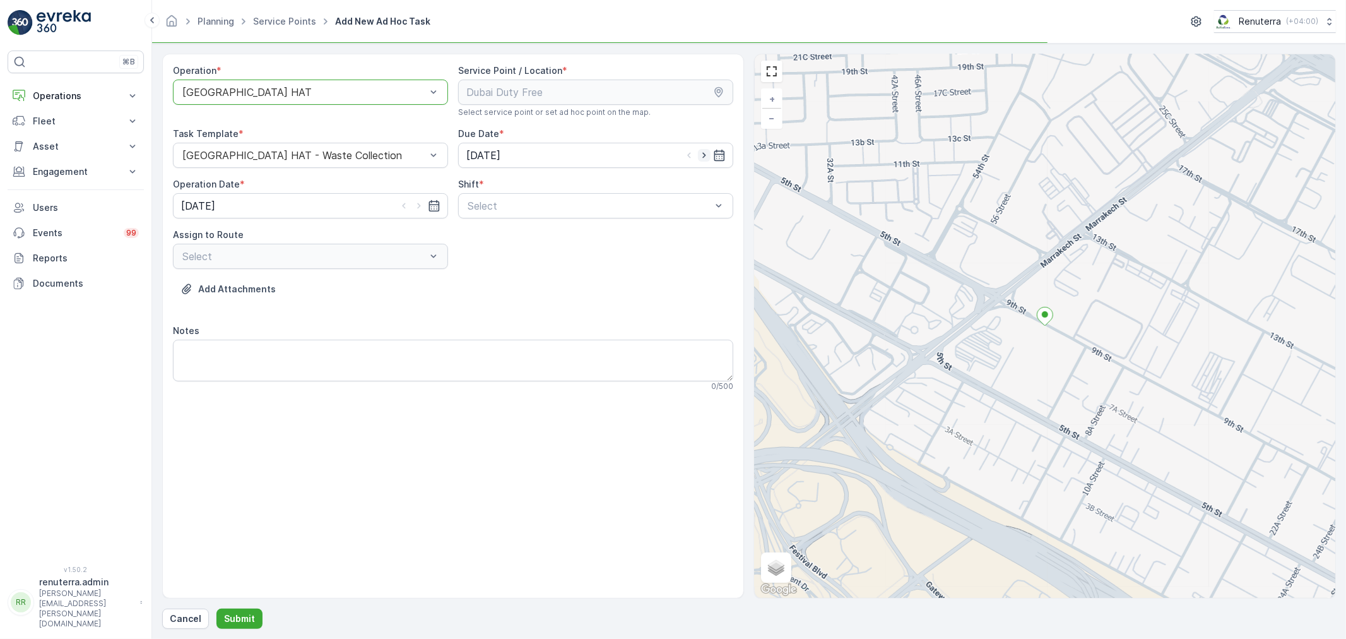
click at [705, 153] on icon "button" at bounding box center [704, 155] width 13 height 13
type input "[DATE]"
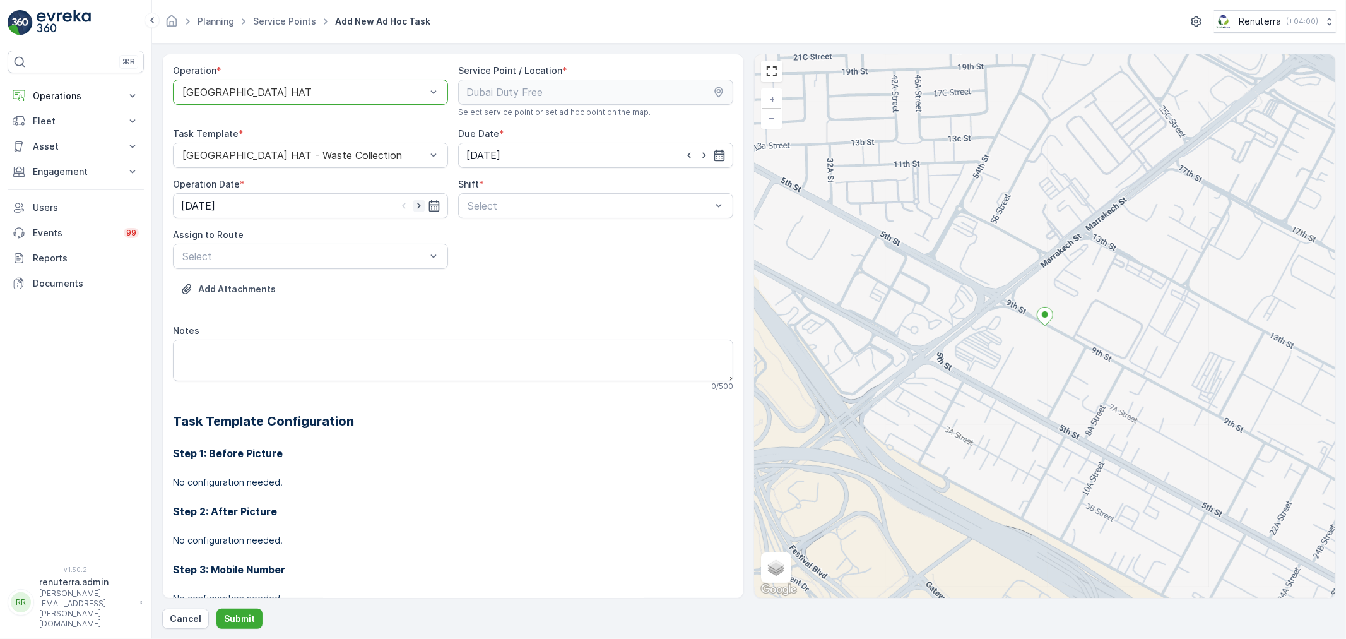
click at [417, 203] on icon "button" at bounding box center [419, 205] width 13 height 13
type input "[DATE]"
click at [482, 237] on span "Day Shift" at bounding box center [488, 236] width 45 height 11
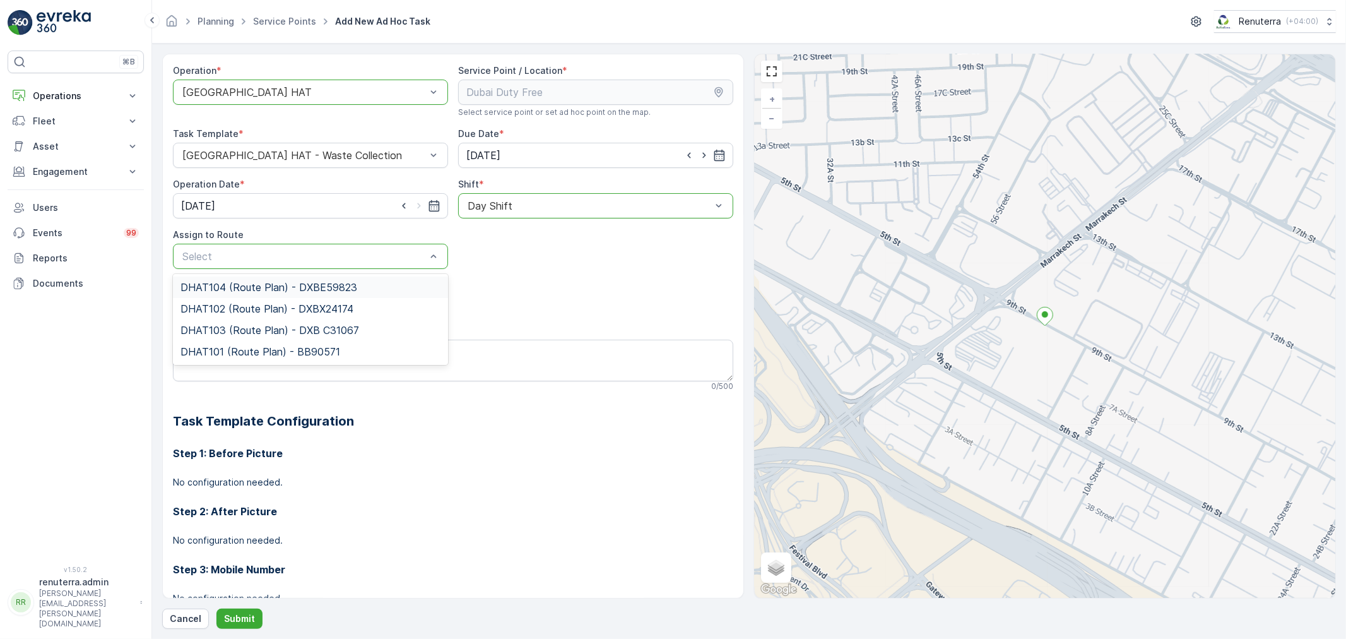
click at [232, 285] on span "DHAT104 (Route Plan) - DXBE59823" at bounding box center [269, 287] width 177 height 11
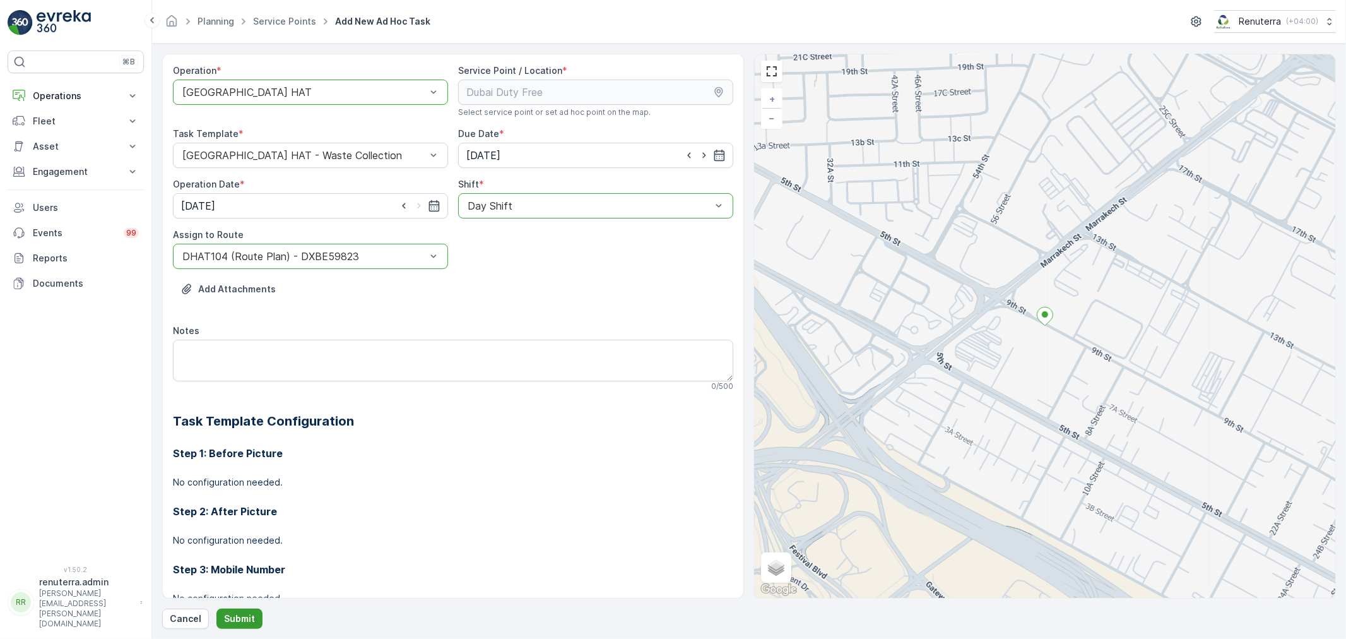
click at [237, 619] on p "Submit" at bounding box center [239, 618] width 31 height 13
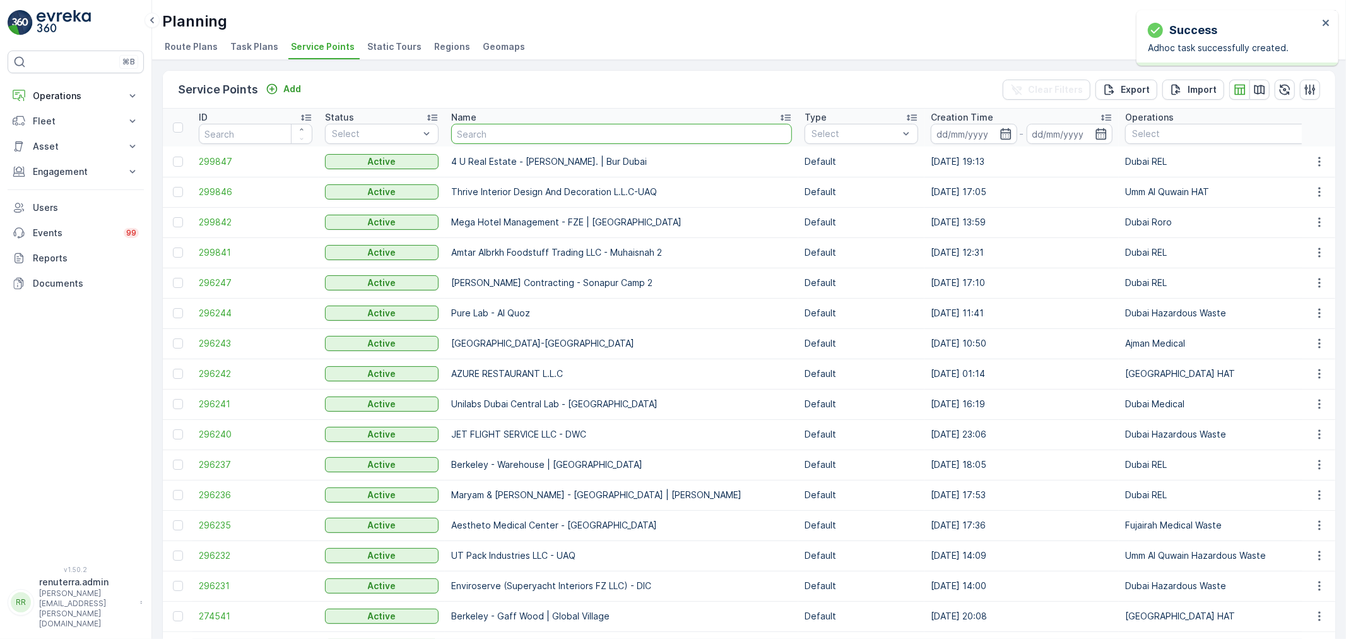
click at [507, 134] on input "text" at bounding box center [621, 134] width 341 height 20
paste input "Italian Planters L.L.C -R1082 – Wasl Village + Retail – [GEOGRAPHIC_DATA]"
type input "Italian Planters L.L.C -R1082 – Wasl Village + Retail – [GEOGRAPHIC_DATA]"
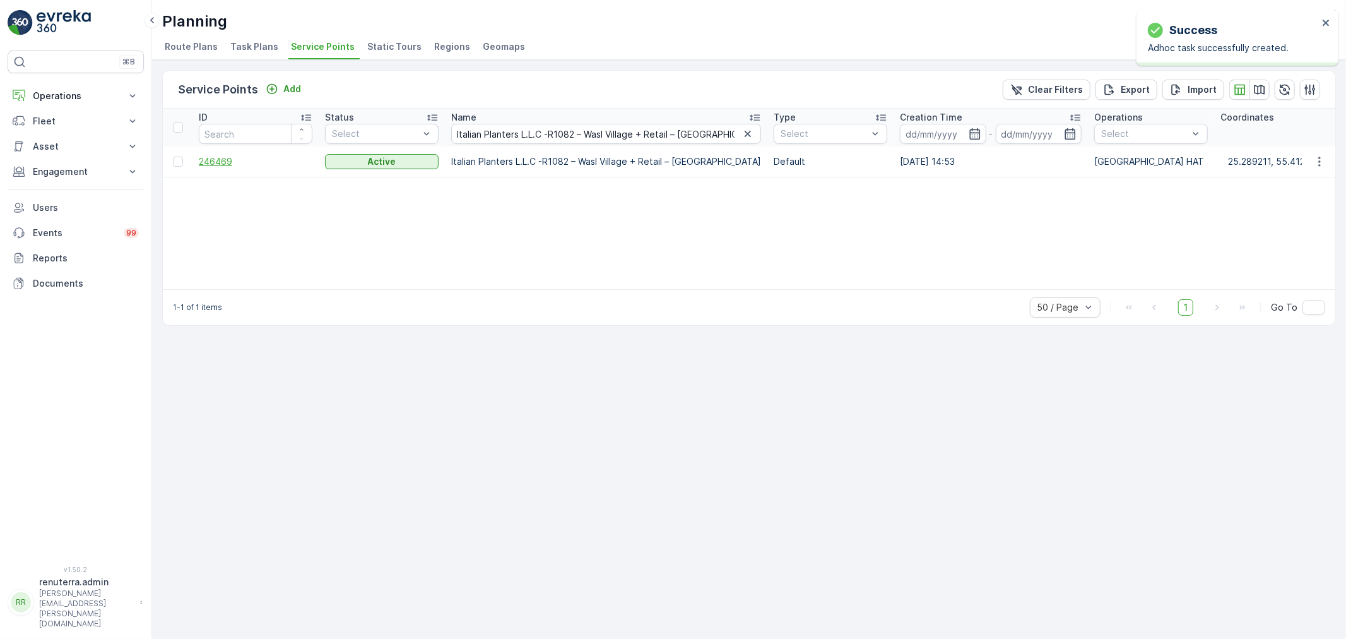
click at [223, 162] on span "246469" at bounding box center [256, 161] width 114 height 13
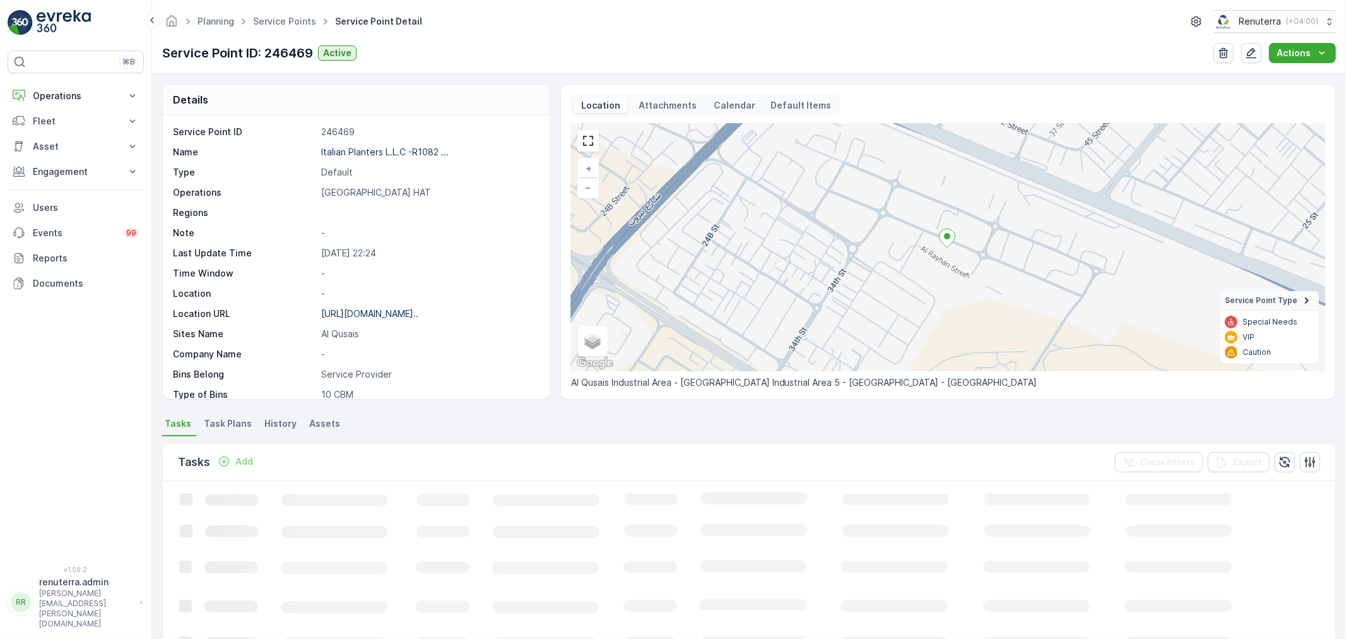
click at [240, 460] on p "Add" at bounding box center [244, 461] width 18 height 13
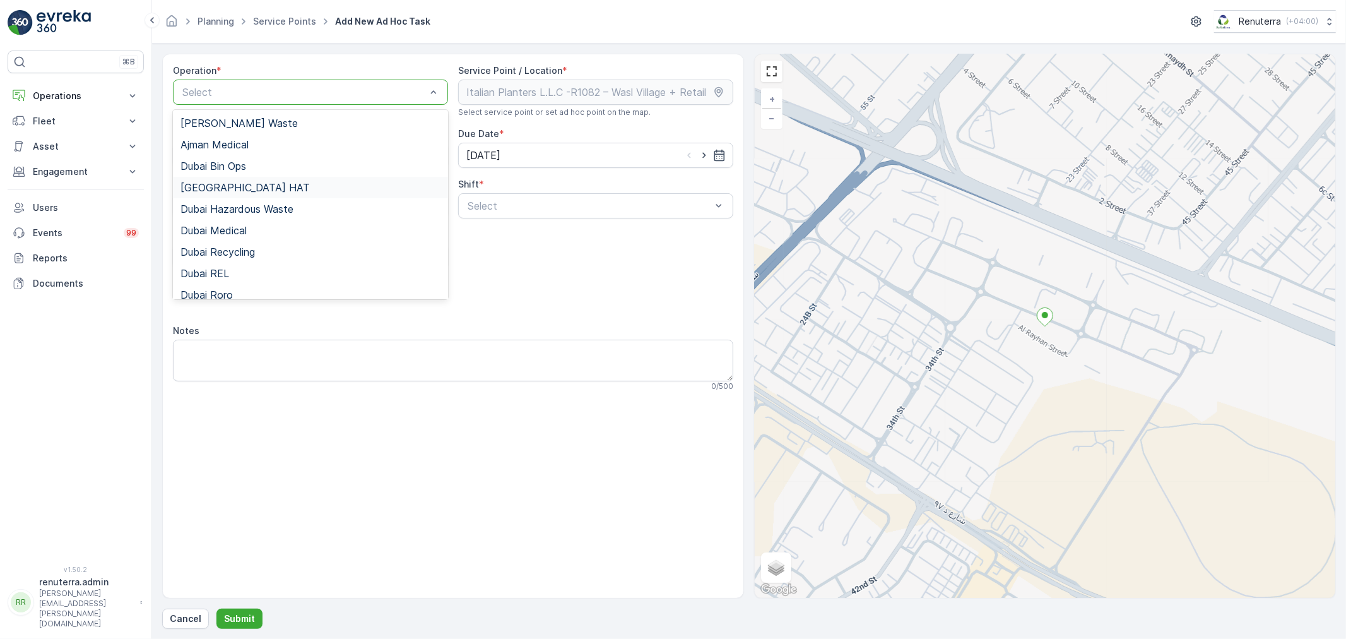
click at [229, 186] on span "[GEOGRAPHIC_DATA] HAT" at bounding box center [245, 187] width 129 height 11
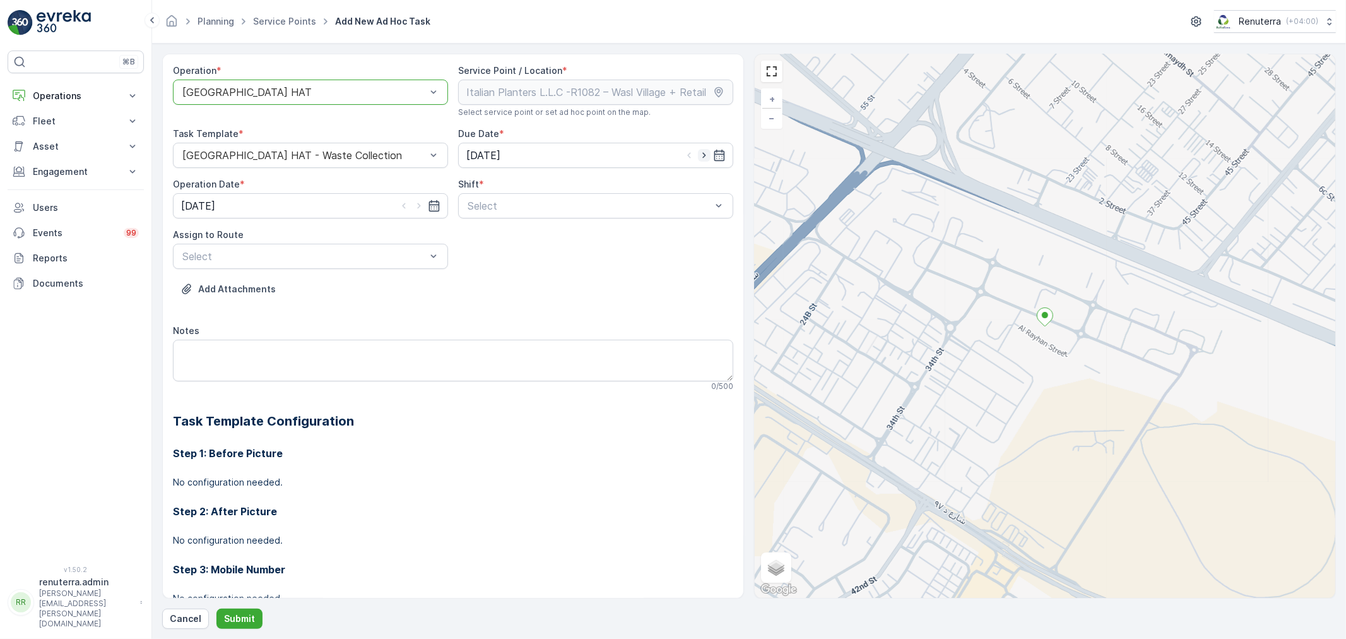
click at [704, 155] on icon "button" at bounding box center [704, 155] width 13 height 13
type input "[DATE]"
click at [417, 204] on icon "button" at bounding box center [418, 206] width 3 height 6
type input "[DATE]"
click at [488, 239] on span "Day Shift" at bounding box center [488, 236] width 45 height 11
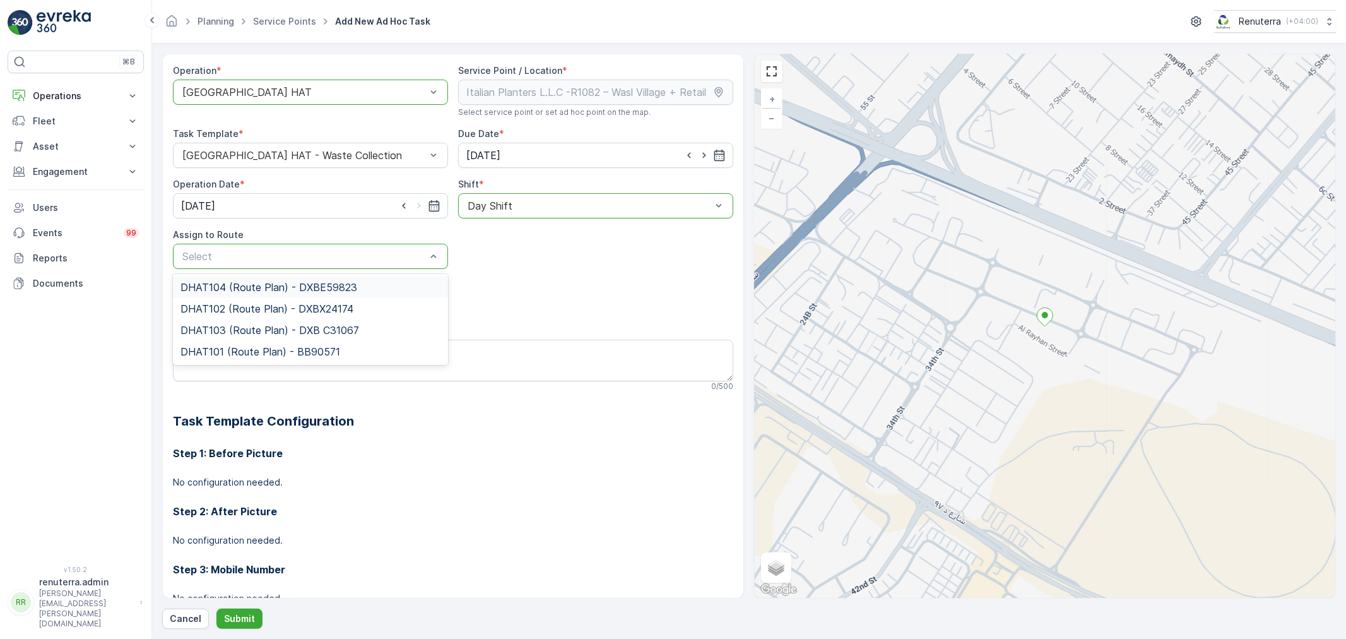
click at [234, 287] on span "DHAT104 (Route Plan) - DXBE59823" at bounding box center [269, 287] width 177 height 11
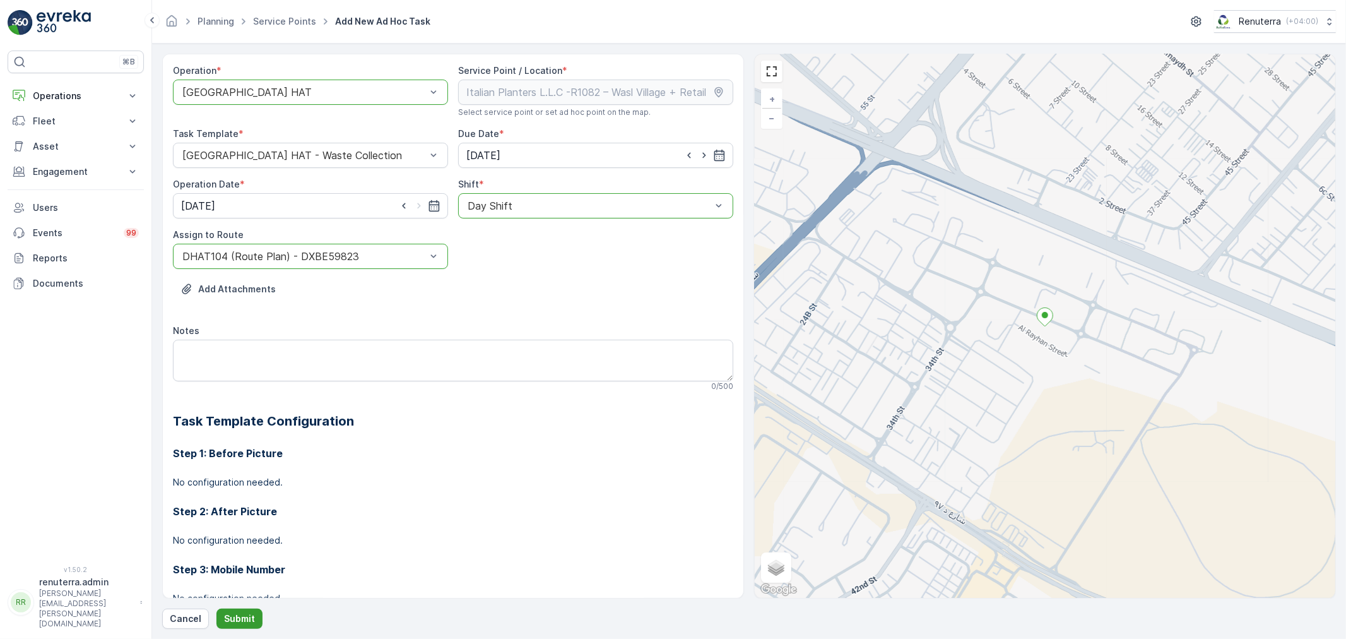
click at [237, 619] on p "Submit" at bounding box center [239, 618] width 31 height 13
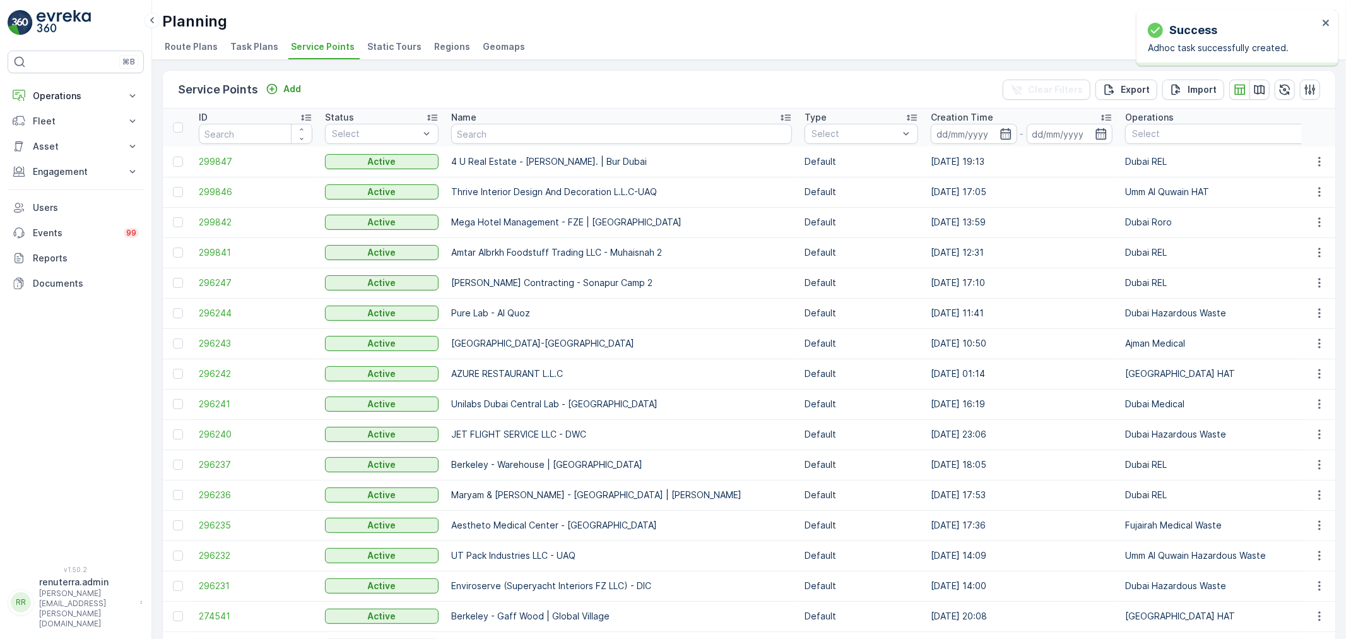
click at [502, 128] on input "text" at bounding box center [621, 134] width 341 height 20
paste input "Italian Planters L.L.C -Blue Water Residence"
type input "Italian Planters L.L.C -Blue Water Residence"
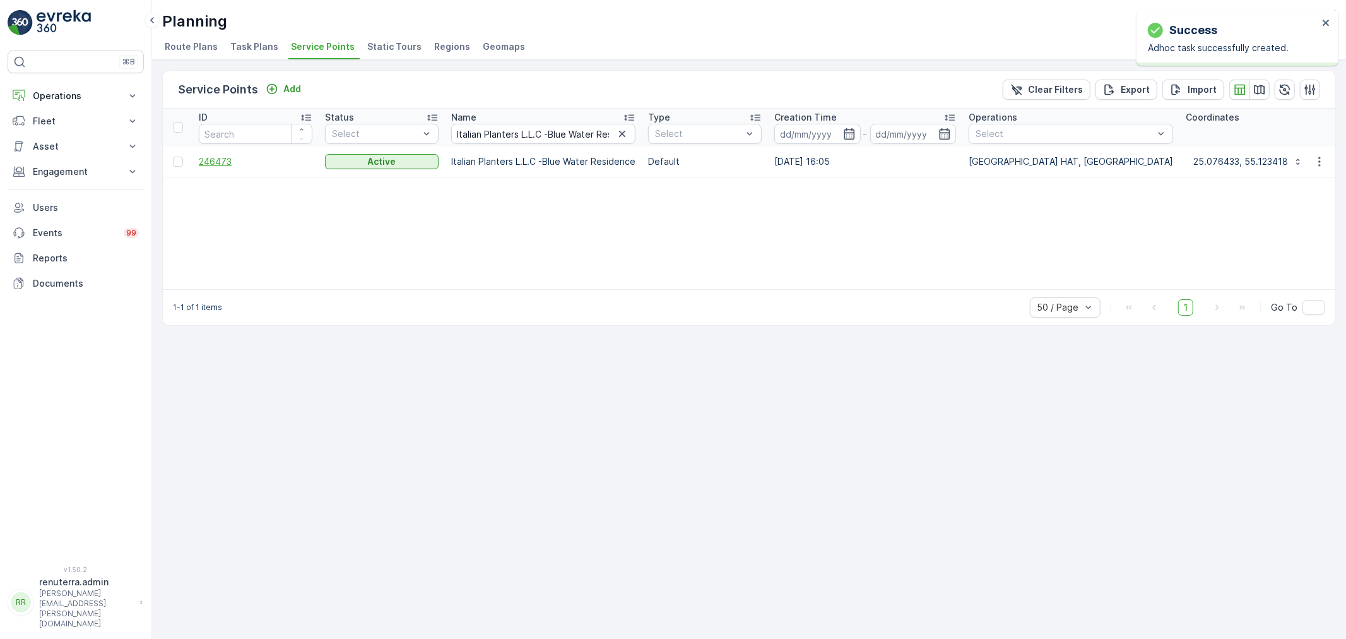
click at [219, 160] on span "246473" at bounding box center [256, 161] width 114 height 13
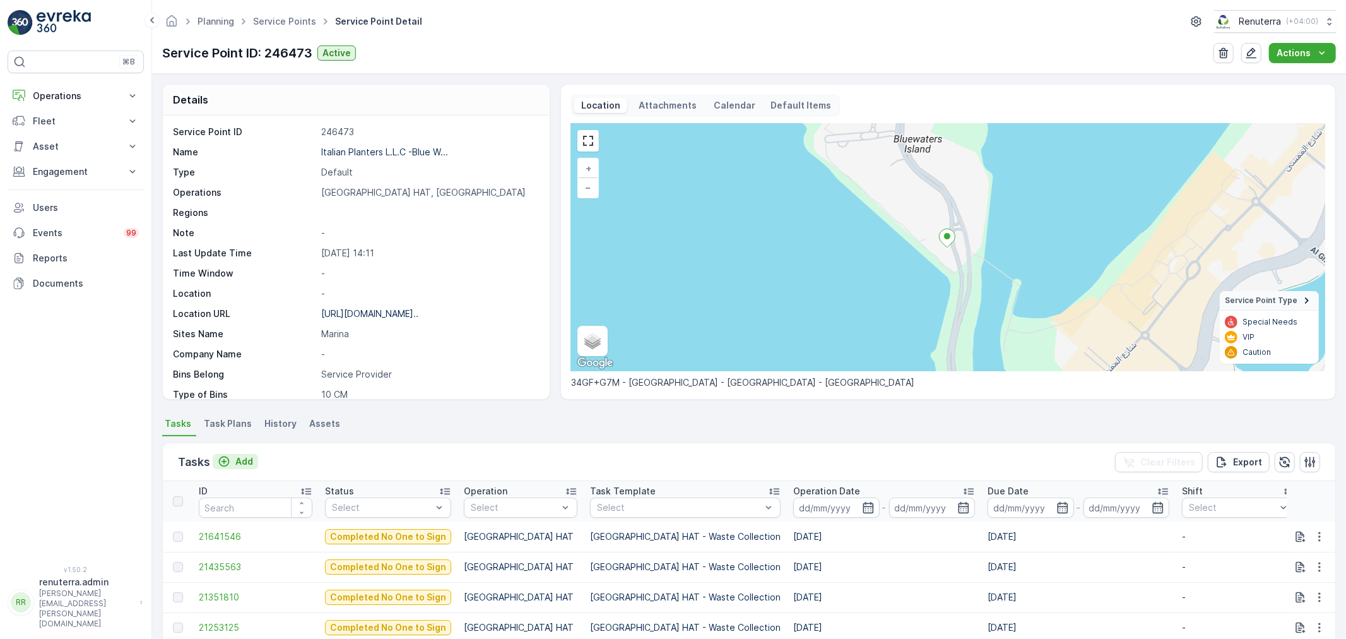
click at [237, 460] on p "Add" at bounding box center [244, 461] width 18 height 13
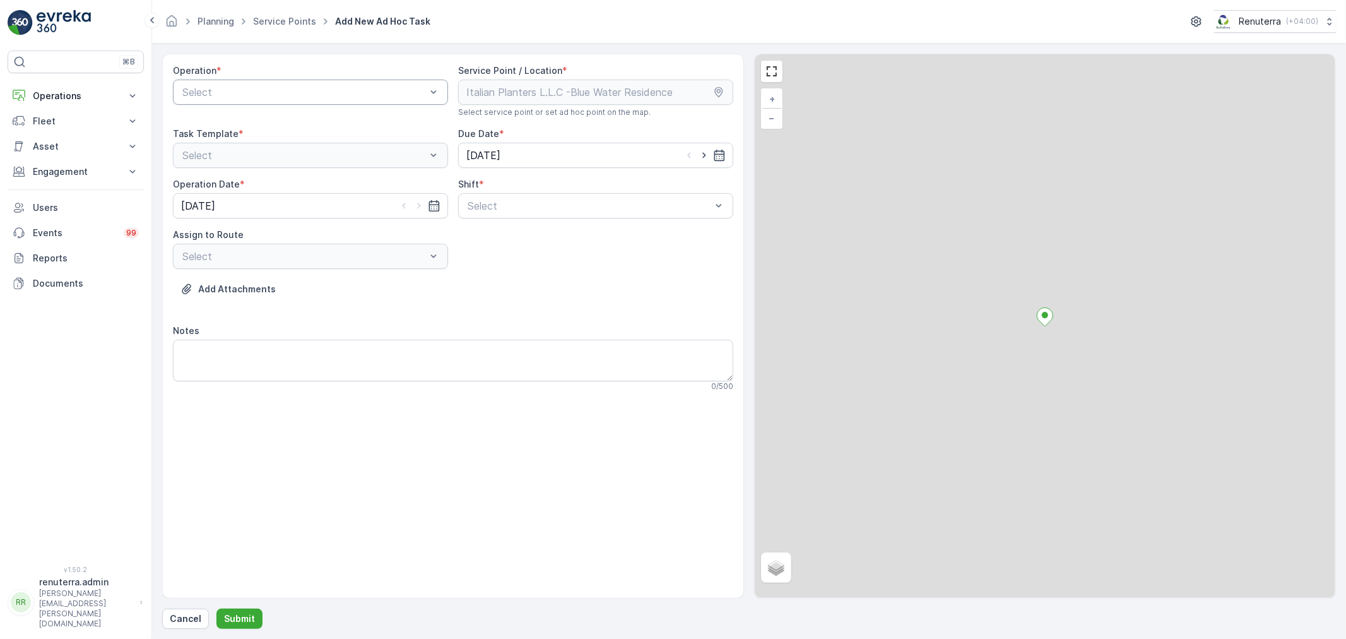
click at [276, 100] on div "Select" at bounding box center [310, 92] width 275 height 25
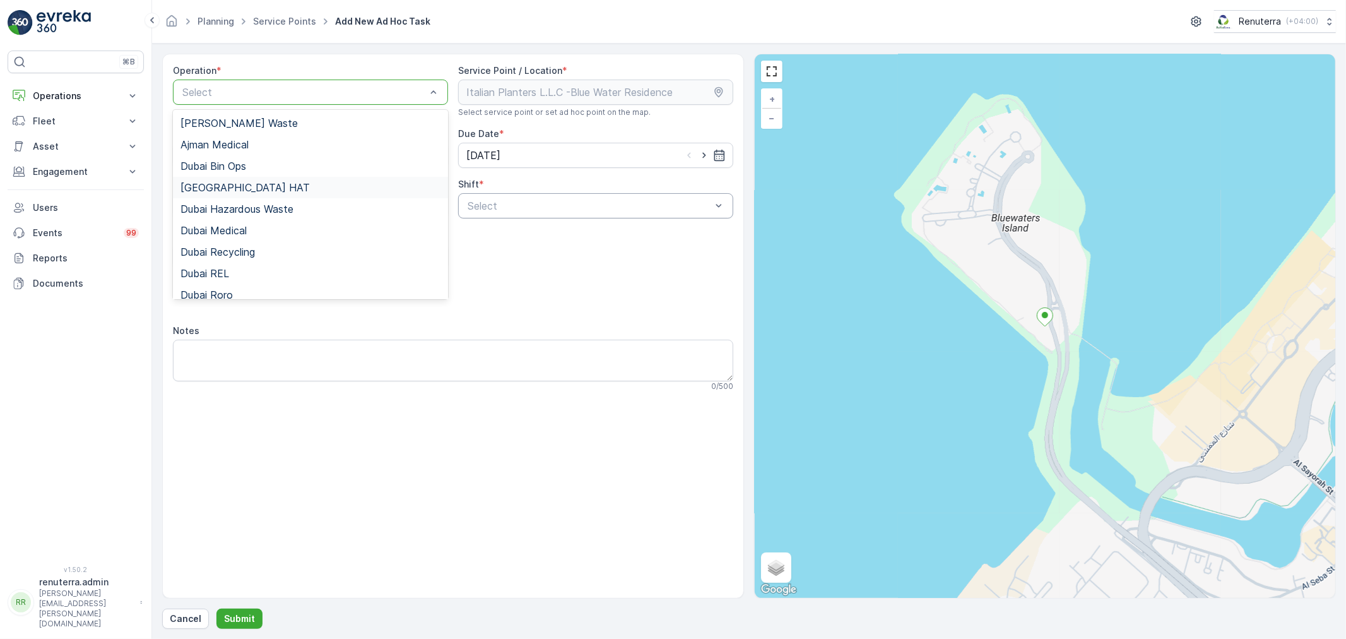
click at [234, 184] on div "[GEOGRAPHIC_DATA] HAT" at bounding box center [311, 187] width 260 height 11
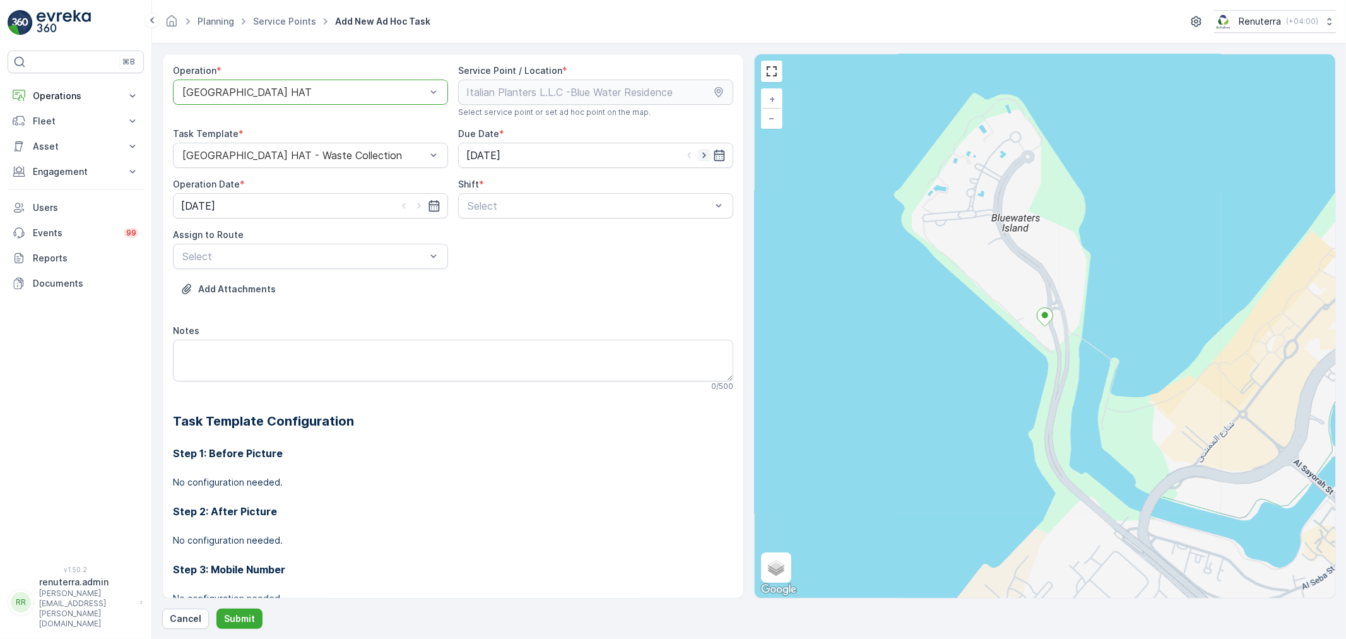
click at [703, 153] on icon "button" at bounding box center [704, 155] width 13 height 13
type input "[DATE]"
click at [417, 207] on icon "button" at bounding box center [418, 206] width 3 height 6
type input "[DATE]"
click at [487, 235] on span "Day Shift" at bounding box center [488, 236] width 45 height 11
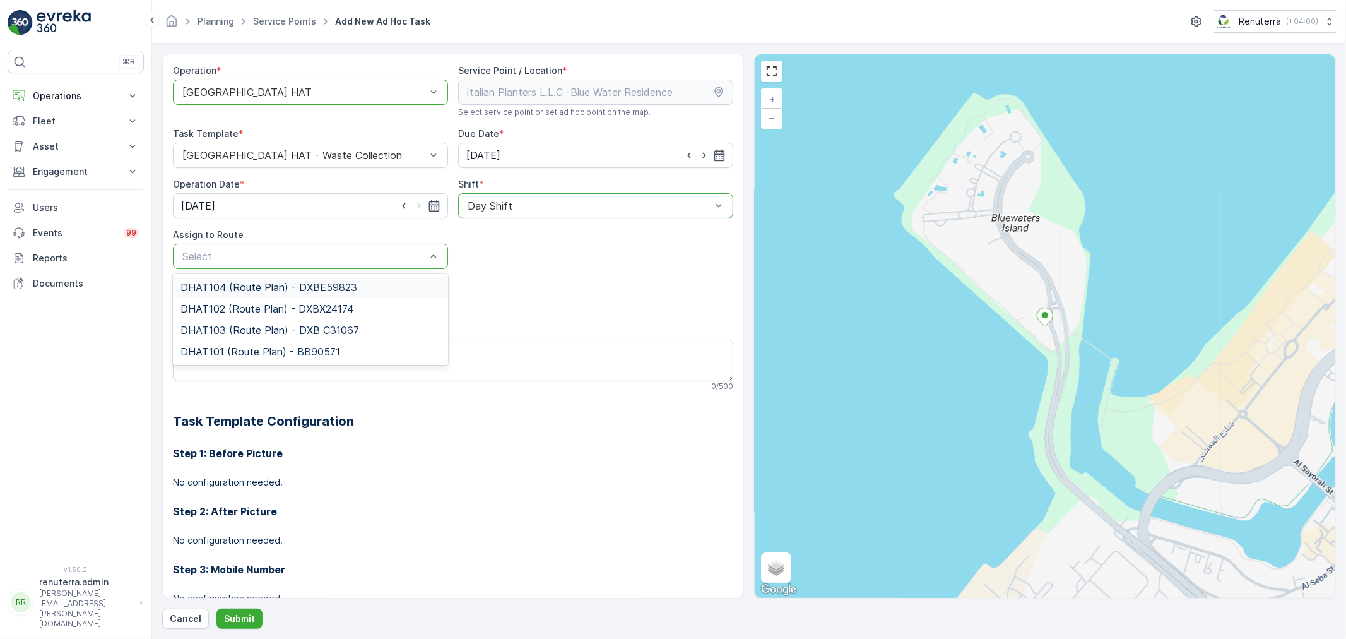
click at [266, 285] on span "DHAT104 (Route Plan) - DXBE59823" at bounding box center [269, 287] width 177 height 11
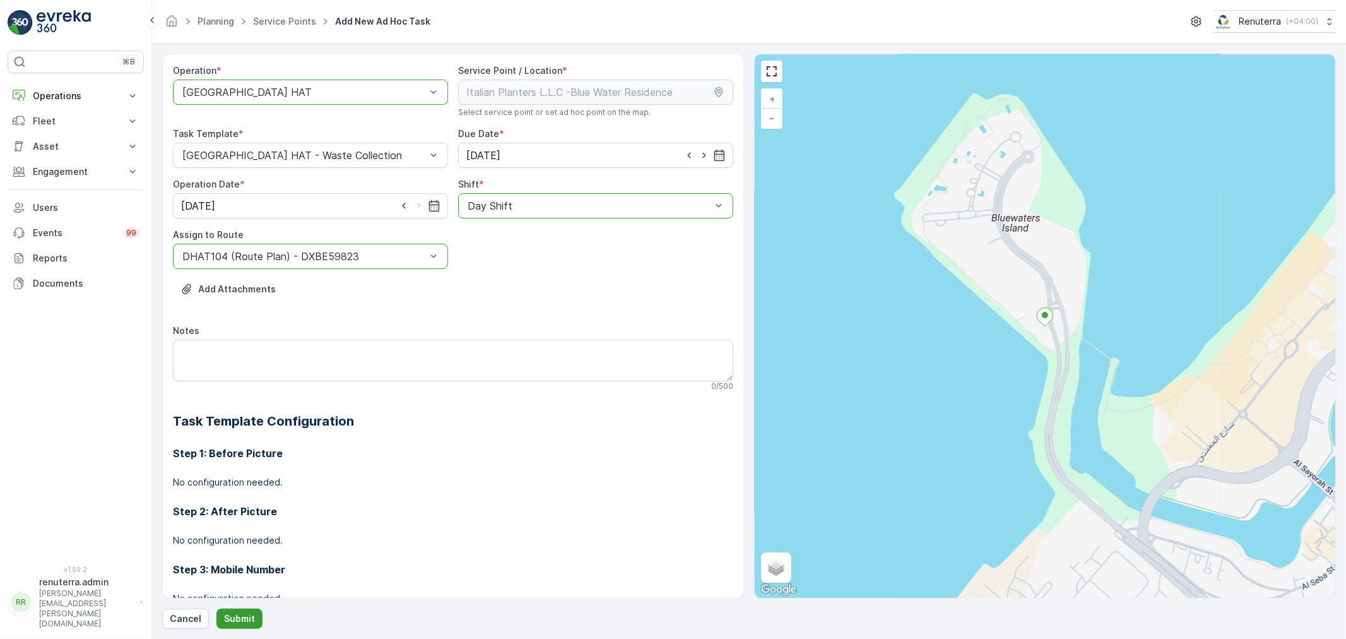
click at [237, 619] on p "Submit" at bounding box center [239, 618] width 31 height 13
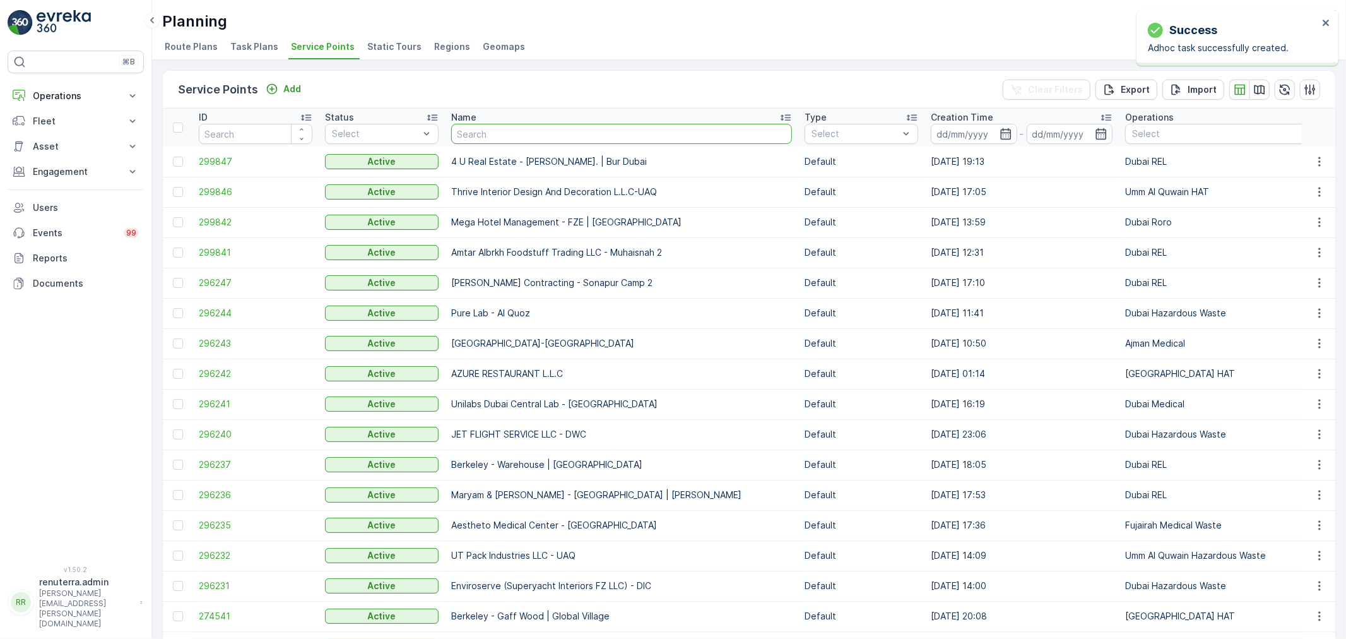
type input "Deco Waste Service-Al Quoz IFF"
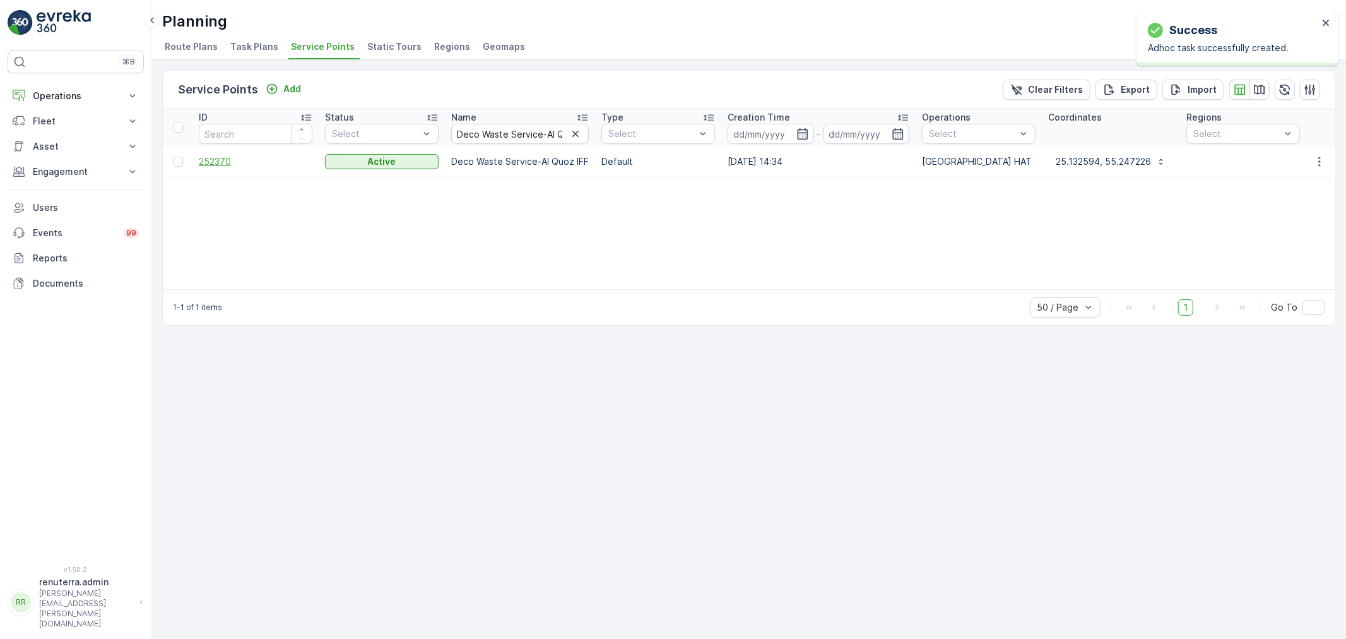
click at [223, 163] on span "252370" at bounding box center [256, 161] width 114 height 13
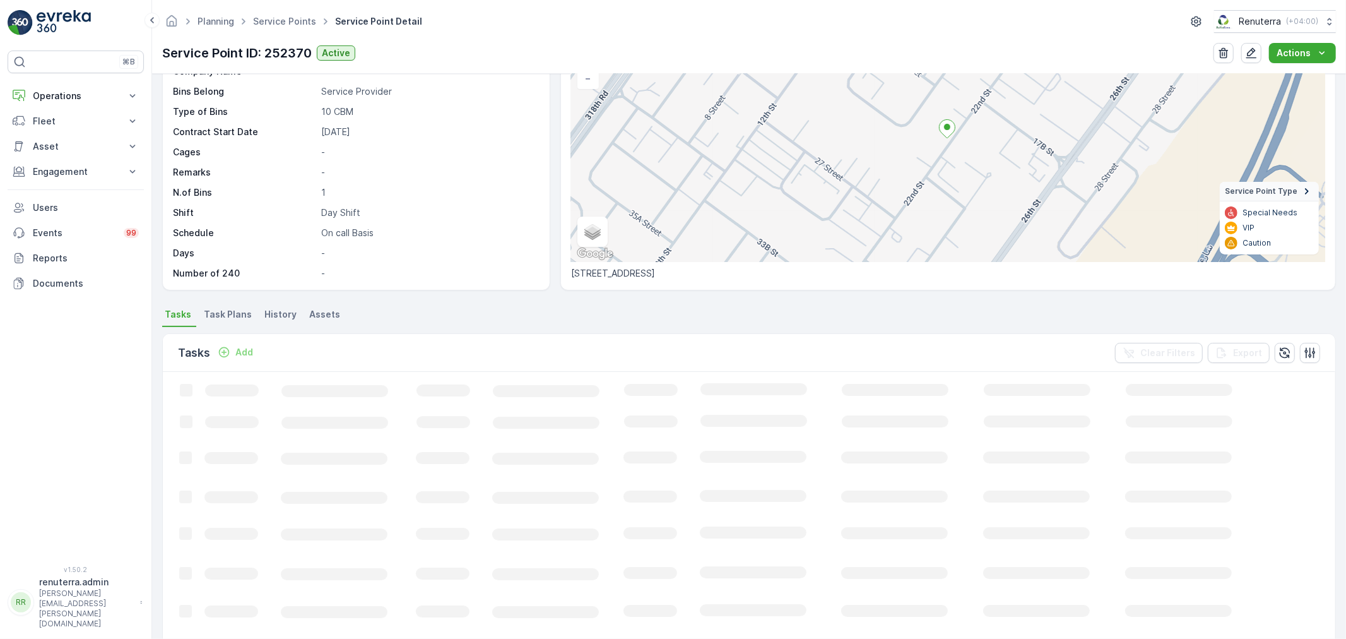
scroll to position [140, 0]
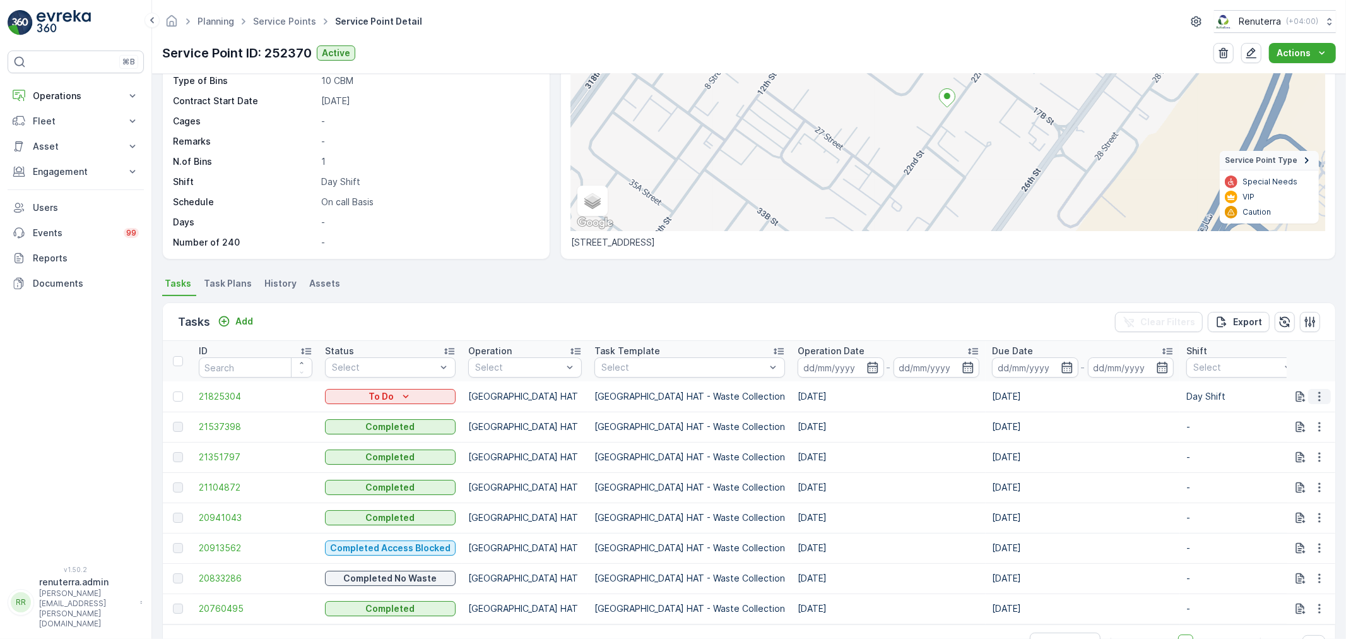
click at [1317, 395] on icon "button" at bounding box center [1320, 396] width 13 height 13
click at [1284, 451] on span "Change Route" at bounding box center [1287, 450] width 61 height 13
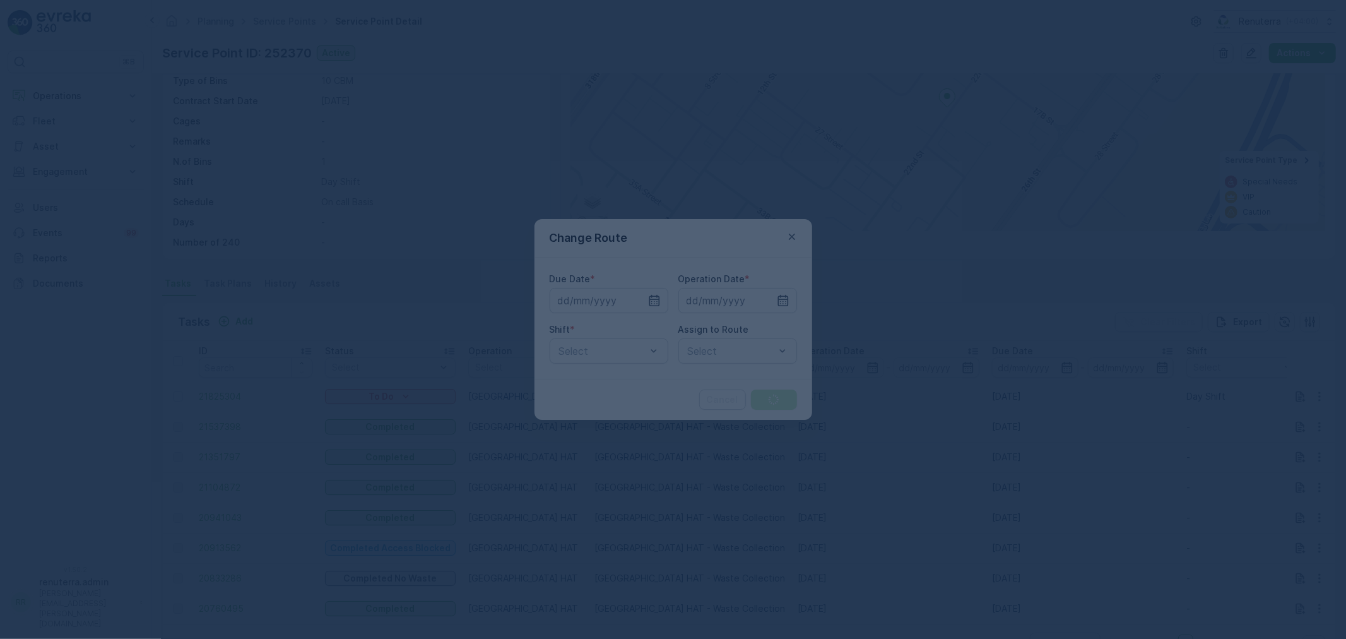
type input "[DATE]"
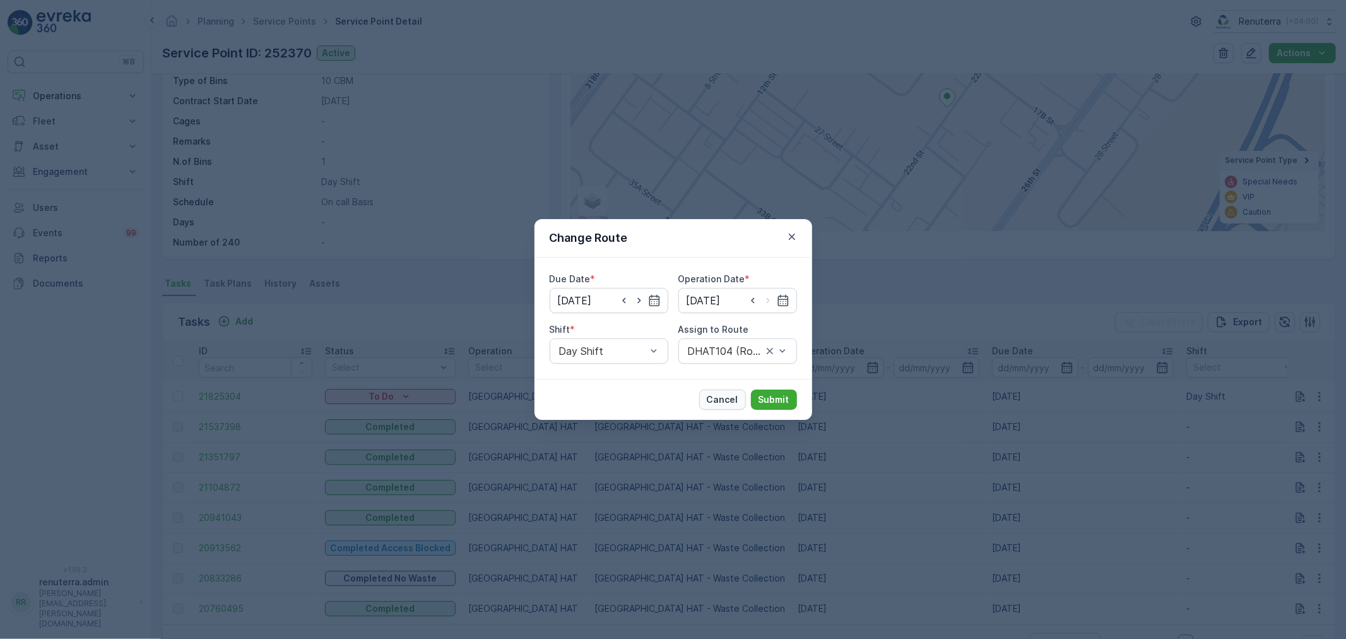
click at [722, 401] on p "Cancel" at bounding box center [723, 399] width 32 height 13
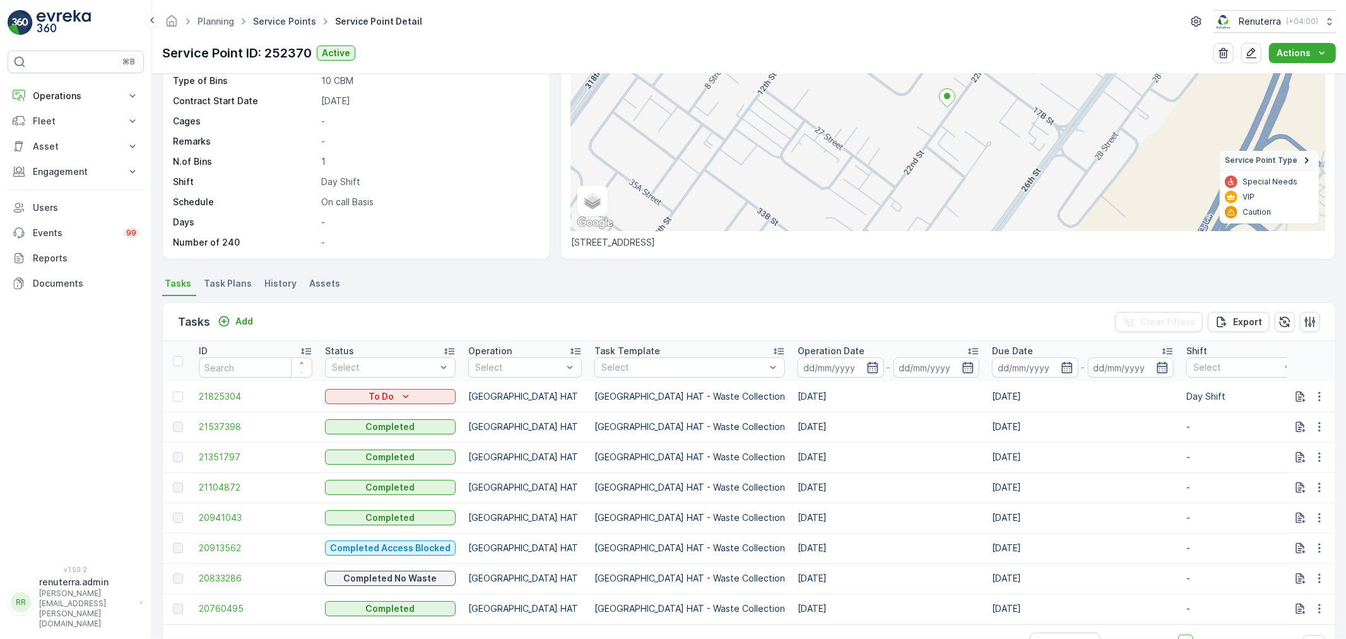
click at [280, 16] on link "Service Points" at bounding box center [284, 21] width 63 height 11
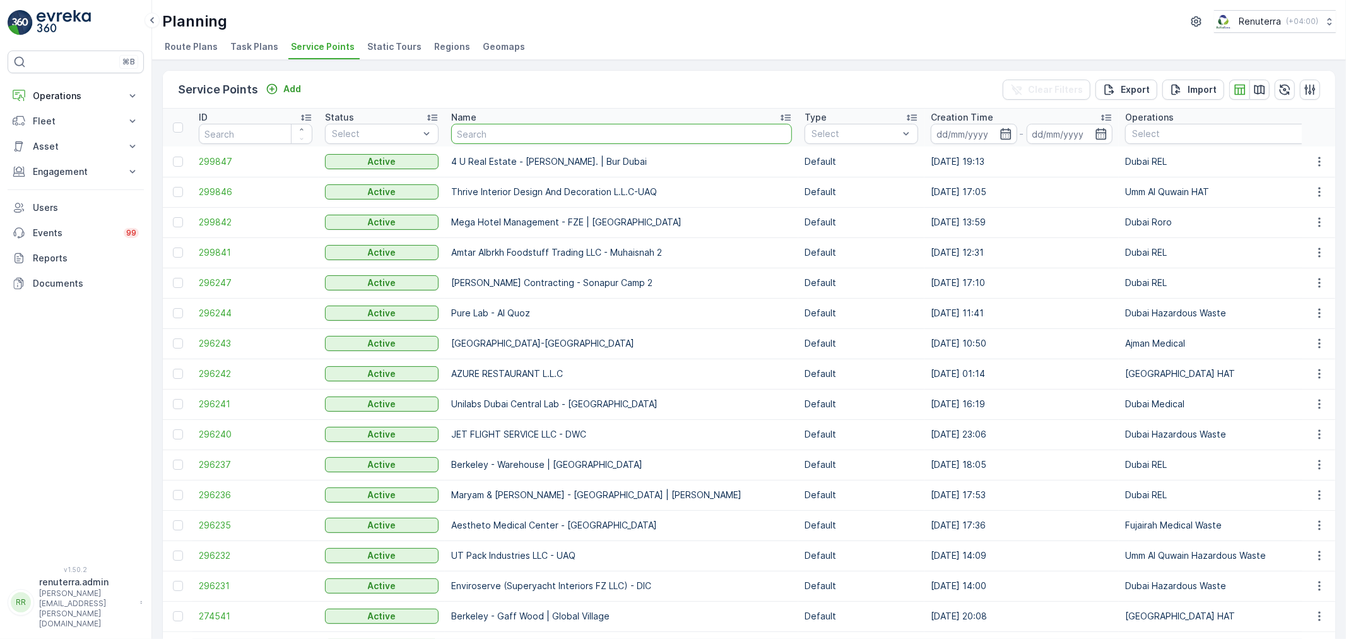
type input "Italian Planters L.L.C / Garhoud"
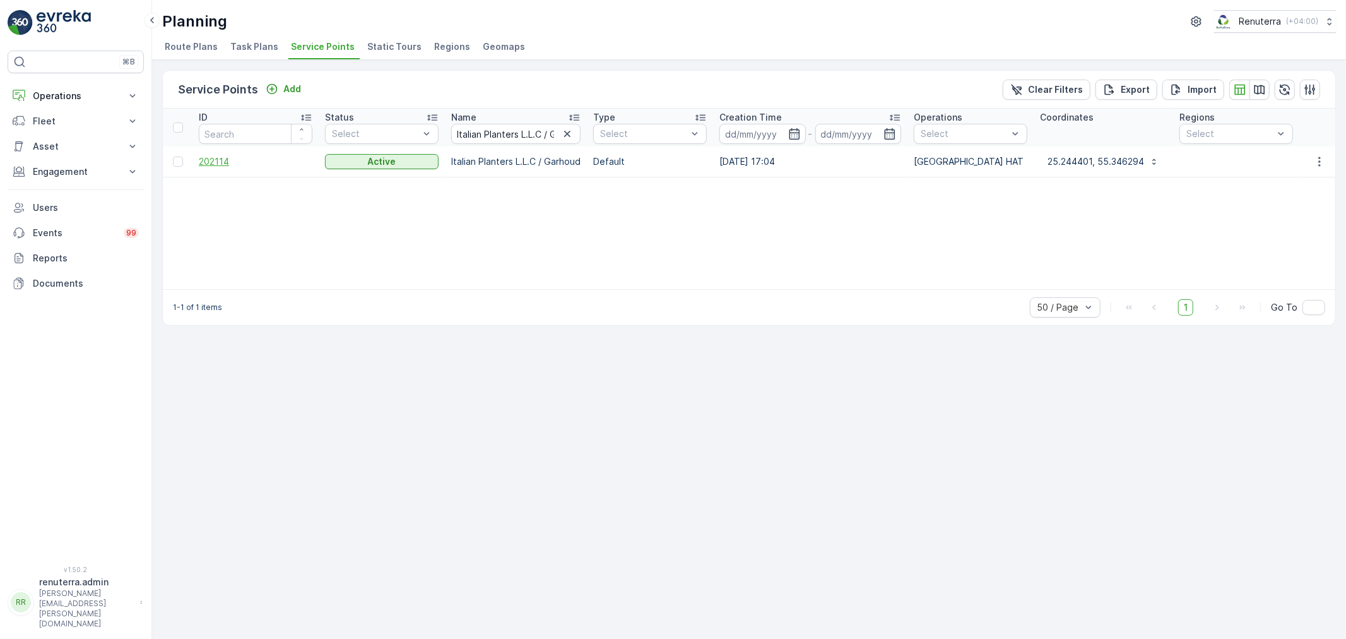
click at [212, 163] on span "202114" at bounding box center [256, 161] width 114 height 13
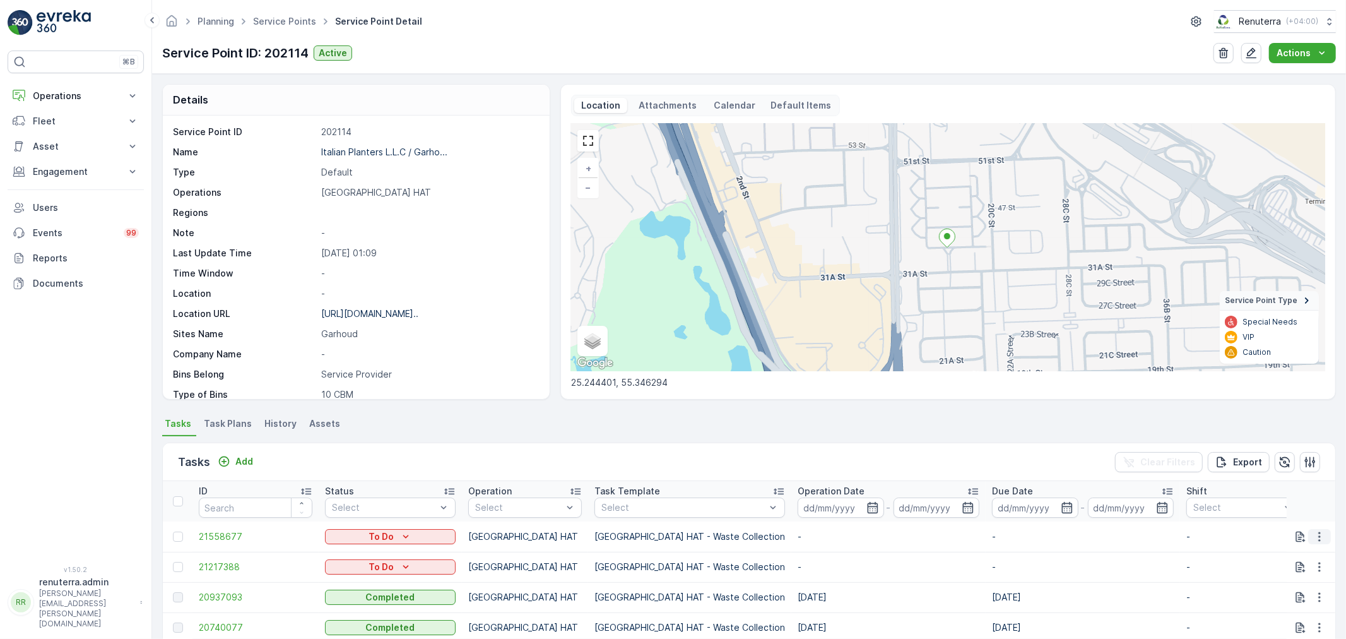
click at [1314, 534] on icon "button" at bounding box center [1320, 536] width 13 height 13
click at [1273, 480] on span "Change Route" at bounding box center [1287, 476] width 61 height 13
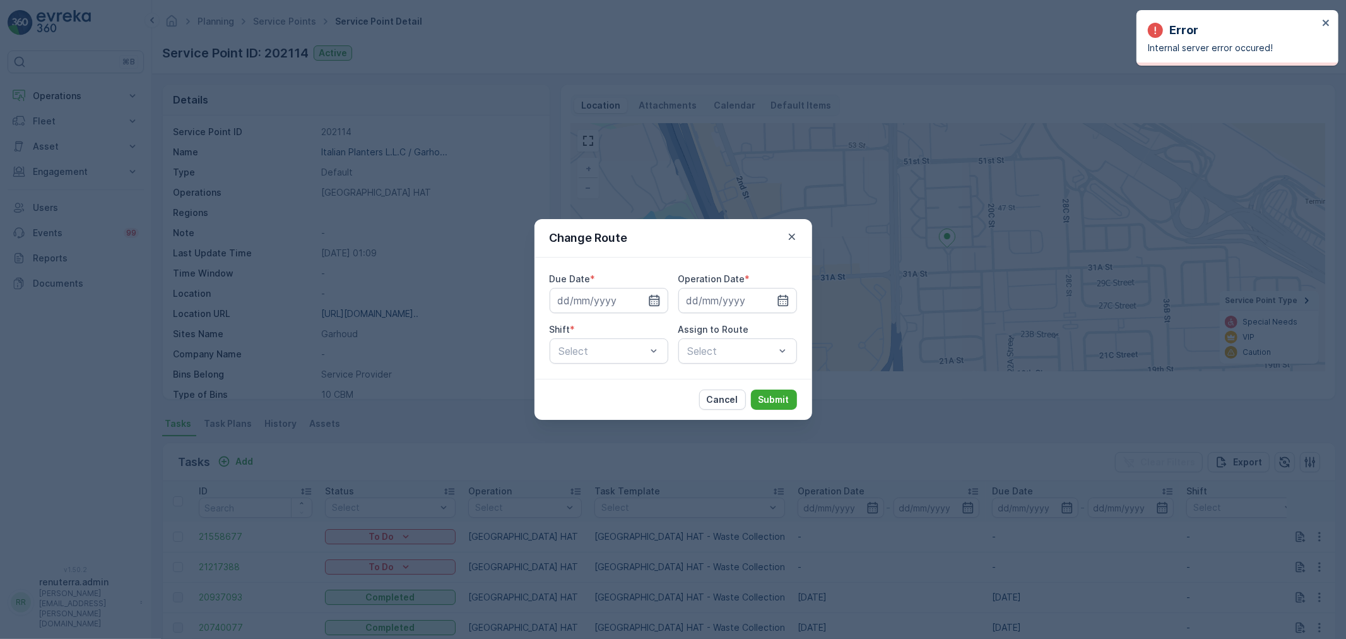
click at [651, 300] on icon "button" at bounding box center [654, 300] width 13 height 13
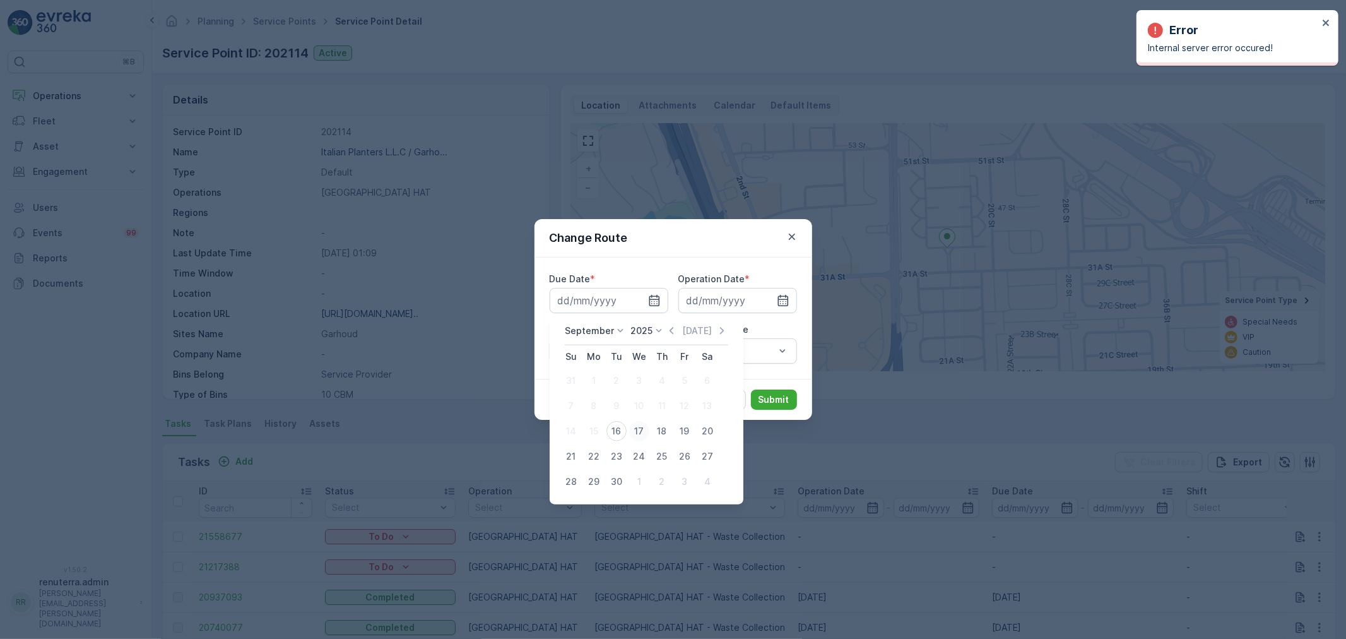
click at [645, 423] on div "17" at bounding box center [639, 431] width 20 height 20
type input "[DATE]"
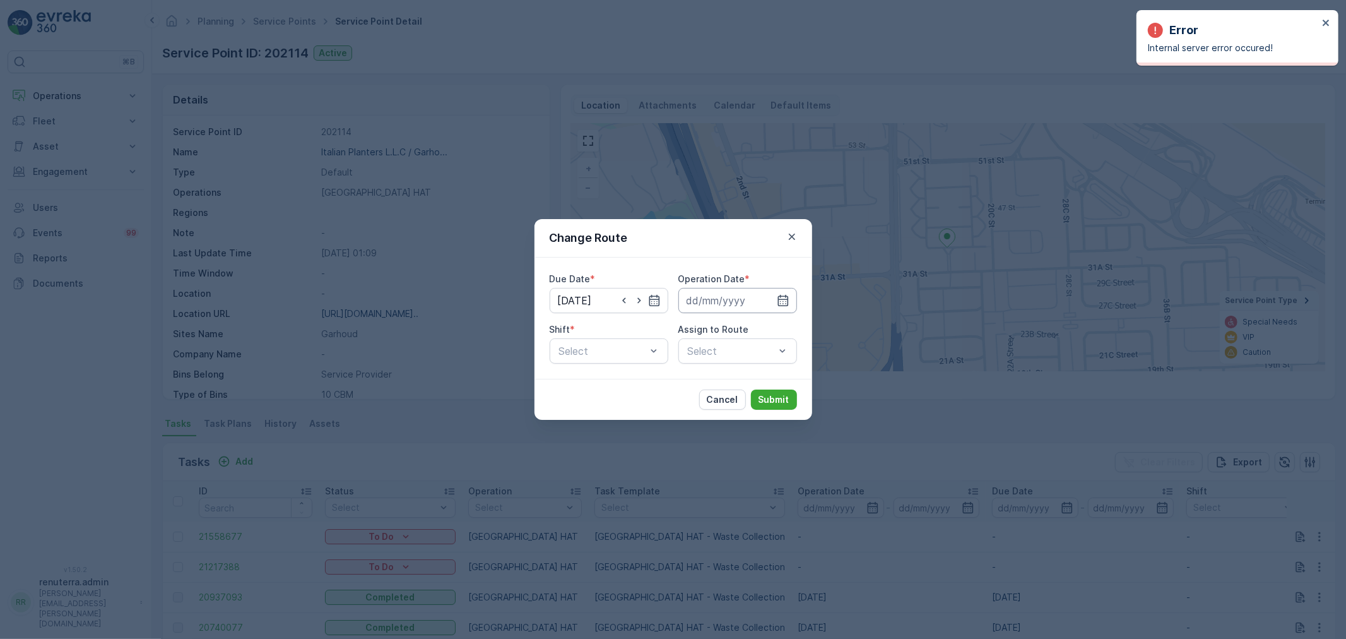
click at [767, 294] on input at bounding box center [738, 300] width 119 height 25
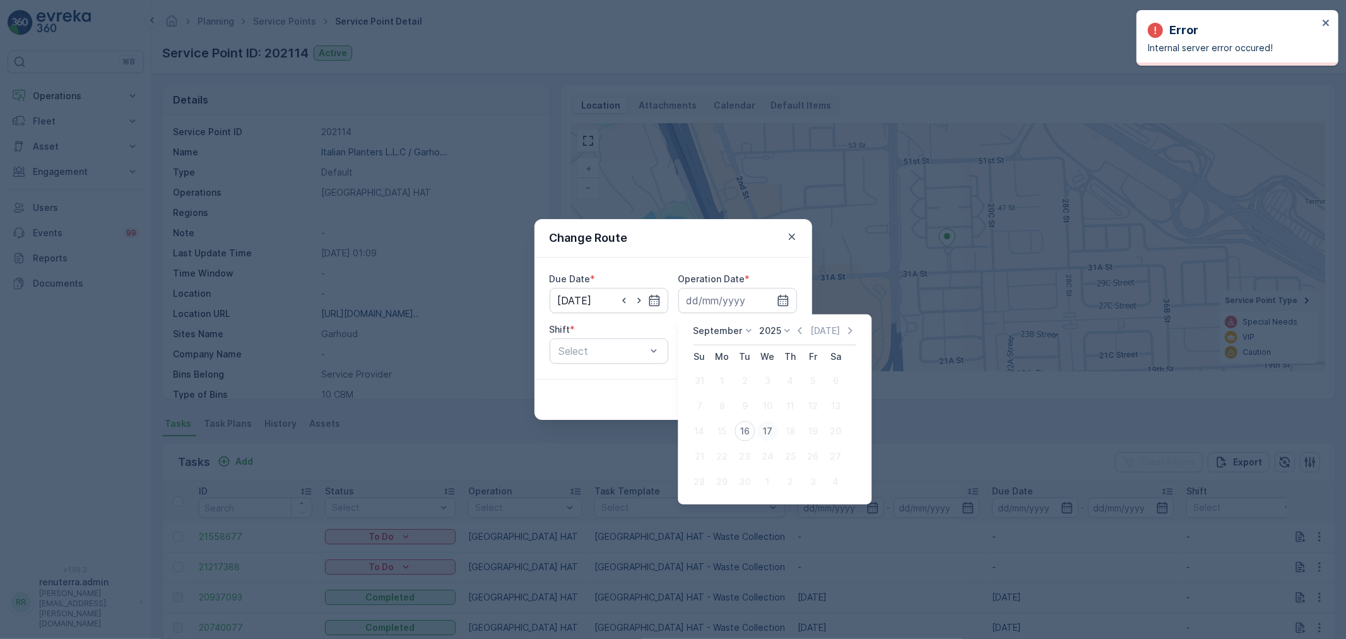
click at [771, 425] on div "17" at bounding box center [768, 431] width 20 height 20
type input "[DATE]"
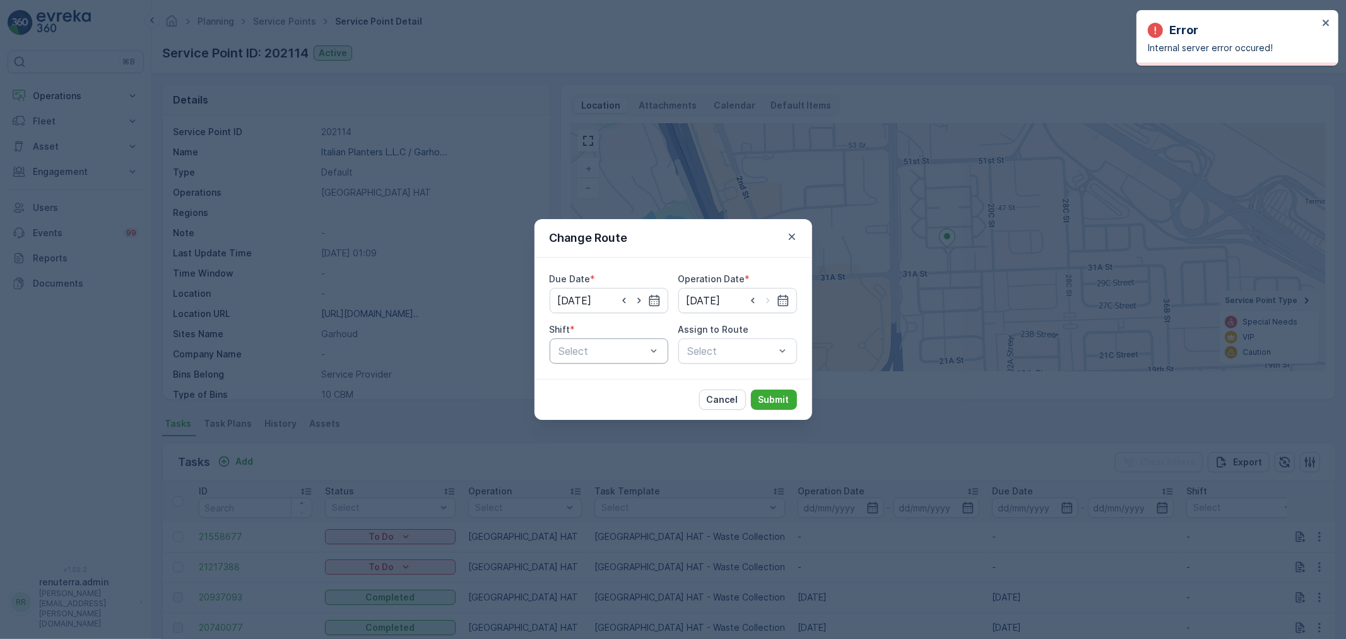
click at [615, 341] on div "Select" at bounding box center [609, 350] width 119 height 25
click at [573, 381] on span "Day Shift" at bounding box center [579, 381] width 45 height 11
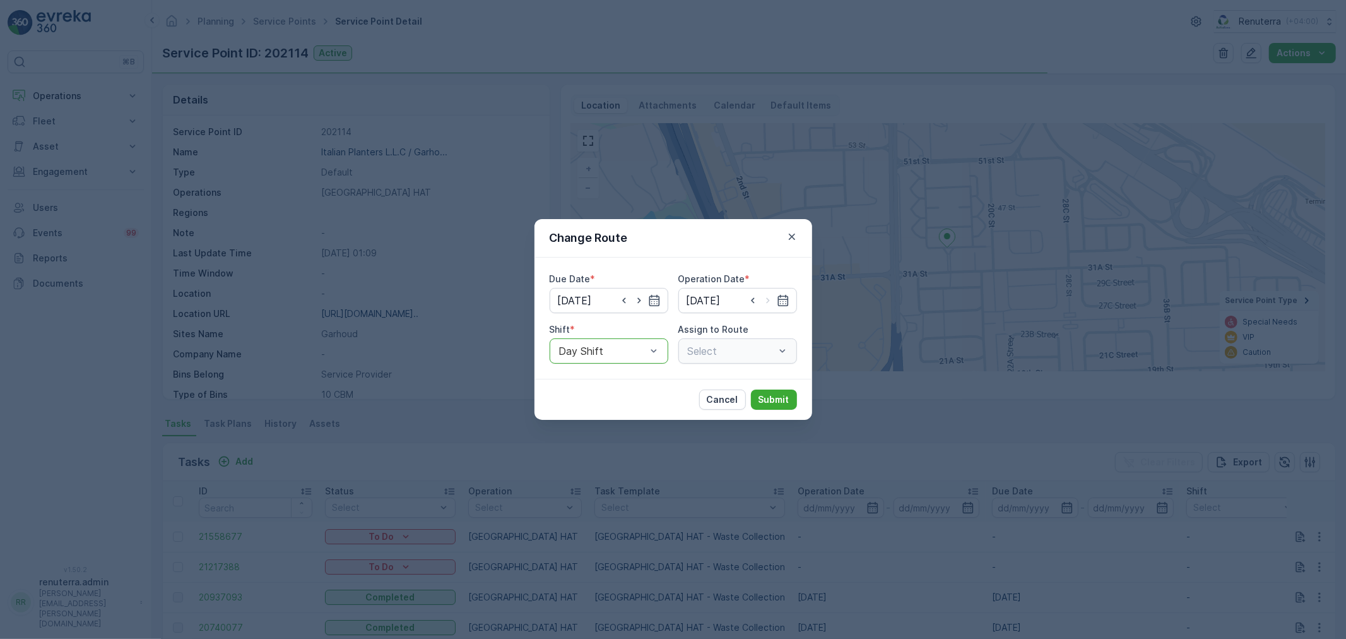
click at [701, 349] on div "Select" at bounding box center [738, 350] width 119 height 25
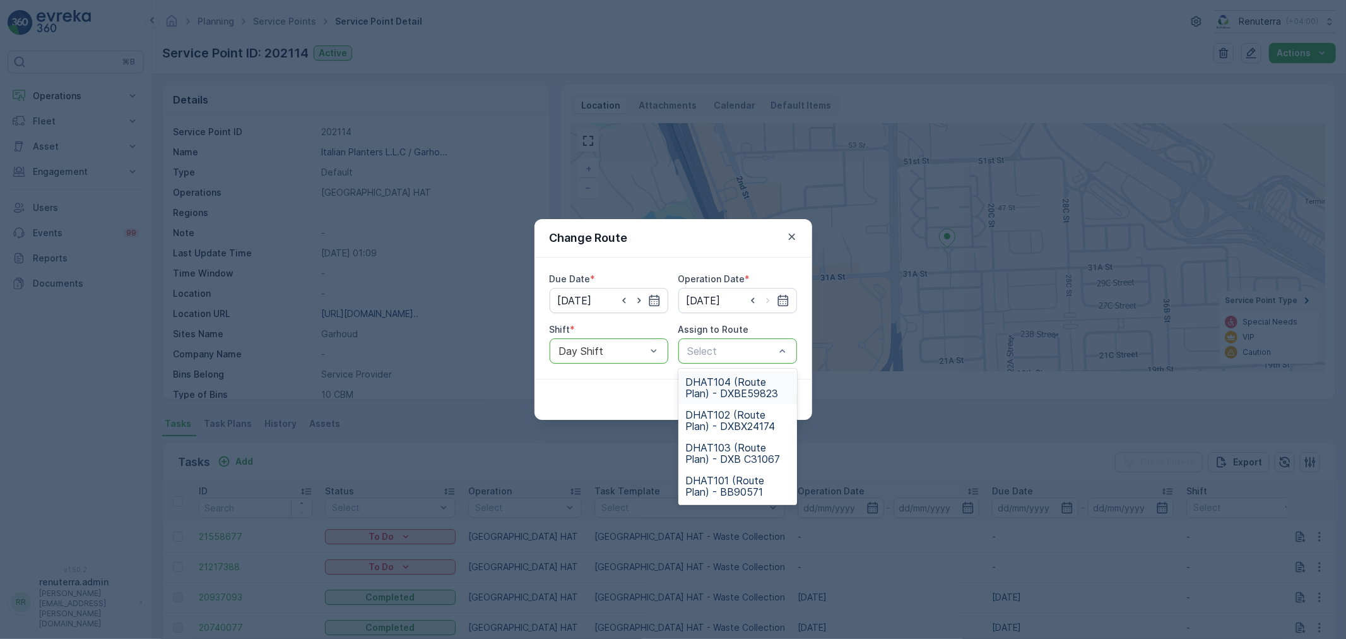
click at [721, 383] on span "DHAT104 (Route Plan) - DXBE59823" at bounding box center [738, 387] width 104 height 23
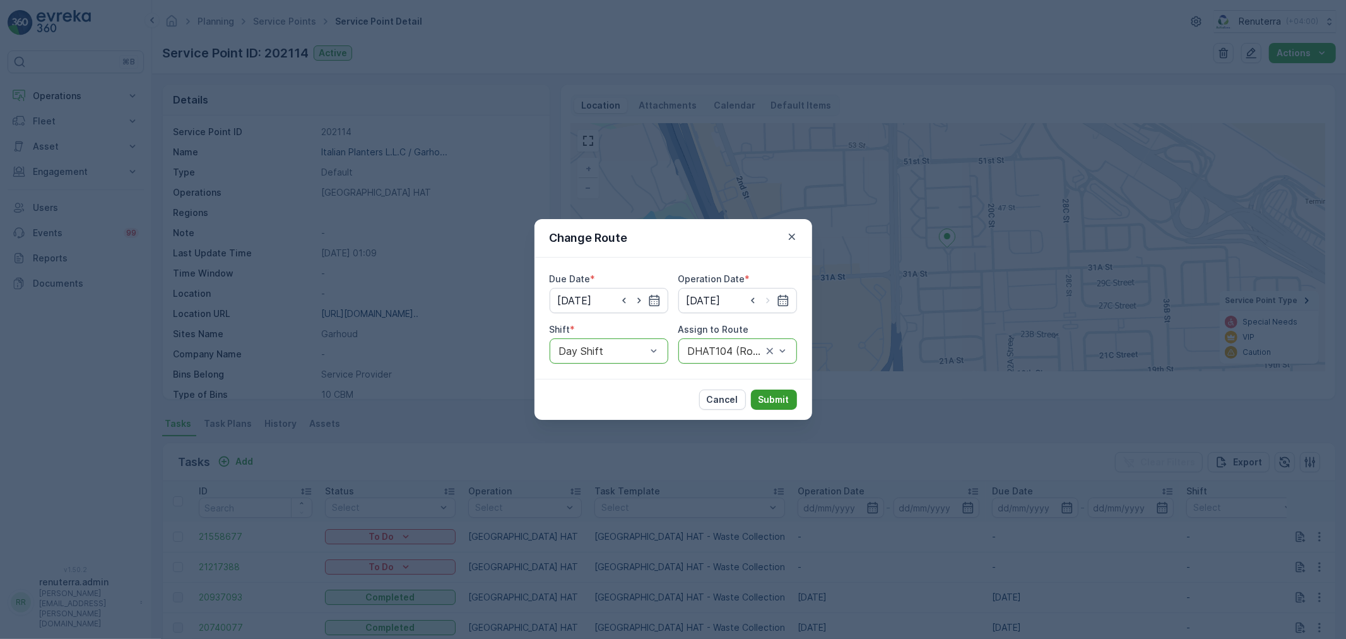
click at [758, 398] on button "Submit" at bounding box center [774, 399] width 46 height 20
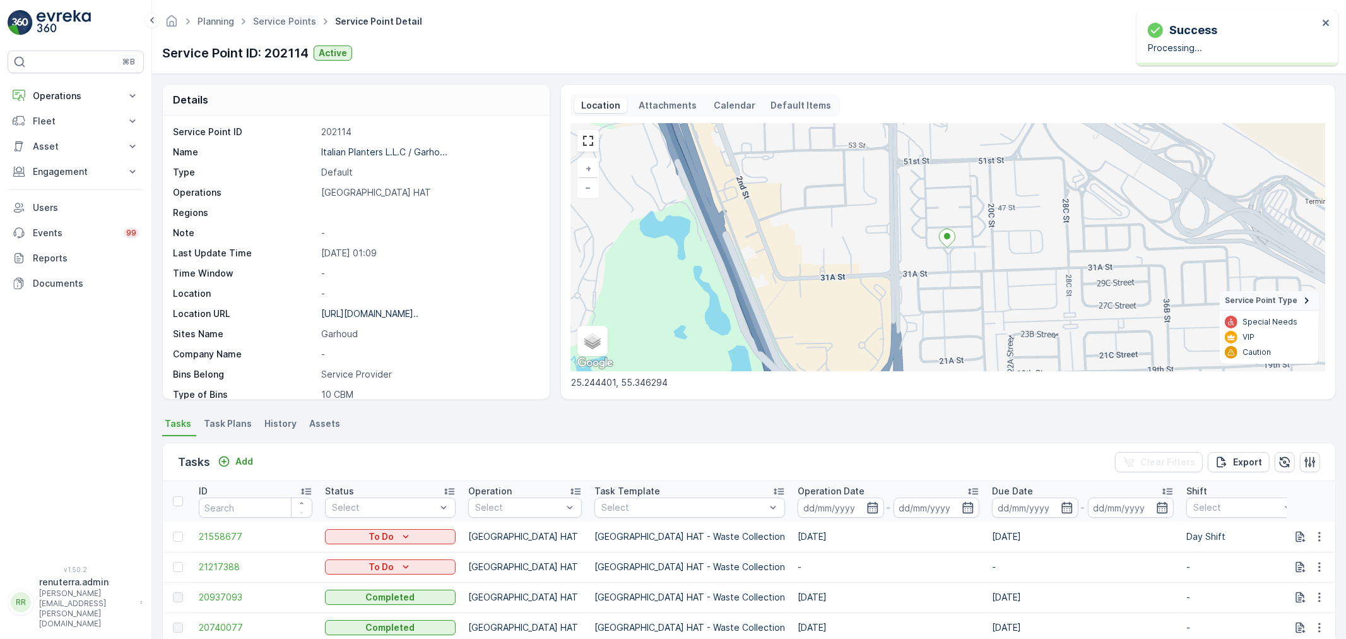
click at [282, 15] on span "Service Points" at bounding box center [285, 21] width 68 height 13
click at [281, 16] on link "Service Points" at bounding box center [284, 21] width 63 height 11
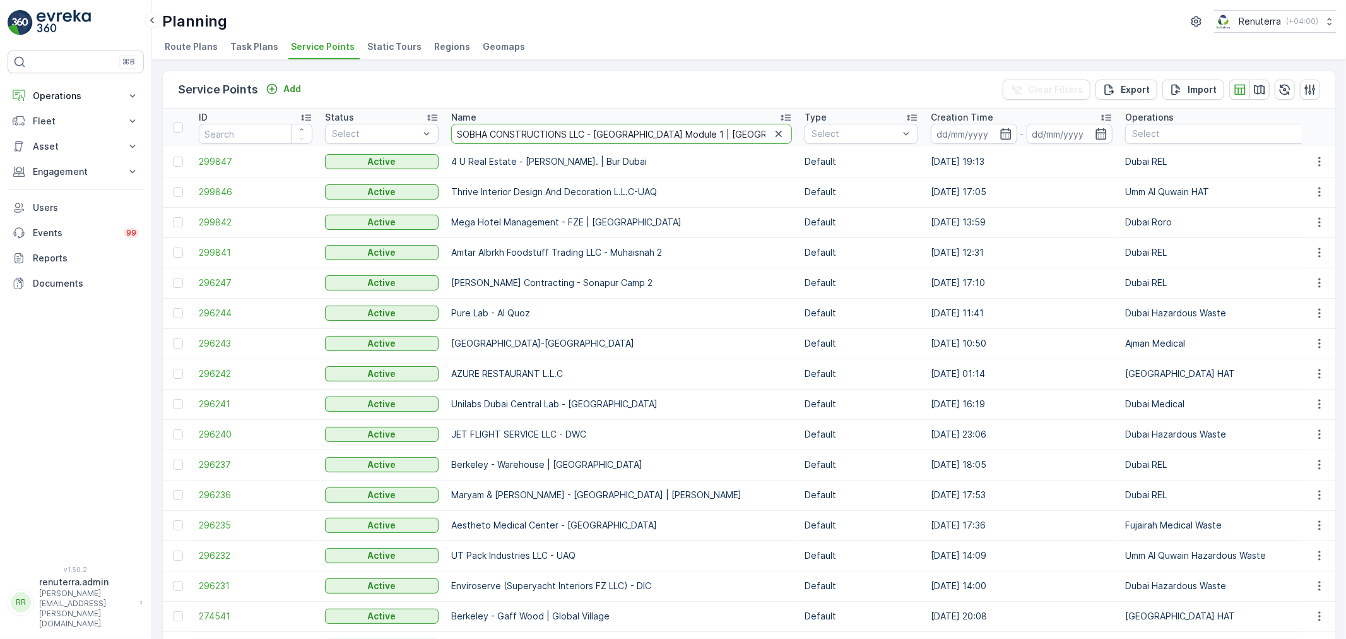
scroll to position [0, 47]
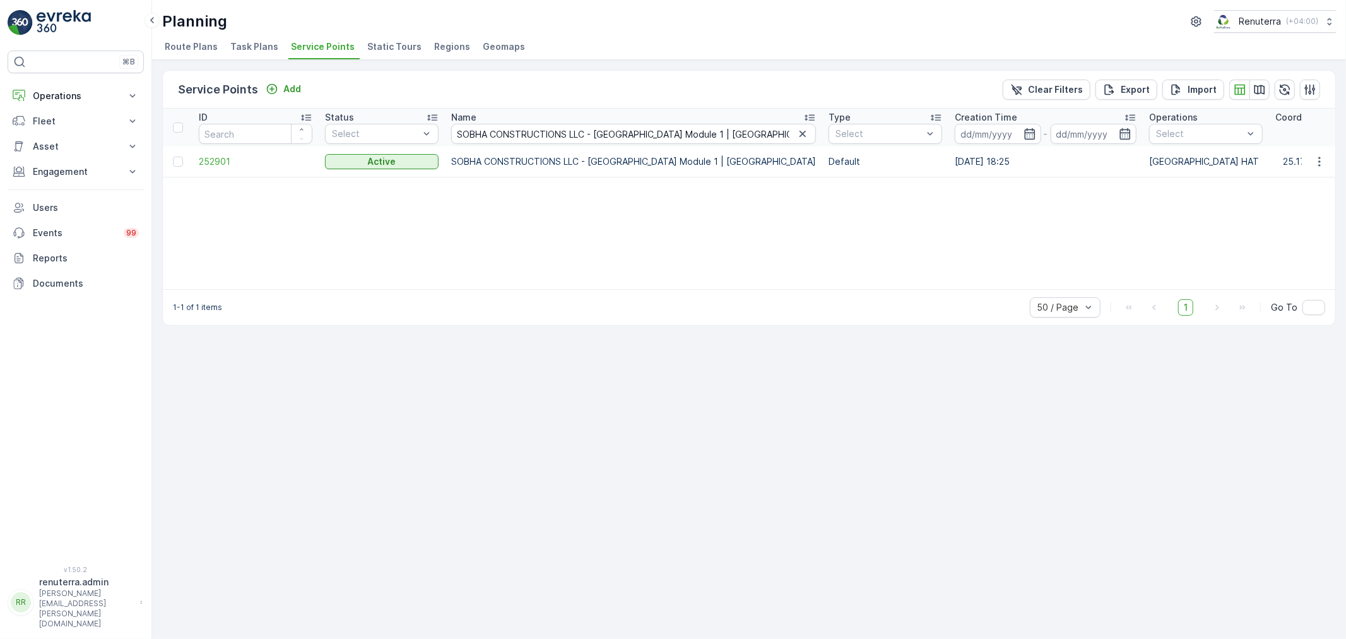
click at [213, 153] on td "252901" at bounding box center [256, 161] width 126 height 30
click at [217, 169] on td "252901" at bounding box center [256, 161] width 126 height 30
click at [216, 159] on span "252901" at bounding box center [256, 161] width 114 height 13
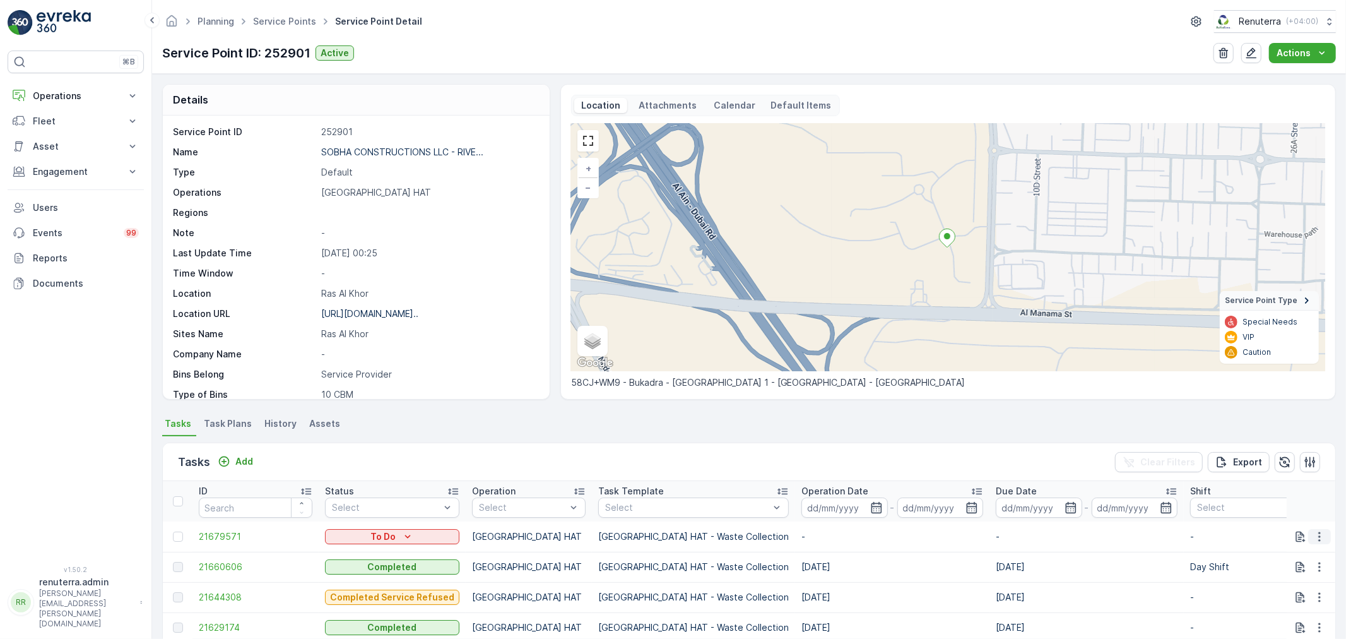
click at [1316, 535] on icon "button" at bounding box center [1320, 536] width 13 height 13
click at [1282, 477] on span "Change Route" at bounding box center [1287, 476] width 61 height 13
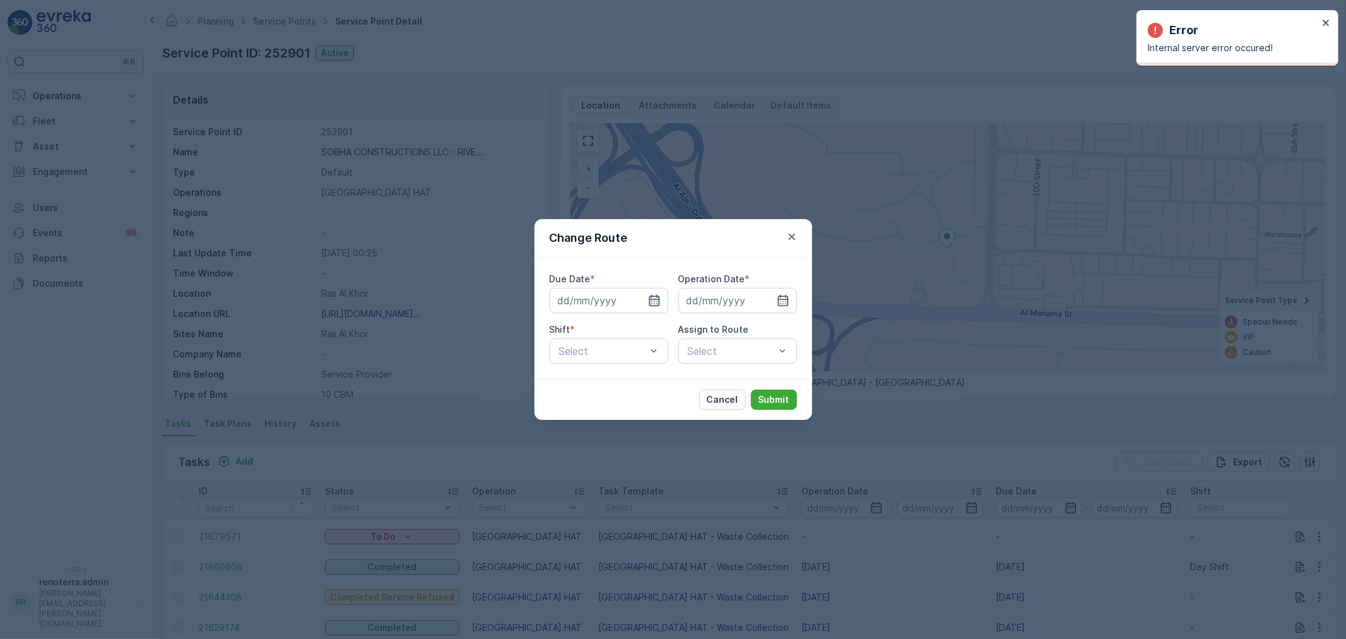
click at [654, 297] on icon "button" at bounding box center [654, 300] width 11 height 11
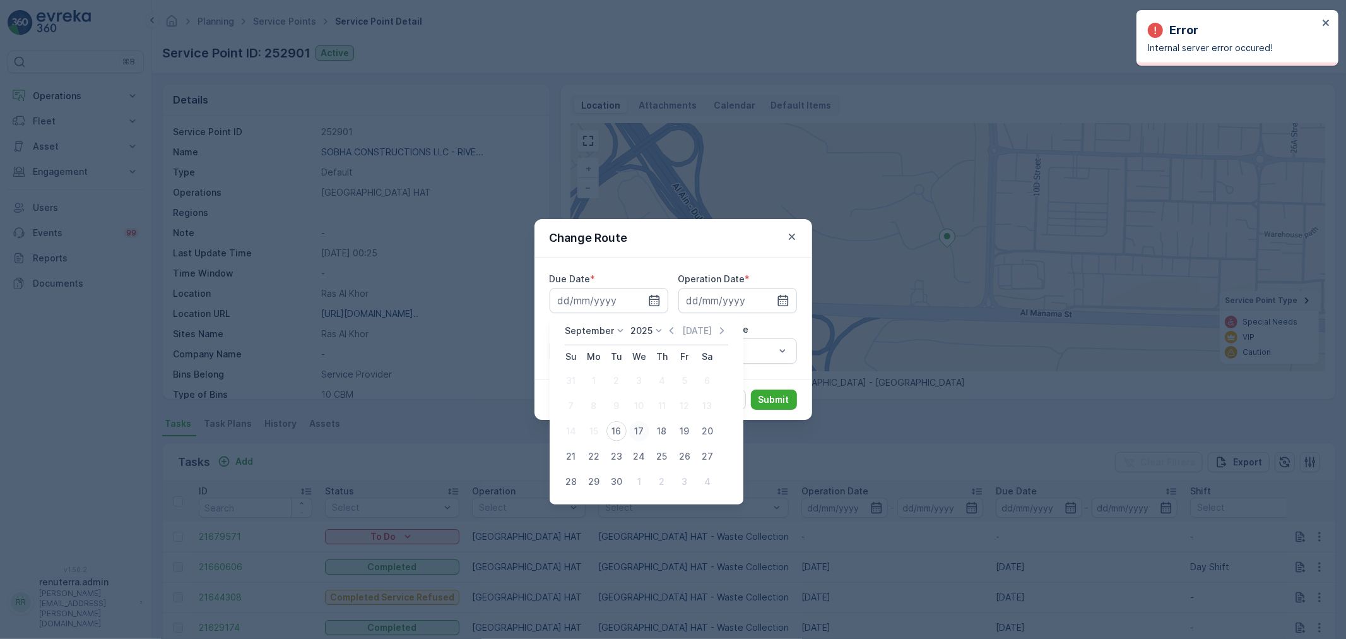
click at [641, 427] on div "17" at bounding box center [639, 431] width 20 height 20
type input "[DATE]"
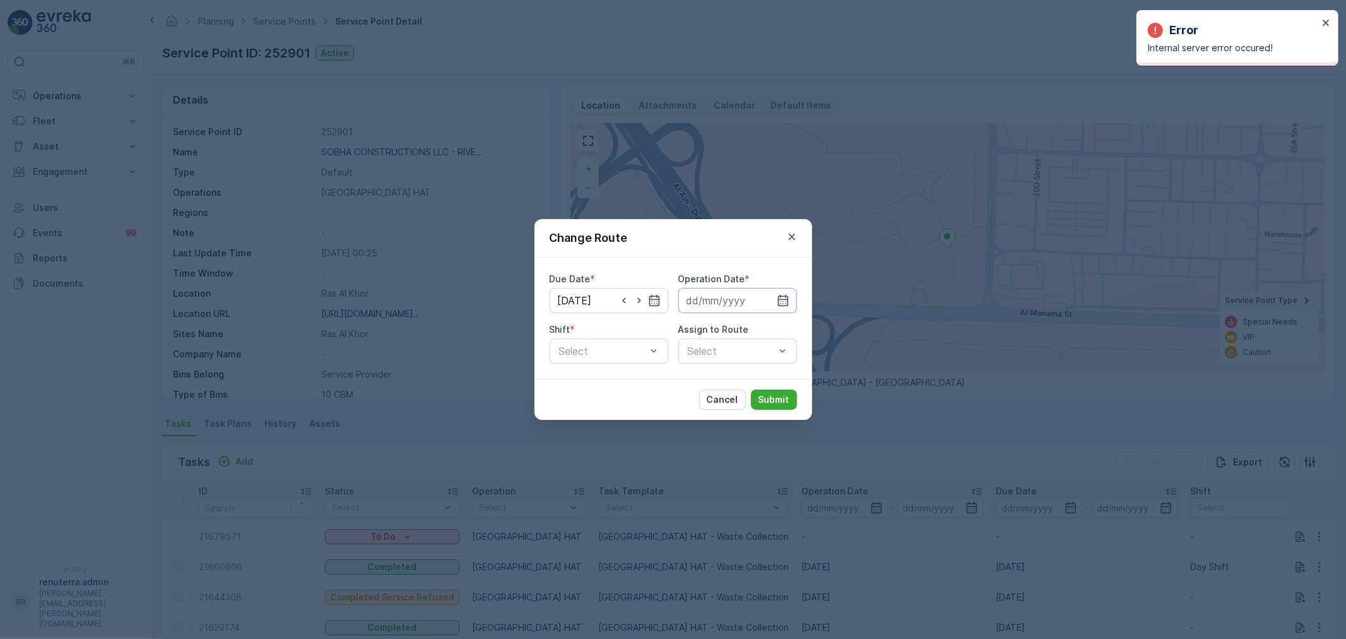
click at [751, 295] on input at bounding box center [738, 300] width 119 height 25
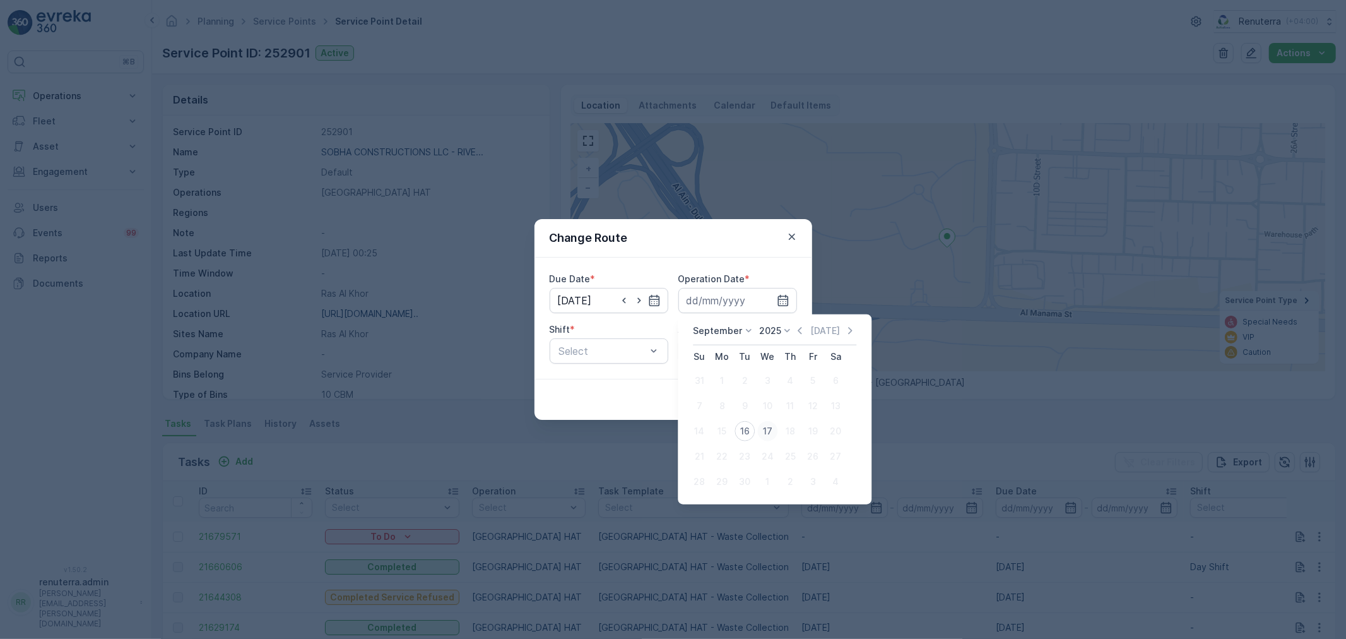
click at [768, 424] on div "17" at bounding box center [768, 431] width 20 height 20
type input "[DATE]"
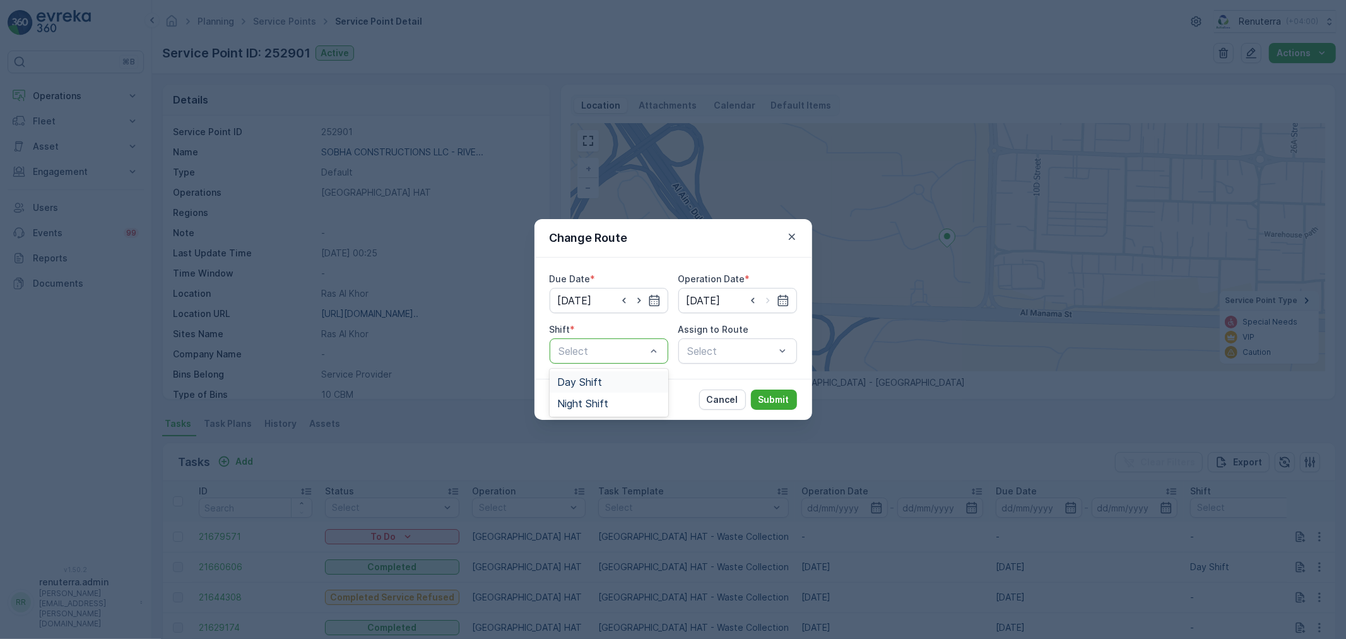
click at [631, 340] on div "Select" at bounding box center [609, 350] width 119 height 25
drag, startPoint x: 583, startPoint y: 380, endPoint x: 682, endPoint y: 368, distance: 99.2
click at [585, 379] on span "Day Shift" at bounding box center [579, 381] width 45 height 11
click at [723, 346] on div "Select" at bounding box center [738, 350] width 119 height 25
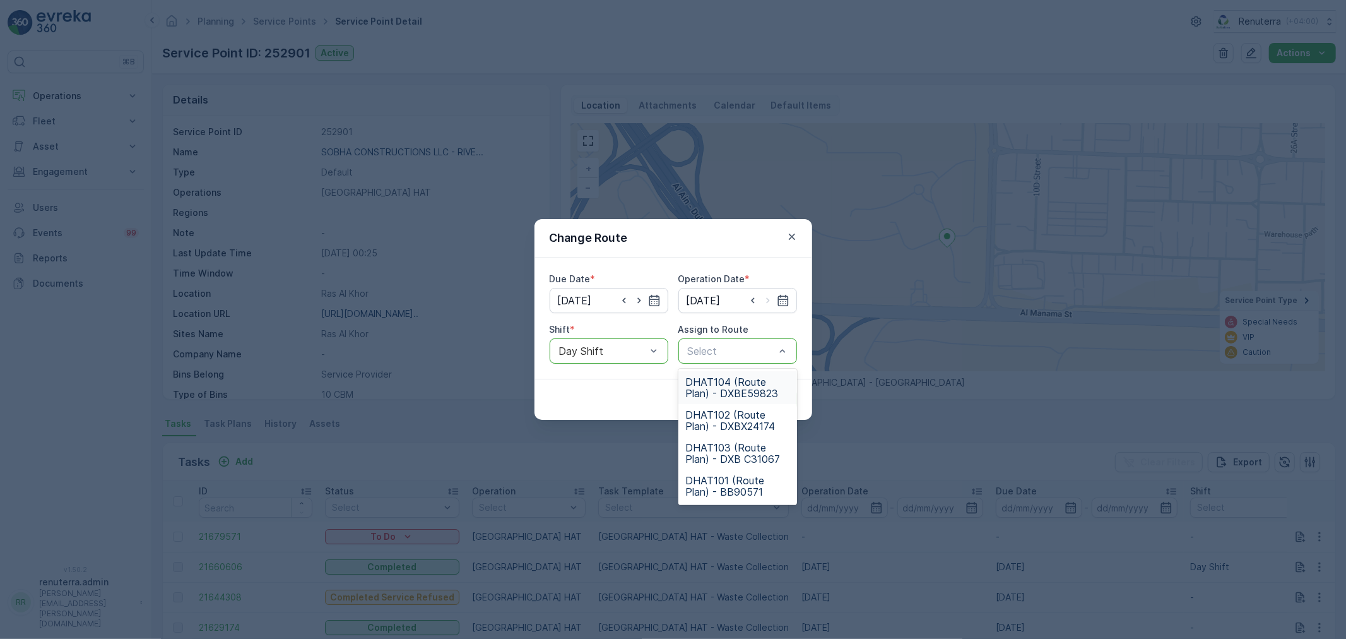
click at [730, 376] on span "DHAT104 (Route Plan) - DXBE59823" at bounding box center [738, 387] width 104 height 23
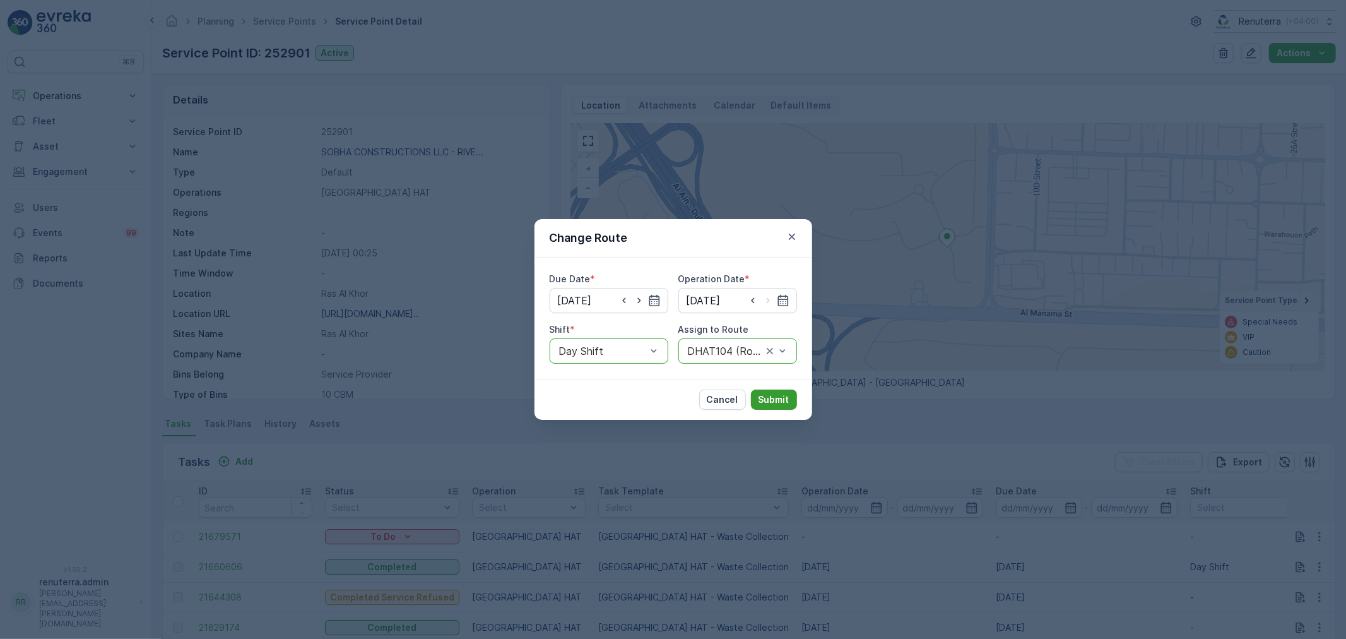
click at [767, 394] on p "Submit" at bounding box center [774, 399] width 31 height 13
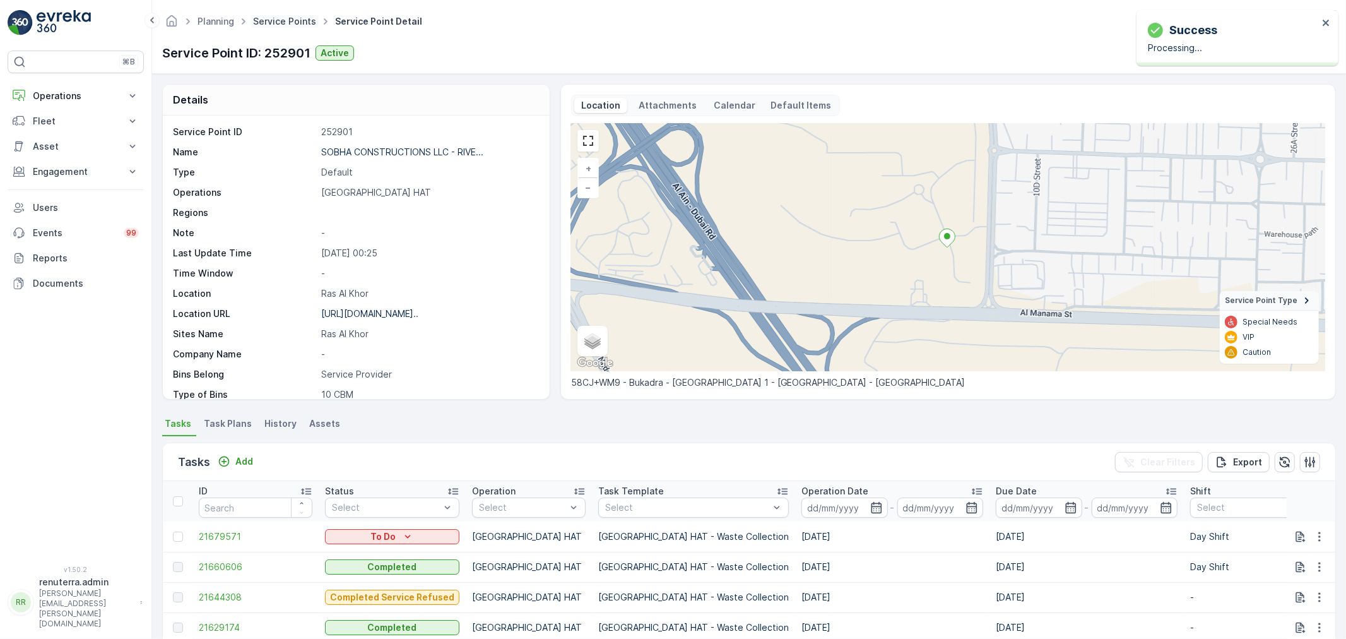
click at [297, 21] on link "Service Points" at bounding box center [284, 21] width 63 height 11
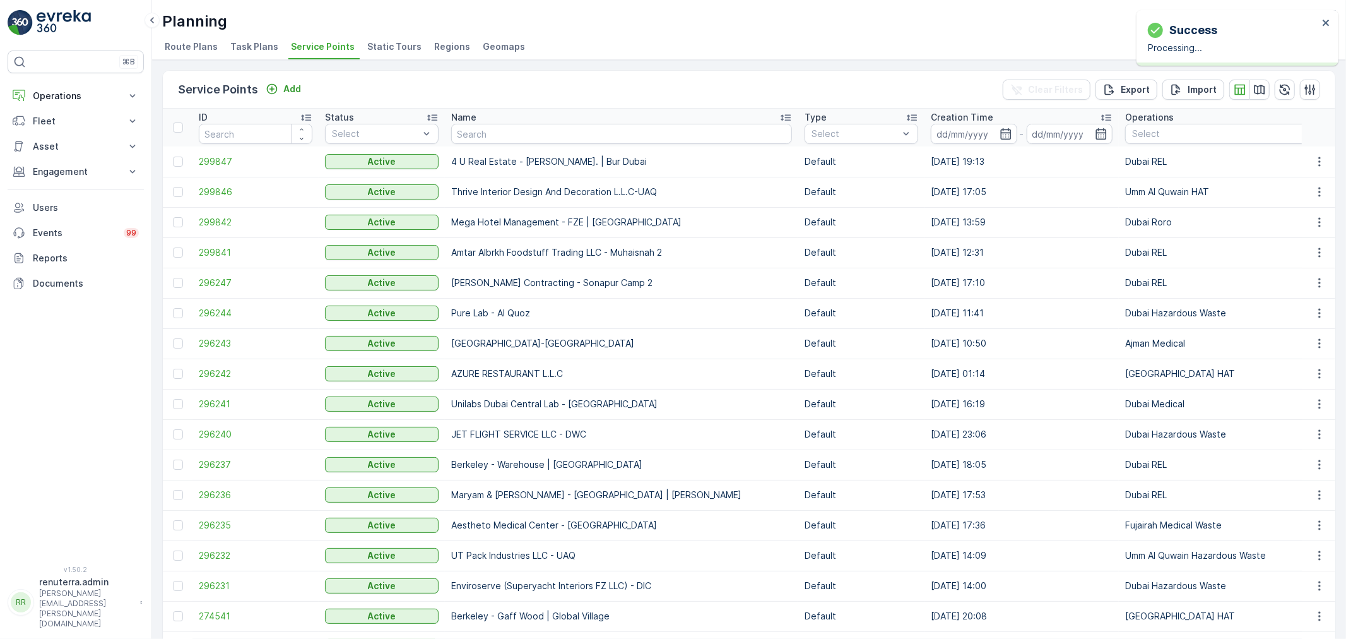
click at [484, 133] on input "text" at bounding box center [621, 134] width 341 height 20
paste input "Dubox precast products industrial LLC"
type input "Dubox precast products industrial LLC"
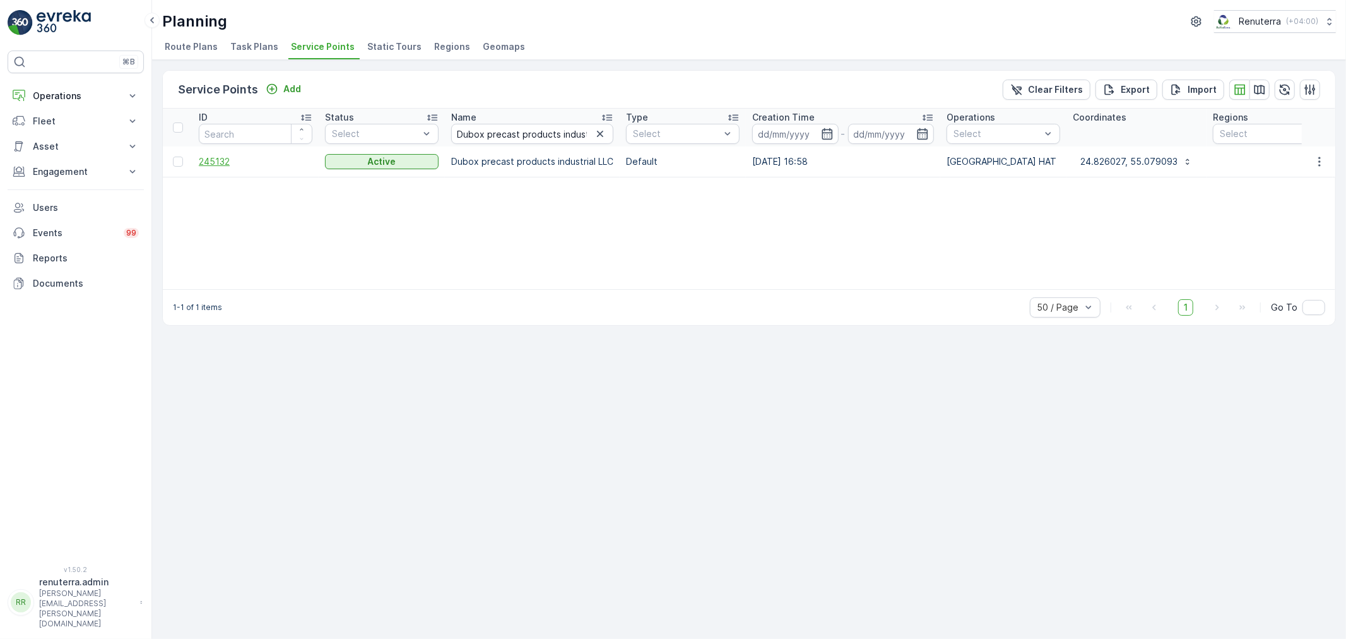
click at [215, 159] on span "245132" at bounding box center [256, 161] width 114 height 13
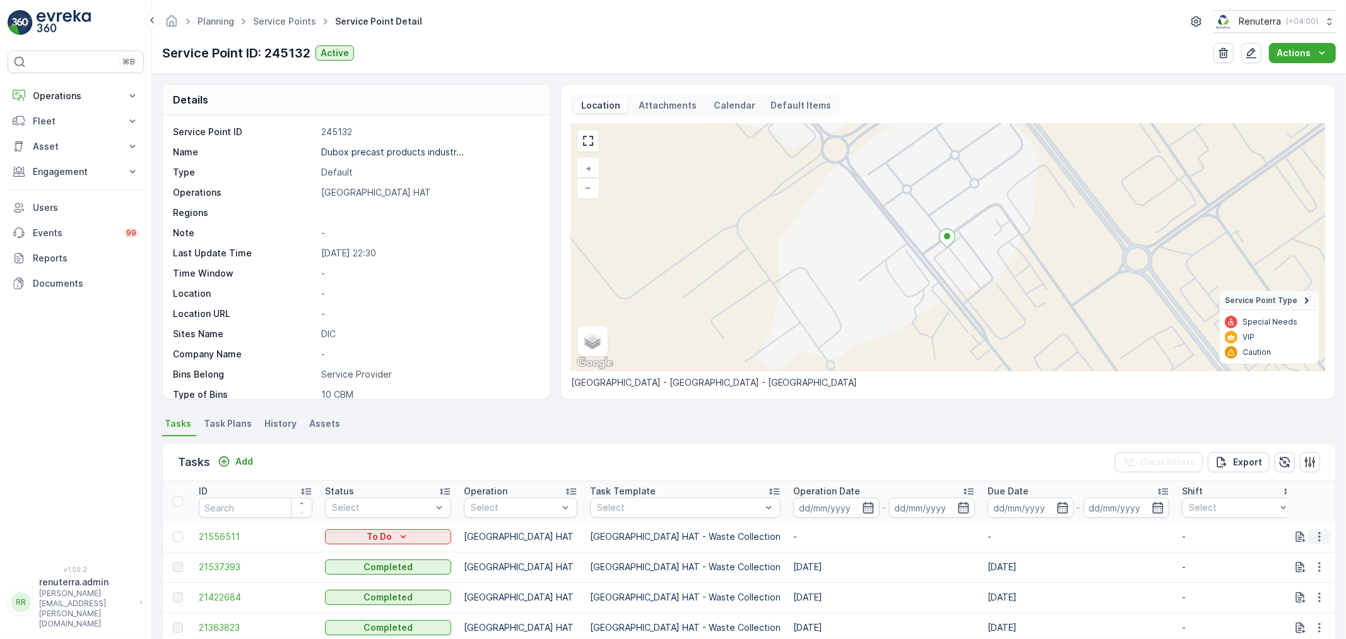
click at [1317, 533] on icon "button" at bounding box center [1320, 536] width 13 height 13
click at [1291, 475] on span "Change Route" at bounding box center [1287, 476] width 61 height 13
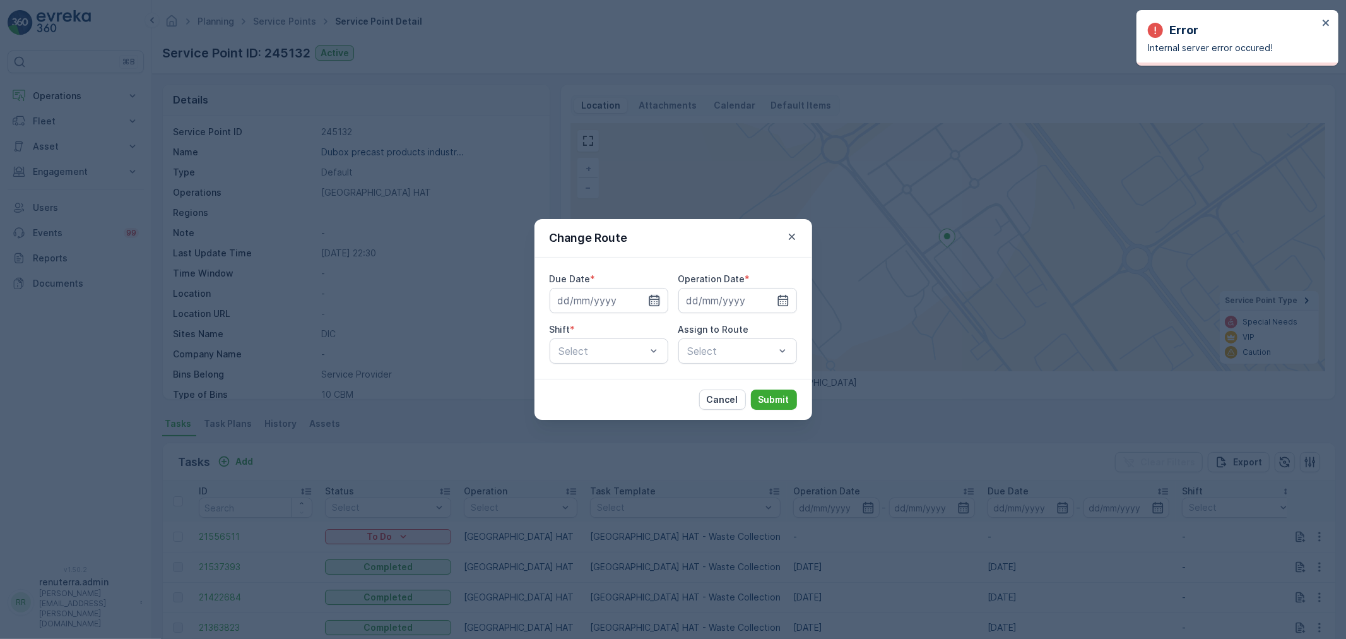
click at [653, 300] on icon "button" at bounding box center [654, 300] width 13 height 13
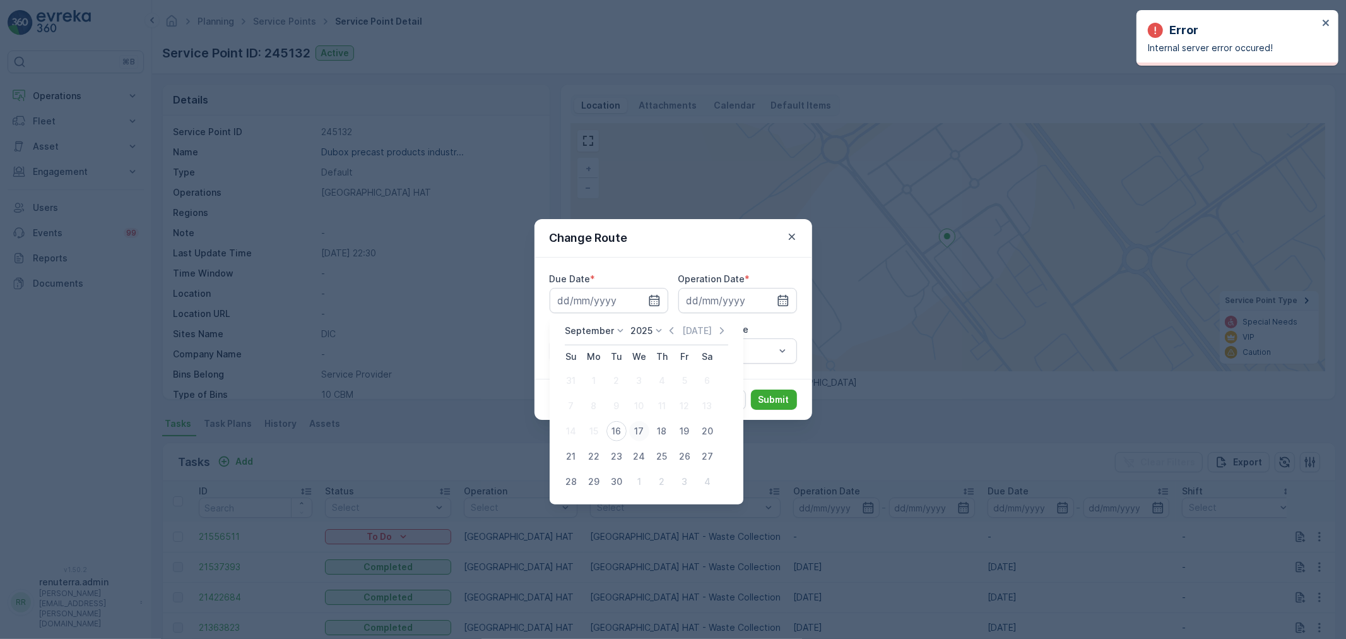
click at [633, 431] on div "17" at bounding box center [639, 431] width 20 height 20
type input "[DATE]"
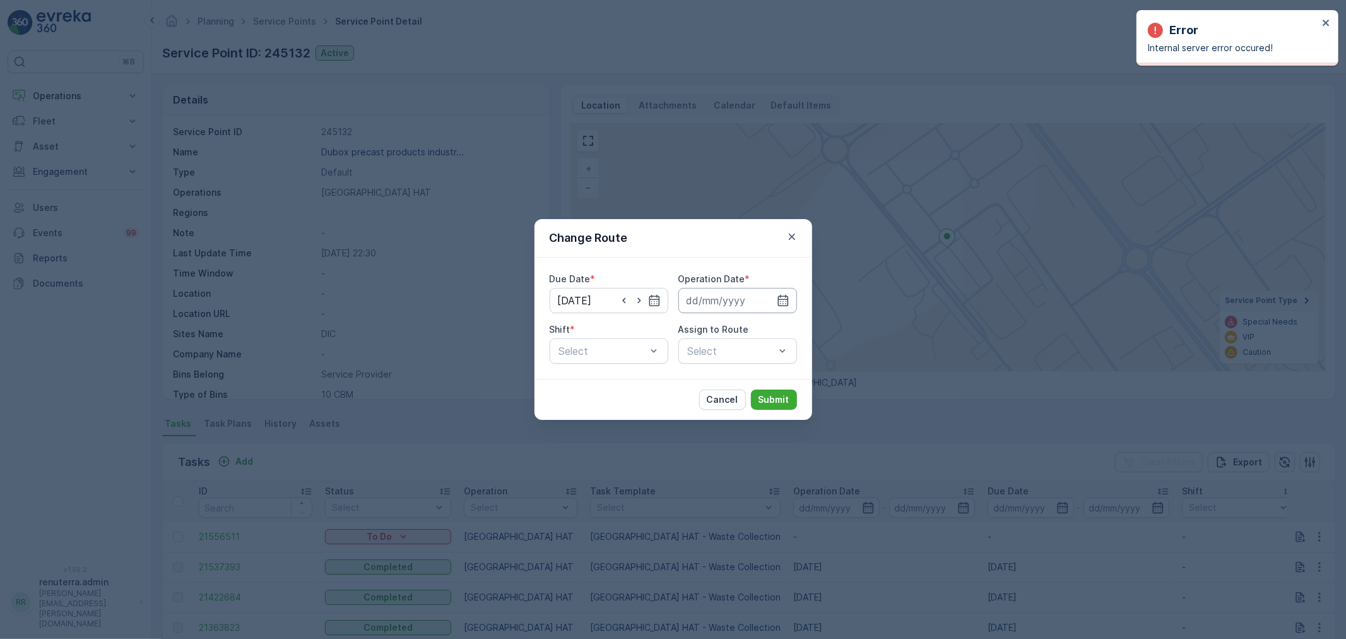
click at [768, 297] on input at bounding box center [738, 300] width 119 height 25
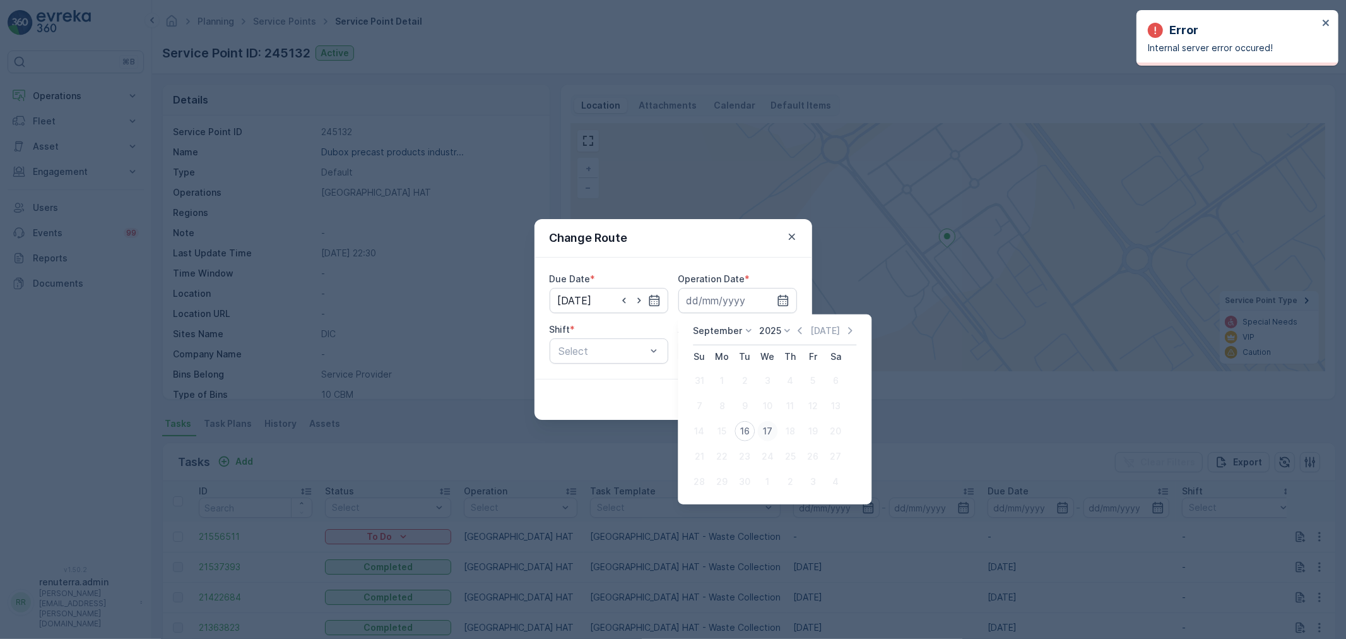
click at [766, 429] on div "17" at bounding box center [768, 431] width 20 height 20
type input "[DATE]"
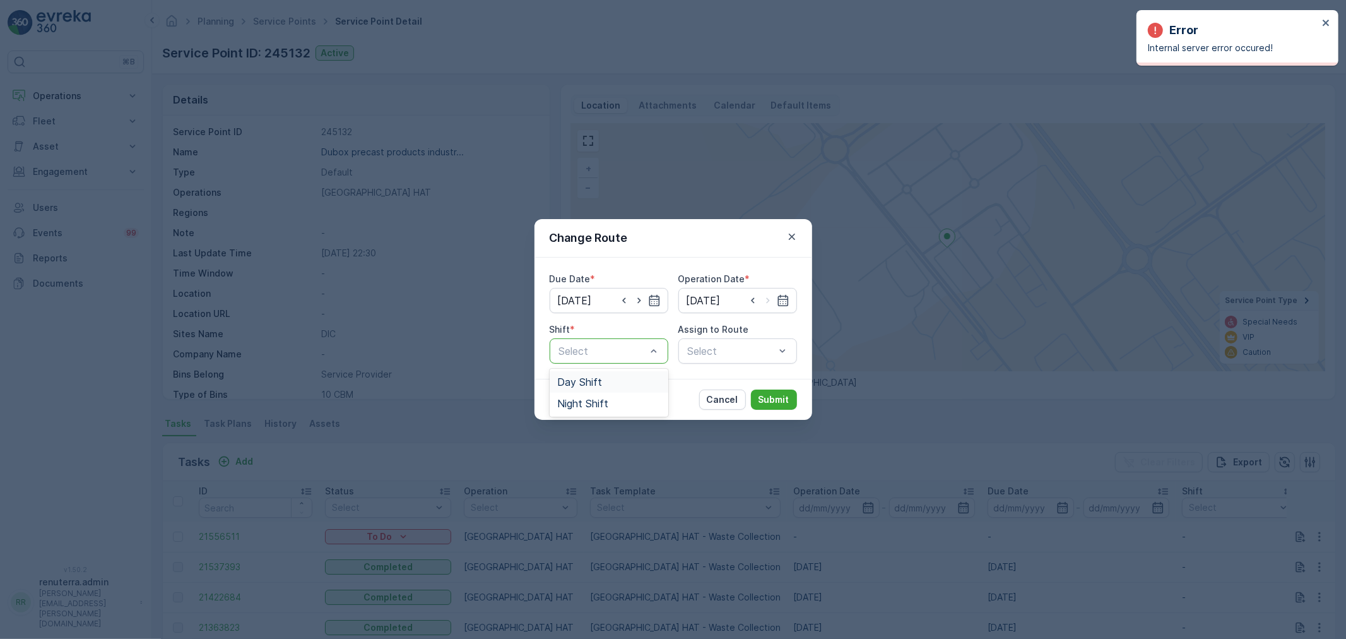
click at [594, 377] on span "Day Shift" at bounding box center [579, 381] width 45 height 11
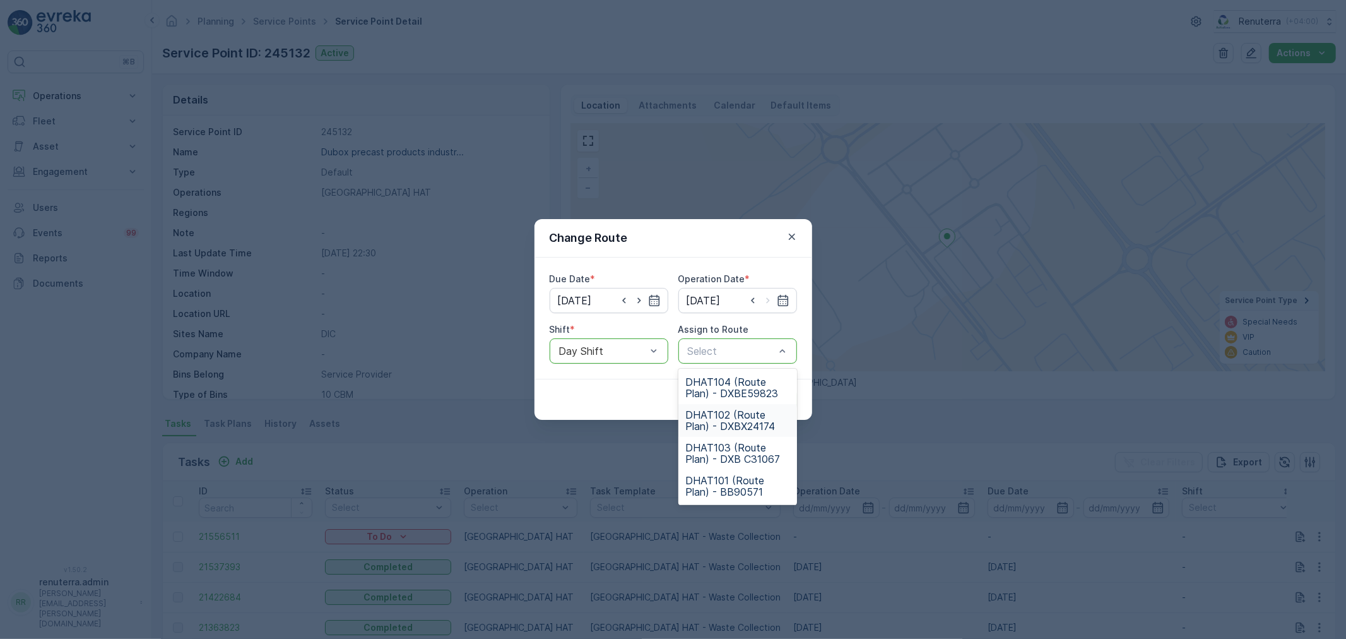
click at [732, 420] on span "DHAT102 (Route Plan) - DXBX24174" at bounding box center [738, 420] width 104 height 23
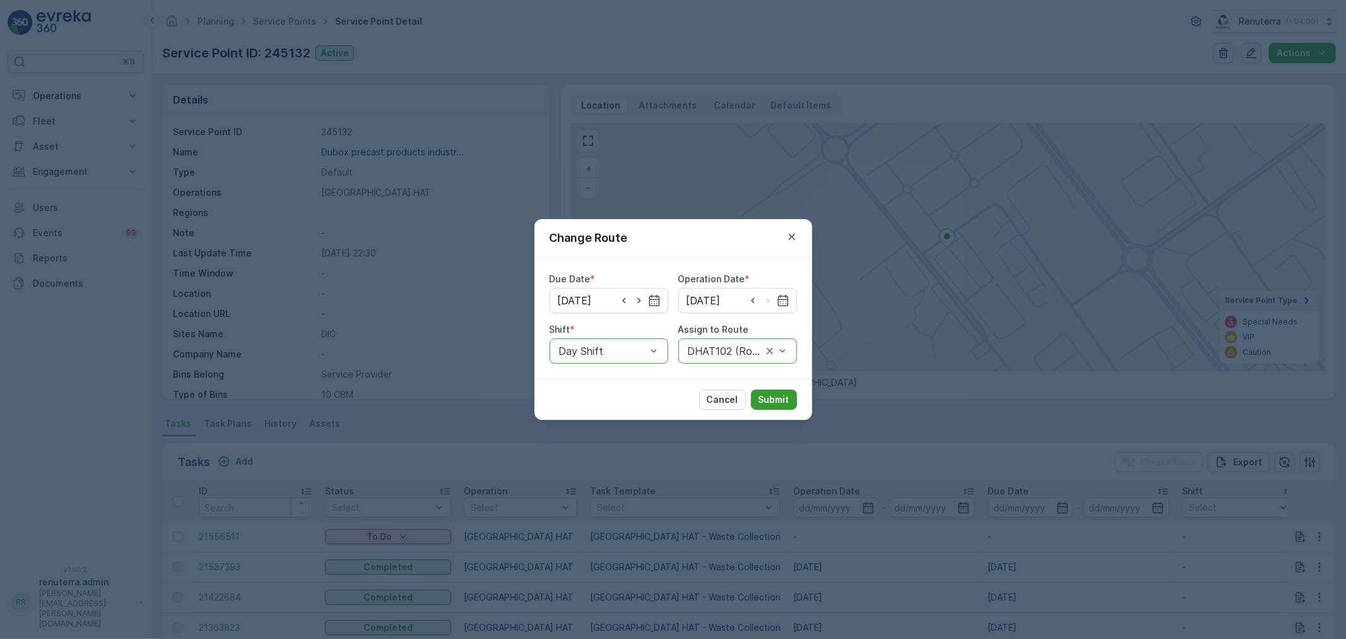
click at [767, 396] on p "Submit" at bounding box center [774, 399] width 31 height 13
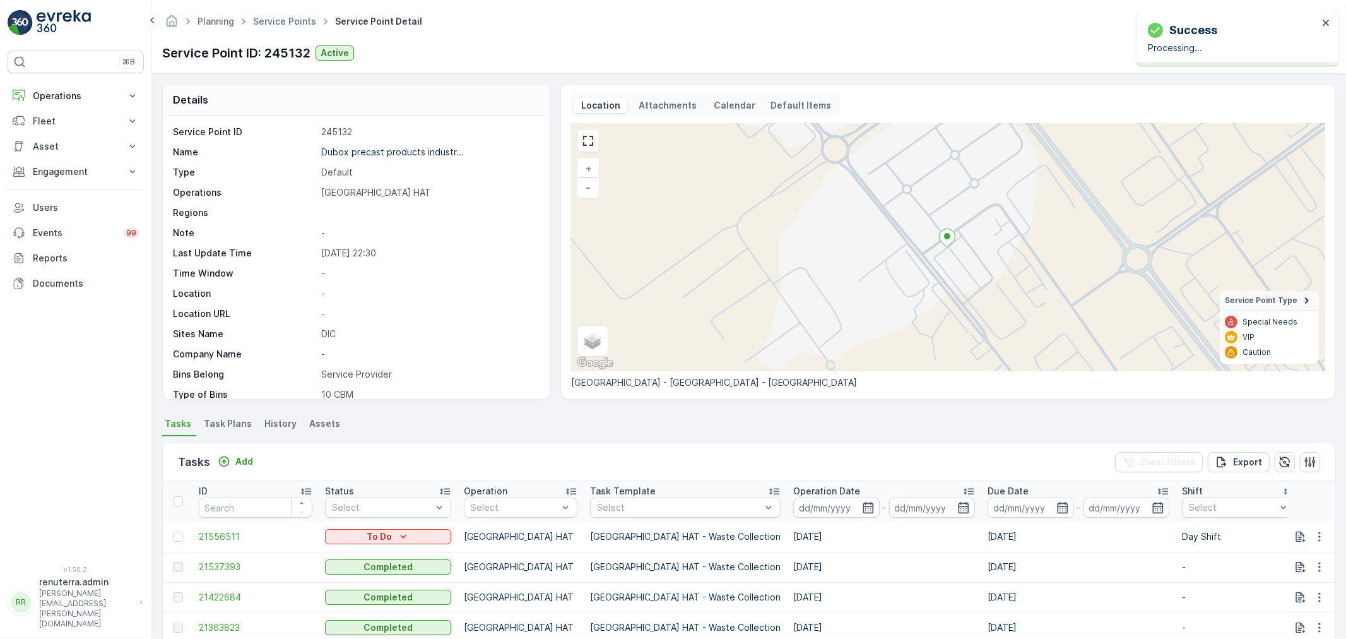
click at [267, 15] on span "Service Points" at bounding box center [285, 21] width 68 height 13
click at [270, 19] on link "Service Points" at bounding box center [284, 21] width 63 height 11
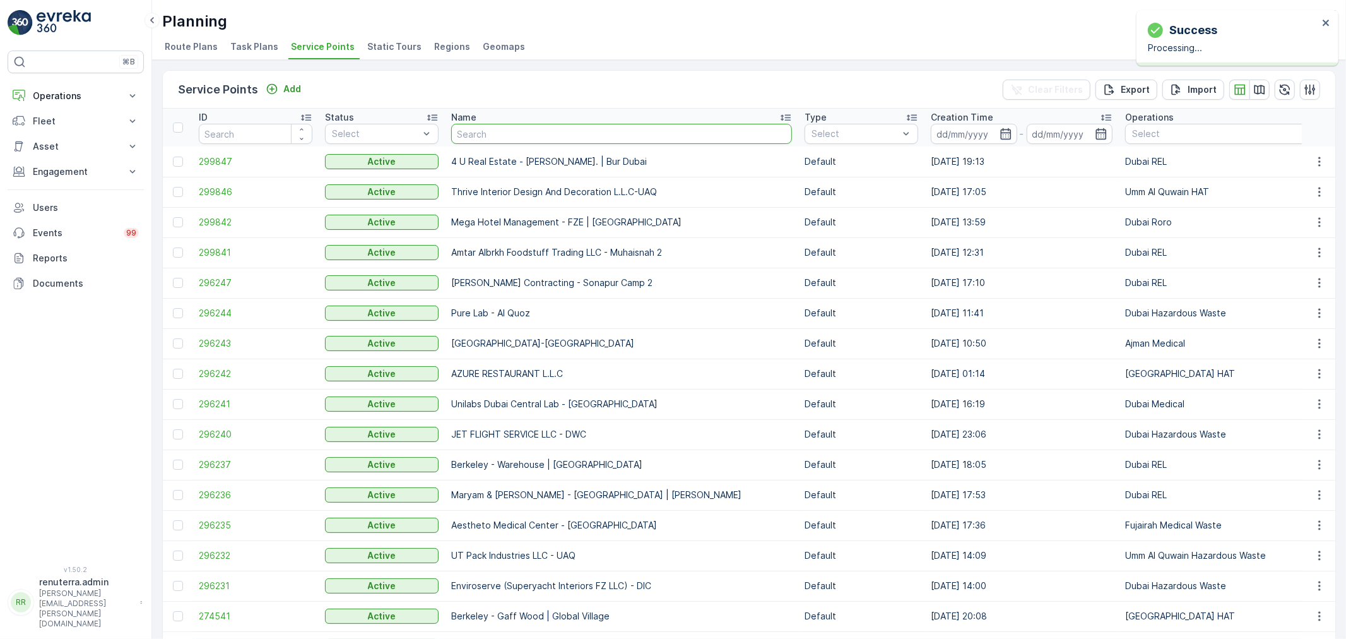
type input "Al Tayer Stocks (L.L.C.) - Umm Ramool"
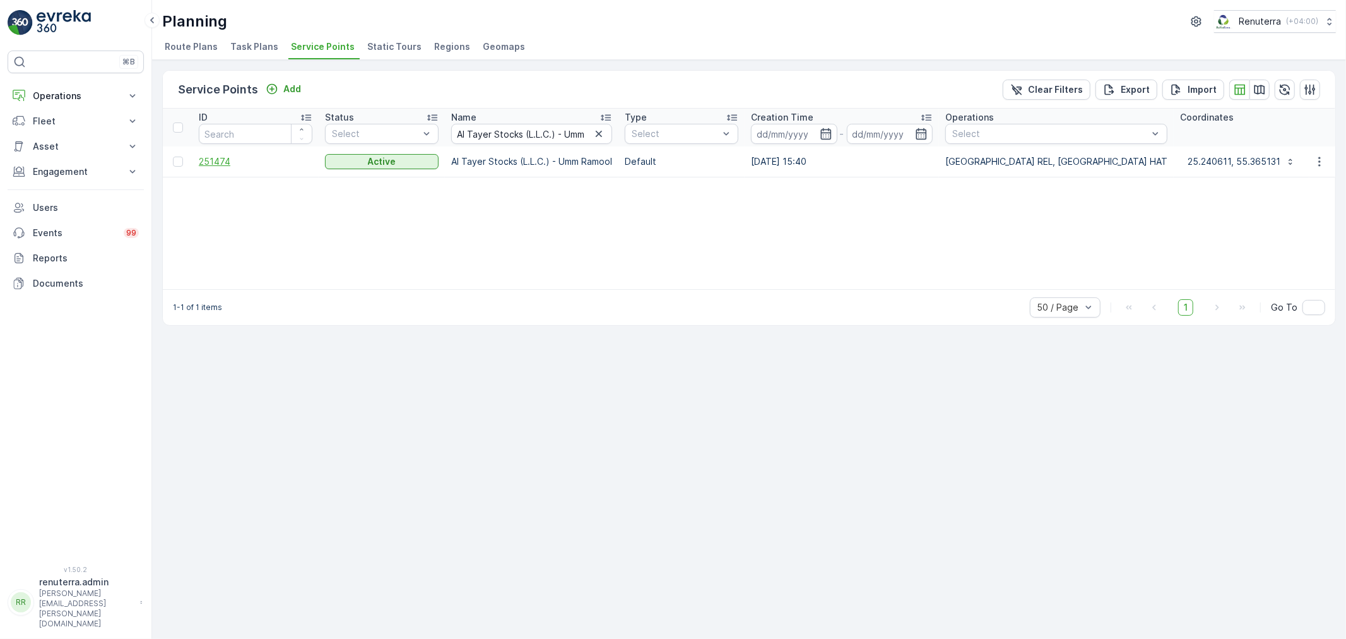
click at [225, 157] on span "251474" at bounding box center [256, 161] width 114 height 13
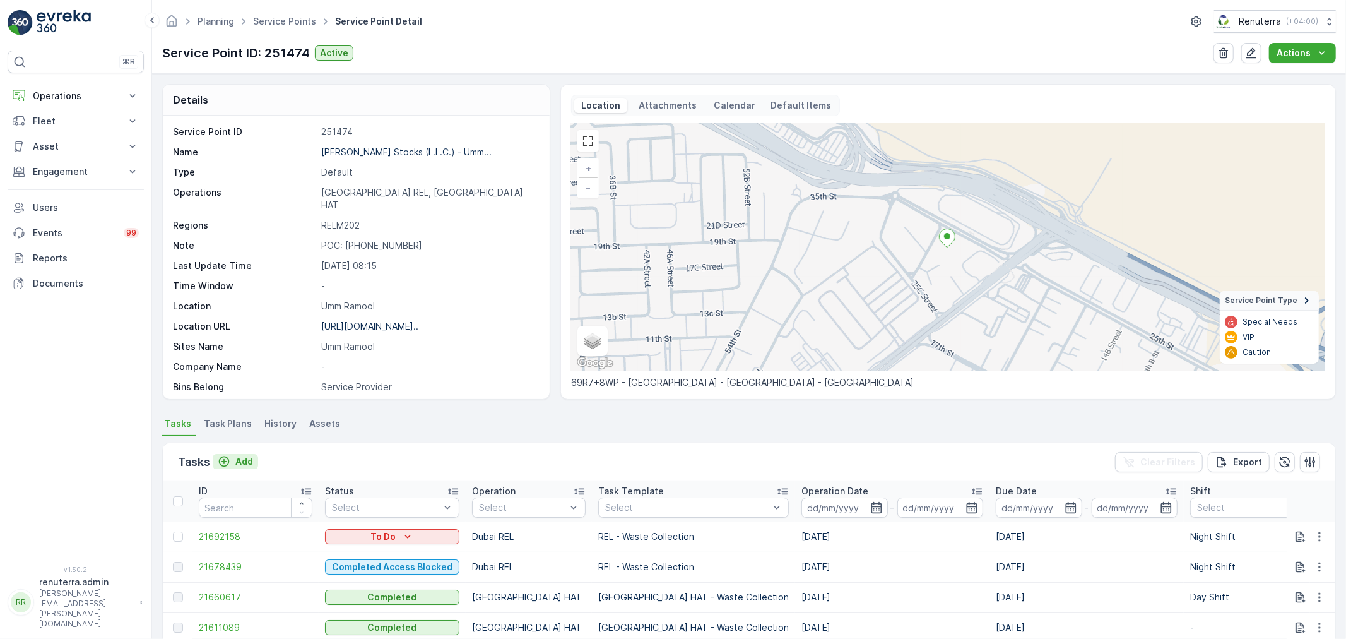
click at [225, 456] on icon "Add" at bounding box center [224, 461] width 11 height 11
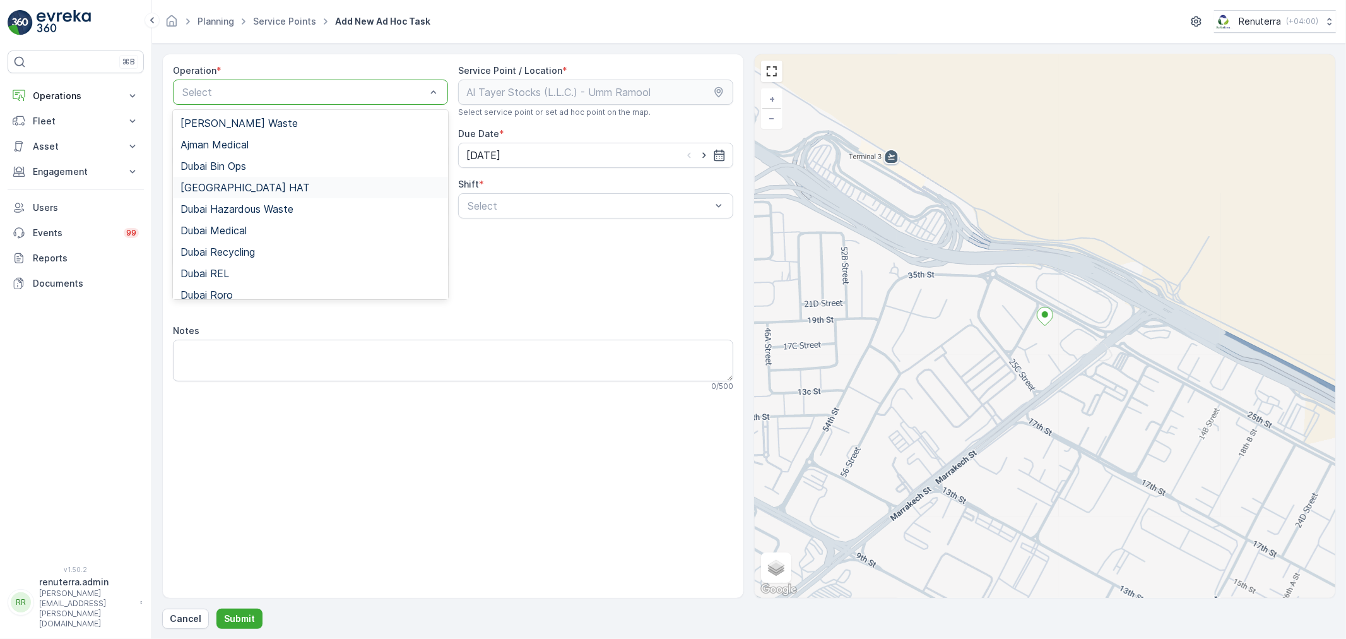
click at [226, 187] on span "[GEOGRAPHIC_DATA] HAT" at bounding box center [245, 187] width 129 height 11
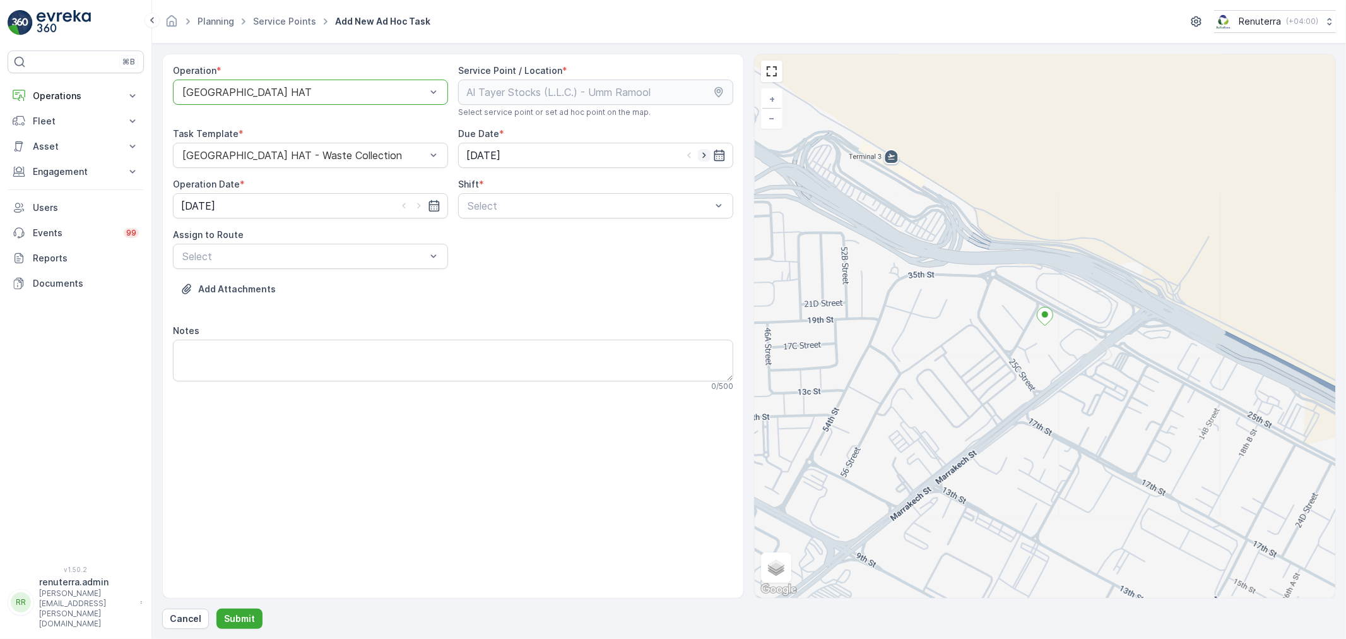
click at [704, 155] on icon "button" at bounding box center [704, 155] width 13 height 13
type input "[DATE]"
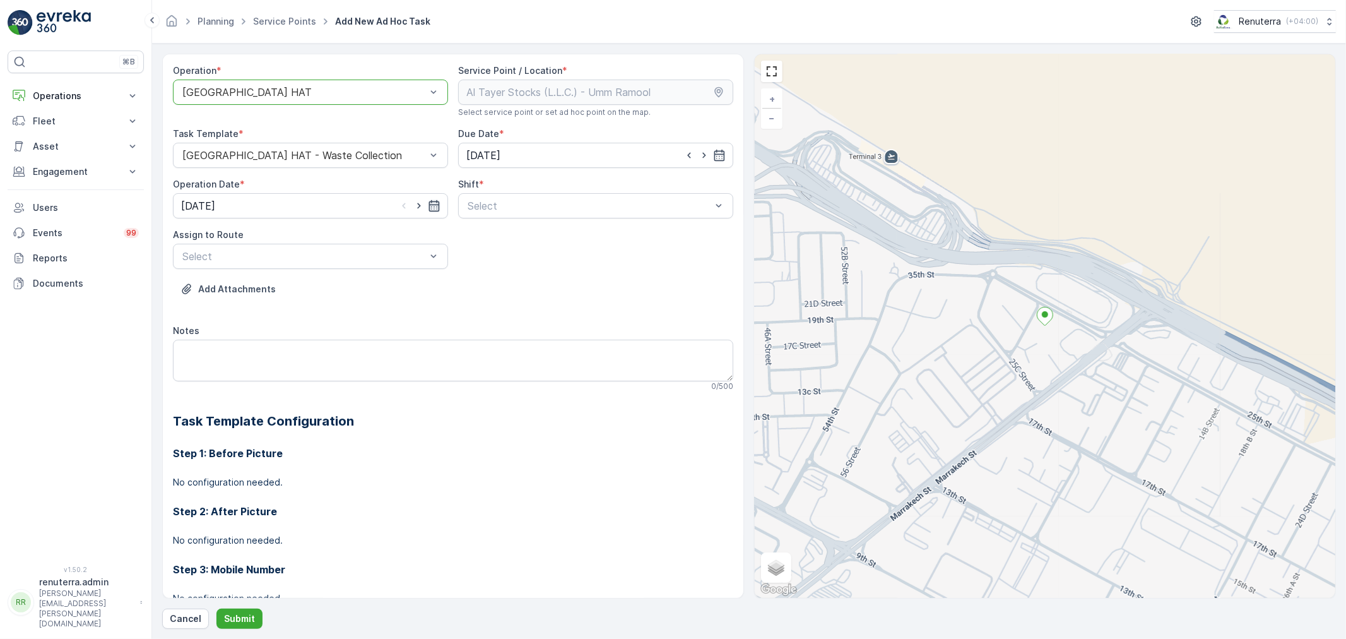
drag, startPoint x: 415, startPoint y: 203, endPoint x: 426, endPoint y: 210, distance: 13.0
click at [414, 204] on icon "button" at bounding box center [419, 205] width 13 height 13
type input "[DATE]"
click at [490, 237] on span "Day Shift" at bounding box center [488, 236] width 45 height 11
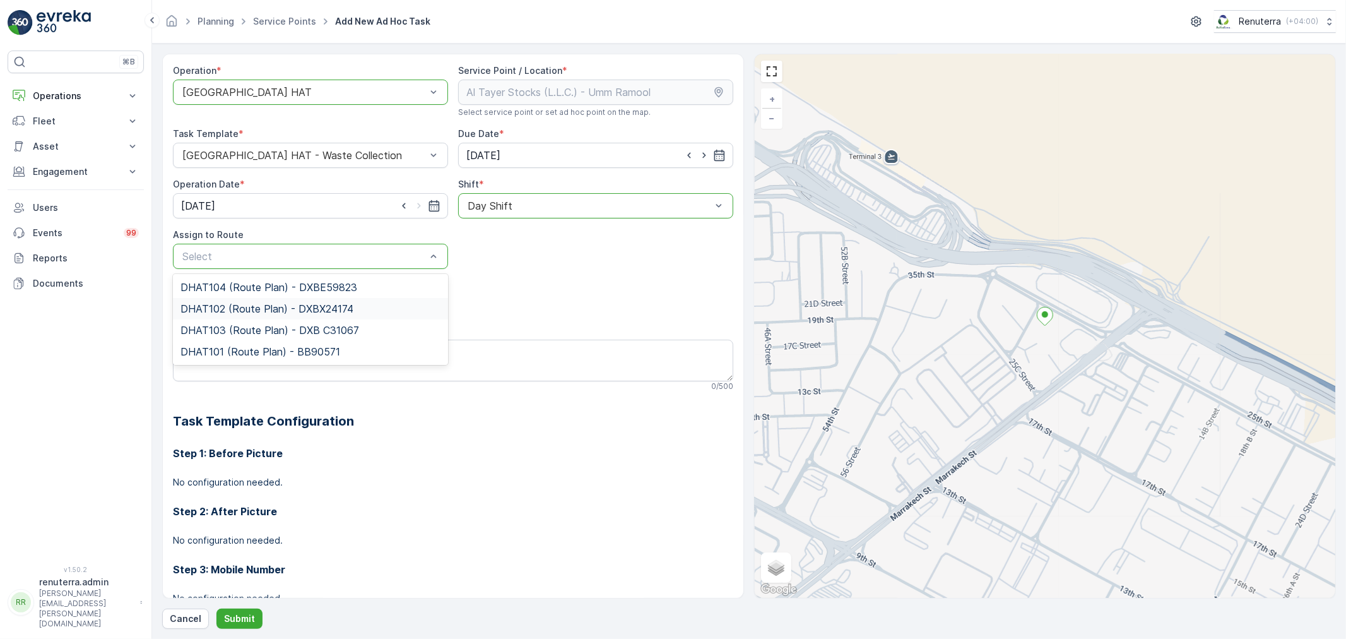
click at [228, 311] on span "DHAT102 (Route Plan) - DXBX24174" at bounding box center [267, 308] width 173 height 11
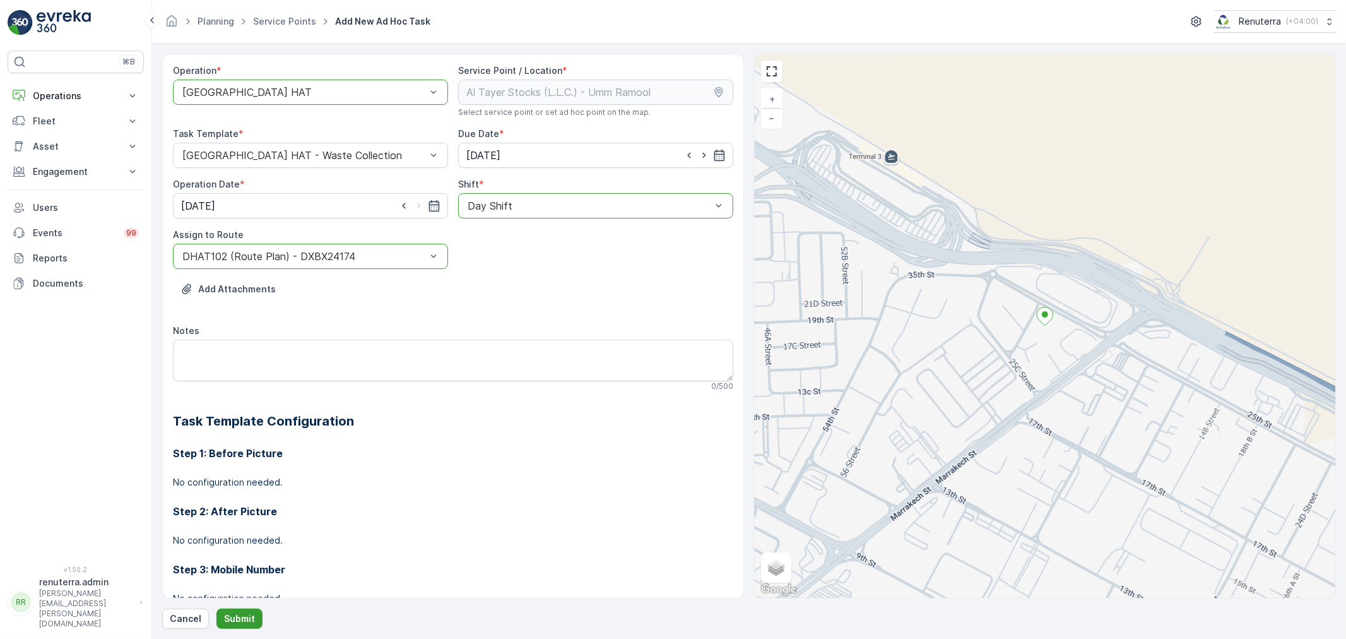
click at [235, 625] on p "Submit" at bounding box center [239, 618] width 31 height 13
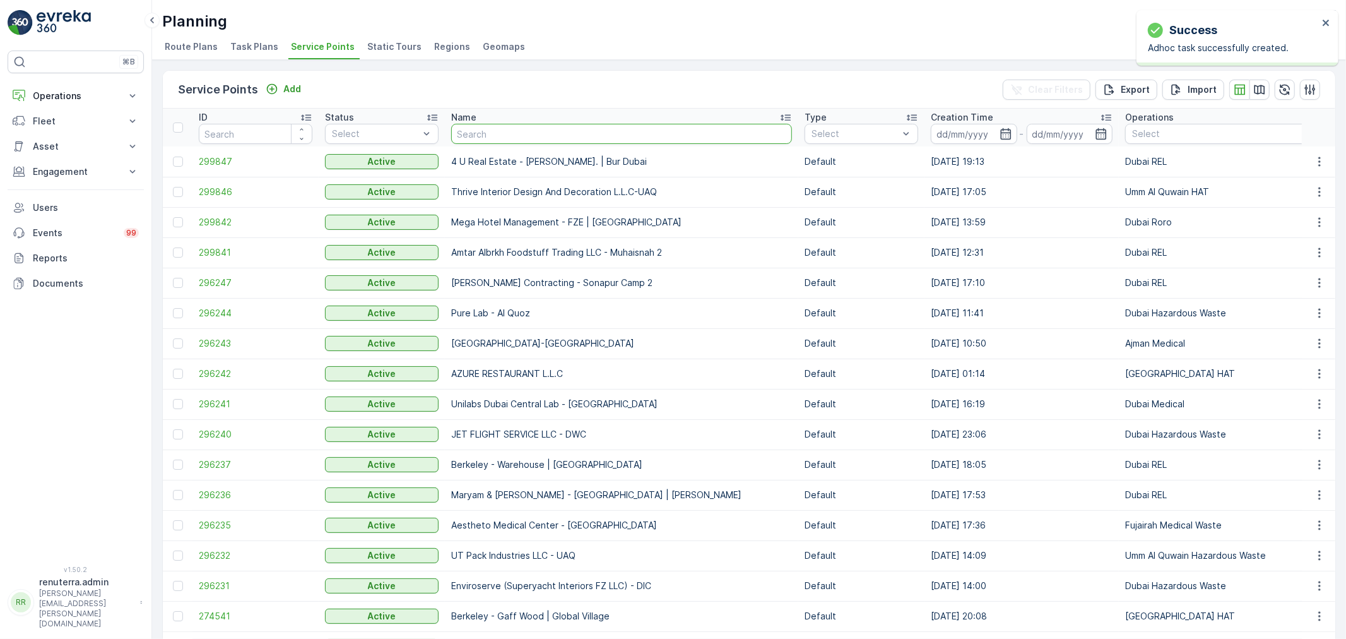
click at [496, 131] on input "text" at bounding box center [621, 134] width 341 height 20
type input "Al Fattan Properties / [GEOGRAPHIC_DATA]"
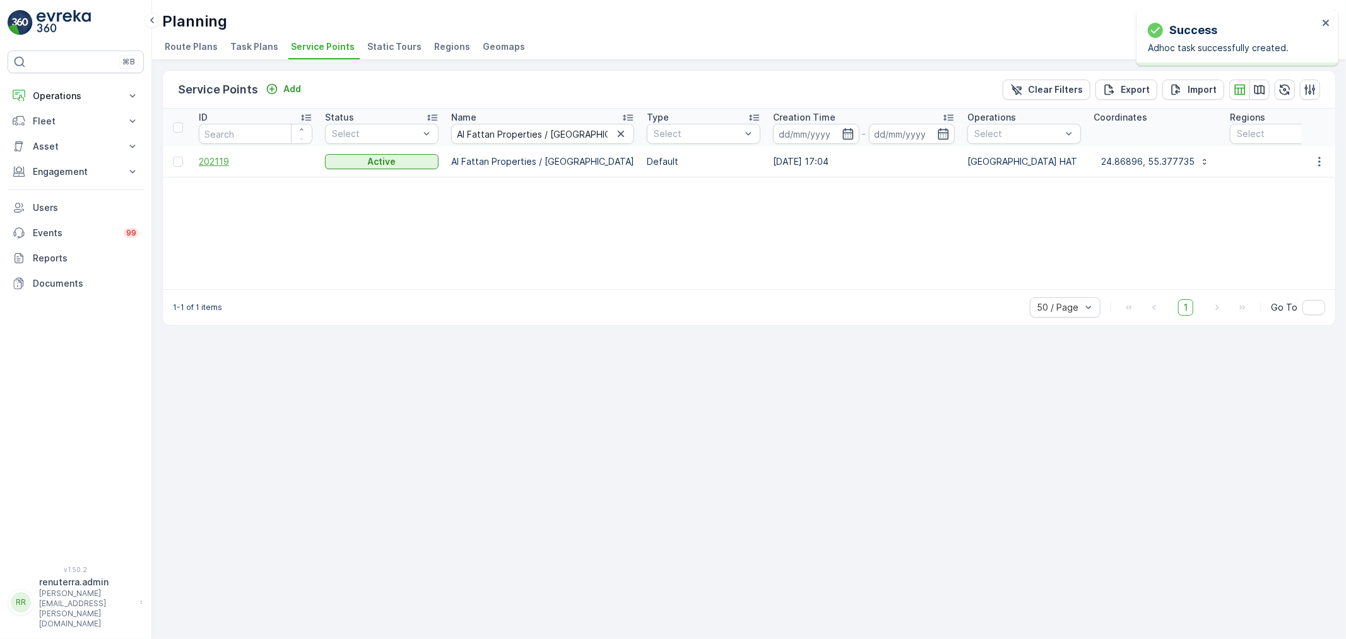
click at [207, 156] on span "202119" at bounding box center [256, 161] width 114 height 13
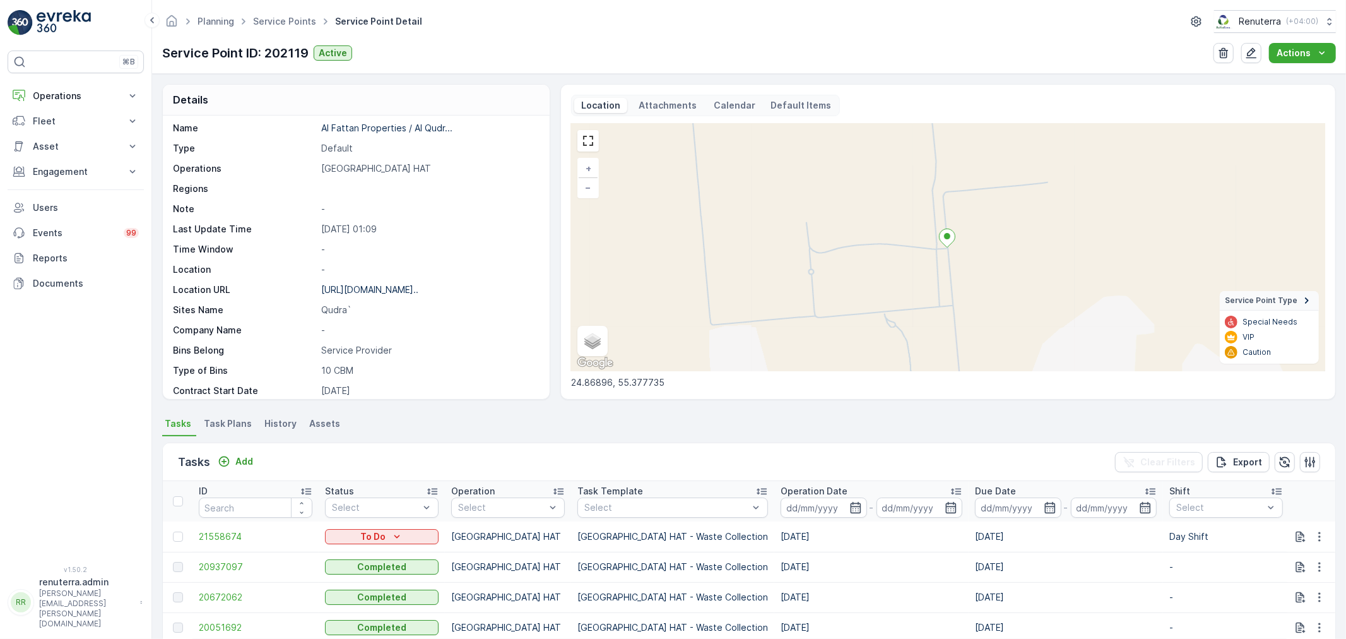
scroll to position [174, 0]
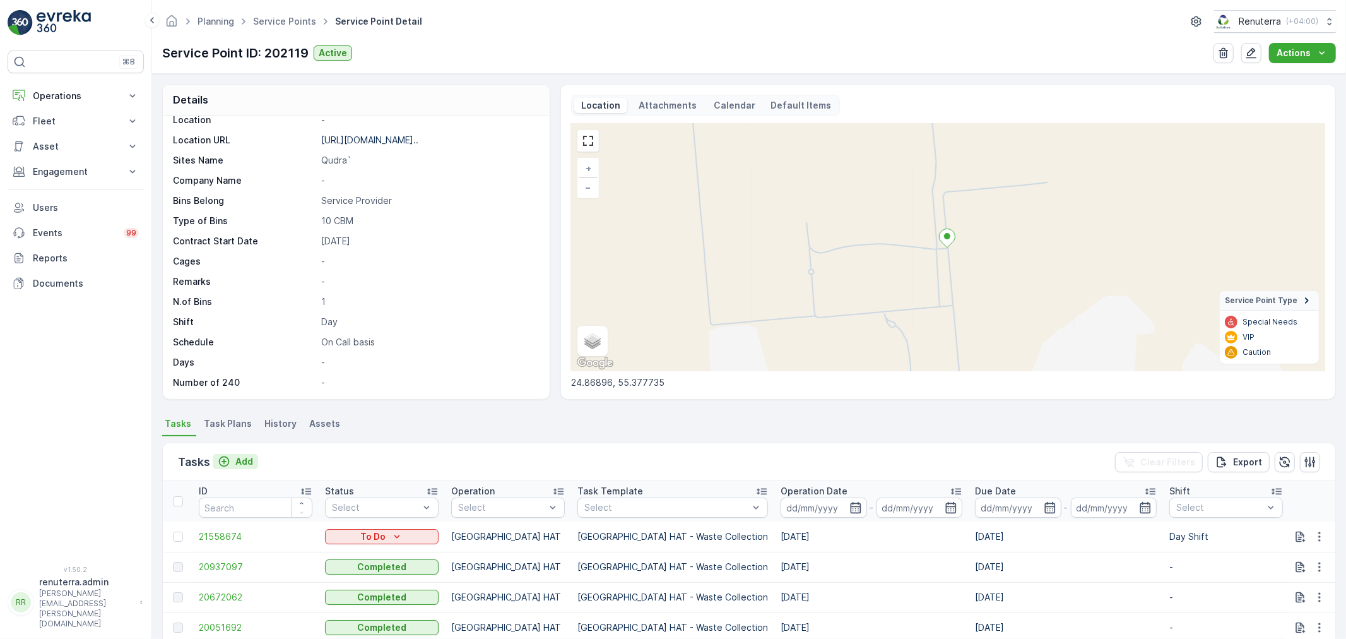
click at [230, 460] on div "Add" at bounding box center [235, 461] width 35 height 13
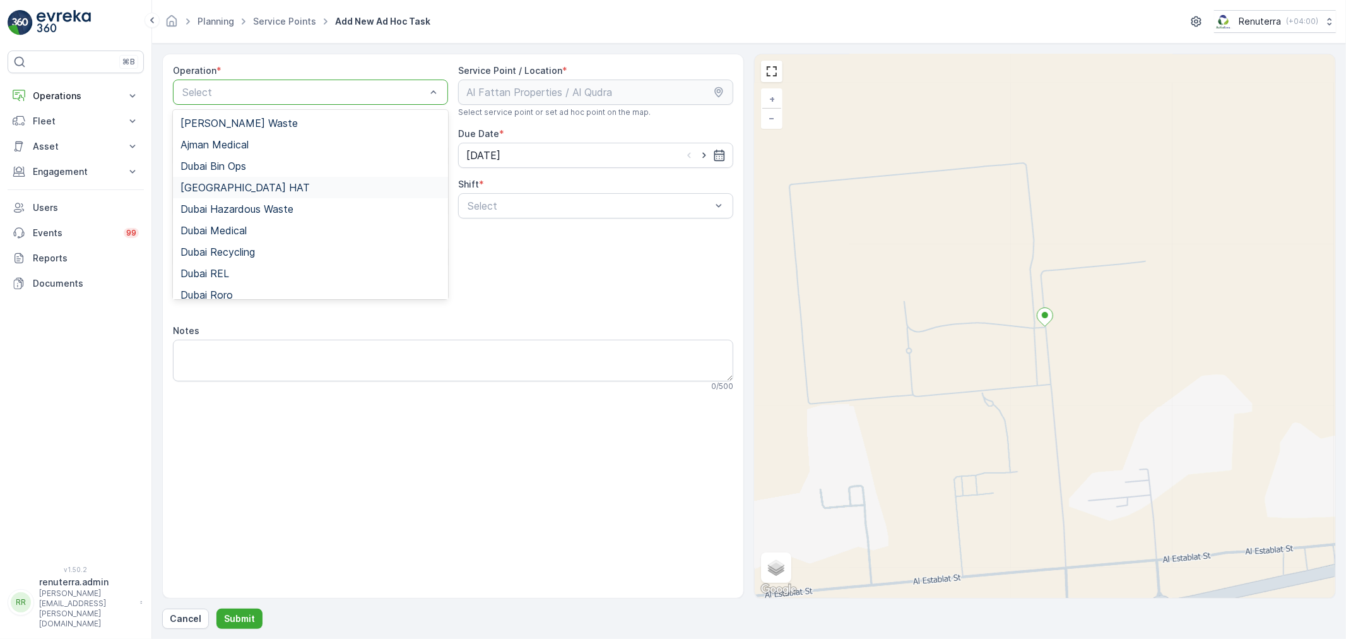
click at [229, 190] on span "[GEOGRAPHIC_DATA] HAT" at bounding box center [245, 187] width 129 height 11
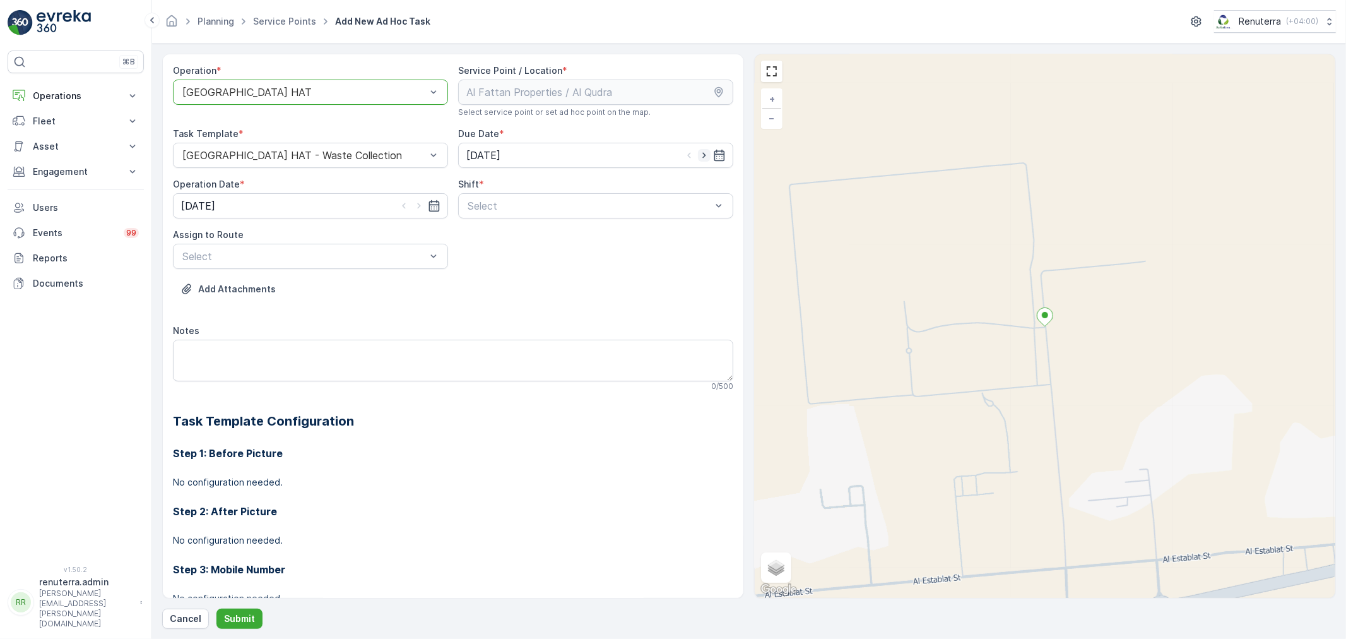
click at [698, 155] on icon "button" at bounding box center [704, 155] width 13 height 13
type input "[DATE]"
click at [421, 203] on icon "button" at bounding box center [419, 205] width 13 height 13
type input "[DATE]"
click at [485, 235] on span "Day Shift" at bounding box center [488, 236] width 45 height 11
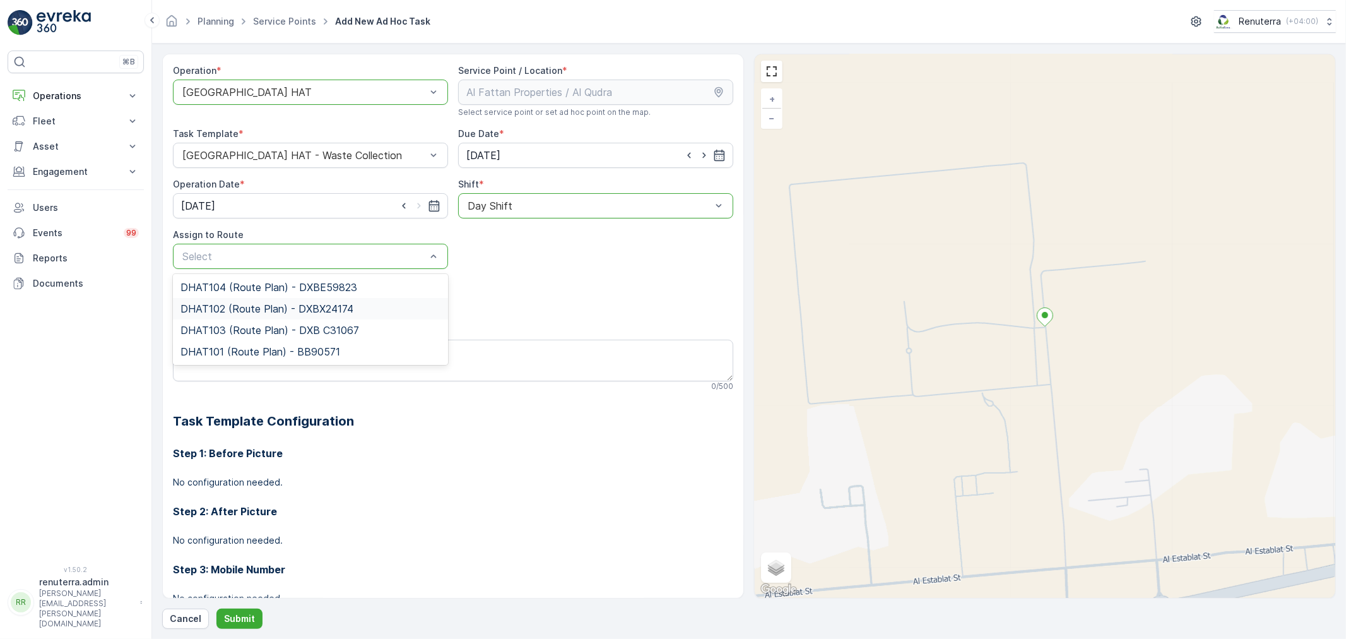
click at [240, 307] on span "DHAT102 (Route Plan) - DXBX24174" at bounding box center [267, 308] width 173 height 11
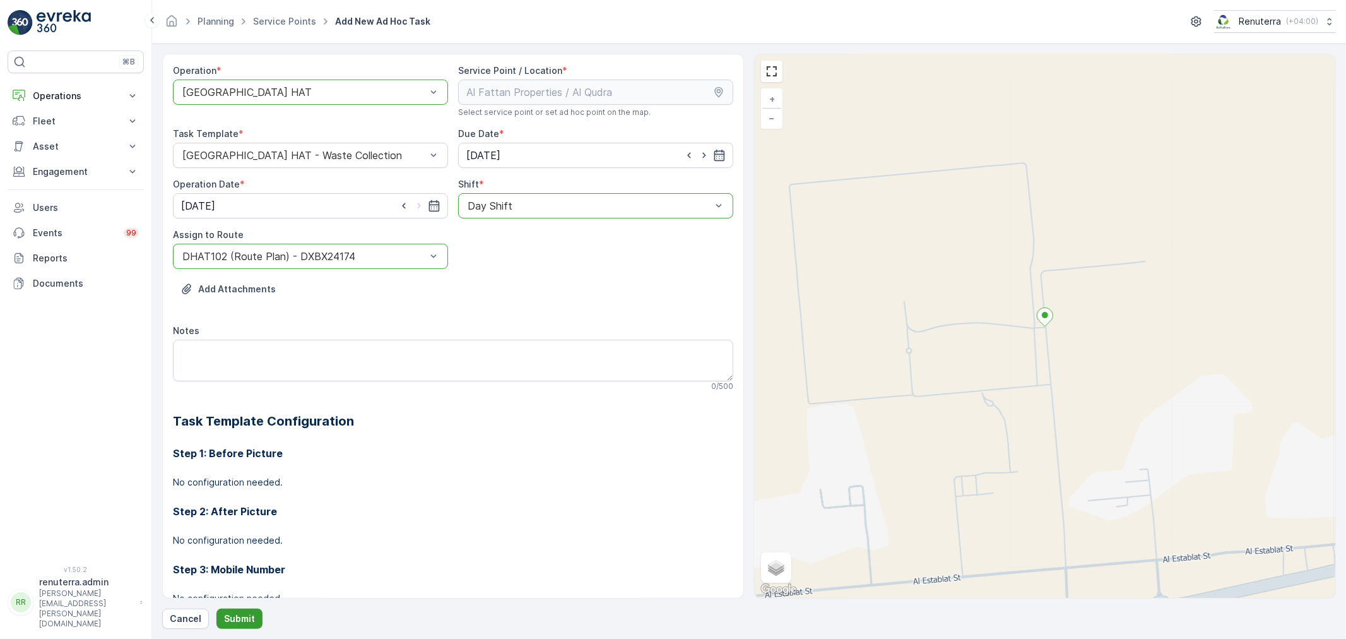
click at [226, 614] on p "Submit" at bounding box center [239, 618] width 31 height 13
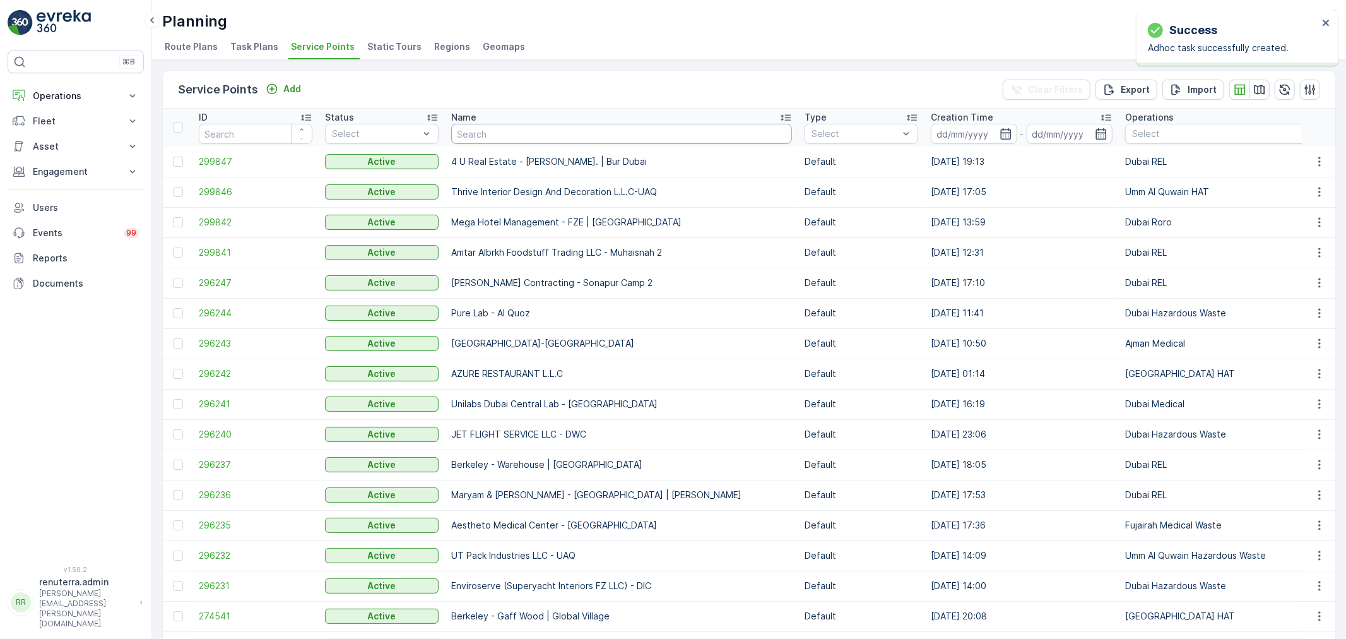
click at [528, 127] on input "text" at bounding box center [621, 134] width 341 height 20
paste input "ARABIAN CONSTRUCTION COMPANY L.L.C. - OMNIYAT | [GEOGRAPHIC_DATA]"
type input "ARABIAN CONSTRUCTION COMPANY L.L.C. - OMNIYAT | [GEOGRAPHIC_DATA]"
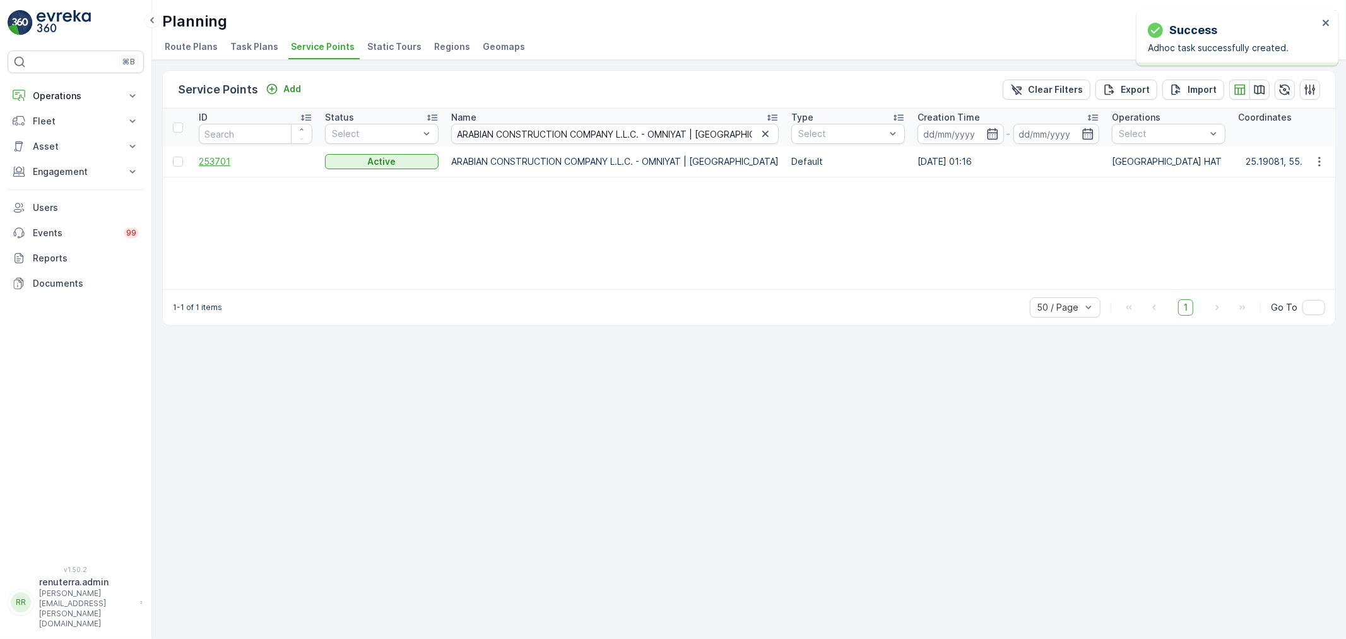
click at [206, 160] on span "253701" at bounding box center [256, 161] width 114 height 13
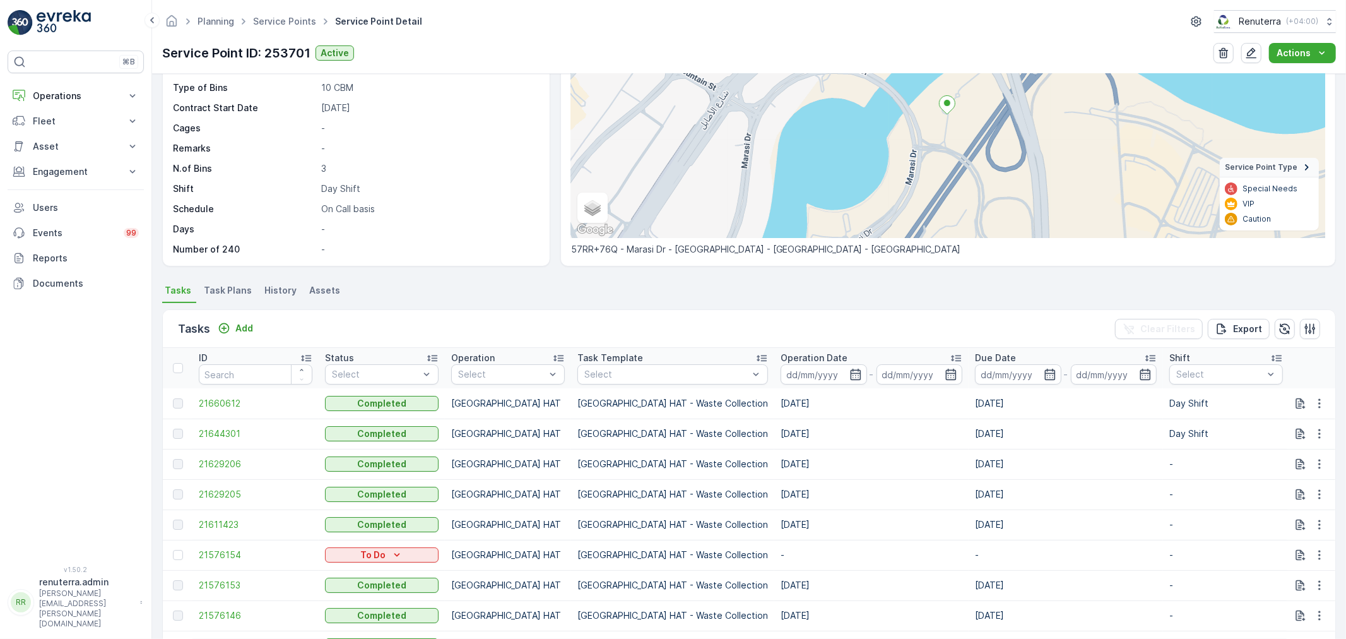
scroll to position [140, 0]
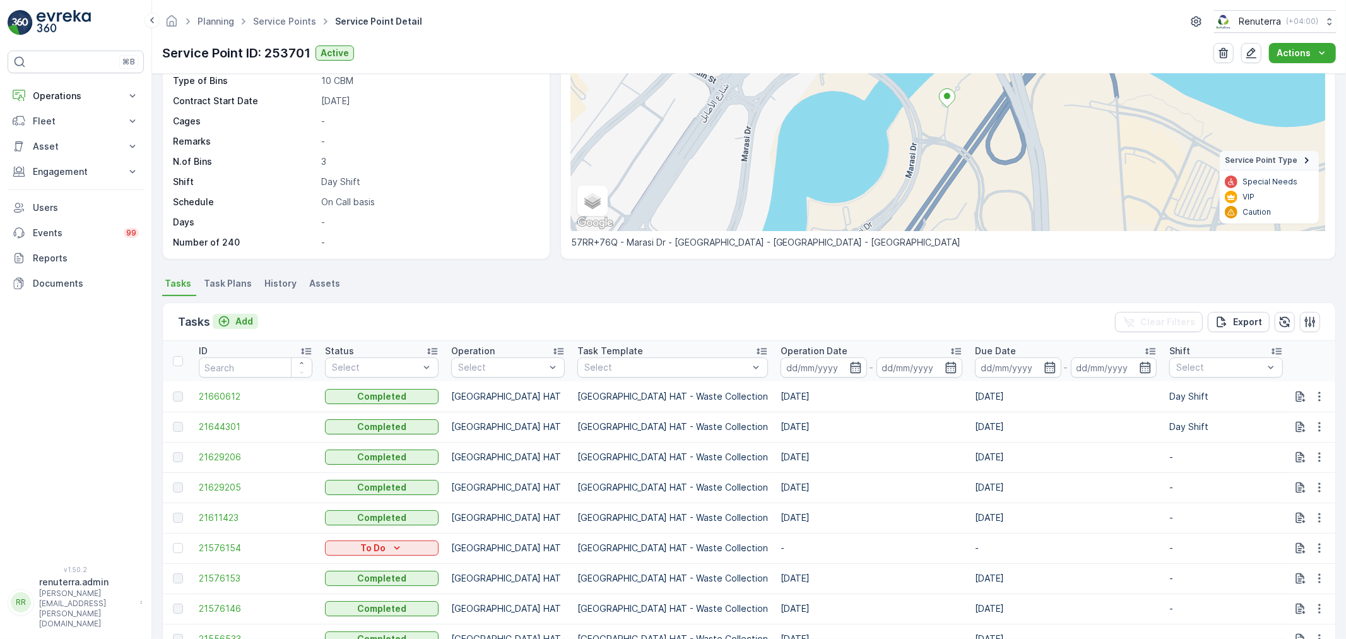
click at [242, 314] on button "Add" at bounding box center [235, 321] width 45 height 15
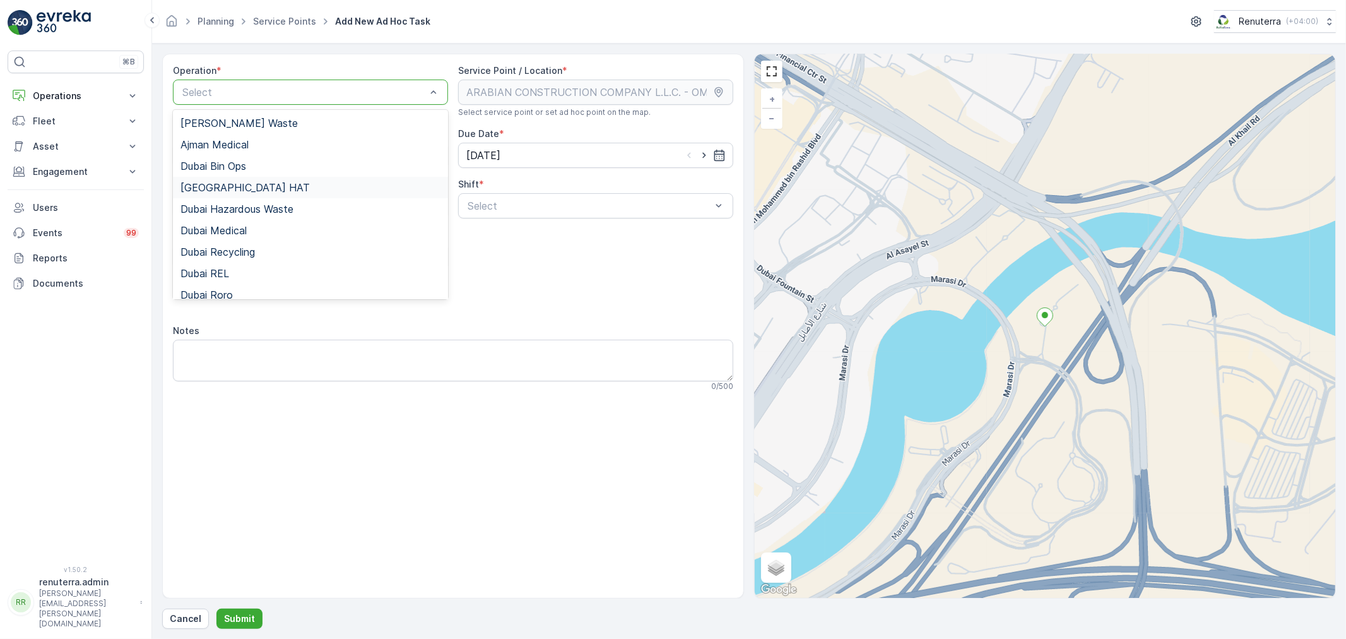
drag, startPoint x: 235, startPoint y: 185, endPoint x: 376, endPoint y: 192, distance: 141.6
click at [234, 184] on div "[GEOGRAPHIC_DATA] HAT" at bounding box center [311, 187] width 260 height 11
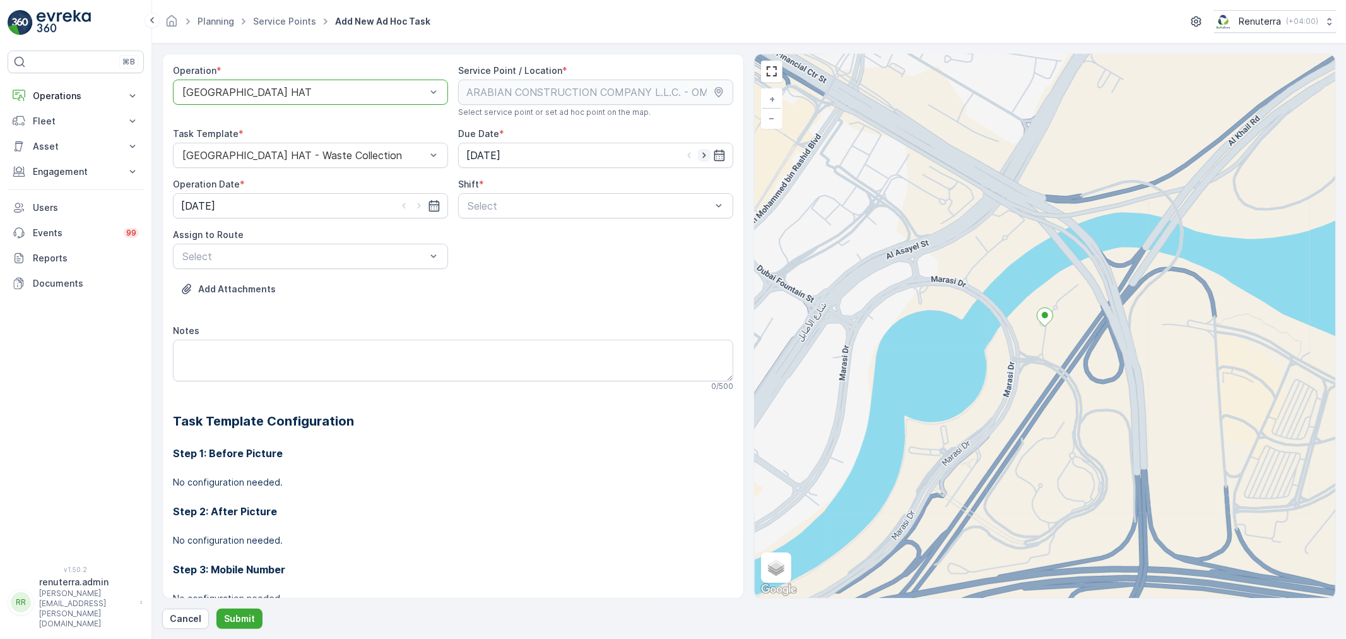
click at [704, 157] on icon "button" at bounding box center [704, 155] width 13 height 13
type input "[DATE]"
click at [420, 206] on icon "button" at bounding box center [419, 205] width 13 height 13
type input "[DATE]"
click at [484, 238] on span "Day Shift" at bounding box center [488, 236] width 45 height 11
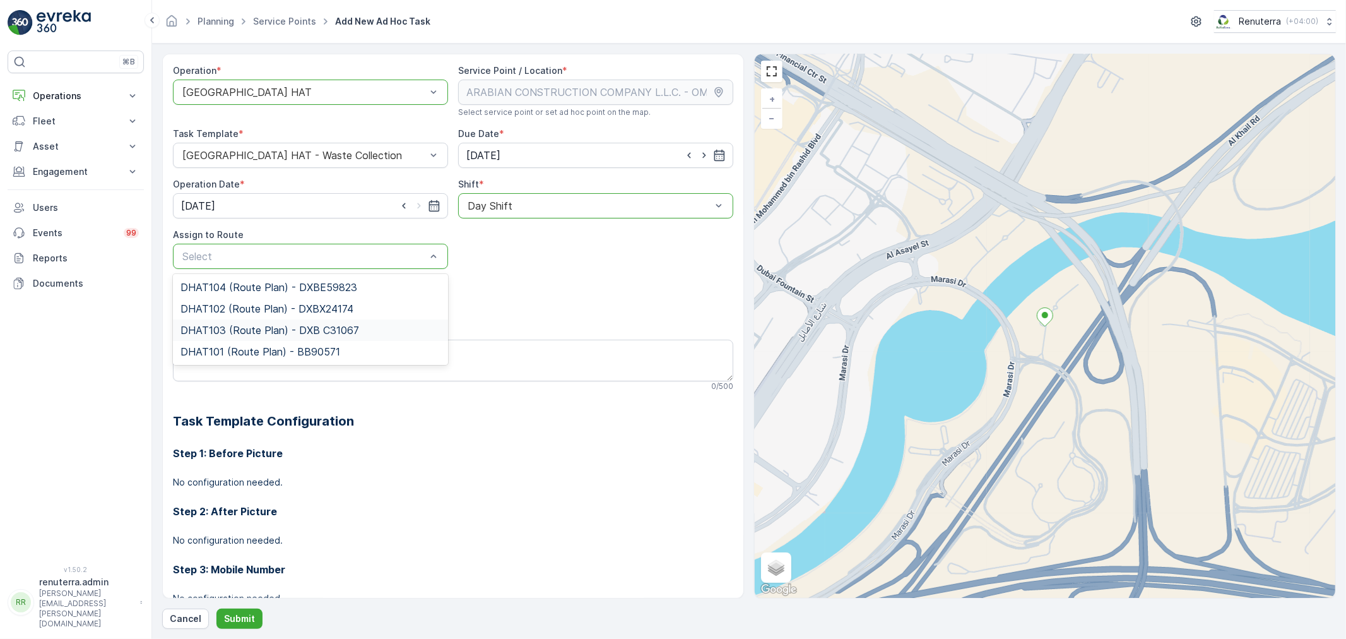
click at [246, 328] on span "DHAT103 (Route Plan) - DXB C31067" at bounding box center [270, 329] width 179 height 11
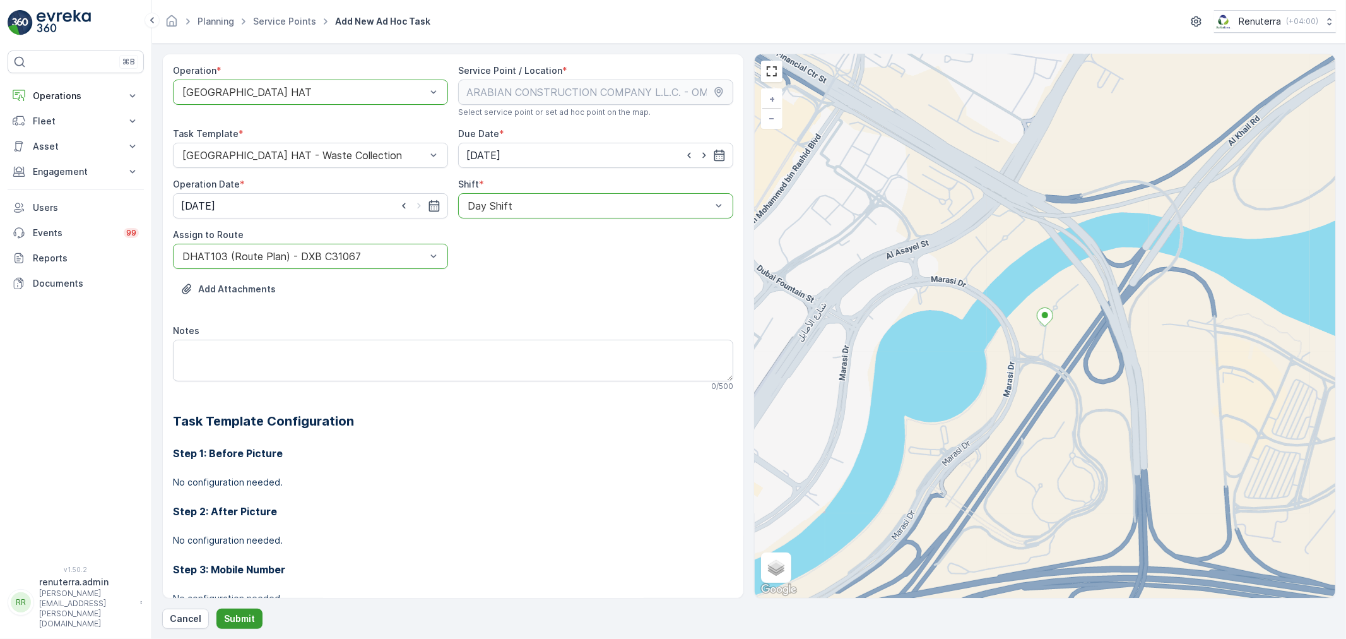
click at [242, 612] on p "Submit" at bounding box center [239, 618] width 31 height 13
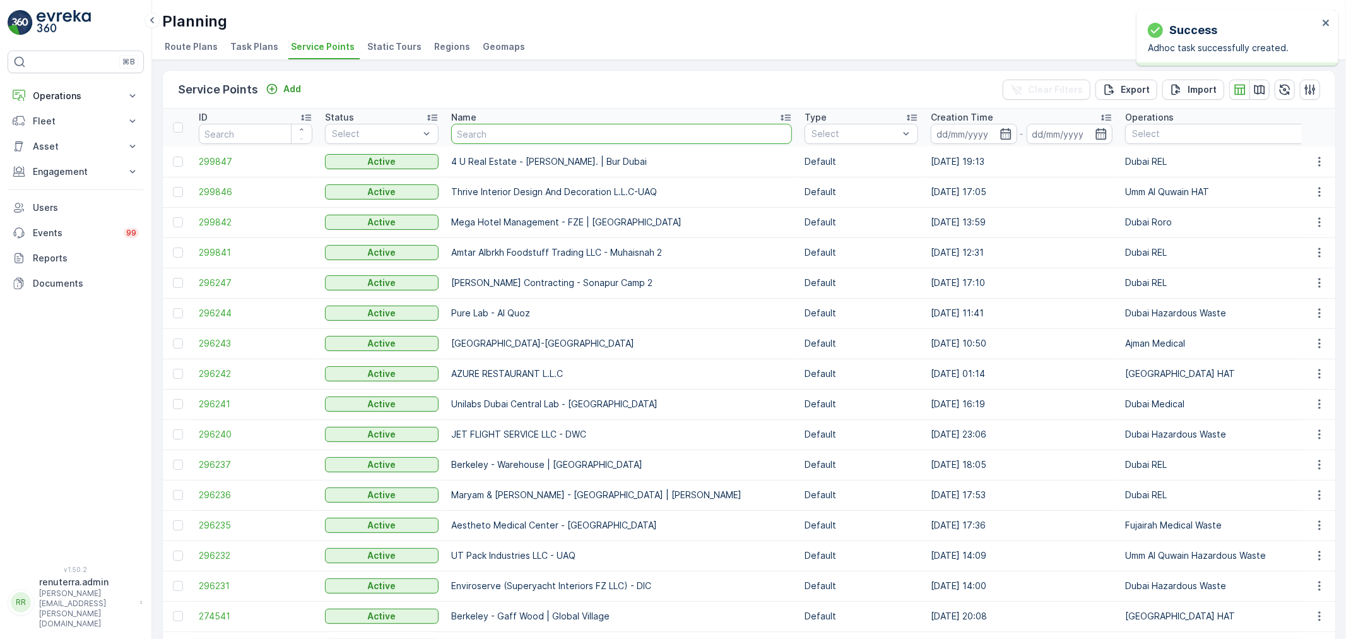
type input "Modern Building Contracting LLC"
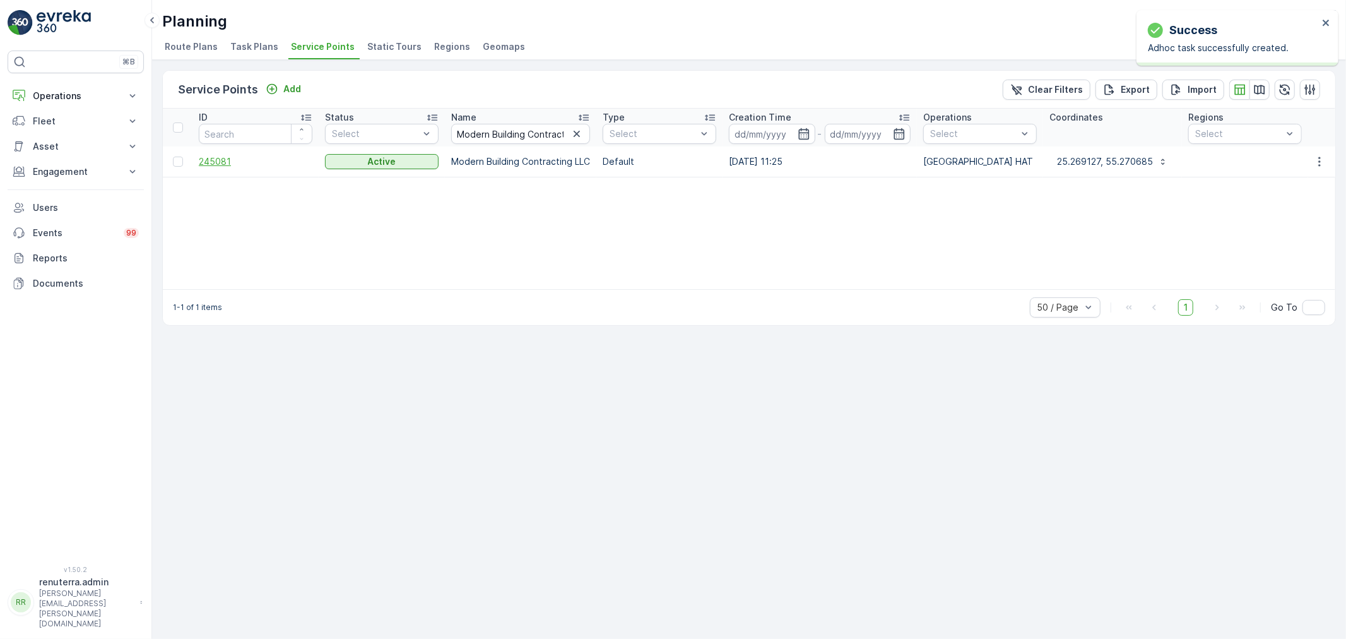
click at [206, 160] on span "245081" at bounding box center [256, 161] width 114 height 13
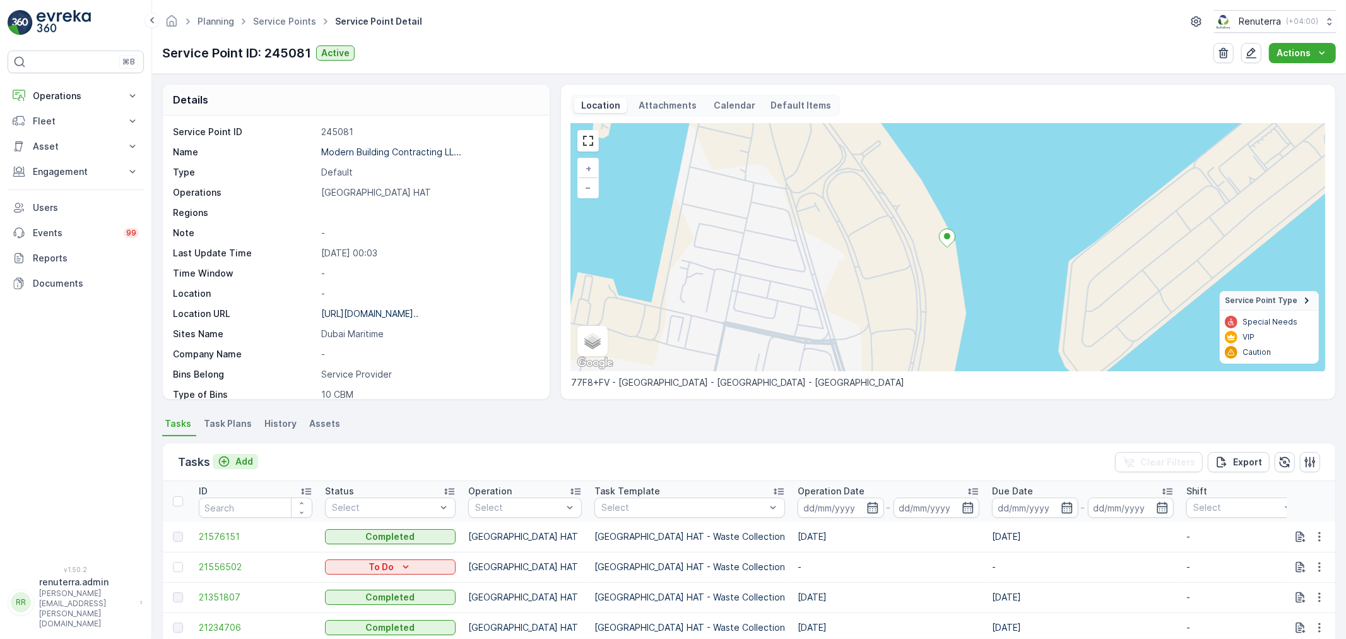
click at [244, 458] on p "Add" at bounding box center [244, 461] width 18 height 13
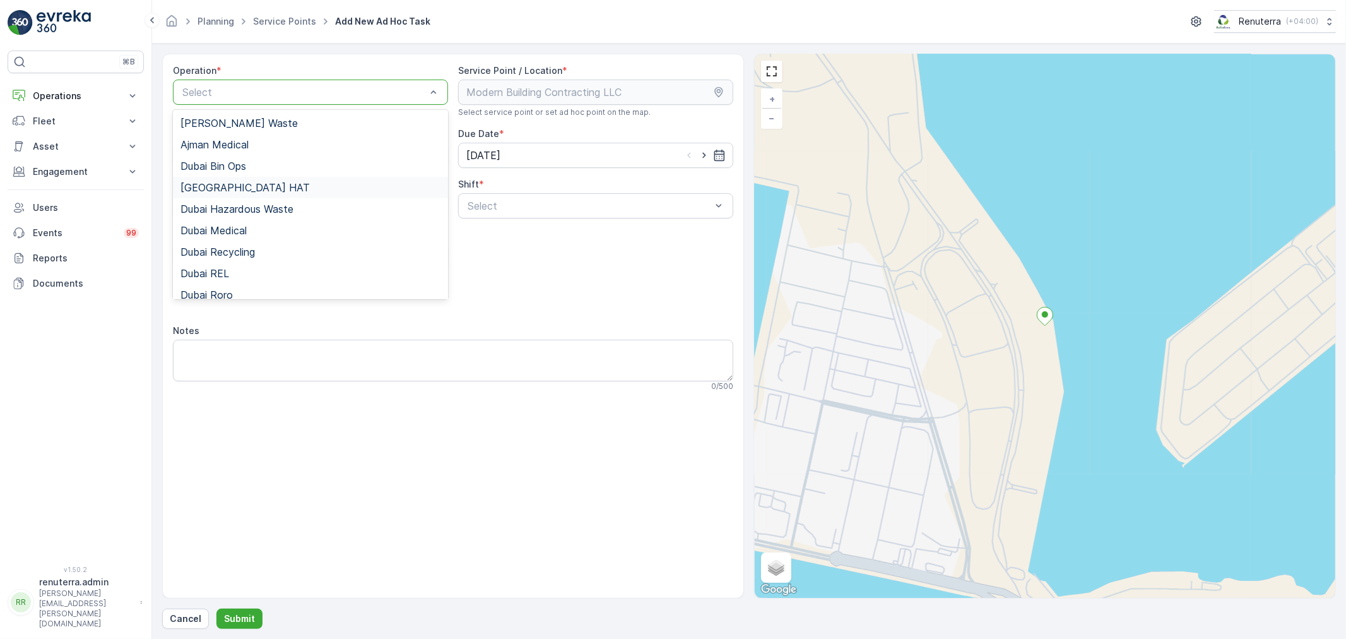
click at [234, 186] on div "[GEOGRAPHIC_DATA] HAT" at bounding box center [311, 187] width 260 height 11
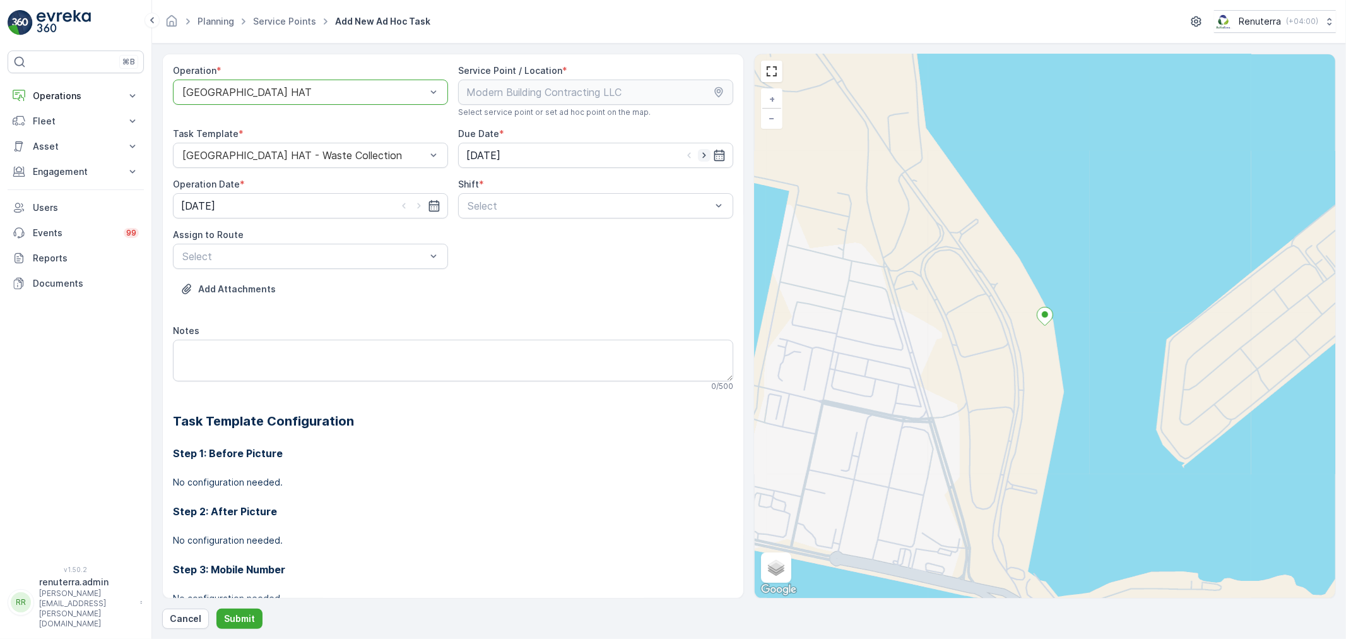
click at [699, 155] on icon "button" at bounding box center [704, 155] width 13 height 13
type input "[DATE]"
click at [418, 203] on icon "button" at bounding box center [419, 205] width 13 height 13
type input "[DATE]"
drag, startPoint x: 522, startPoint y: 210, endPoint x: 494, endPoint y: 215, distance: 28.4
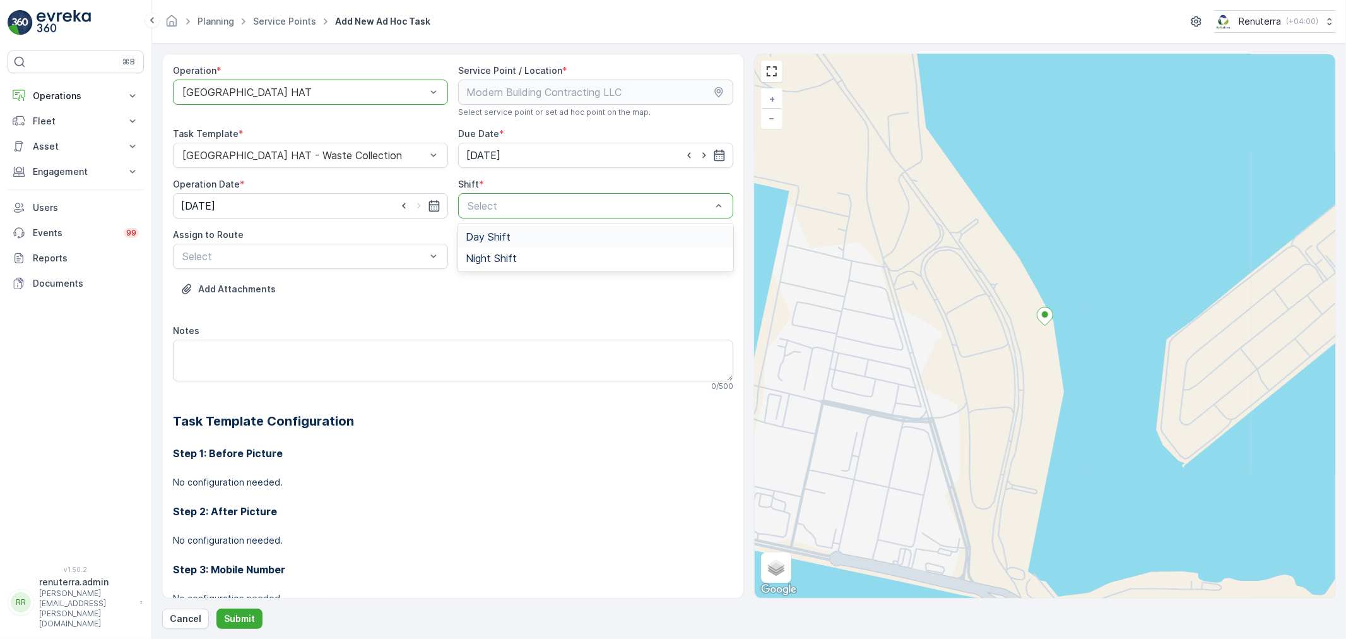
click at [484, 232] on span "Day Shift" at bounding box center [488, 236] width 45 height 11
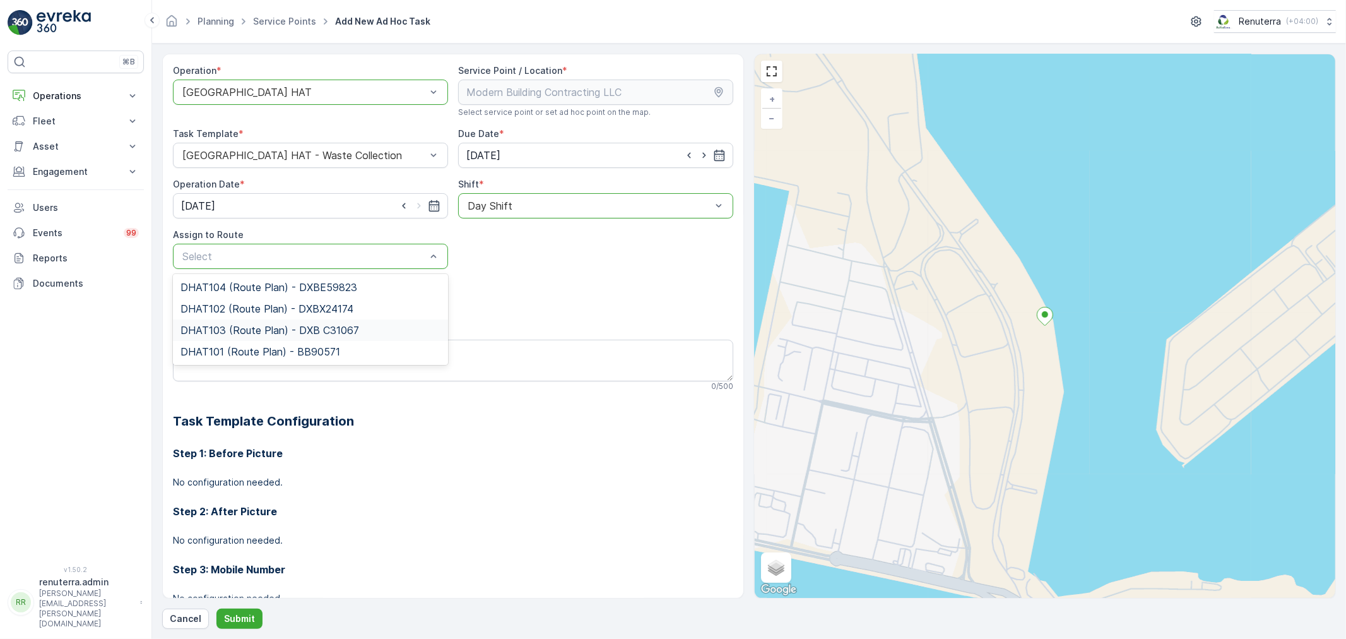
click at [232, 327] on span "DHAT103 (Route Plan) - DXB C31067" at bounding box center [270, 329] width 179 height 11
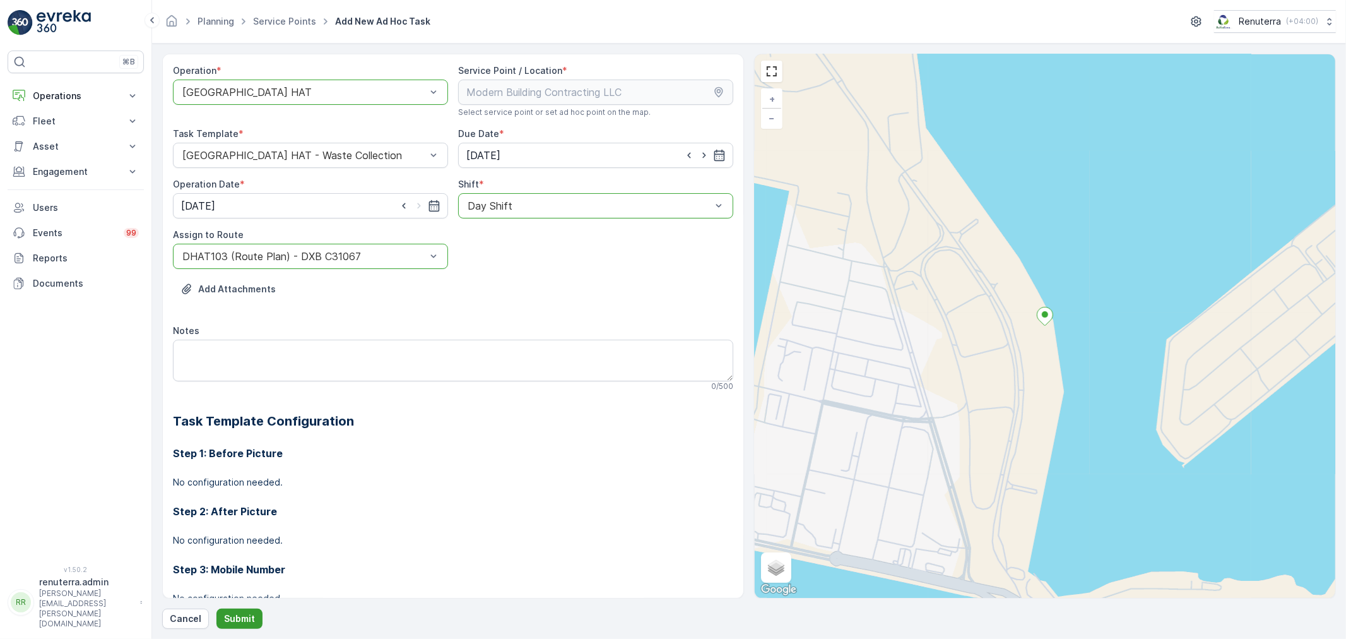
click at [244, 612] on p "Submit" at bounding box center [239, 618] width 31 height 13
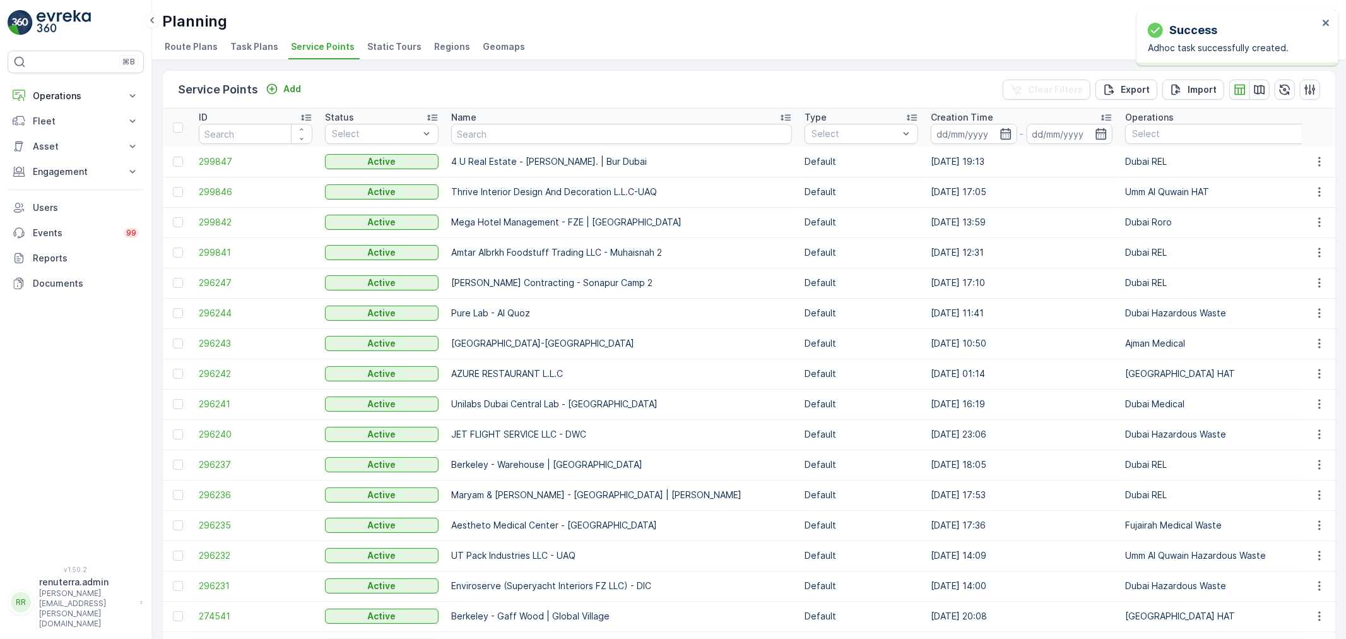
click at [502, 133] on input "text" at bounding box center [621, 134] width 341 height 20
paste input "DELTA AL WADI CONTRACTING (L.L.C)"
type input "DELTA AL WADI CONTRACTING (L.L.C)"
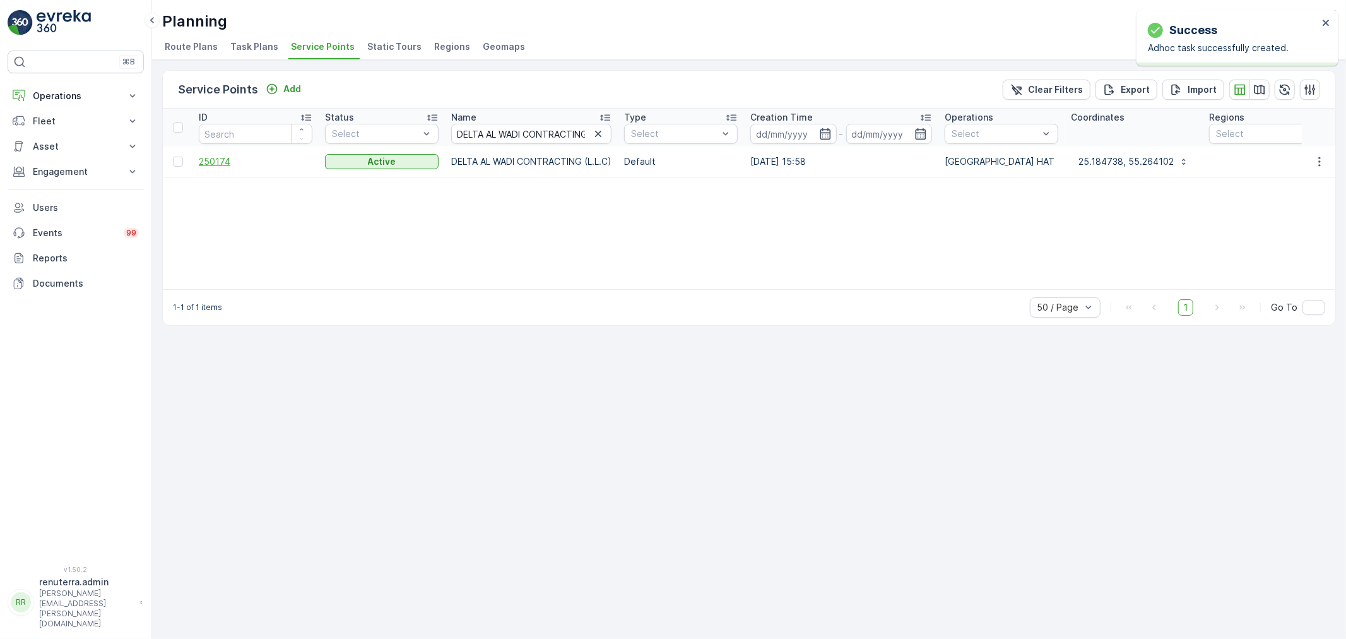
click at [216, 162] on span "250174" at bounding box center [256, 161] width 114 height 13
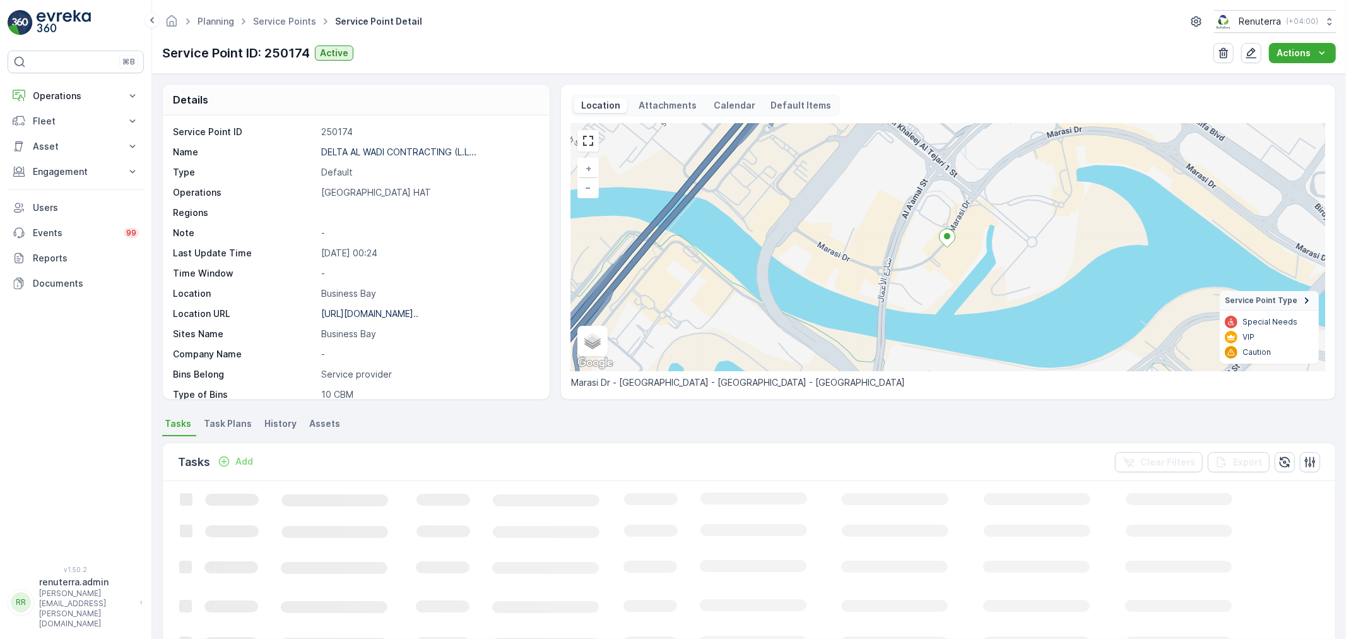
click at [250, 460] on p "Add" at bounding box center [244, 461] width 18 height 13
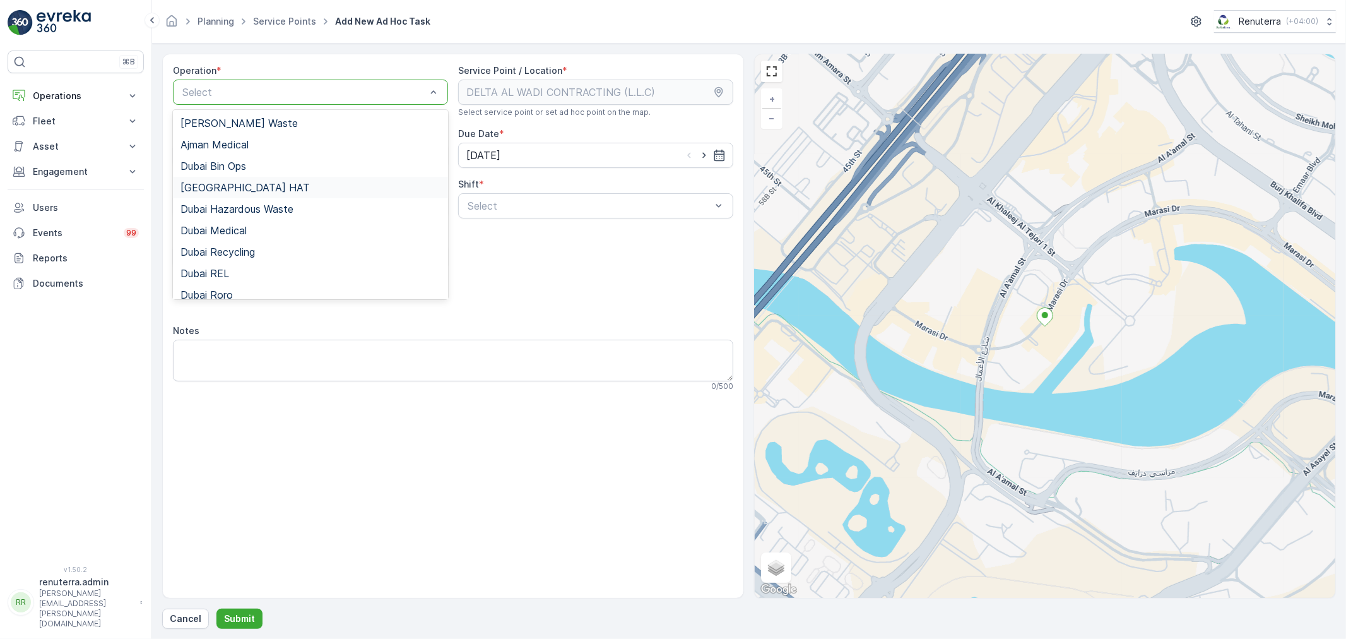
click at [232, 186] on div "[GEOGRAPHIC_DATA] HAT" at bounding box center [311, 187] width 260 height 11
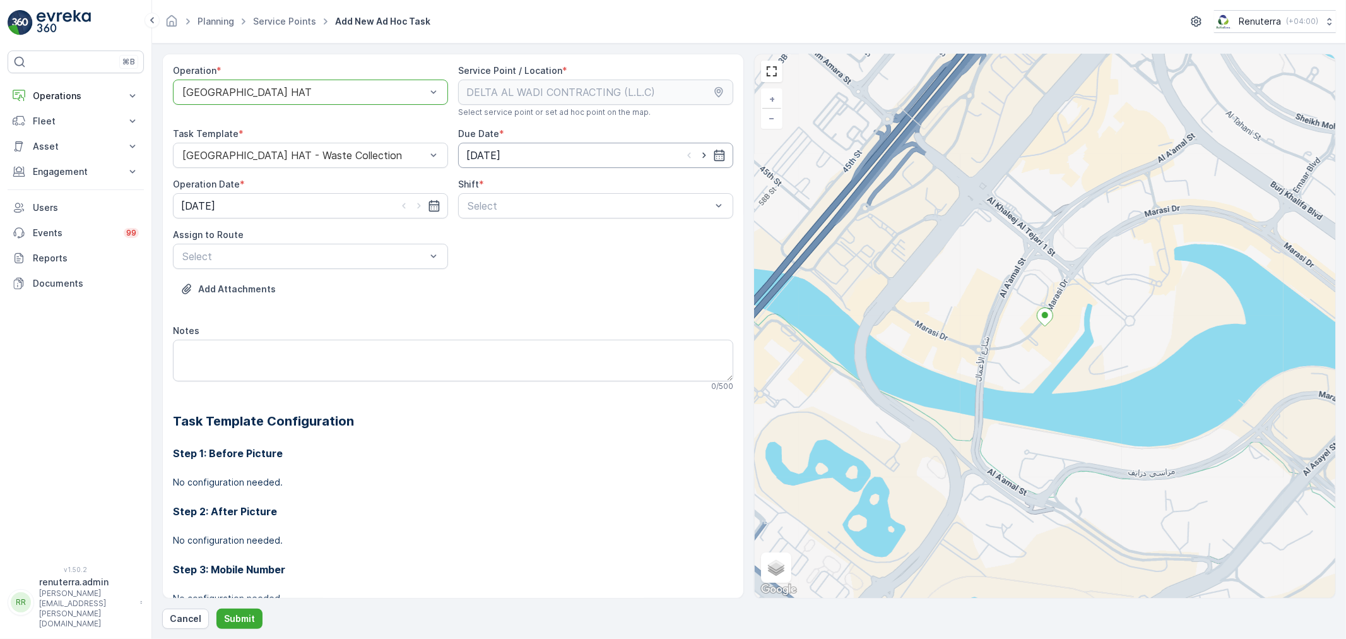
drag, startPoint x: 699, startPoint y: 150, endPoint x: 657, endPoint y: 167, distance: 45.0
click at [698, 152] on icon "button" at bounding box center [704, 155] width 13 height 13
type input "[DATE]"
click at [413, 204] on icon "button" at bounding box center [419, 205] width 13 height 13
type input "[DATE]"
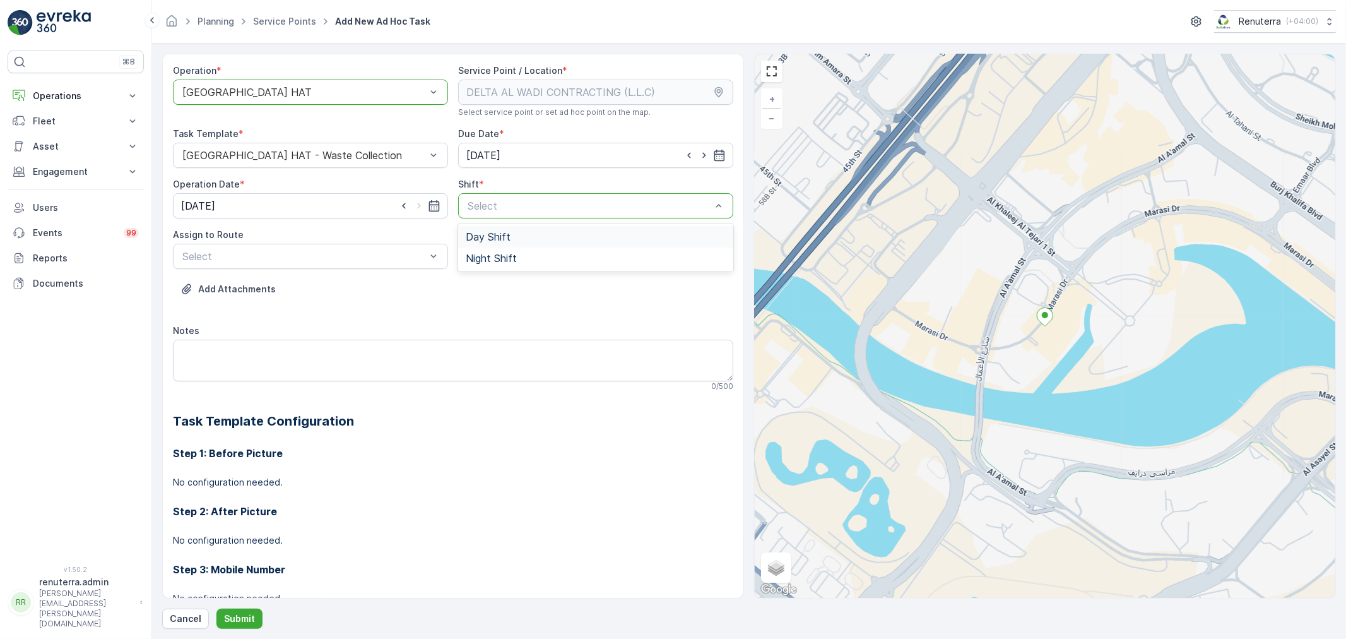
click at [486, 237] on span "Day Shift" at bounding box center [488, 236] width 45 height 11
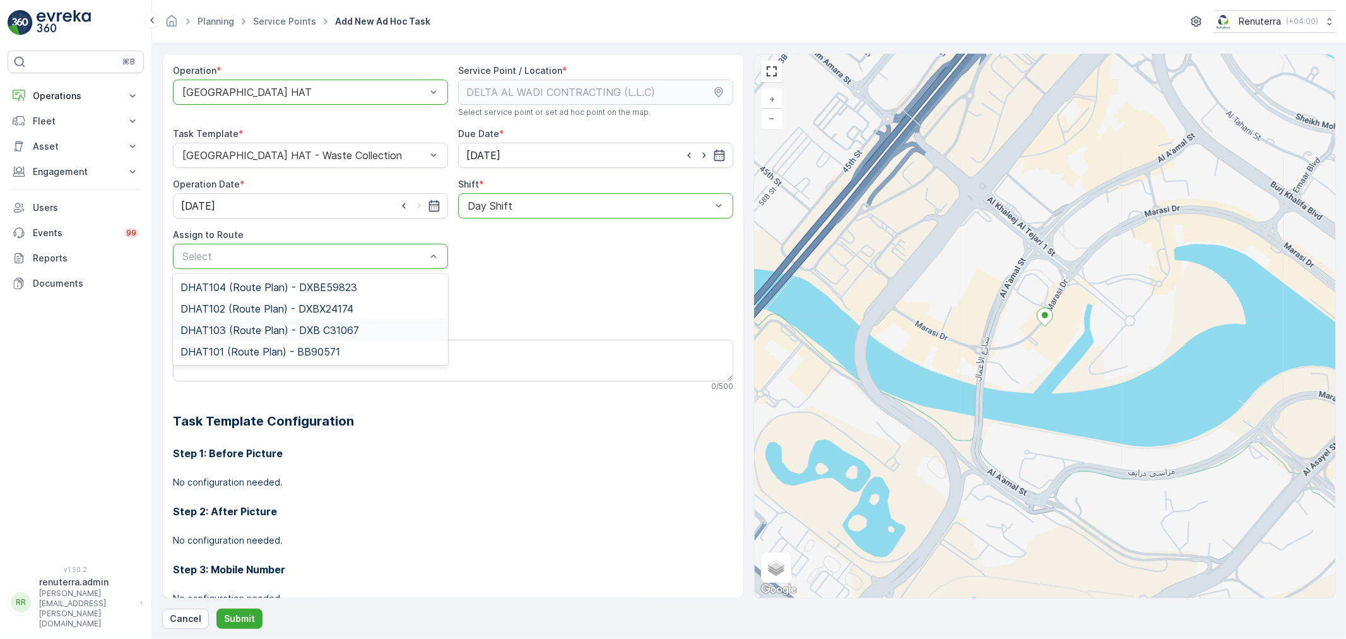
click at [232, 331] on span "DHAT103 (Route Plan) - DXB C31067" at bounding box center [270, 329] width 179 height 11
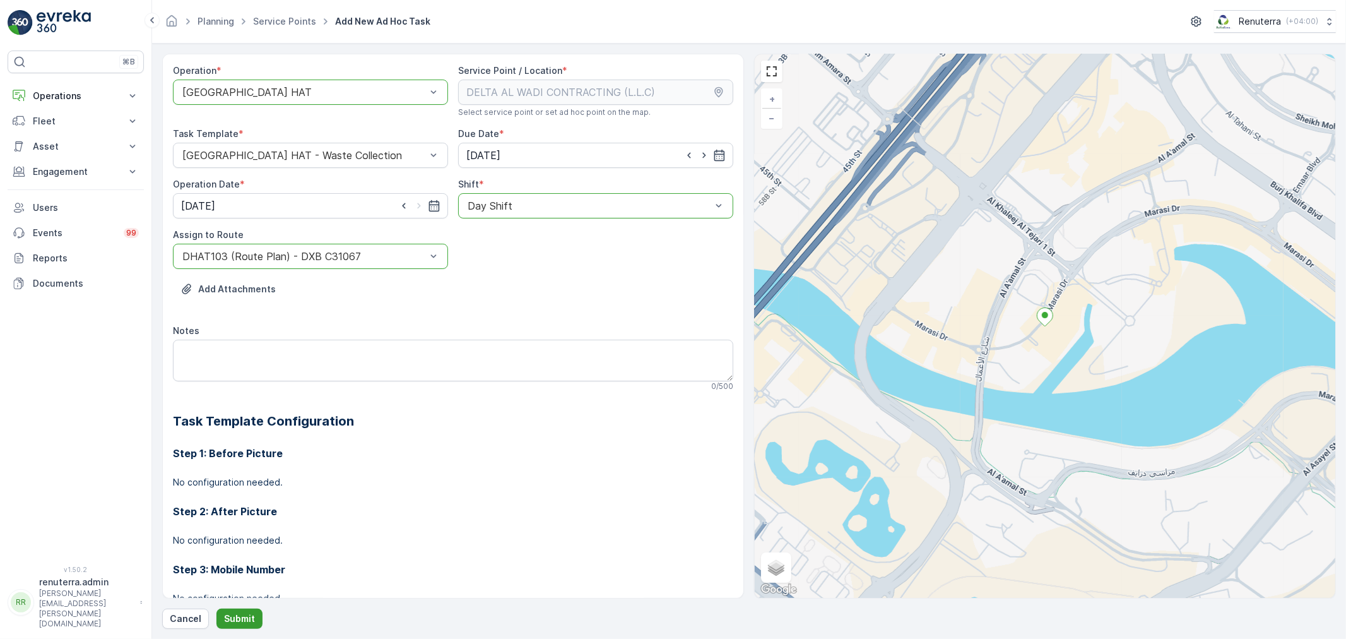
click at [238, 610] on button "Submit" at bounding box center [240, 619] width 46 height 20
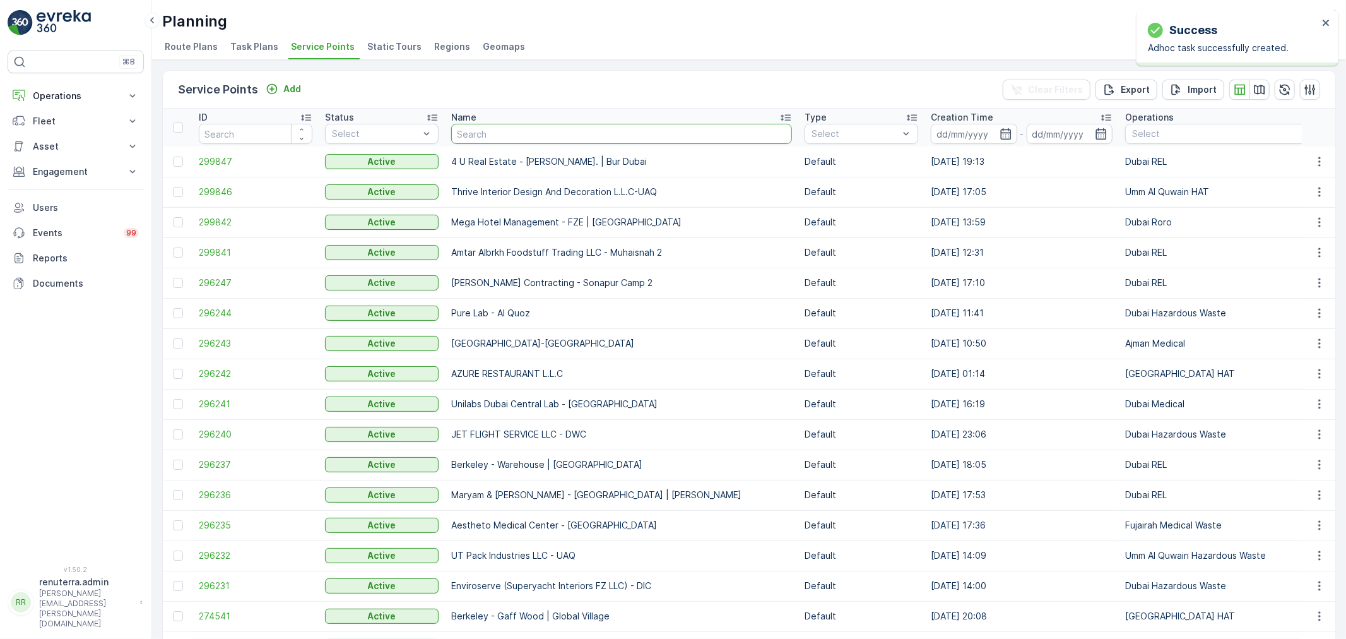
type input "ARABIAN CONSTRUCTION COMPANY L.L.C. - Baccarat Hotel & Residences"
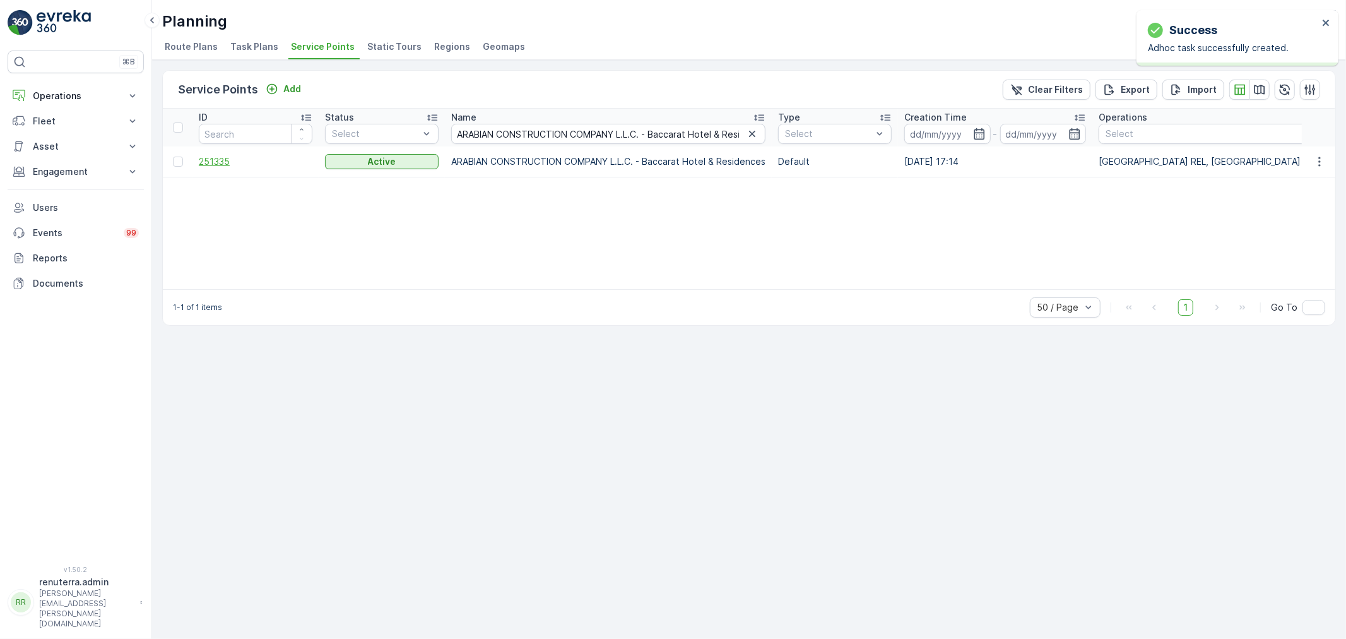
click at [222, 162] on span "251335" at bounding box center [256, 161] width 114 height 13
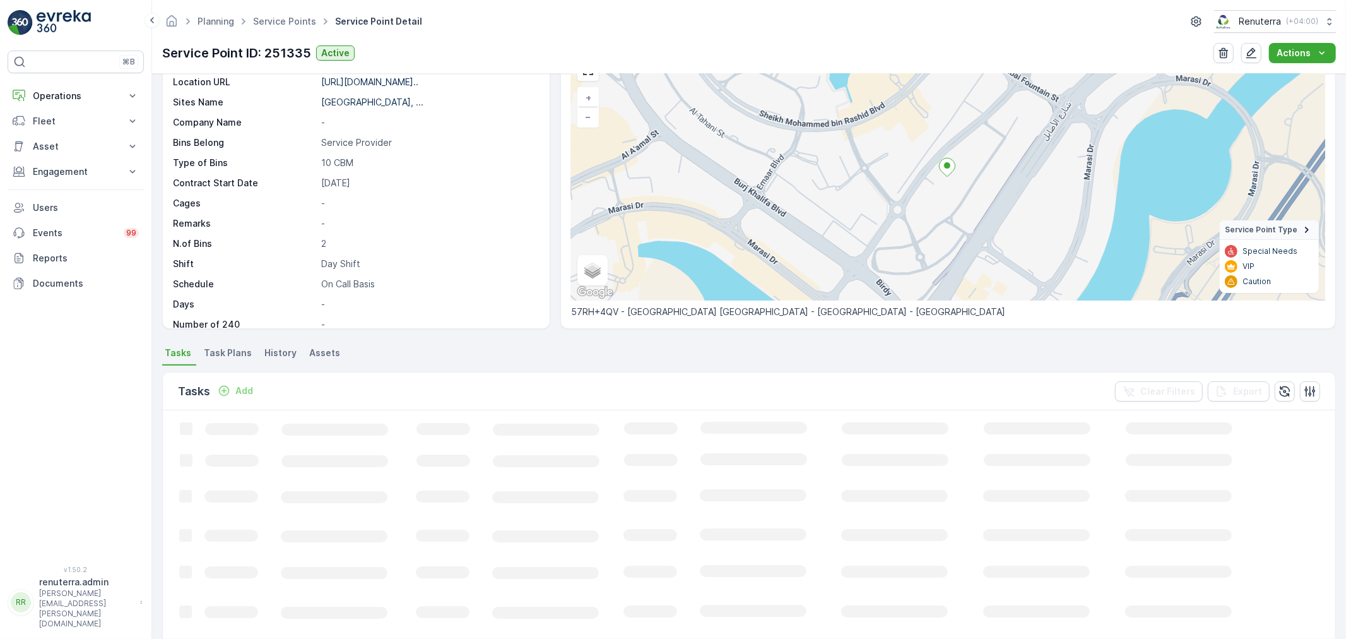
scroll to position [120, 0]
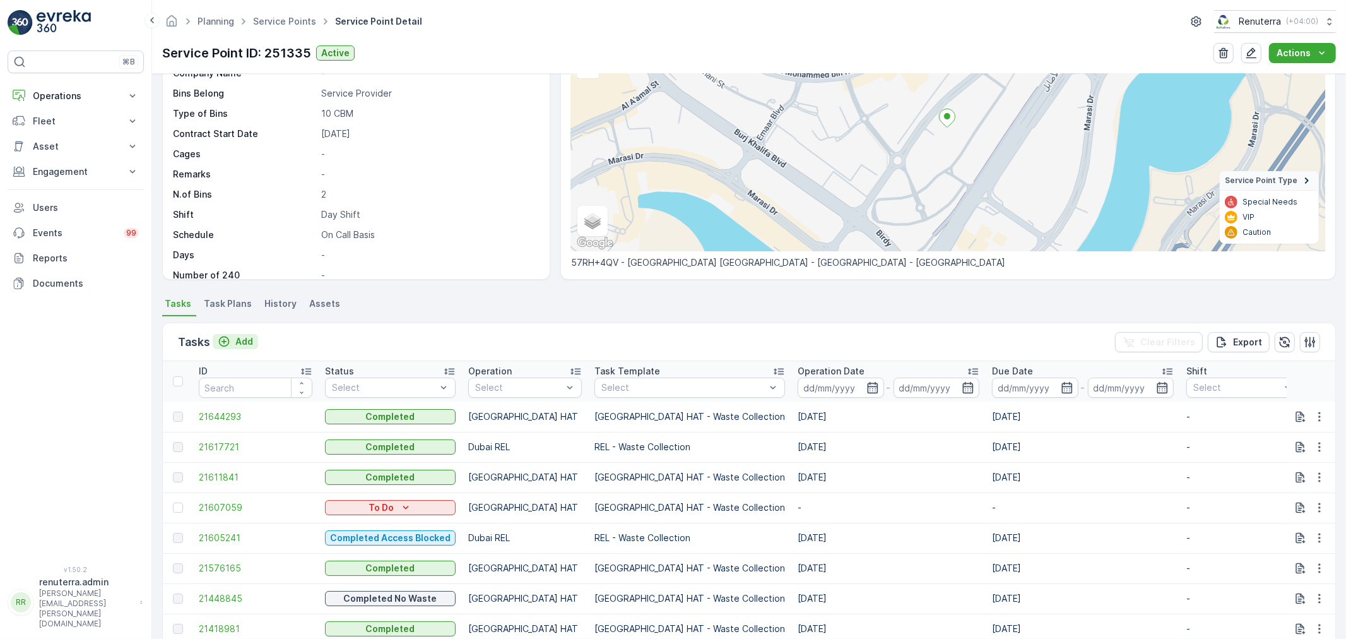
click at [247, 335] on p "Add" at bounding box center [244, 341] width 18 height 13
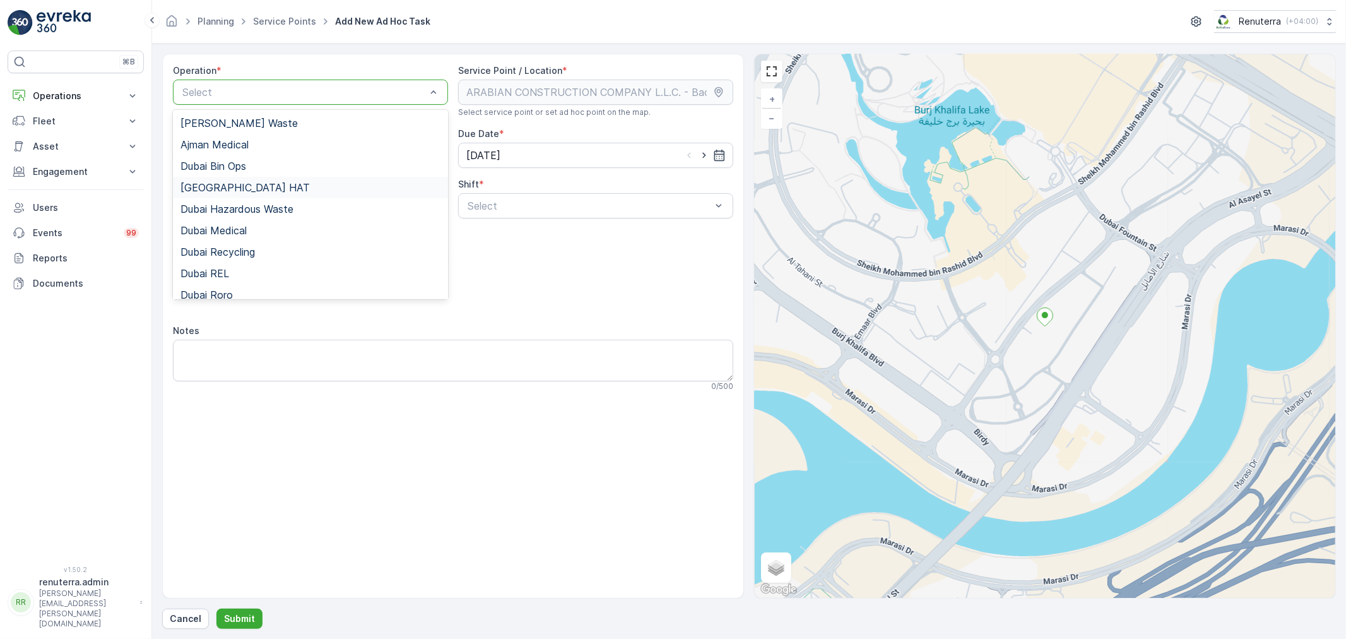
click at [224, 182] on span "[GEOGRAPHIC_DATA] HAT" at bounding box center [245, 187] width 129 height 11
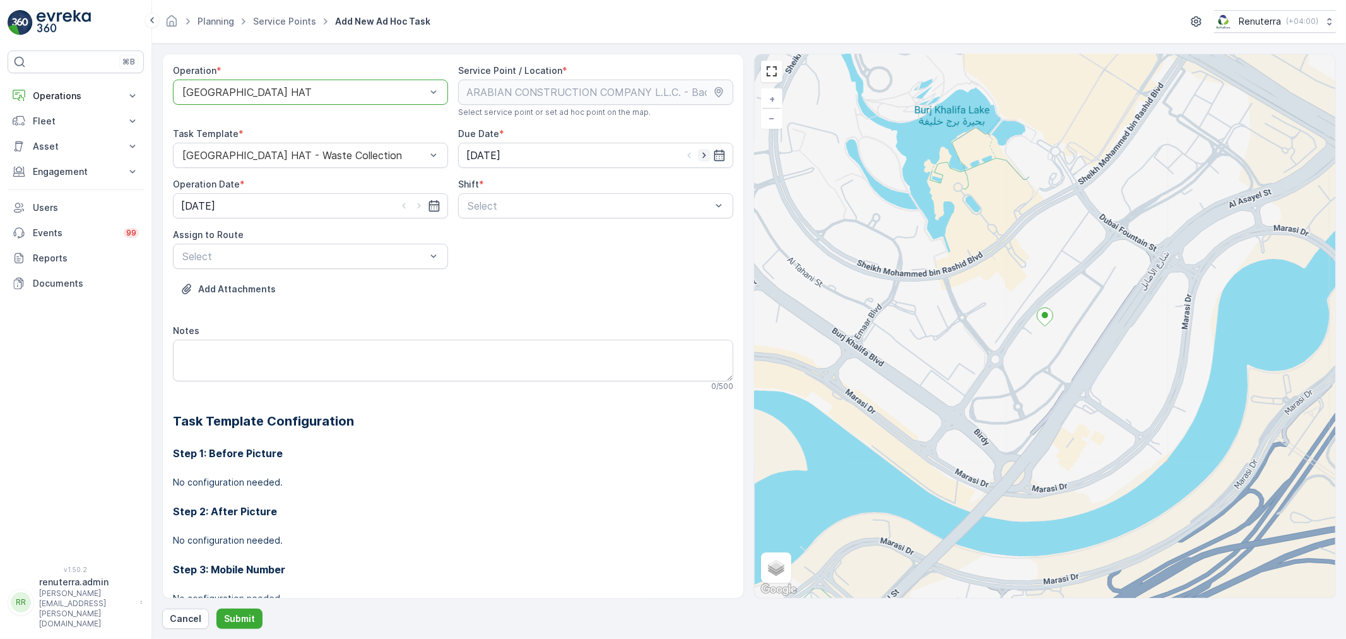
click at [704, 155] on icon "button" at bounding box center [704, 155] width 13 height 13
type input "[DATE]"
click at [418, 208] on icon "button" at bounding box center [419, 205] width 13 height 13
type input "[DATE]"
click at [494, 232] on span "Day Shift" at bounding box center [488, 236] width 45 height 11
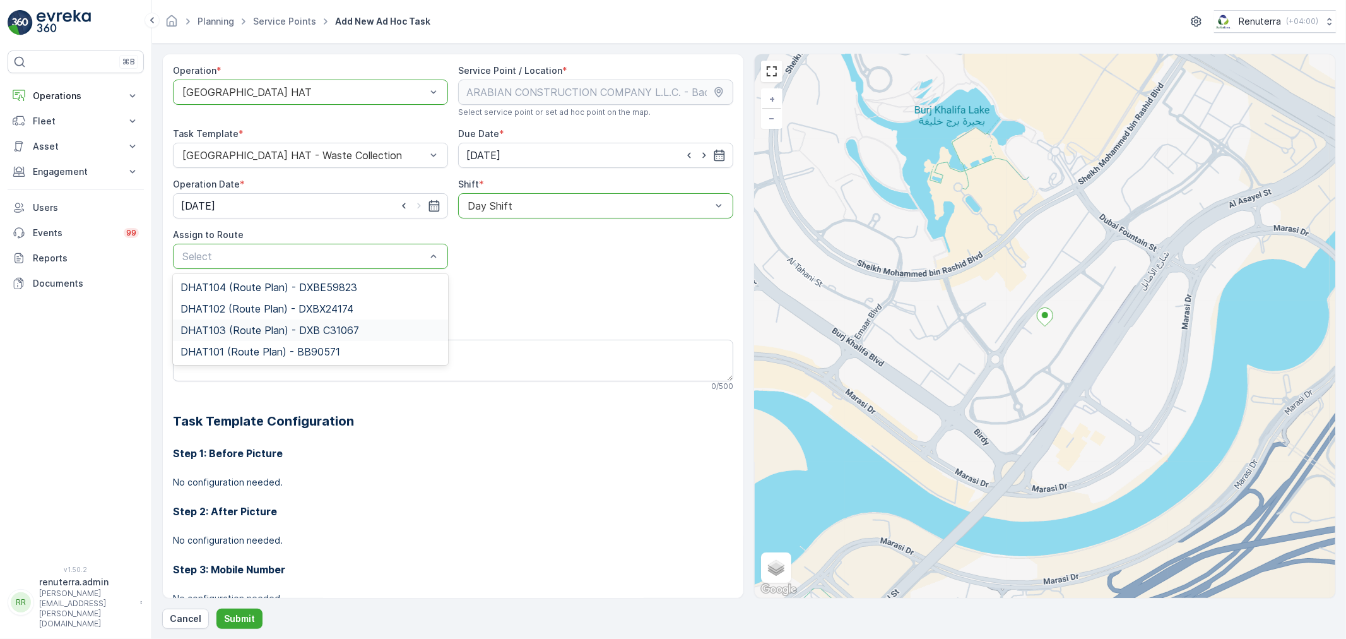
click at [247, 327] on span "DHAT103 (Route Plan) - DXB C31067" at bounding box center [270, 329] width 179 height 11
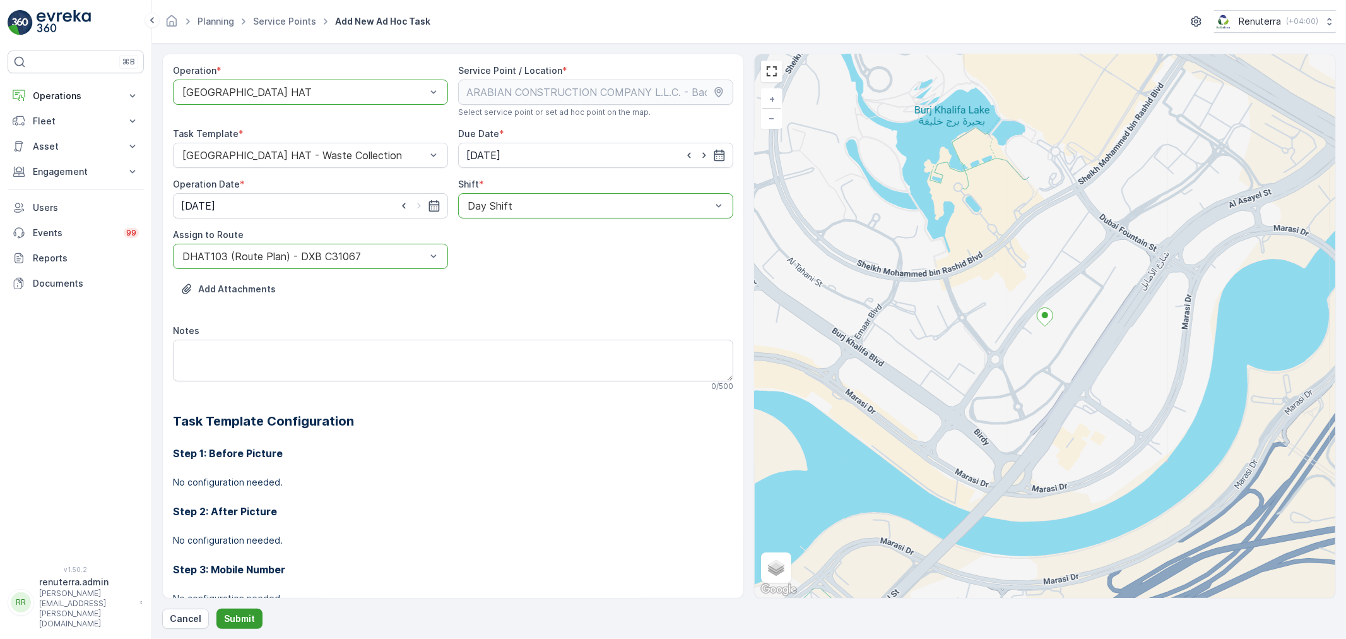
click at [237, 609] on button "Submit" at bounding box center [240, 619] width 46 height 20
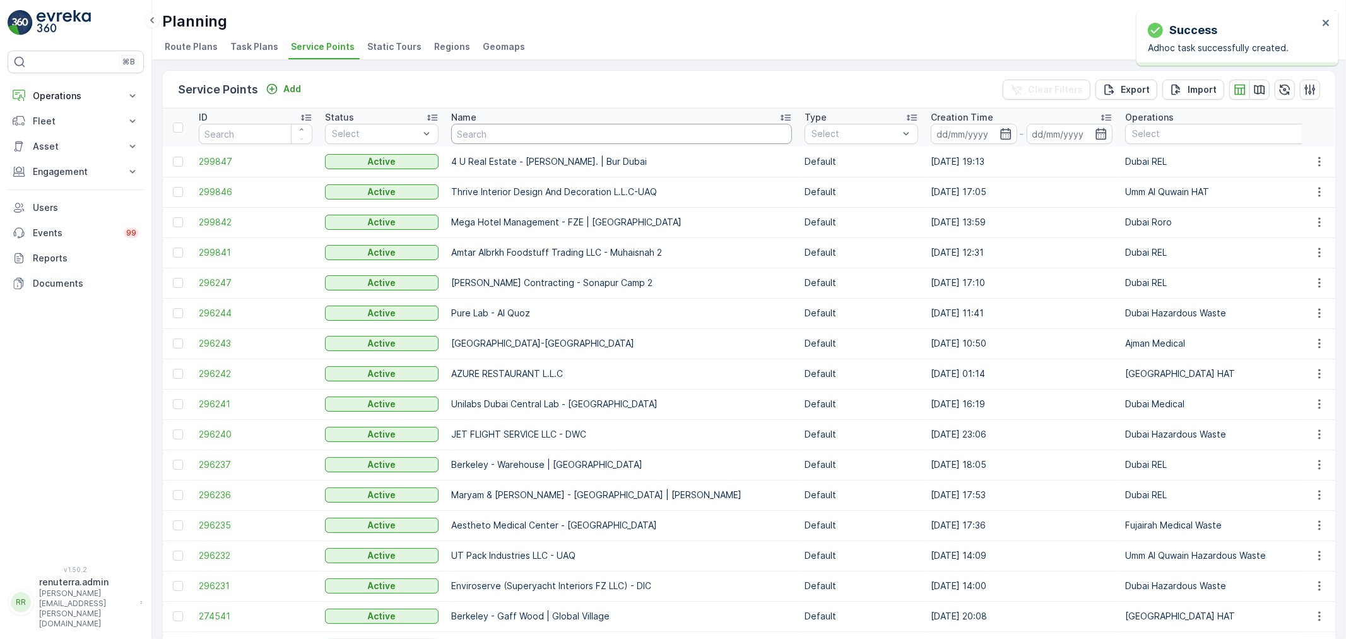
click at [502, 129] on input "text" at bounding box center [621, 134] width 341 height 20
type input "masar"
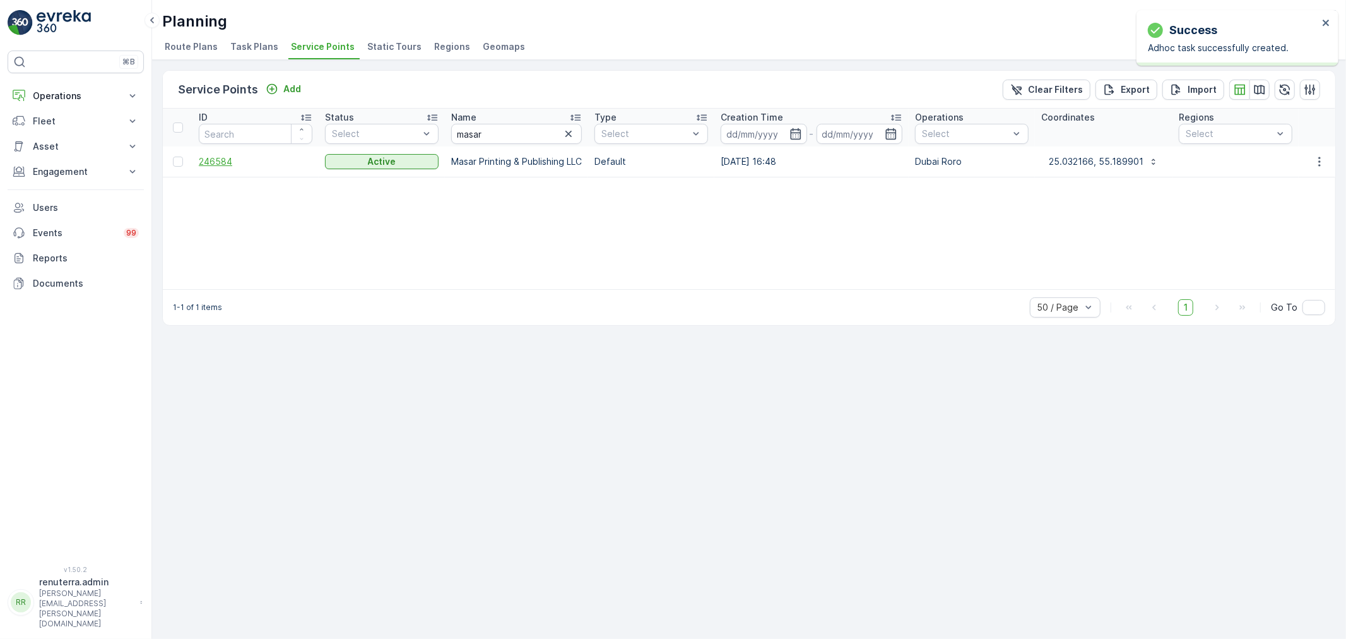
click at [218, 165] on span "246584" at bounding box center [256, 161] width 114 height 13
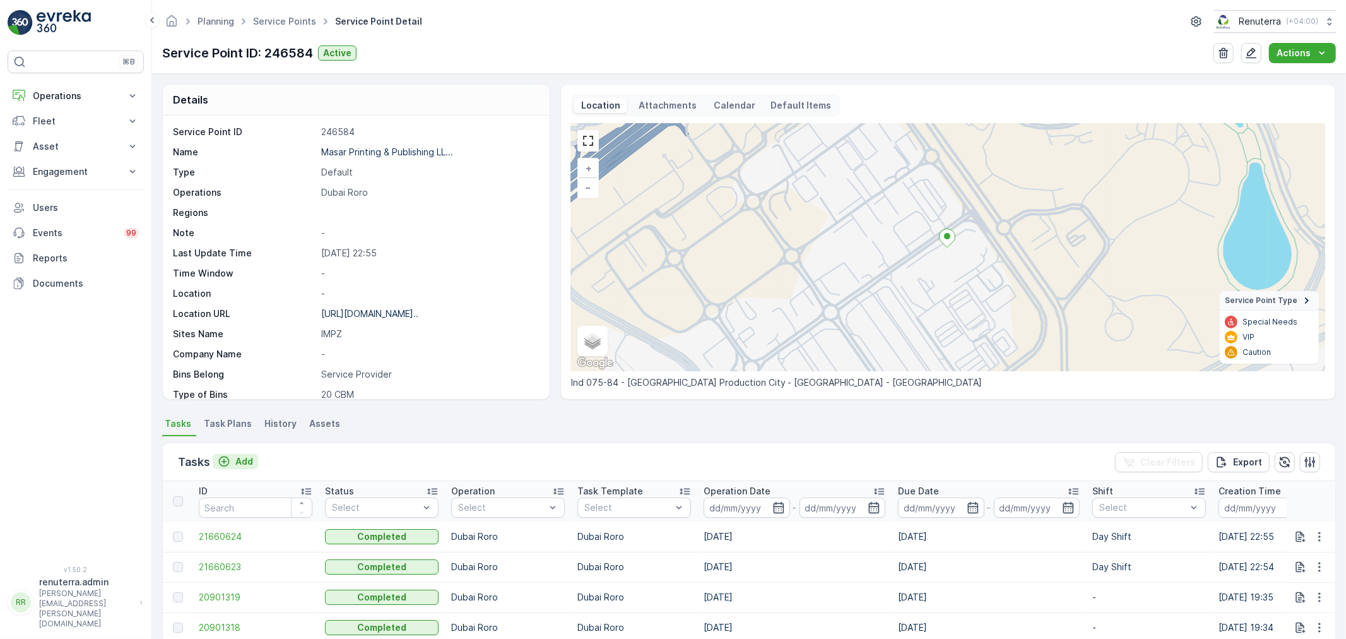
click at [242, 458] on p "Add" at bounding box center [244, 461] width 18 height 13
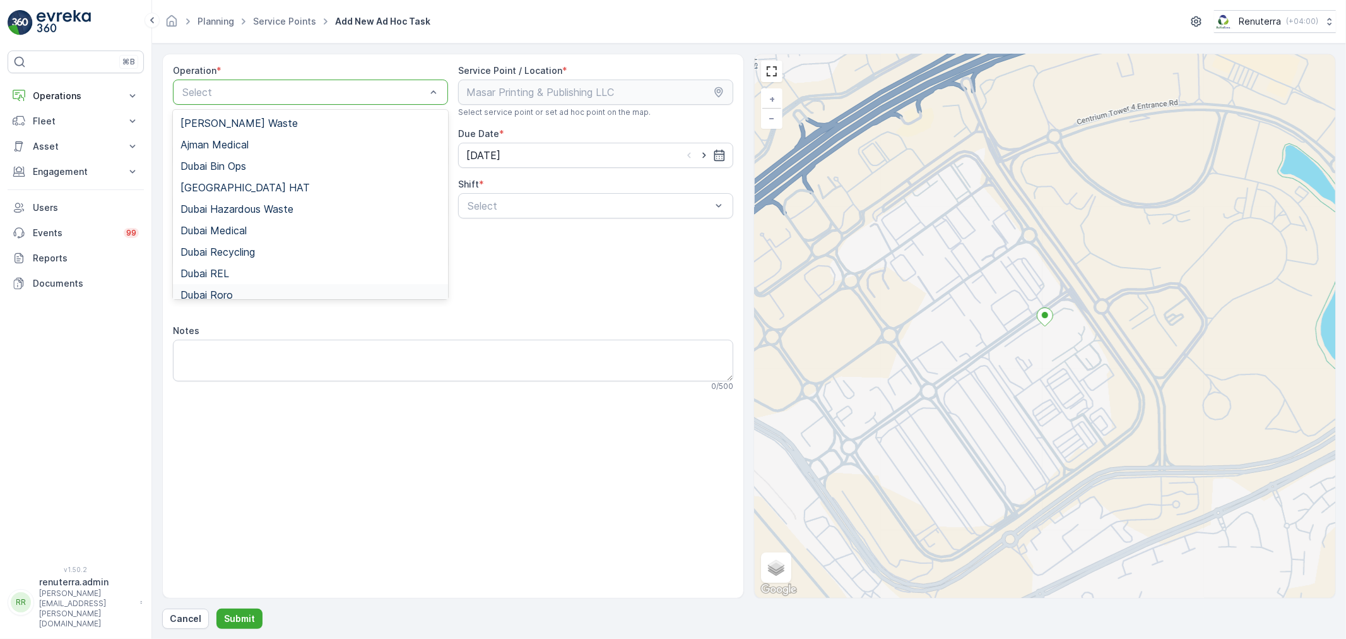
click at [237, 292] on div "Dubai Roro" at bounding box center [311, 294] width 260 height 11
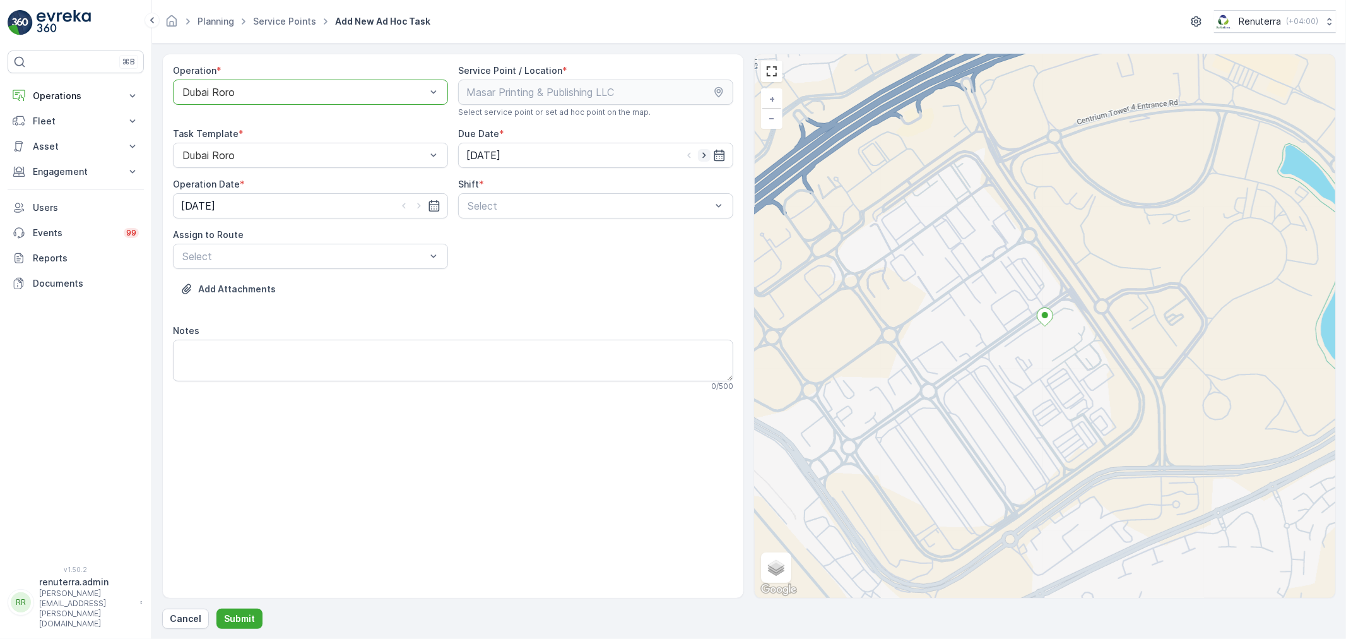
click at [704, 152] on icon "button" at bounding box center [704, 155] width 13 height 13
type input "[DATE]"
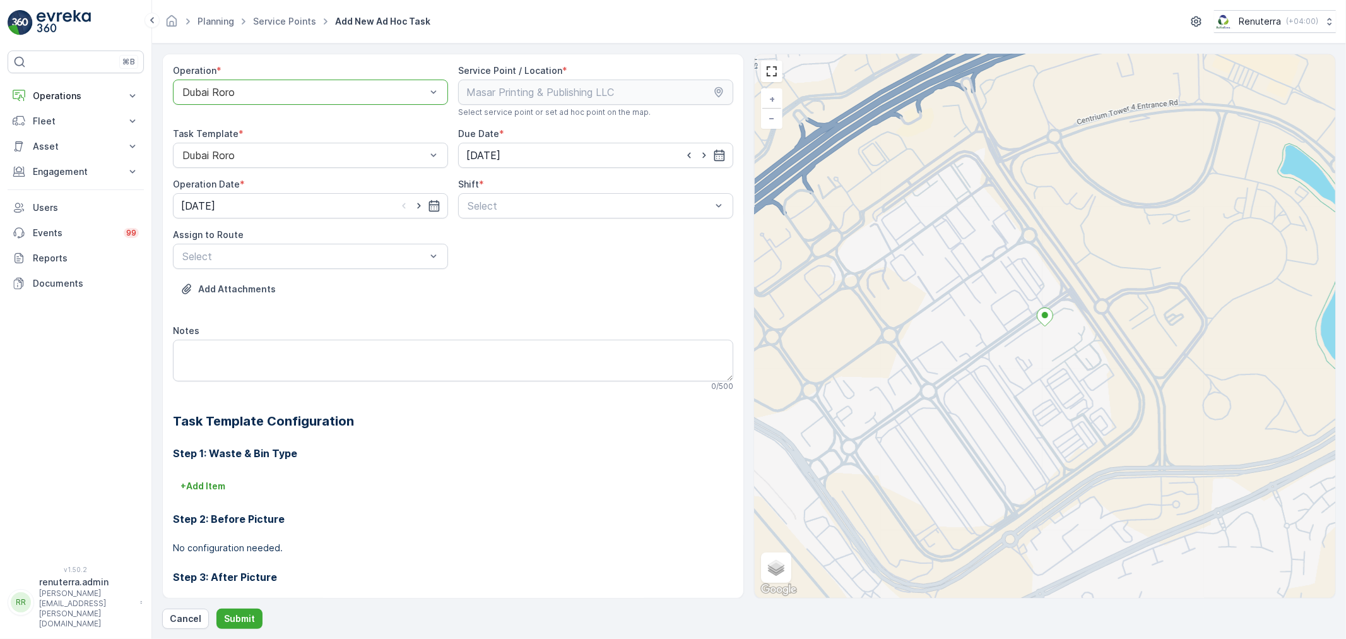
drag, startPoint x: 417, startPoint y: 205, endPoint x: 451, endPoint y: 211, distance: 33.9
click at [421, 206] on icon "button" at bounding box center [419, 205] width 13 height 13
type input "[DATE]"
click at [485, 241] on span "Day Shift" at bounding box center [488, 236] width 45 height 11
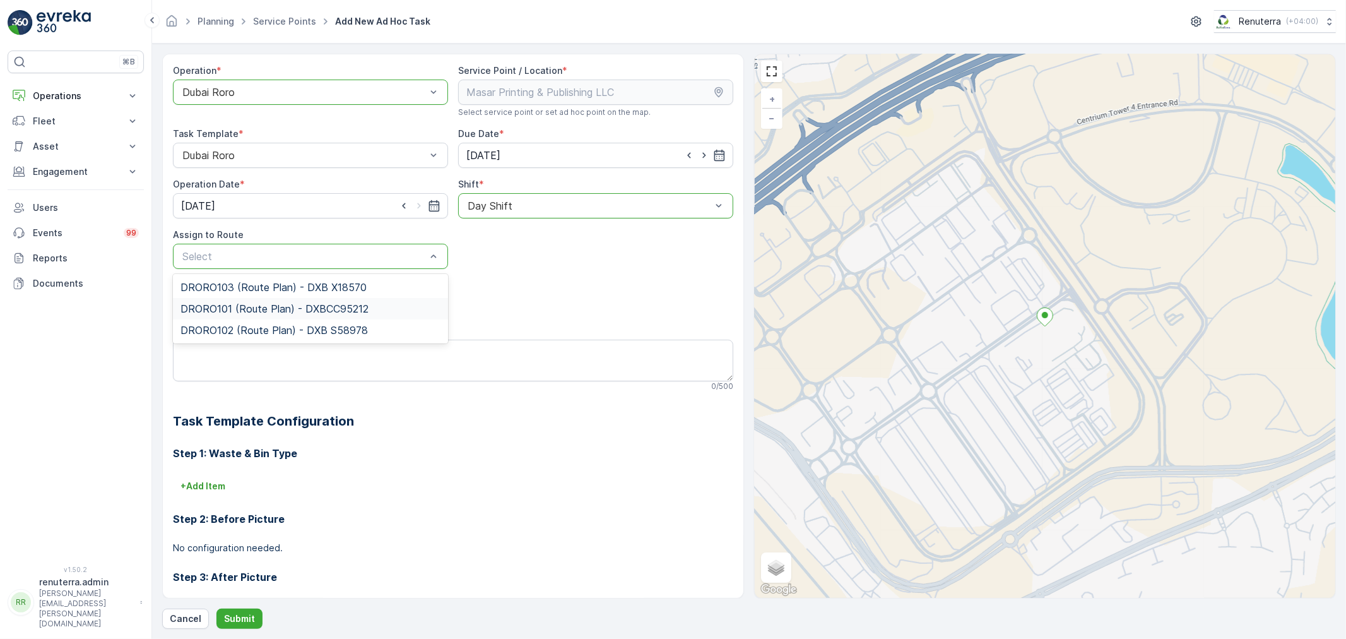
click at [239, 306] on span "DRORO101 (Route Plan) - DXBCC95212" at bounding box center [275, 308] width 188 height 11
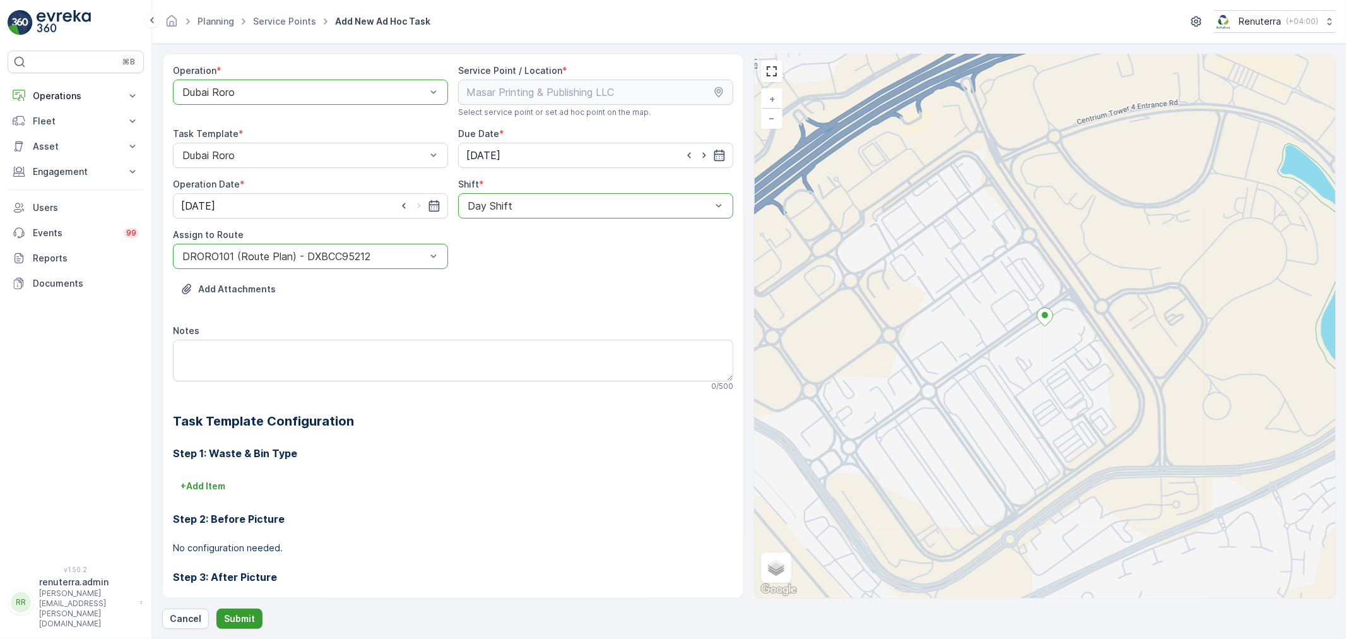
click at [245, 609] on button "Submit" at bounding box center [240, 619] width 46 height 20
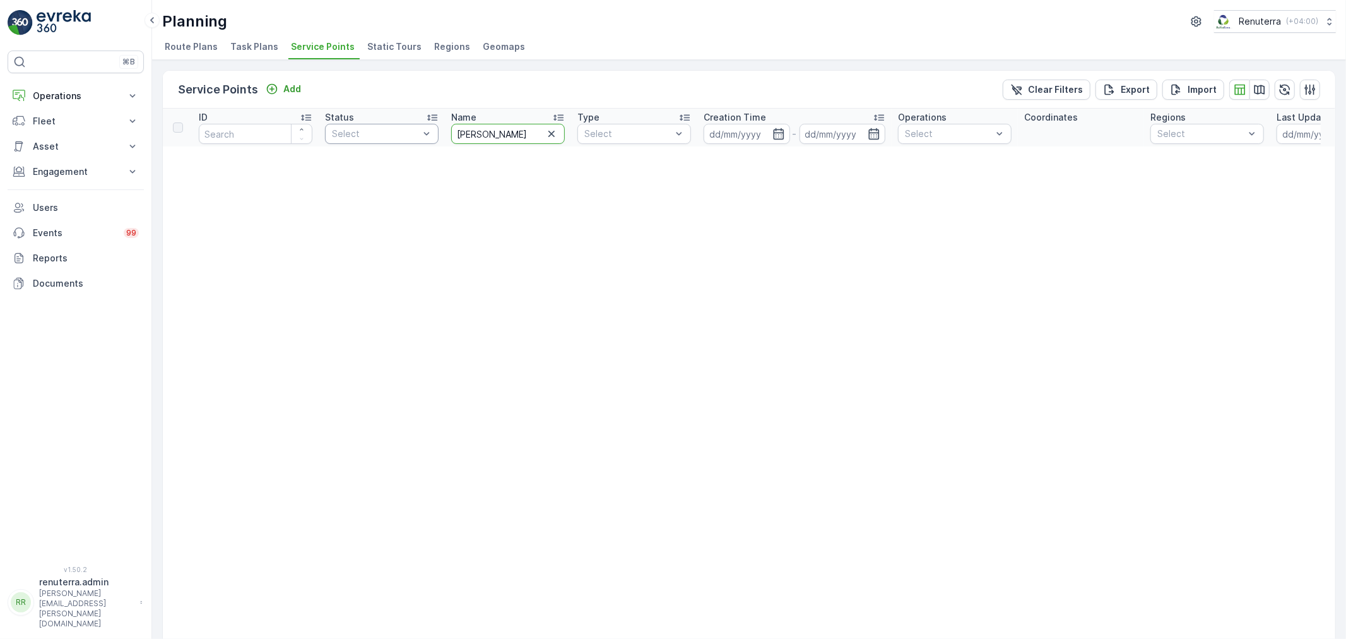
drag, startPoint x: 505, startPoint y: 131, endPoint x: 367, endPoint y: 131, distance: 137.6
type input "masar"
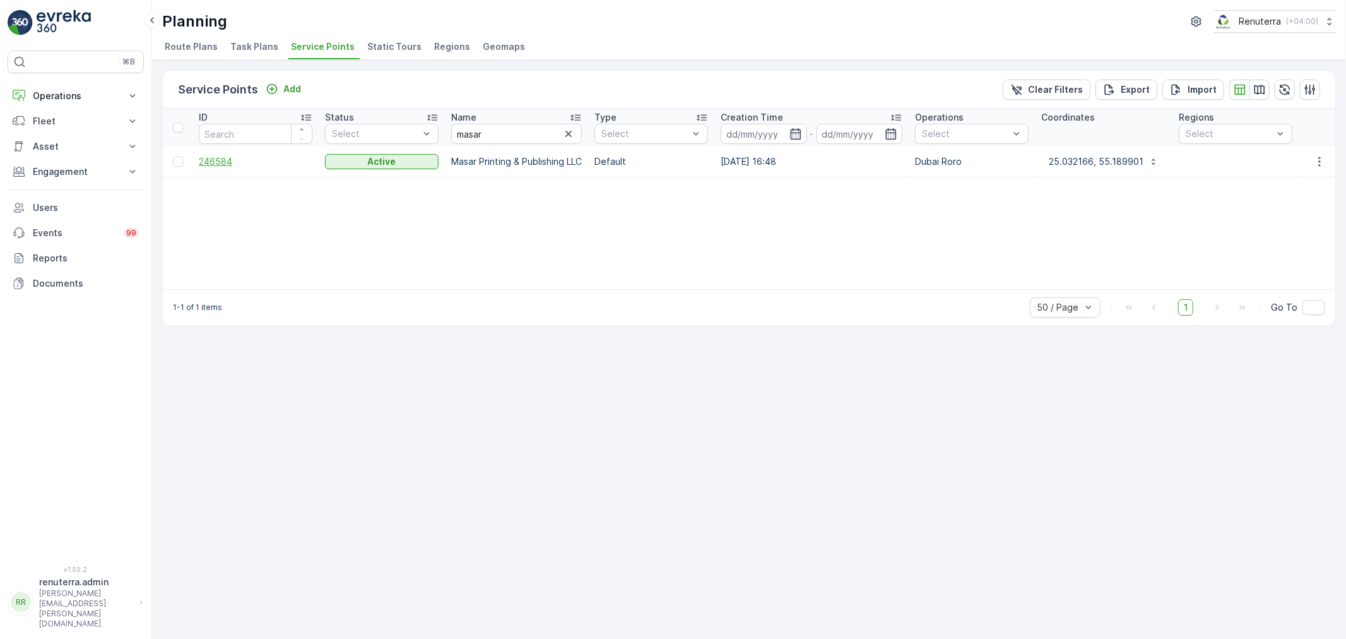
click at [215, 160] on span "246584" at bounding box center [256, 161] width 114 height 13
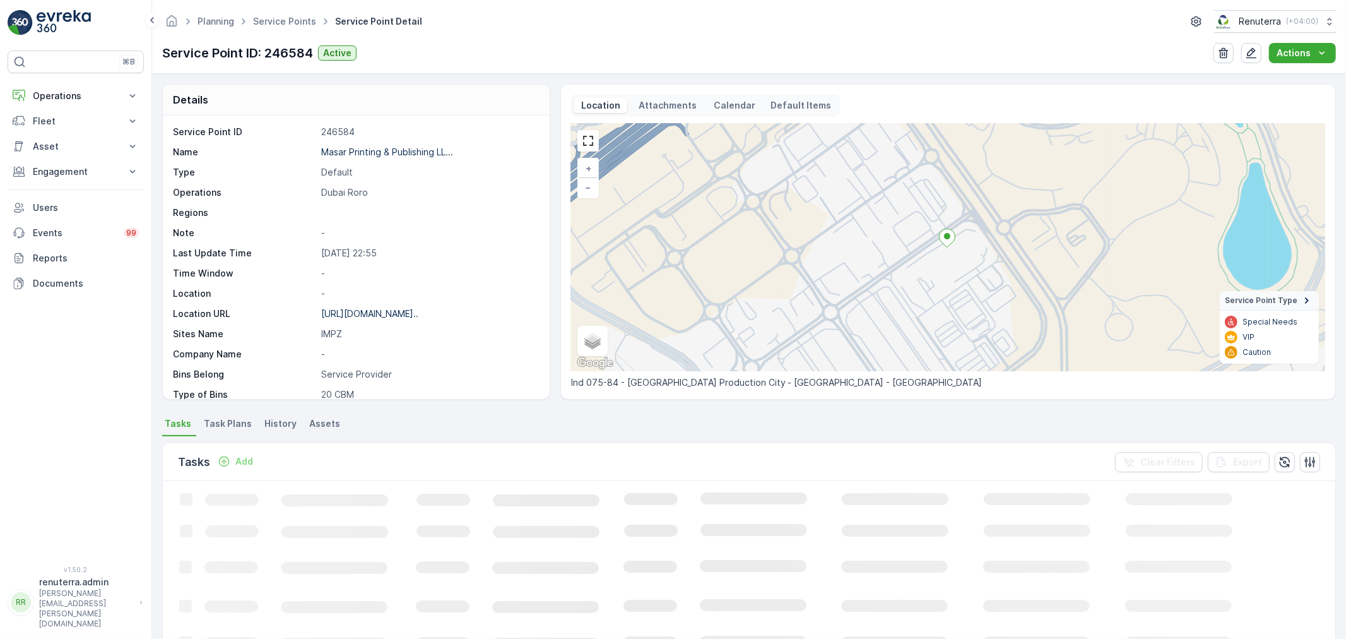
click at [248, 459] on p "Add" at bounding box center [244, 461] width 18 height 13
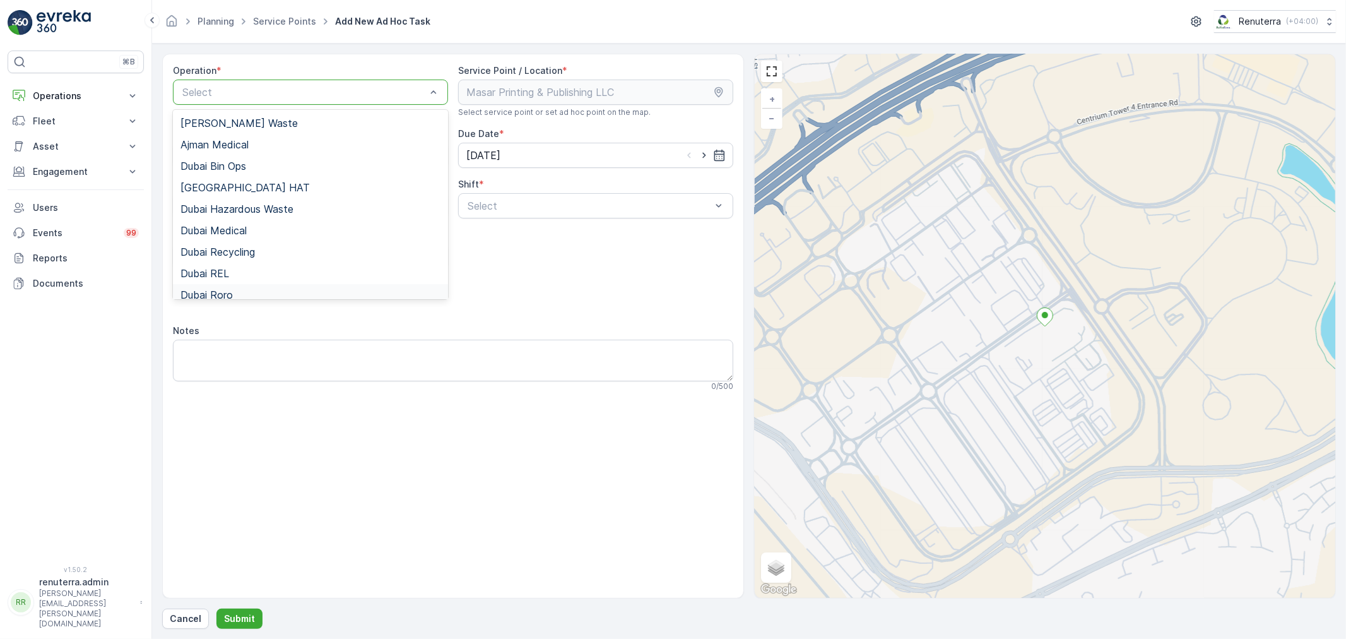
click at [225, 290] on span "Dubai Roro" at bounding box center [207, 294] width 52 height 11
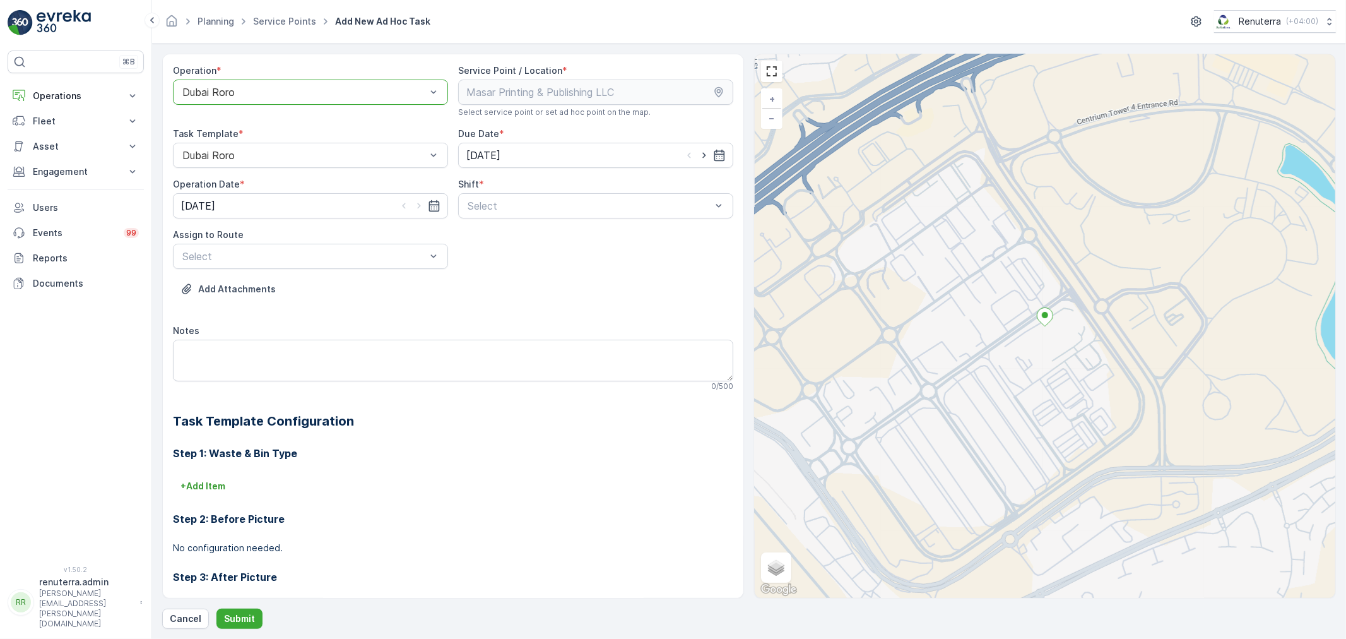
drag, startPoint x: 701, startPoint y: 153, endPoint x: 578, endPoint y: 190, distance: 128.6
click at [701, 152] on icon "button" at bounding box center [704, 155] width 13 height 13
type input "[DATE]"
click at [420, 204] on icon "button" at bounding box center [419, 205] width 13 height 13
type input "[DATE]"
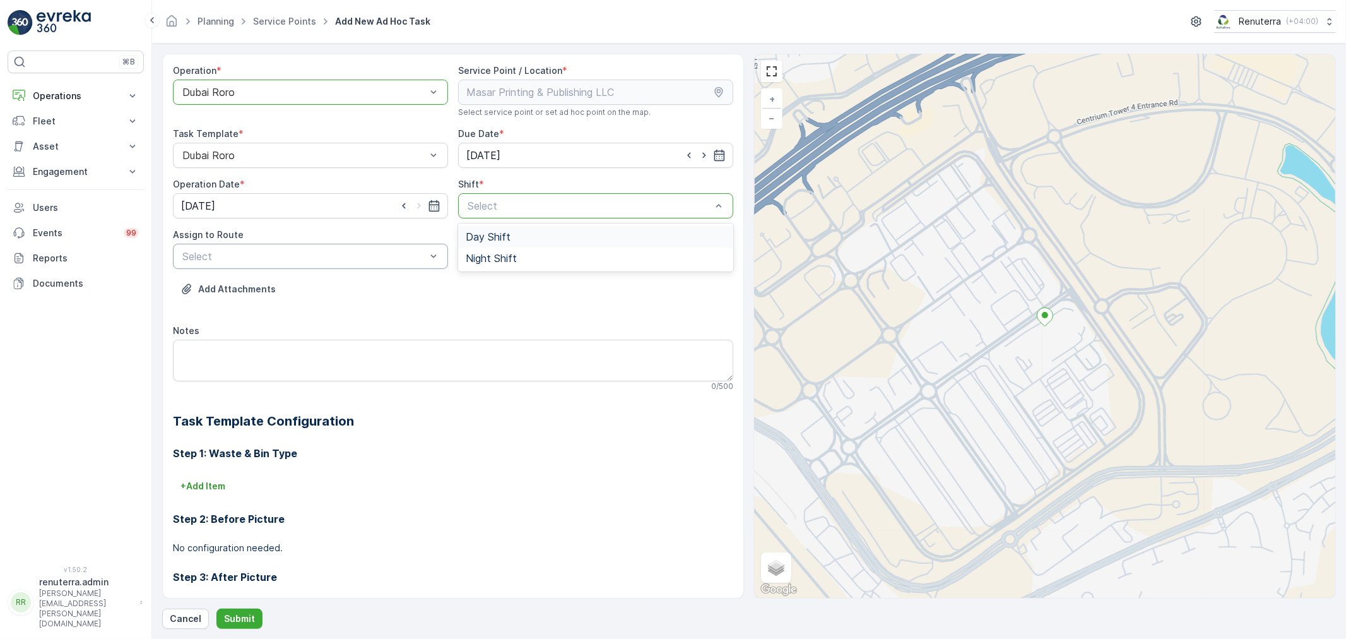
drag, startPoint x: 478, startPoint y: 235, endPoint x: 440, endPoint y: 249, distance: 40.3
click at [478, 236] on span "Day Shift" at bounding box center [488, 236] width 45 height 11
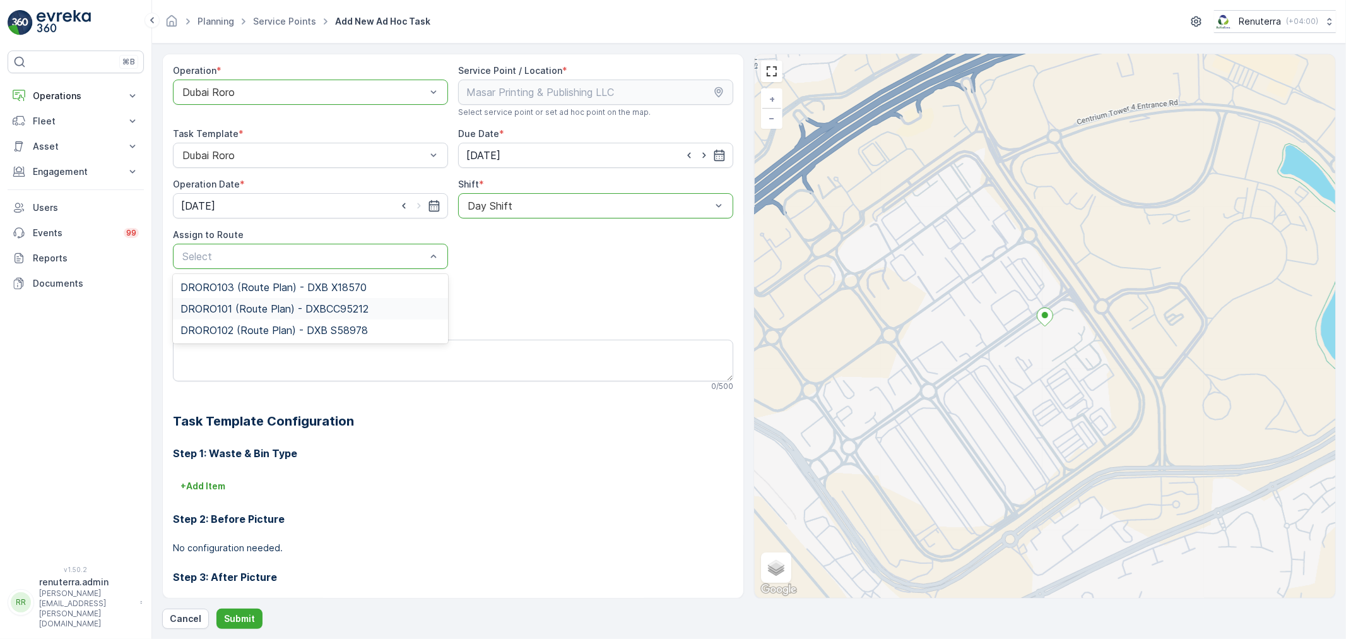
click at [232, 312] on span "DRORO101 (Route Plan) - DXBCC95212" at bounding box center [275, 308] width 188 height 11
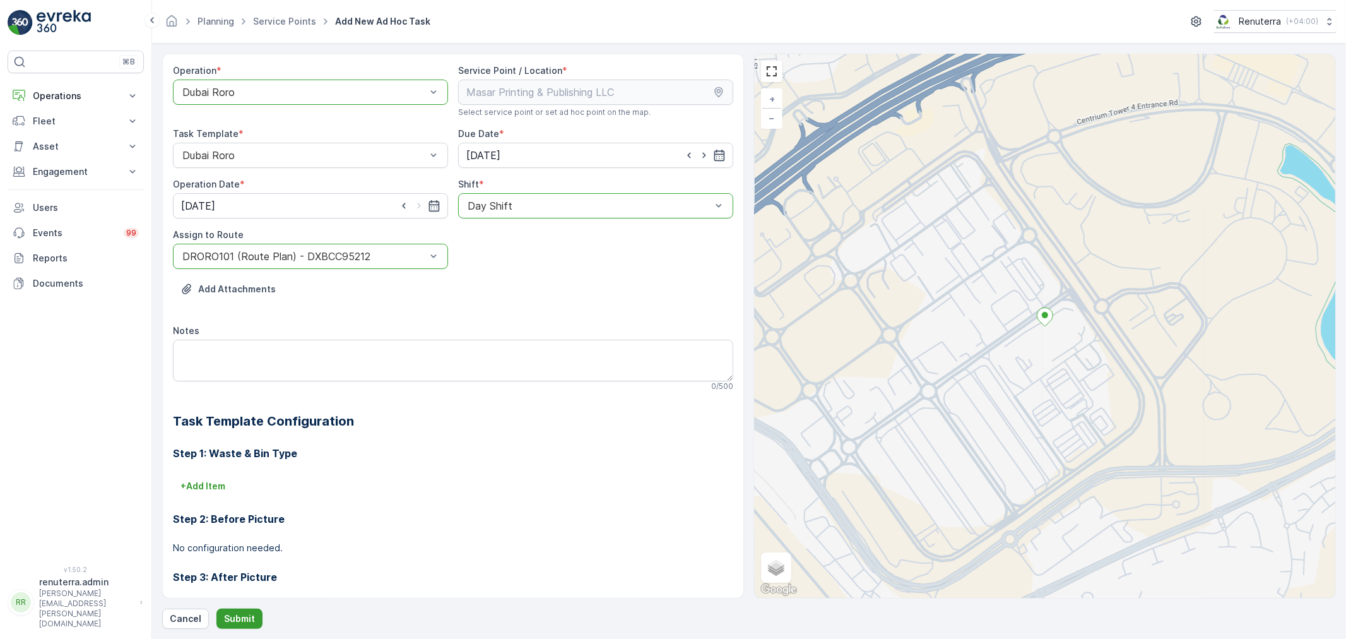
click at [238, 615] on p "Submit" at bounding box center [239, 618] width 31 height 13
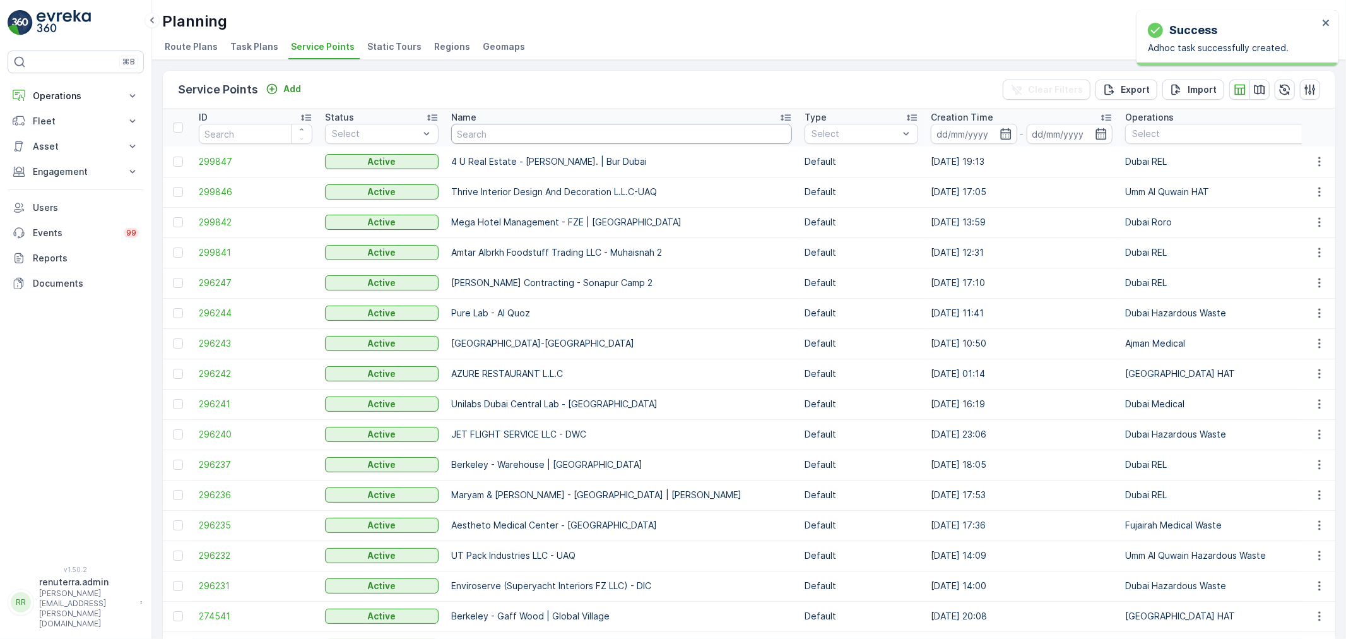
click at [496, 130] on input "text" at bounding box center [621, 134] width 341 height 20
paste input "Berkely Al marooj Furjan"
type input "Berkely Al marooj Furjan"
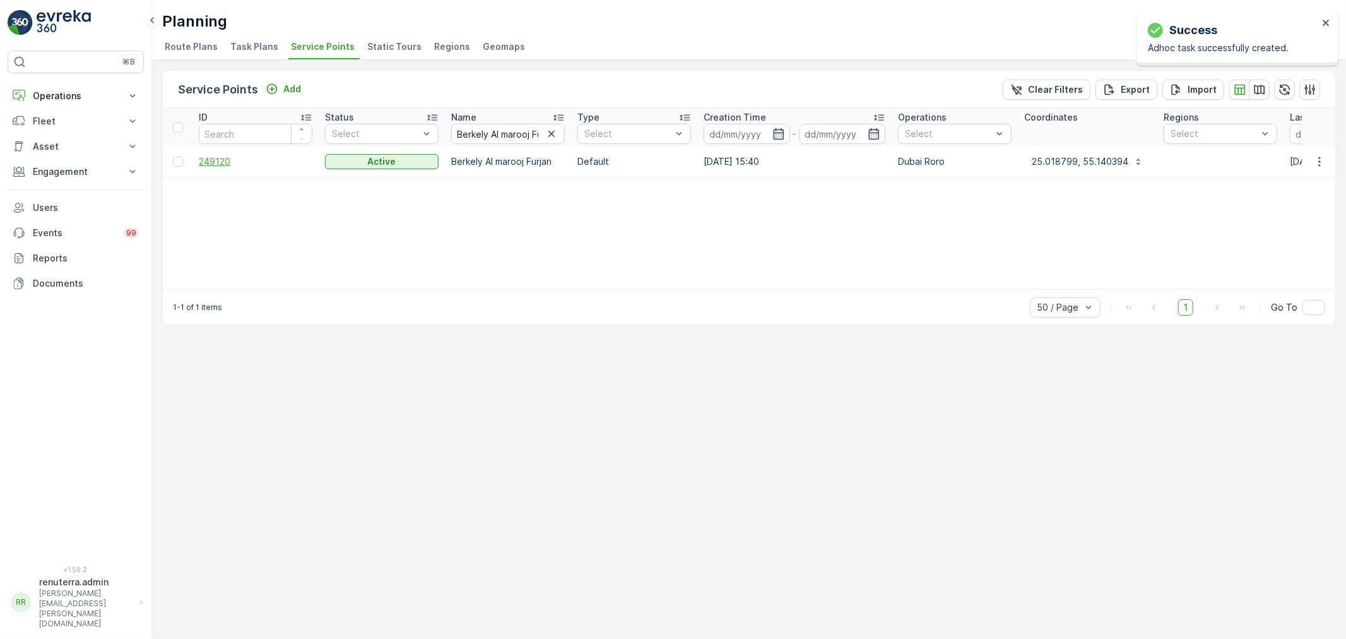
click at [217, 162] on span "249120" at bounding box center [256, 161] width 114 height 13
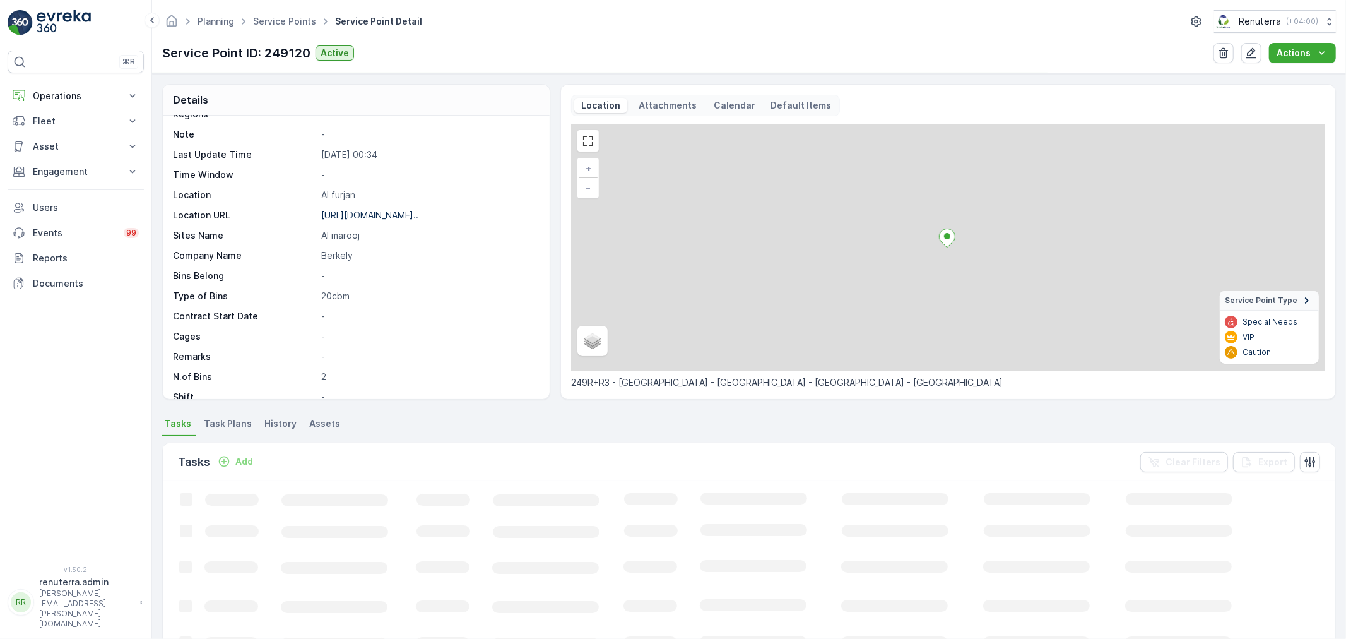
scroll to position [174, 0]
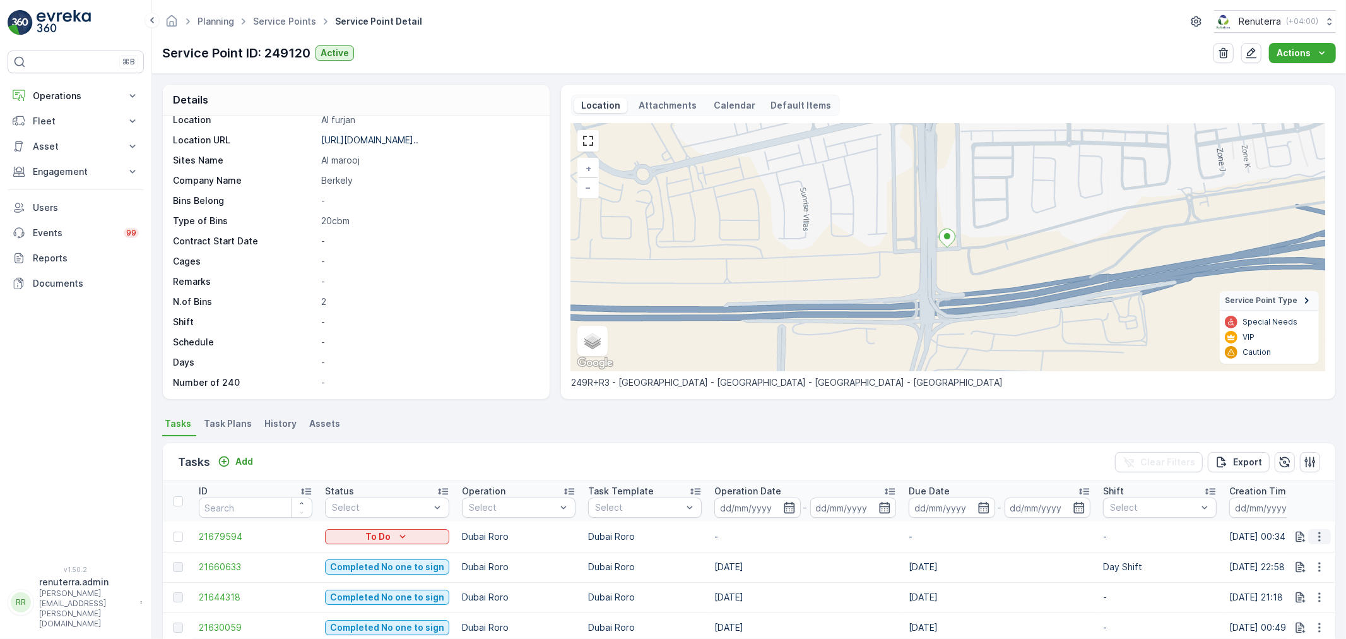
click at [1315, 533] on icon "button" at bounding box center [1320, 536] width 13 height 13
click at [1280, 476] on span "Change Route" at bounding box center [1287, 476] width 61 height 13
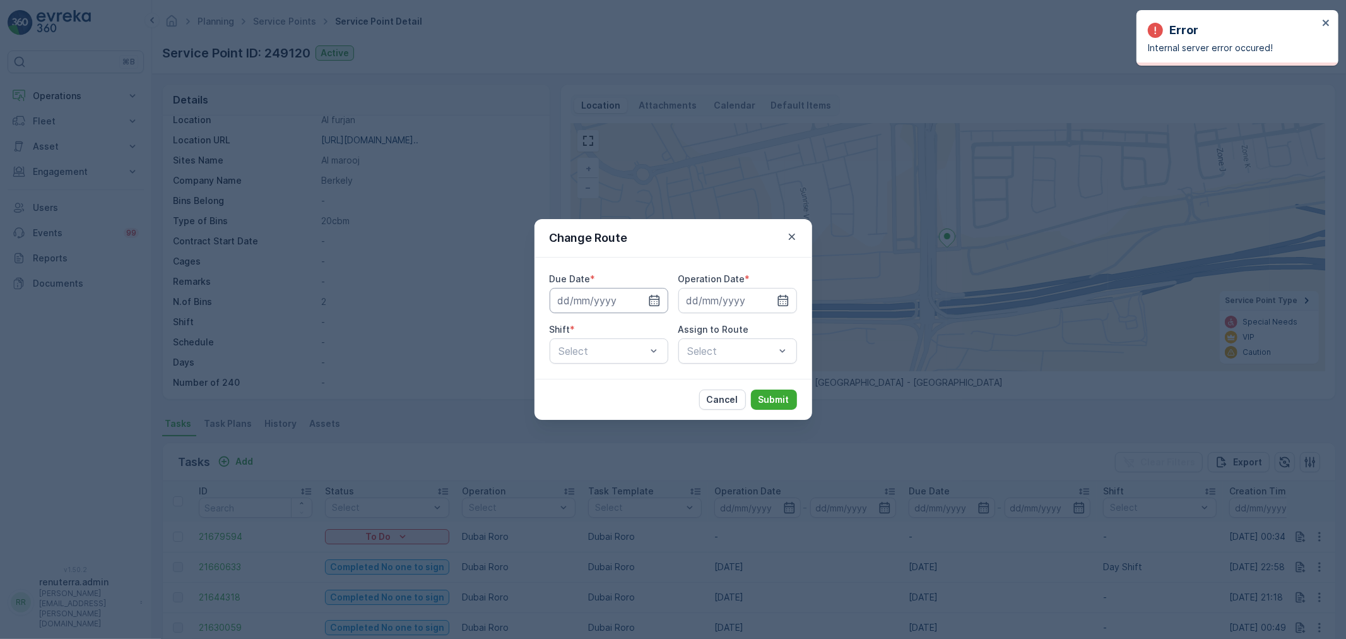
click at [647, 300] on input at bounding box center [609, 300] width 119 height 25
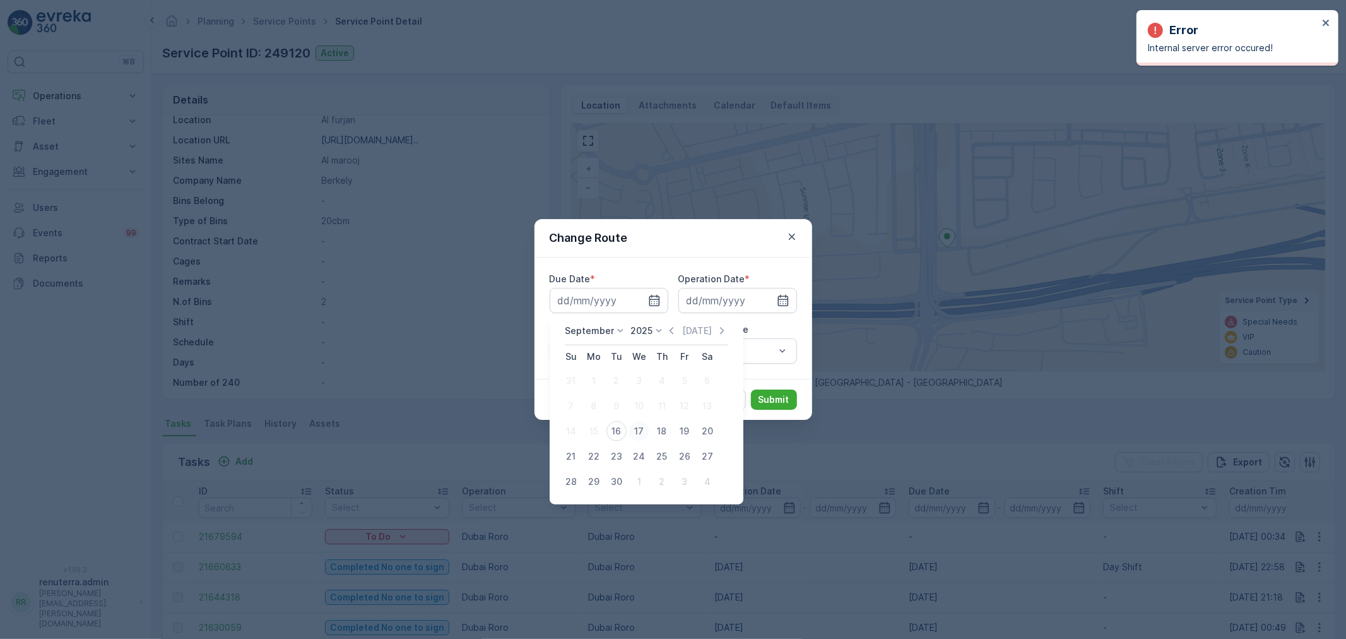
click at [636, 429] on div "17" at bounding box center [639, 431] width 20 height 20
type input "[DATE]"
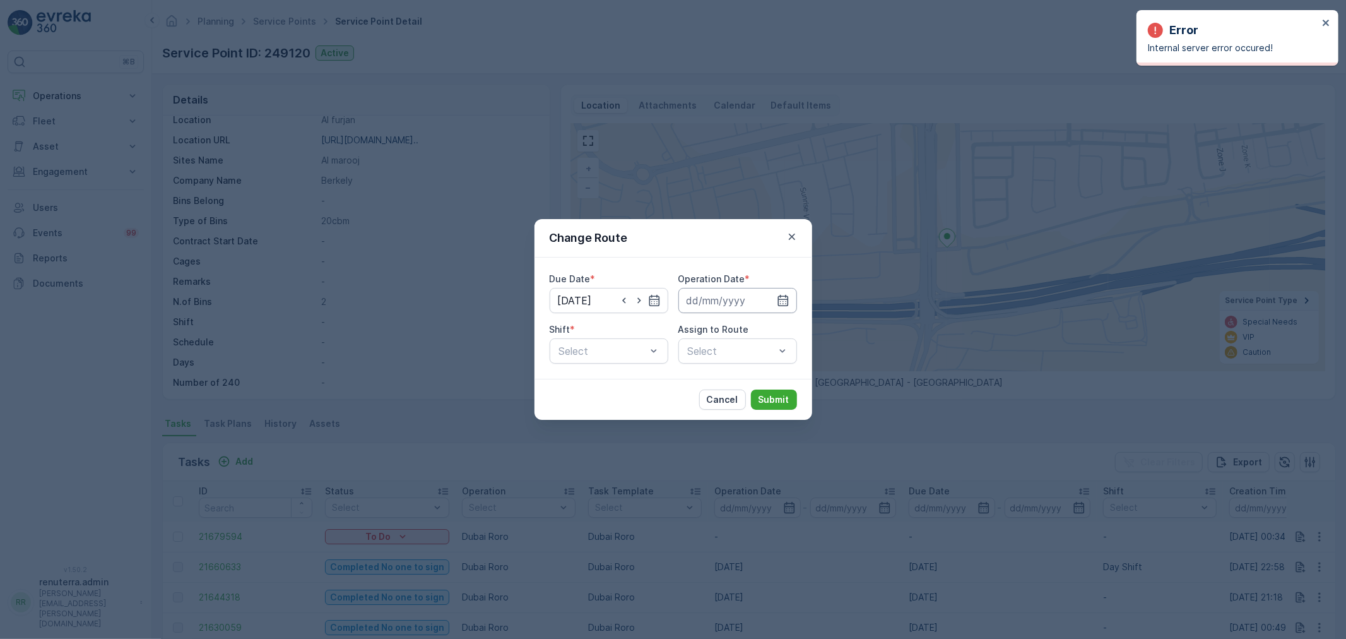
click at [726, 302] on input at bounding box center [738, 300] width 119 height 25
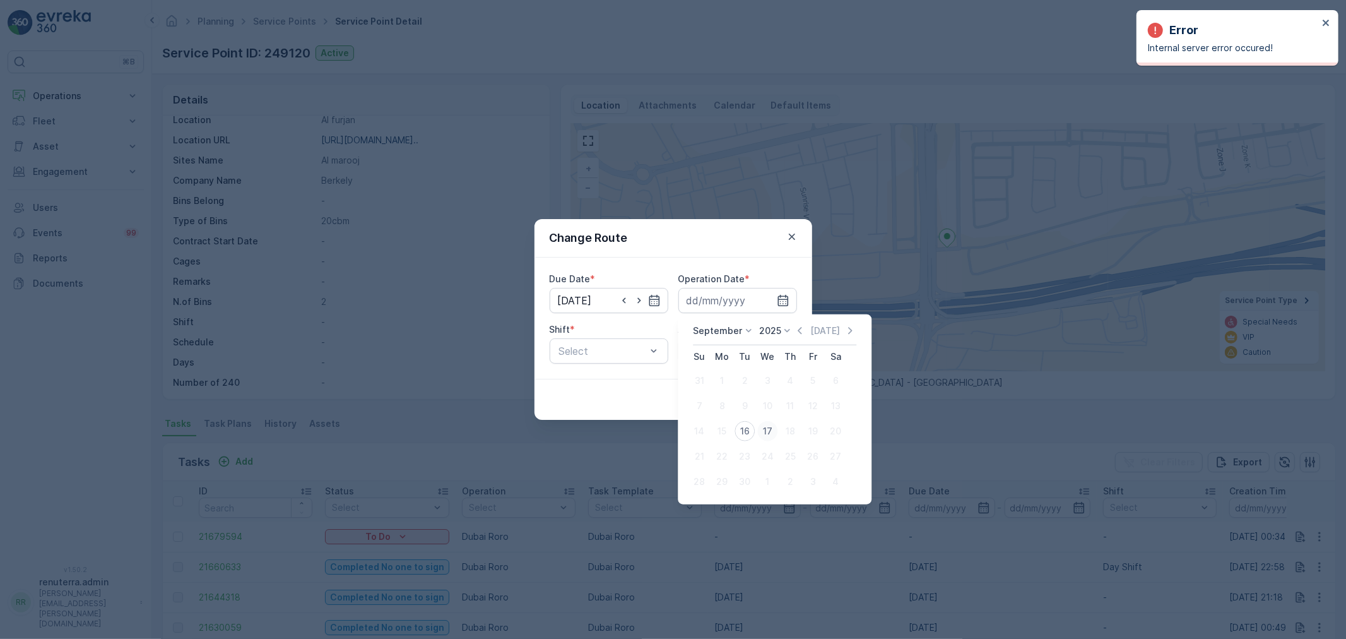
click at [764, 431] on div "17" at bounding box center [768, 431] width 20 height 20
type input "[DATE]"
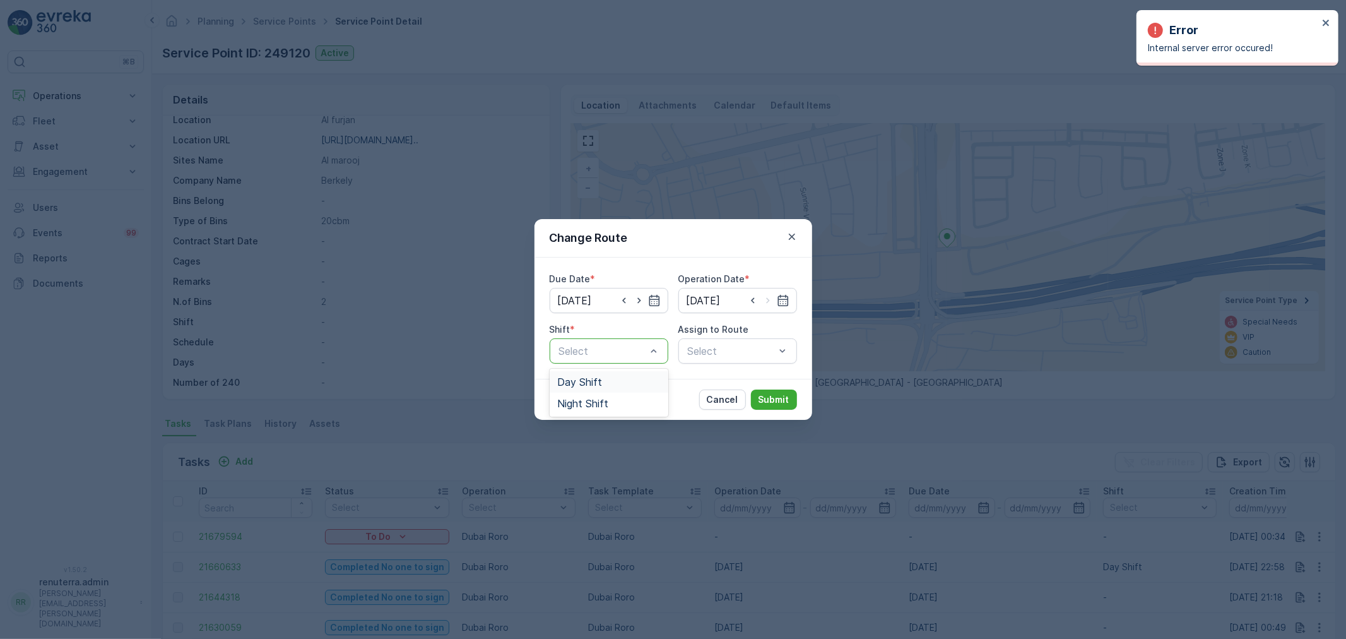
drag, startPoint x: 585, startPoint y: 379, endPoint x: 698, endPoint y: 352, distance: 116.2
click at [584, 379] on span "Day Shift" at bounding box center [579, 381] width 45 height 11
click at [717, 347] on div "Select" at bounding box center [738, 350] width 119 height 25
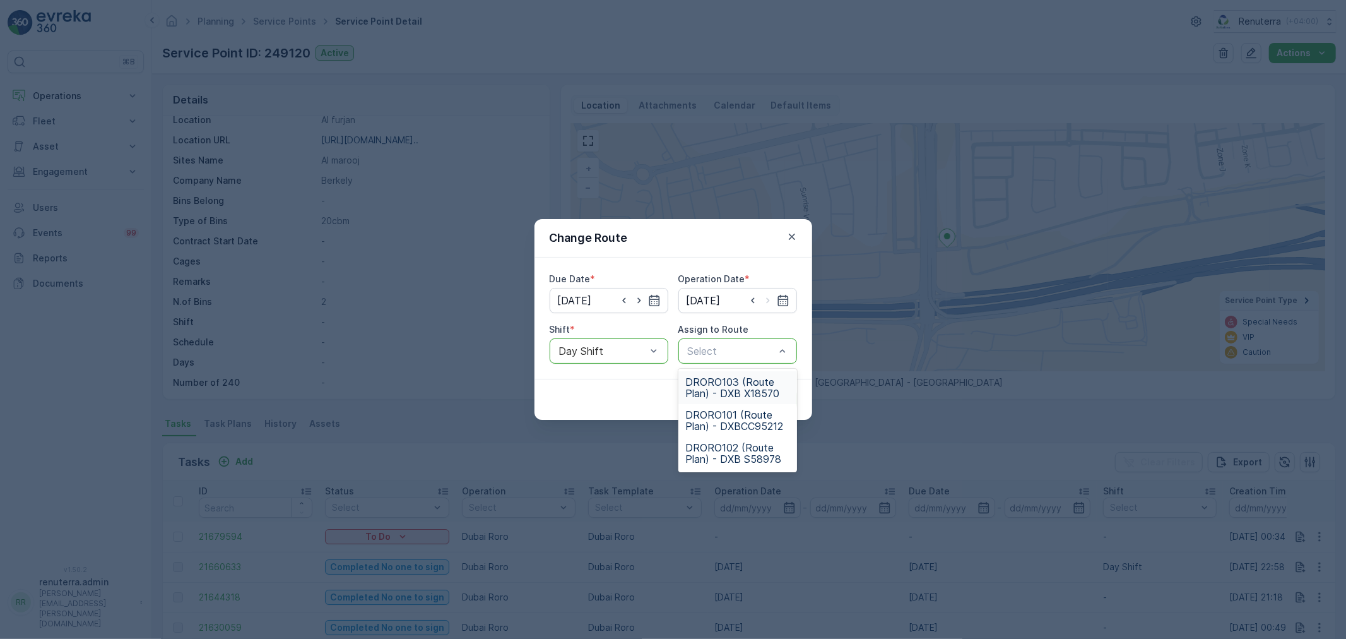
click at [734, 386] on span "DRORO103 (Route Plan) - DXB X18570" at bounding box center [738, 387] width 104 height 23
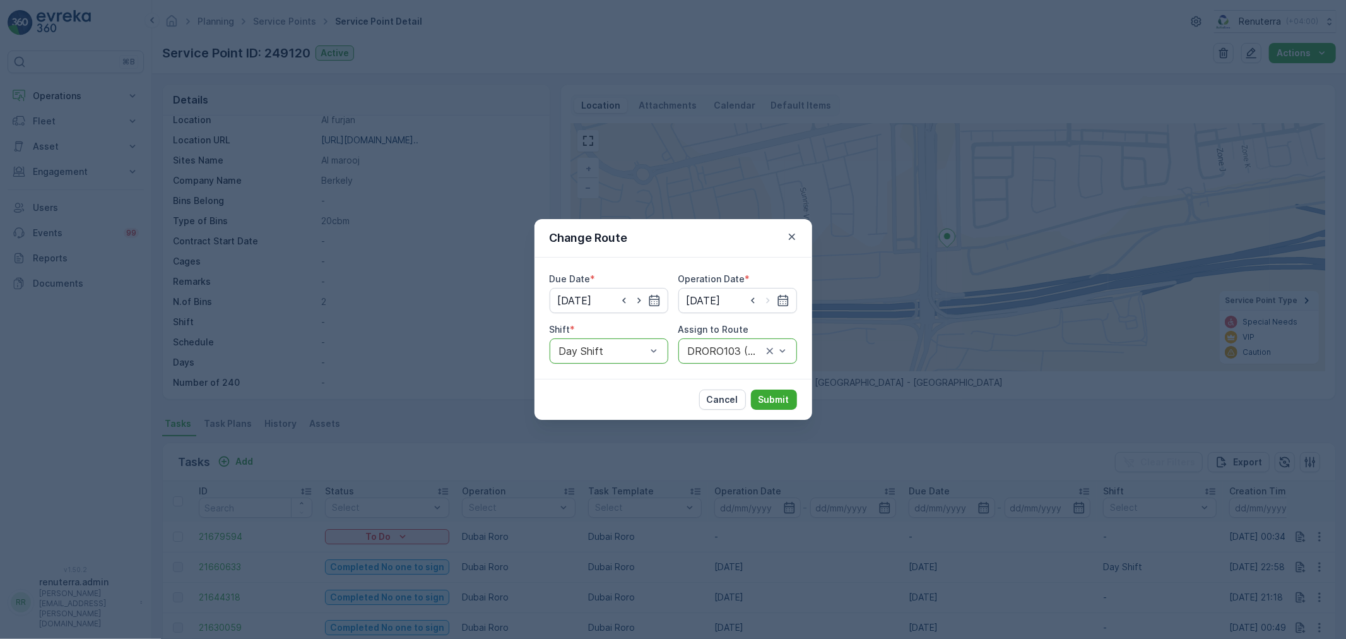
click at [739, 344] on div "DRORO103 (Route Plan) - DXB X18570" at bounding box center [738, 350] width 119 height 25
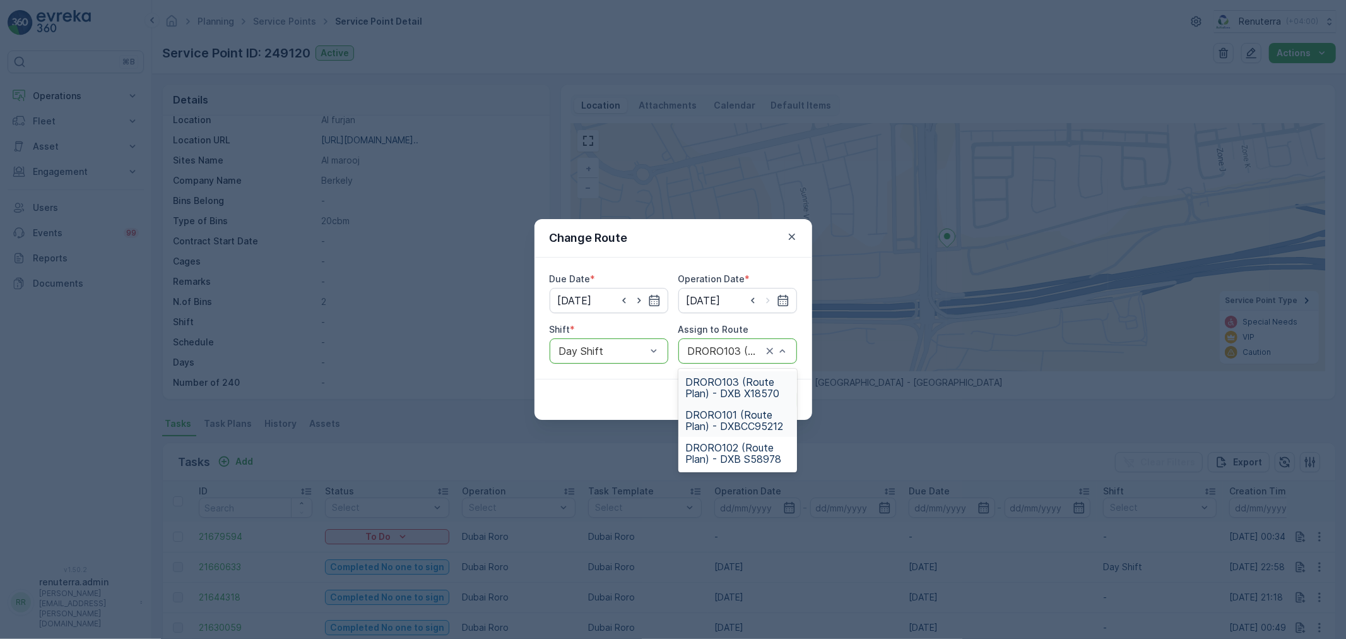
click at [722, 414] on span "DRORO101 (Route Plan) - DXBCC95212" at bounding box center [738, 420] width 104 height 23
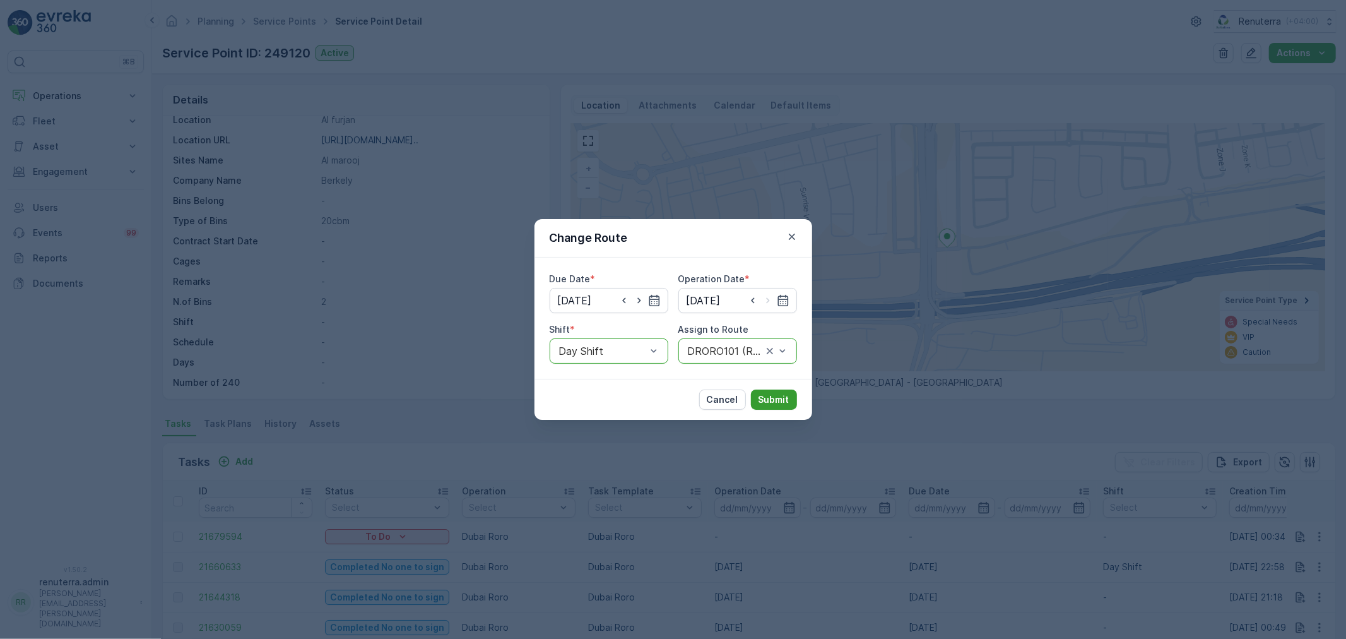
click at [777, 393] on p "Submit" at bounding box center [774, 399] width 31 height 13
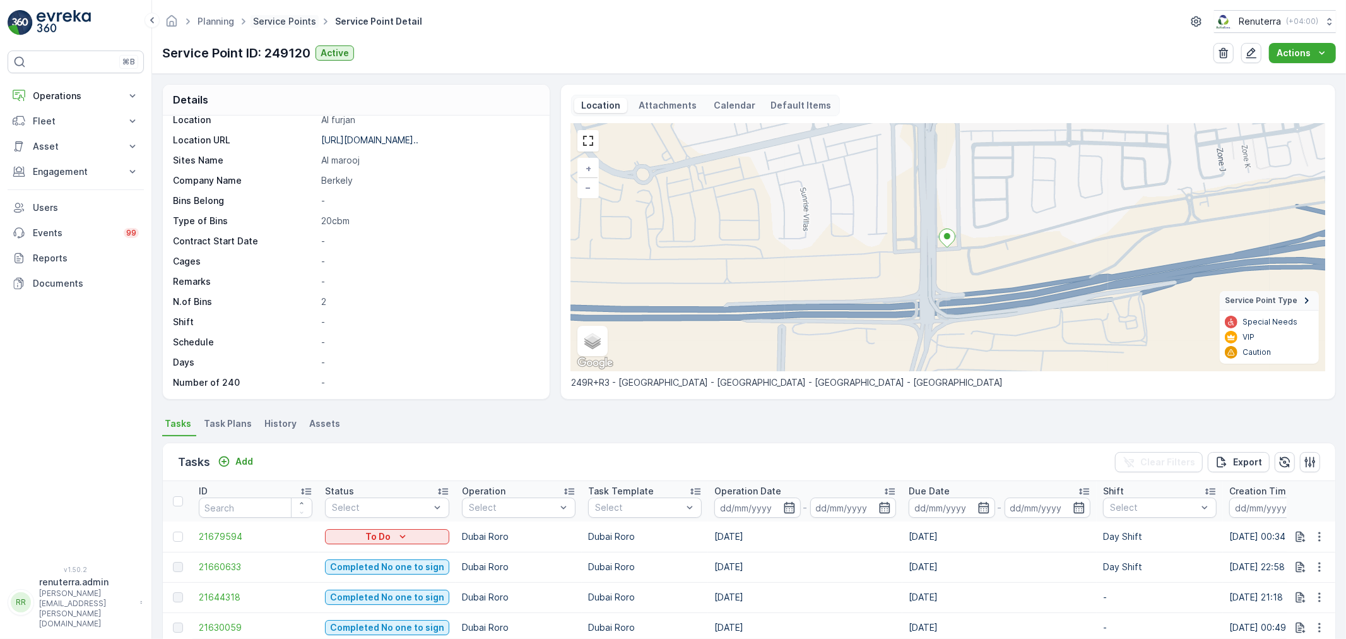
click at [282, 19] on link "Service Points" at bounding box center [284, 21] width 63 height 11
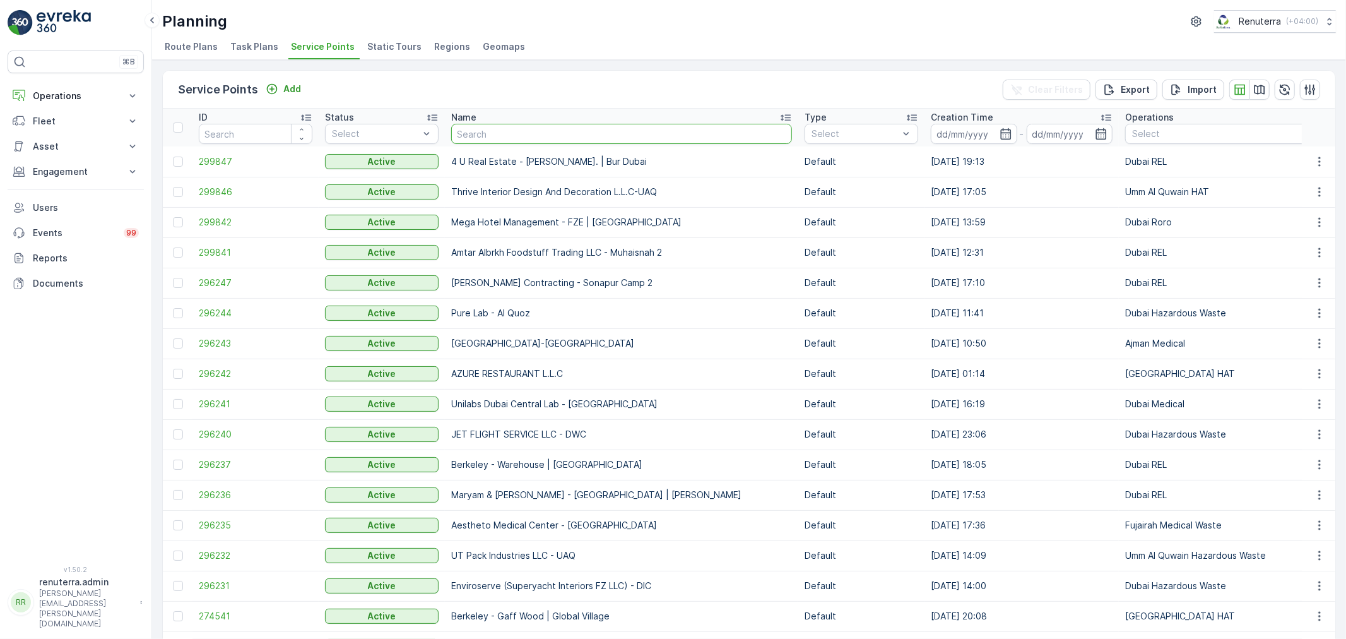
type input "Deco Waste Service - Shredex | Al Quoz"
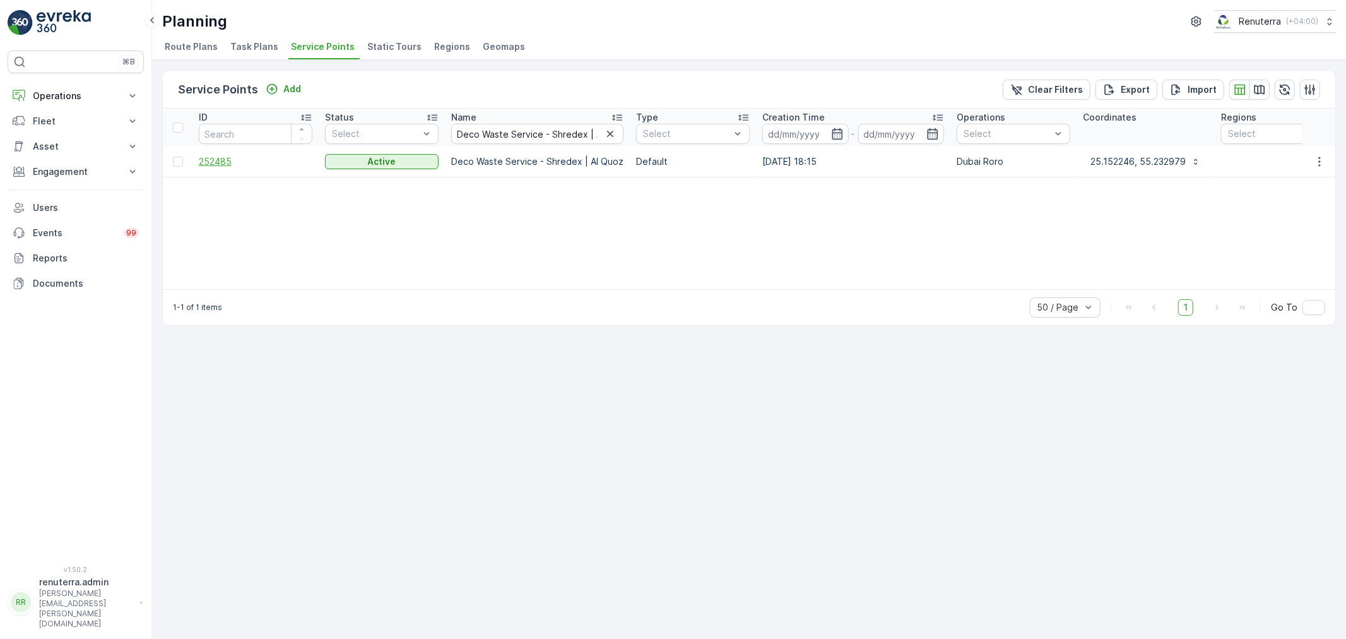
click at [219, 160] on span "252485" at bounding box center [256, 161] width 114 height 13
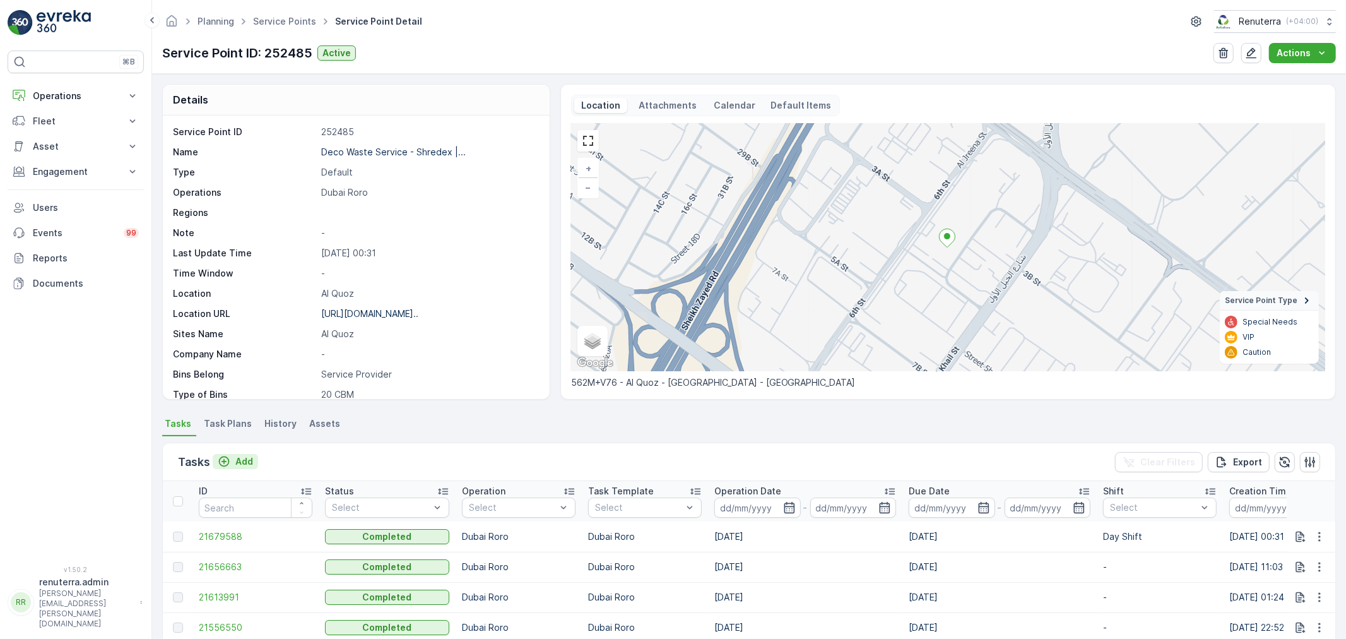
click at [244, 460] on p "Add" at bounding box center [244, 461] width 18 height 13
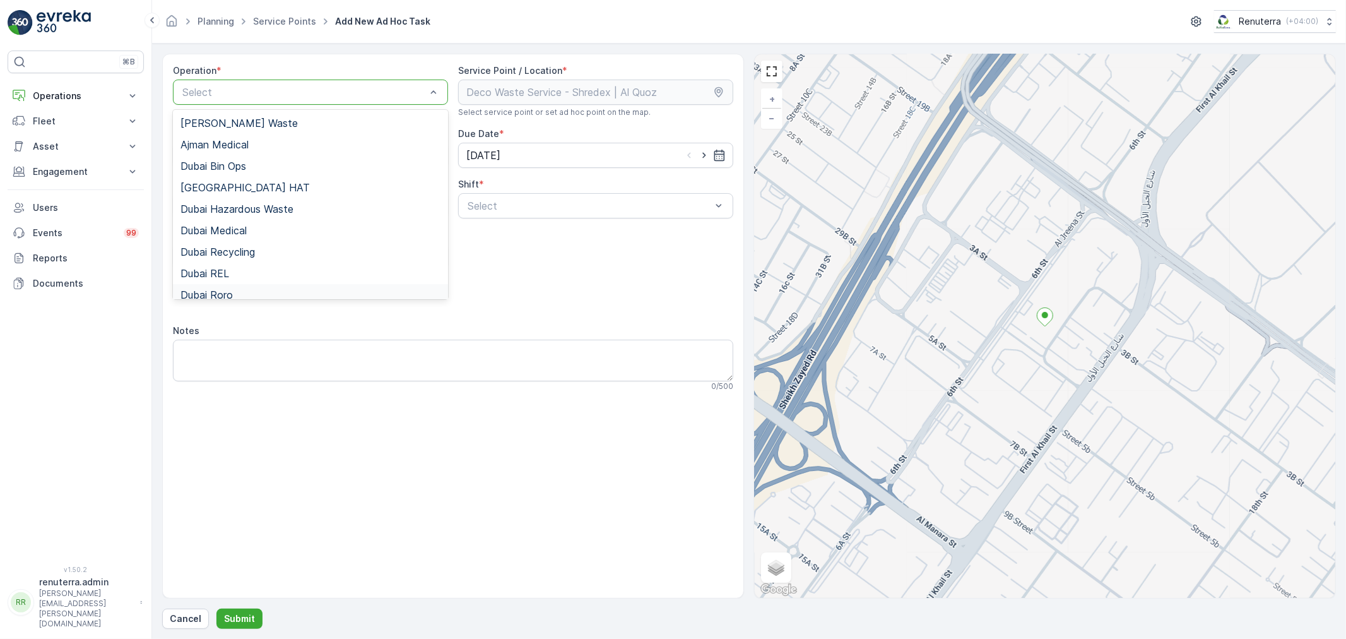
click at [226, 289] on span "Dubai Roro" at bounding box center [207, 294] width 52 height 11
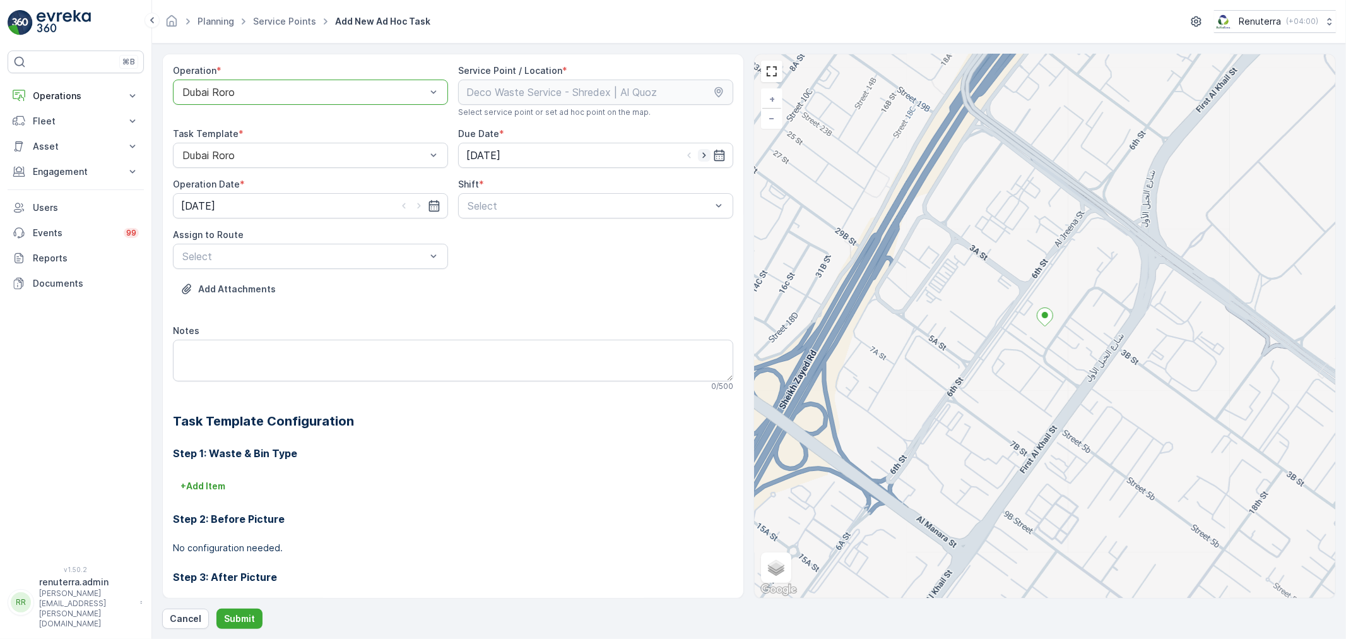
click at [703, 153] on icon "button" at bounding box center [704, 156] width 3 height 6
type input "[DATE]"
click at [415, 206] on icon "button" at bounding box center [419, 205] width 13 height 13
type input "[DATE]"
click at [472, 234] on span "Day Shift" at bounding box center [488, 236] width 45 height 11
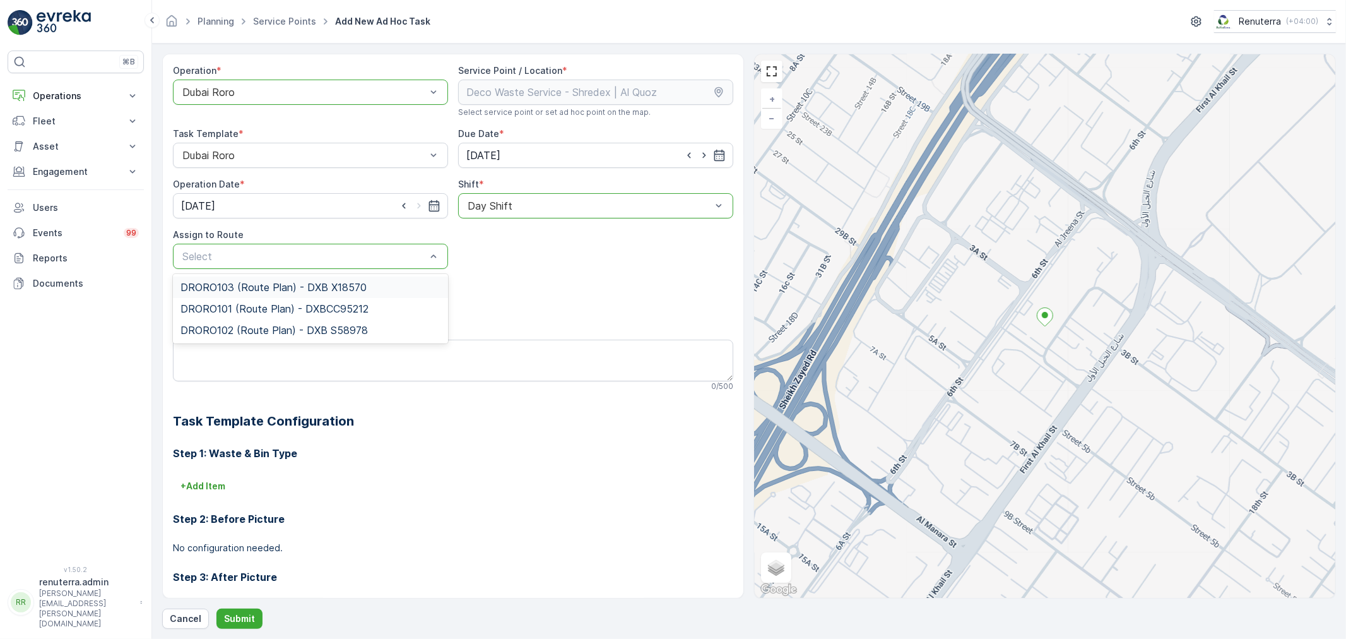
click at [265, 284] on span "DRORO103 (Route Plan) - DXB X18570" at bounding box center [274, 287] width 186 height 11
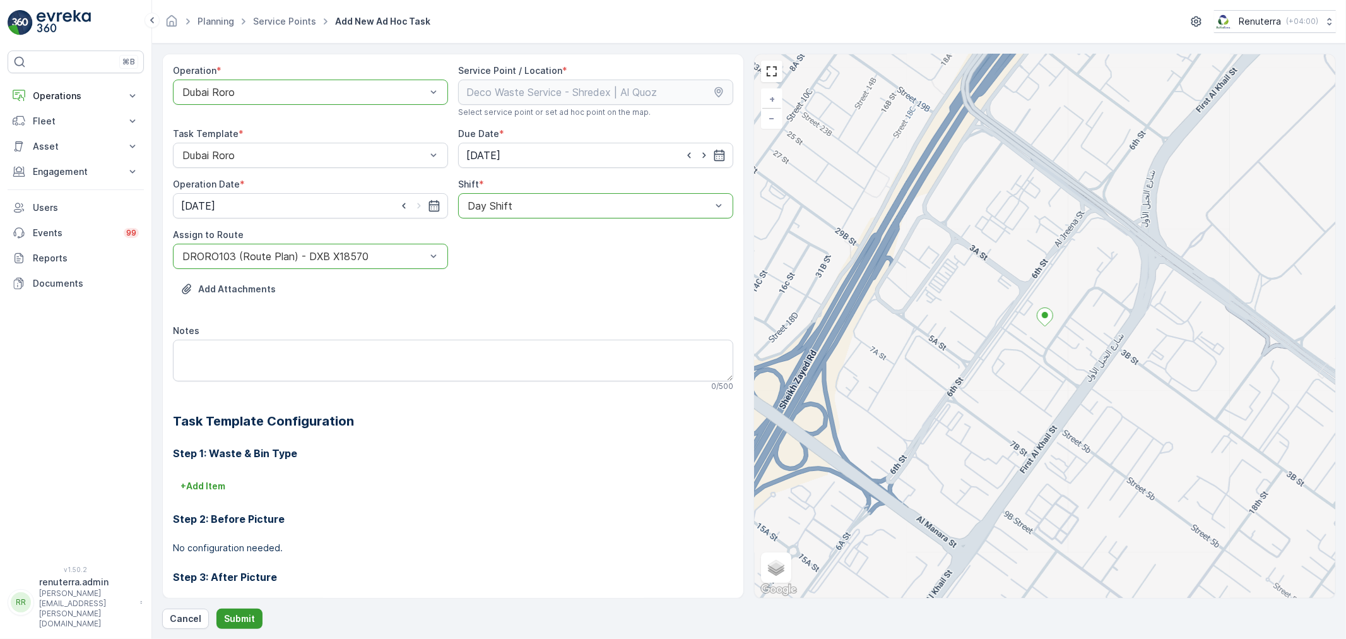
click at [237, 611] on button "Submit" at bounding box center [240, 619] width 46 height 20
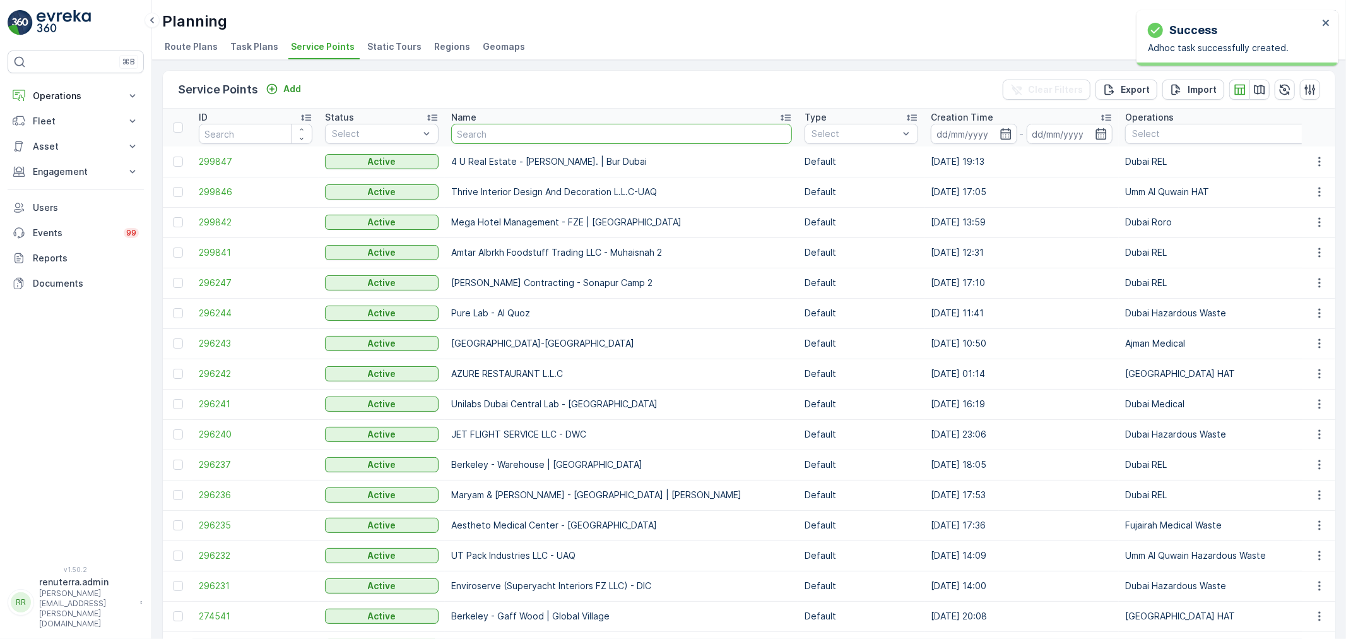
type input "Wade Adams Project (EM836) - Nad Al Sheba"
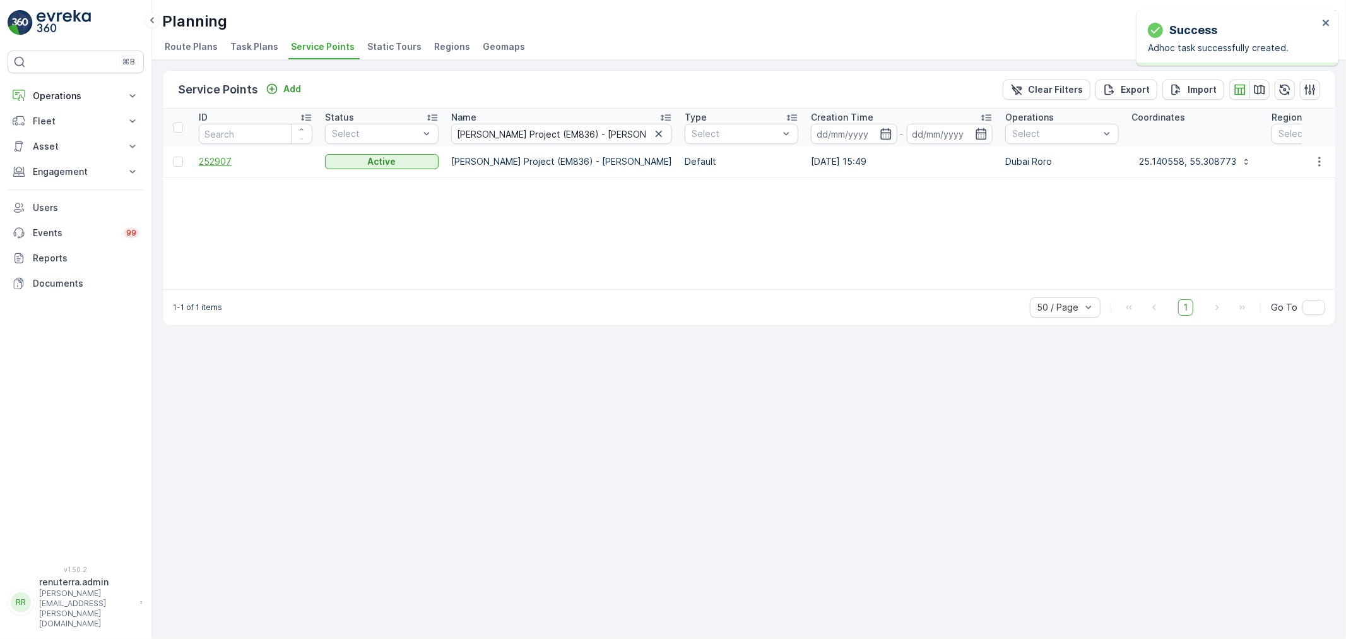
click at [209, 158] on span "252907" at bounding box center [256, 161] width 114 height 13
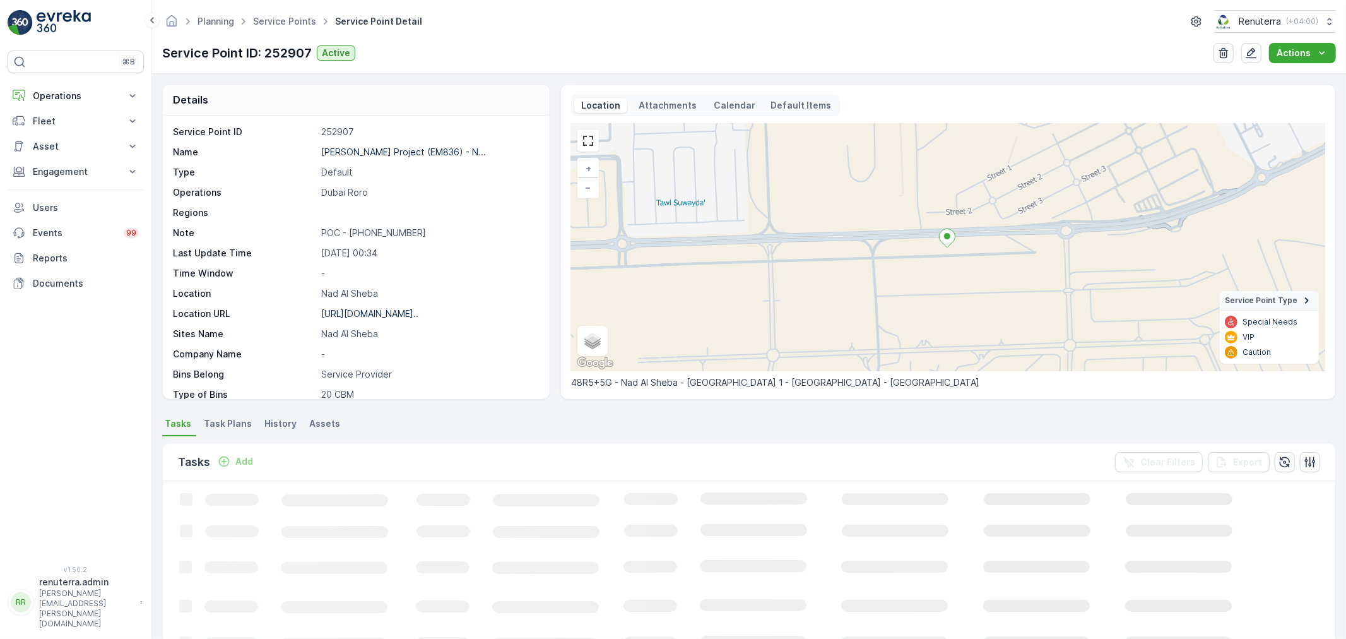
click at [239, 461] on p "Add" at bounding box center [244, 461] width 18 height 13
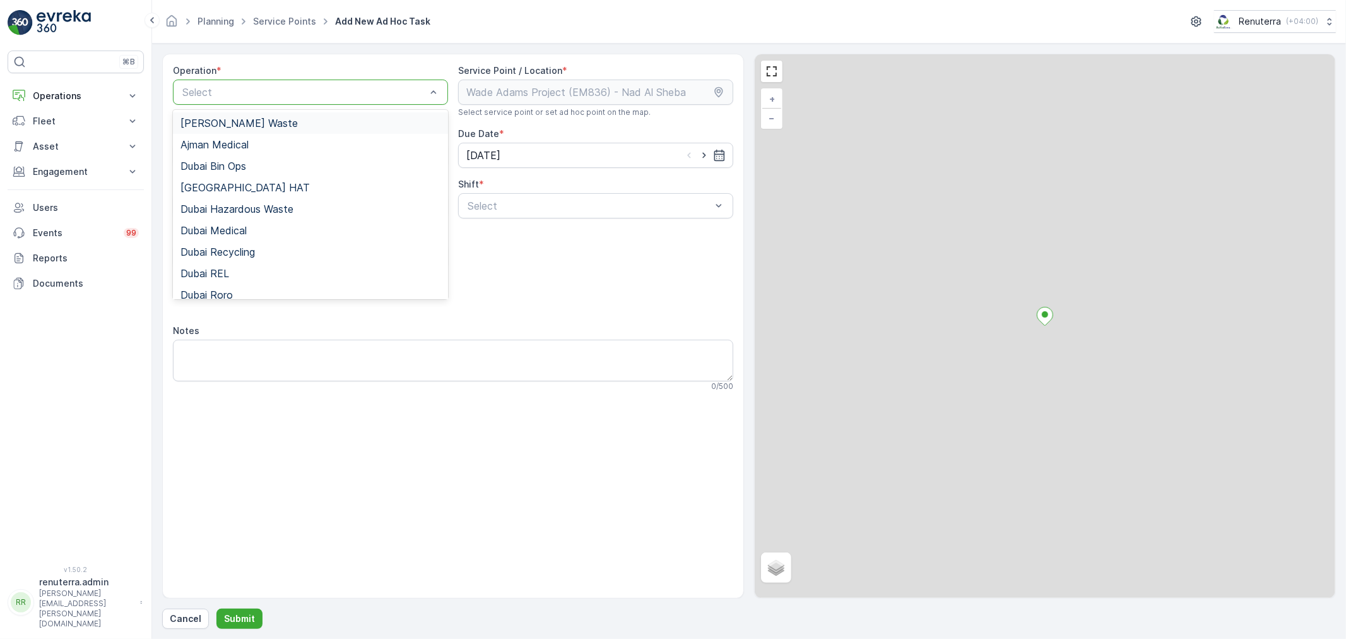
drag, startPoint x: 284, startPoint y: 87, endPoint x: 275, endPoint y: 105, distance: 20.6
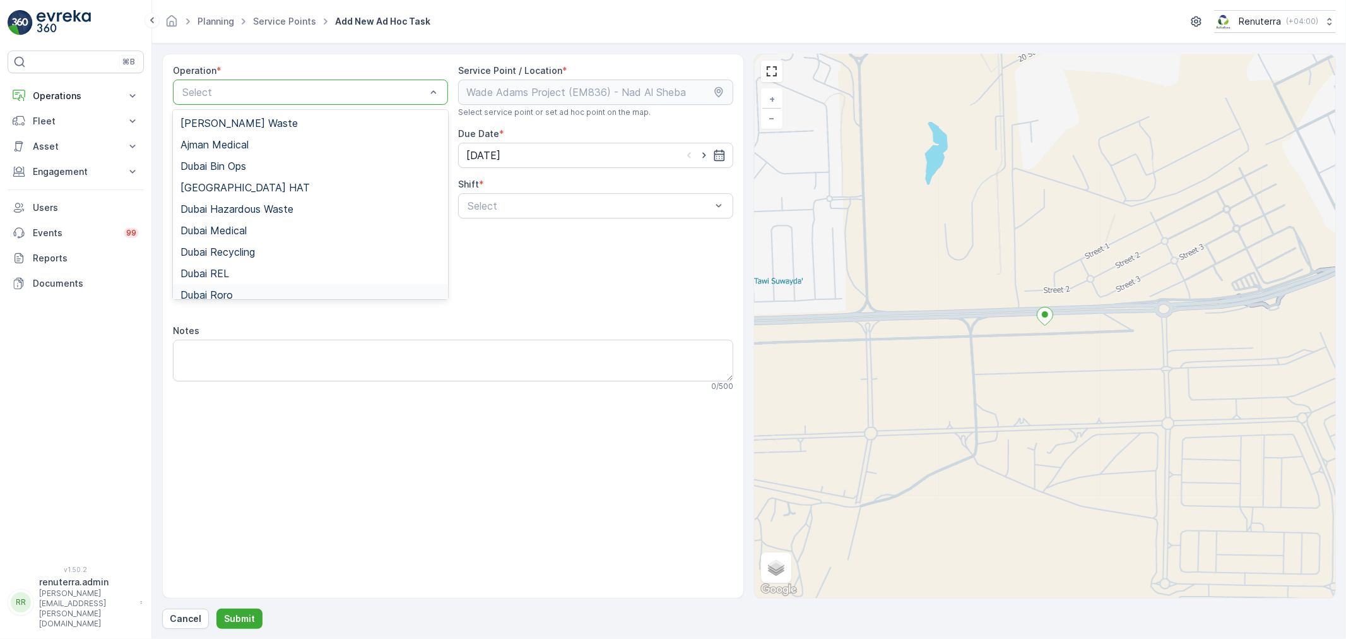
click at [218, 290] on span "Dubai Roro" at bounding box center [207, 294] width 52 height 11
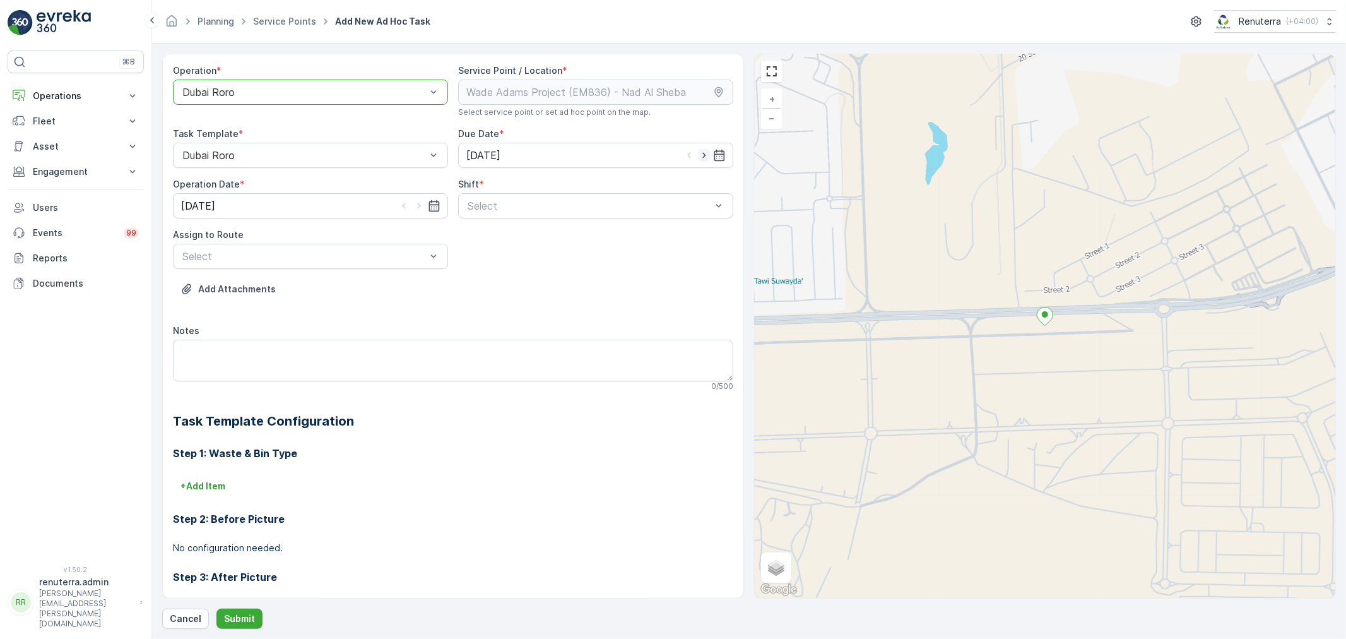
click at [703, 157] on icon "button" at bounding box center [704, 156] width 3 height 6
type input "[DATE]"
drag, startPoint x: 417, startPoint y: 205, endPoint x: 450, endPoint y: 210, distance: 33.8
click at [415, 205] on icon "button" at bounding box center [419, 205] width 13 height 13
type input "[DATE]"
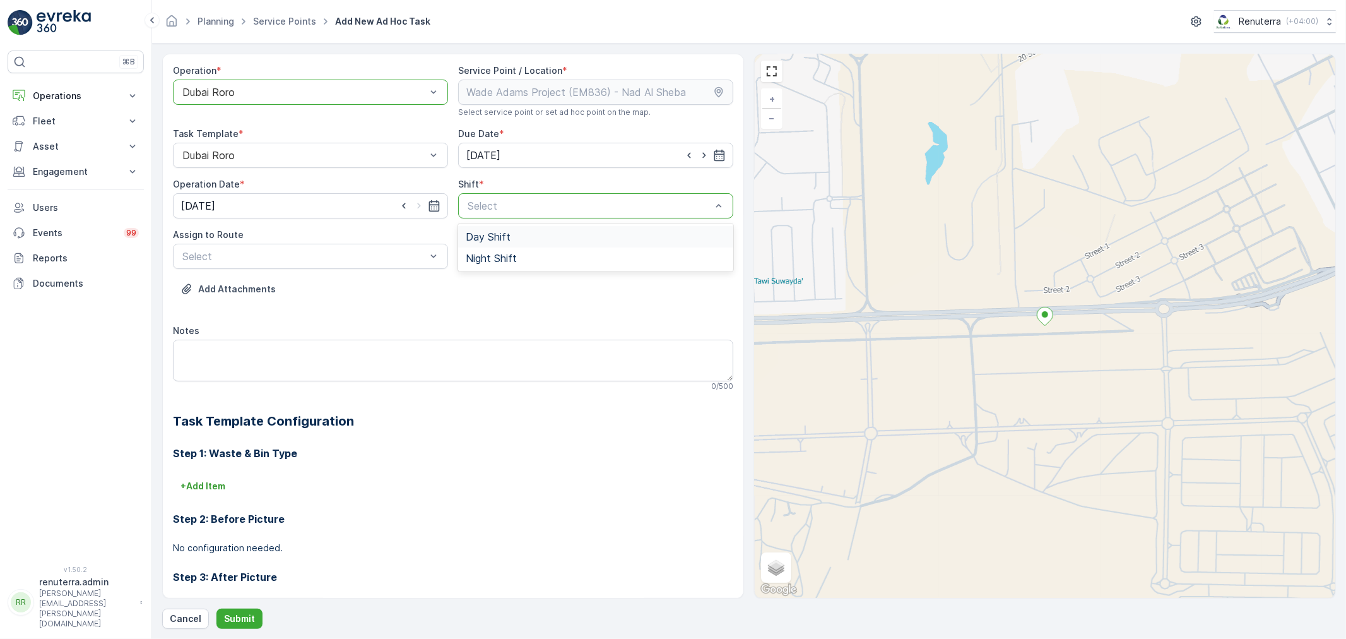
click at [483, 232] on span "Day Shift" at bounding box center [488, 236] width 45 height 11
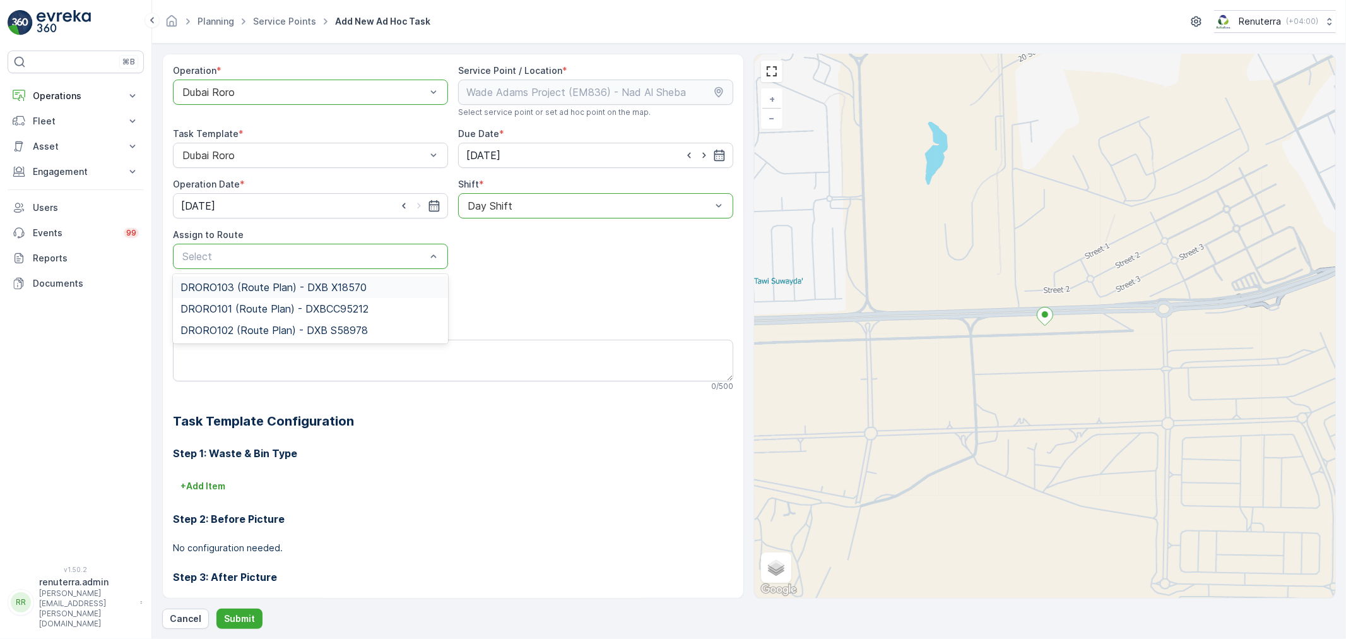
drag, startPoint x: 379, startPoint y: 258, endPoint x: 342, endPoint y: 273, distance: 40.2
click at [257, 289] on span "DRORO103 (Route Plan) - DXB X18570" at bounding box center [274, 287] width 186 height 11
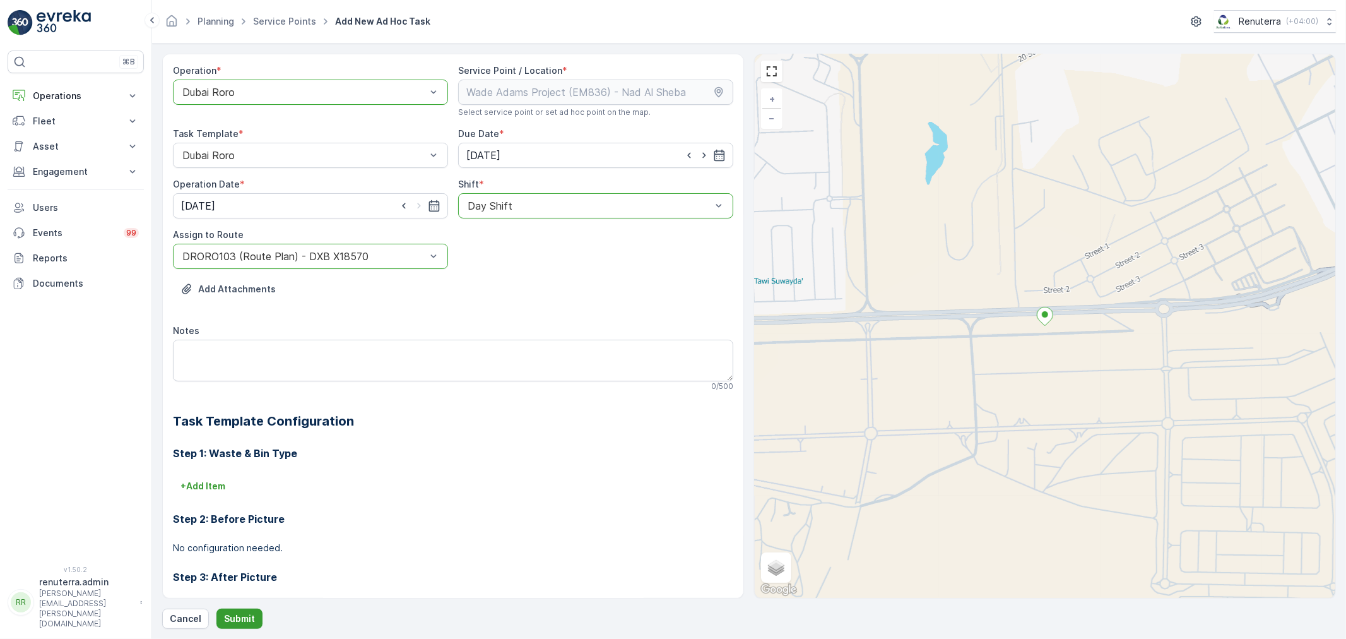
click at [241, 613] on p "Submit" at bounding box center [239, 618] width 31 height 13
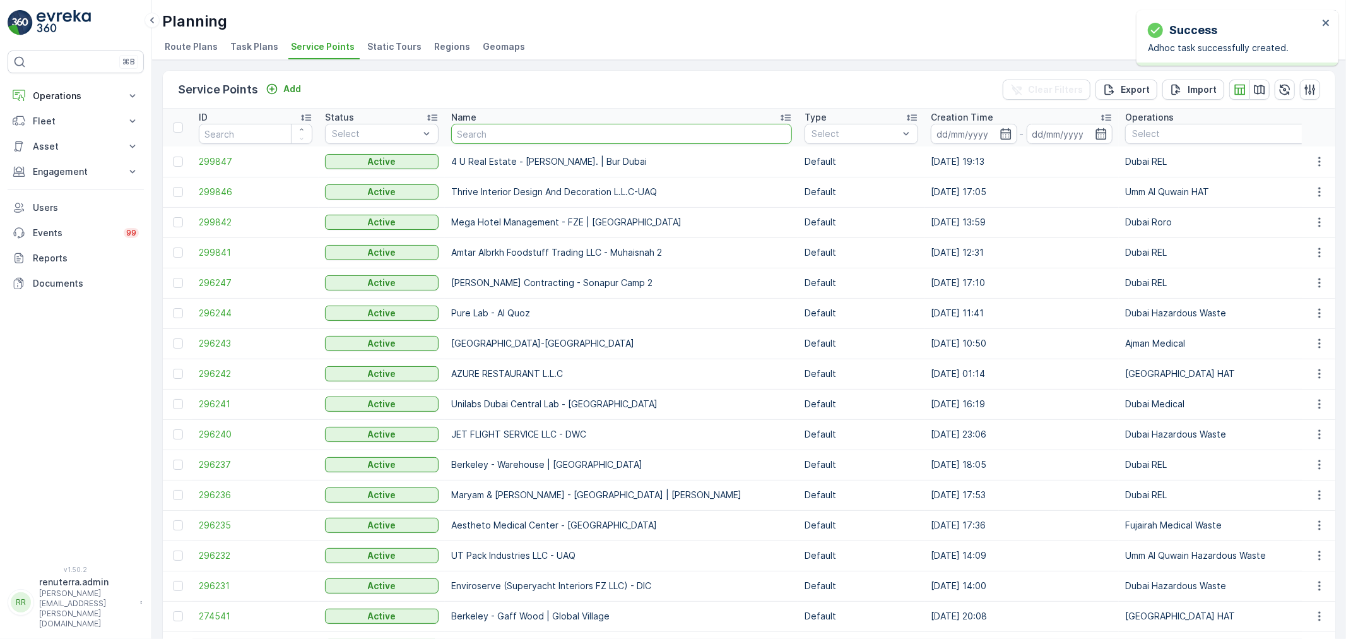
click at [504, 128] on input "text" at bounding box center [621, 134] width 341 height 20
paste input "KTC INTERNATIONAL LANDSCAPING - Emirates Towers - SZR"
type input "KTC INTERNATIONAL LANDSCAPING - Emirates Towers - SZR"
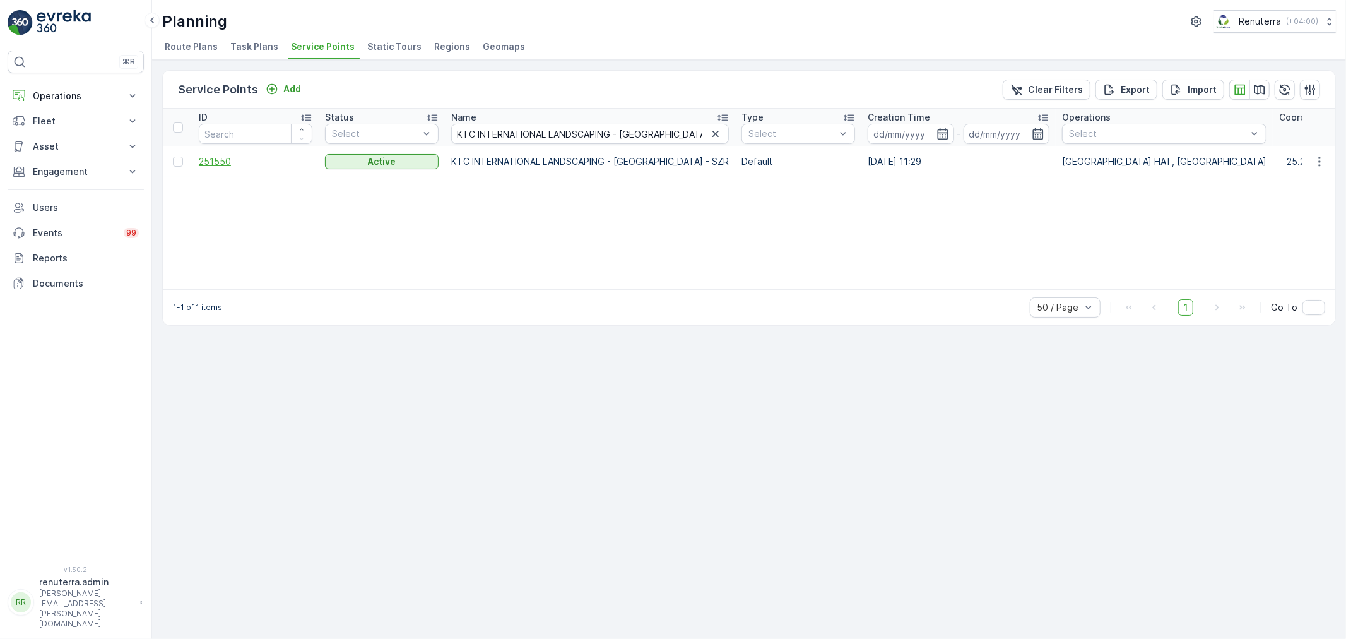
click at [218, 155] on span "251550" at bounding box center [256, 161] width 114 height 13
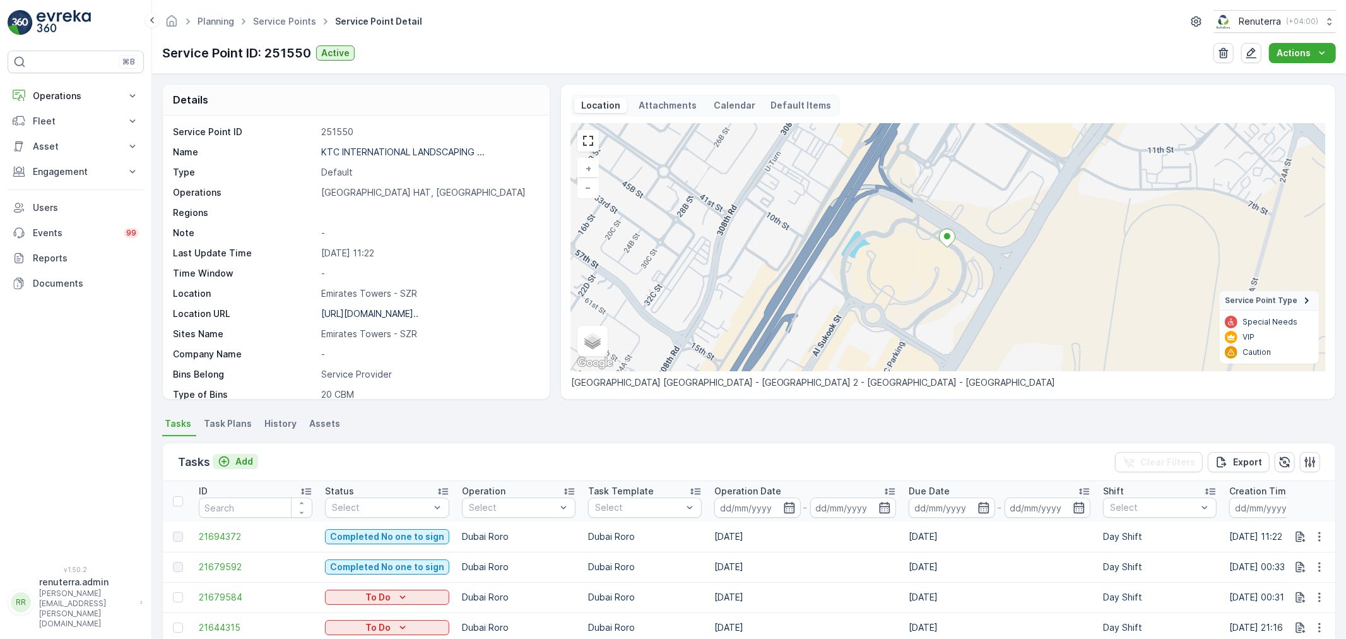
click at [244, 461] on p "Add" at bounding box center [244, 461] width 18 height 13
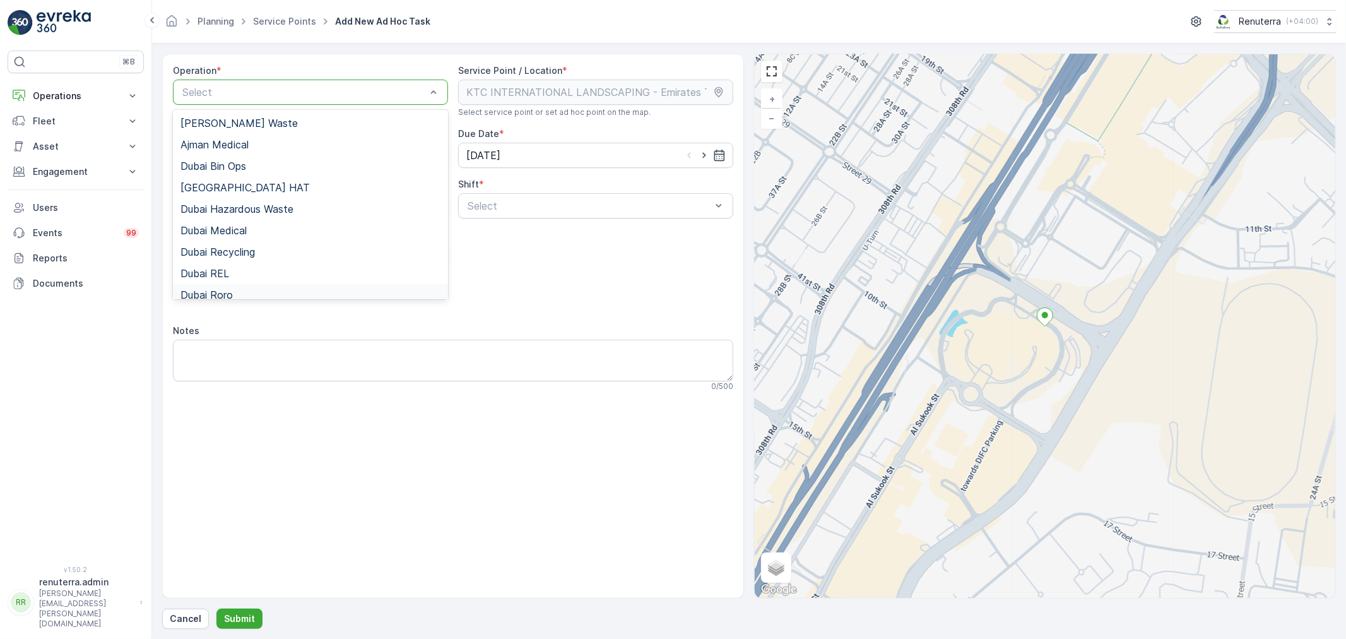
click at [218, 294] on span "Dubai Roro" at bounding box center [207, 294] width 52 height 11
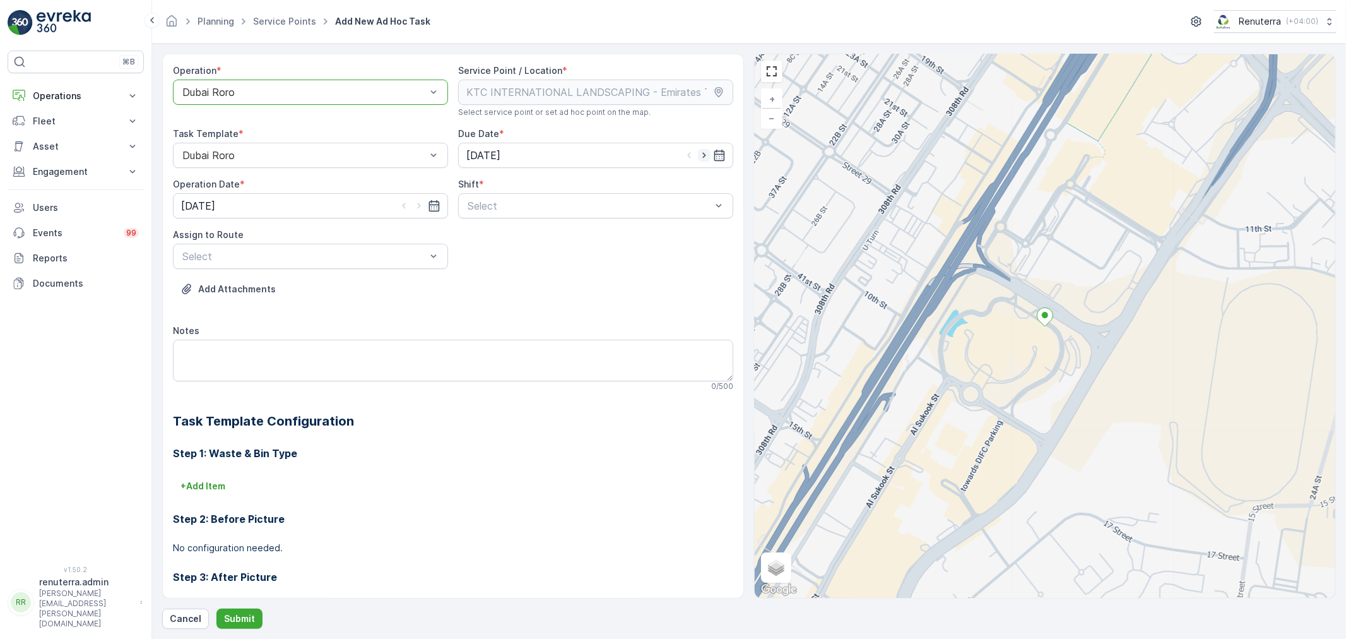
click at [703, 156] on icon "button" at bounding box center [704, 156] width 3 height 6
type input "[DATE]"
click at [415, 203] on icon "button" at bounding box center [419, 205] width 13 height 13
type input "[DATE]"
click at [486, 241] on span "Day Shift" at bounding box center [488, 236] width 45 height 11
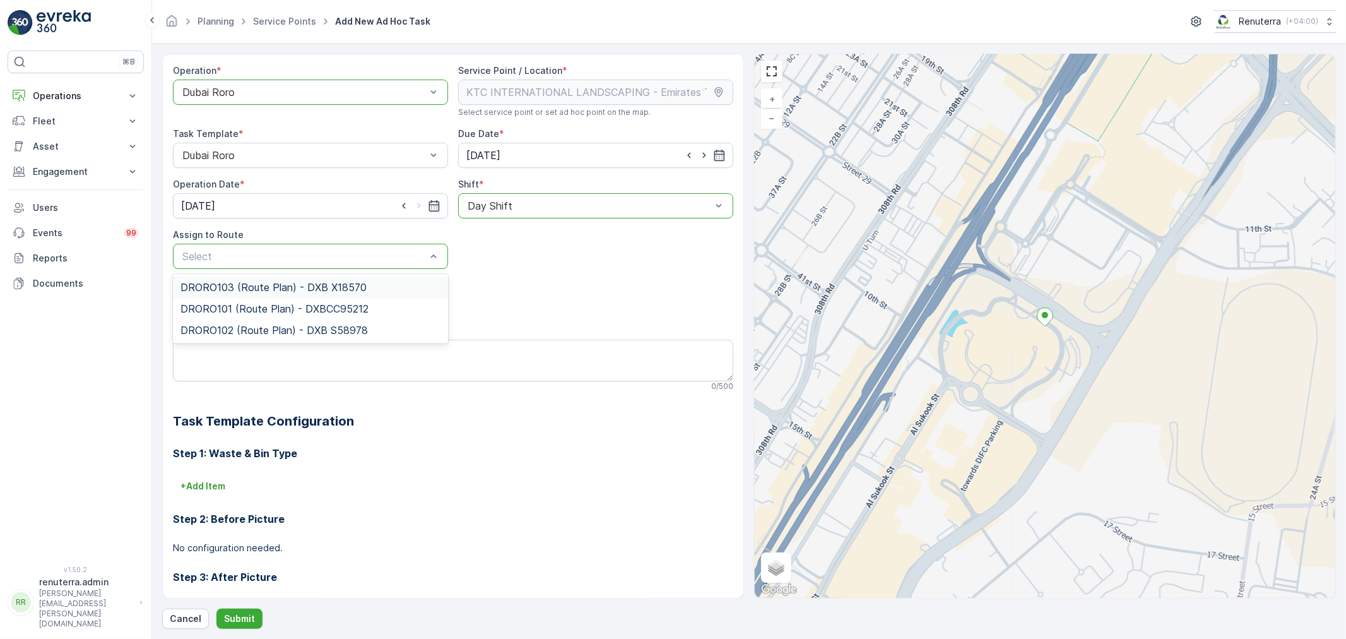
click at [244, 287] on span "DRORO103 (Route Plan) - DXB X18570" at bounding box center [274, 287] width 186 height 11
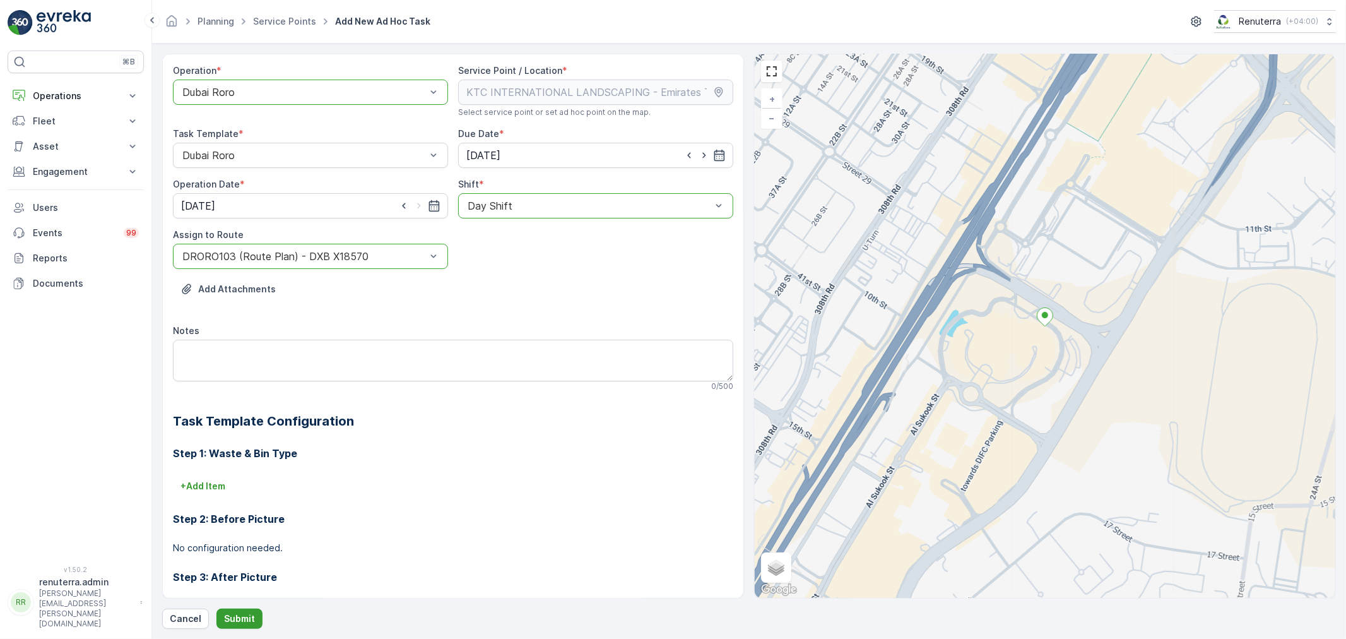
click at [244, 625] on p "Submit" at bounding box center [239, 618] width 31 height 13
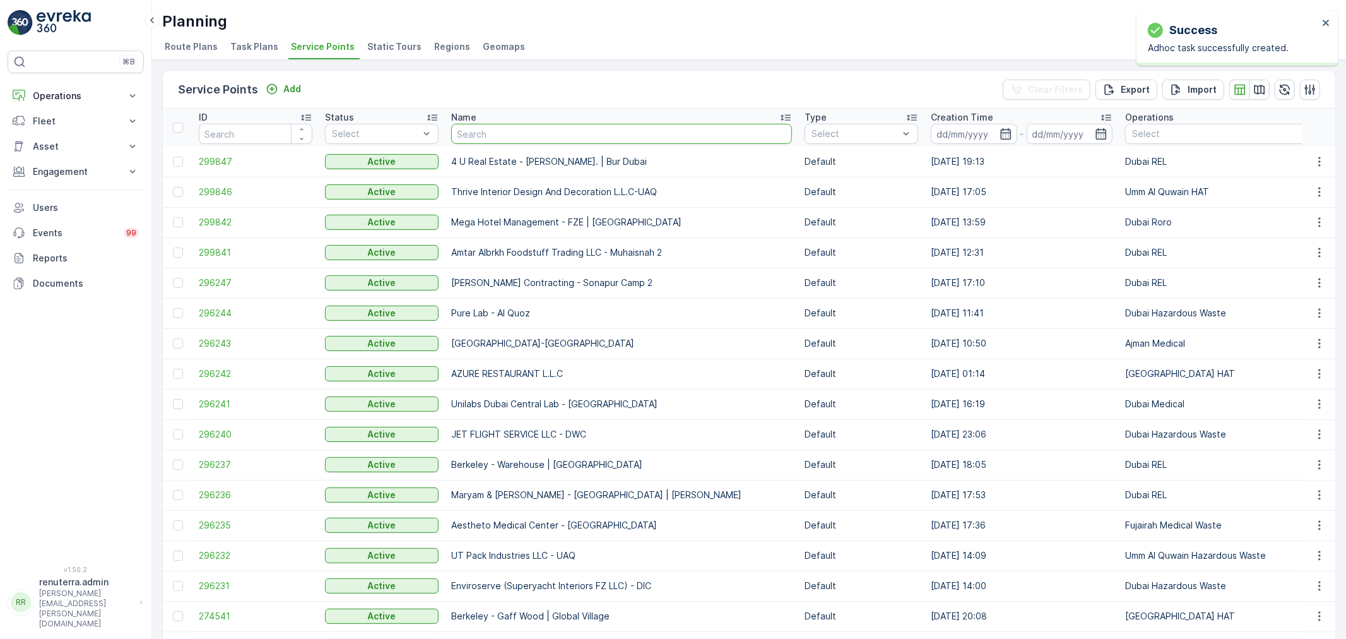
type input "KTC INTERNATIONAL LANDSCAPING - Emirates Towers - SZR"
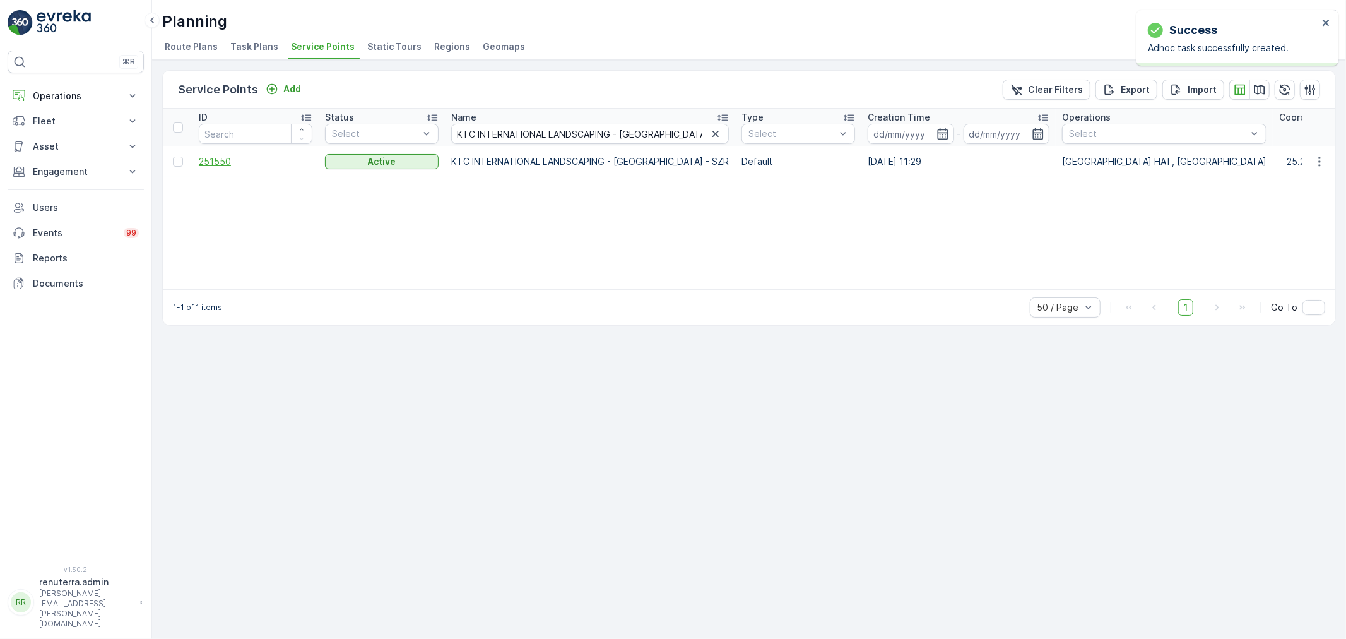
click at [223, 157] on span "251550" at bounding box center [256, 161] width 114 height 13
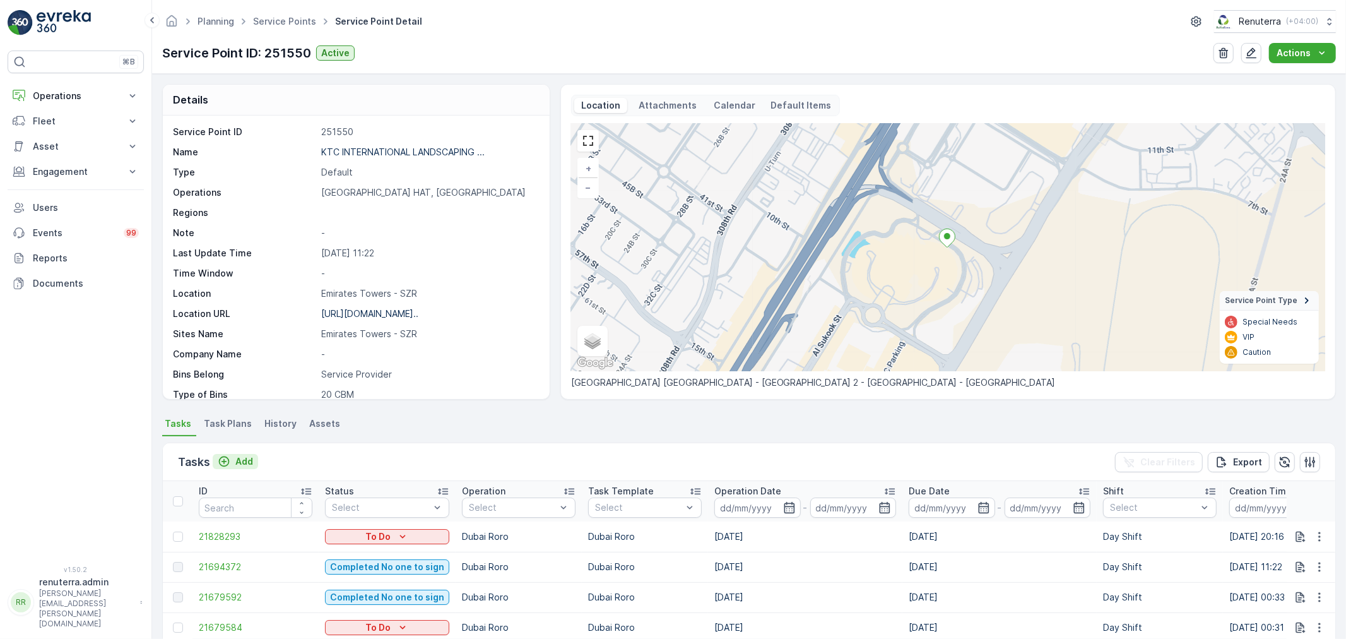
click at [245, 460] on p "Add" at bounding box center [244, 461] width 18 height 13
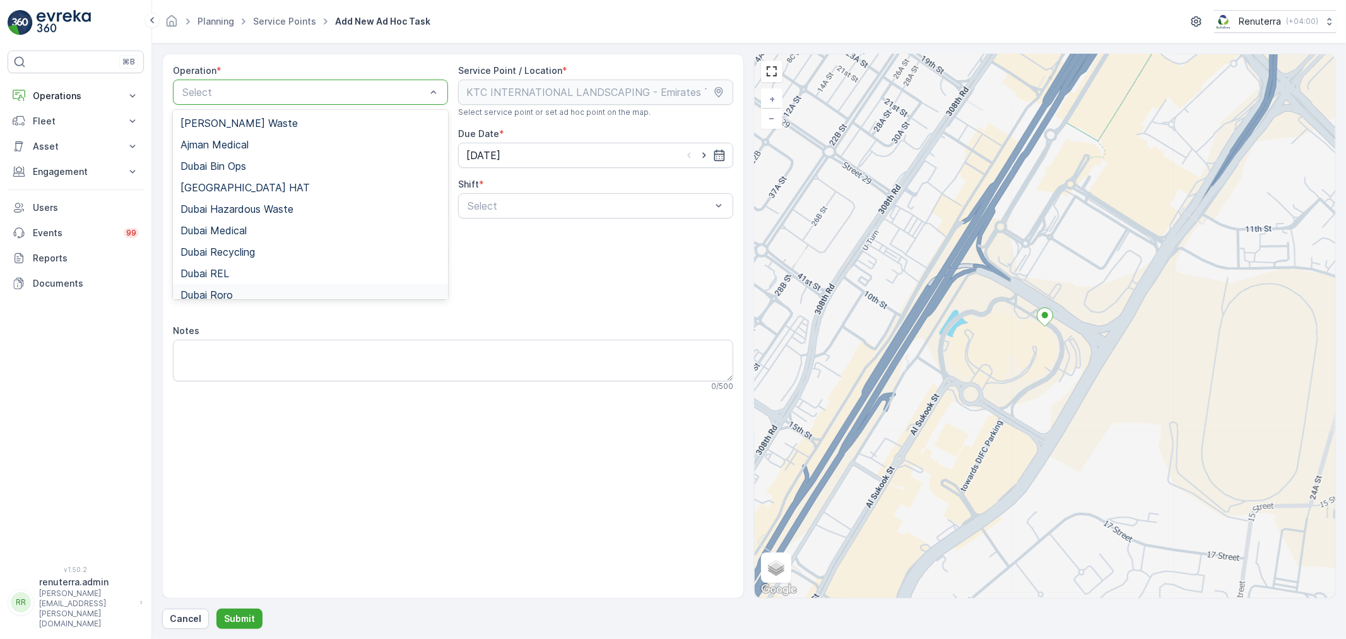
click at [225, 289] on span "Dubai Roro" at bounding box center [207, 294] width 52 height 11
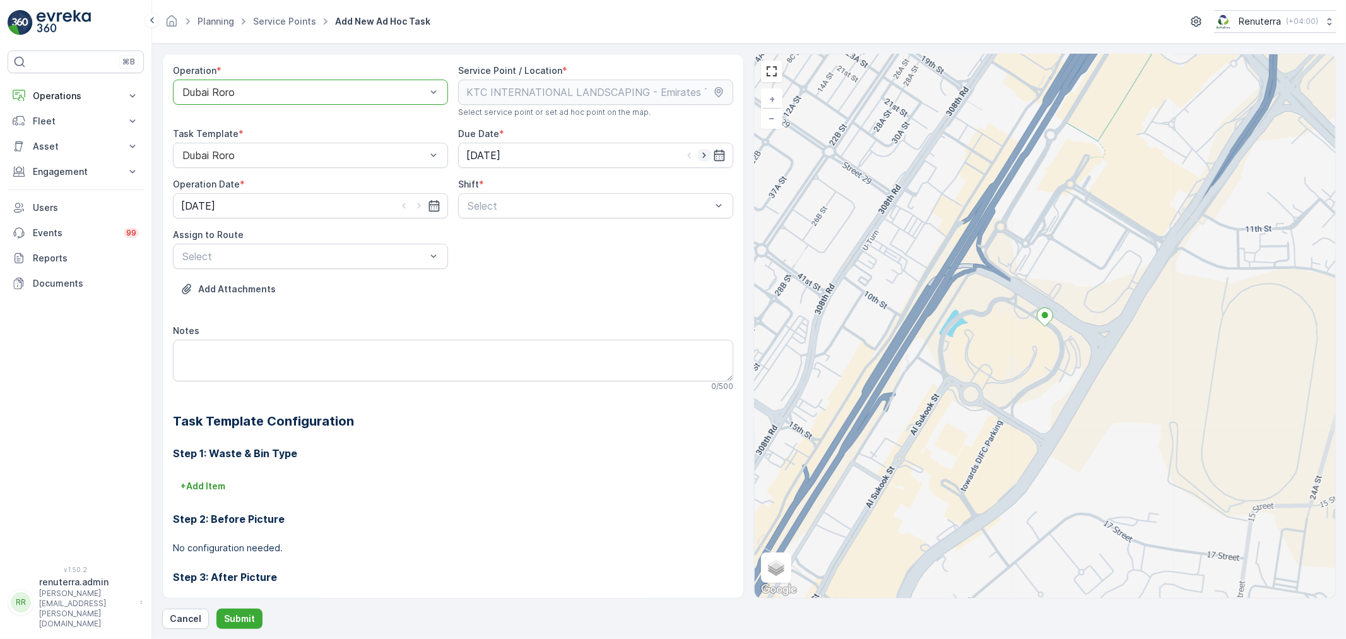
click at [699, 159] on icon "button" at bounding box center [704, 155] width 13 height 13
type input "[DATE]"
click at [417, 208] on icon "button" at bounding box center [418, 206] width 3 height 6
type input "[DATE]"
click at [477, 238] on span "Day Shift" at bounding box center [488, 236] width 45 height 11
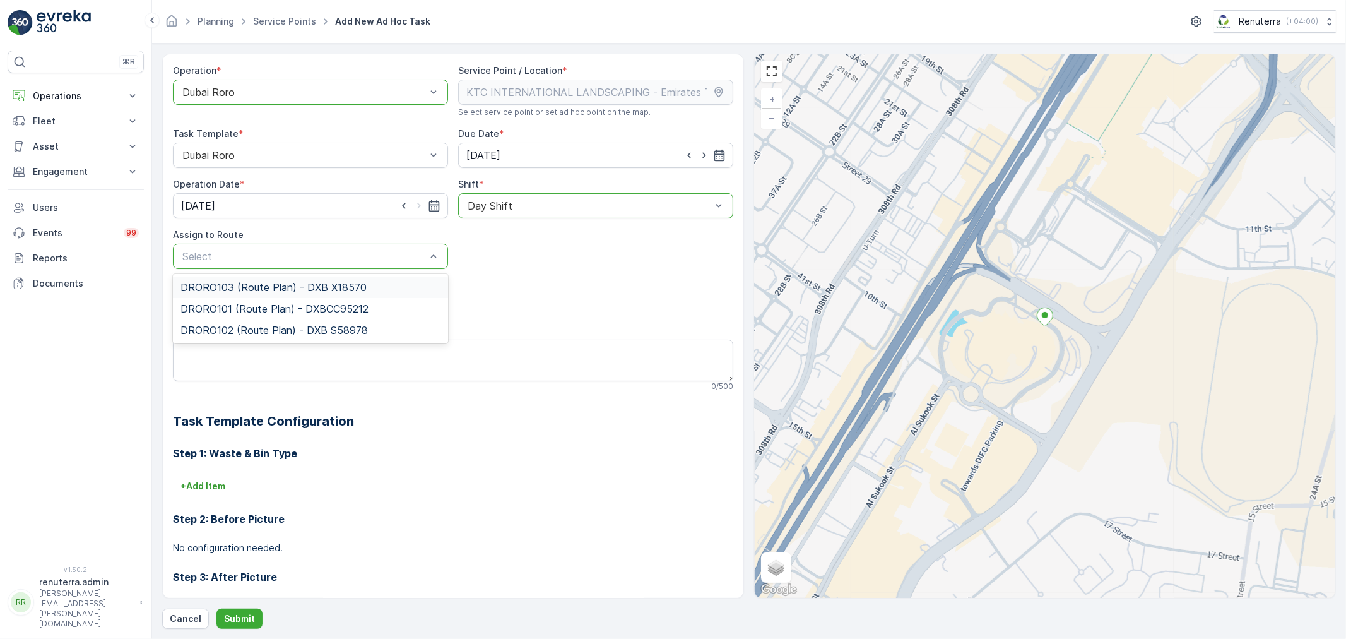
click at [240, 289] on span "DRORO103 (Route Plan) - DXB X18570" at bounding box center [274, 287] width 186 height 11
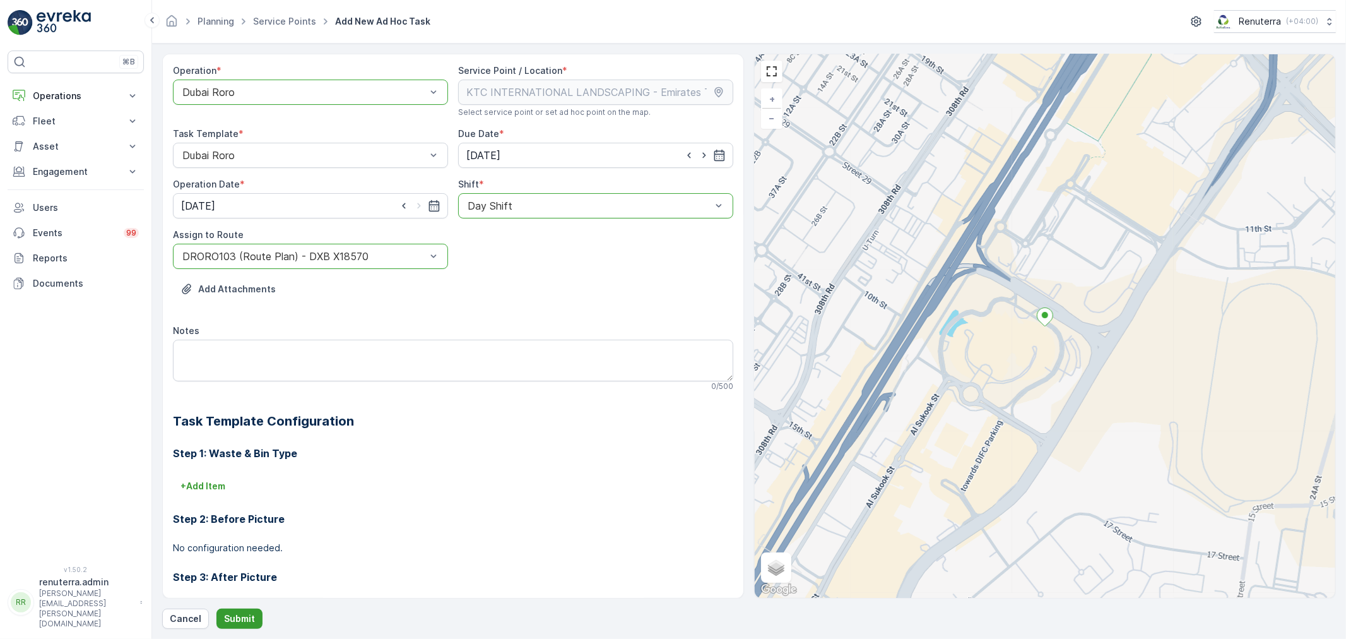
click at [232, 614] on p "Submit" at bounding box center [239, 618] width 31 height 13
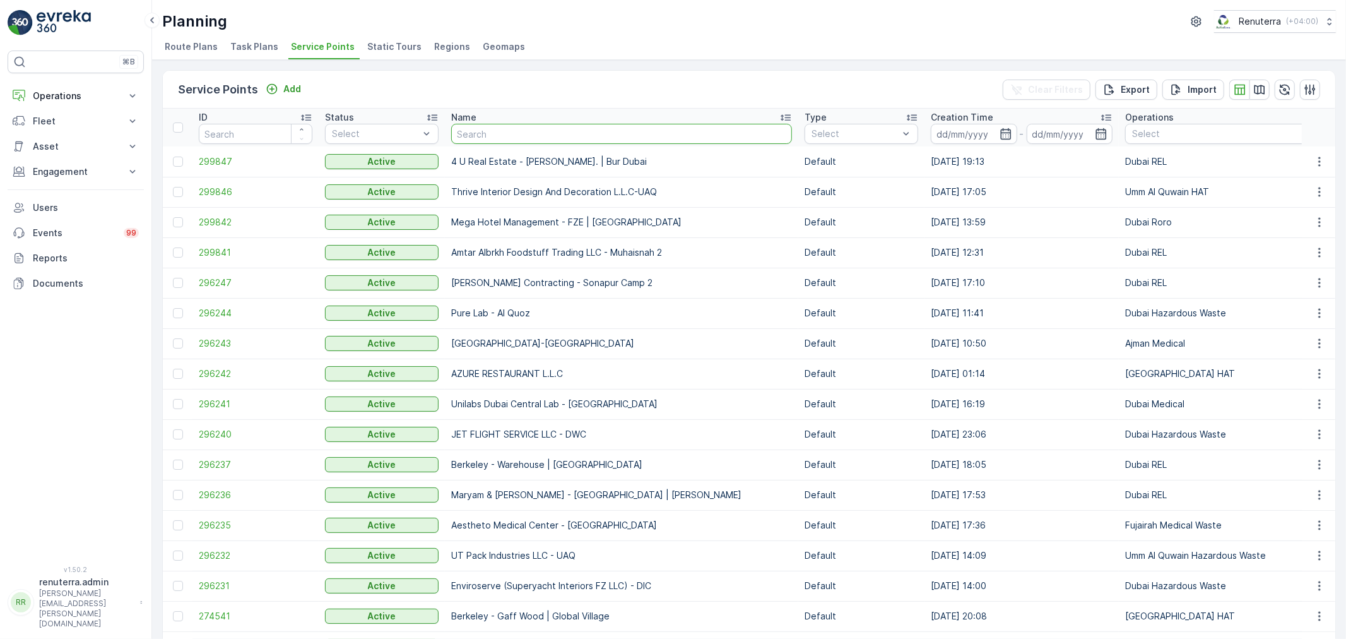
click at [512, 134] on input "text" at bounding box center [621, 134] width 341 height 20
type input "azh"
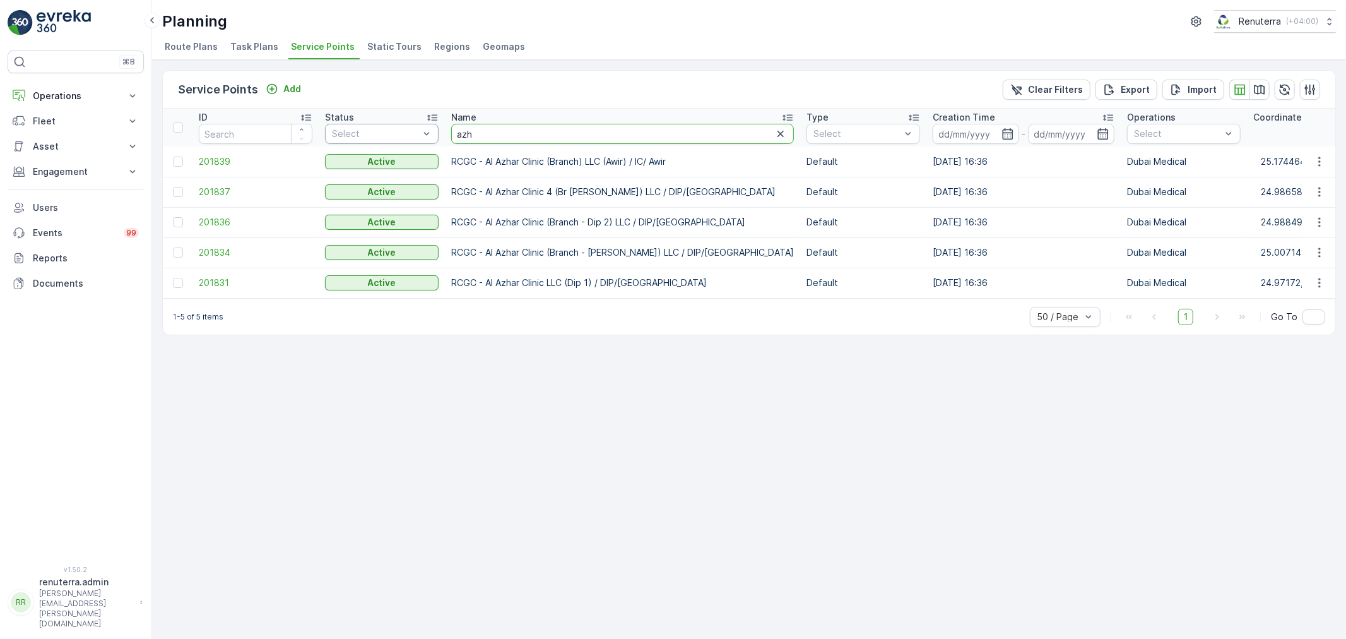
drag, startPoint x: 503, startPoint y: 131, endPoint x: 437, endPoint y: 131, distance: 65.7
type input "zah"
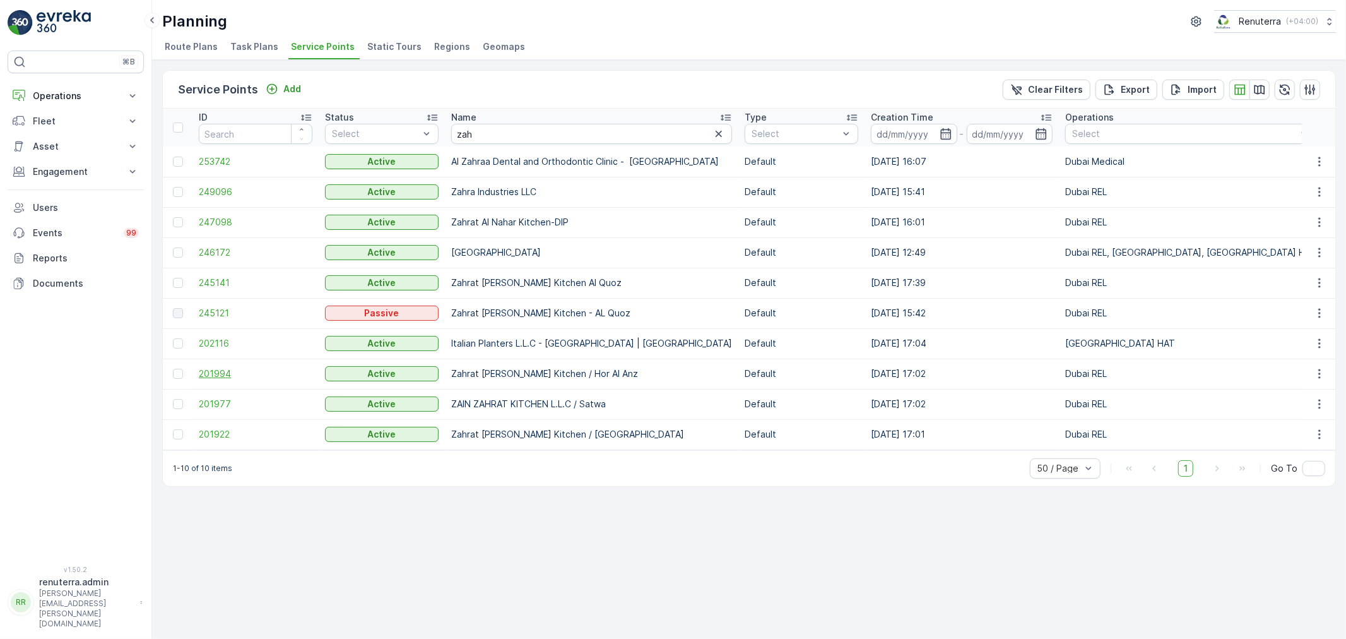
click at [210, 369] on span "201994" at bounding box center [256, 373] width 114 height 13
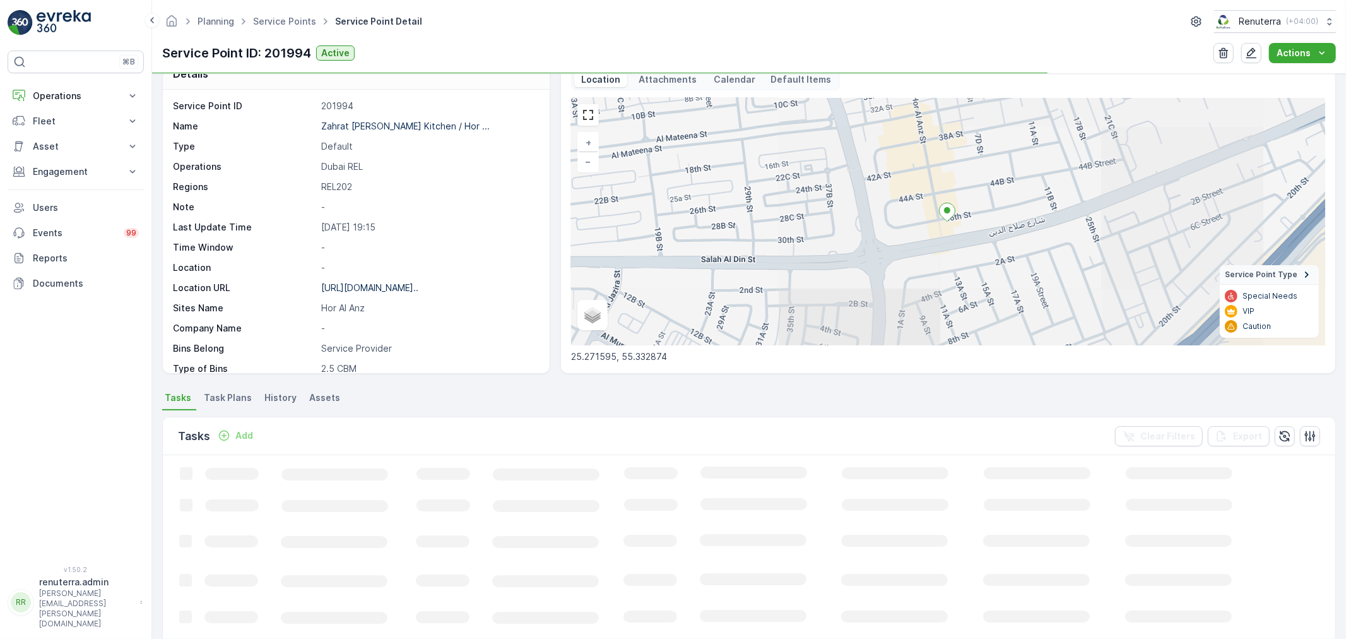
scroll to position [70, 0]
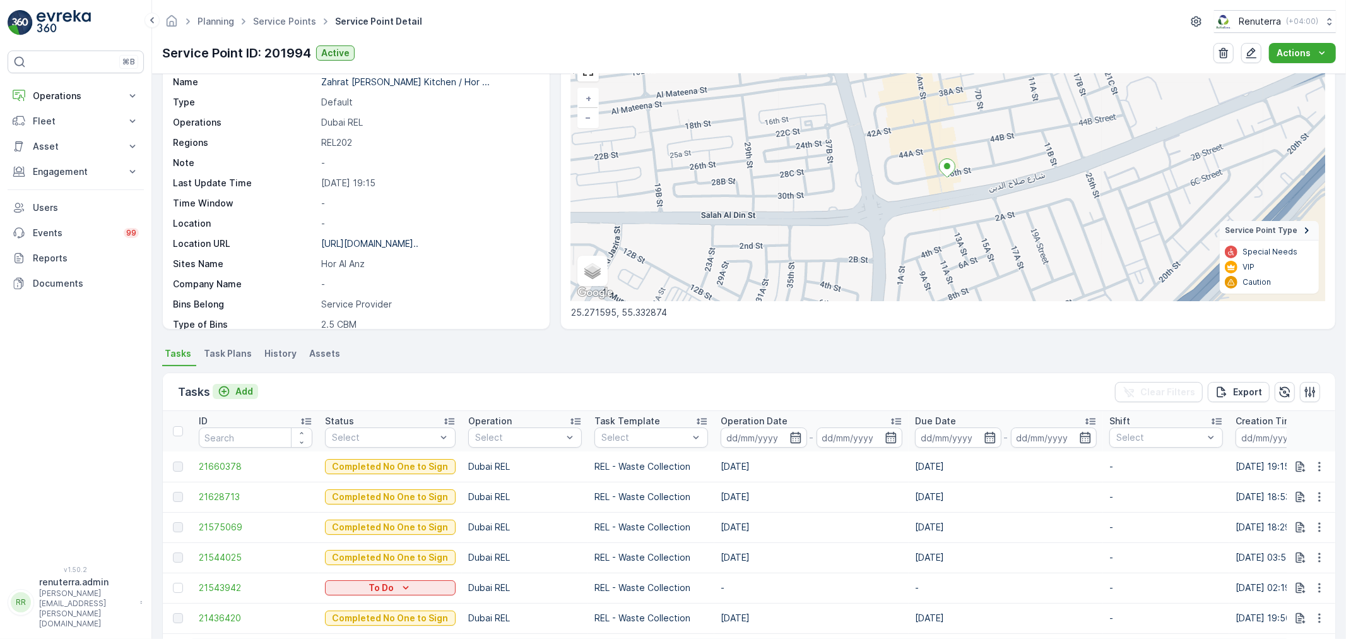
click at [248, 389] on p "Add" at bounding box center [244, 391] width 18 height 13
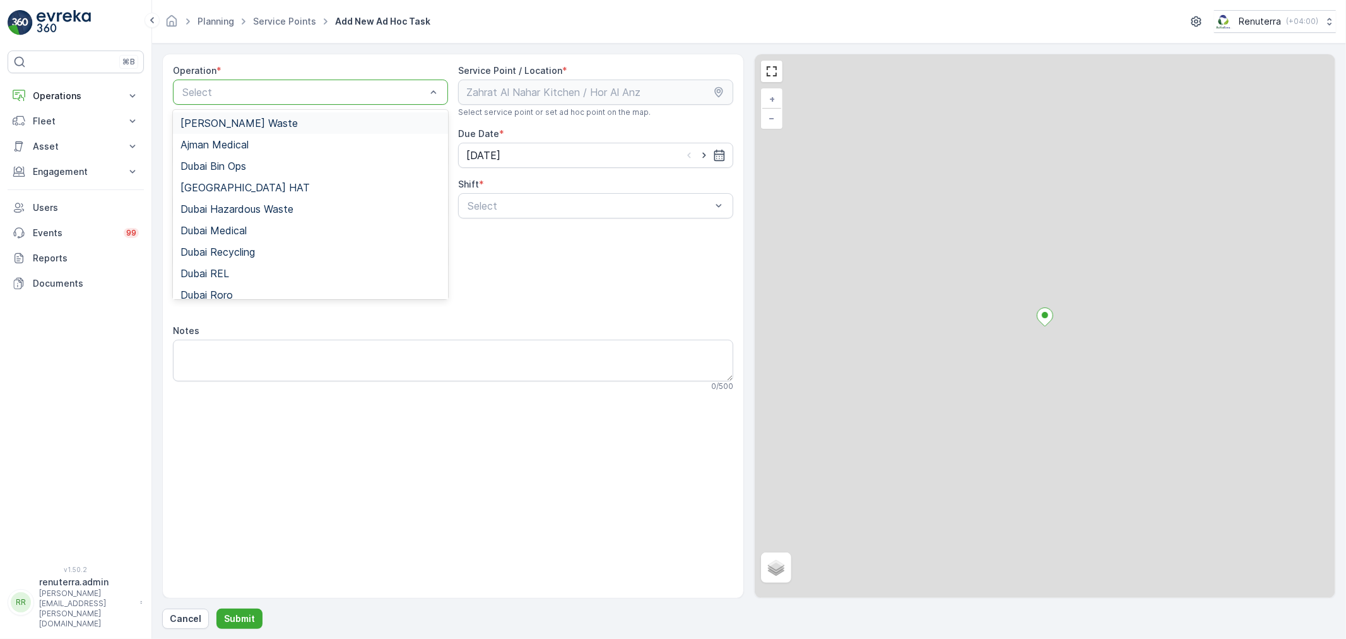
click at [273, 101] on div "Select" at bounding box center [310, 92] width 275 height 25
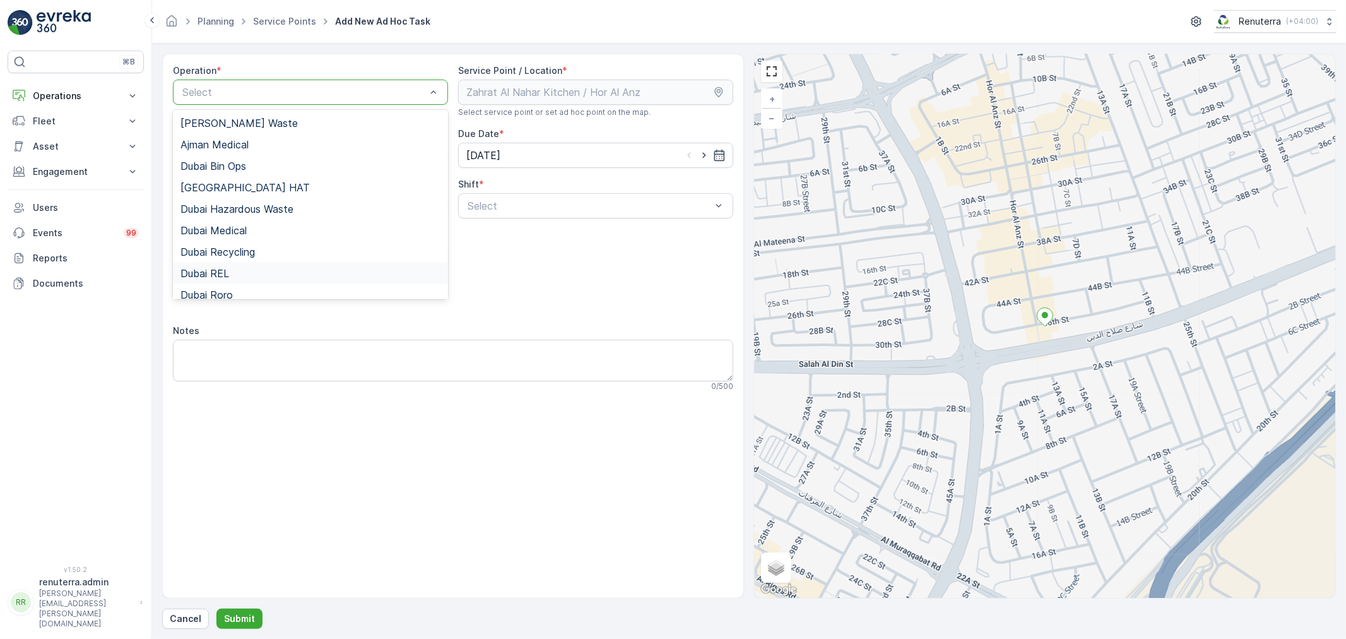
click at [218, 268] on span "Dubai REL" at bounding box center [205, 273] width 49 height 11
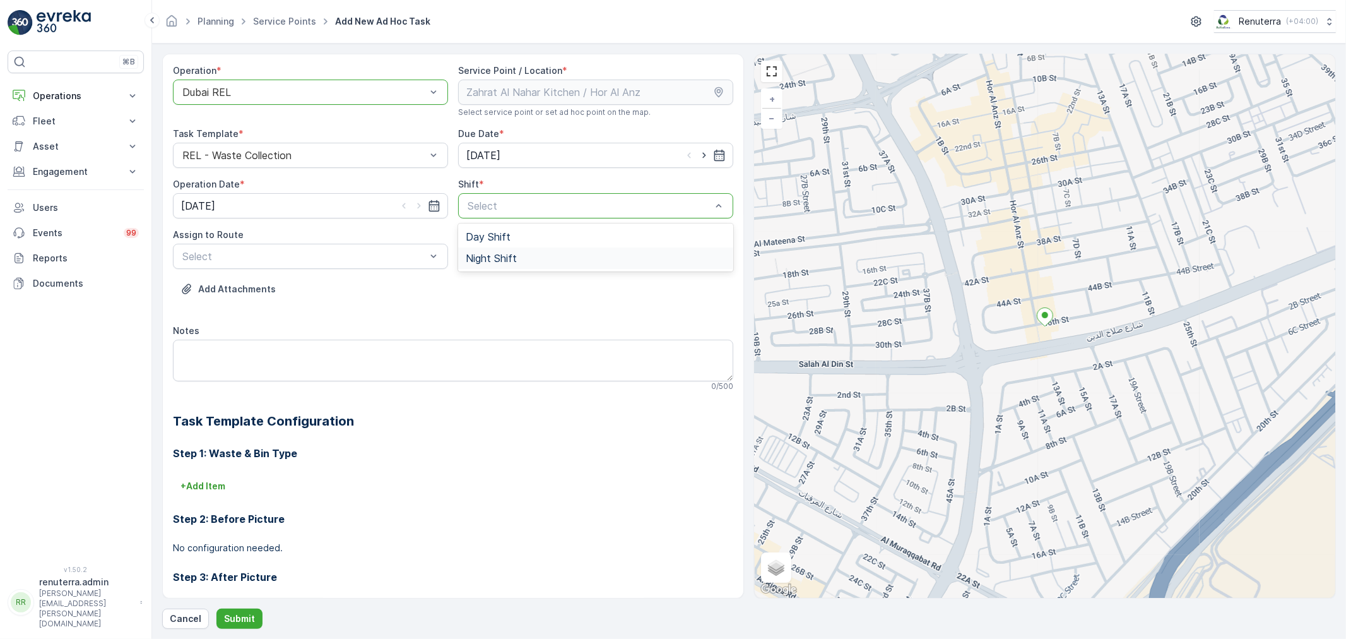
click at [482, 255] on span "Night Shift" at bounding box center [491, 258] width 51 height 11
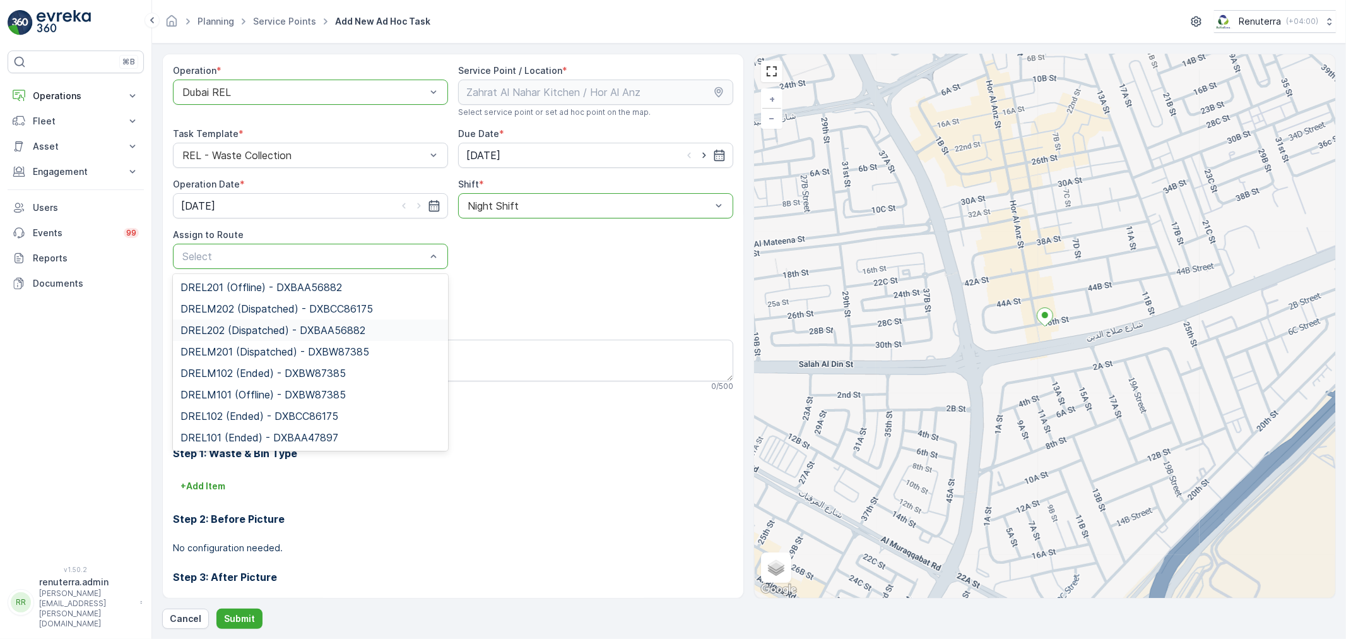
click at [236, 335] on span "DREL202 (Dispatched) - DXBAA56882" at bounding box center [273, 329] width 185 height 11
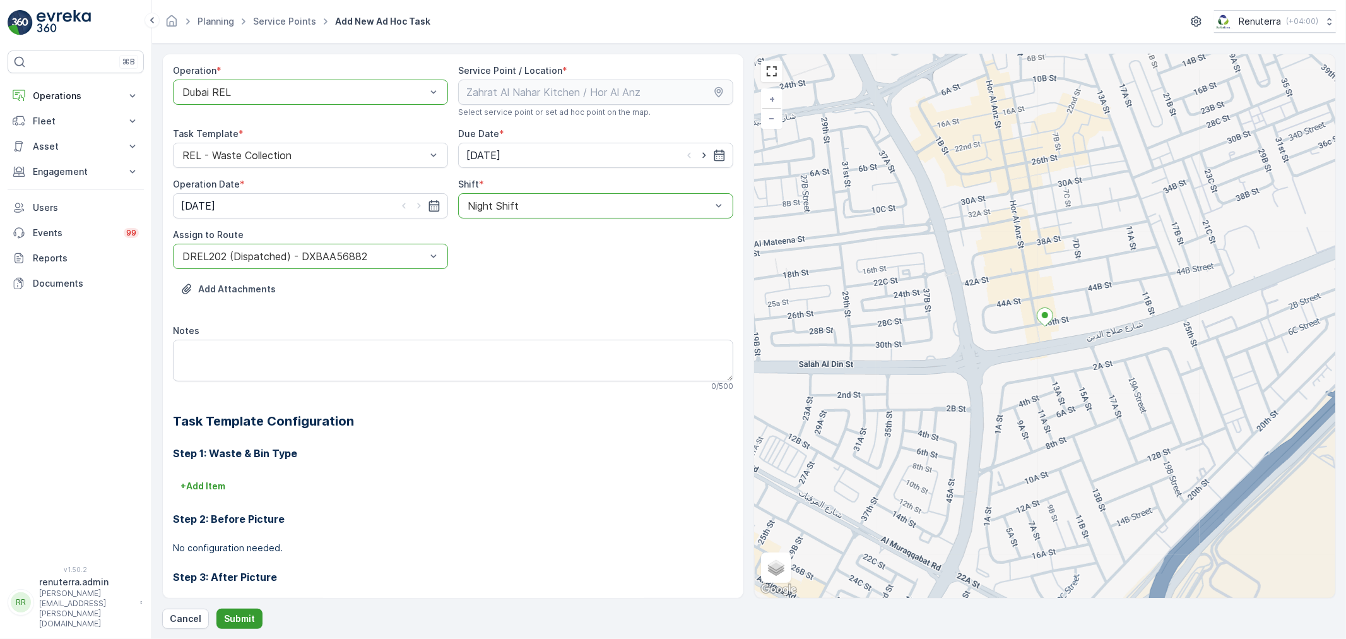
click at [244, 620] on p "Submit" at bounding box center [239, 618] width 31 height 13
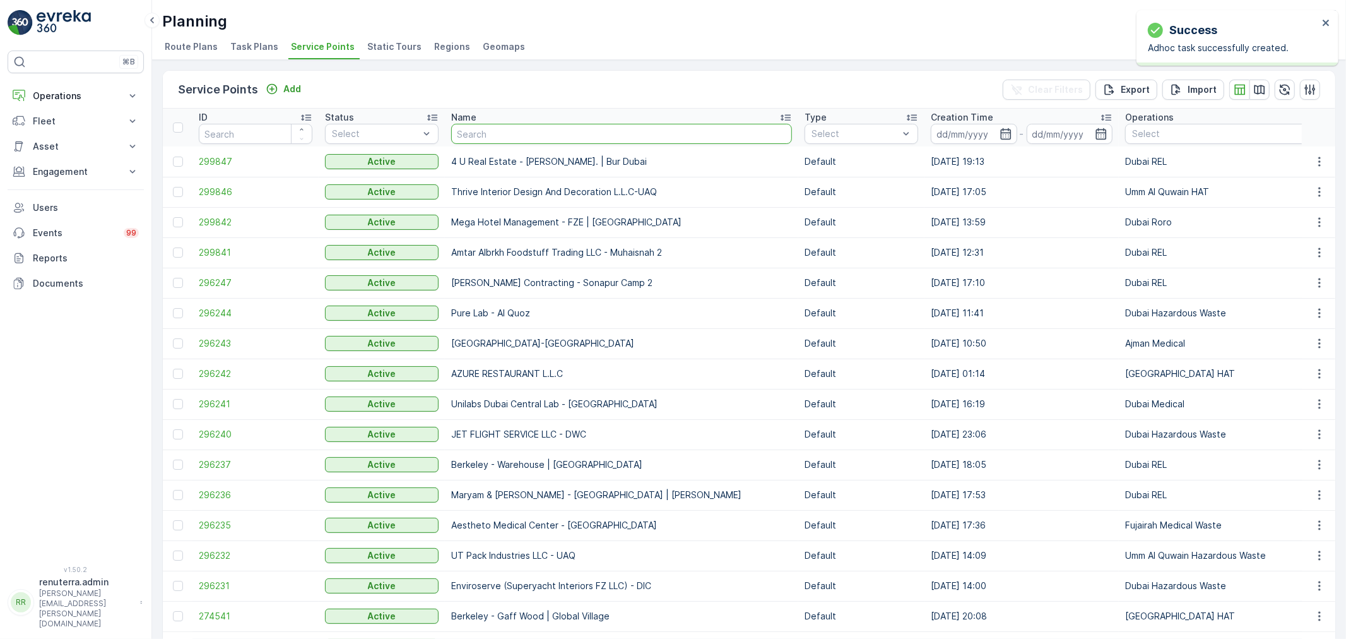
click at [540, 136] on input "text" at bounding box center [621, 134] width 341 height 20
type input ","
type input "musa"
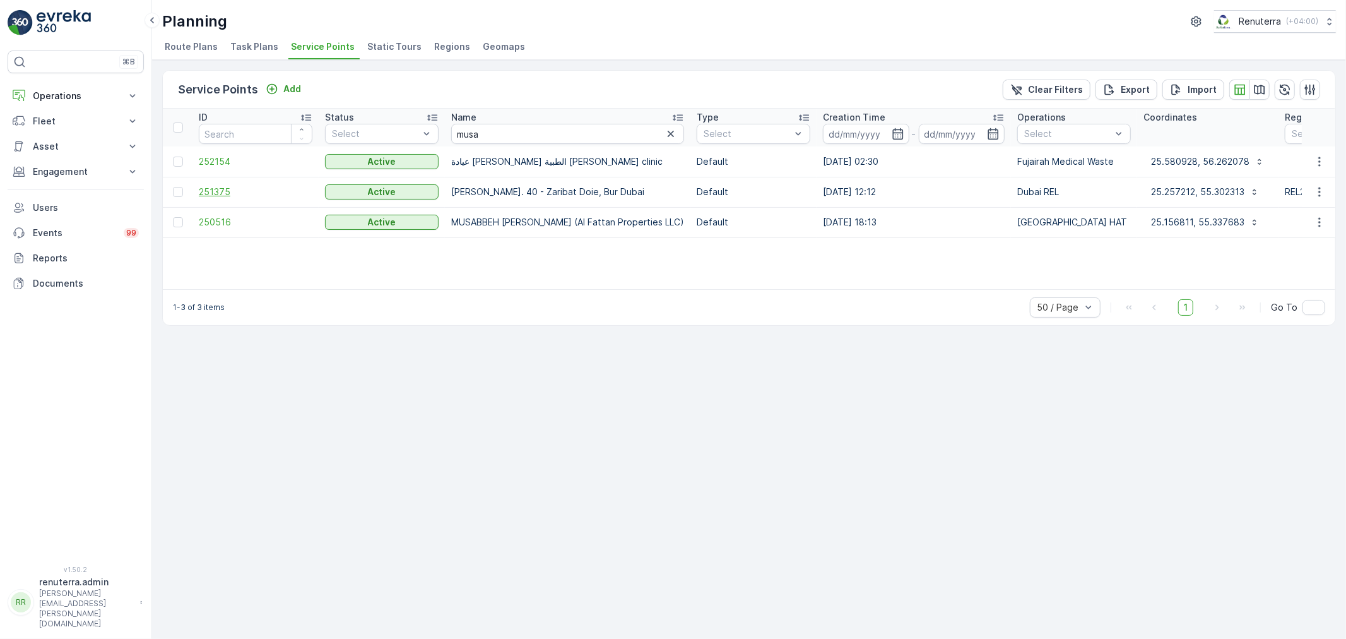
click at [218, 193] on span "251375" at bounding box center [256, 192] width 114 height 13
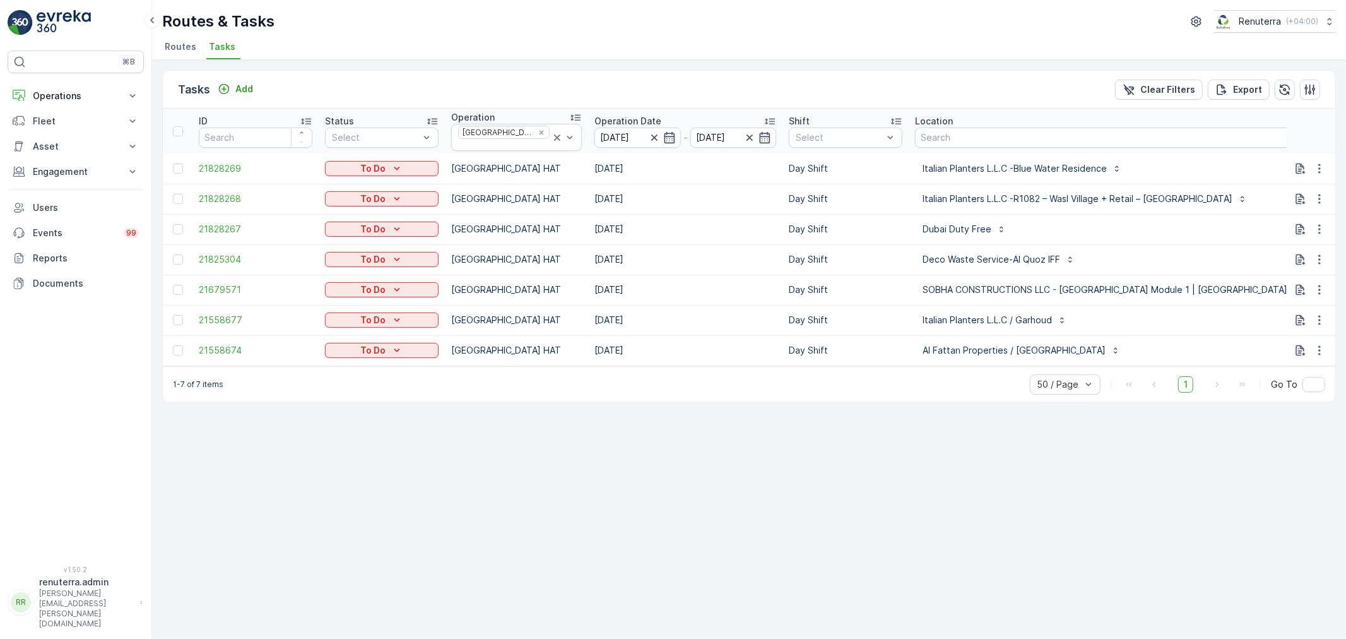
type input "104"
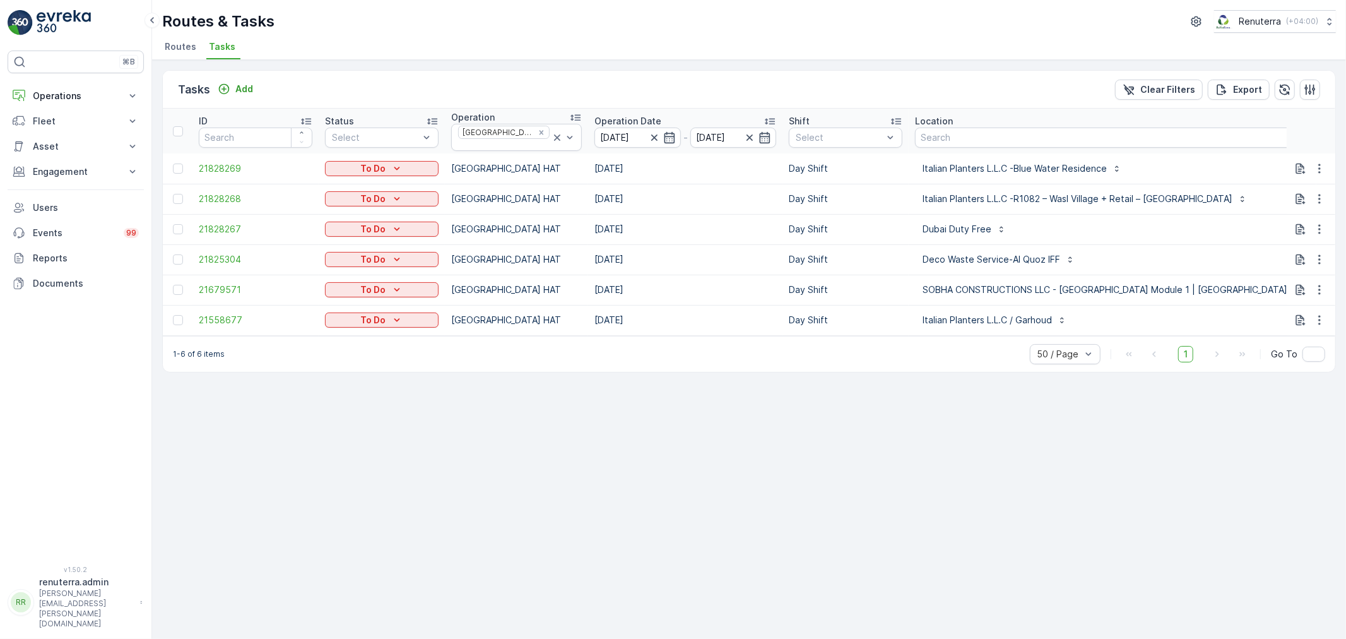
scroll to position [0, 228]
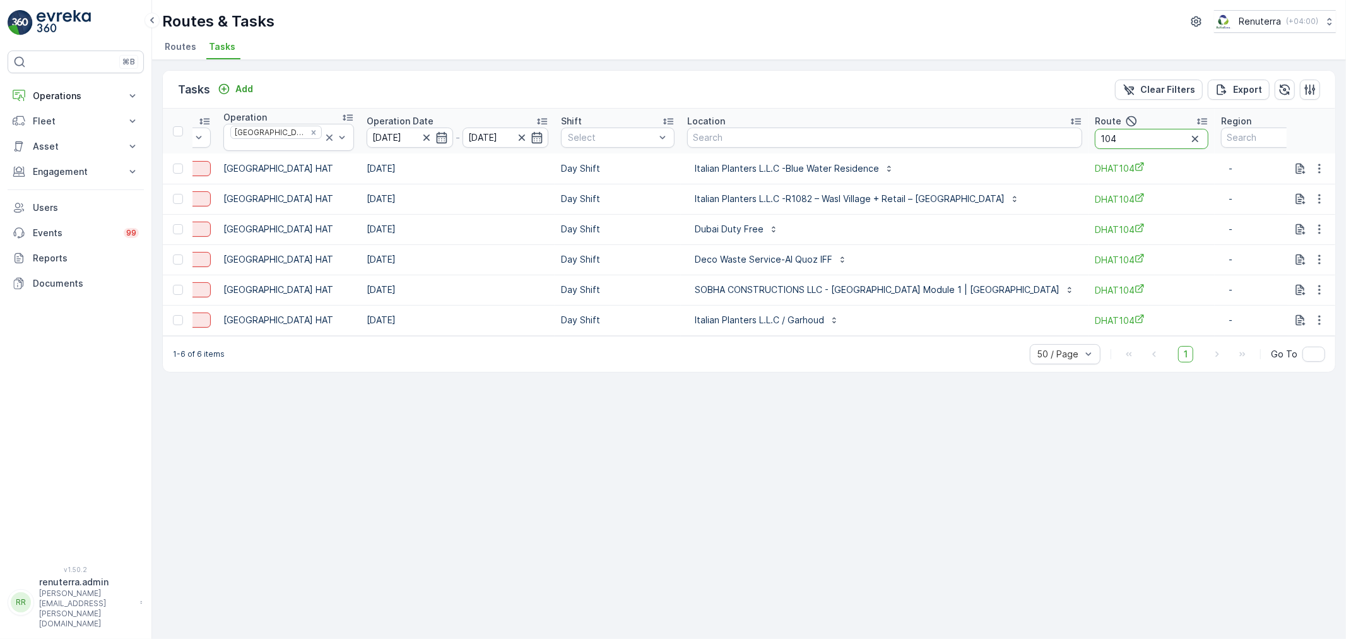
drag, startPoint x: 1271, startPoint y: 136, endPoint x: 1342, endPoint y: 140, distance: 70.8
click at [1342, 140] on div "Tasks Add Clear Filters Export ID Status Select Operation [GEOGRAPHIC_DATA] HAT…" at bounding box center [749, 349] width 1194 height 579
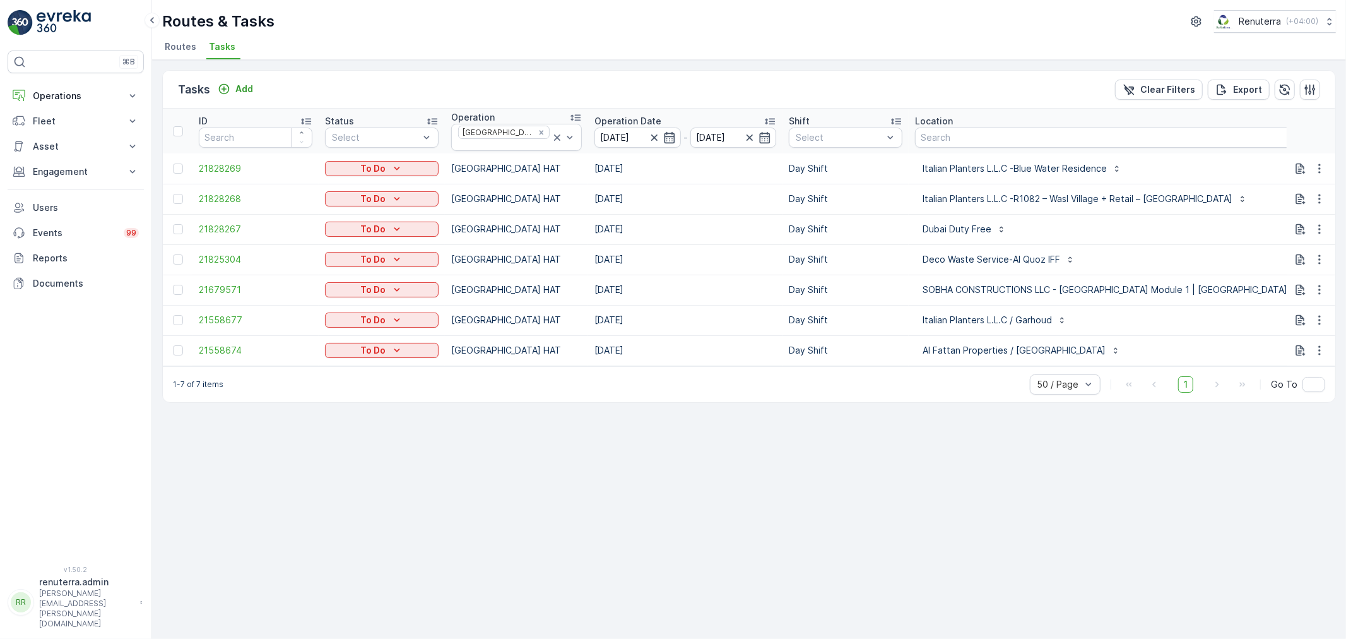
click at [493, 468] on div "Tasks Add Clear Filters Export ID Status Select Operation [GEOGRAPHIC_DATA] HAT…" at bounding box center [749, 349] width 1194 height 579
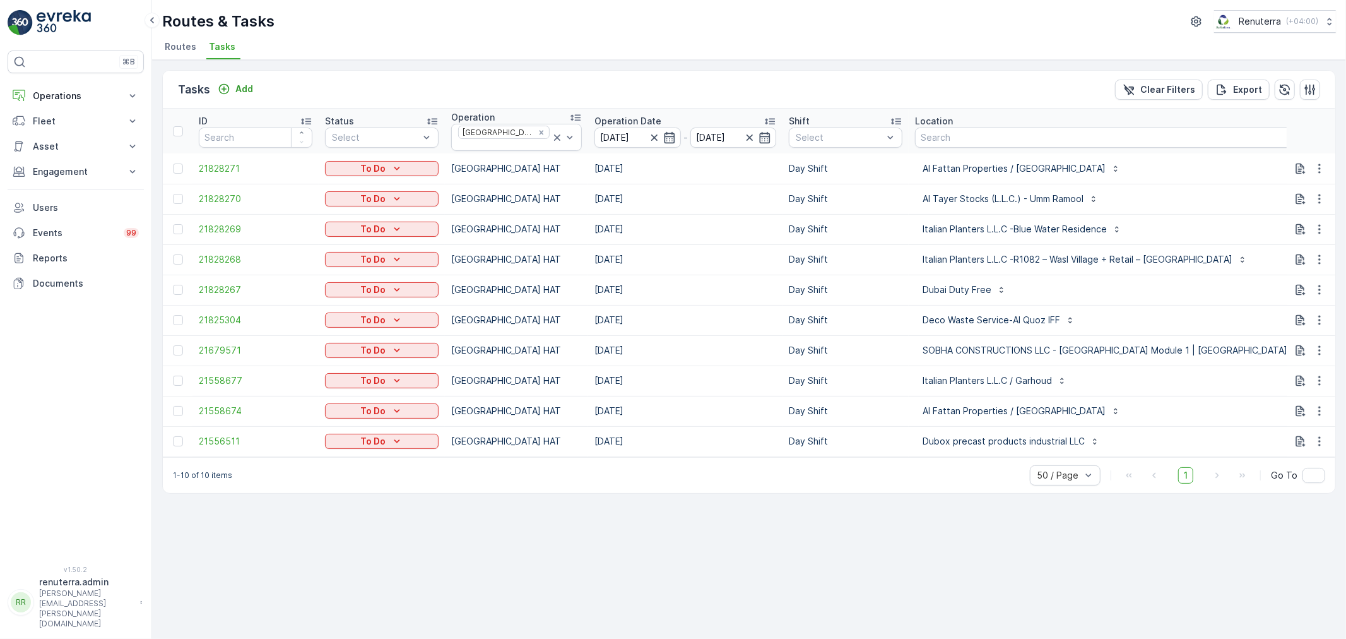
type input "102"
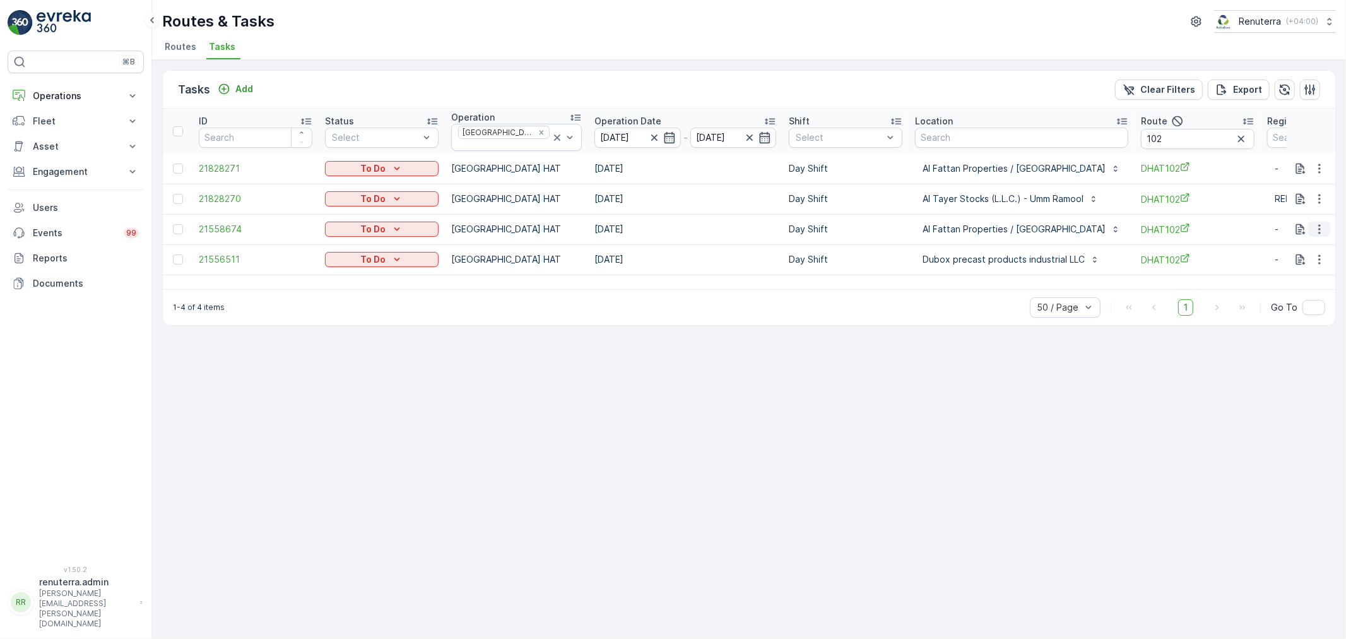
click at [1322, 224] on icon "button" at bounding box center [1320, 229] width 13 height 13
click at [1278, 318] on span "Delete" at bounding box center [1271, 319] width 29 height 13
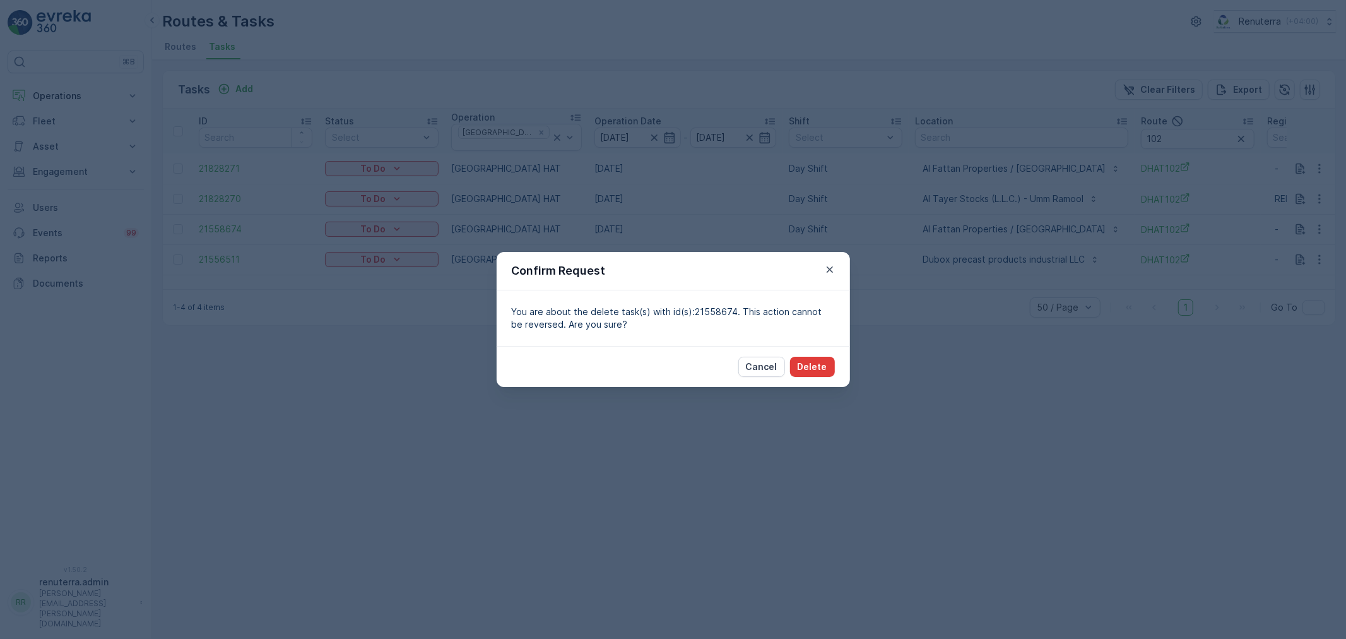
click at [814, 360] on p "Delete" at bounding box center [813, 366] width 30 height 13
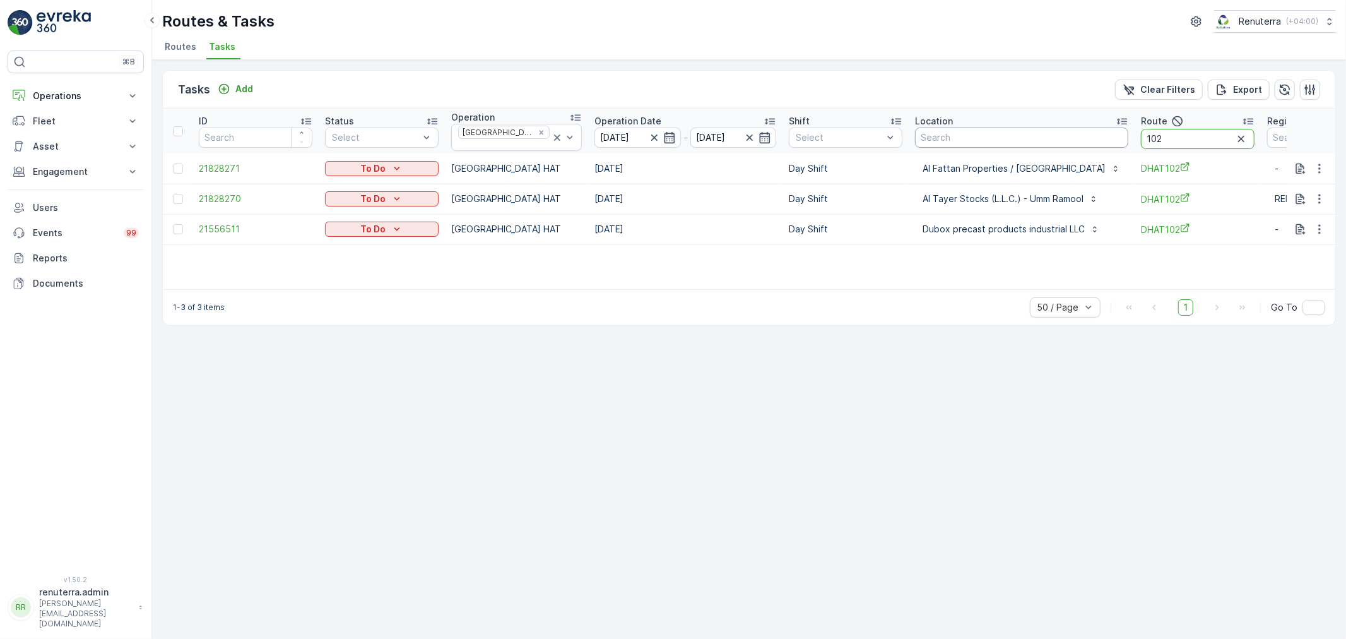
drag, startPoint x: 1158, startPoint y: 140, endPoint x: 1028, endPoint y: 133, distance: 130.2
click at [1028, 133] on tr "ID Status Select Operation Dubai HAT Operation Date [DATE] - [DATE] Shift Selec…" at bounding box center [800, 131] width 1274 height 45
type input "103"
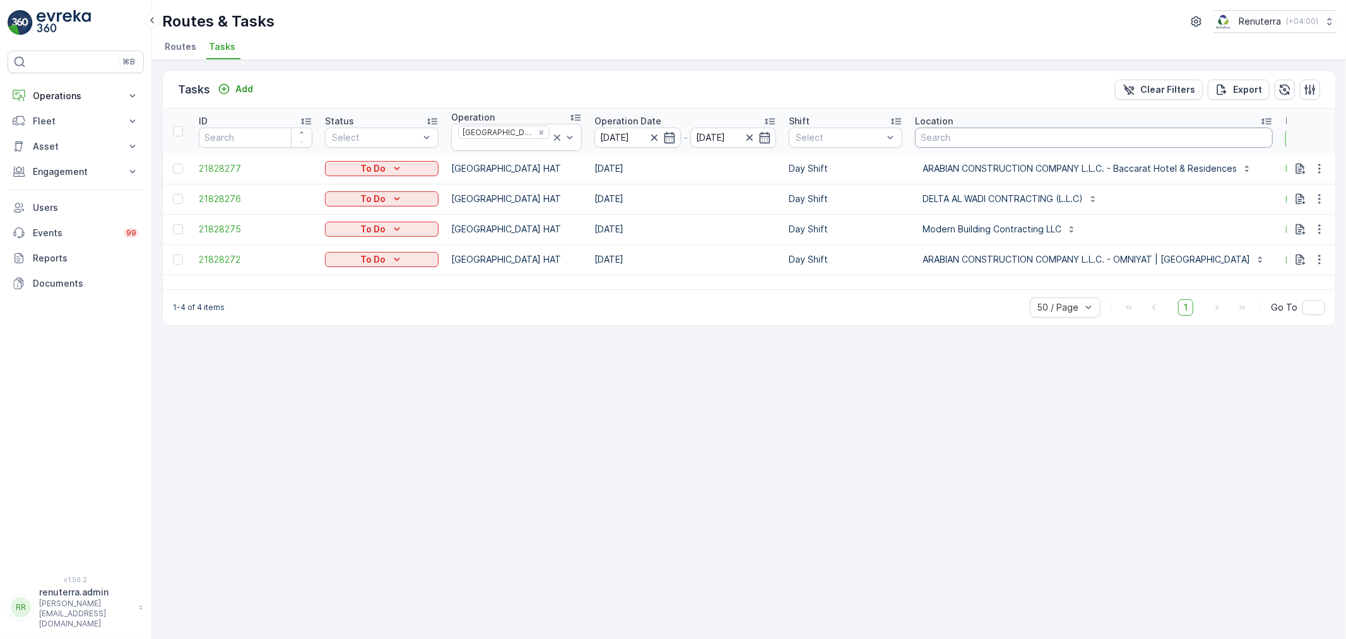
drag, startPoint x: 1282, startPoint y: 136, endPoint x: 1193, endPoint y: 133, distance: 89.1
click at [1193, 133] on tr "ID Status Select Operation [GEOGRAPHIC_DATA] HAT Operation Date [DATE] - [DATE]…" at bounding box center [872, 131] width 1418 height 45
type input "101"
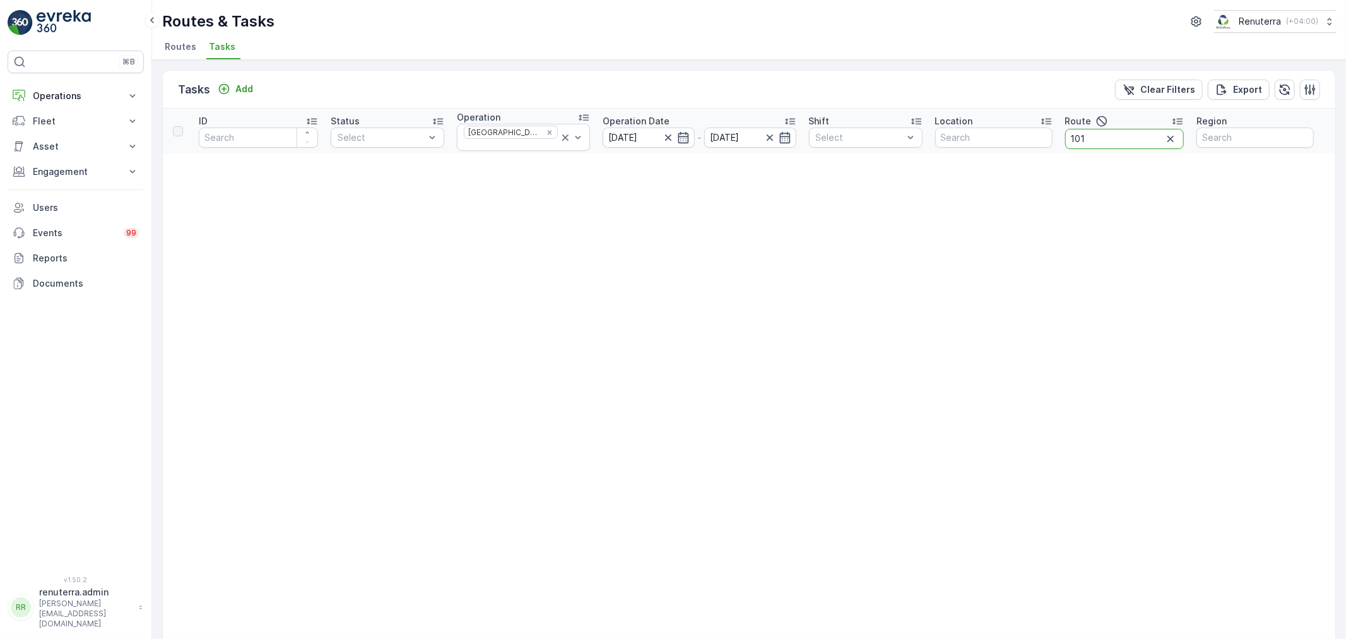
drag, startPoint x: 1125, startPoint y: 141, endPoint x: 1020, endPoint y: 133, distance: 105.1
click at [1020, 133] on tr "ID Status Select Operation Dubai HAT Operation Date [DATE] - [DATE] Shift Selec…" at bounding box center [749, 131] width 1173 height 45
type input "104"
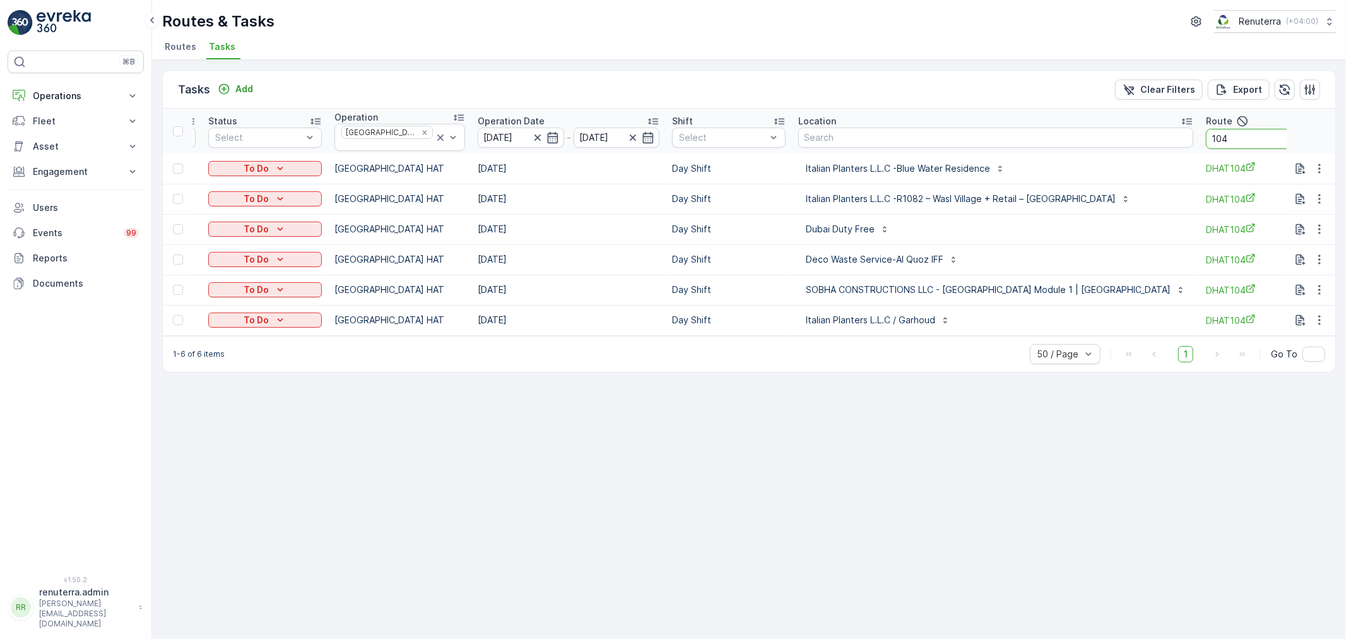
scroll to position [0, 228]
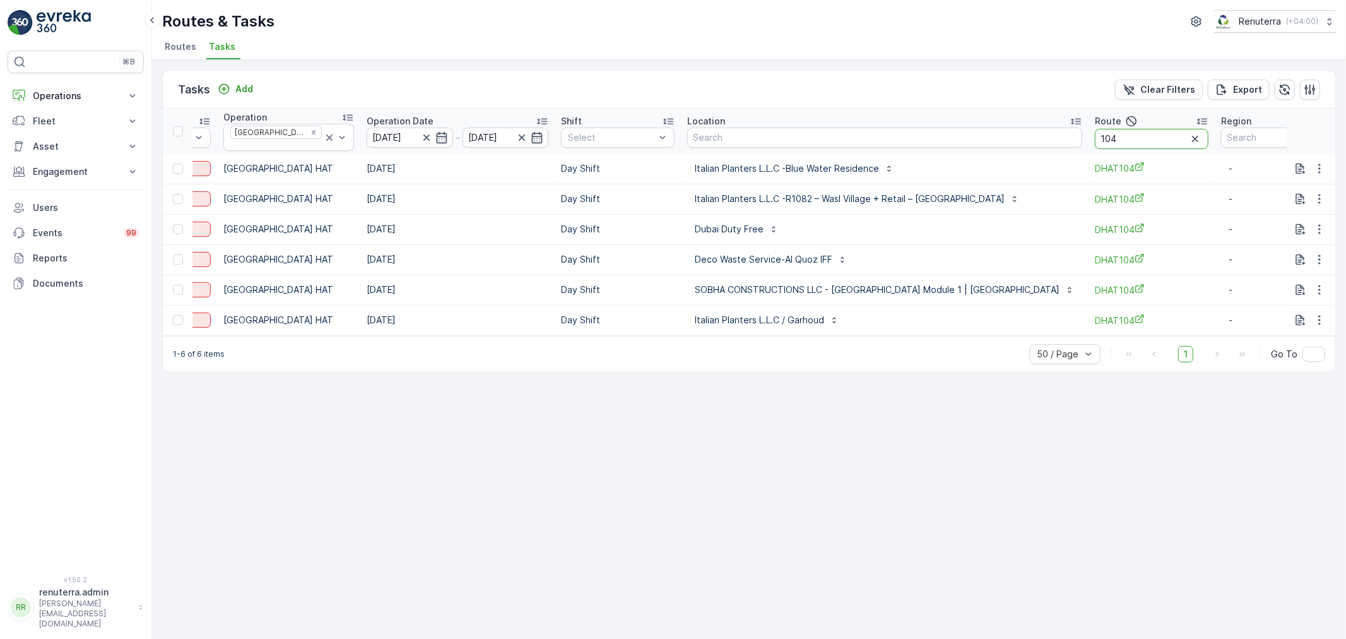
drag, startPoint x: 1283, startPoint y: 131, endPoint x: 1341, endPoint y: 141, distance: 58.9
click at [1341, 141] on div "Tasks Add Clear Filters Export ID Status Select Operation [GEOGRAPHIC_DATA] HAT…" at bounding box center [749, 349] width 1194 height 579
type input "102"
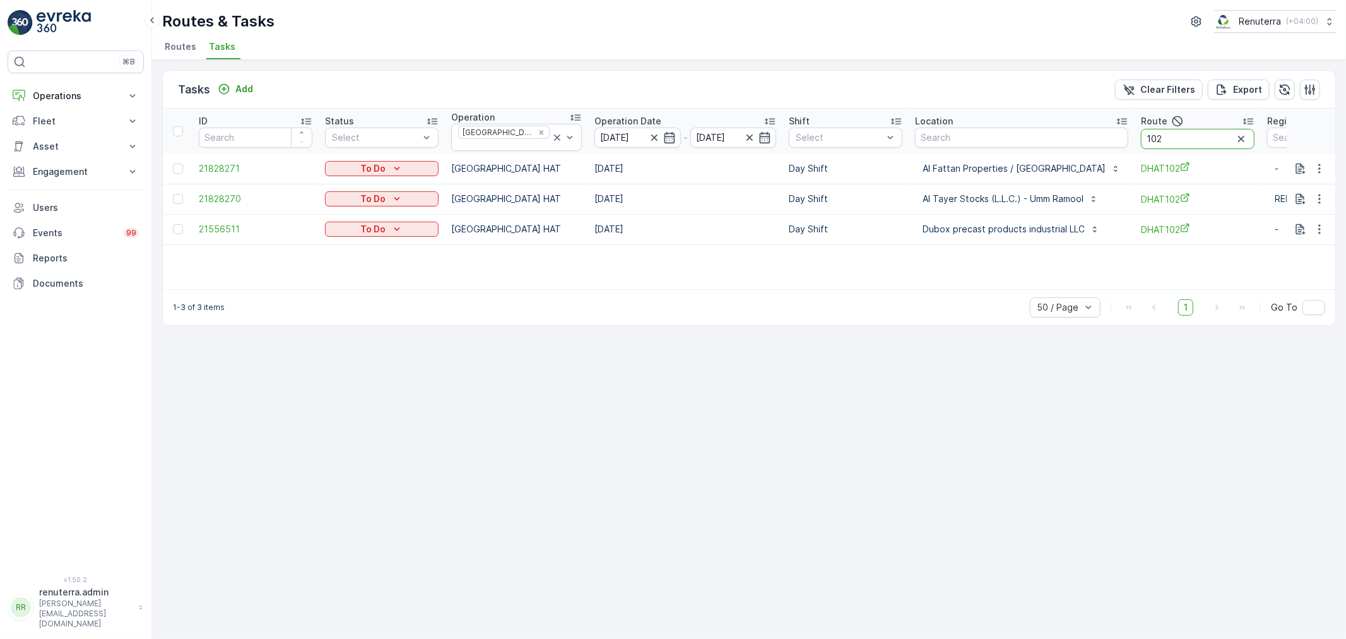
click at [1153, 138] on input "102" at bounding box center [1198, 139] width 114 height 20
type input "103"
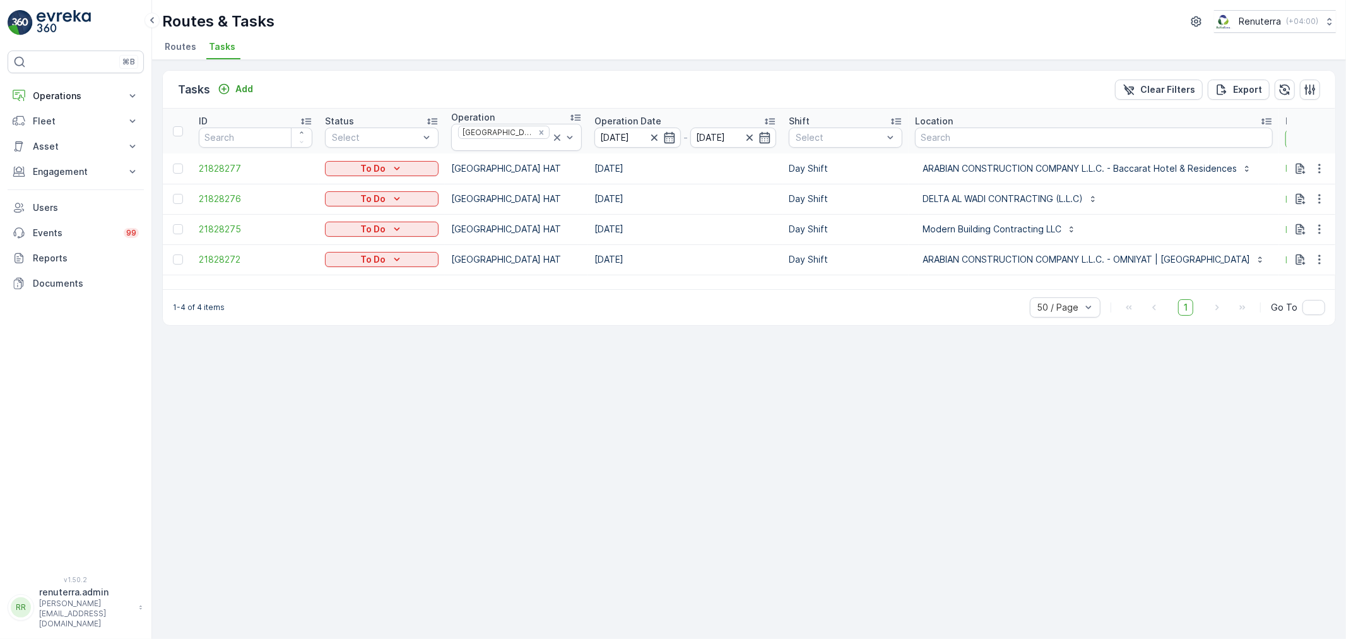
drag, startPoint x: 1281, startPoint y: 140, endPoint x: 1213, endPoint y: 130, distance: 69.5
click at [1213, 130] on tr "ID Status Select Operation [GEOGRAPHIC_DATA] HAT Operation Date [DATE] - [DATE]…" at bounding box center [872, 131] width 1418 height 45
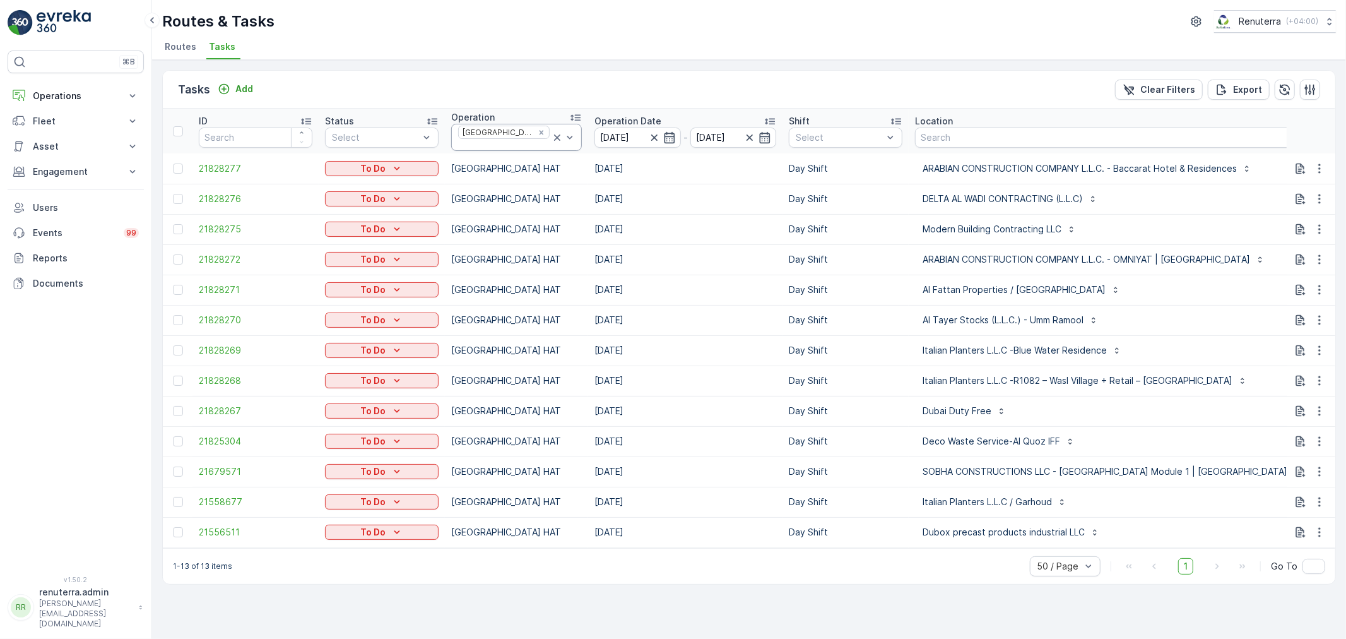
click at [551, 131] on icon at bounding box center [557, 137] width 13 height 13
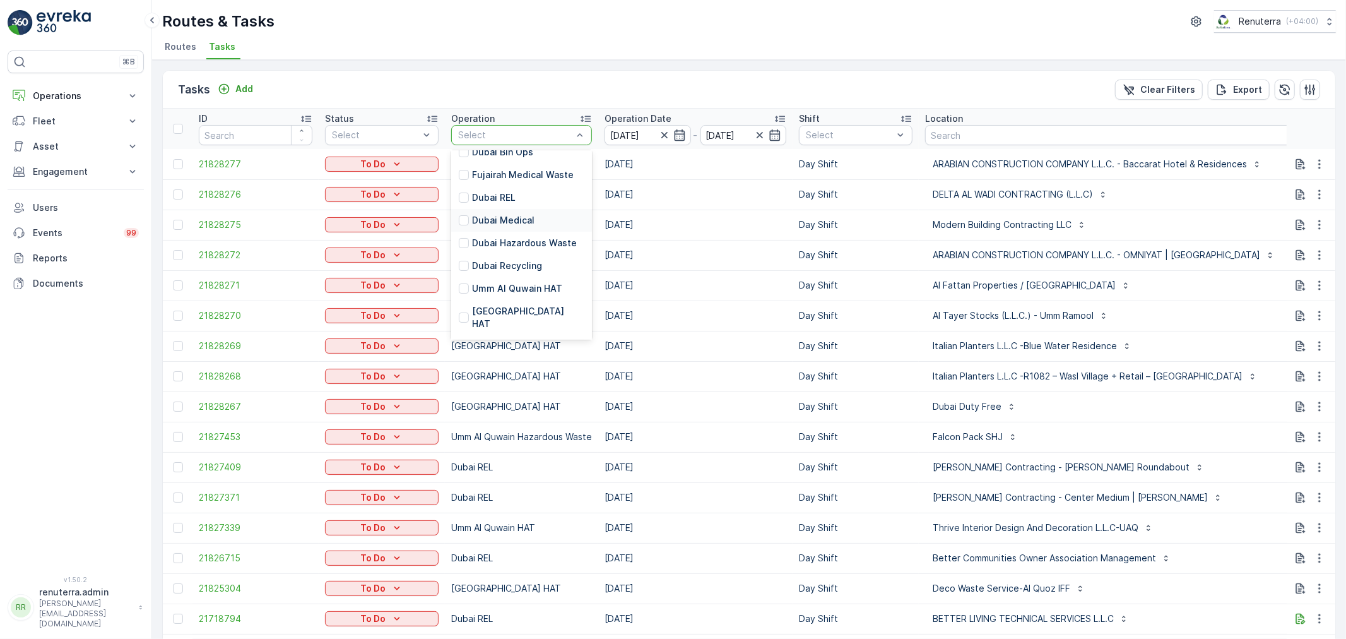
scroll to position [140, 0]
click at [506, 306] on p "Dubai Roro" at bounding box center [496, 312] width 48 height 13
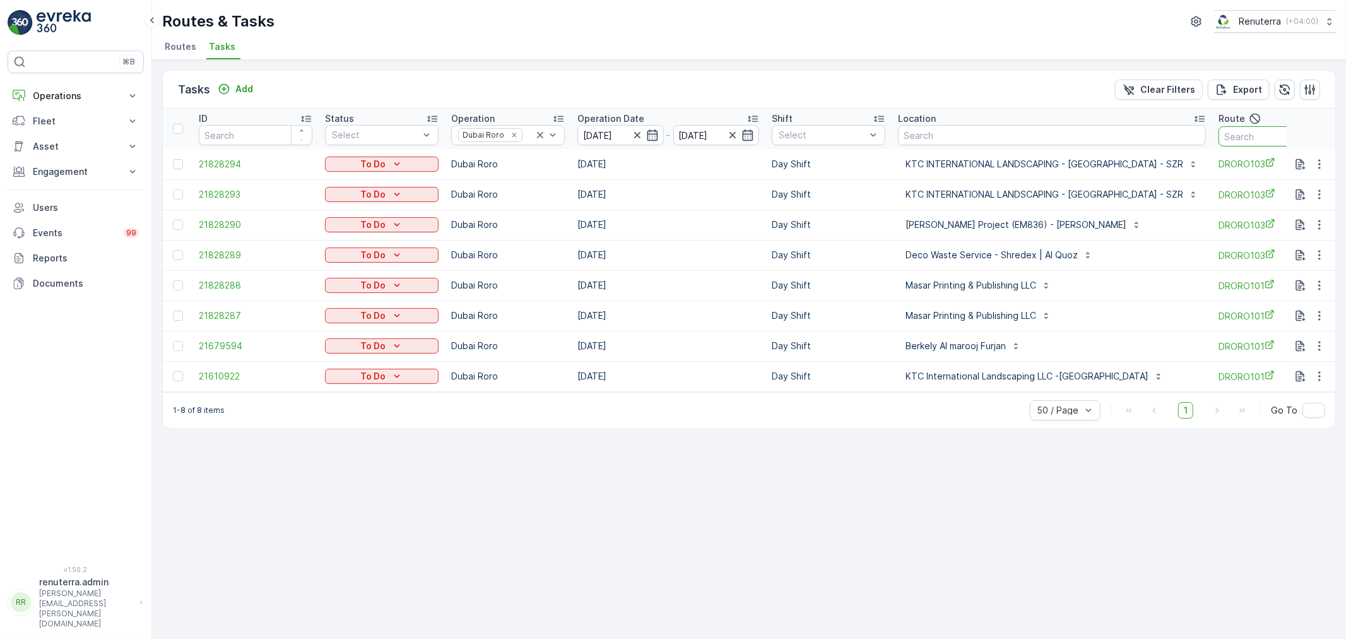
click at [1219, 136] on input "text" at bounding box center [1276, 136] width 114 height 20
type input "101"
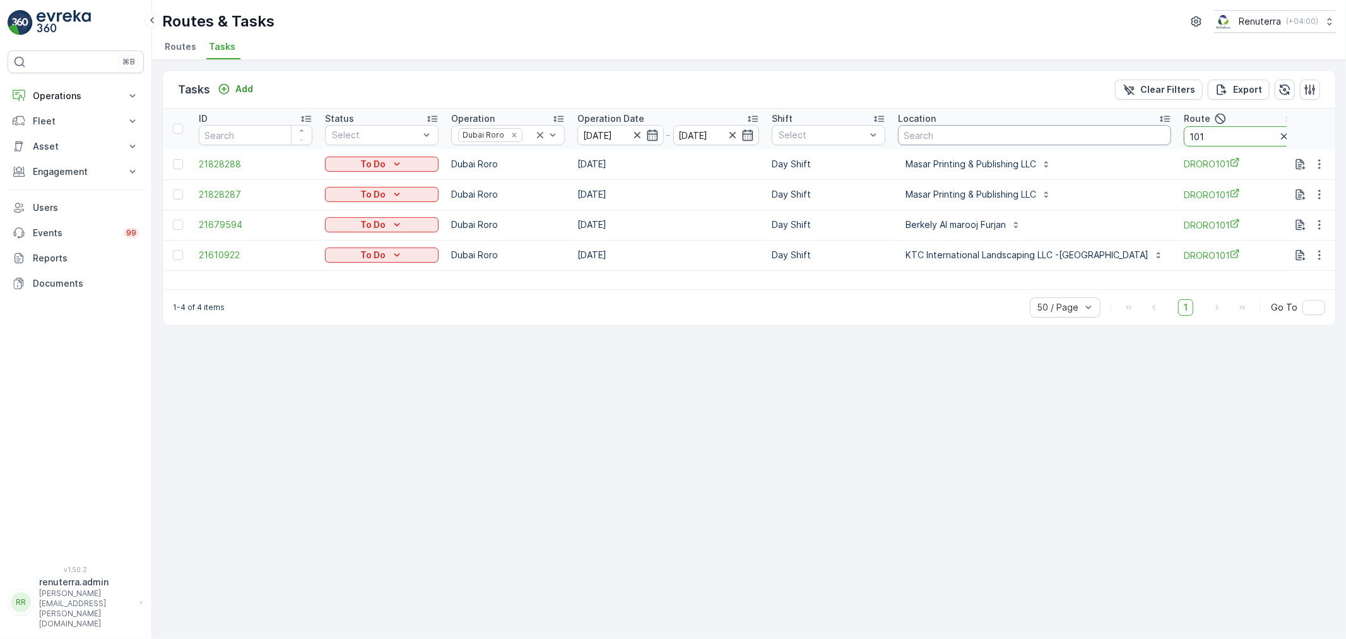
drag, startPoint x: 1133, startPoint y: 134, endPoint x: 1076, endPoint y: 131, distance: 56.9
click at [1076, 131] on tr "ID Status Select Operation Dubai Roro Operation Date [DATE] - [DATE] Shift Sele…" at bounding box center [821, 129] width 1317 height 40
type input "102"
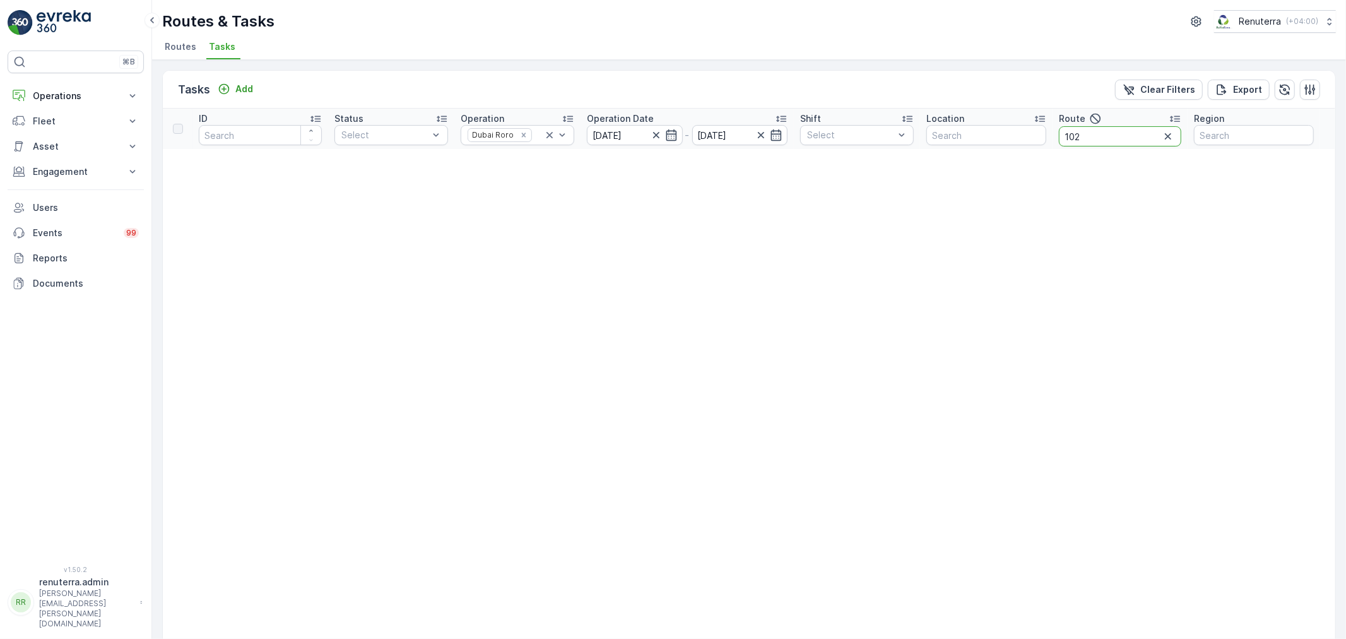
drag, startPoint x: 1096, startPoint y: 134, endPoint x: 1010, endPoint y: 128, distance: 86.7
click at [1010, 128] on tr "ID Status Select Operation Dubai Roro Operation Date [DATE] - [DATE] Shift Sele…" at bounding box center [749, 129] width 1173 height 40
type input "103"
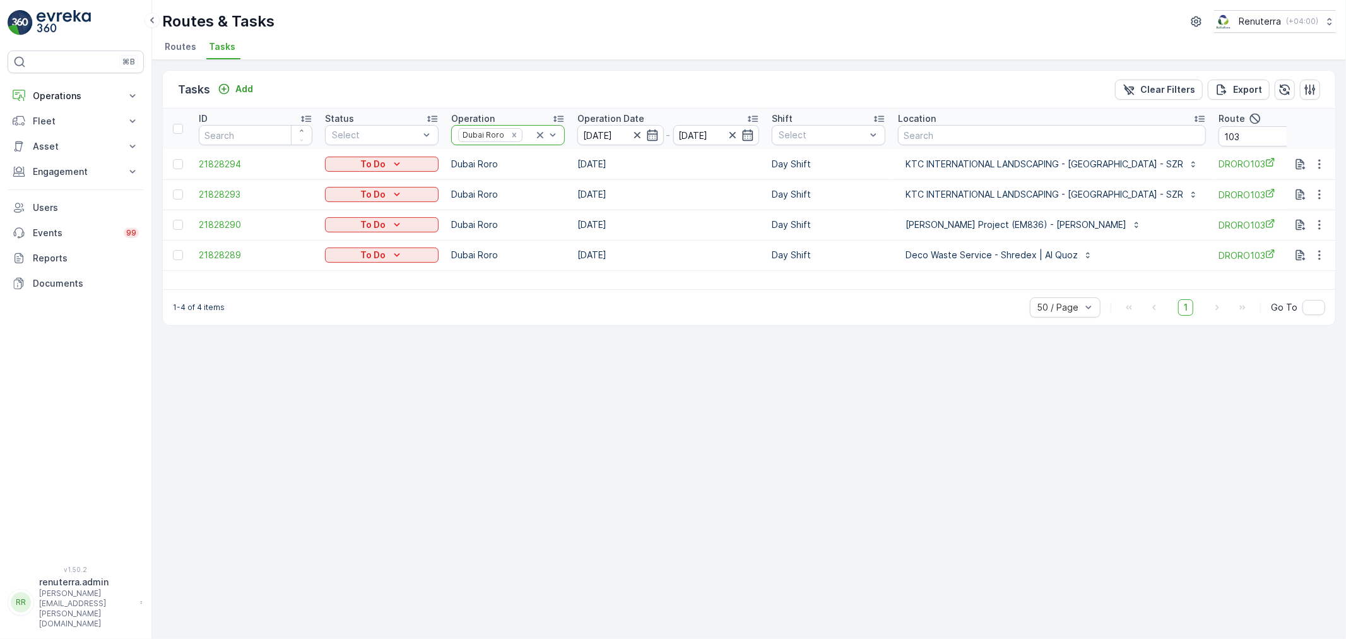
click at [540, 135] on icon at bounding box center [540, 135] width 6 height 6
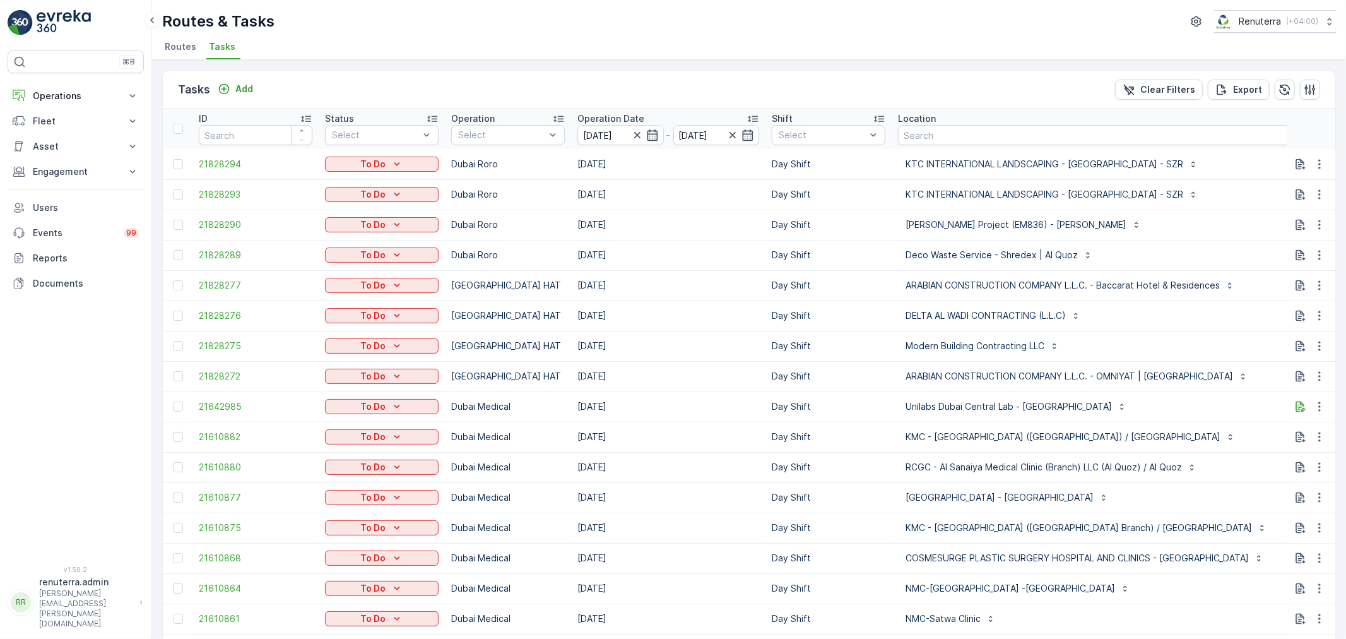
click at [192, 45] on span "Routes" at bounding box center [181, 46] width 32 height 13
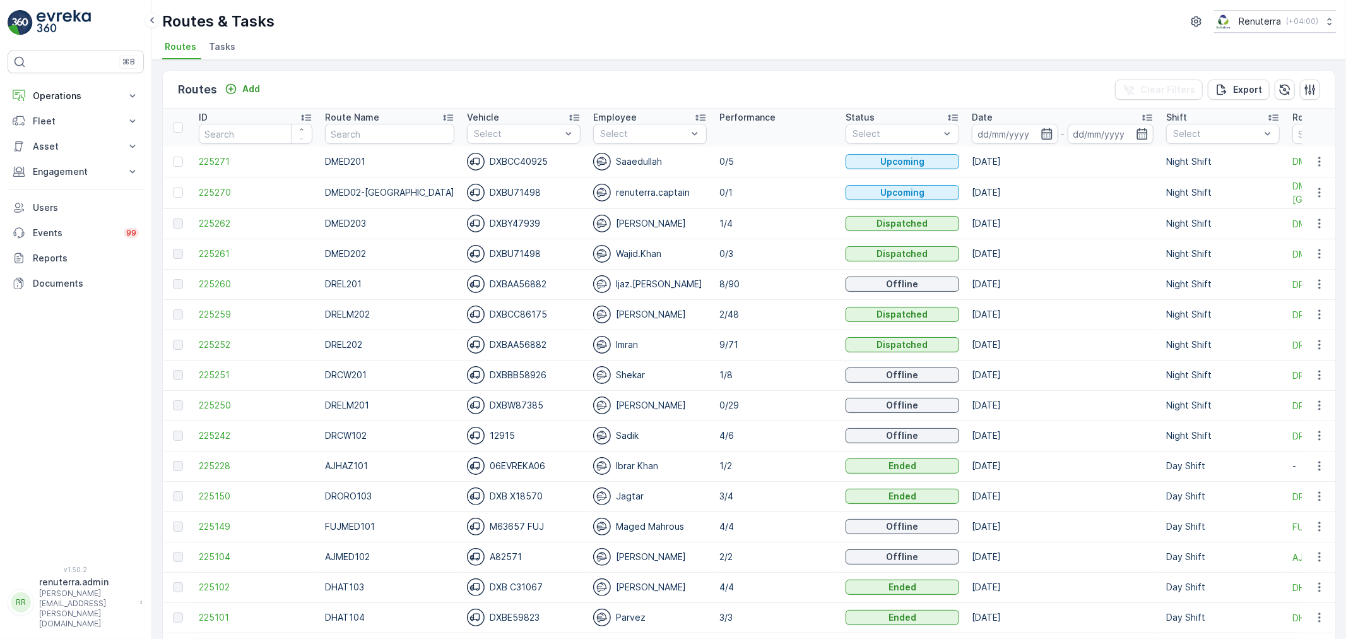
click at [1041, 131] on icon "button" at bounding box center [1047, 134] width 13 height 13
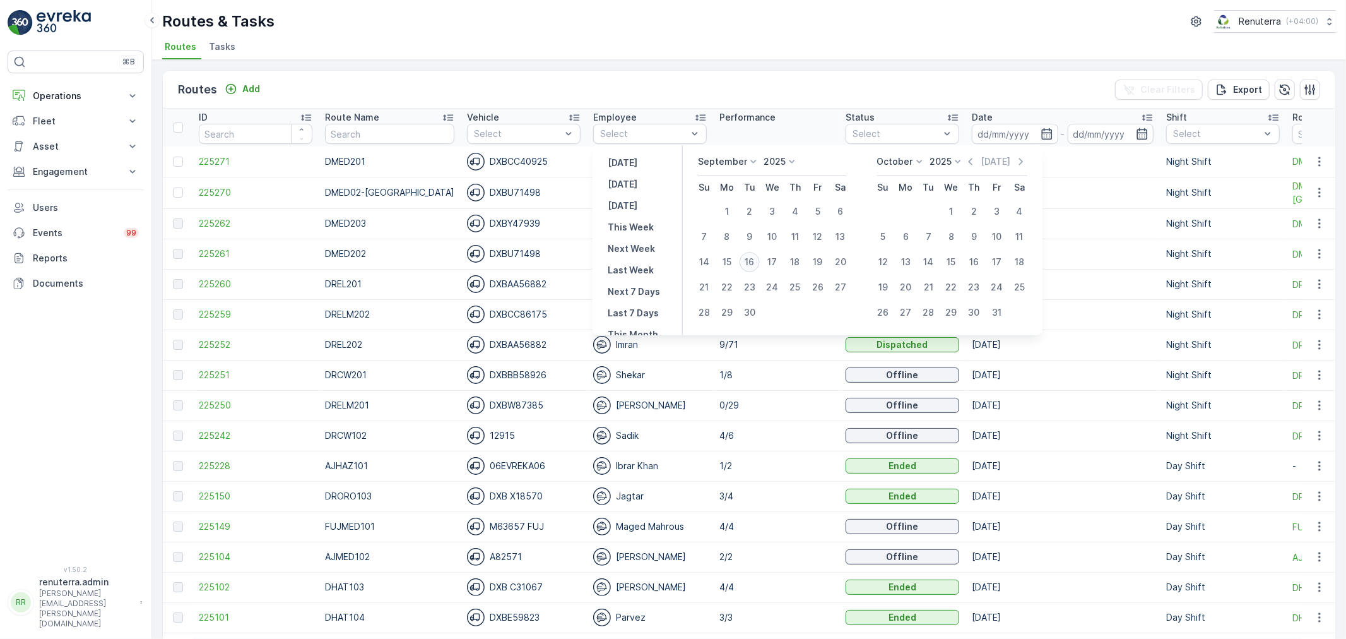
click at [752, 260] on div "16" at bounding box center [750, 262] width 20 height 20
type input "[DATE]"
click at [752, 260] on div "16" at bounding box center [750, 262] width 20 height 20
type input "[DATE]"
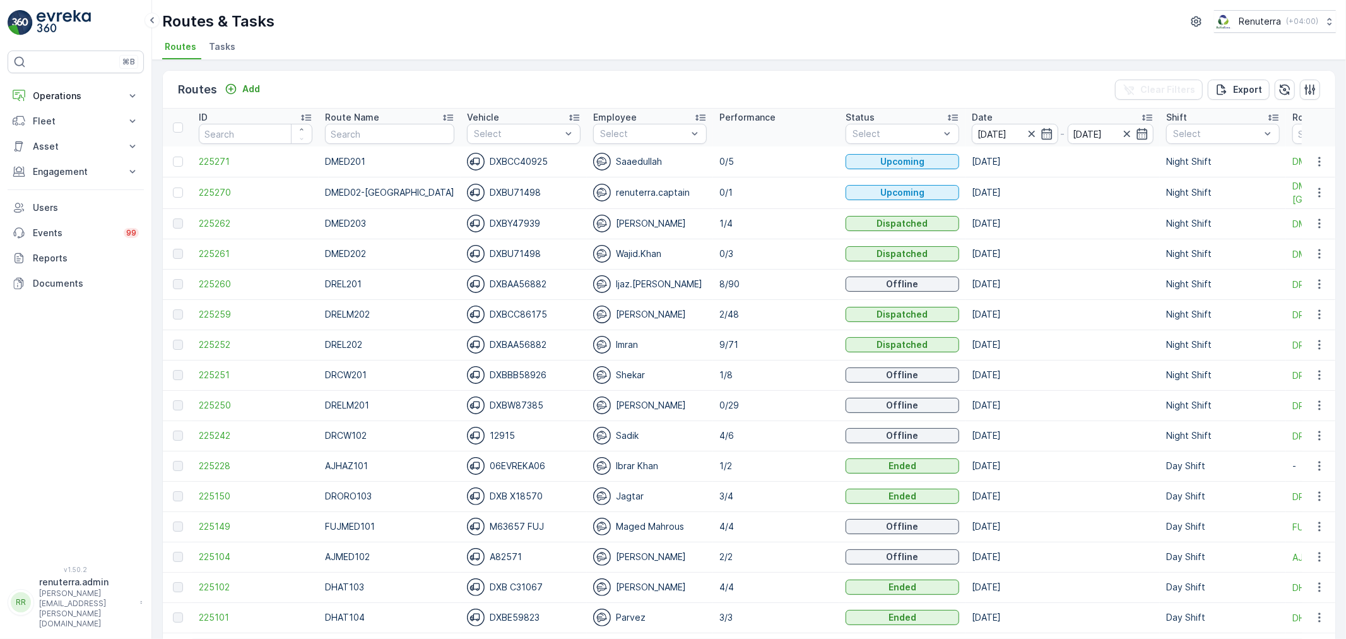
click at [760, 29] on div "Routes & Tasks Renuterra ( +04:00 )" at bounding box center [749, 21] width 1174 height 23
click at [380, 140] on input "text" at bounding box center [389, 134] width 129 height 20
type input "rel"
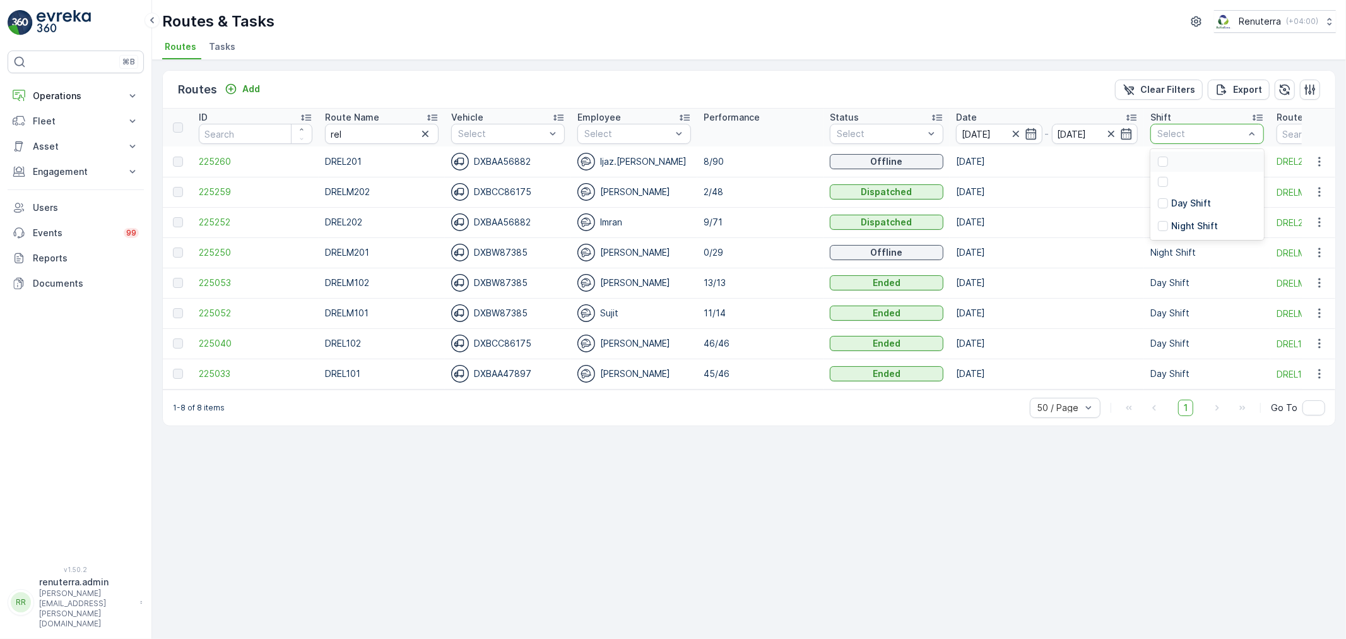
click at [1209, 143] on div "Select" at bounding box center [1208, 134] width 114 height 20
click at [1169, 205] on div "Day Shift" at bounding box center [1184, 203] width 53 height 13
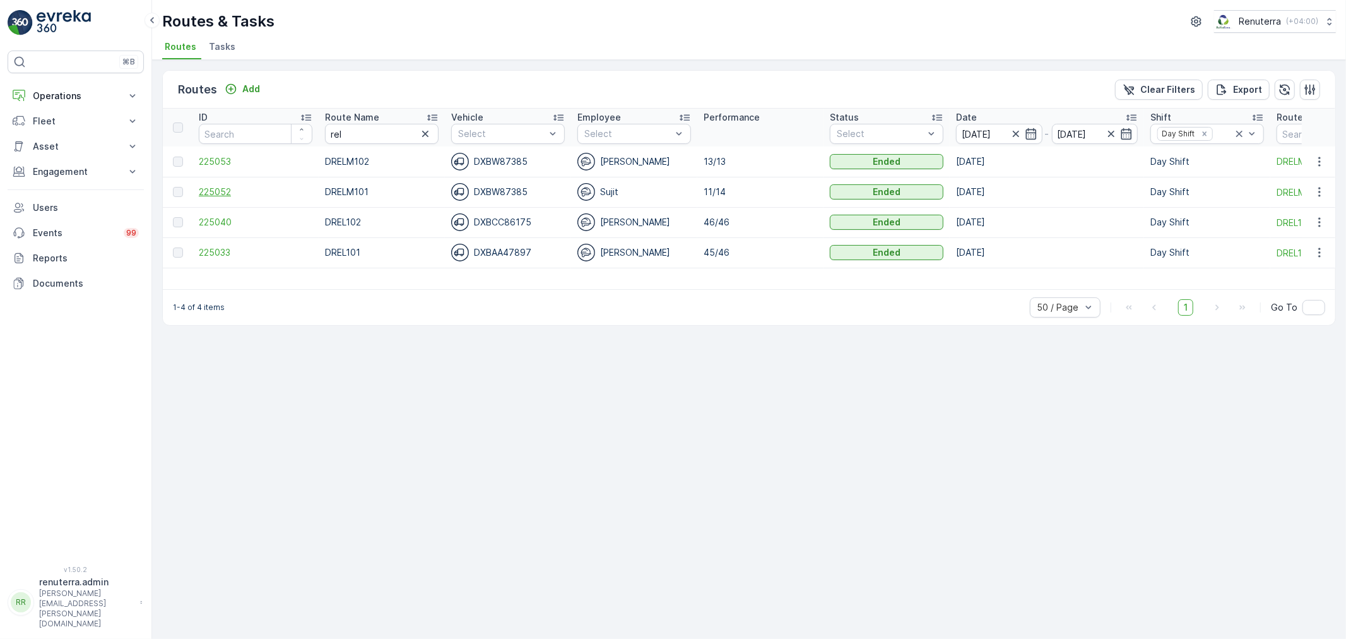
click at [221, 190] on span "225052" at bounding box center [256, 192] width 114 height 13
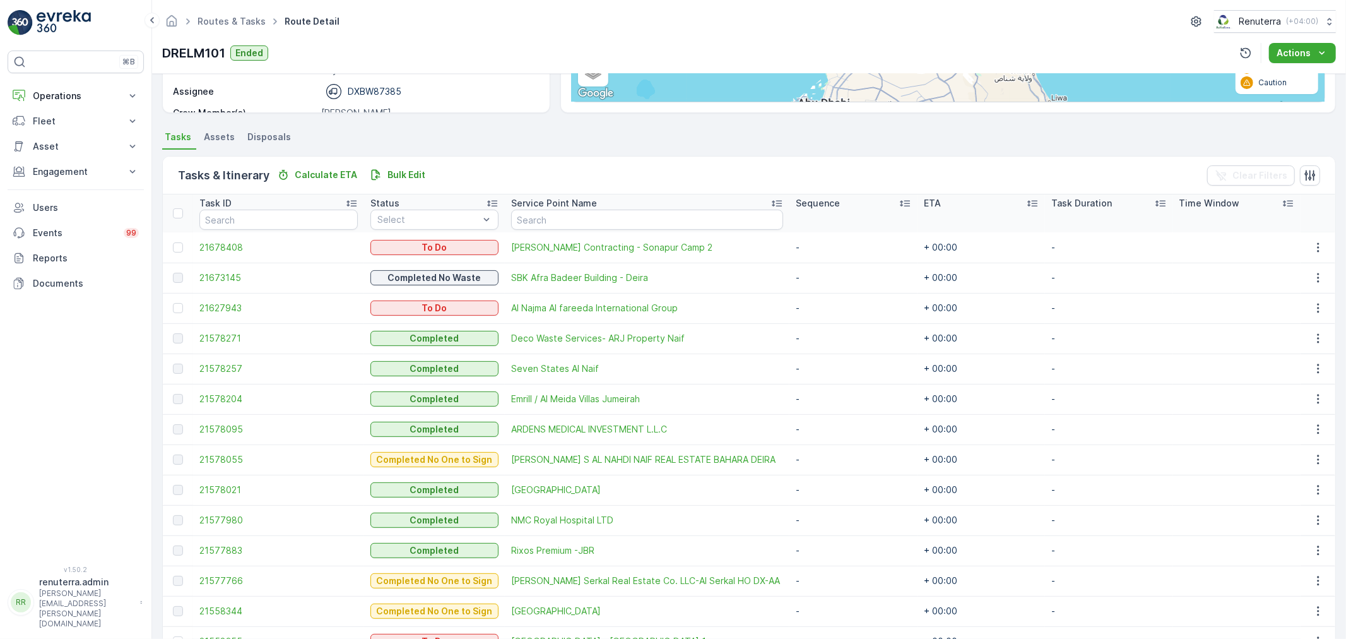
scroll to position [294, 0]
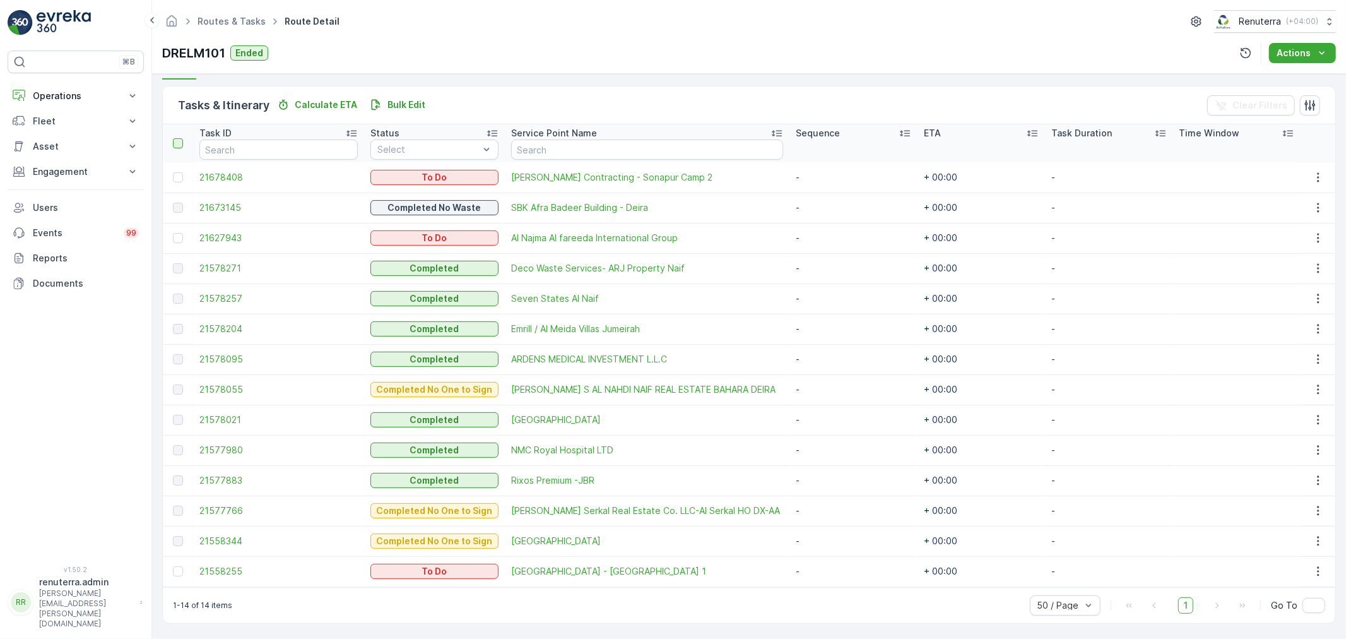
click at [180, 139] on div at bounding box center [178, 143] width 10 height 10
click at [180, 138] on input "checkbox" at bounding box center [180, 138] width 0 height 0
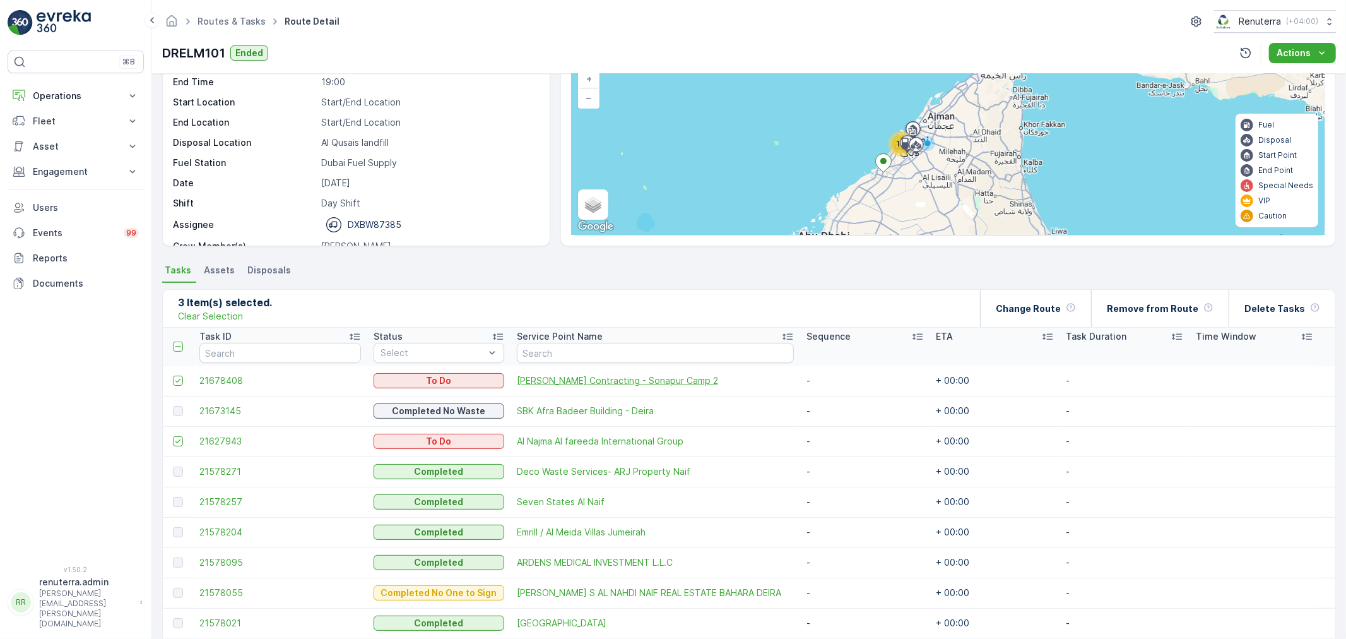
scroll to position [83, 0]
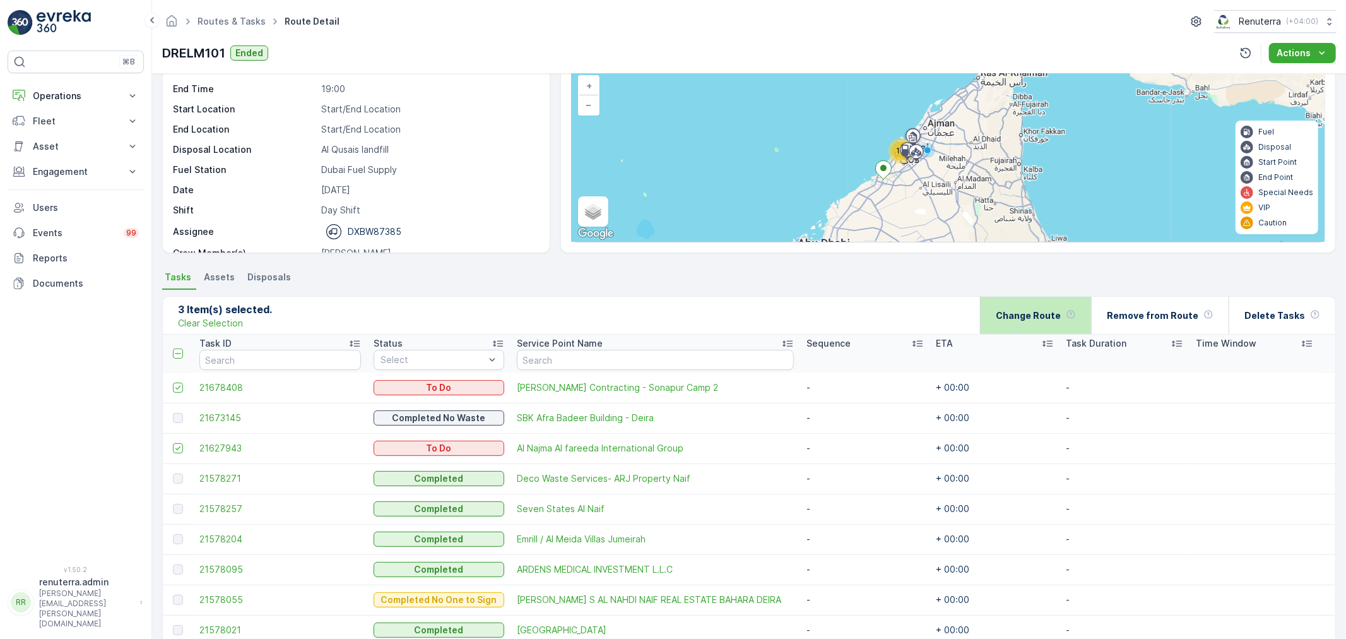
click at [1052, 314] on p "Change Route" at bounding box center [1028, 315] width 65 height 13
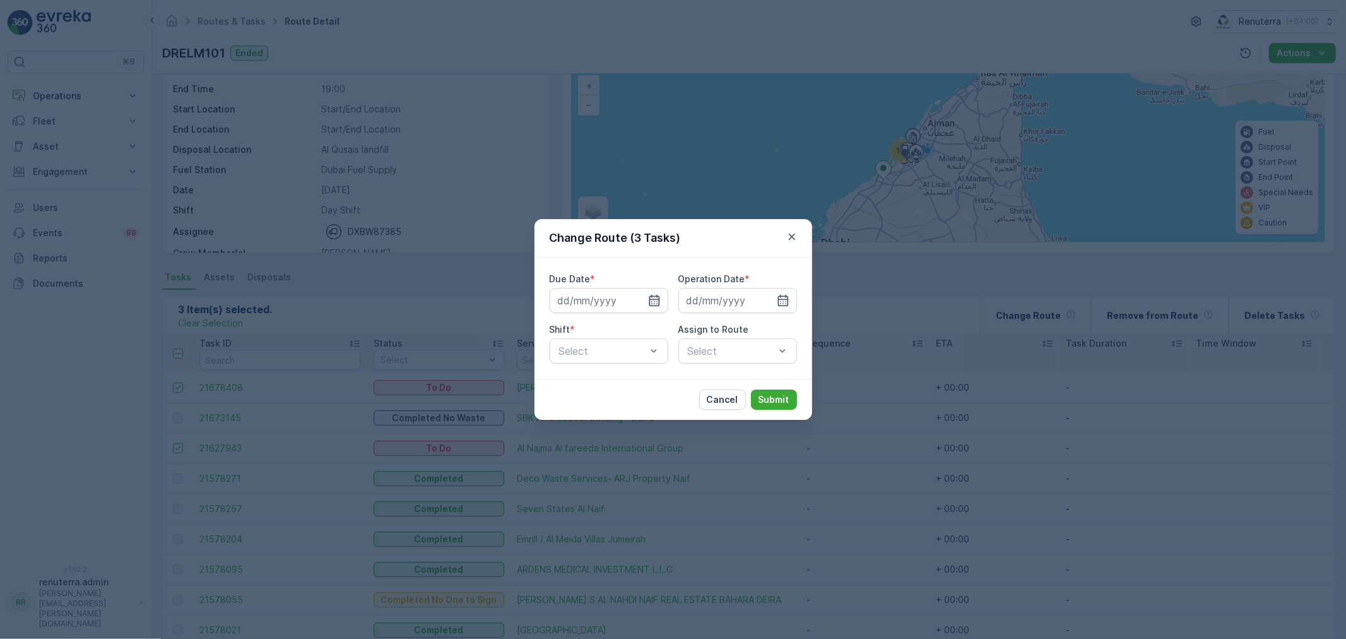
click at [649, 297] on icon "button" at bounding box center [654, 300] width 11 height 11
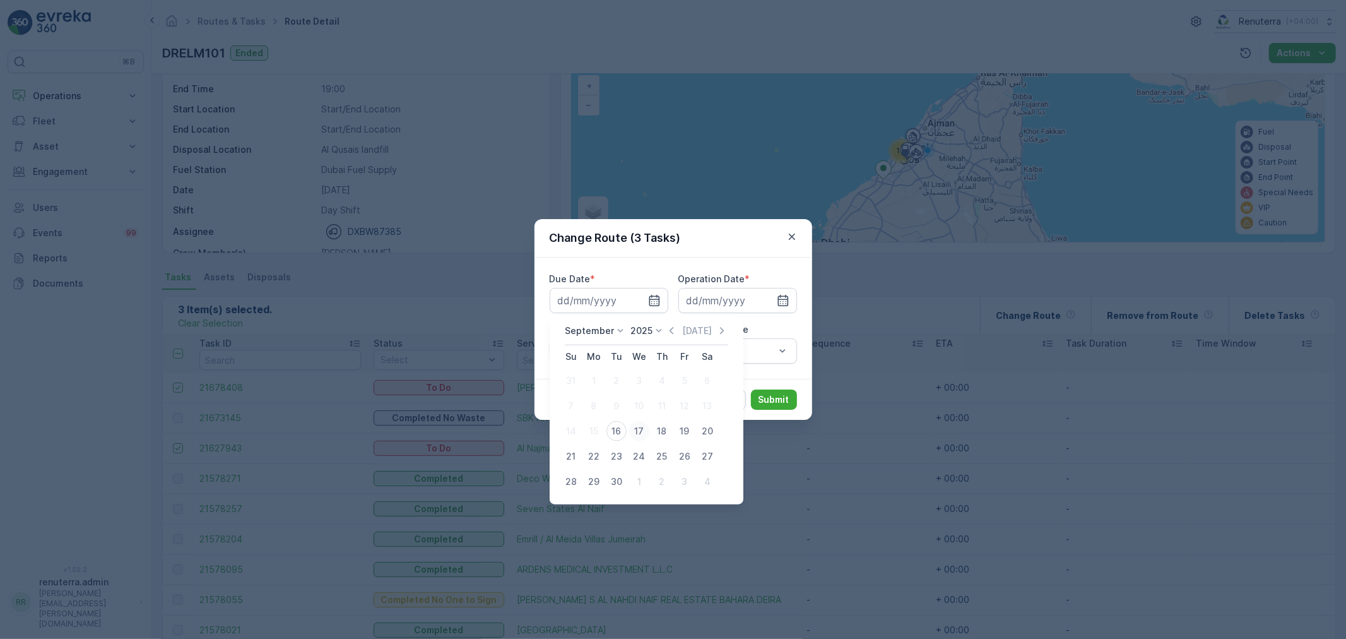
click at [640, 430] on div "17" at bounding box center [639, 431] width 20 height 20
type input "[DATE]"
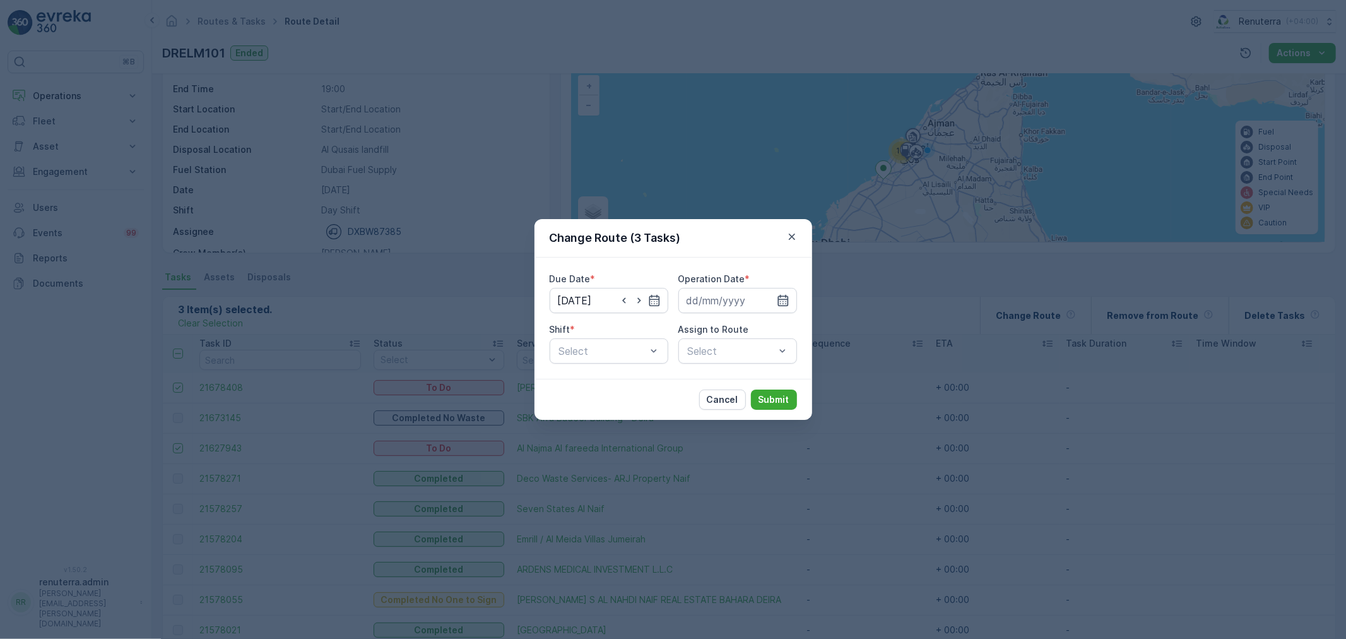
click at [783, 297] on icon "button" at bounding box center [783, 300] width 13 height 13
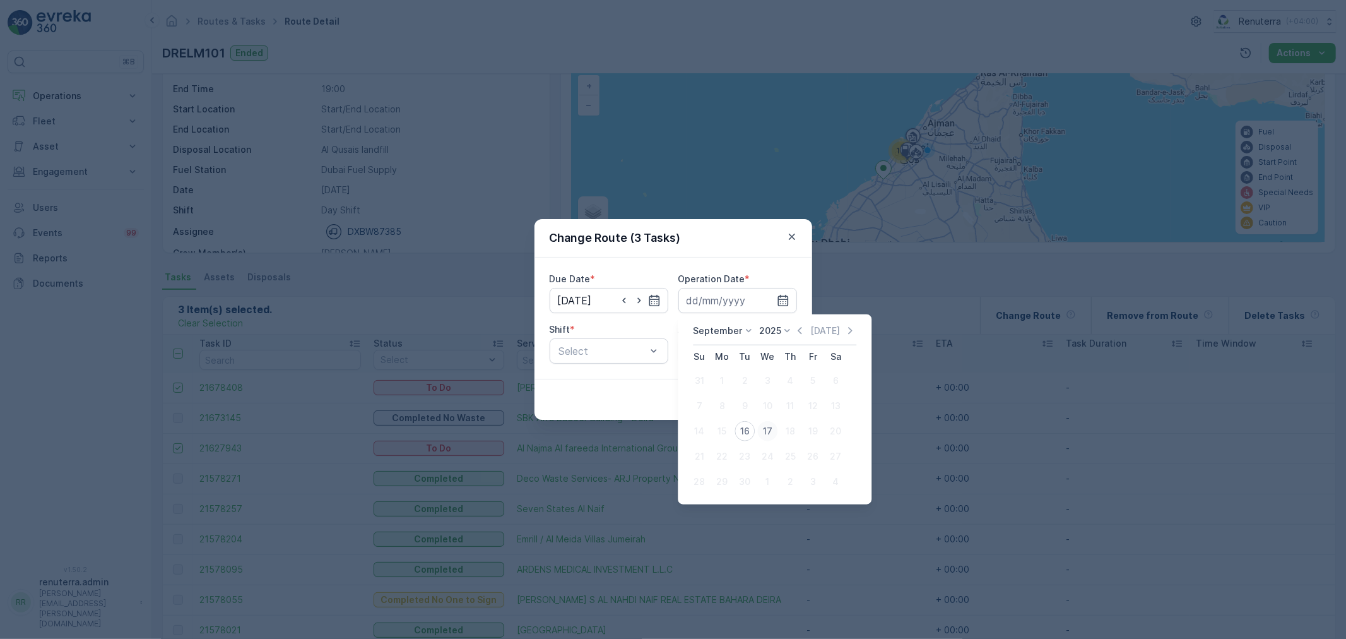
click at [768, 428] on div "17" at bounding box center [768, 431] width 20 height 20
type input "[DATE]"
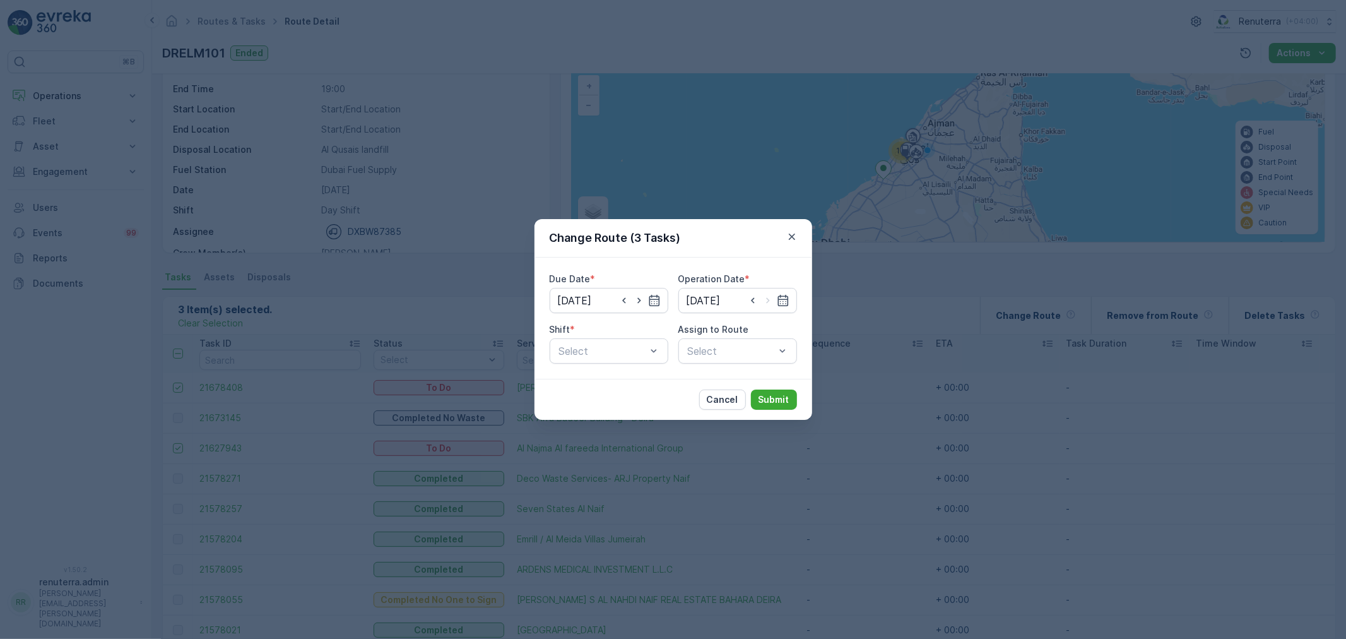
click at [592, 336] on div "Shift * Select" at bounding box center [609, 343] width 119 height 40
click at [608, 381] on div "Day Shift" at bounding box center [609, 381] width 104 height 11
click at [730, 350] on div "Select" at bounding box center [738, 350] width 119 height 25
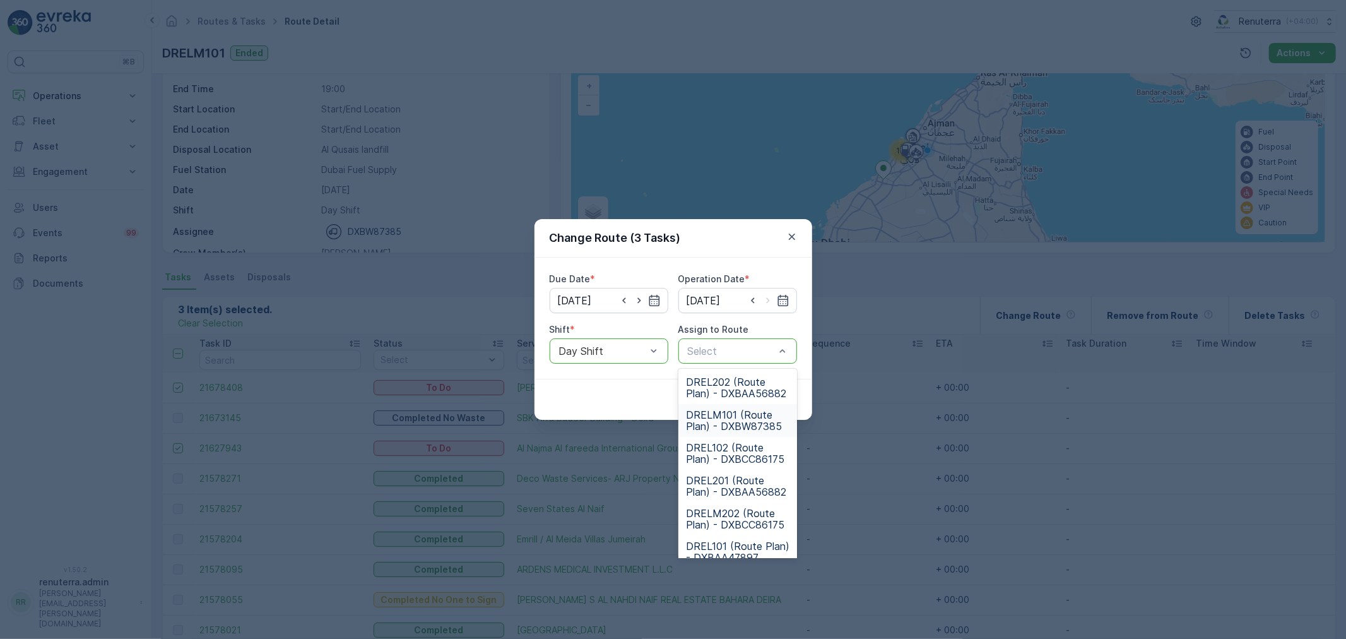
click at [718, 419] on span "DRELM101 (Route Plan) - DXBW87385" at bounding box center [738, 420] width 104 height 23
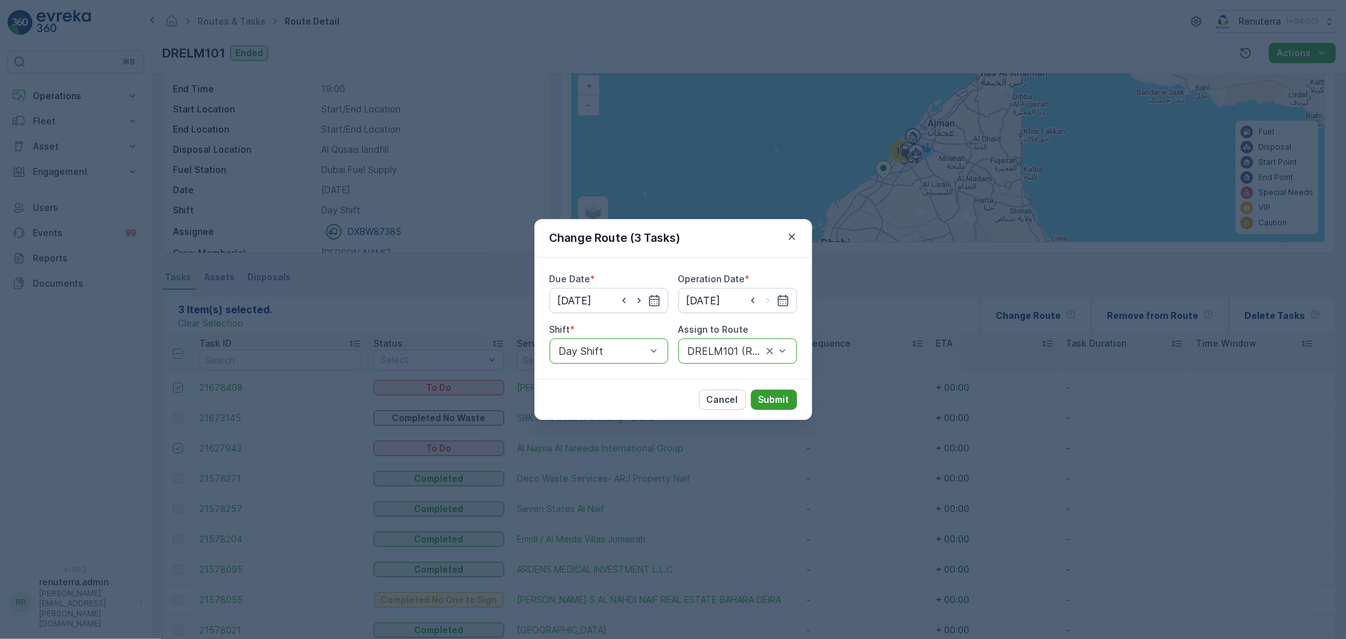
click at [777, 396] on p "Submit" at bounding box center [774, 399] width 31 height 13
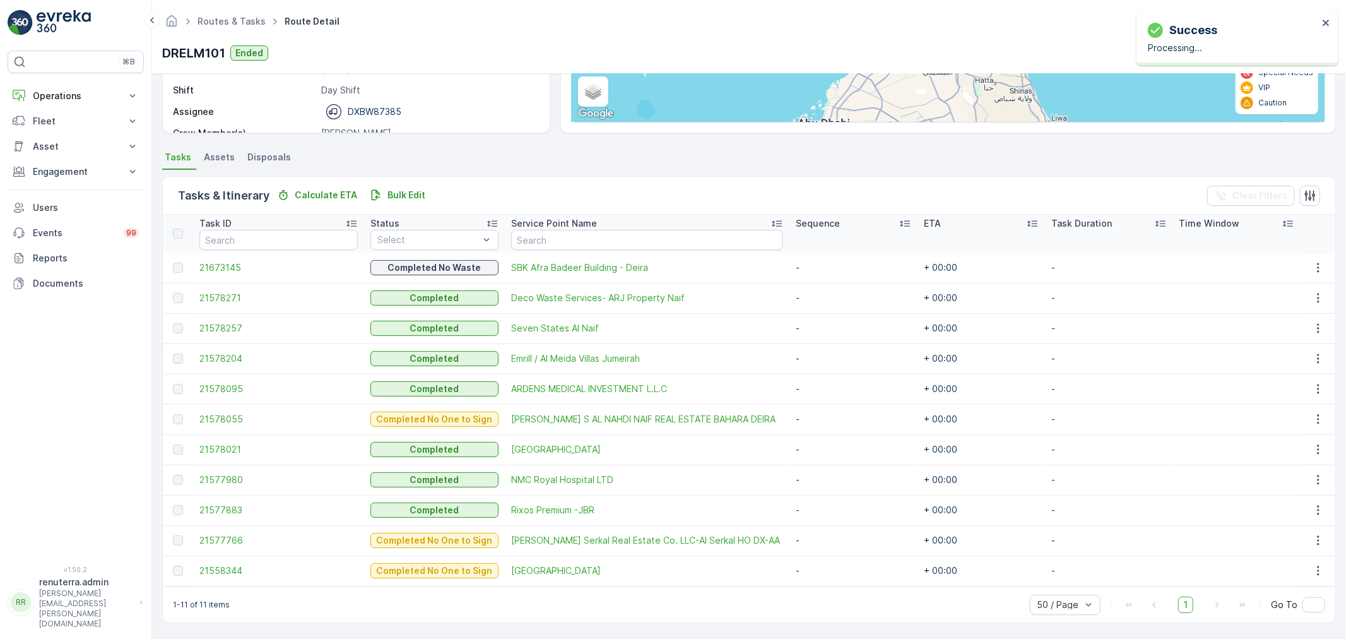
scroll to position [0, 0]
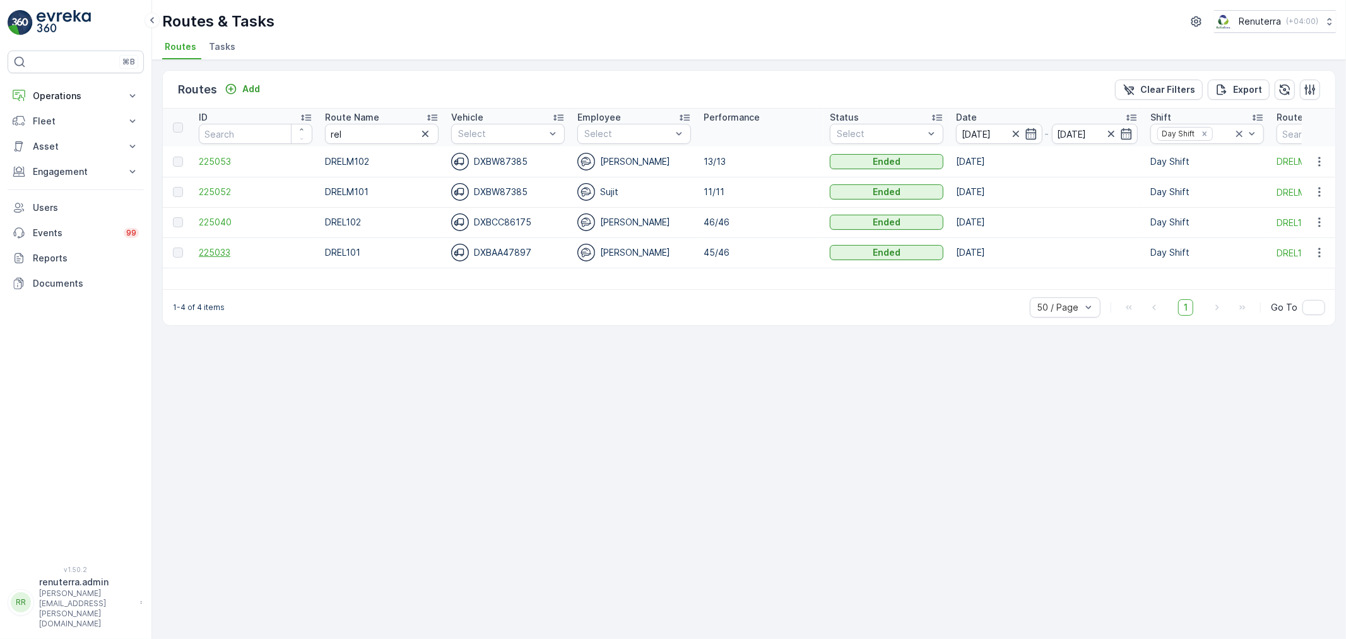
click at [227, 253] on span "225033" at bounding box center [256, 252] width 114 height 13
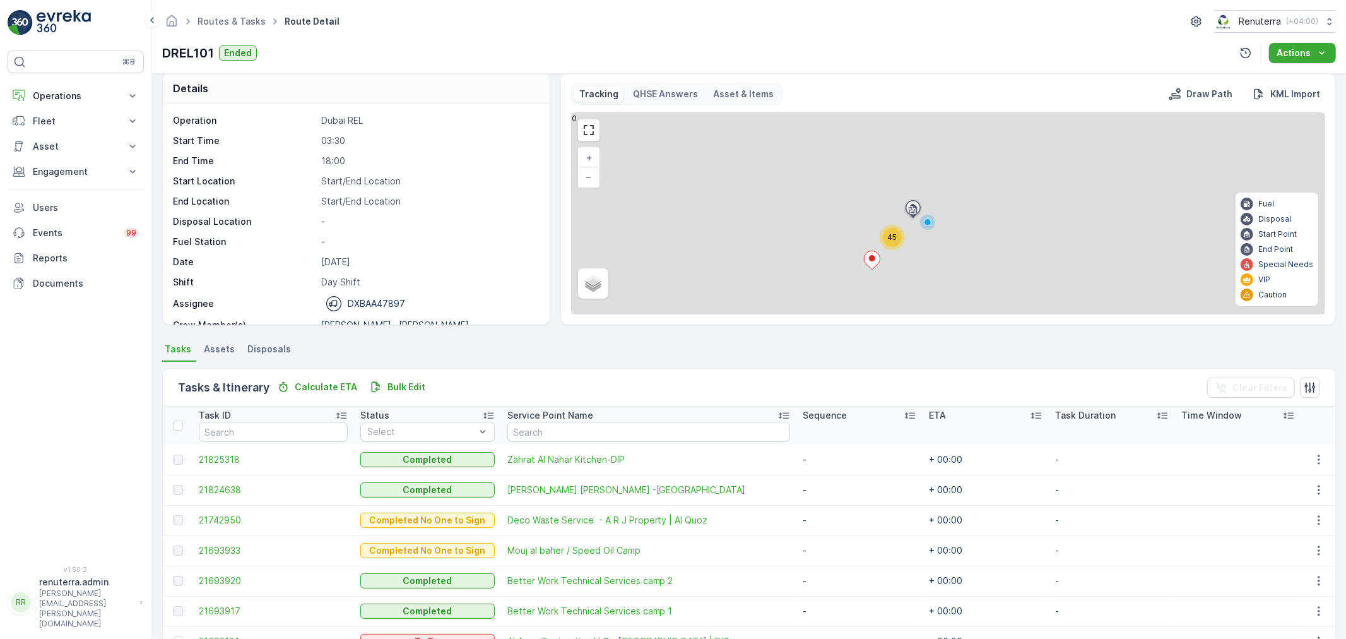
scroll to position [432, 0]
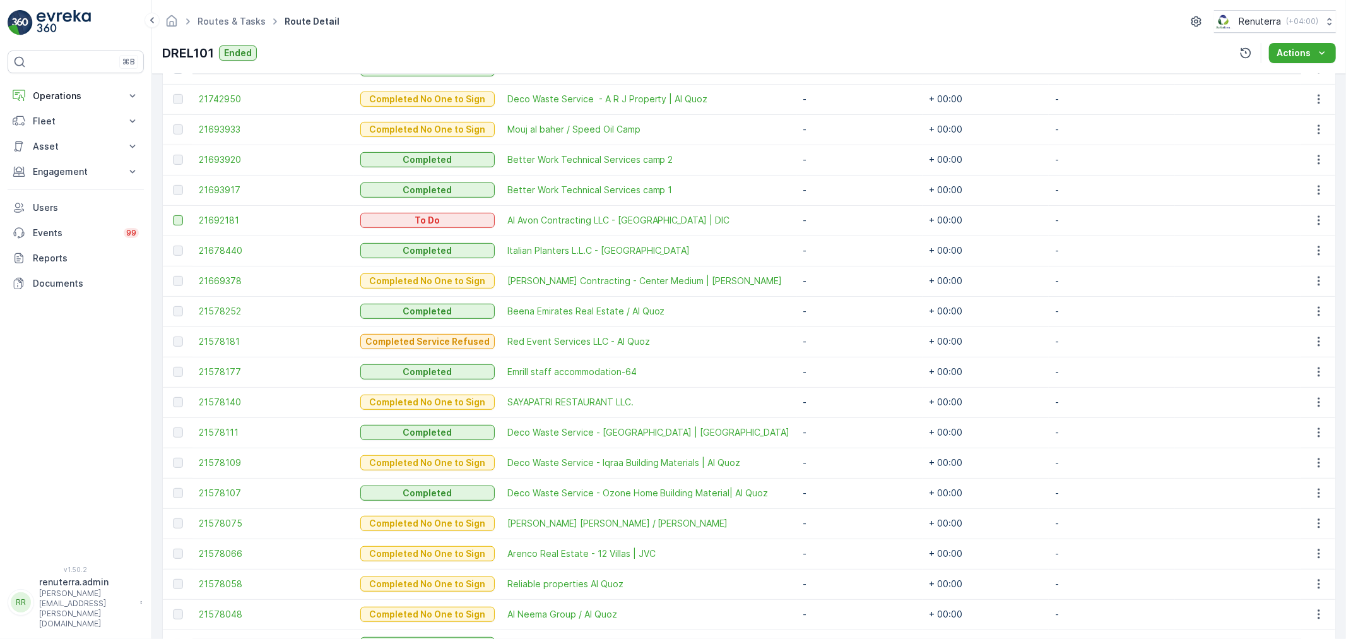
click at [178, 220] on div at bounding box center [178, 220] width 10 height 10
click at [173, 215] on input "checkbox" at bounding box center [173, 215] width 0 height 0
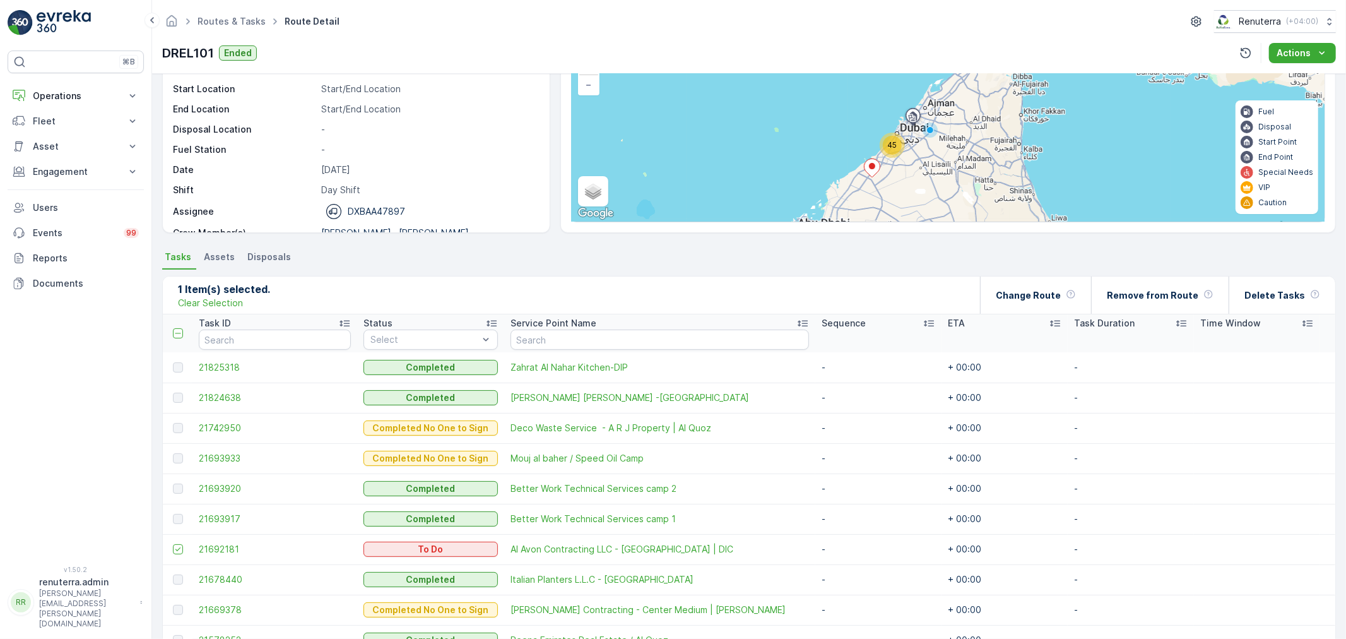
scroll to position [11, 0]
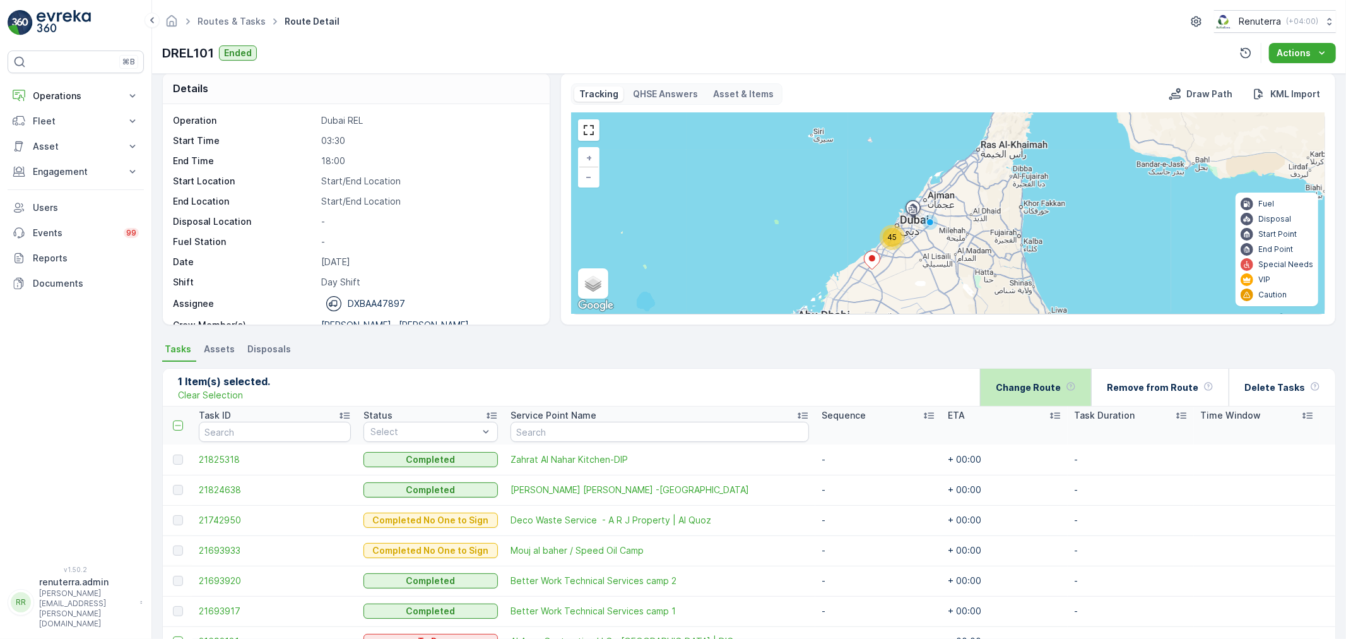
click at [1020, 383] on p "Change Route" at bounding box center [1028, 387] width 65 height 13
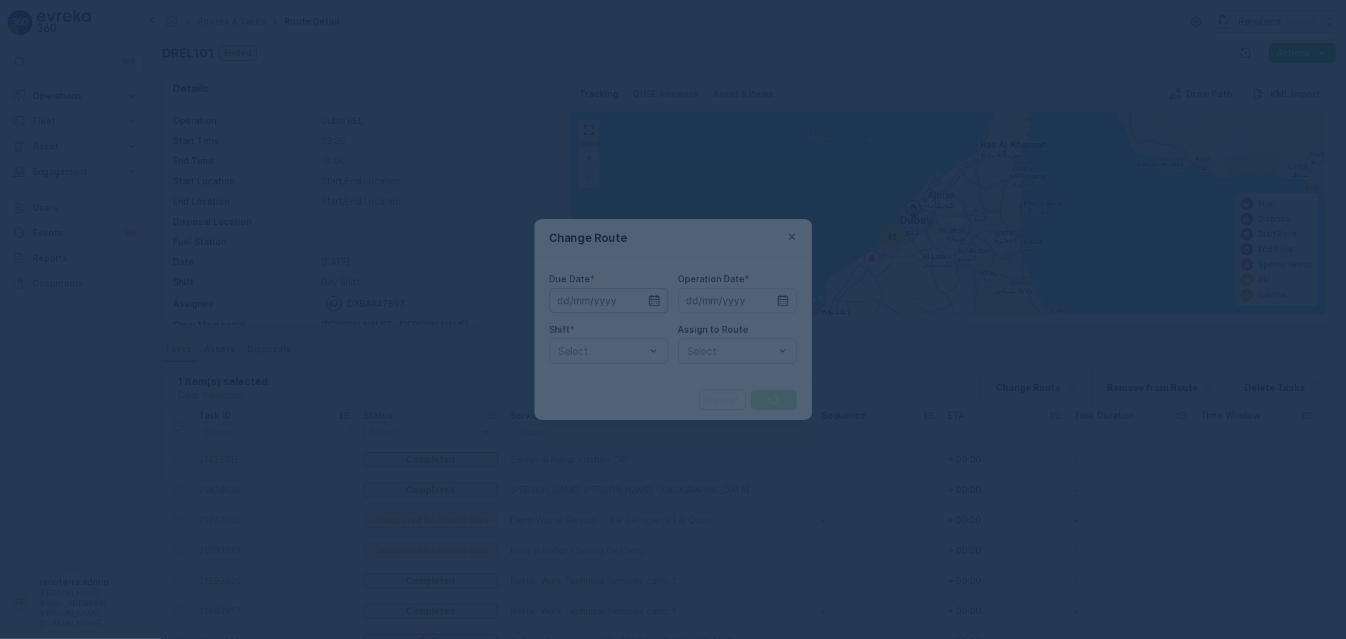
type input "[DATE]"
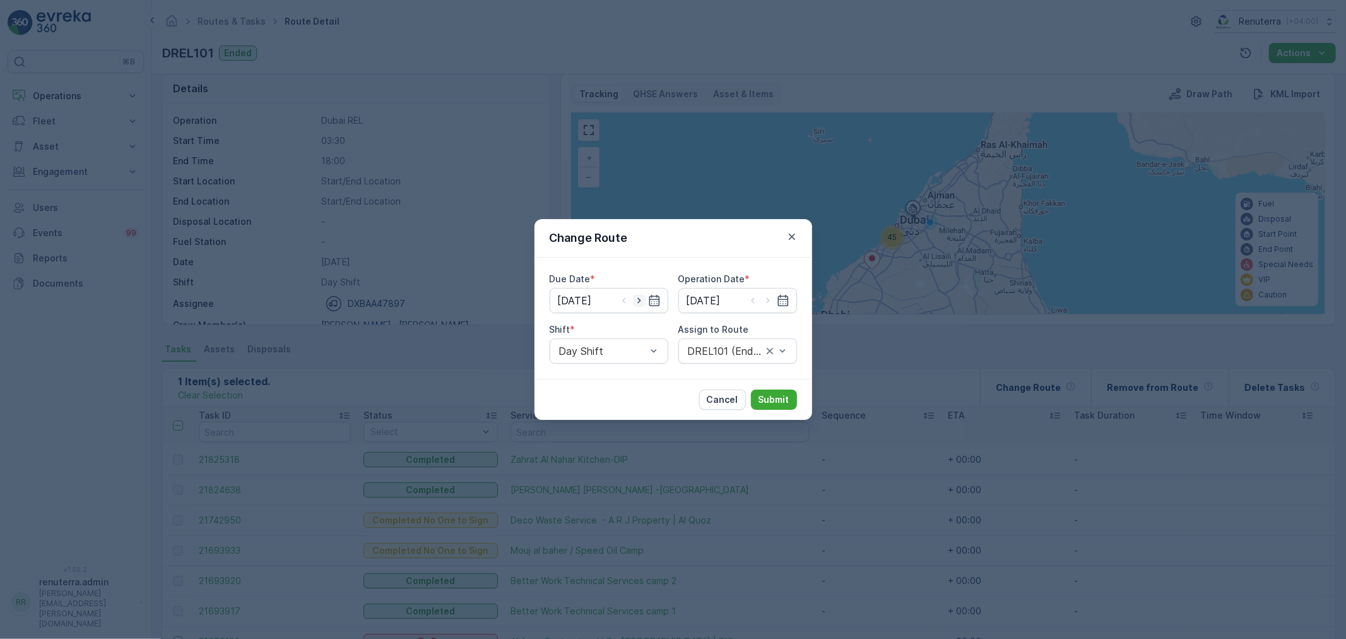
click at [641, 298] on icon "button" at bounding box center [639, 300] width 13 height 13
type input "[DATE]"
click at [773, 299] on icon "button" at bounding box center [768, 300] width 13 height 13
type input "[DATE]"
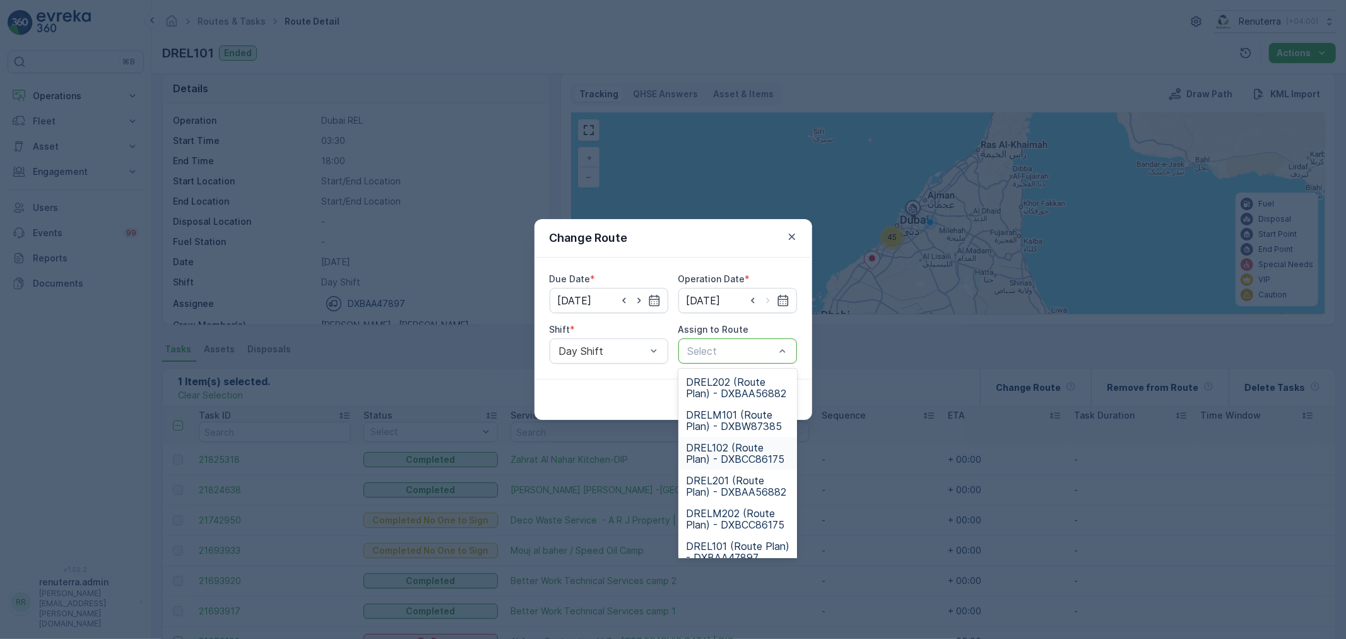
click at [725, 451] on span "DREL102 (Route Plan) - DXBCC86175" at bounding box center [738, 453] width 104 height 23
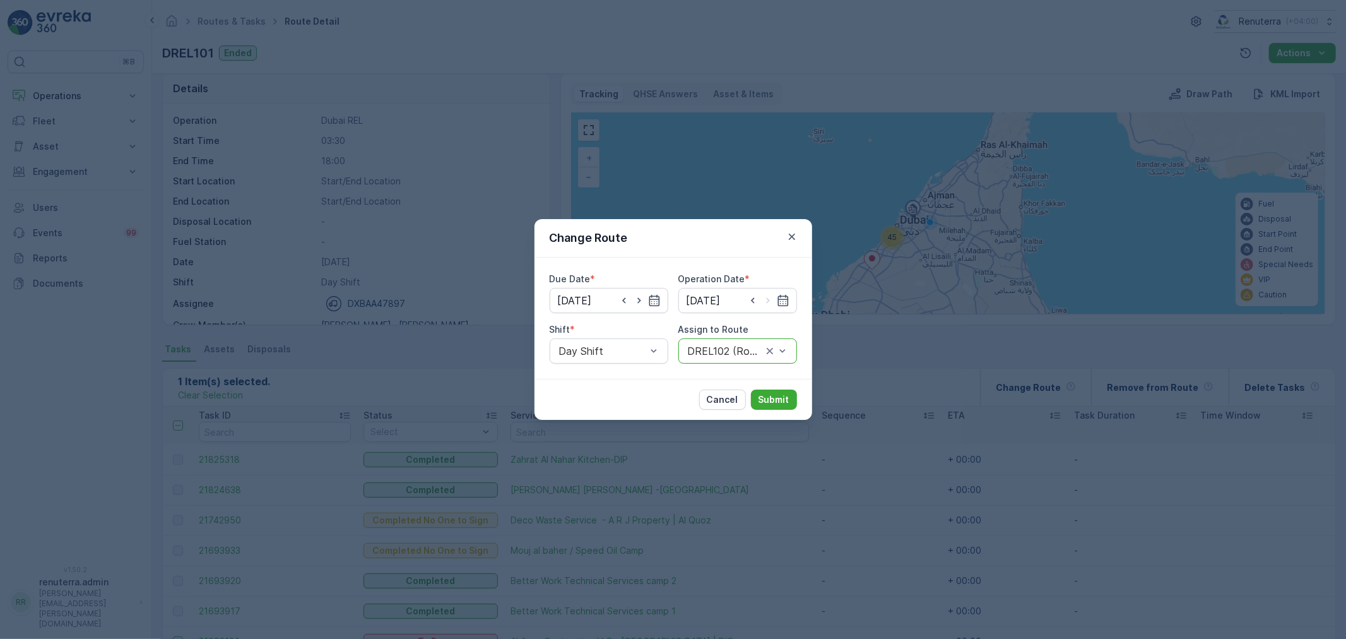
click at [720, 349] on div at bounding box center [725, 350] width 77 height 11
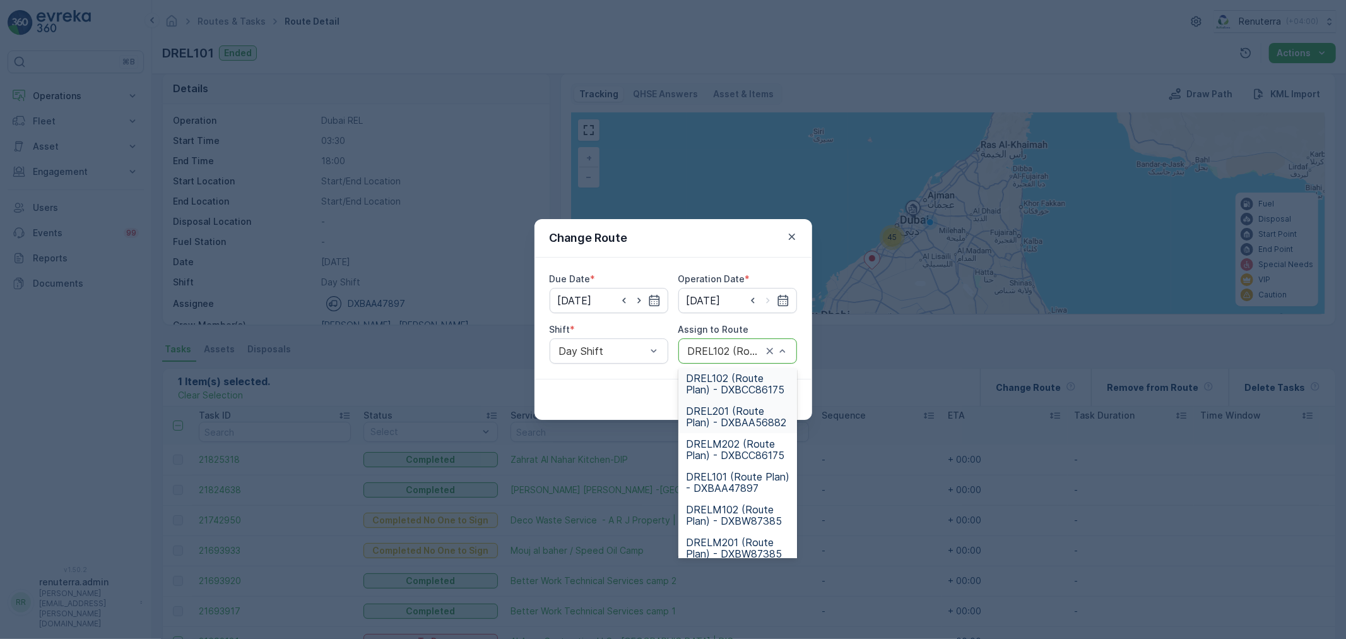
scroll to position [70, 0]
click at [724, 509] on span "DRELM102 (Route Plan) - DXBW87385" at bounding box center [738, 514] width 104 height 23
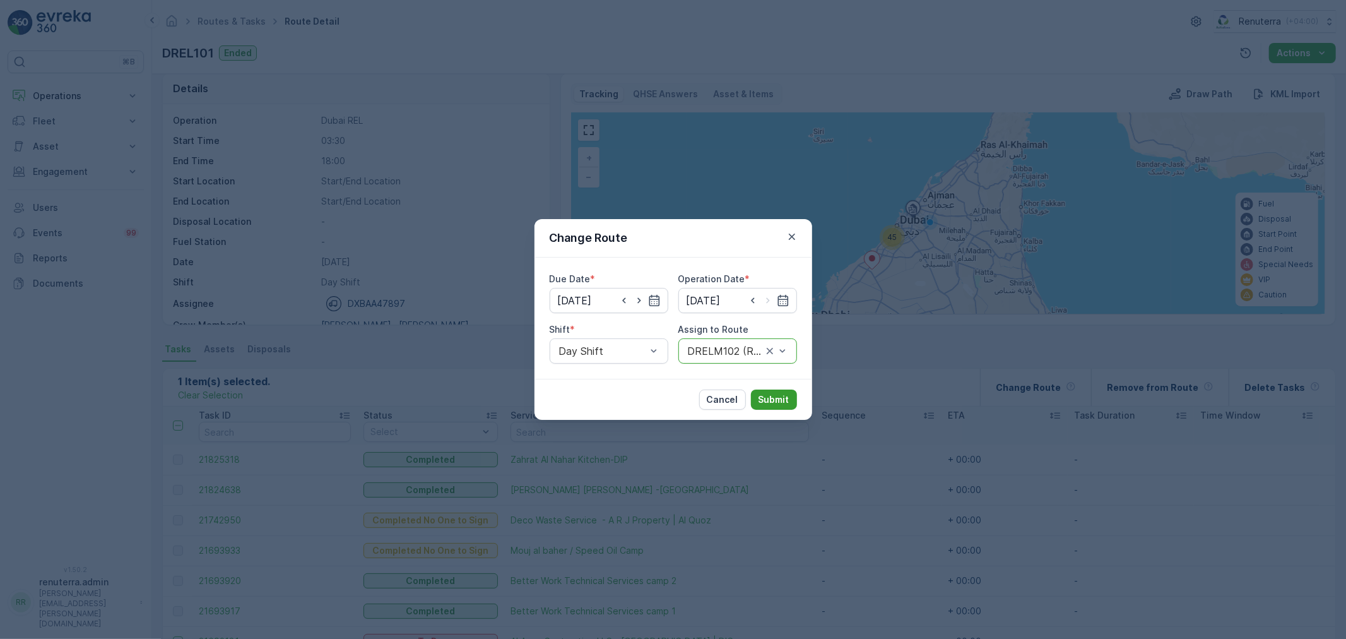
click at [769, 396] on p "Submit" at bounding box center [774, 399] width 31 height 13
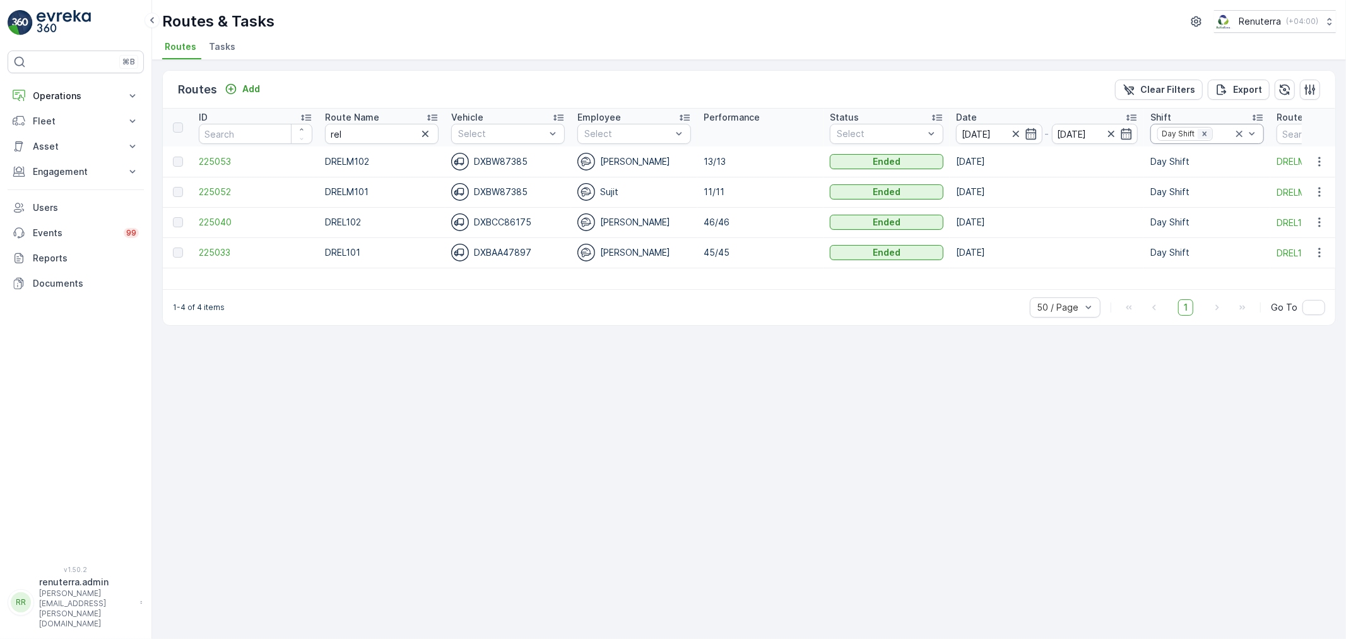
click at [1208, 133] on icon "Remove Day Shift" at bounding box center [1205, 133] width 9 height 9
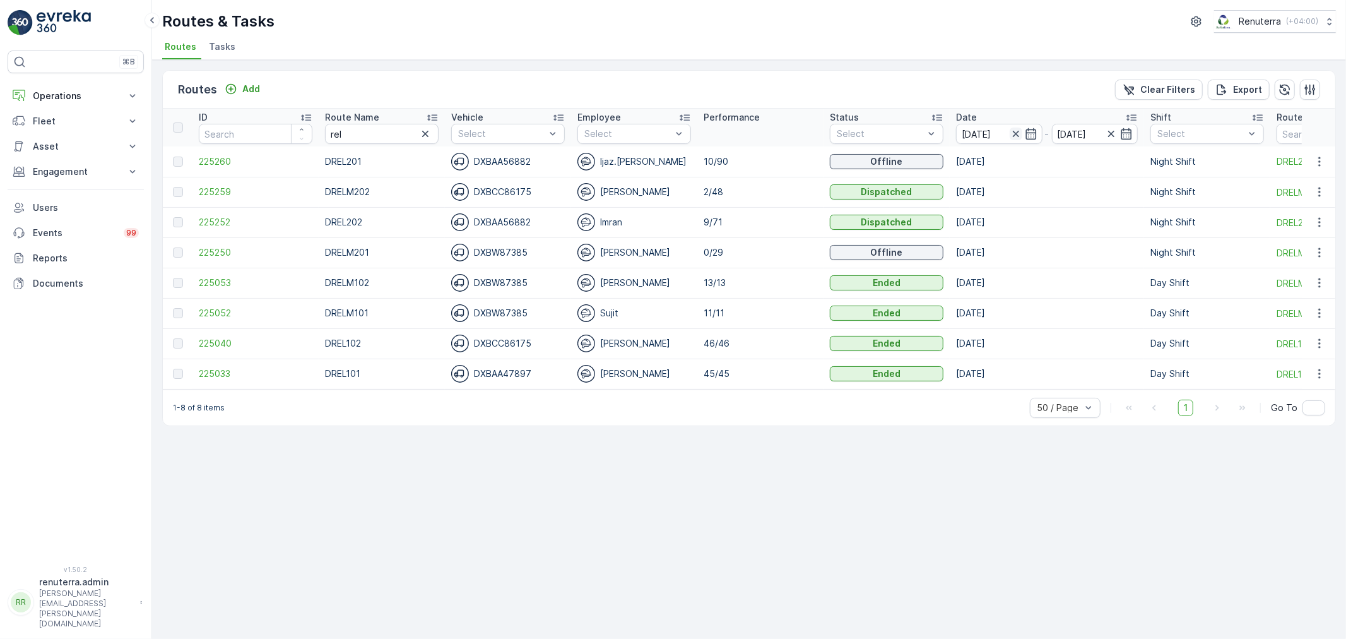
click at [1021, 130] on icon "button" at bounding box center [1016, 134] width 13 height 13
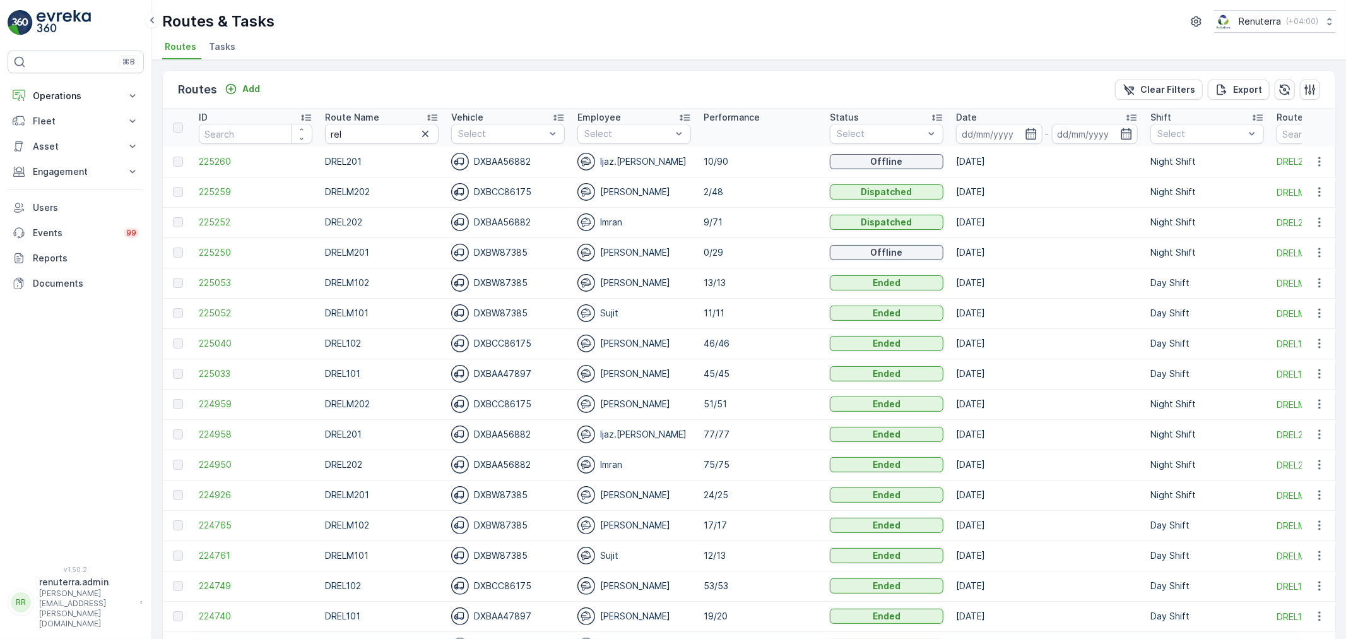
click at [222, 48] on span "Tasks" at bounding box center [222, 46] width 27 height 13
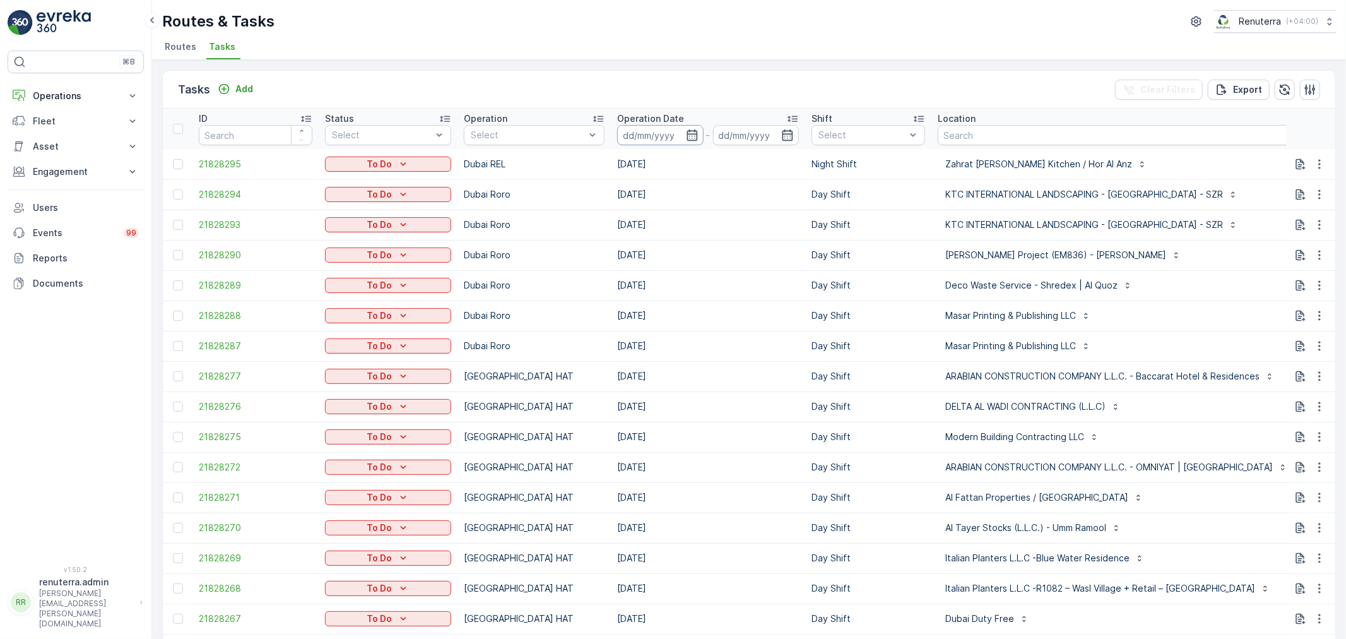
click at [674, 133] on input at bounding box center [660, 135] width 86 height 20
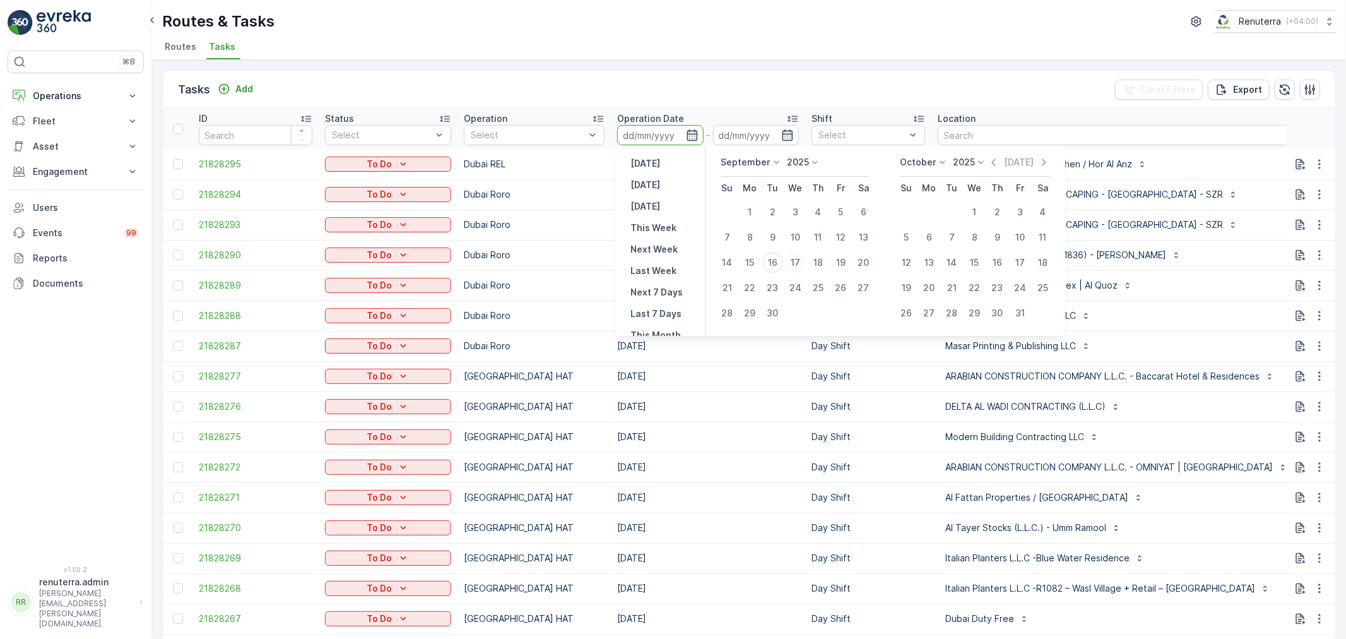
click at [802, 259] on div "17" at bounding box center [796, 263] width 20 height 20
type input "[DATE]"
click at [802, 259] on div "17" at bounding box center [796, 263] width 20 height 20
type input "[DATE]"
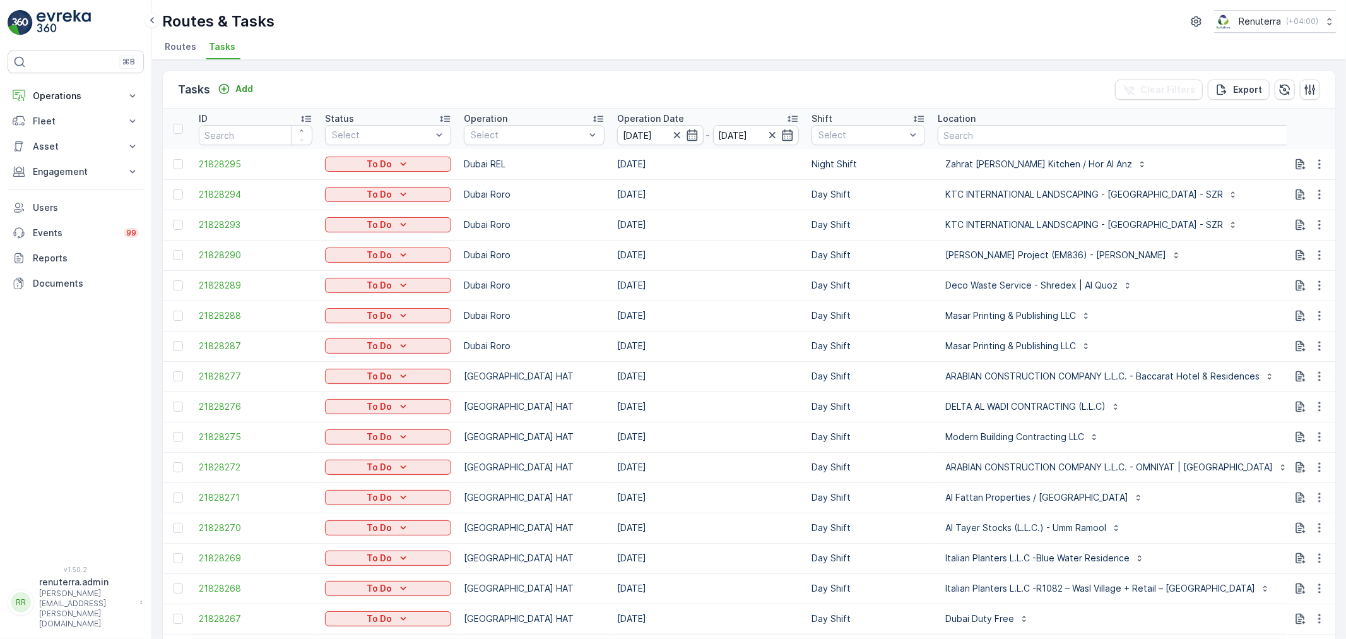
click at [733, 33] on div "Routes & Tasks Renuterra ( +04:00 ) Routes Tasks" at bounding box center [749, 30] width 1194 height 60
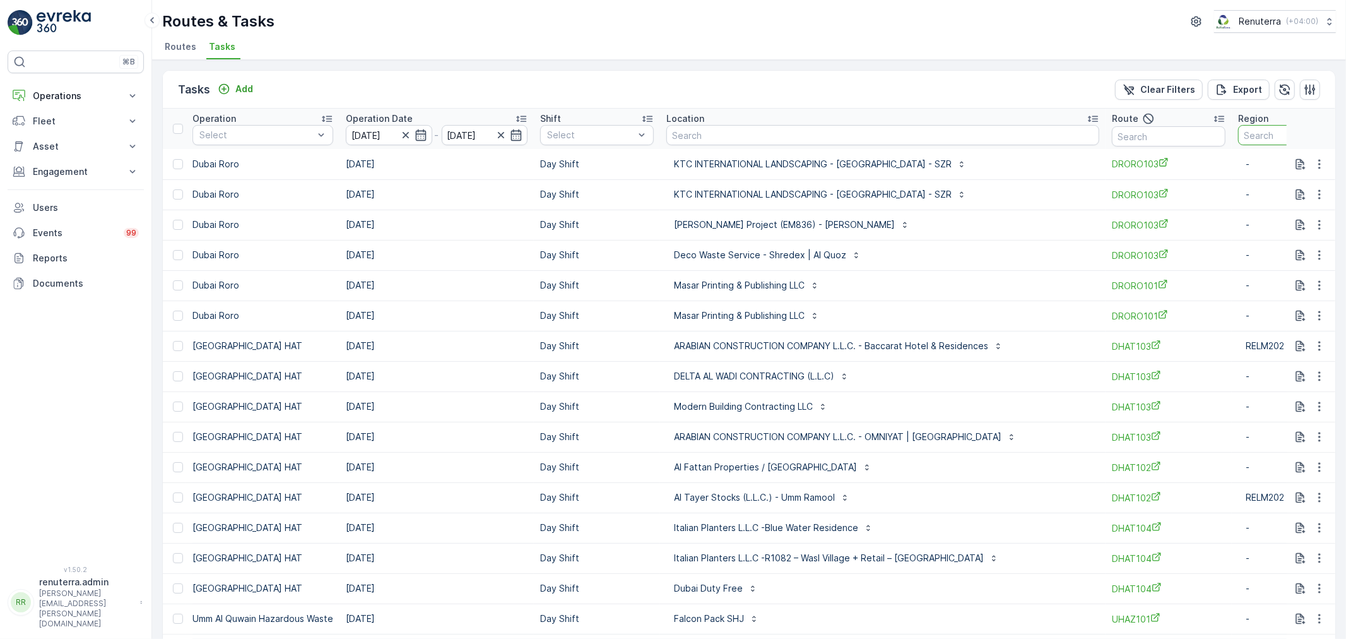
click at [1239, 131] on input "text" at bounding box center [1296, 135] width 114 height 20
type input "1001"
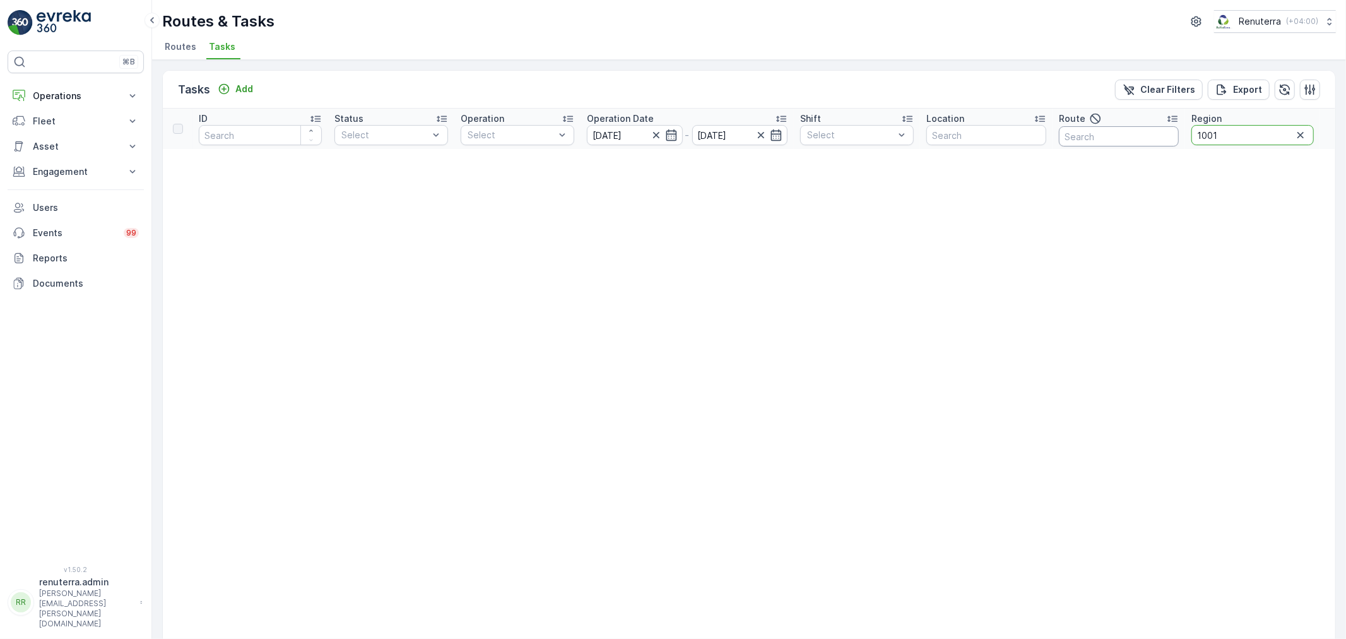
drag, startPoint x: 1232, startPoint y: 131, endPoint x: 1112, endPoint y: 141, distance: 121.0
click at [1112, 141] on tr "ID Status Select Operation Select Operation Date 17.09.2025 - 17.09.2025 Shift …" at bounding box center [749, 129] width 1173 height 40
type input "101"
drag, startPoint x: 1227, startPoint y: 130, endPoint x: 1150, endPoint y: 130, distance: 76.4
click at [1150, 130] on tr "ID Status Select Operation Select Operation Date 17.09.2025 - 17.09.2025 Shift …" at bounding box center [749, 129] width 1173 height 40
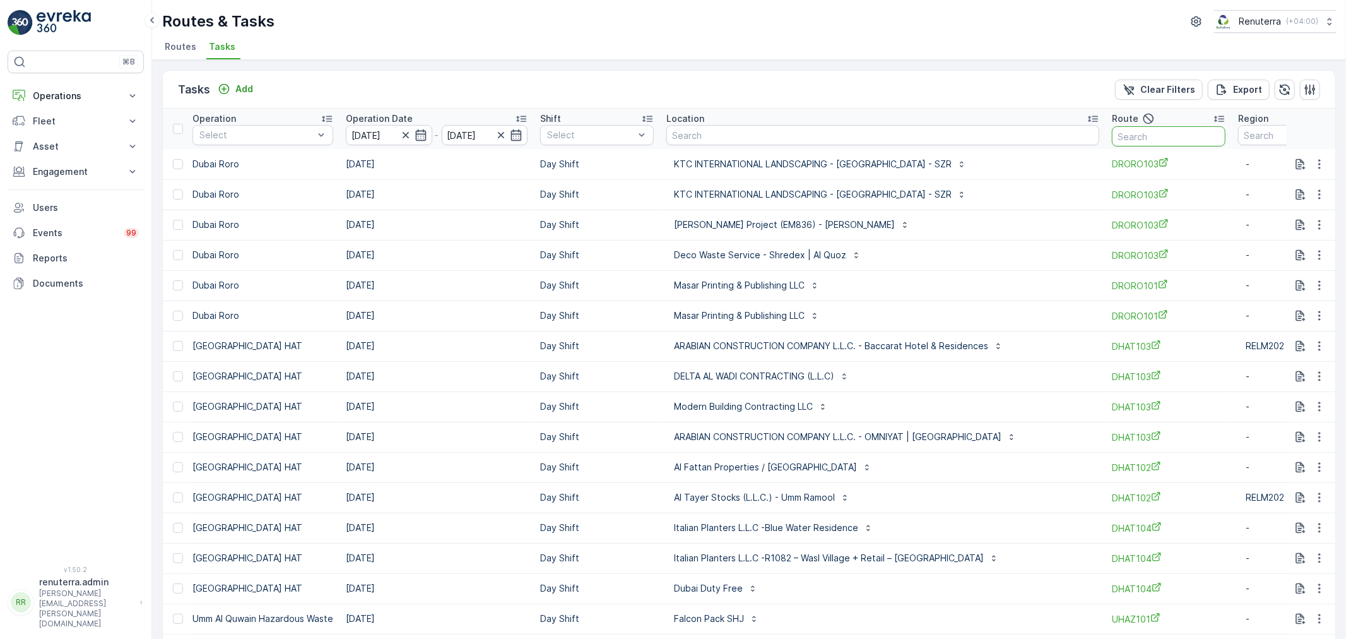
click at [1112, 137] on input "text" at bounding box center [1169, 136] width 114 height 20
type input "101"
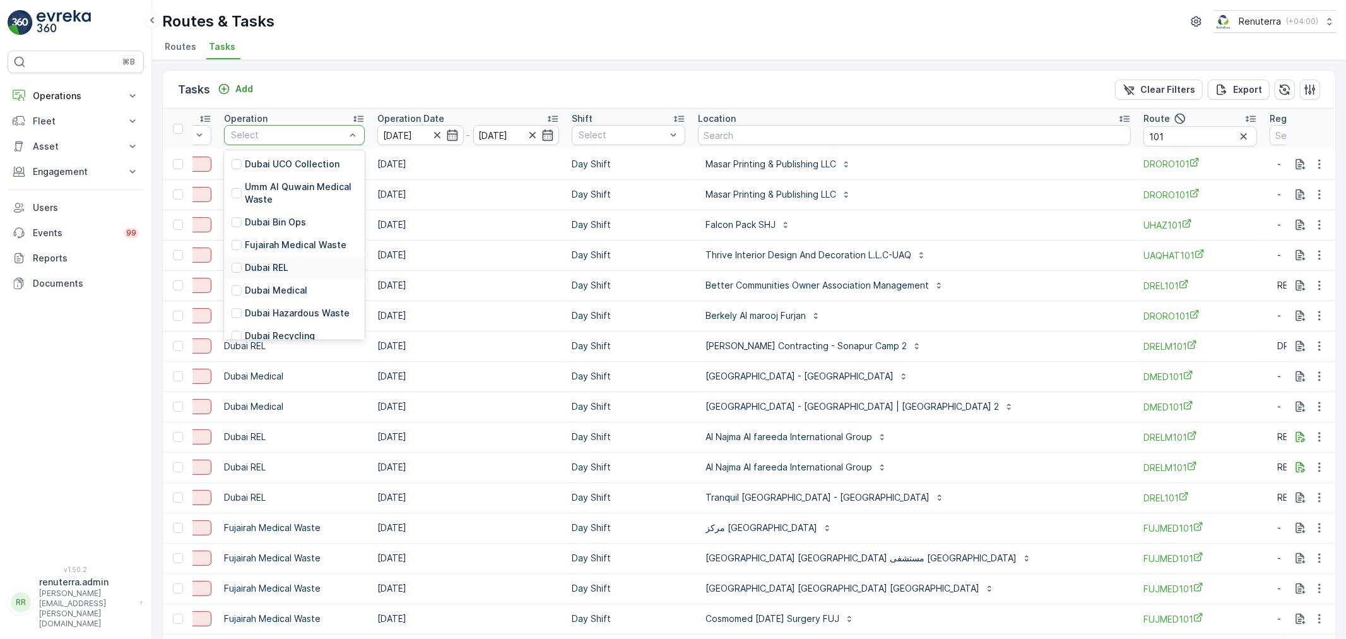
click at [275, 263] on p "Dubai REL" at bounding box center [267, 267] width 44 height 13
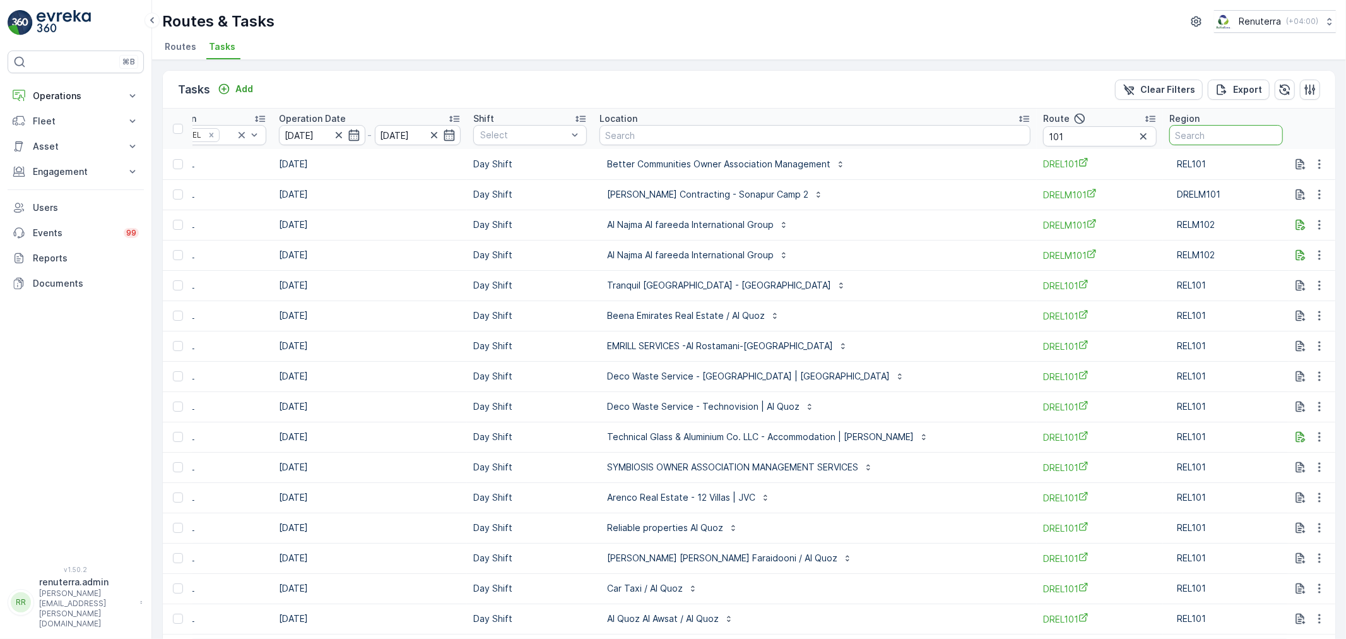
click at [1184, 129] on input "text" at bounding box center [1227, 135] width 114 height 20
type input "101"
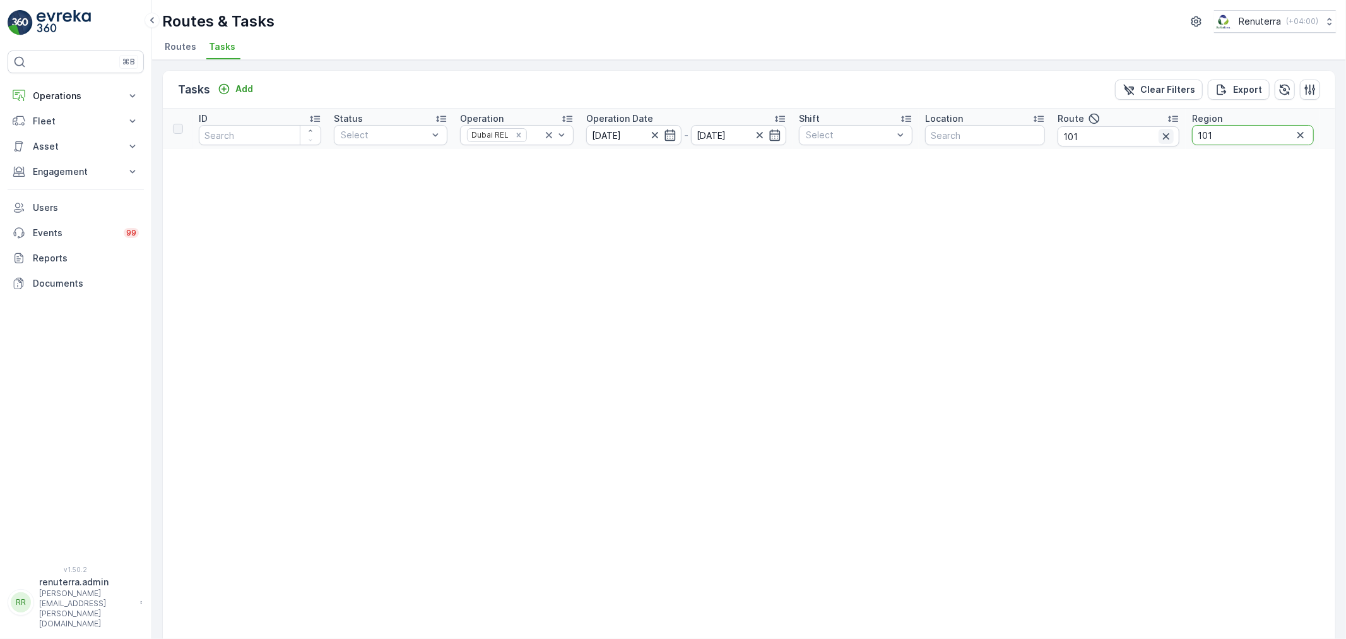
drag, startPoint x: 1185, startPoint y: 137, endPoint x: 1158, endPoint y: 138, distance: 27.2
click at [1158, 138] on tr "ID Status Select Operation Dubai REL Operation Date 17.09.2025 - 17.09.2025 Shi…" at bounding box center [749, 129] width 1173 height 40
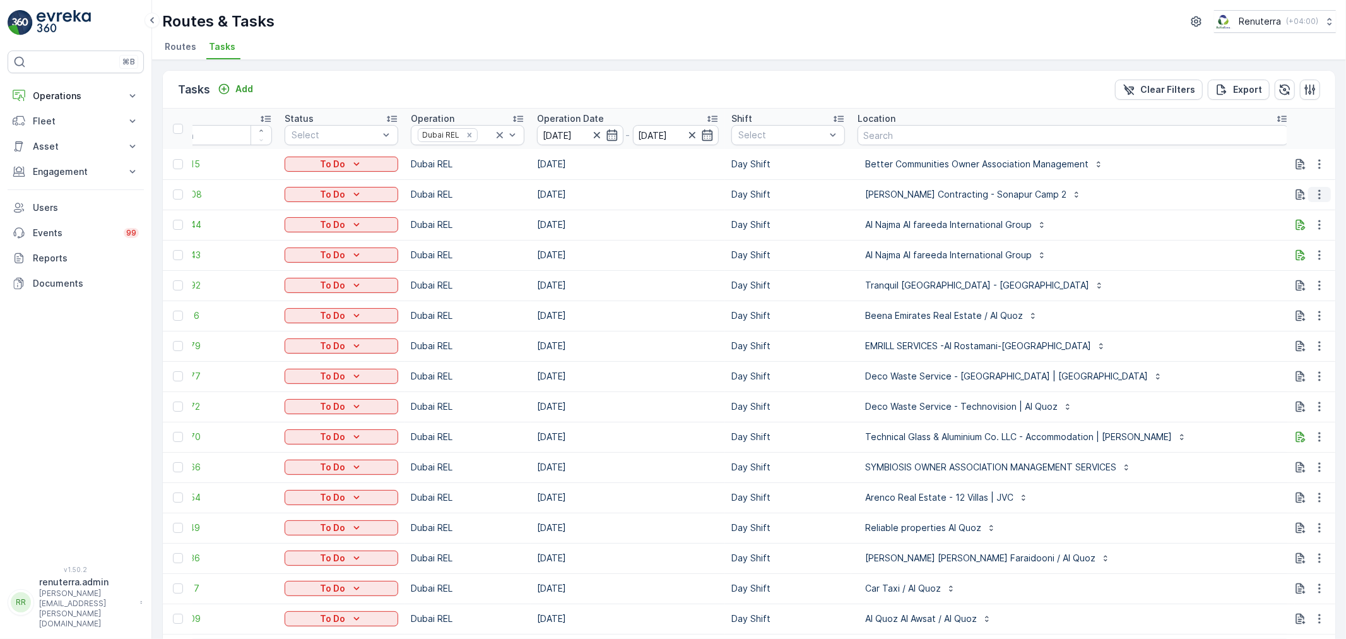
click at [1320, 192] on icon "button" at bounding box center [1320, 194] width 13 height 13
click at [1288, 247] on span "Change Route" at bounding box center [1287, 248] width 61 height 13
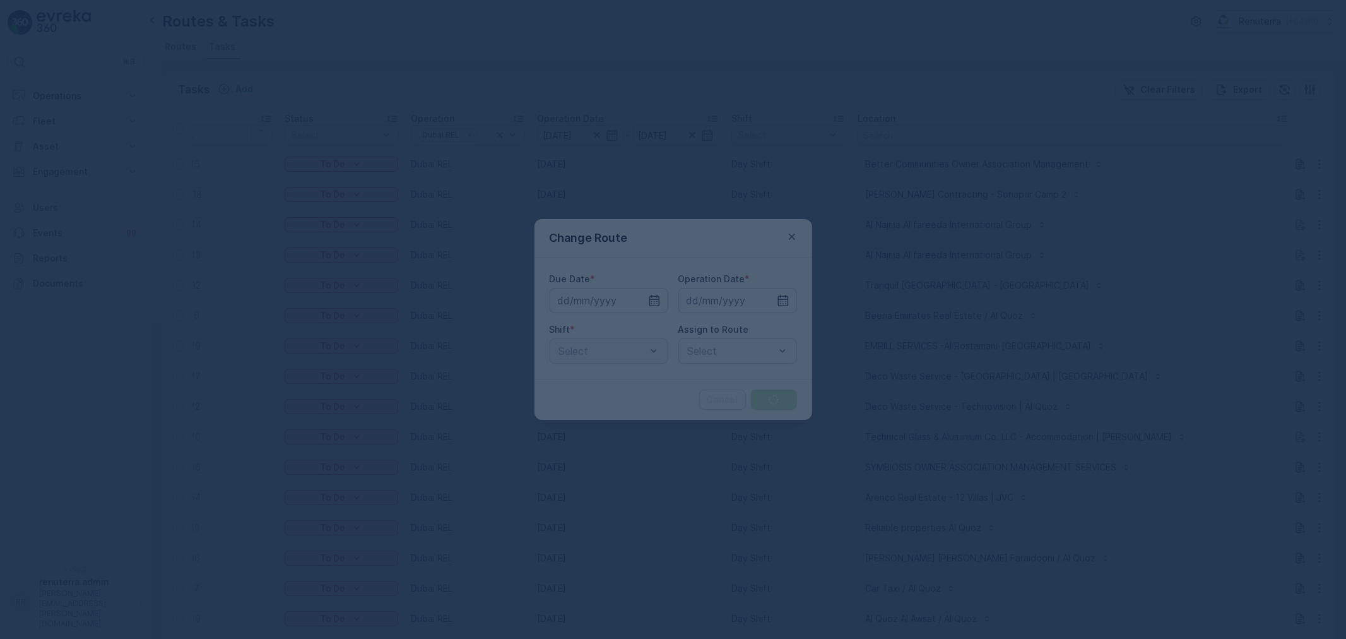
type input "[DATE]"
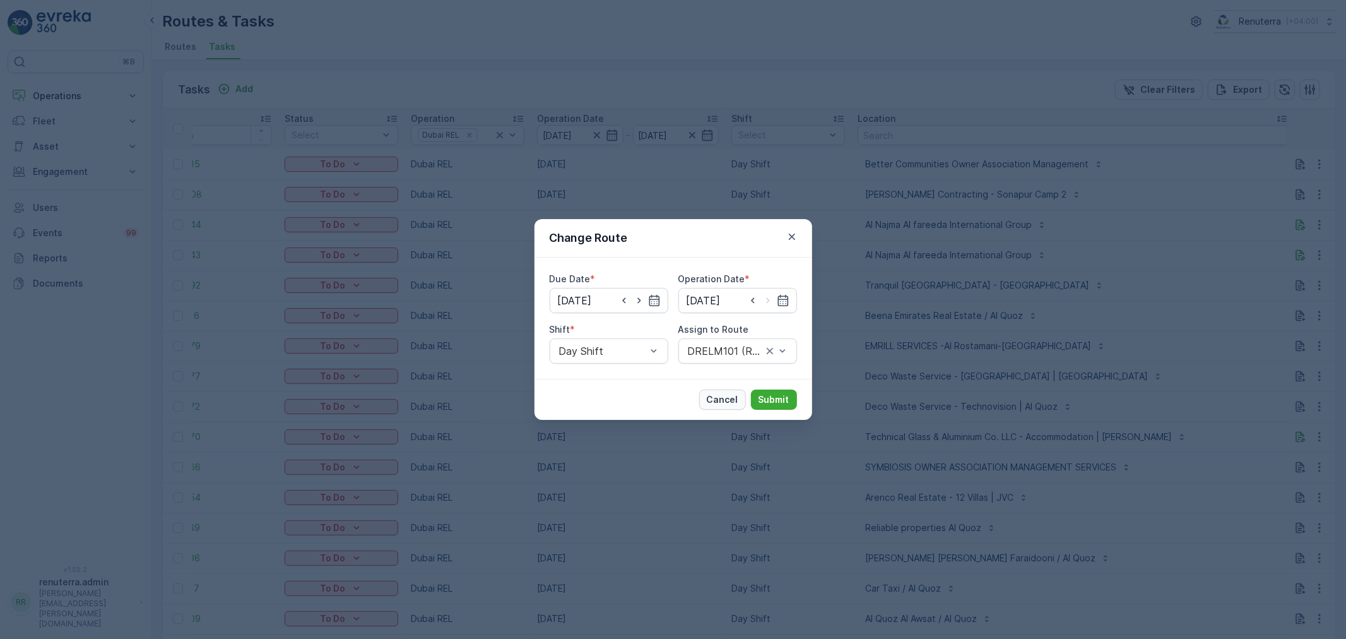
click at [720, 398] on p "Cancel" at bounding box center [723, 399] width 32 height 13
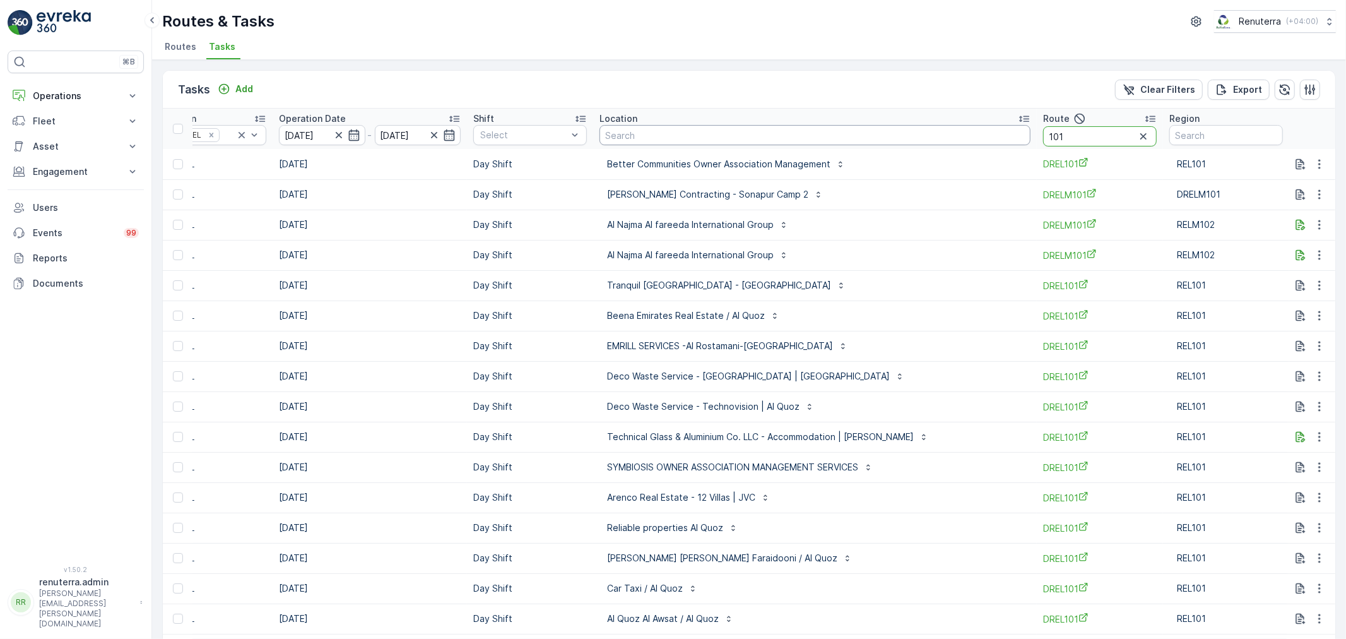
drag, startPoint x: 1080, startPoint y: 137, endPoint x: 1001, endPoint y: 133, distance: 79.7
click at [1001, 133] on tr "ID Status Select Operation Dubai REL Operation Date 17.09.2025 - 17.09.2025 Shi…" at bounding box center [601, 129] width 1475 height 40
type input "DREL101"
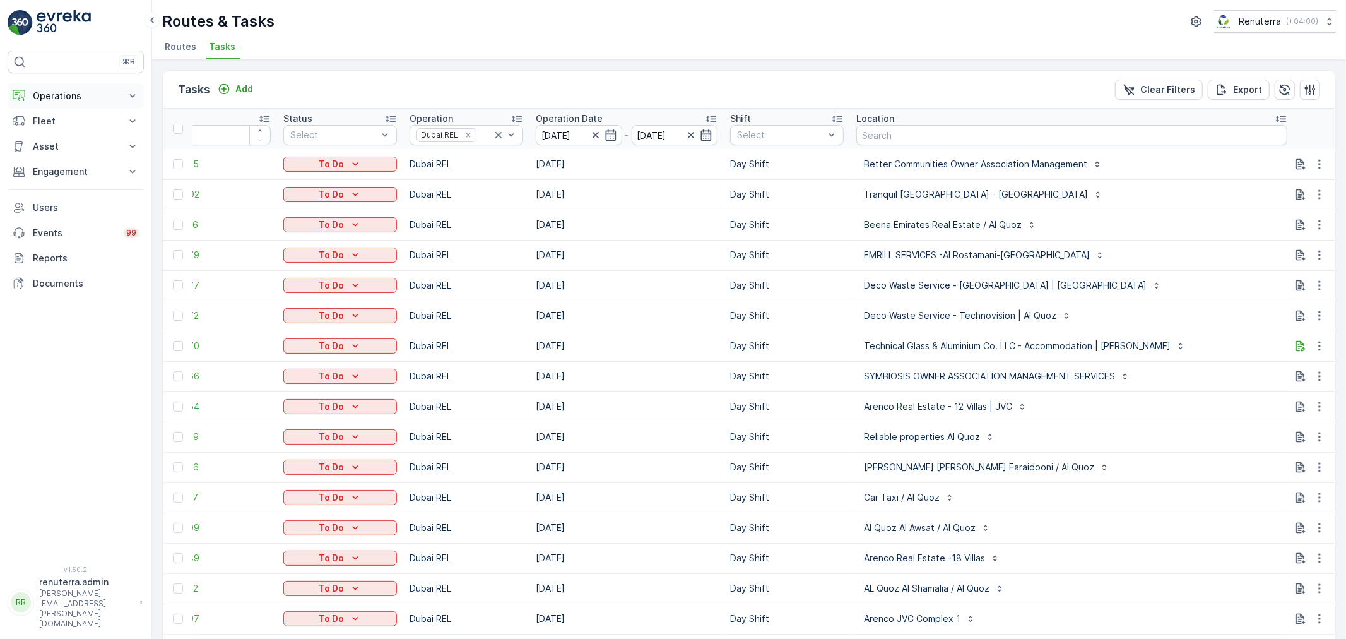
click at [63, 97] on p "Operations" at bounding box center [76, 96] width 86 height 13
click at [59, 137] on p "Planning" at bounding box center [49, 135] width 35 height 13
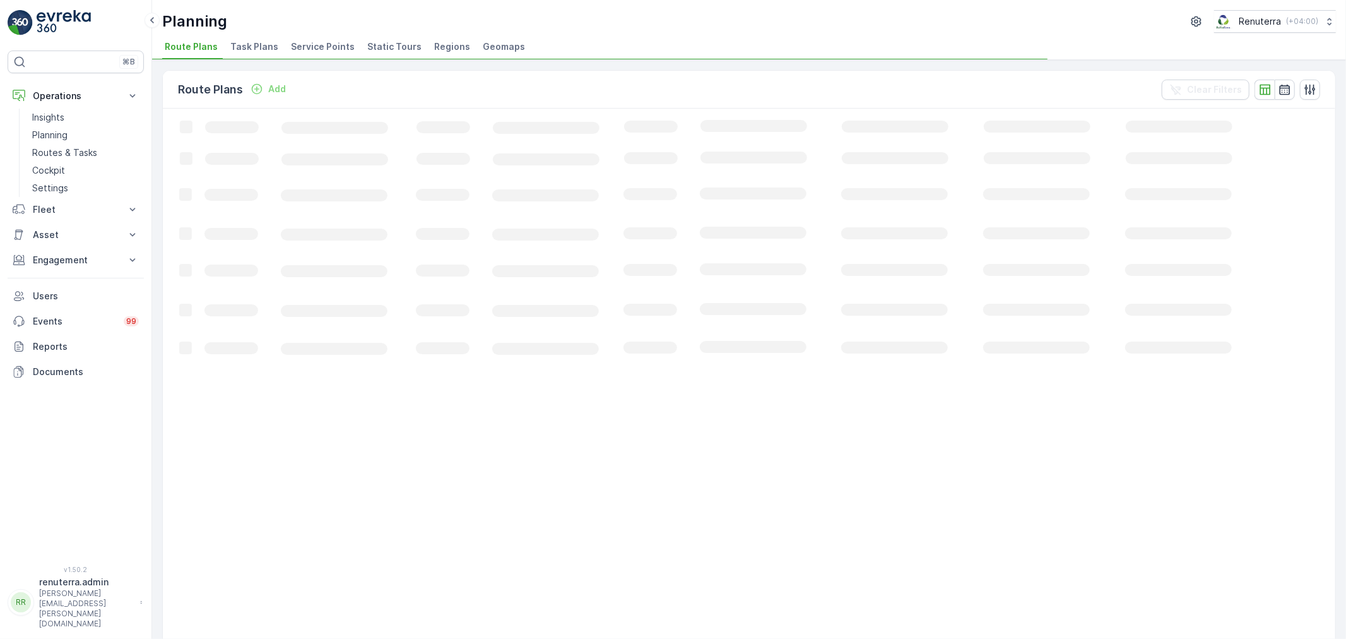
click at [305, 47] on span "Service Points" at bounding box center [323, 46] width 64 height 13
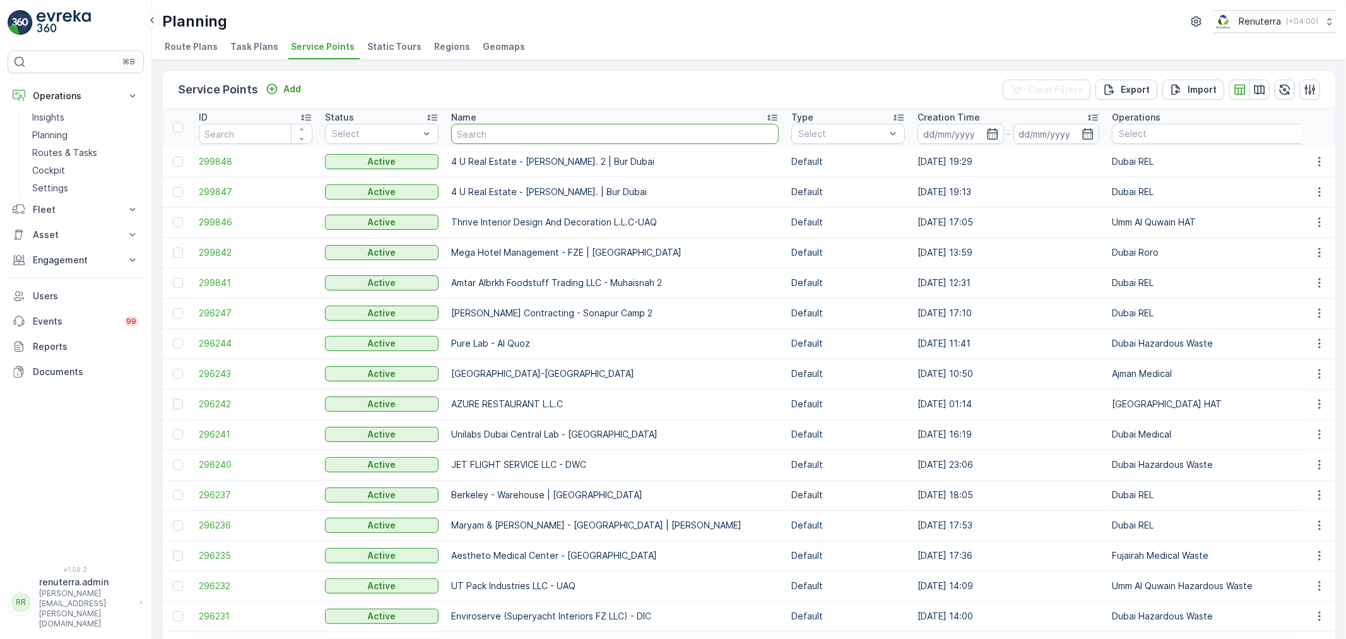
click at [531, 124] on input "text" at bounding box center [615, 134] width 328 height 20
type input "npc"
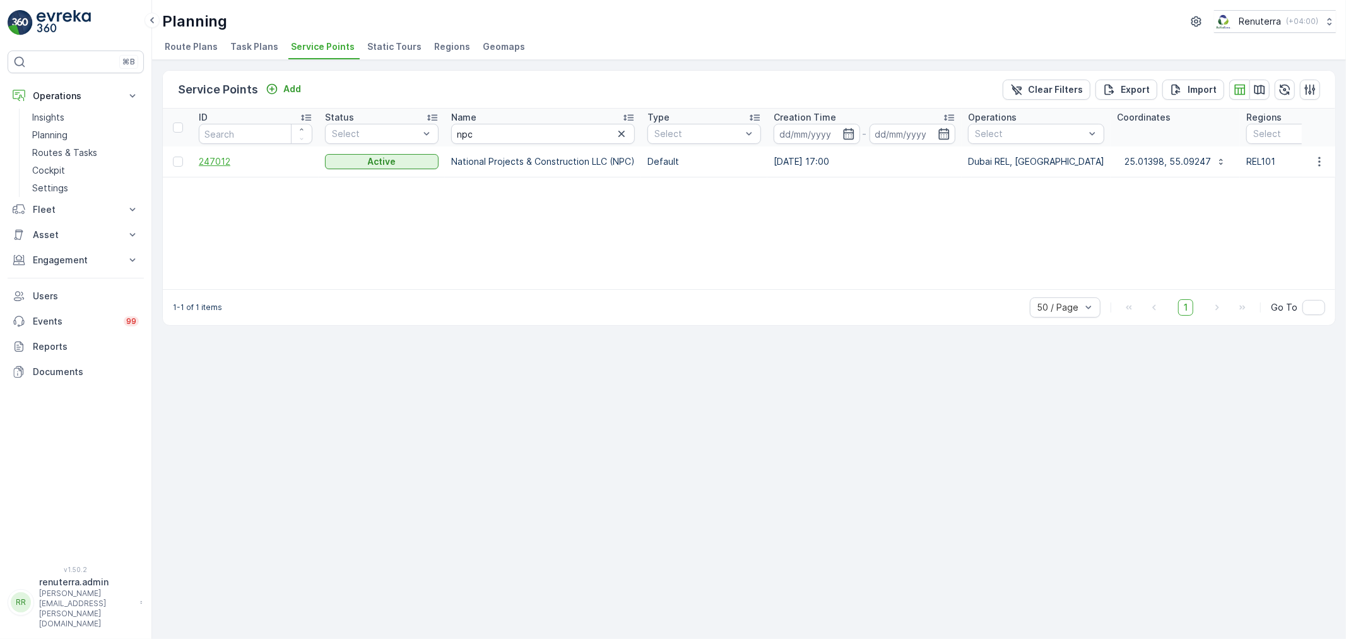
click at [211, 160] on span "247012" at bounding box center [256, 161] width 114 height 13
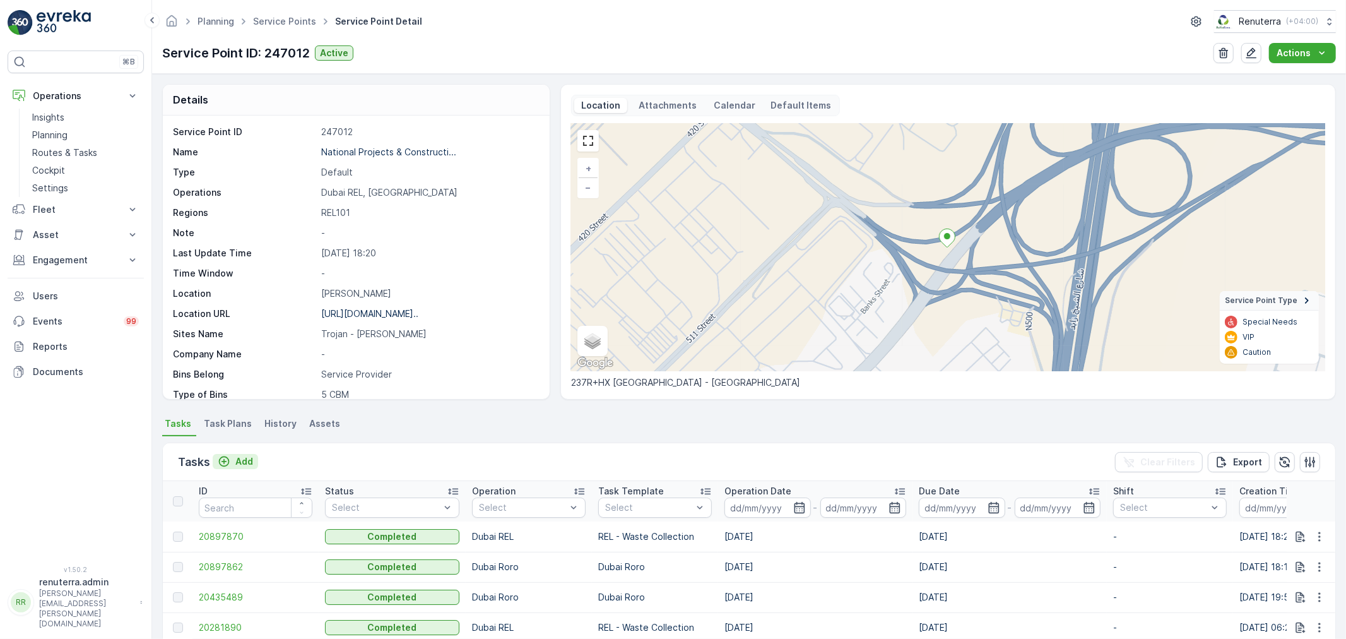
click at [237, 462] on p "Add" at bounding box center [244, 461] width 18 height 13
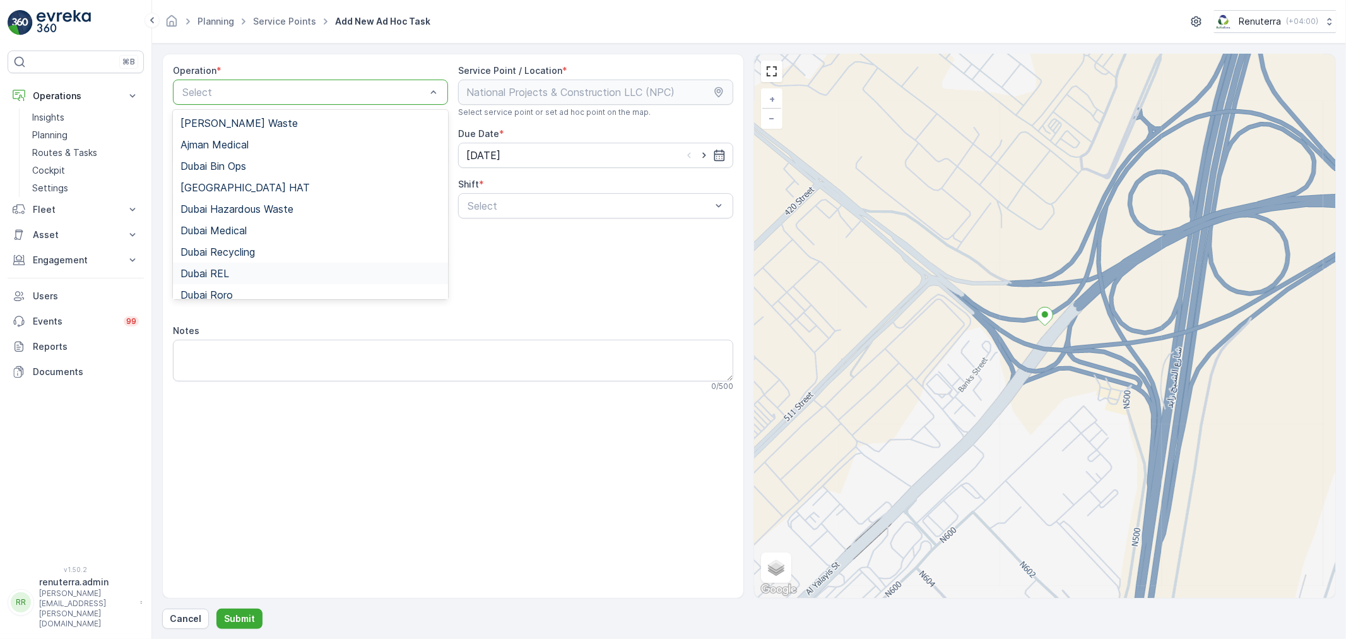
click at [224, 271] on span "Dubai REL" at bounding box center [205, 273] width 49 height 11
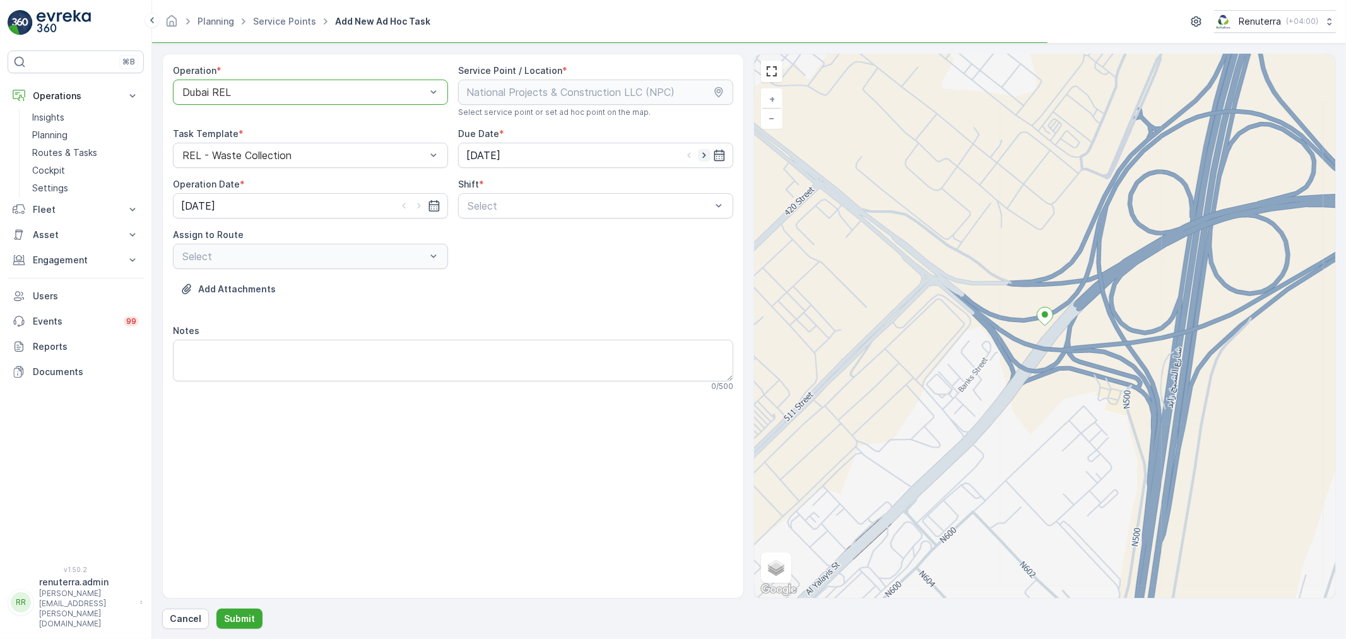
click at [701, 154] on icon "button" at bounding box center [704, 155] width 13 height 13
type input "[DATE]"
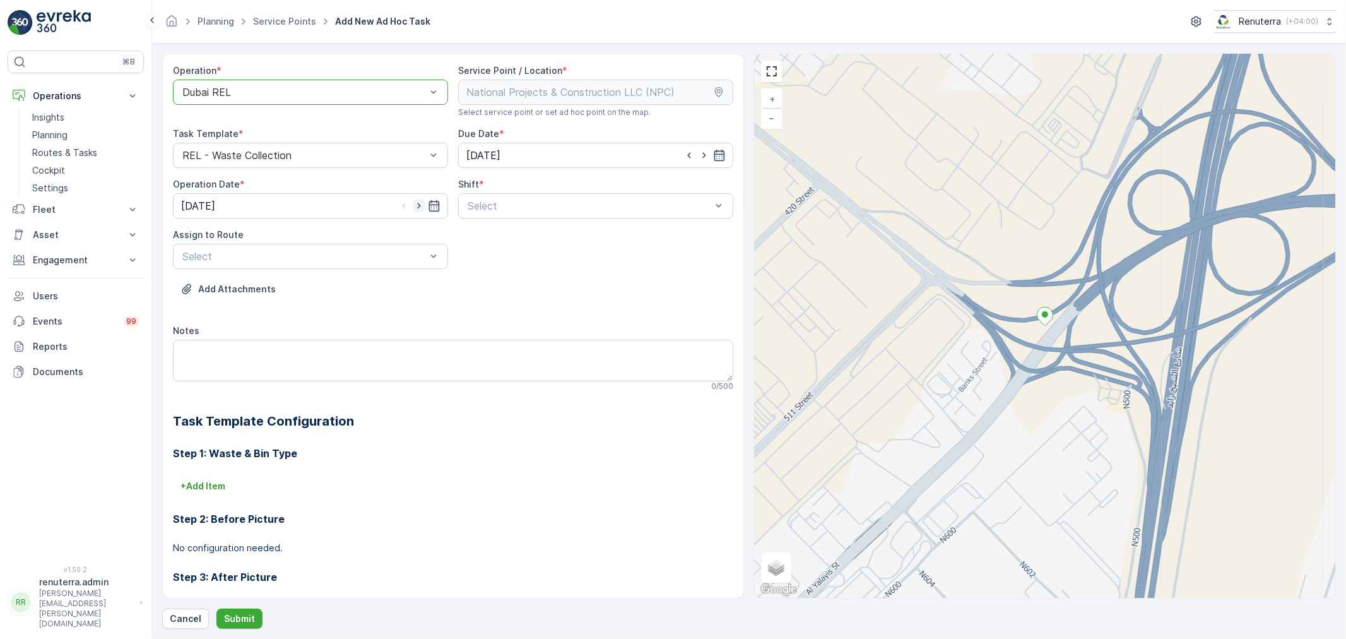
click at [415, 200] on icon "button" at bounding box center [419, 205] width 13 height 13
type input "[DATE]"
click at [491, 239] on span "Day Shift" at bounding box center [488, 236] width 45 height 11
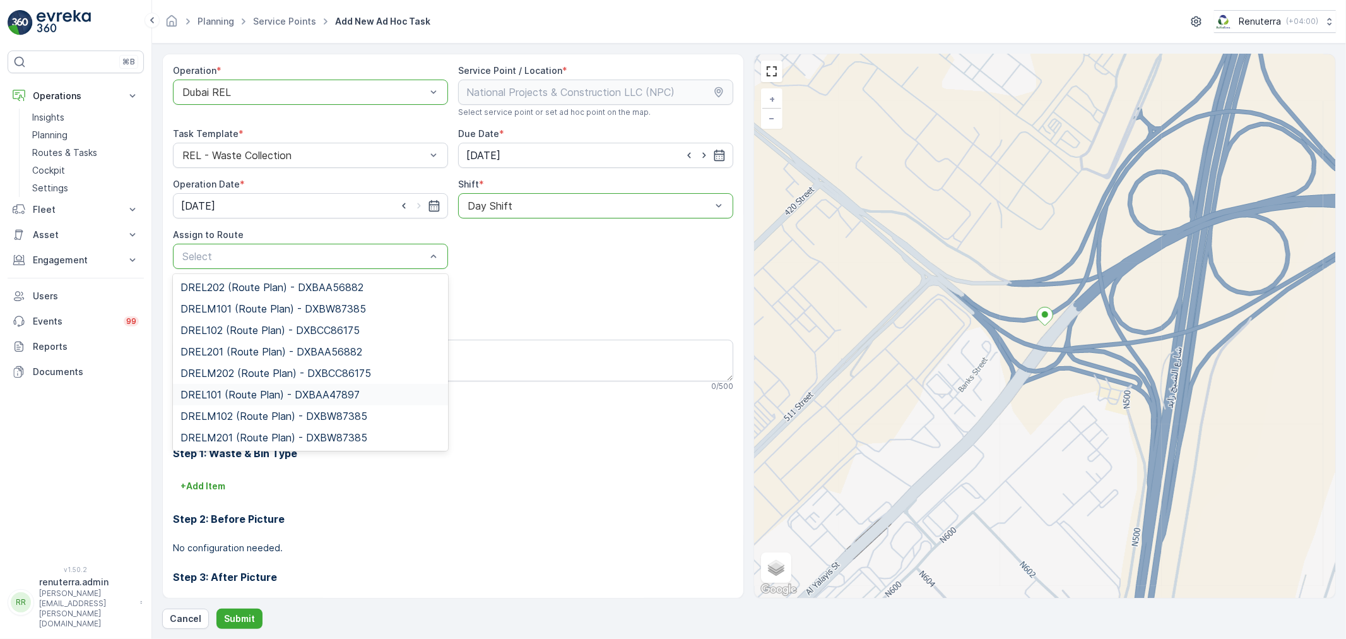
click at [235, 396] on span "DREL101 (Route Plan) - DXBAA47897" at bounding box center [270, 394] width 179 height 11
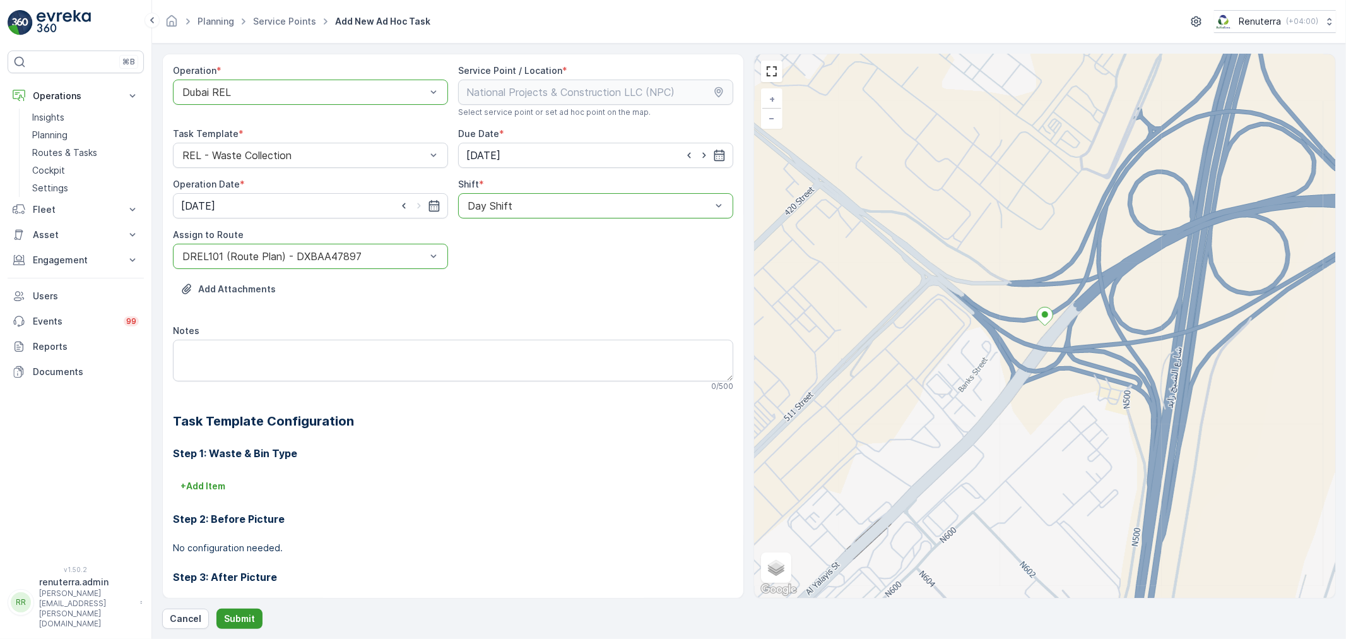
click at [244, 614] on p "Submit" at bounding box center [239, 618] width 31 height 13
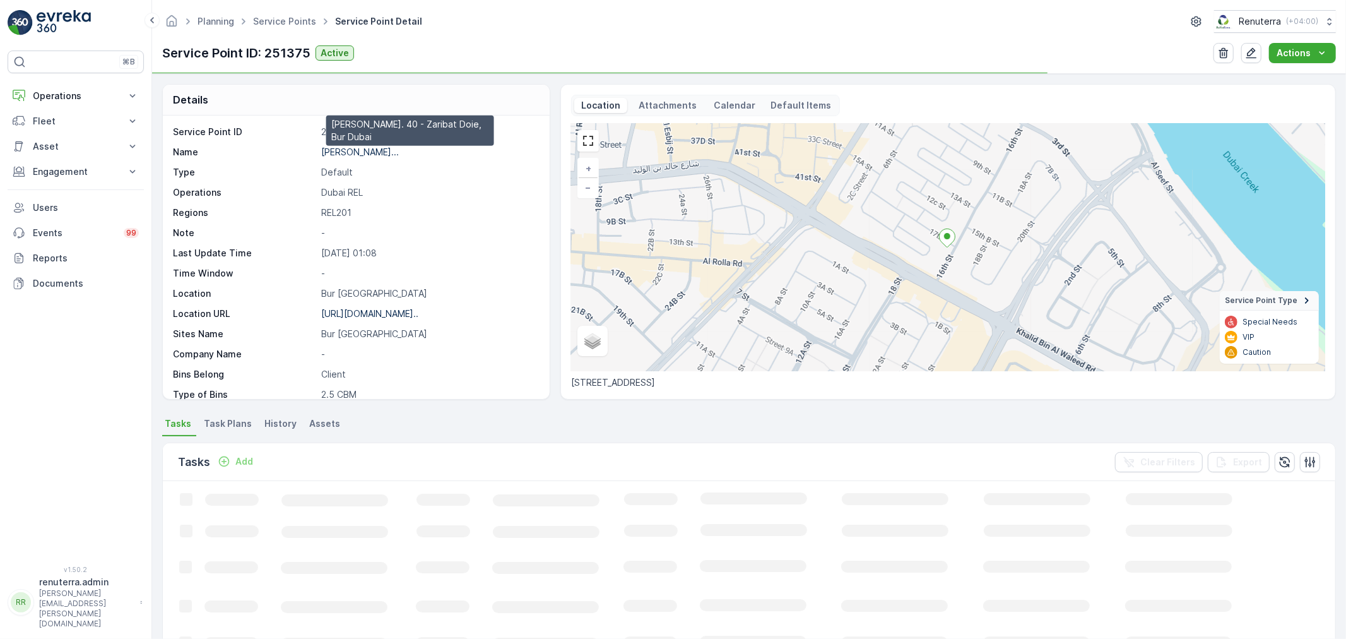
click at [377, 152] on p "[PERSON_NAME]..." at bounding box center [360, 151] width 78 height 11
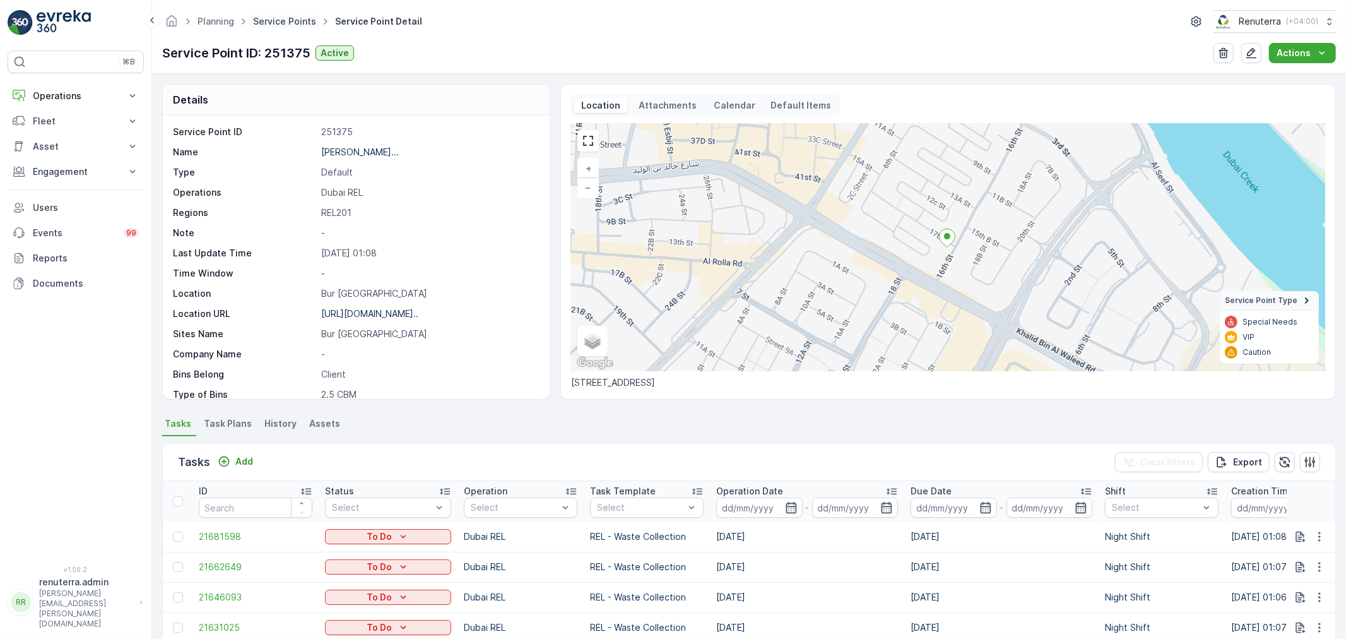
click at [275, 16] on link "Service Points" at bounding box center [284, 21] width 63 height 11
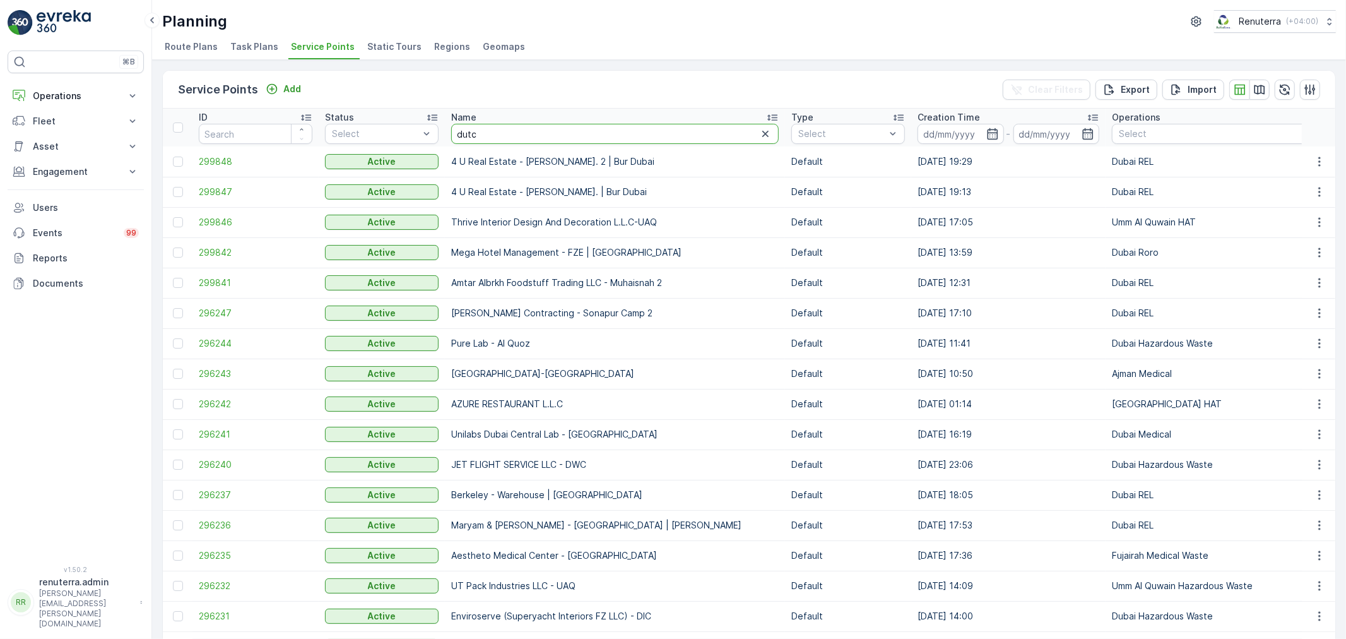
type input "dutch"
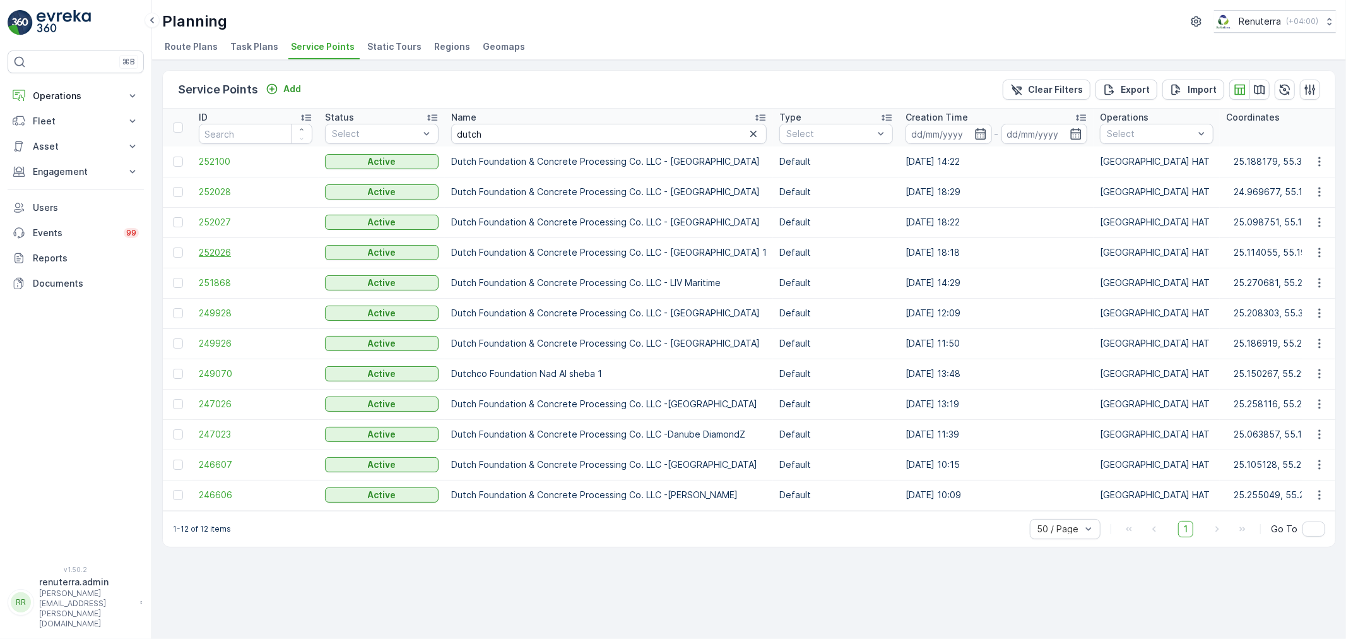
click at [225, 247] on span "252026" at bounding box center [256, 252] width 114 height 13
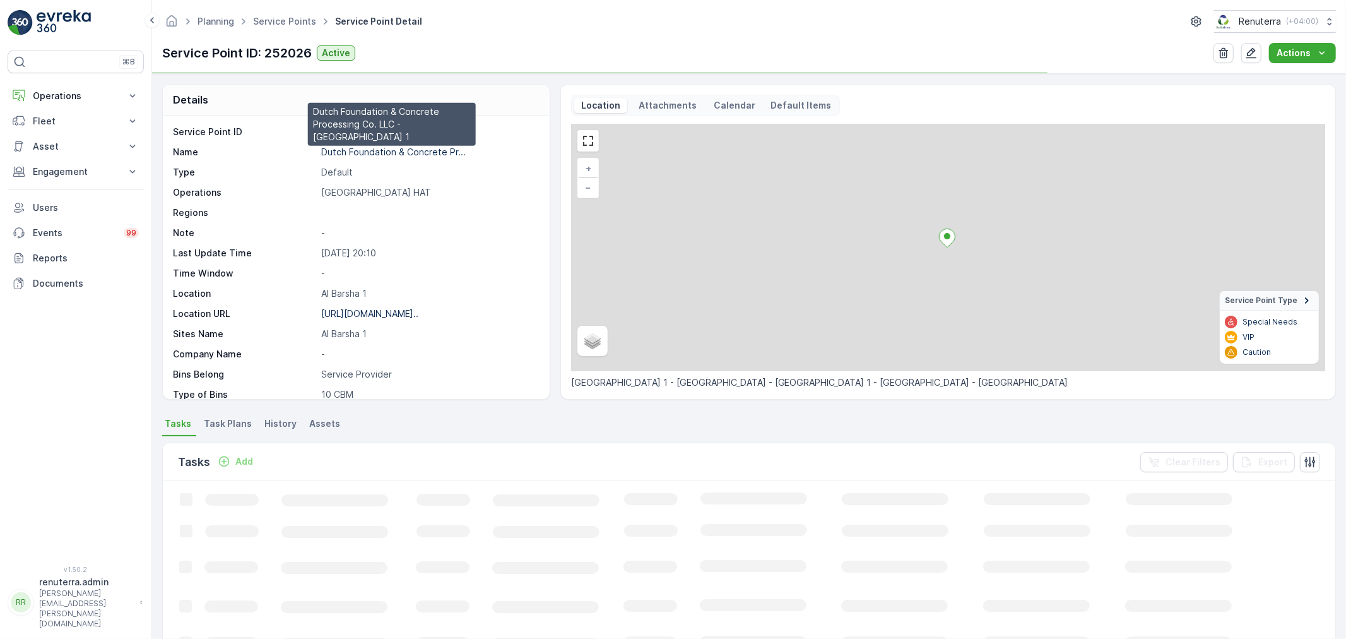
click at [355, 148] on p "Dutch Foundation & Concrete Pr..." at bounding box center [393, 151] width 145 height 11
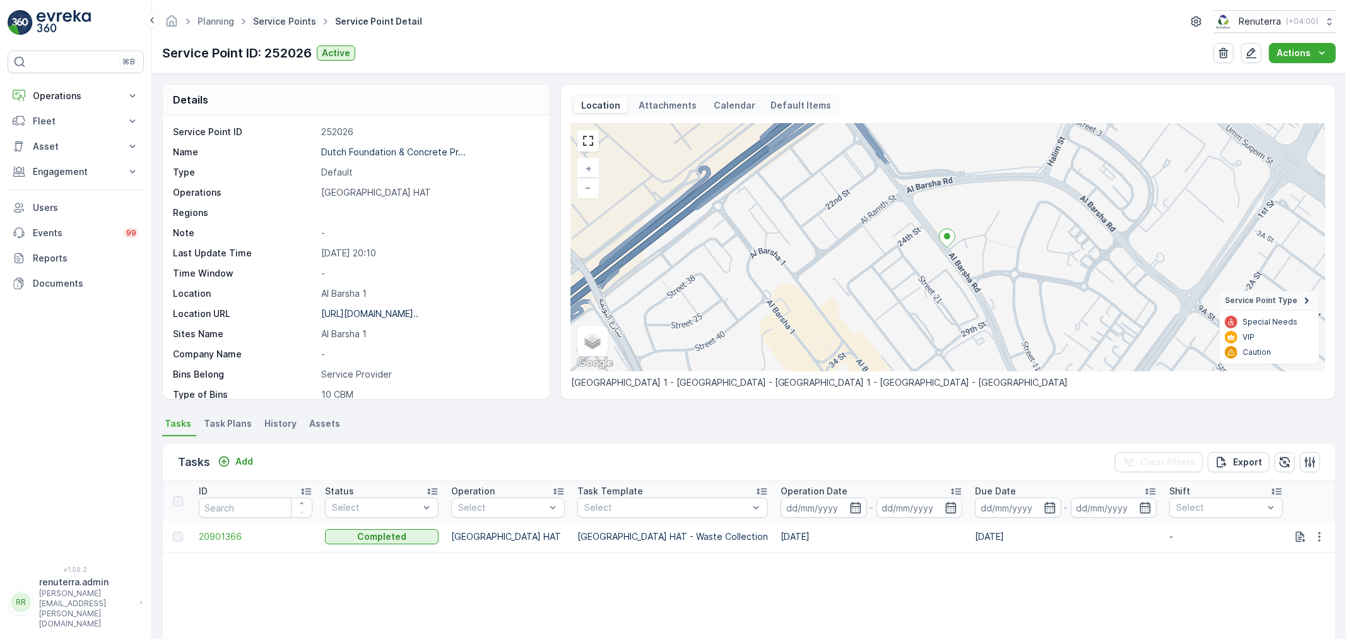
click at [288, 20] on link "Service Points" at bounding box center [284, 21] width 63 height 11
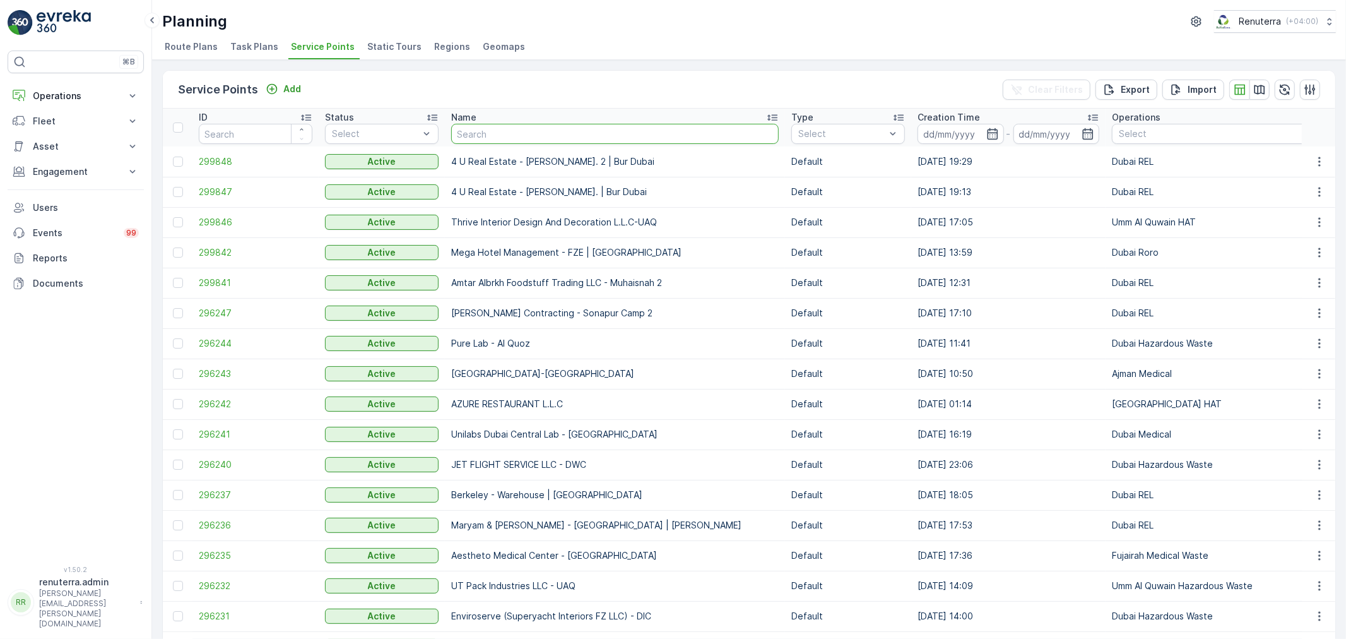
click at [518, 131] on input "text" at bounding box center [615, 134] width 328 height 20
type input "high"
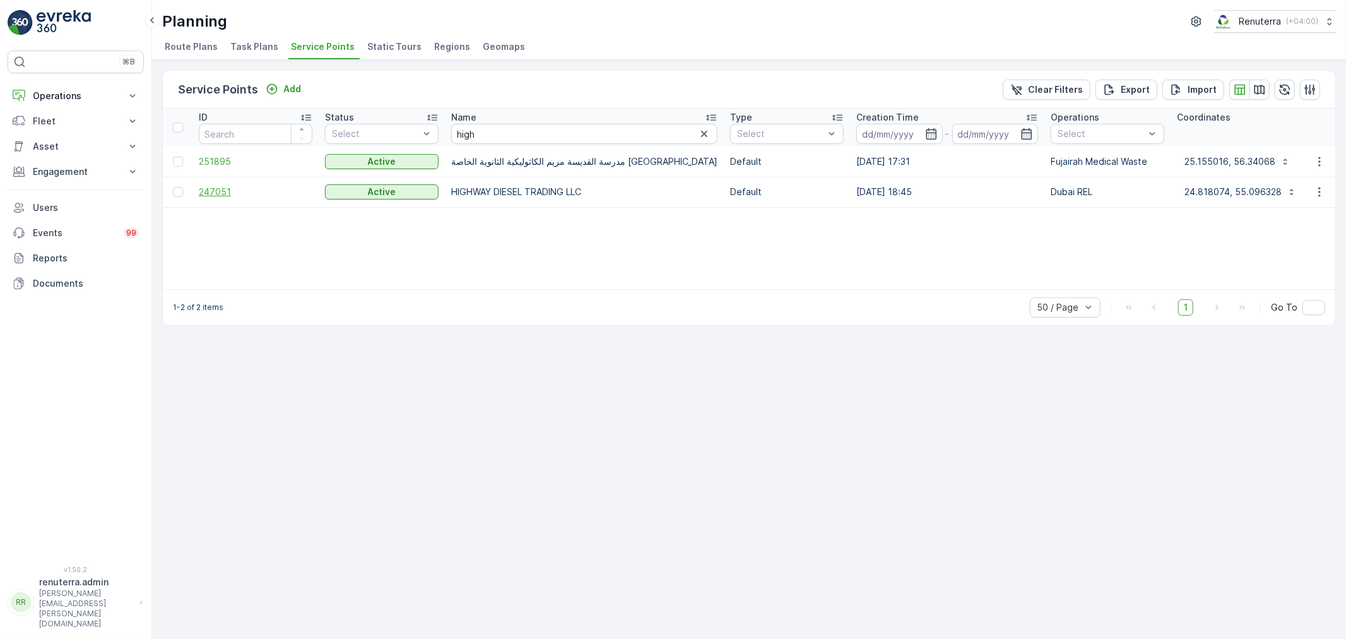
click at [220, 191] on span "247051" at bounding box center [256, 192] width 114 height 13
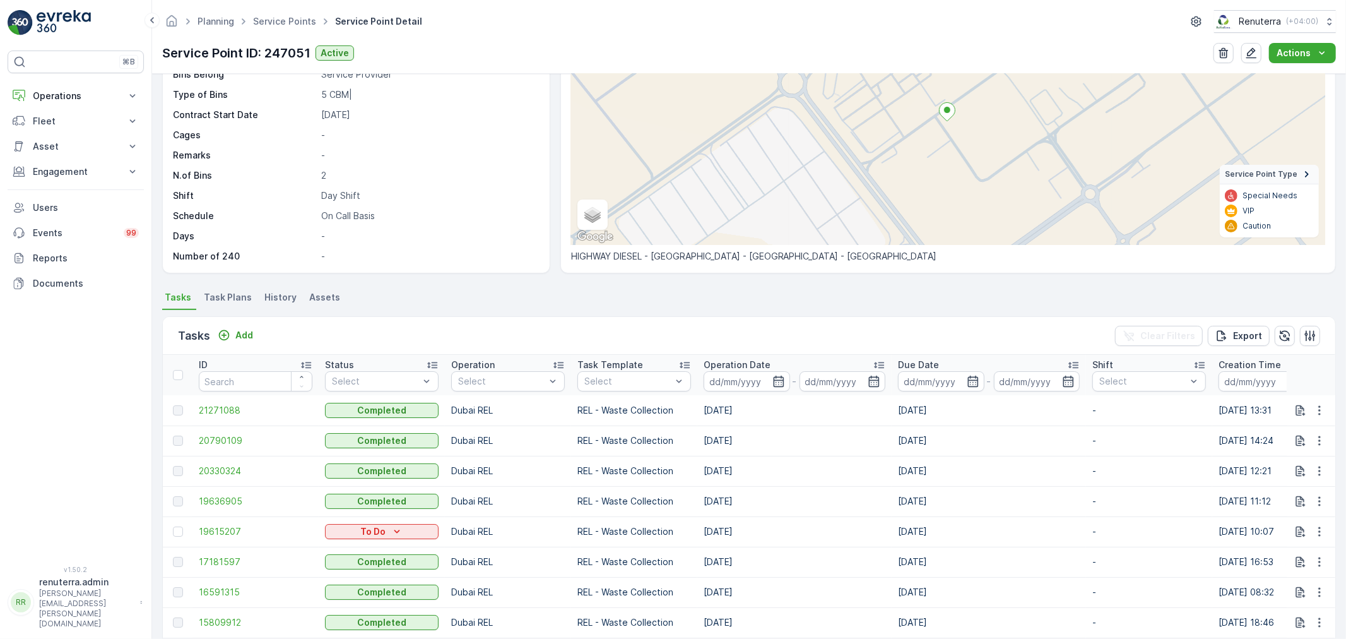
scroll to position [140, 0]
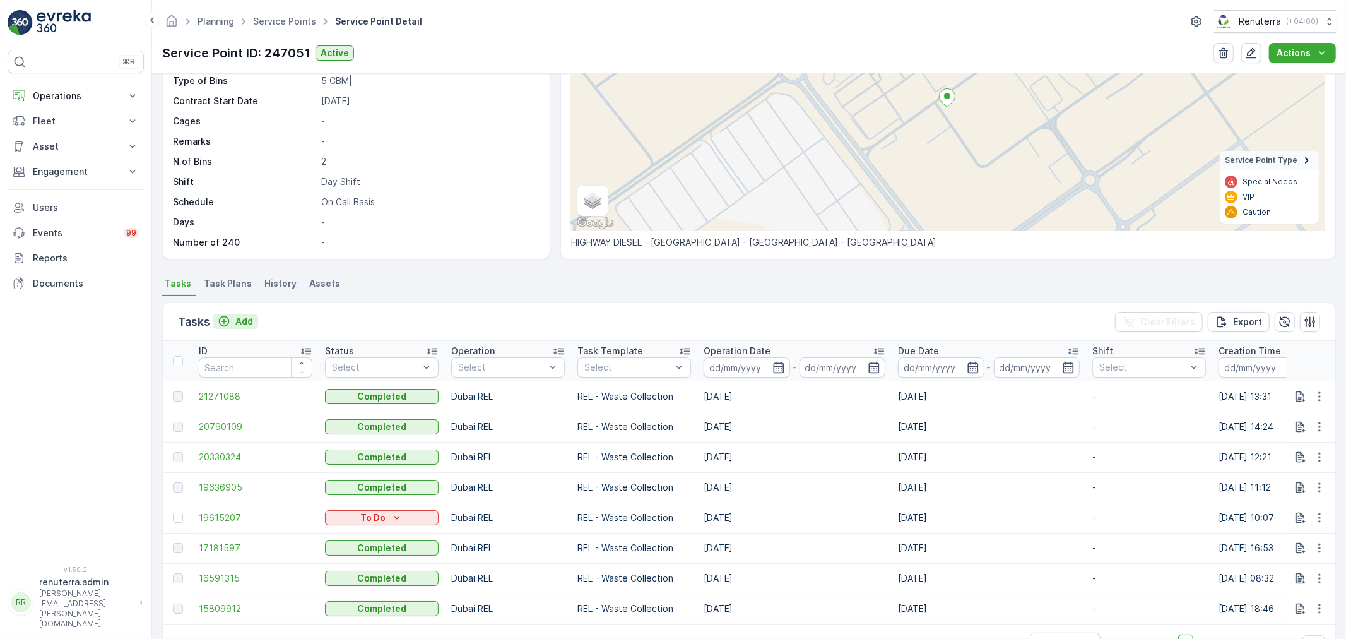
click at [242, 316] on p "Add" at bounding box center [244, 321] width 18 height 13
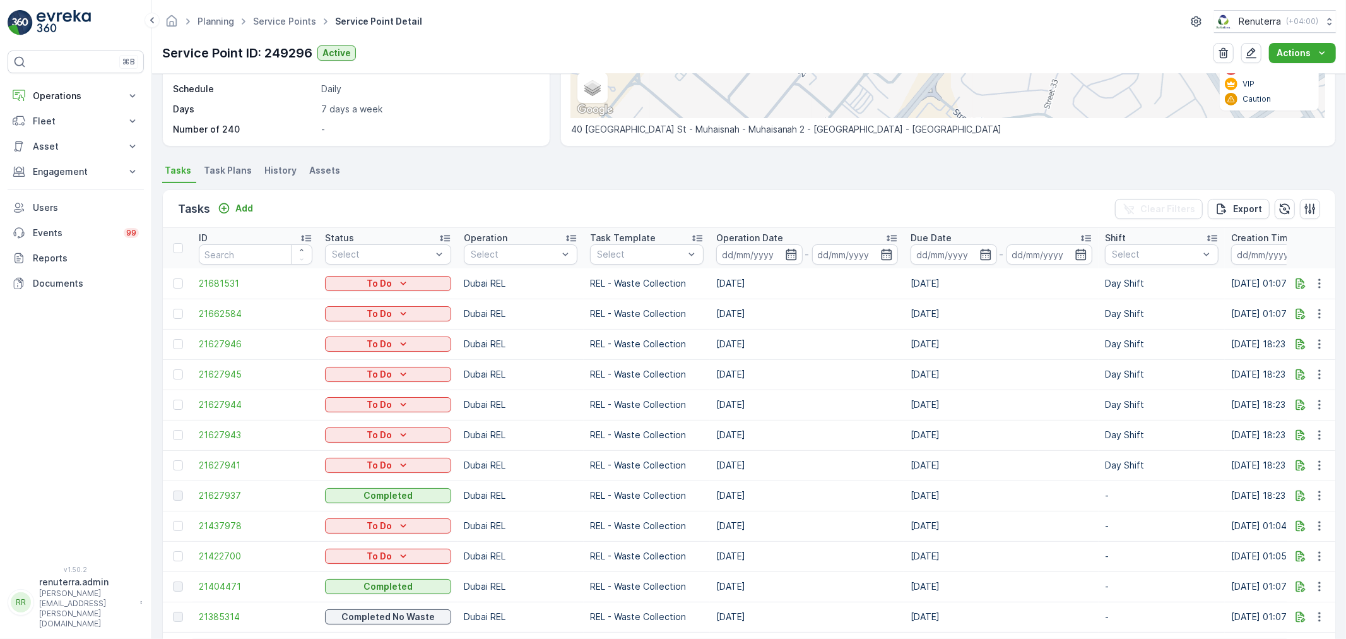
scroll to position [280, 0]
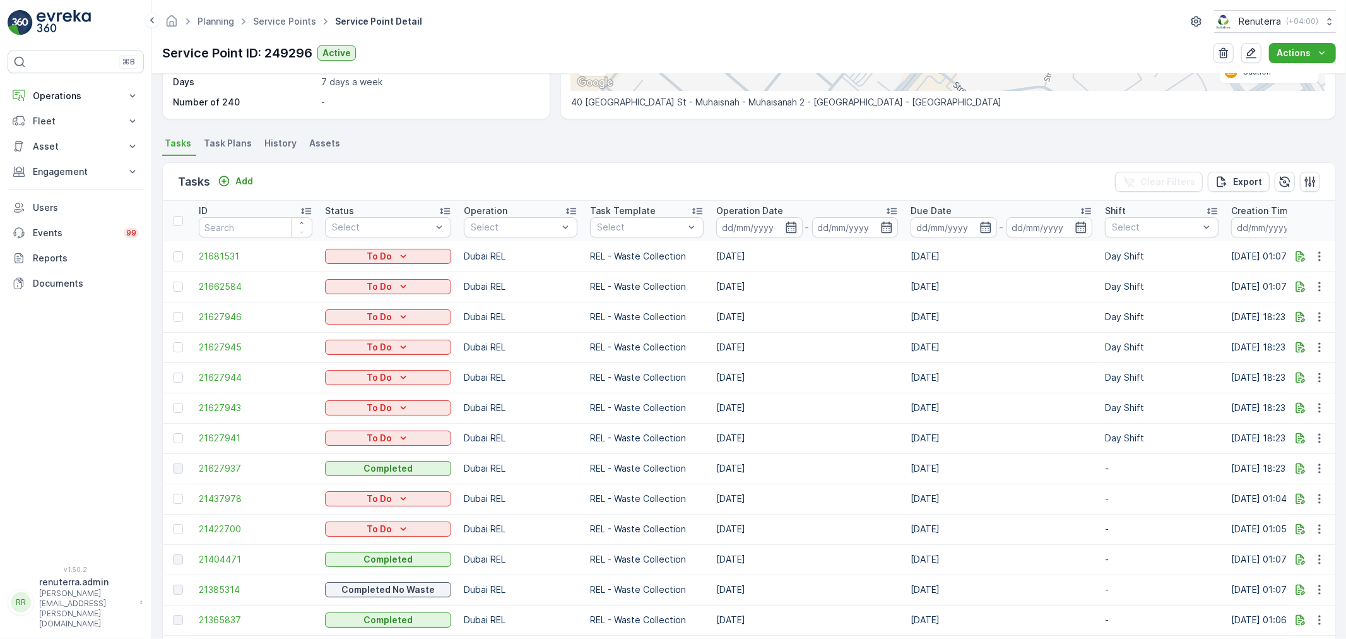
drag, startPoint x: 560, startPoint y: 468, endPoint x: 936, endPoint y: 464, distance: 375.6
click at [936, 464] on tr "21627937 Completed Dubai REL REL - Waste Collection [DATE] [DATE] - [DATE] 18:2…" at bounding box center [1173, 468] width 2021 height 30
click at [577, 467] on td "Dubai REL" at bounding box center [521, 468] width 126 height 30
drag, startPoint x: 574, startPoint y: 466, endPoint x: 1055, endPoint y: 467, distance: 480.4
click at [1055, 467] on tr "21627937 Completed Dubai REL REL - Waste Collection [DATE] [DATE] - [DATE] 18:2…" at bounding box center [1173, 468] width 2021 height 30
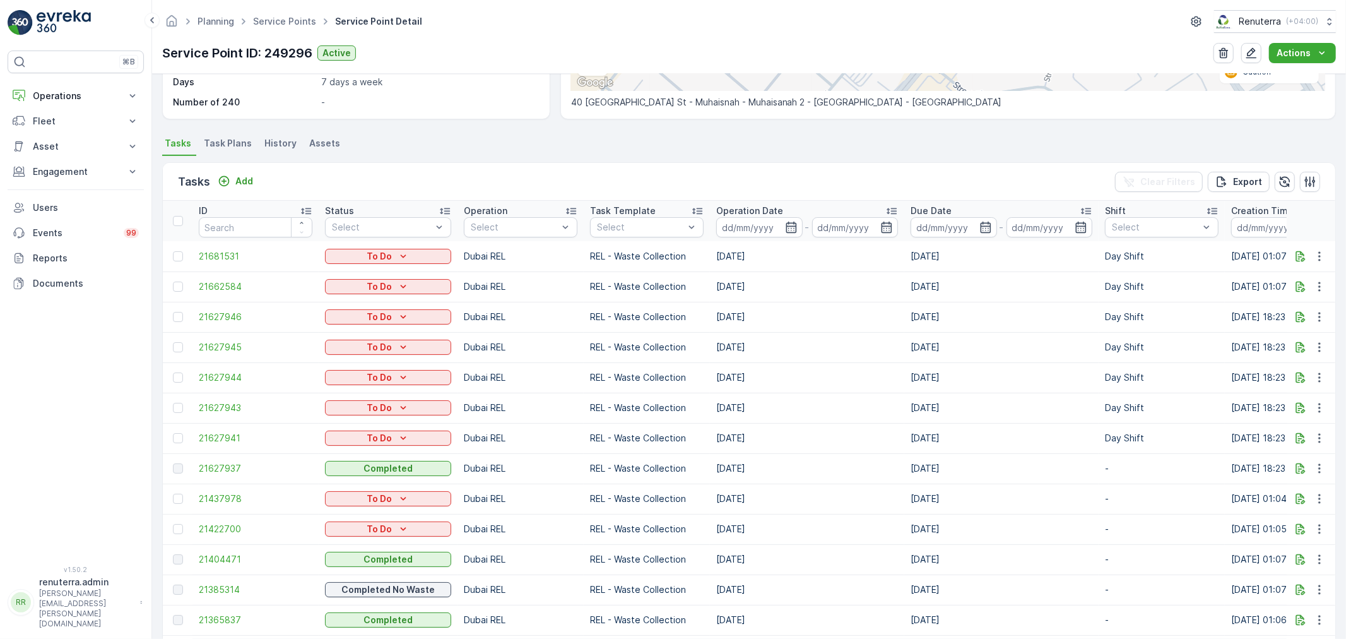
click at [847, 465] on td "[DATE]" at bounding box center [807, 468] width 194 height 30
drag, startPoint x: 562, startPoint y: 467, endPoint x: 1214, endPoint y: 462, distance: 651.5
click at [1214, 462] on tr "21627937 Completed Dubai REL REL - Waste Collection [DATE] [DATE] - [DATE] 18:2…" at bounding box center [1173, 468] width 2021 height 30
click at [497, 147] on ul "Tasks Task Plans History Assets" at bounding box center [749, 144] width 1174 height 21
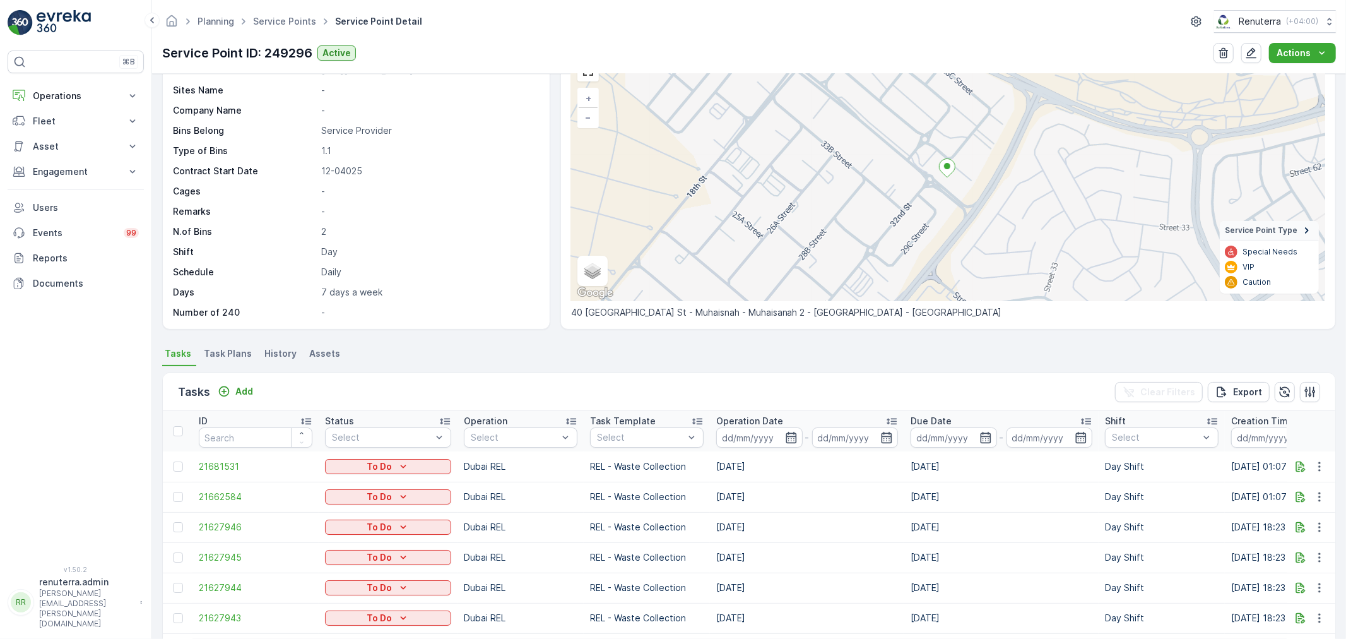
scroll to position [0, 0]
